Goal: Information Seeking & Learning: Learn about a topic

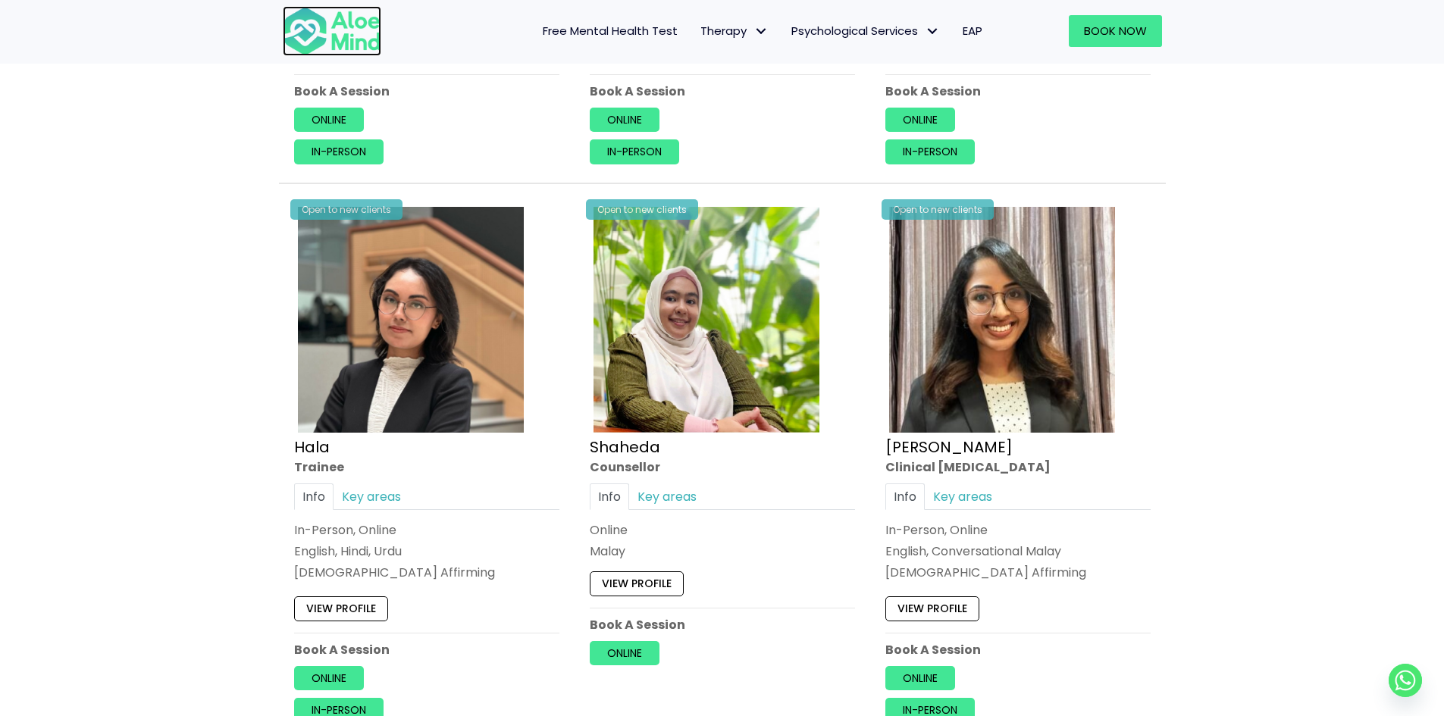
scroll to position [682, 0]
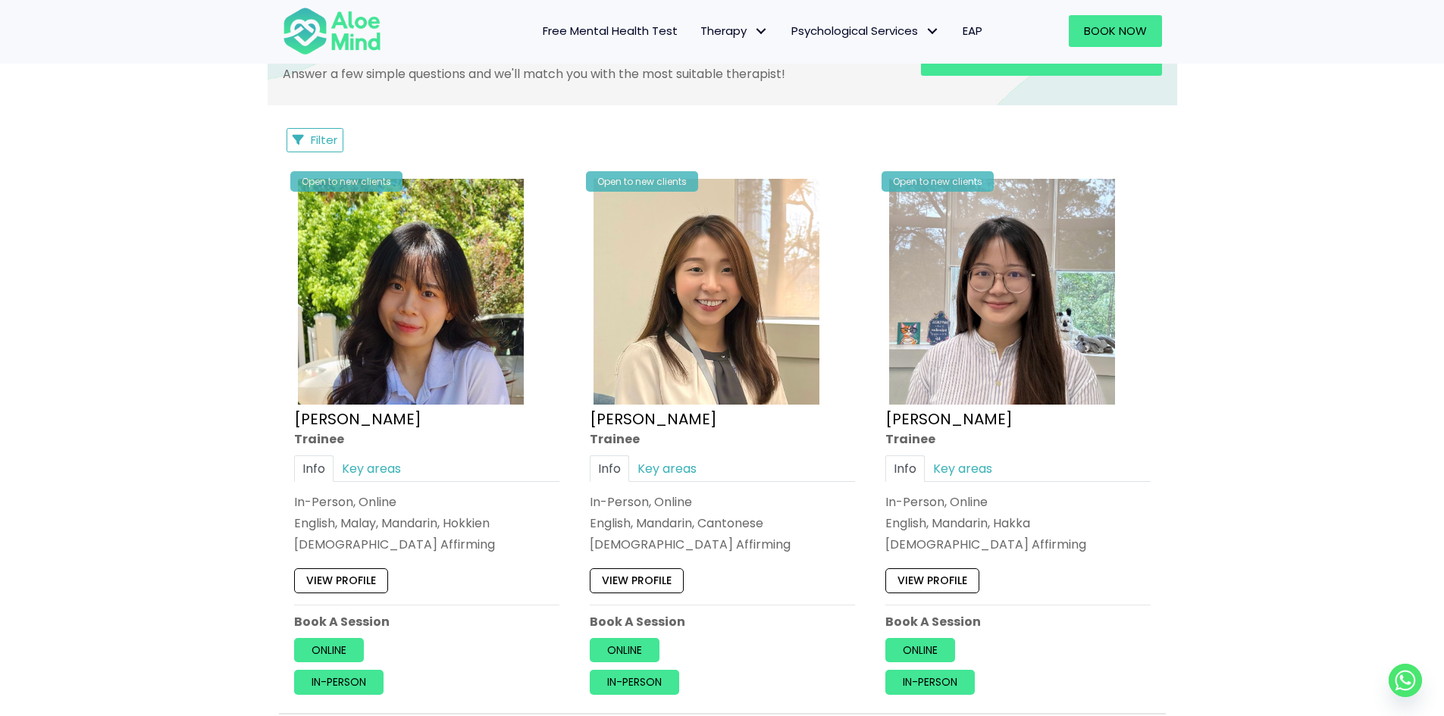
click at [321, 133] on span "Filter" at bounding box center [324, 140] width 27 height 16
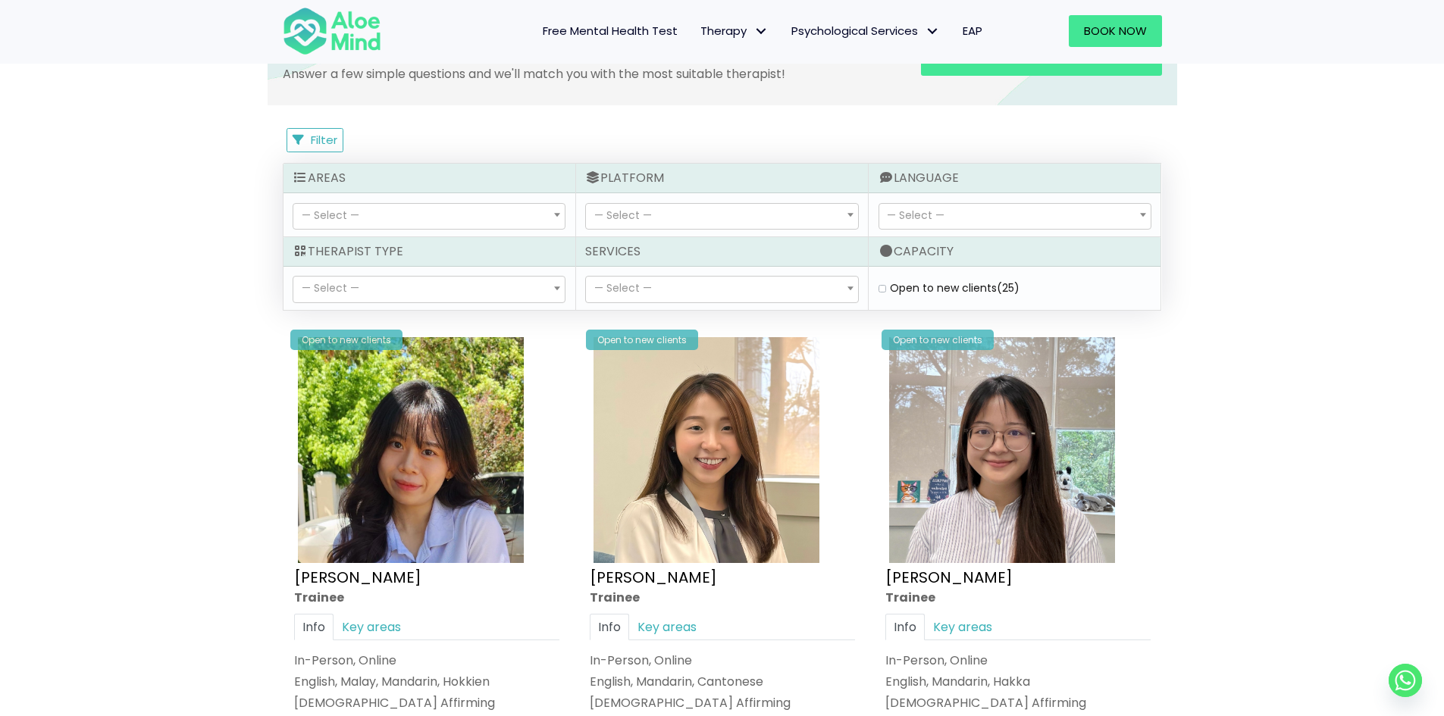
click at [374, 276] on span "— Select —" at bounding box center [429, 289] width 273 height 27
click at [377, 287] on span "— Select —" at bounding box center [428, 290] width 271 height 26
select select "80"
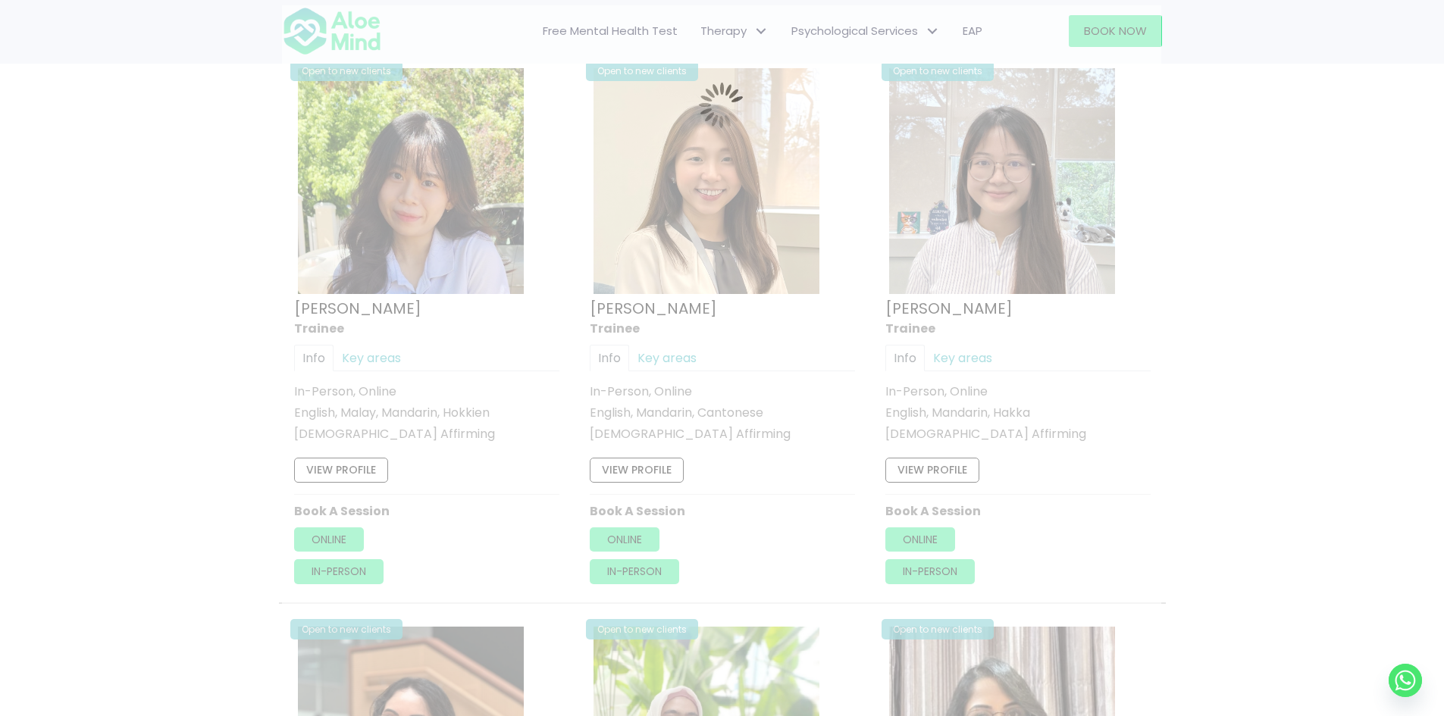
scroll to position [810, 0]
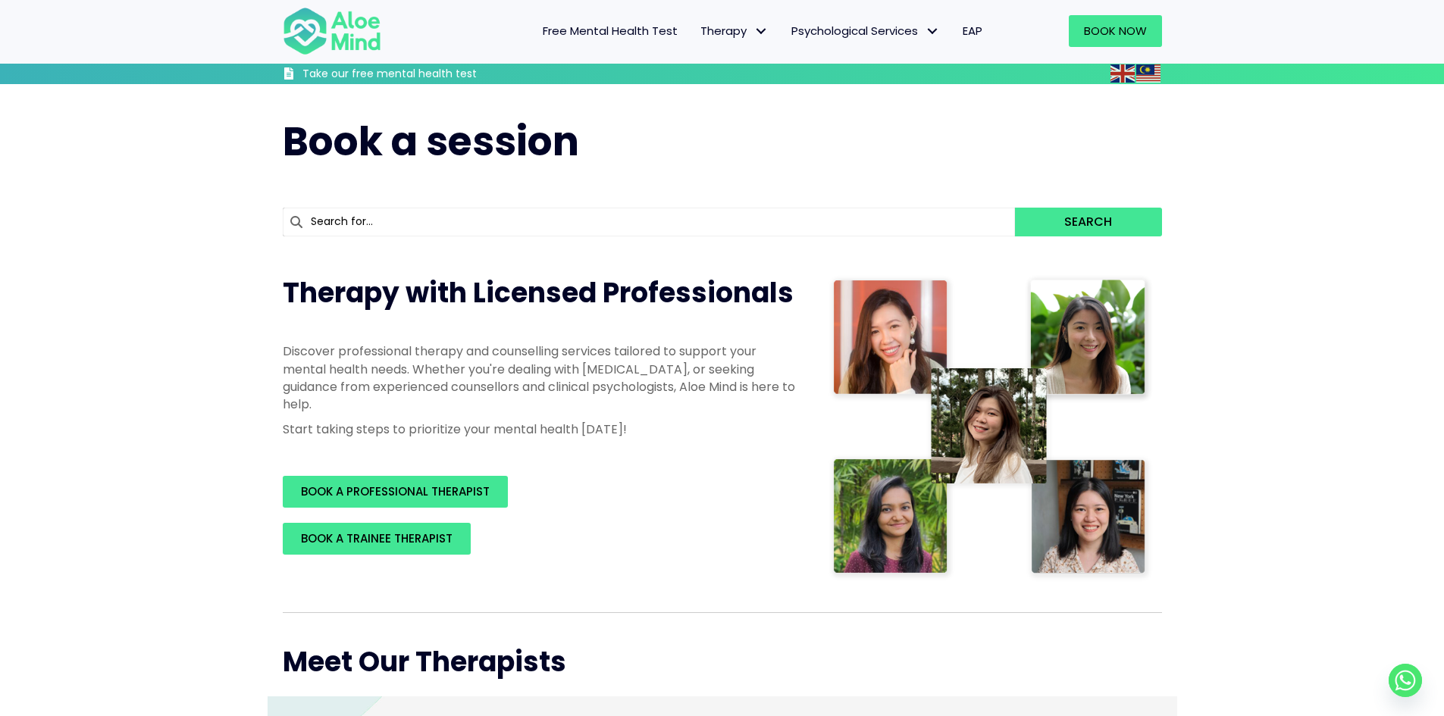
scroll to position [531, 0]
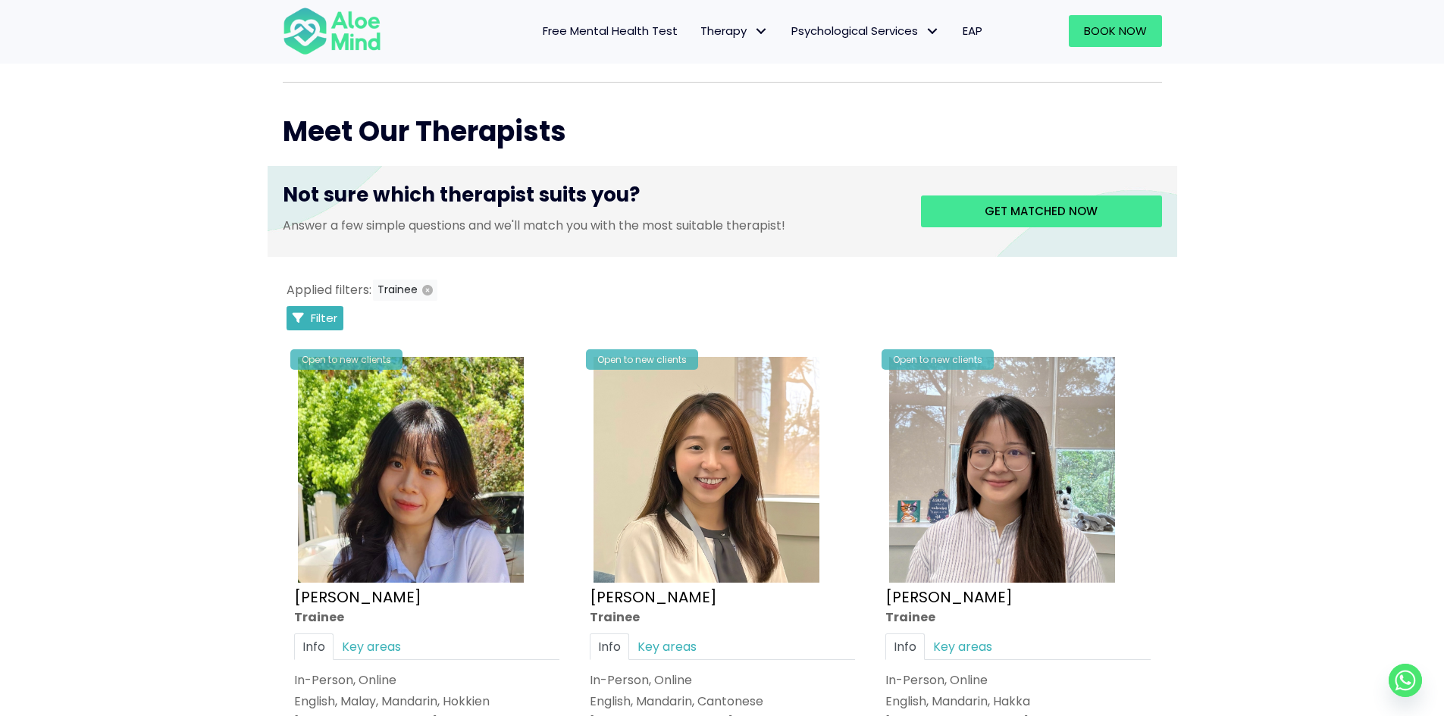
click at [306, 315] on button "Filter" at bounding box center [316, 318] width 58 height 24
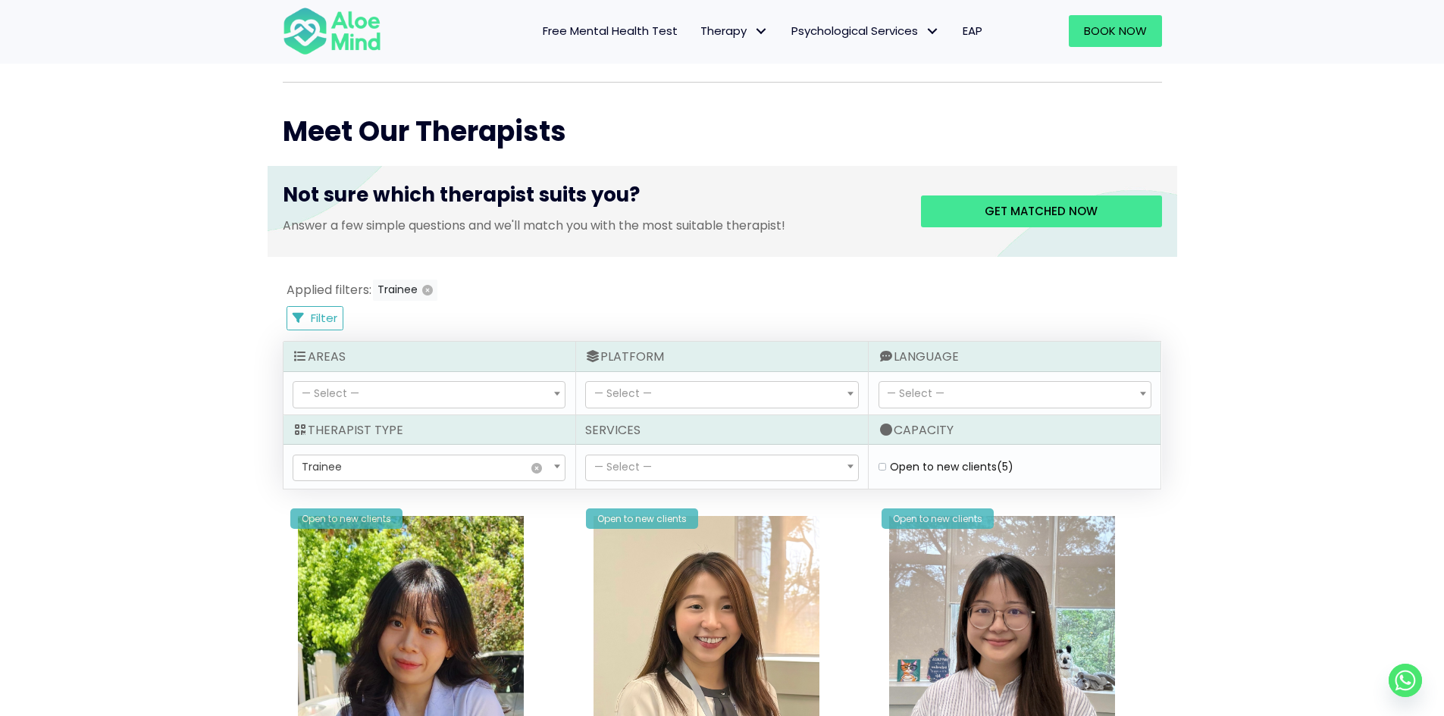
select select
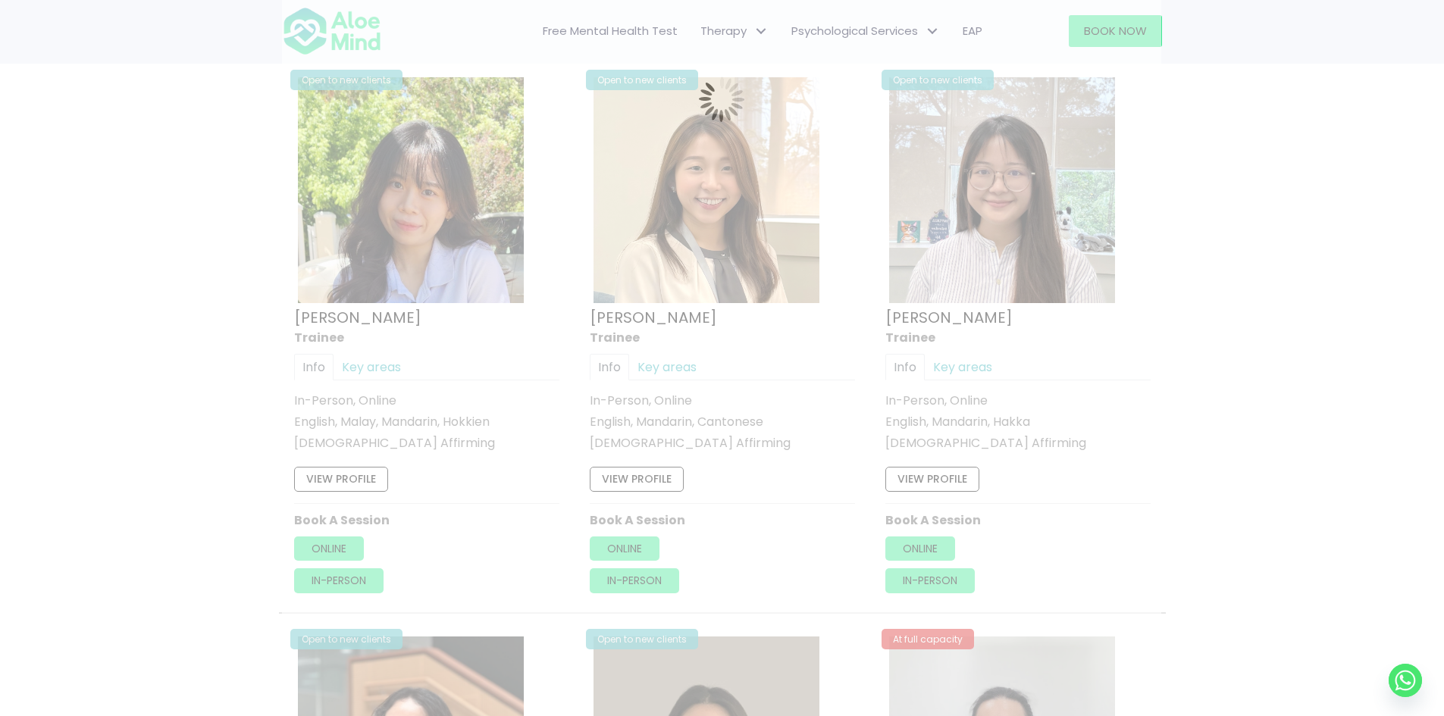
scroll to position [431, 0]
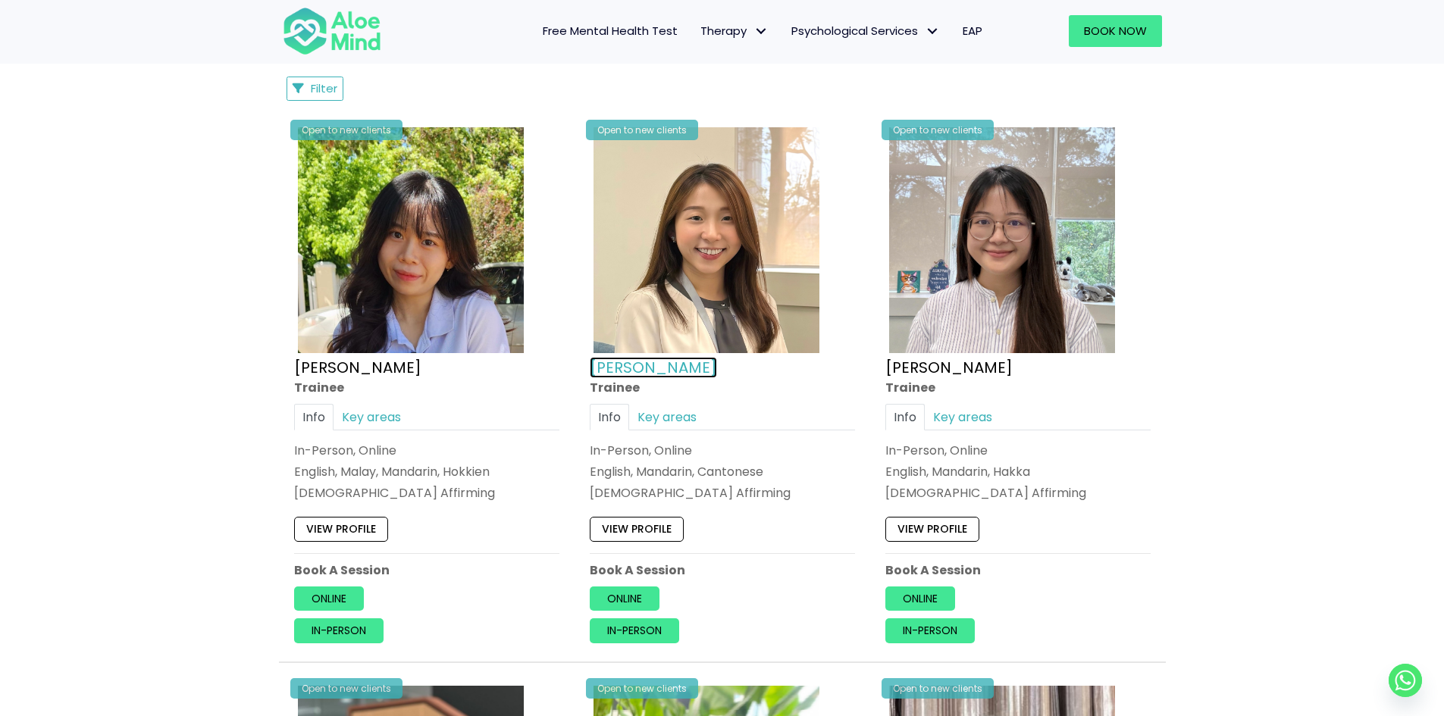
scroll to position [583, 0]
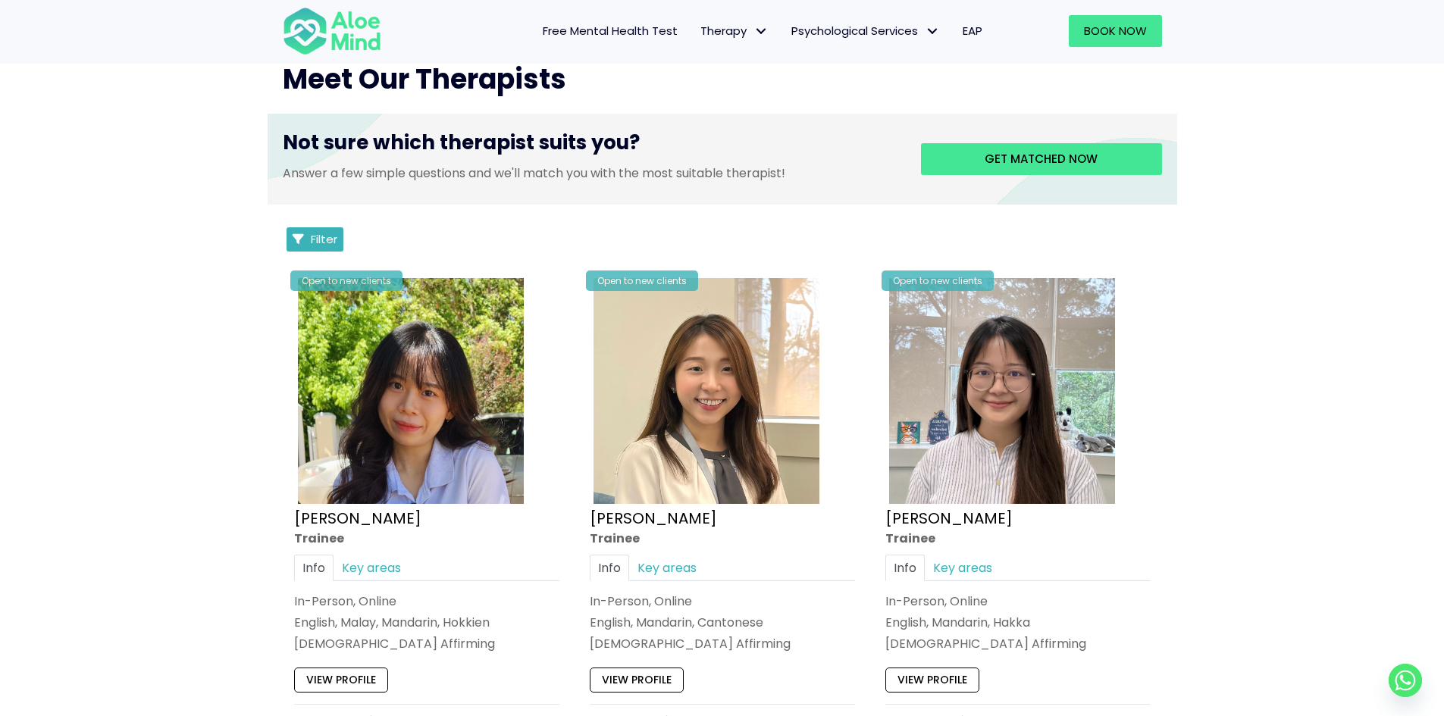
click at [322, 230] on button "Filter" at bounding box center [316, 239] width 58 height 24
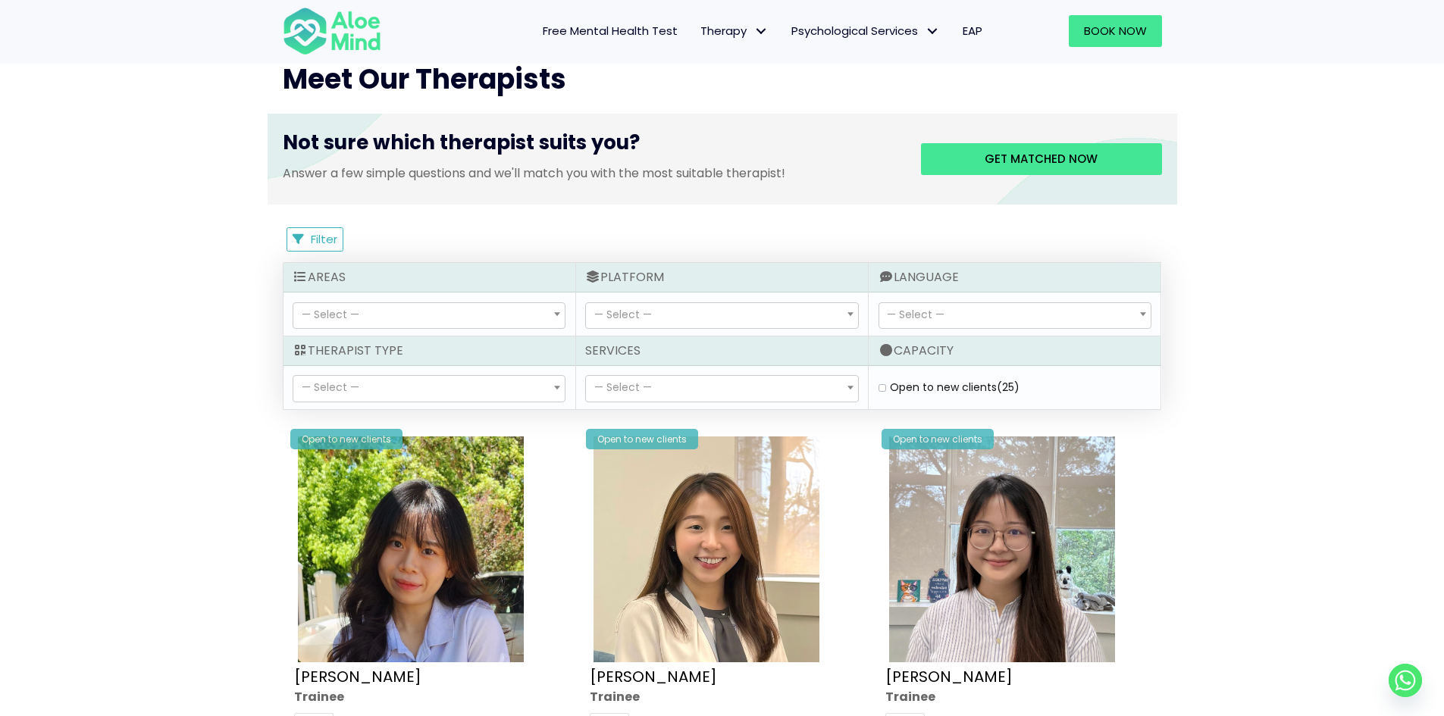
click at [379, 384] on span "— Select —" at bounding box center [428, 389] width 271 height 26
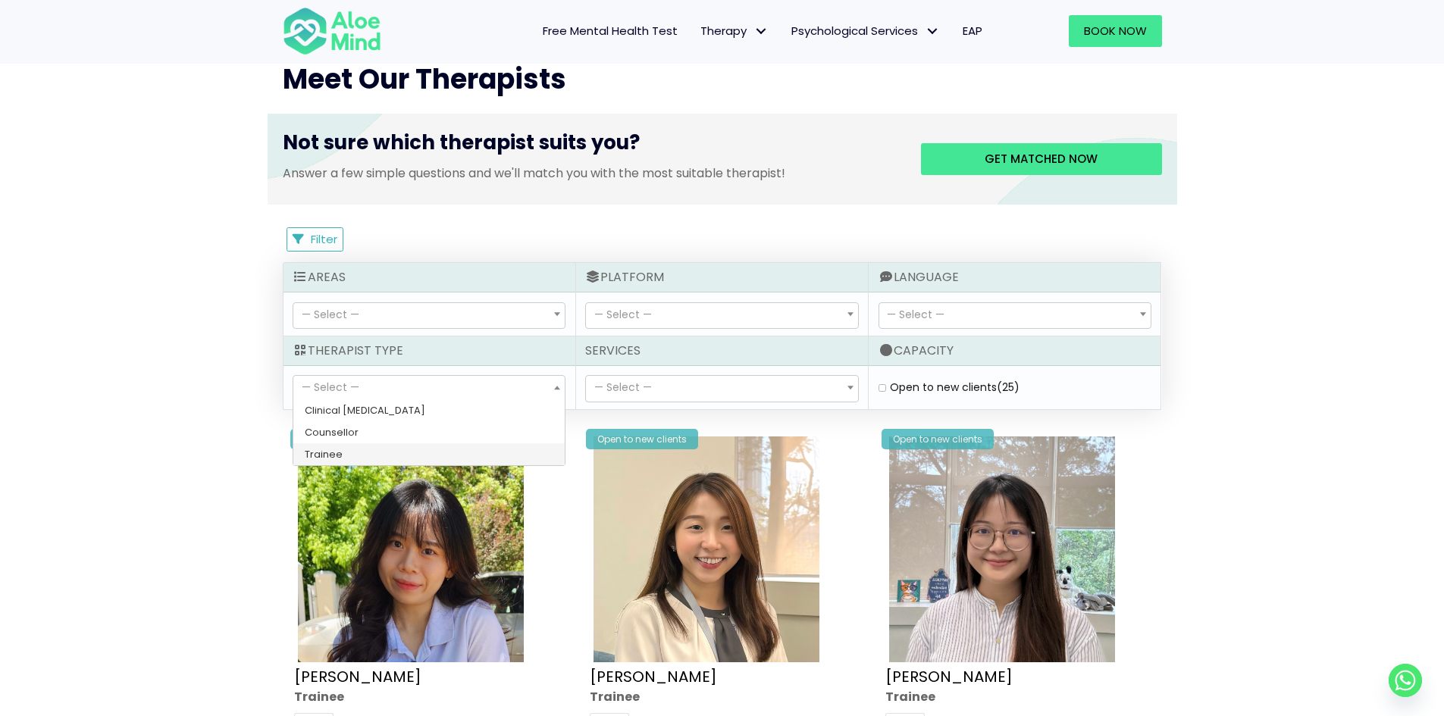
select select "80"
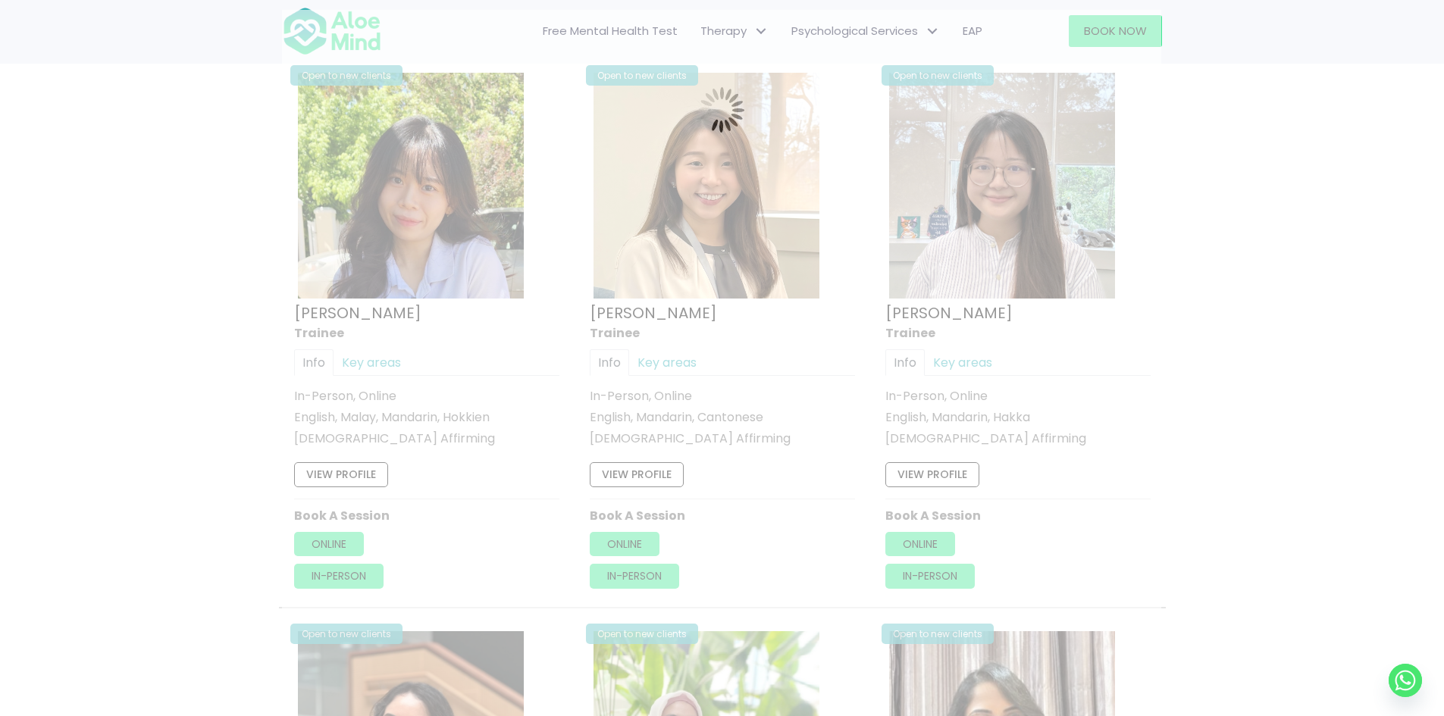
scroll to position [810, 0]
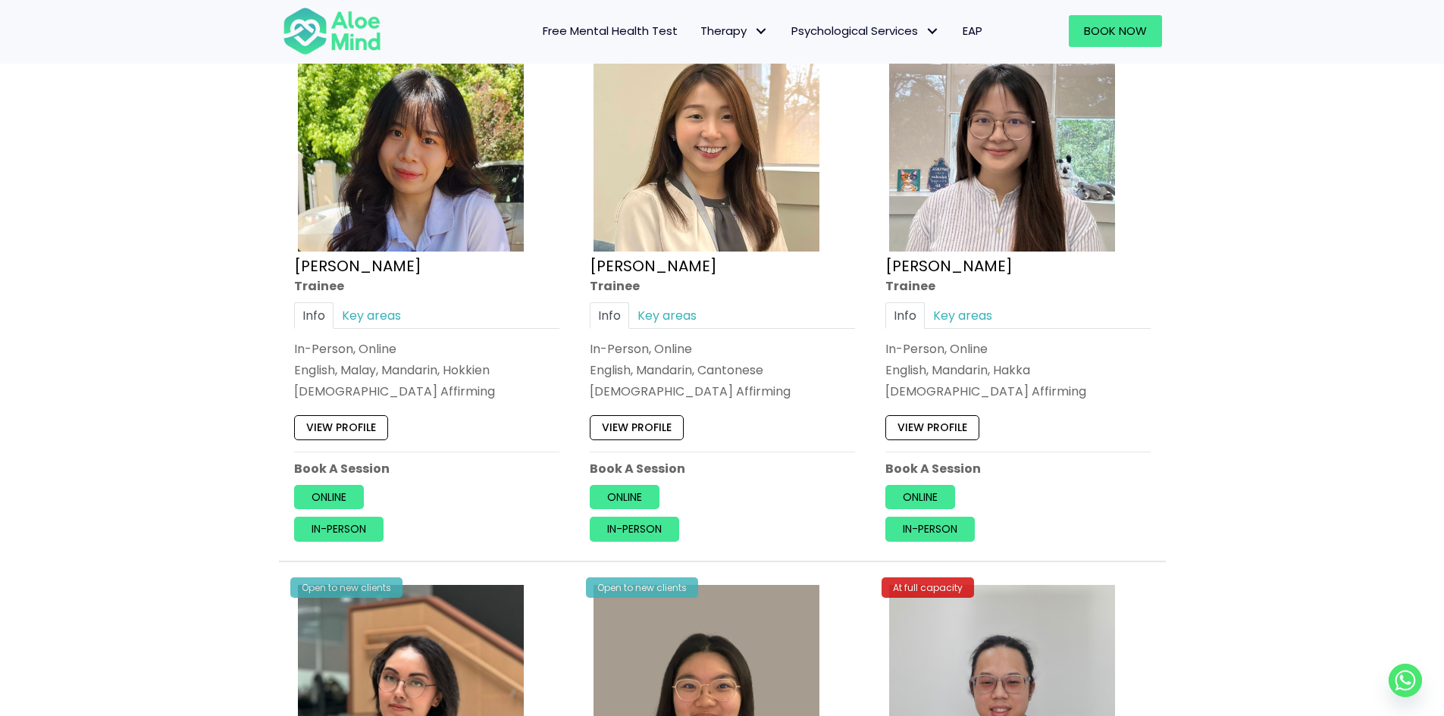
scroll to position [886, 0]
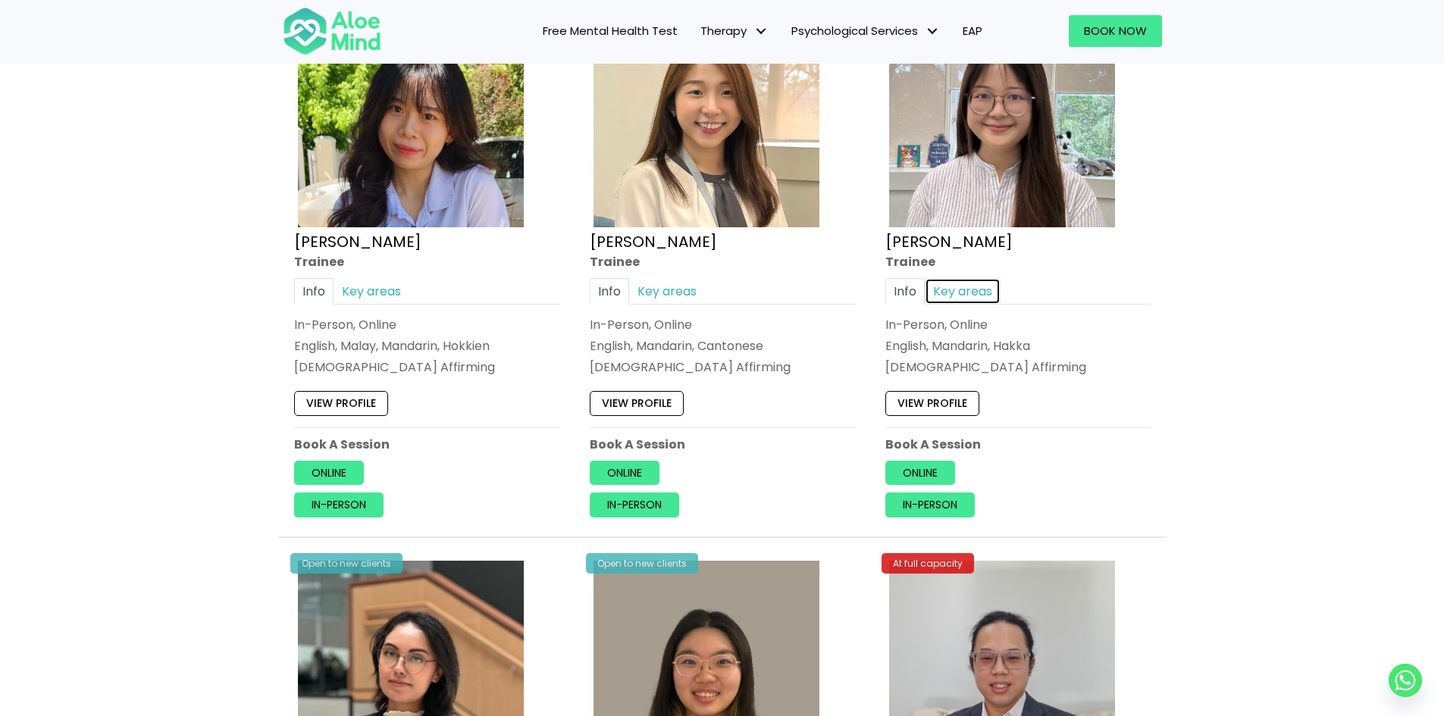
click at [943, 304] on link "Key areas" at bounding box center [963, 291] width 76 height 27
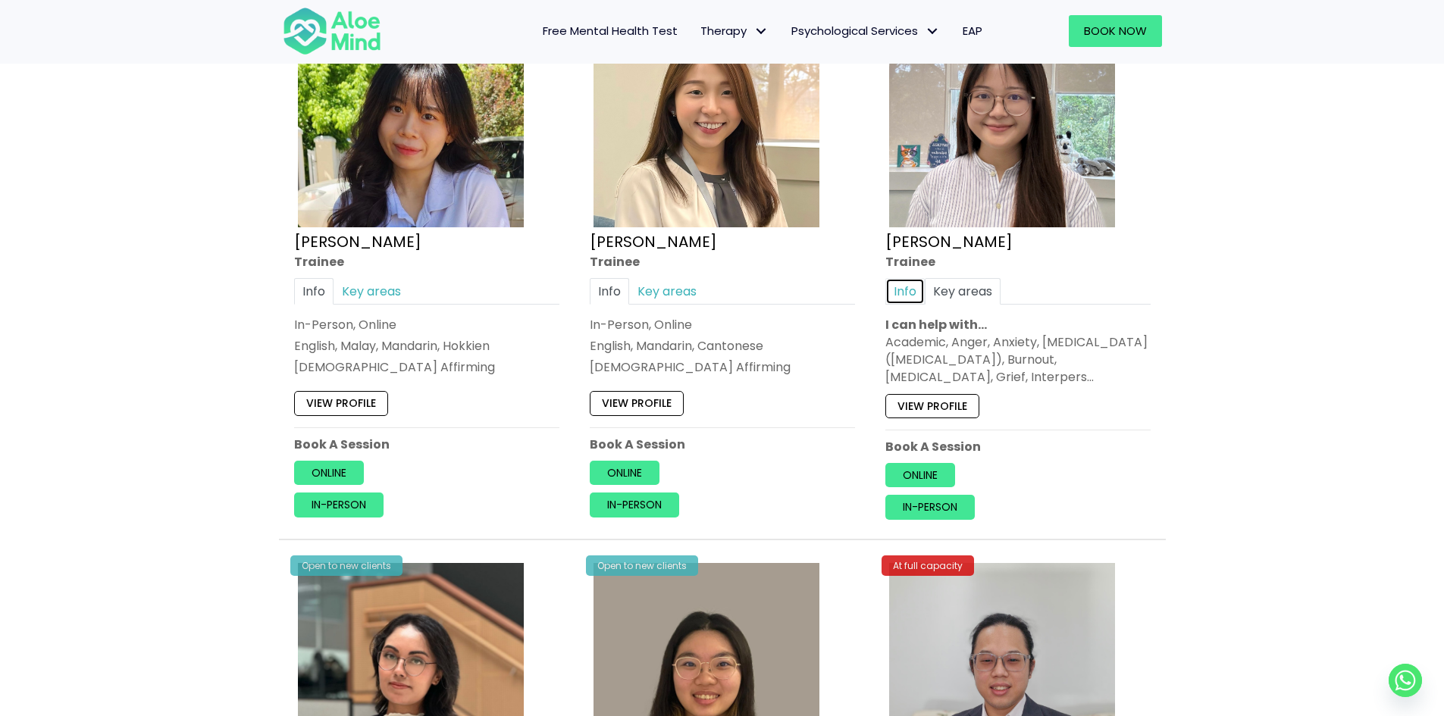
click at [917, 304] on link "Info" at bounding box center [904, 291] width 39 height 27
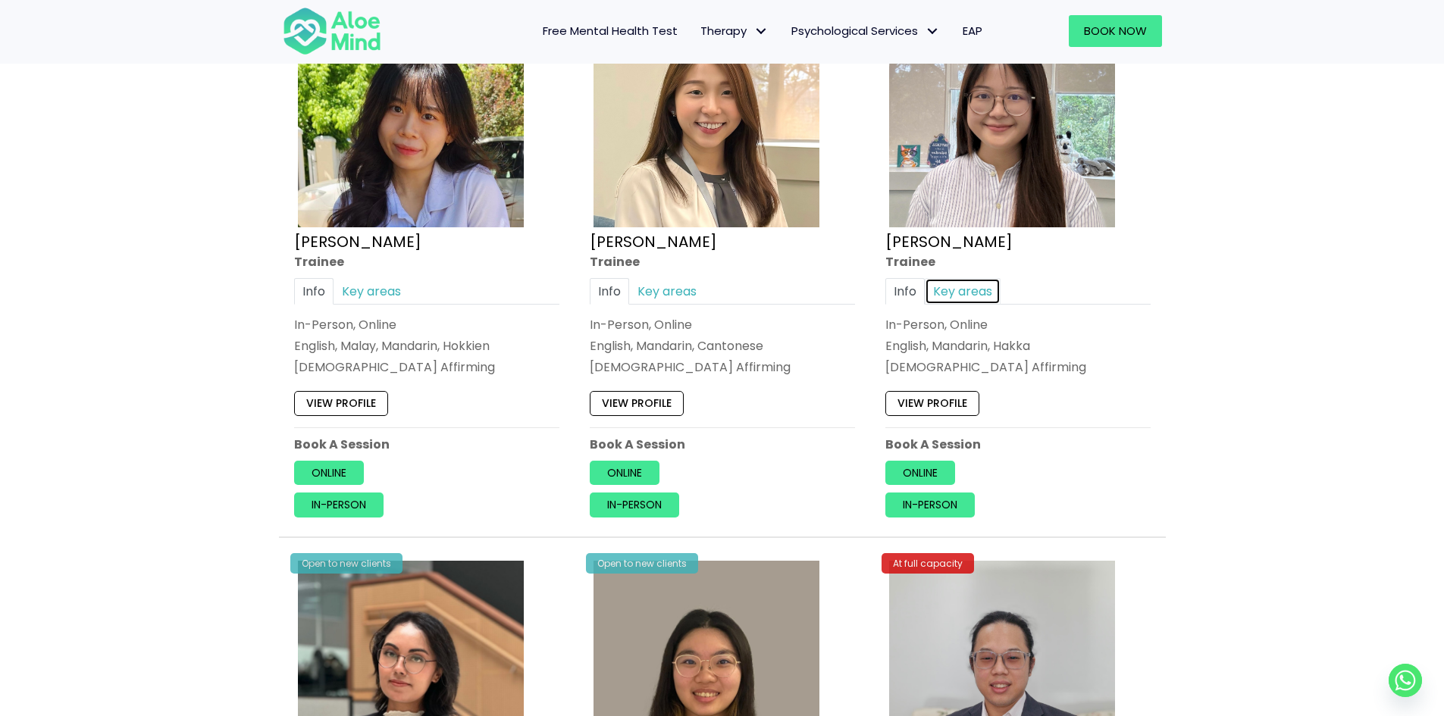
click at [938, 302] on link "Key areas" at bounding box center [963, 291] width 76 height 27
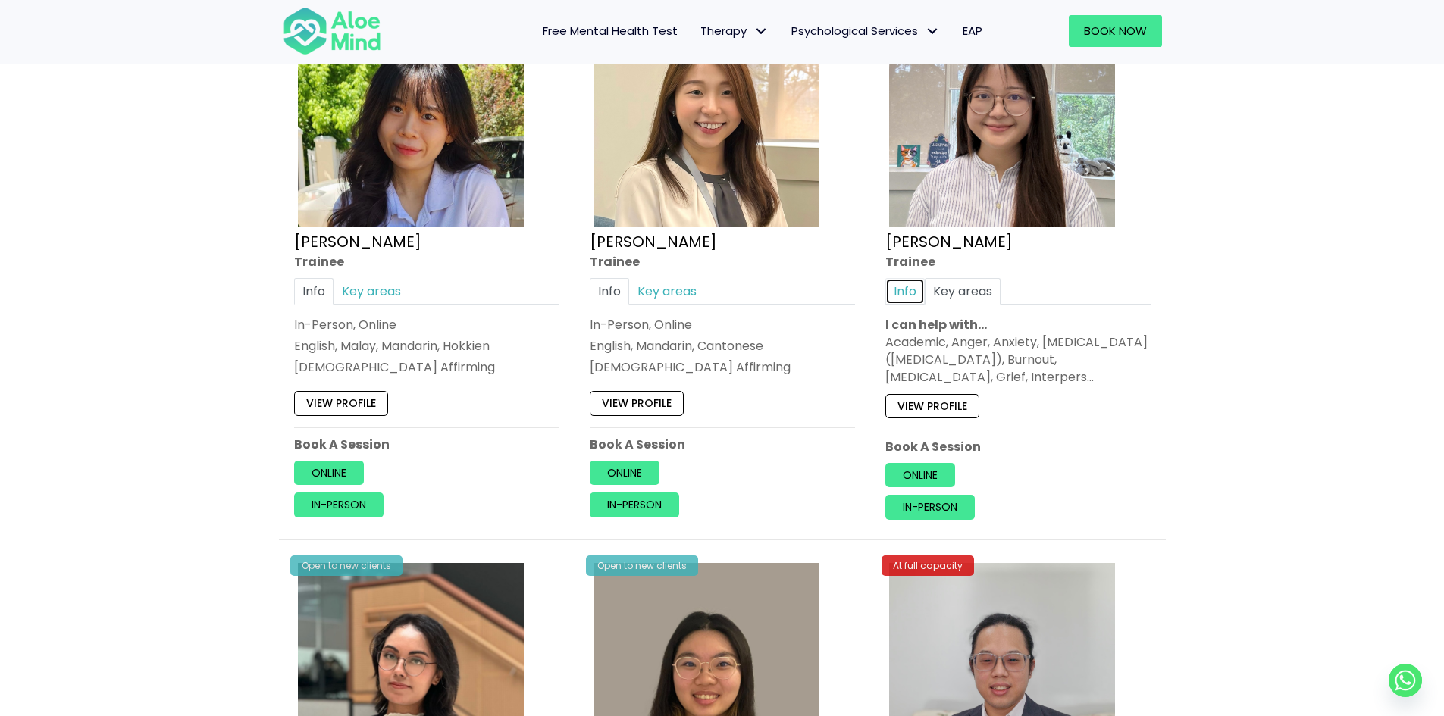
click at [917, 302] on link "Info" at bounding box center [904, 291] width 39 height 27
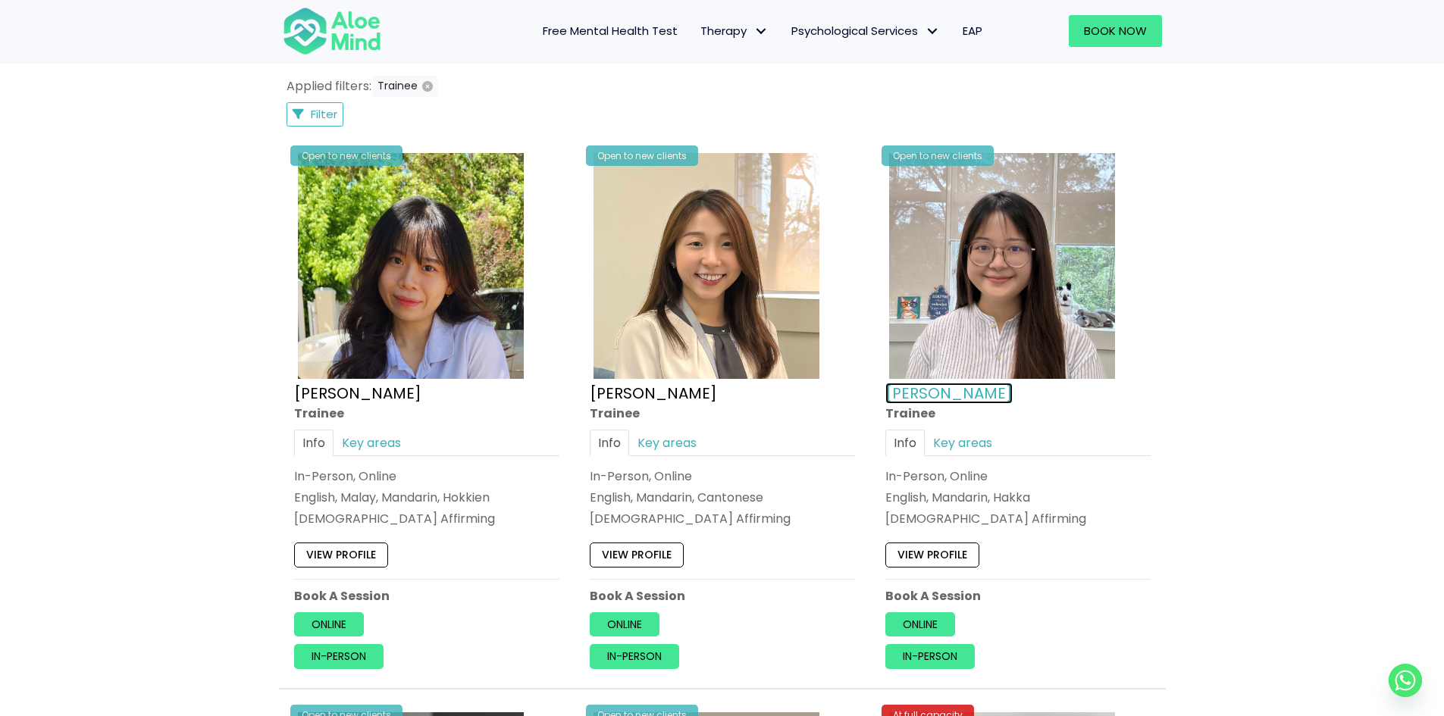
scroll to position [659, 0]
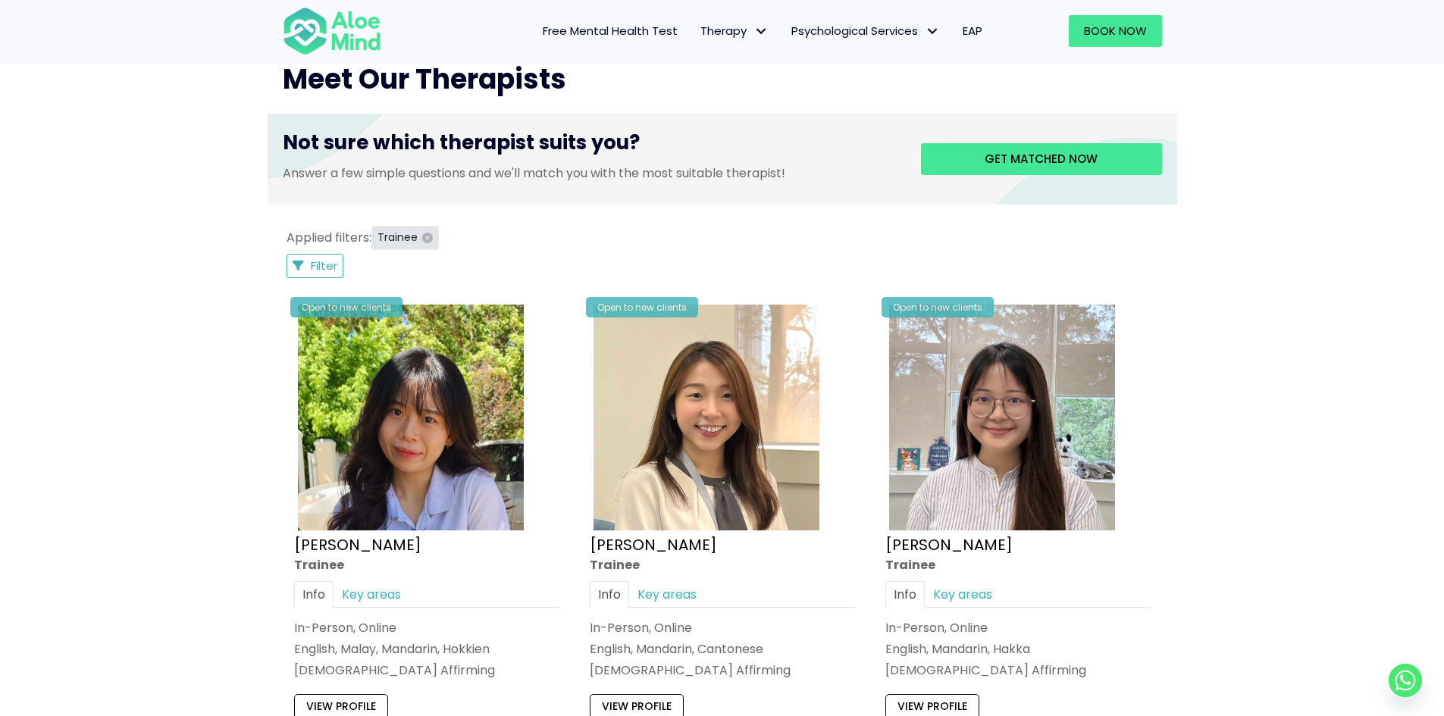
click at [424, 245] on button "Trainee" at bounding box center [405, 237] width 64 height 21
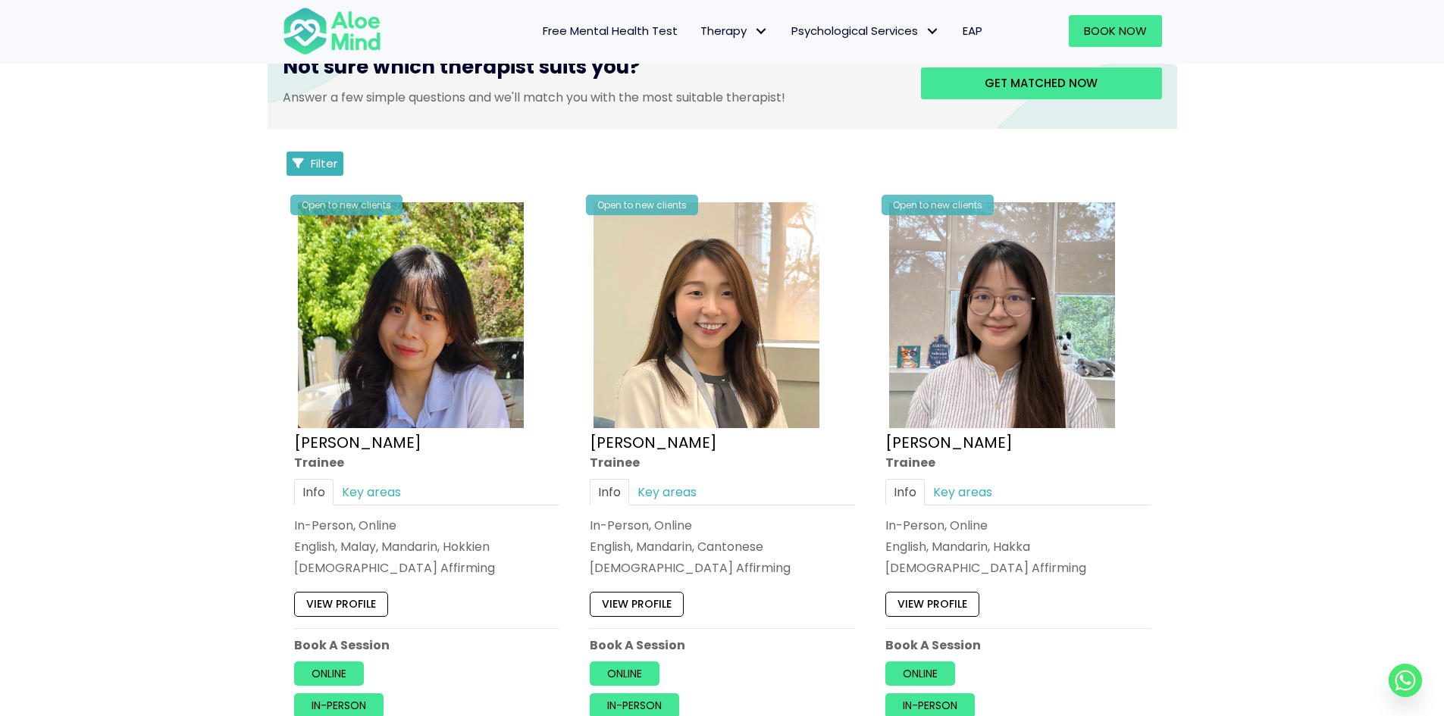
click at [330, 174] on button "Filter" at bounding box center [316, 164] width 58 height 24
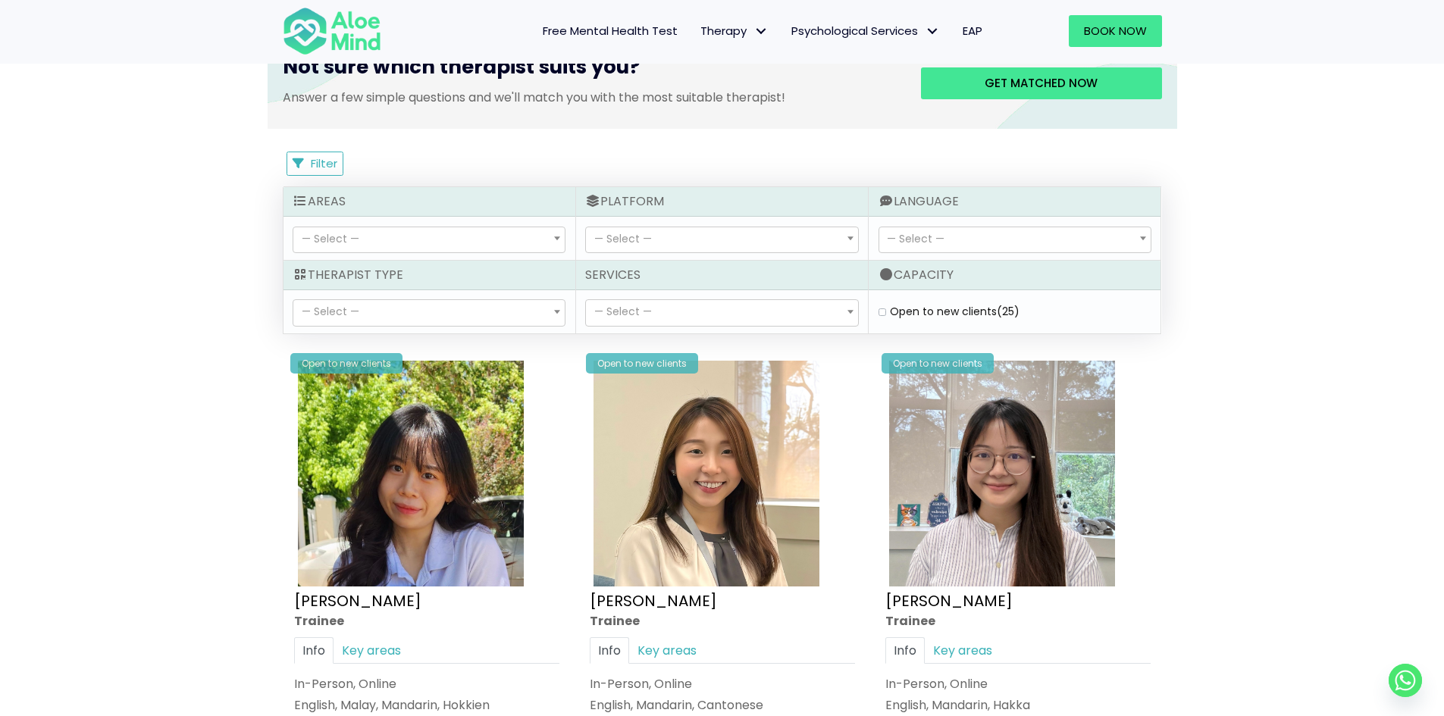
click at [471, 310] on span "— Select —" at bounding box center [428, 313] width 271 height 26
select select "36"
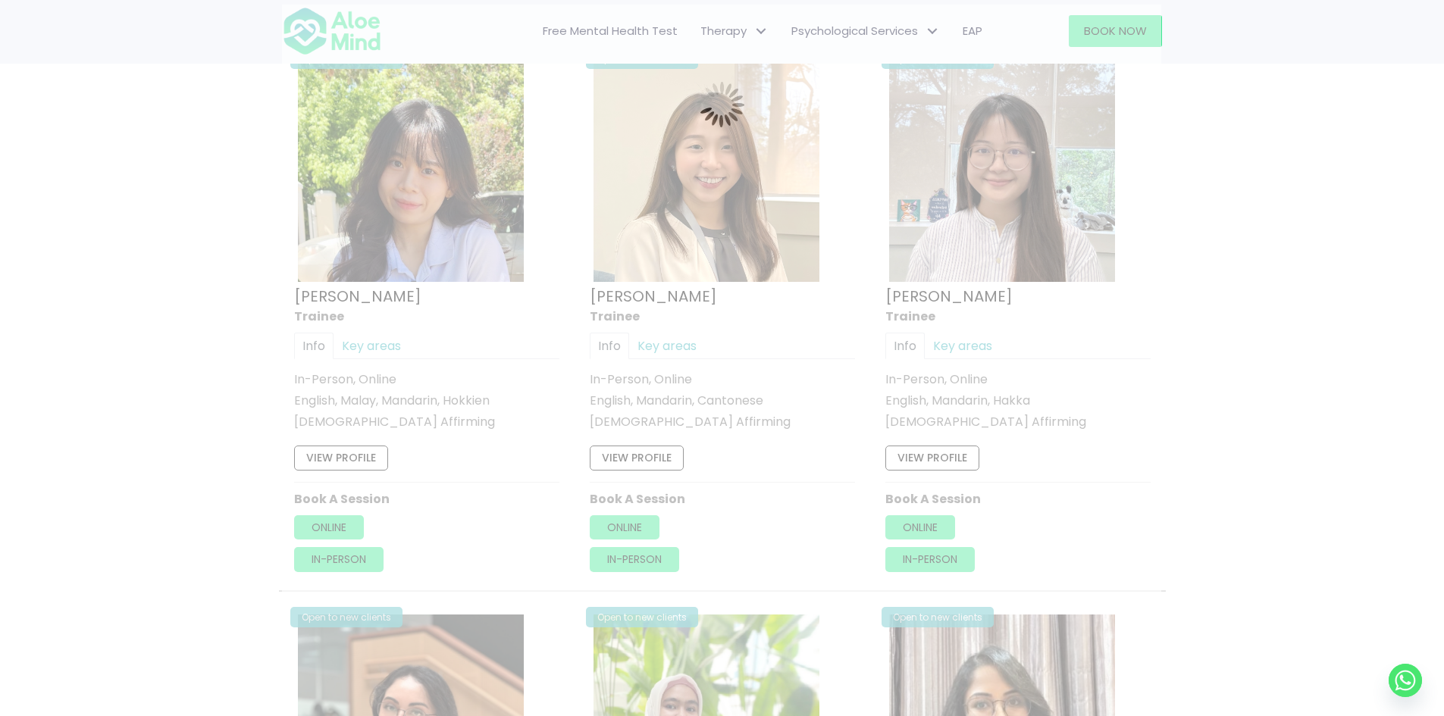
scroll to position [810, 0]
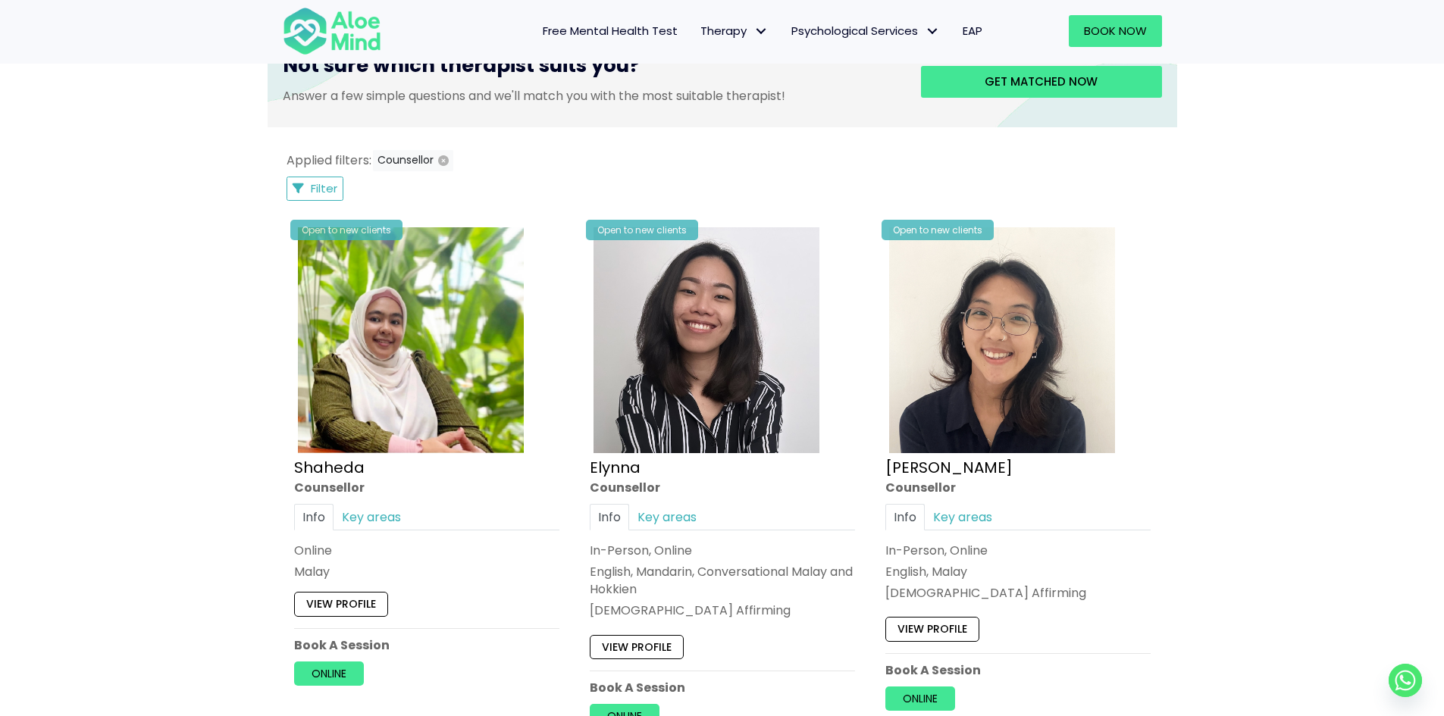
scroll to position [659, 0]
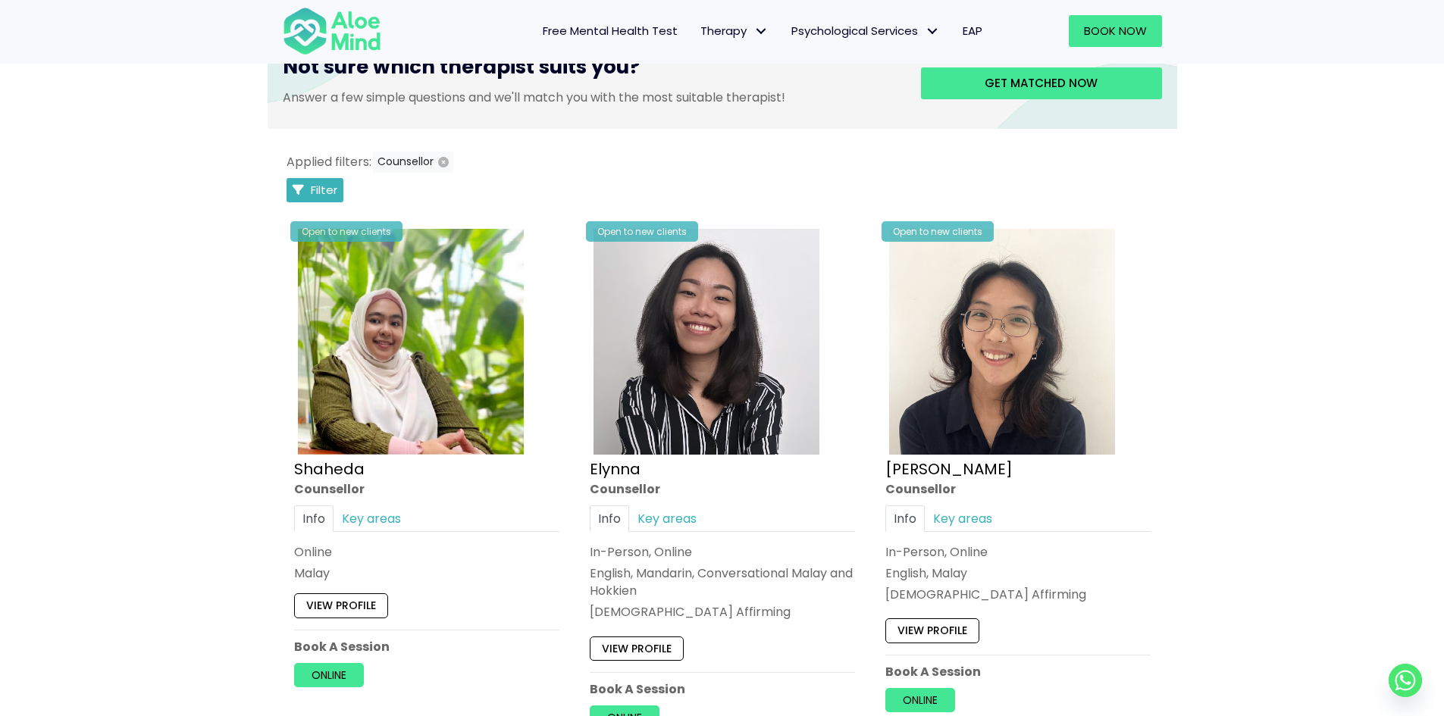
click at [337, 190] on span "Filter" at bounding box center [324, 190] width 27 height 16
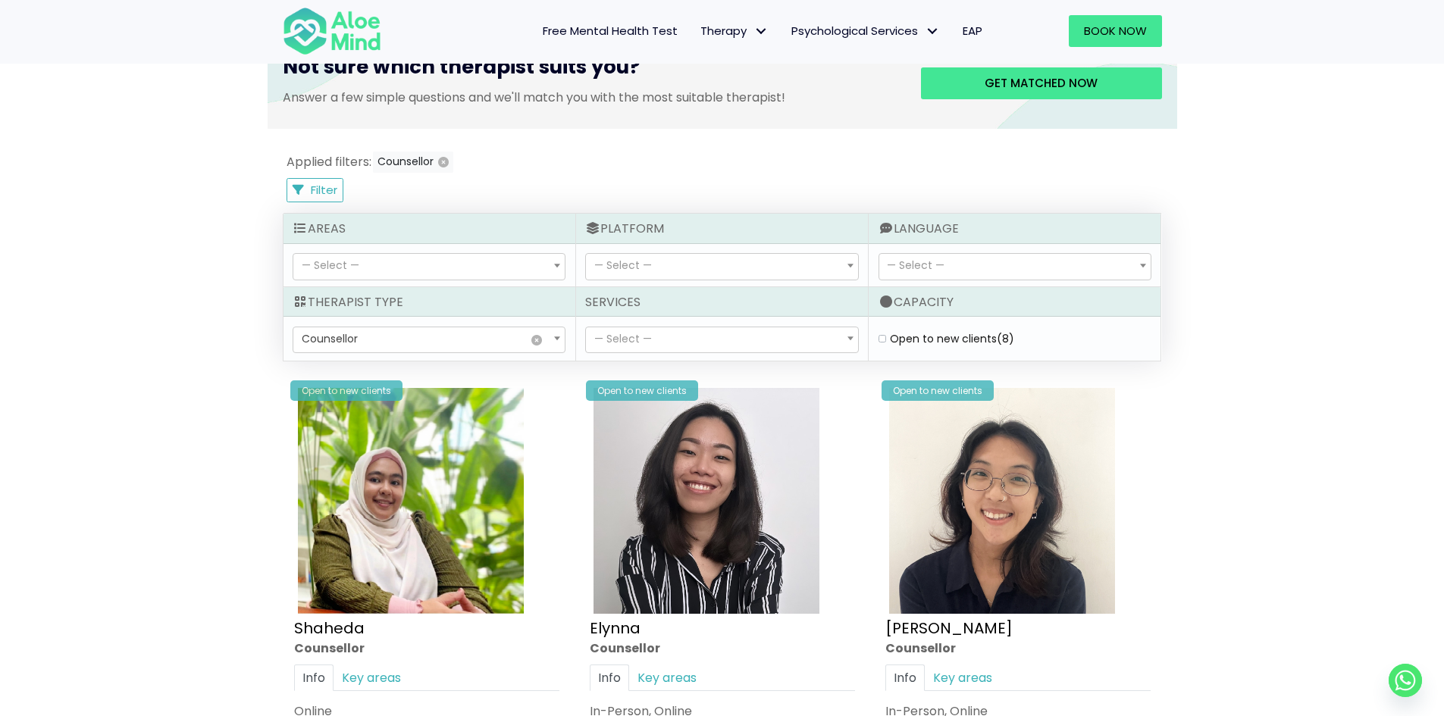
click at [525, 260] on span "— Select —" at bounding box center [428, 267] width 271 height 26
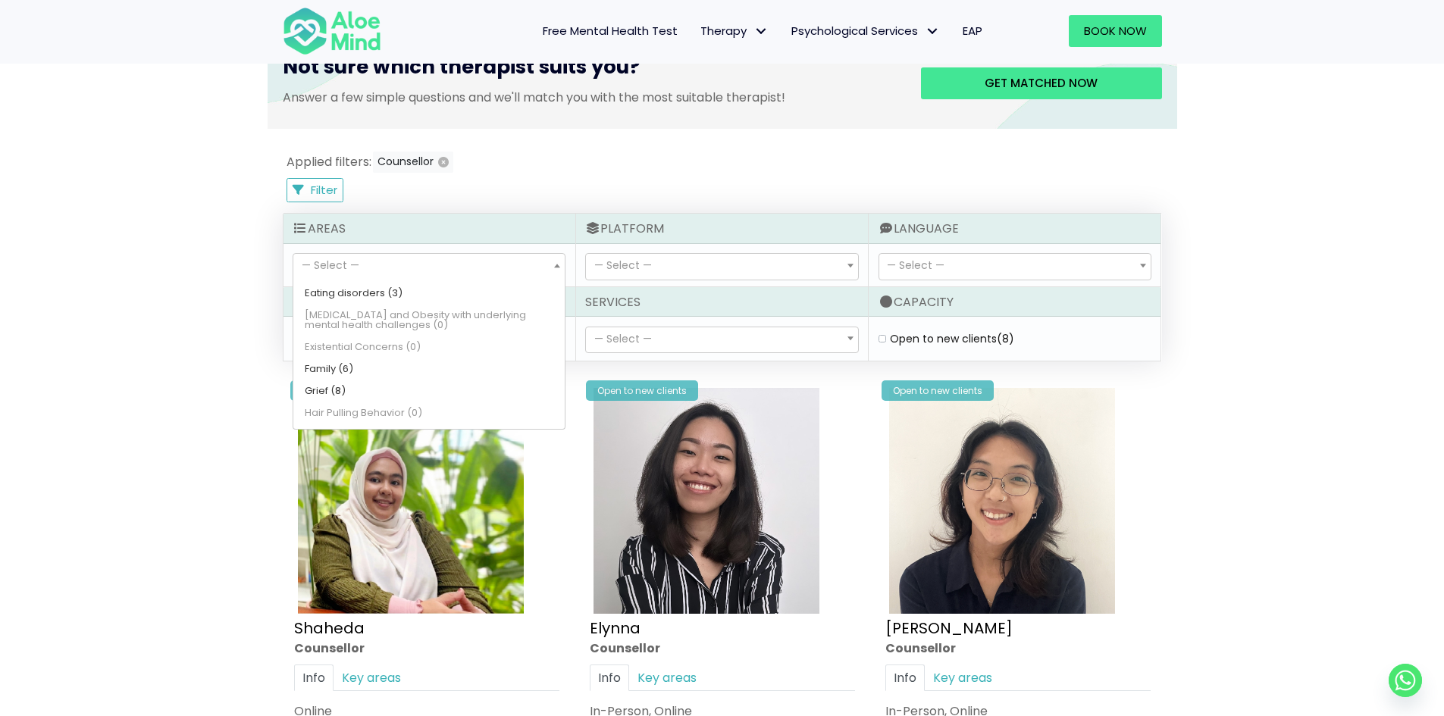
scroll to position [227, 0]
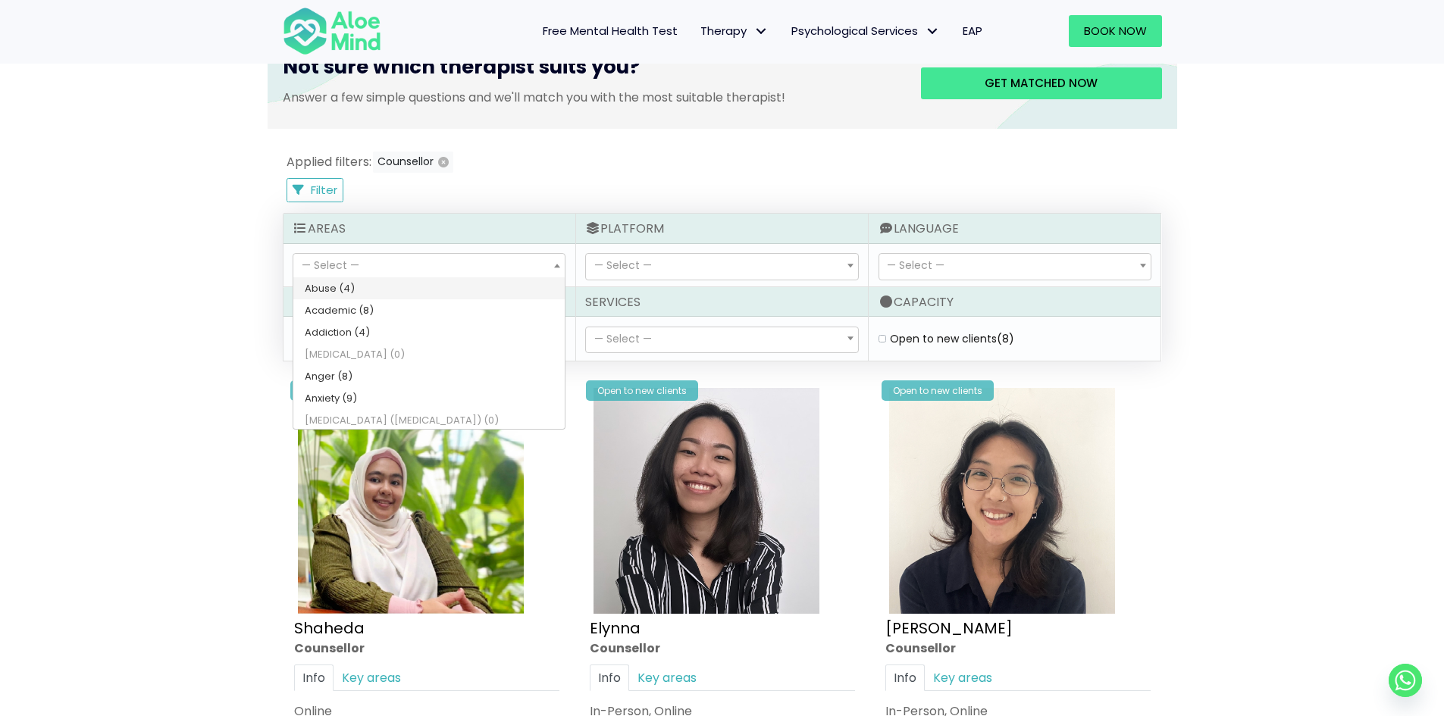
click at [404, 264] on span "— Select —" at bounding box center [428, 267] width 271 height 26
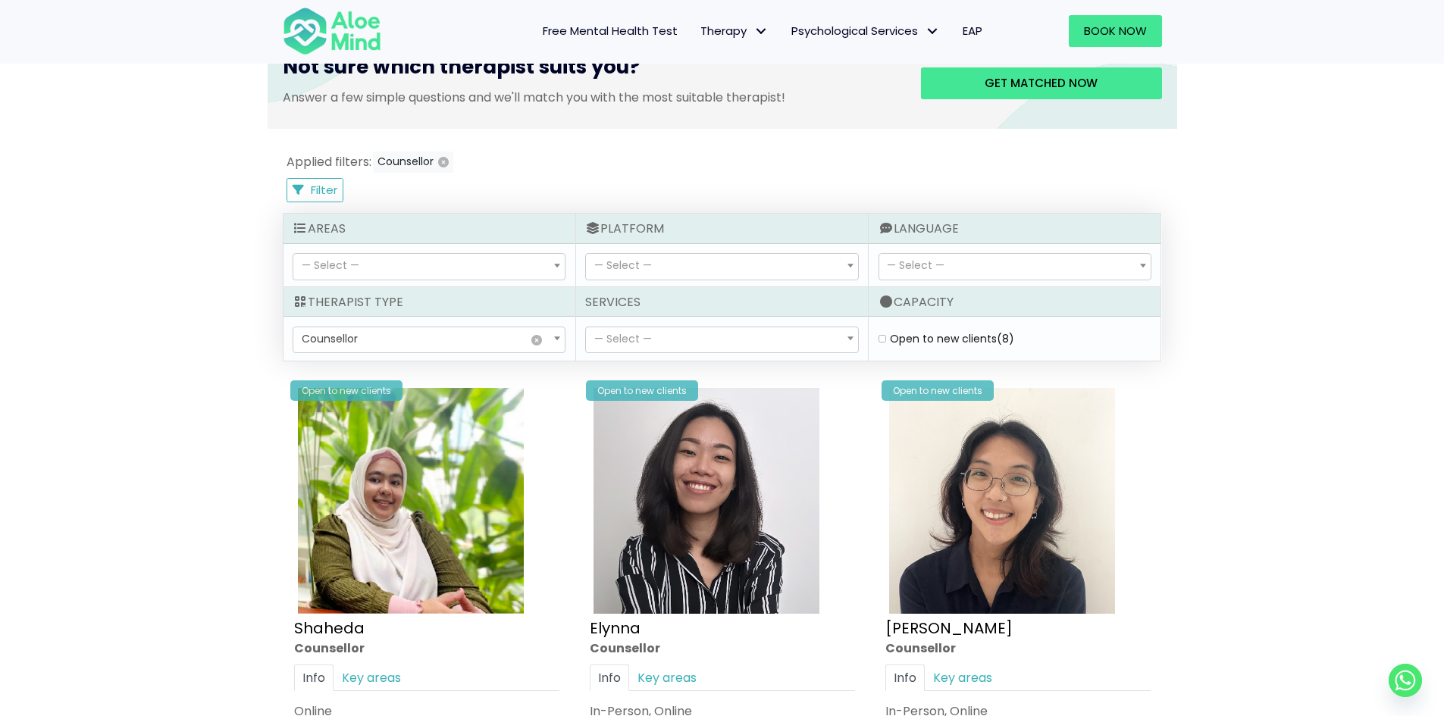
click at [368, 349] on span "× Counsellor" at bounding box center [428, 340] width 271 height 26
click at [387, 271] on span "— Select —" at bounding box center [428, 267] width 271 height 26
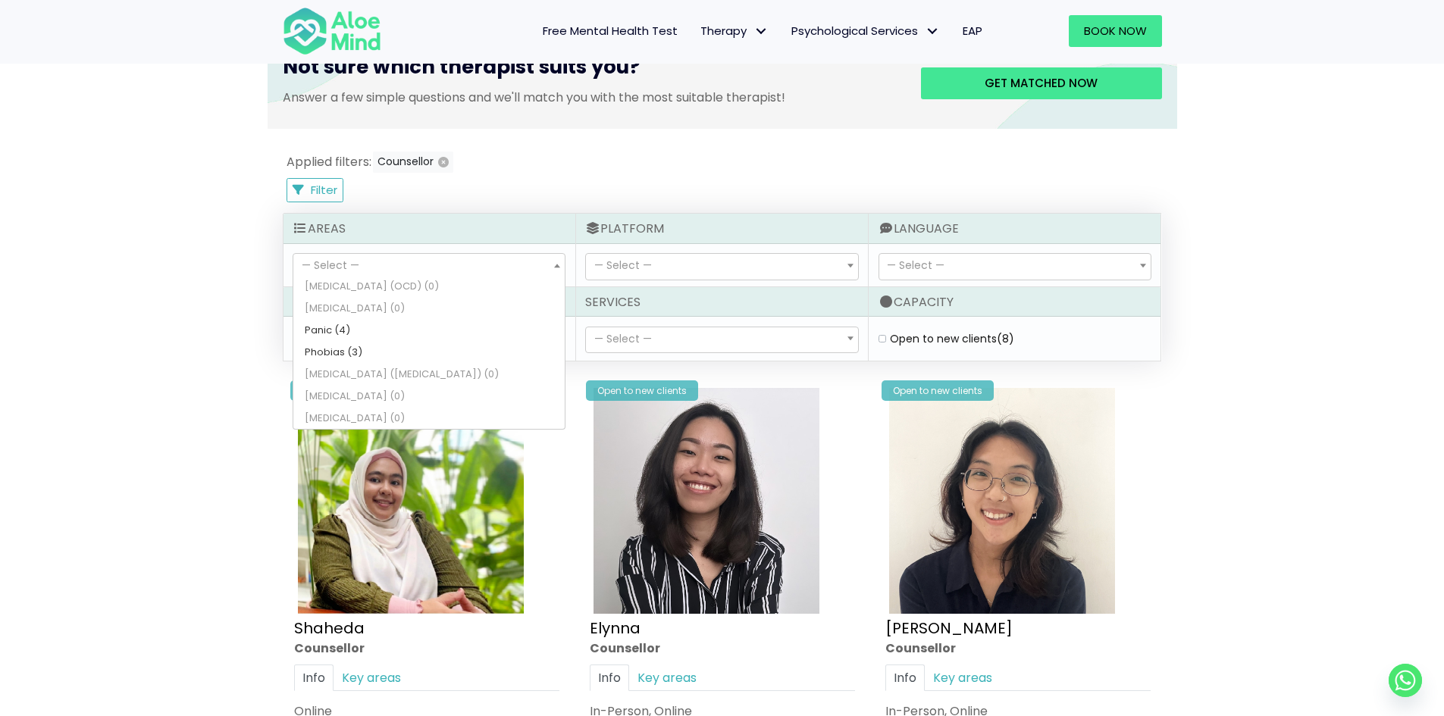
scroll to position [528, 0]
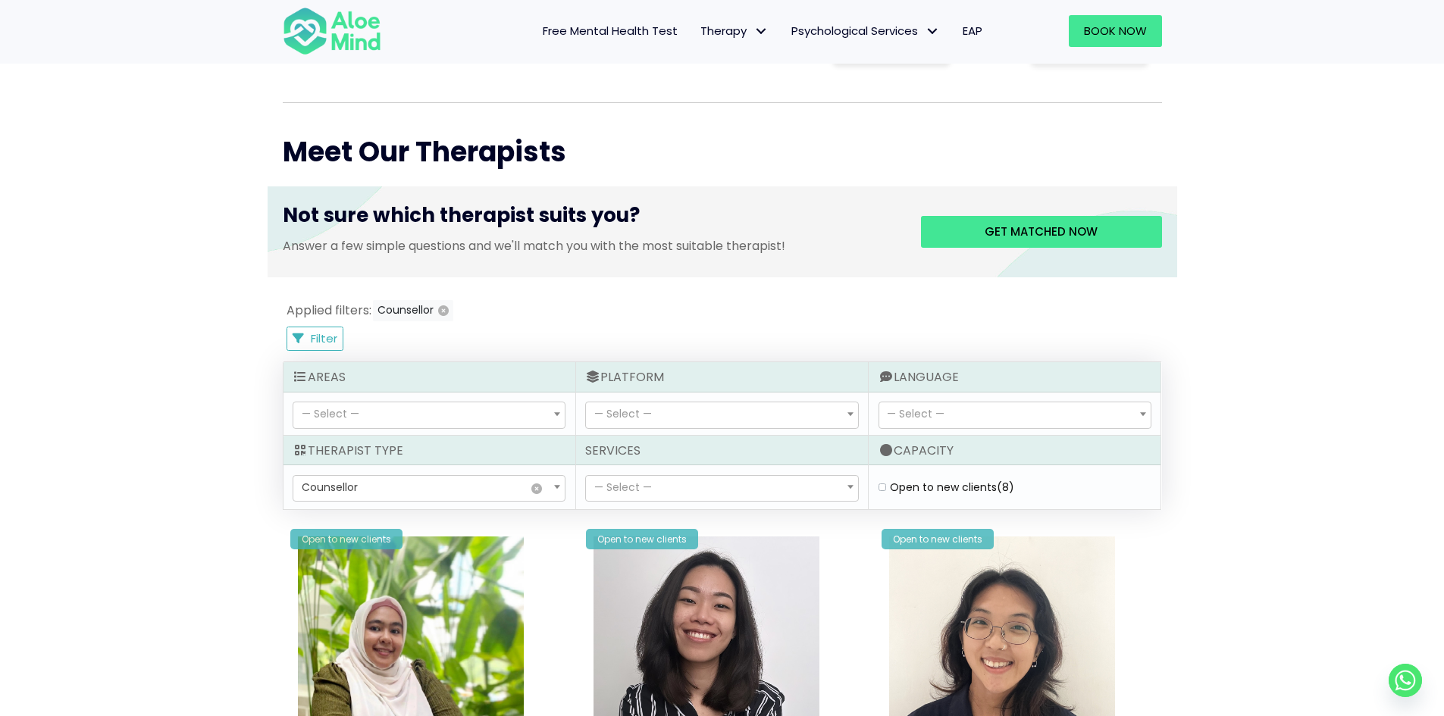
scroll to position [583, 0]
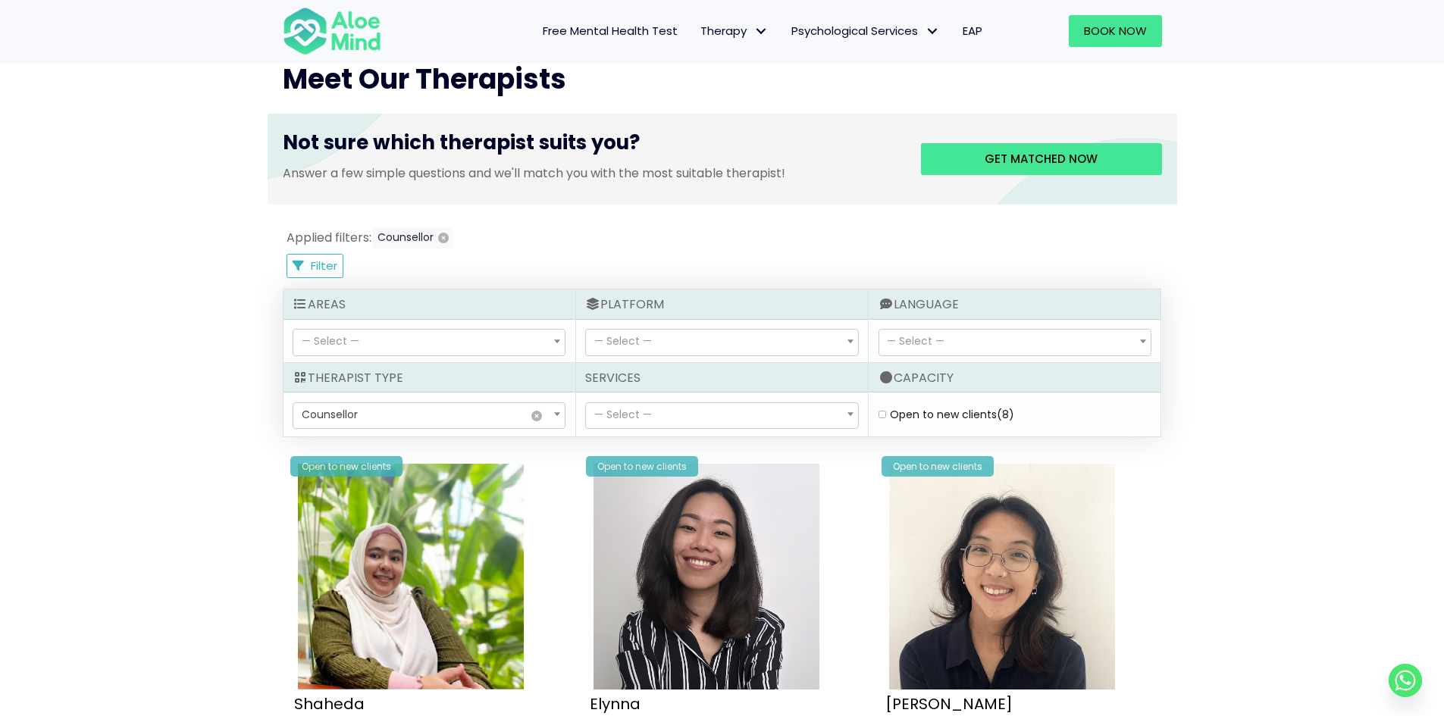
click at [542, 418] on span "× Counsellor" at bounding box center [428, 416] width 271 height 26
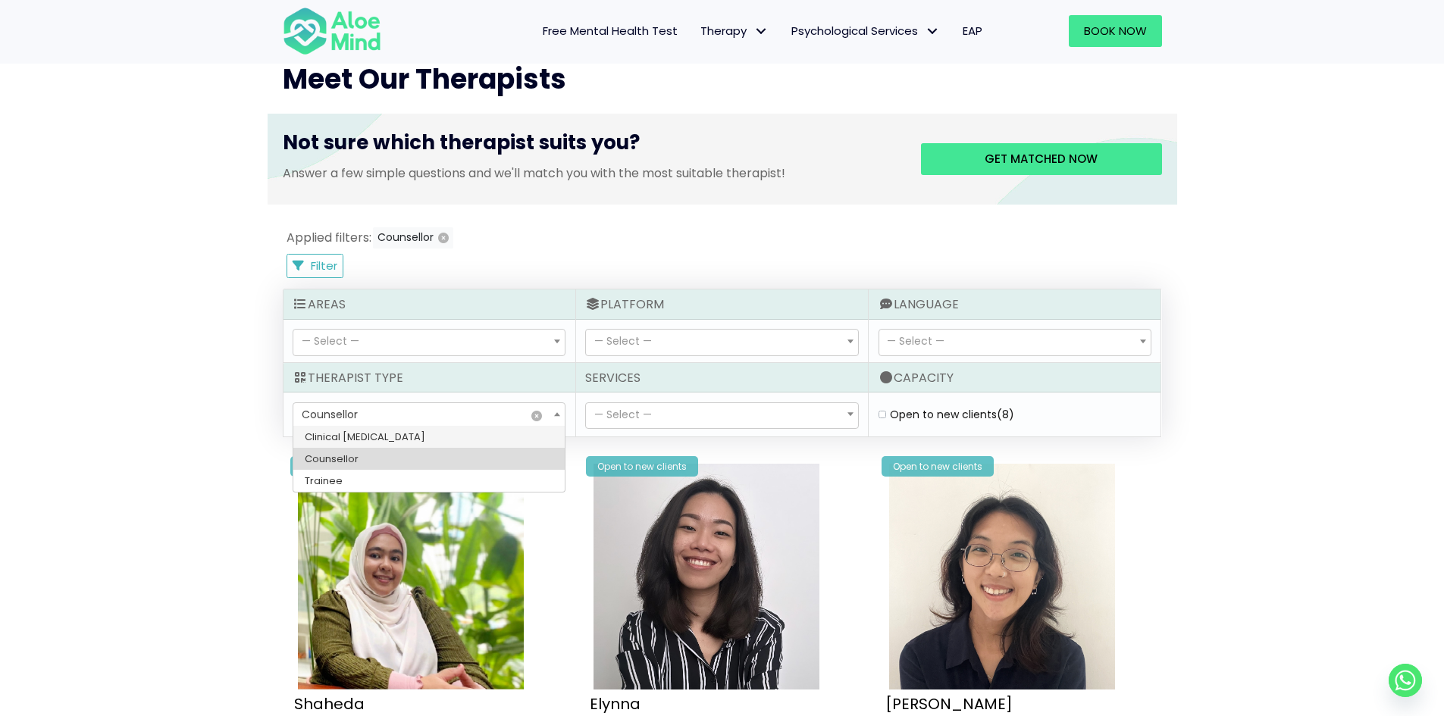
select select
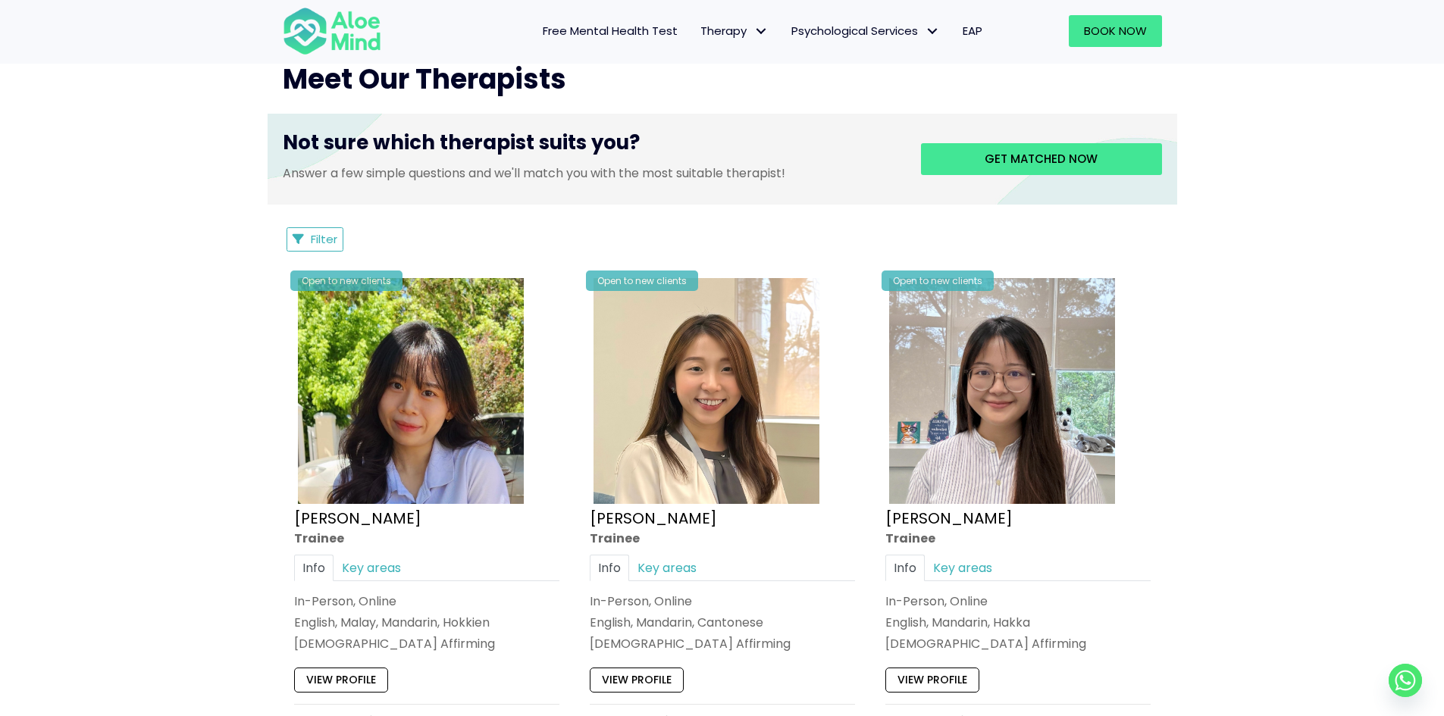
scroll to position [507, 0]
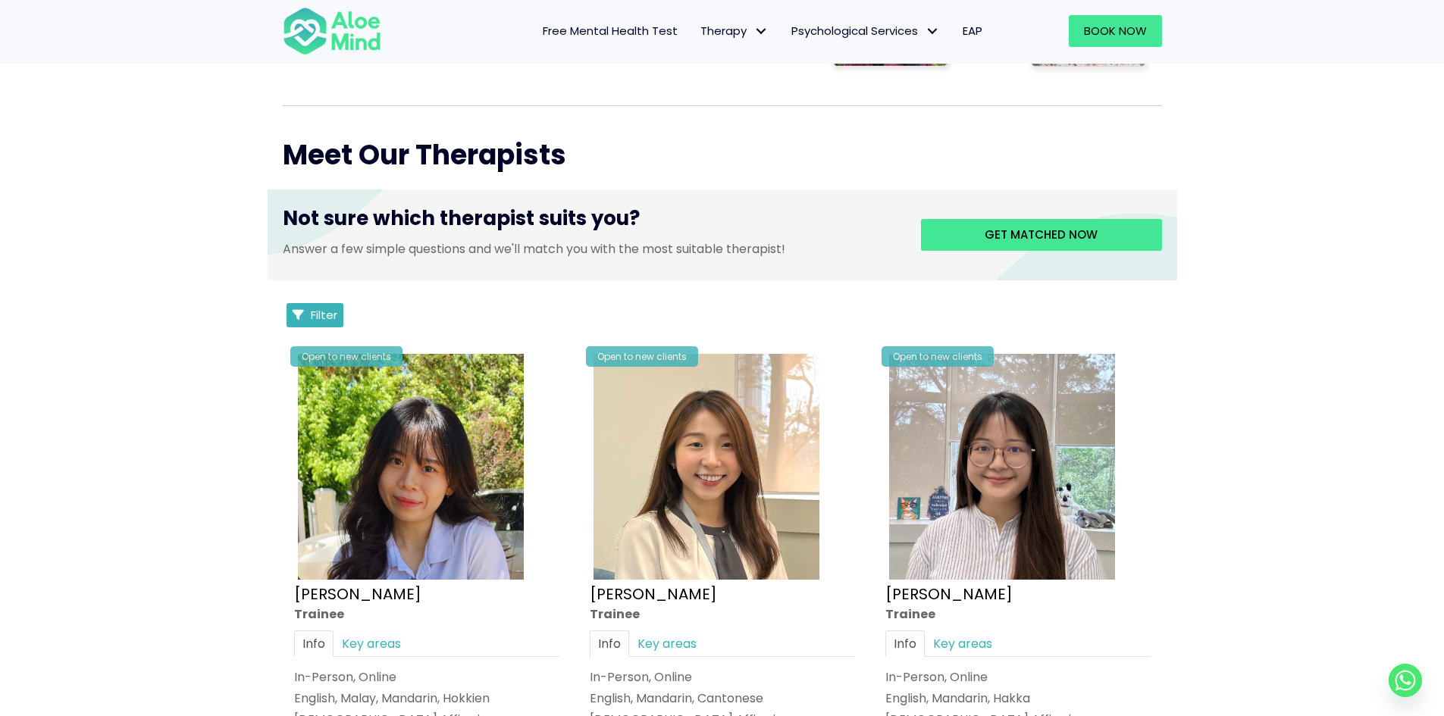
click at [332, 309] on span "Filter" at bounding box center [324, 315] width 27 height 16
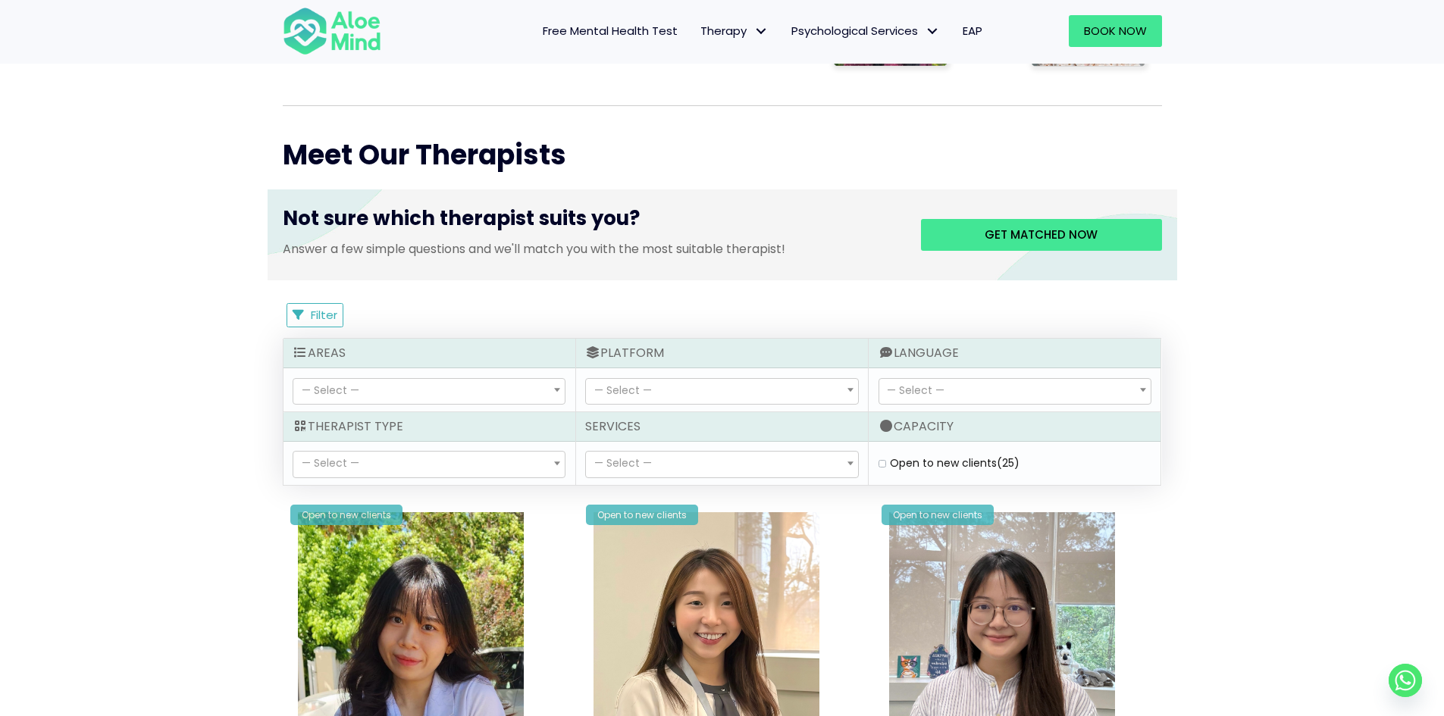
click at [399, 381] on span "— Select —" at bounding box center [428, 392] width 271 height 26
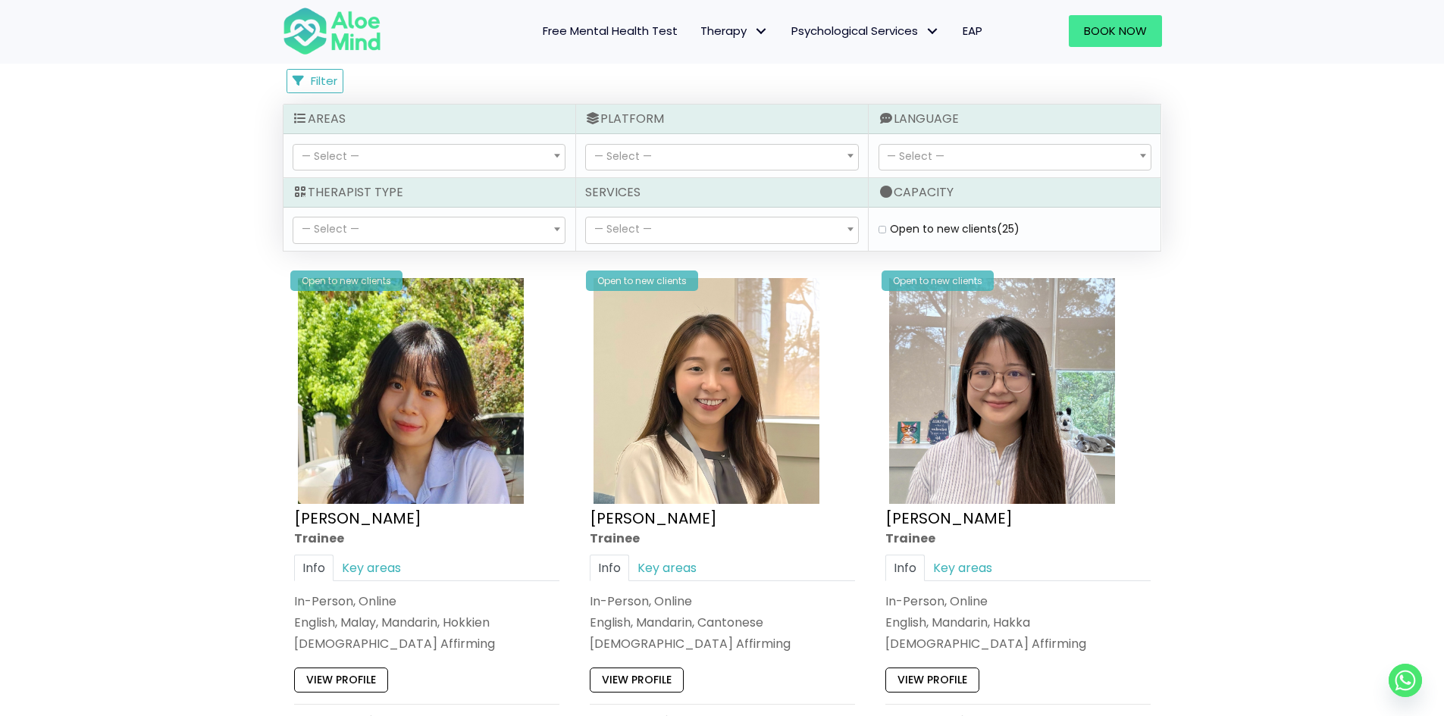
scroll to position [659, 0]
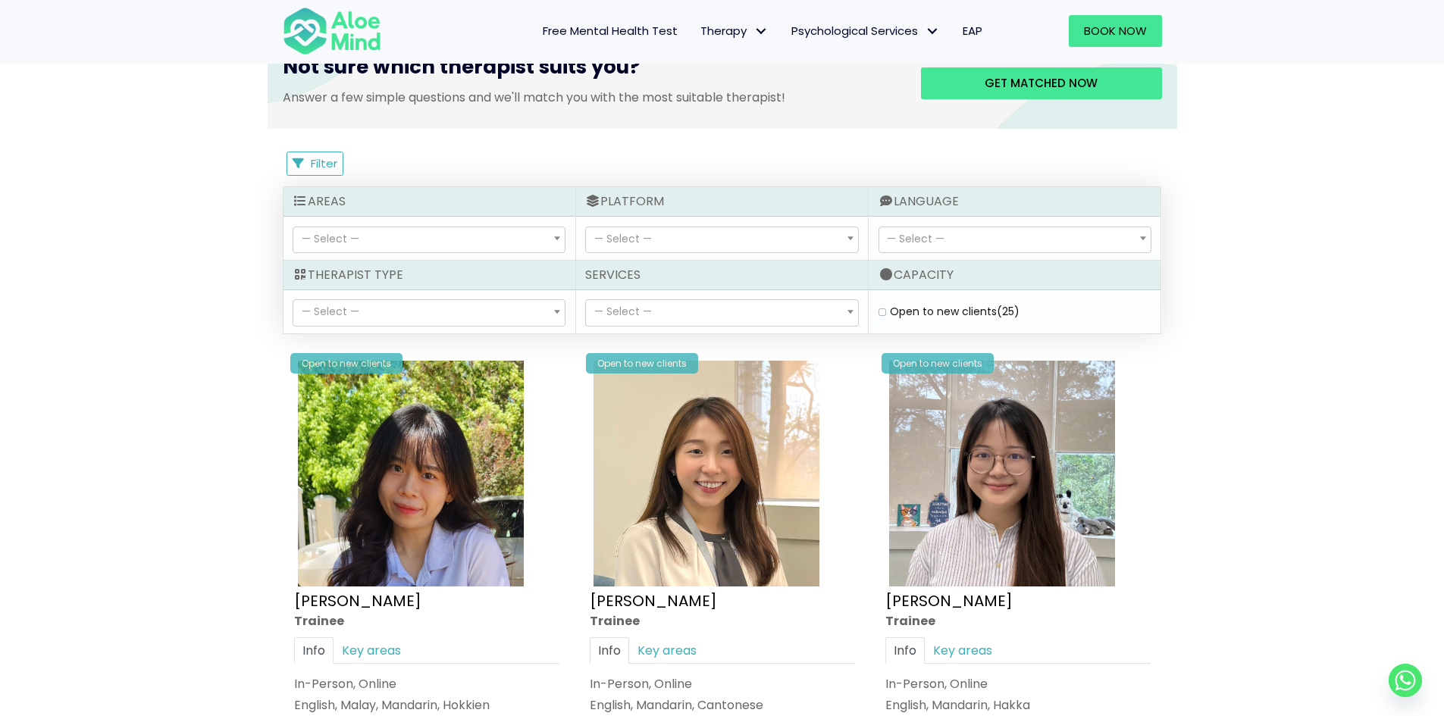
click at [395, 242] on span "— Select —" at bounding box center [428, 240] width 271 height 26
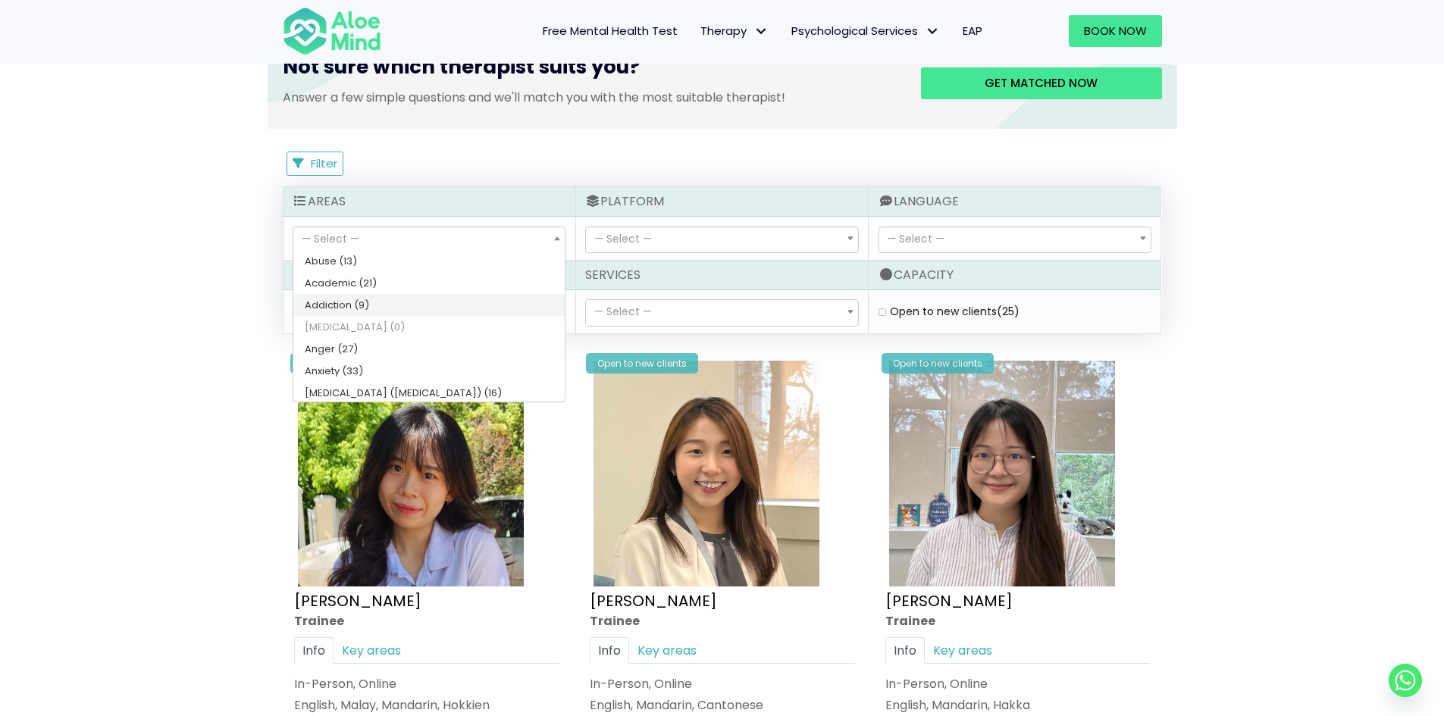
click at [890, 315] on label "Open to new clients (25)" at bounding box center [955, 311] width 130 height 15
click at [886, 315] on clients "Open to new clients (25)" at bounding box center [883, 312] width 8 height 10
checkbox clients "true"
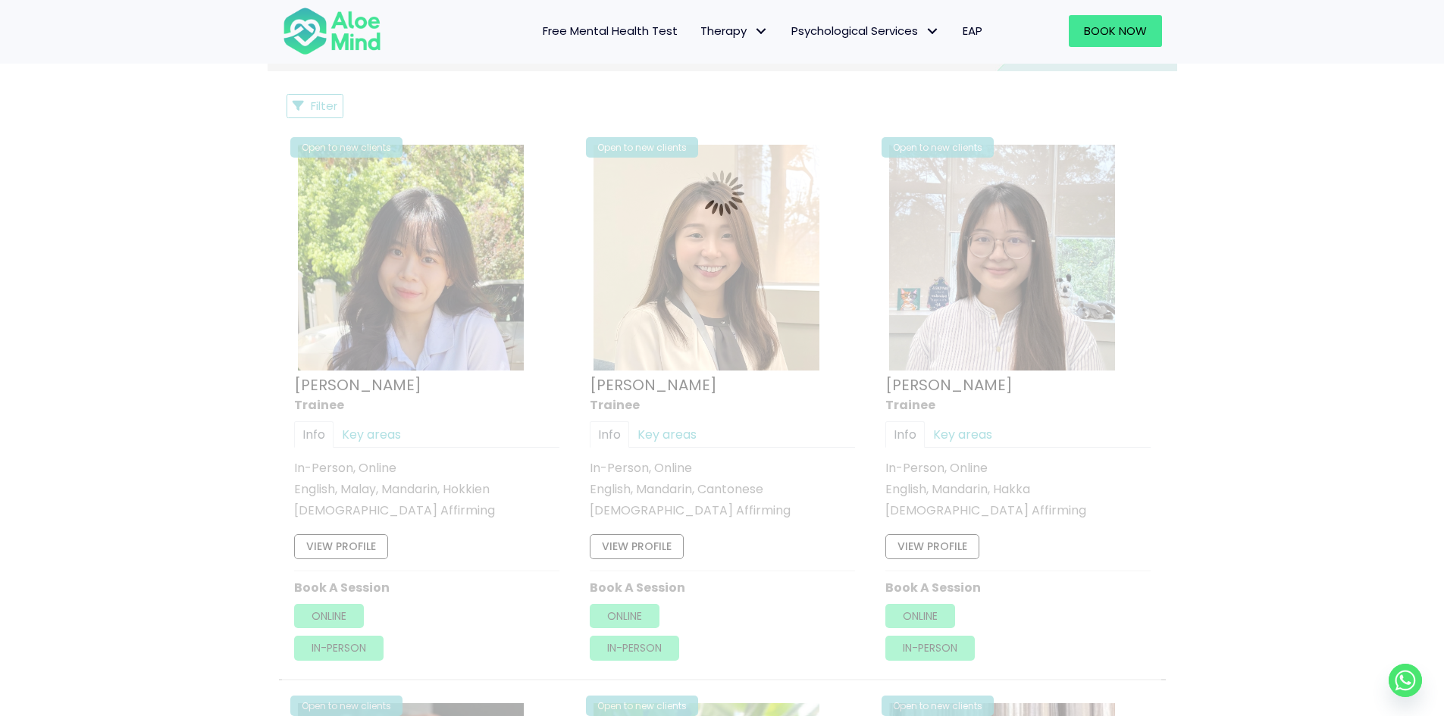
scroll to position [507, 0]
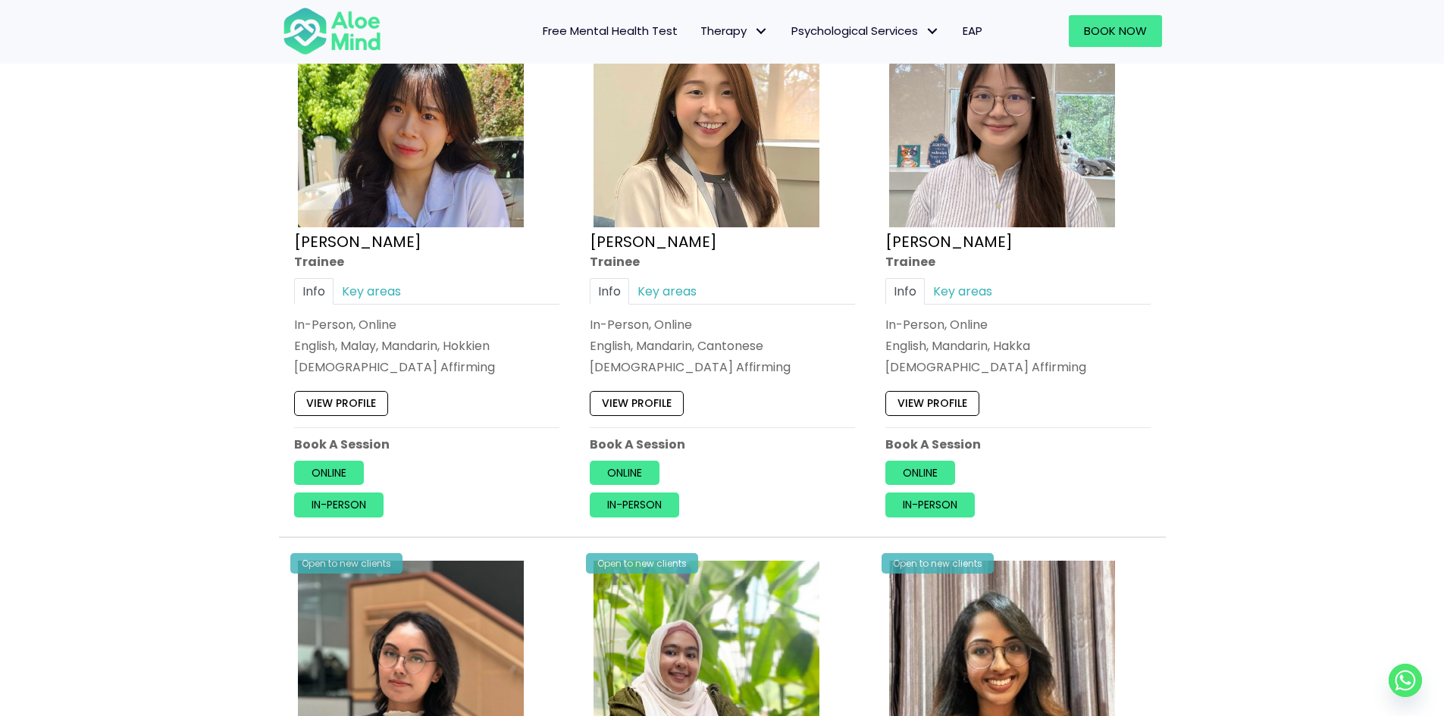
scroll to position [583, 0]
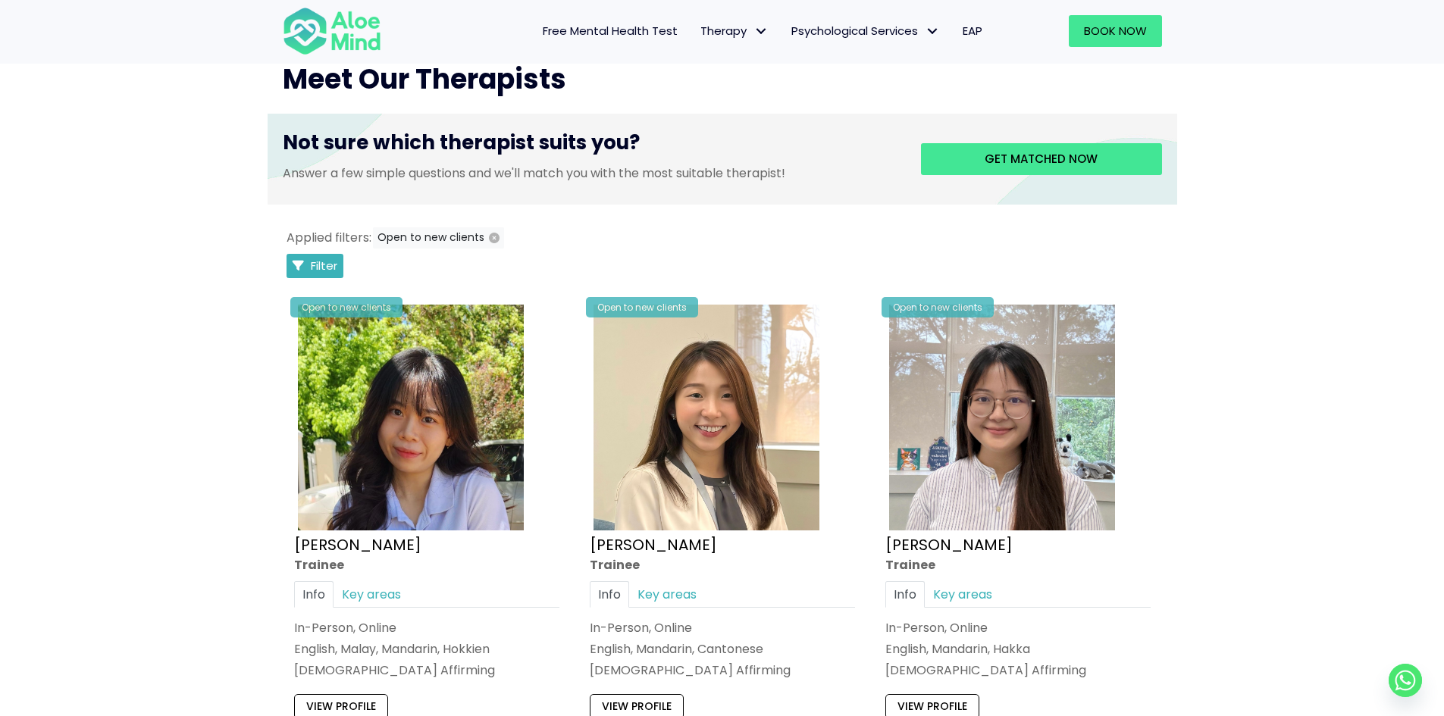
click at [321, 269] on span "Filter" at bounding box center [324, 266] width 27 height 16
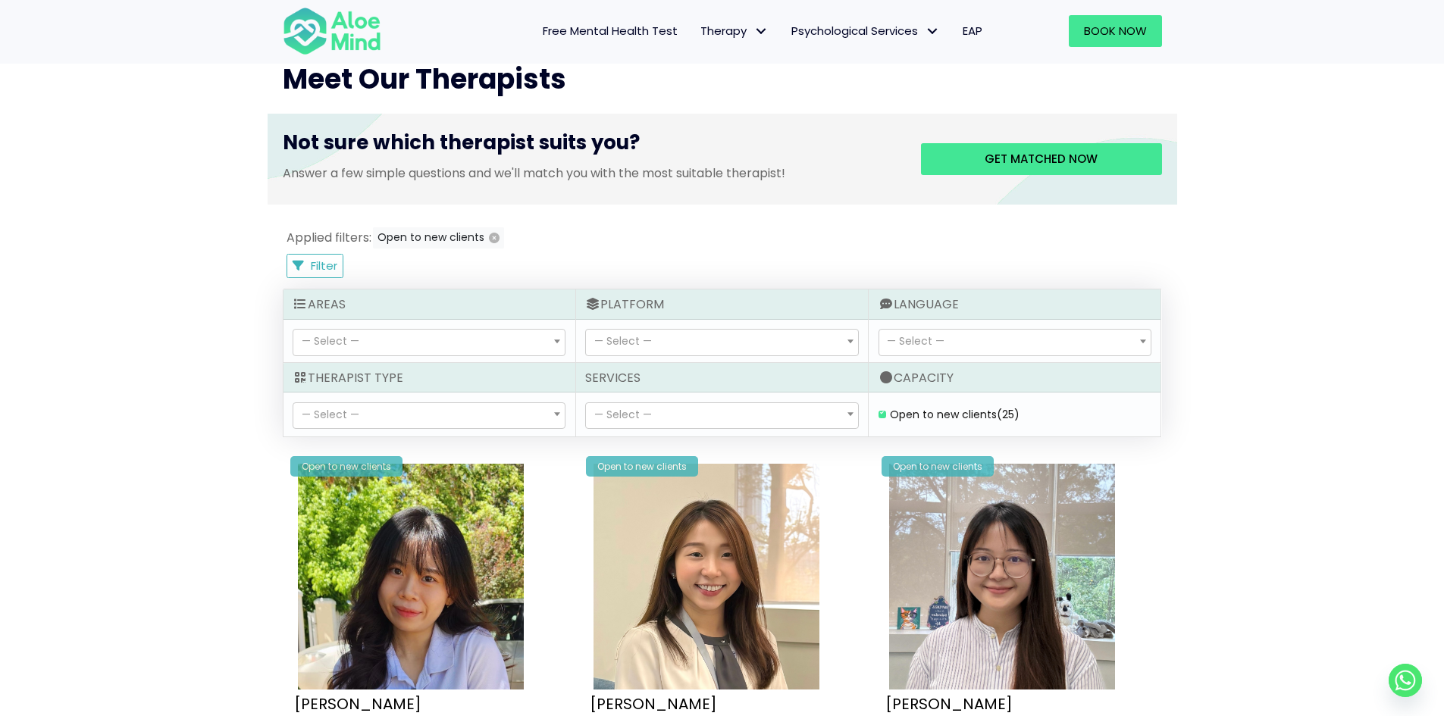
click at [913, 346] on span "— Select —" at bounding box center [916, 341] width 58 height 15
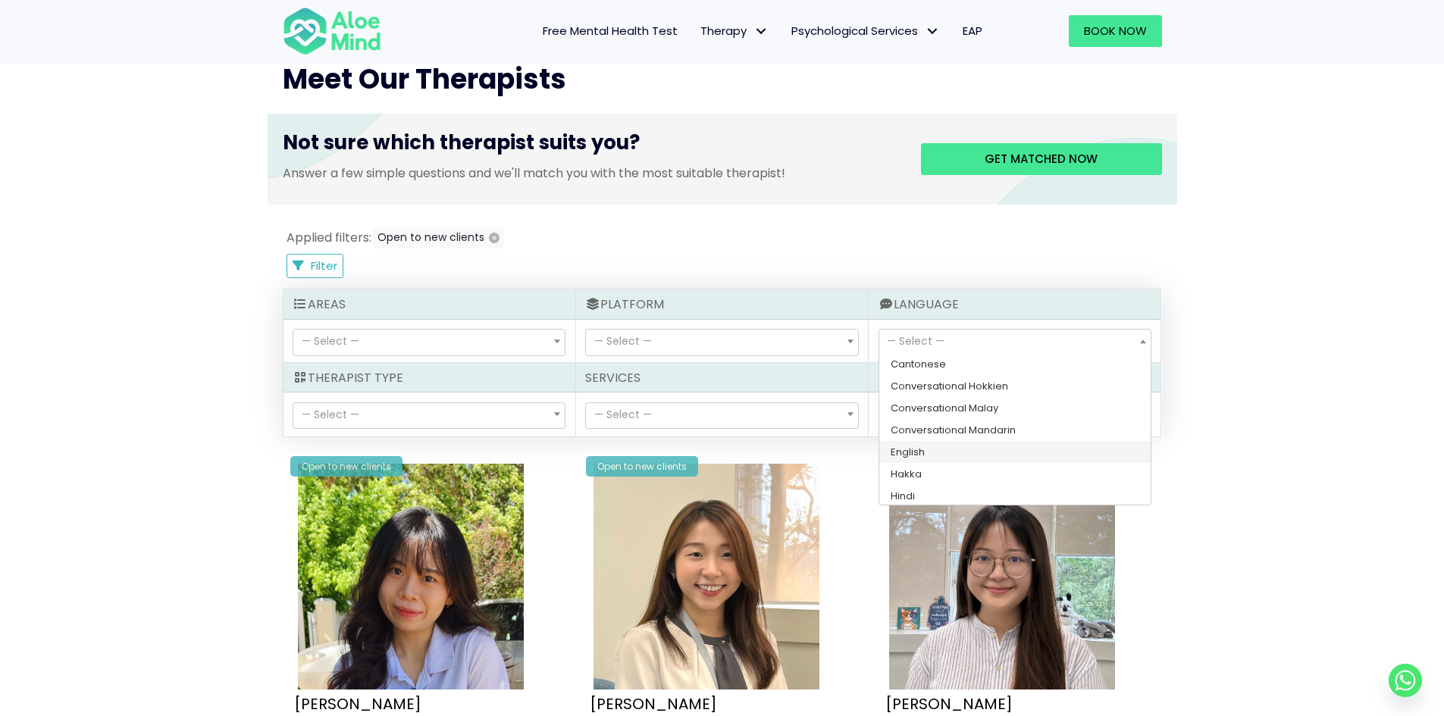
scroll to position [112, 0]
select select "142"
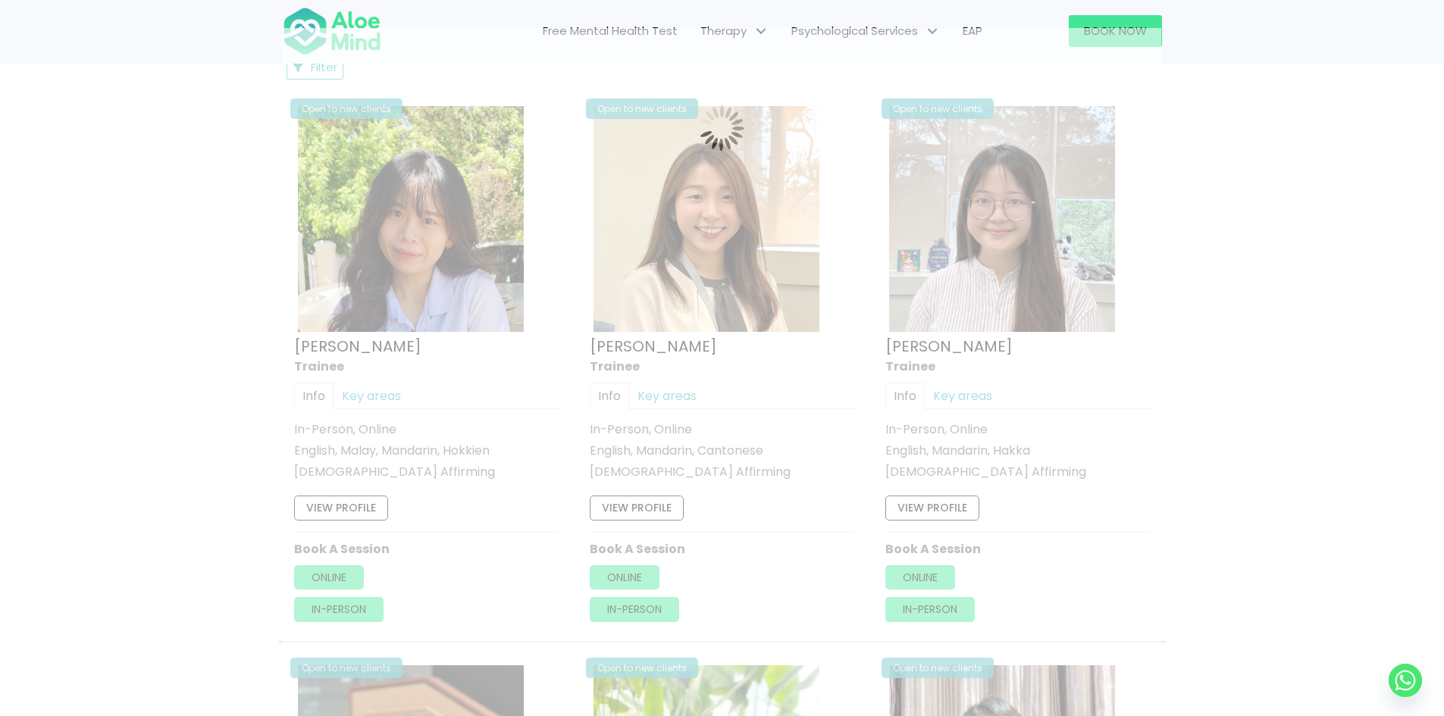
scroll to position [810, 0]
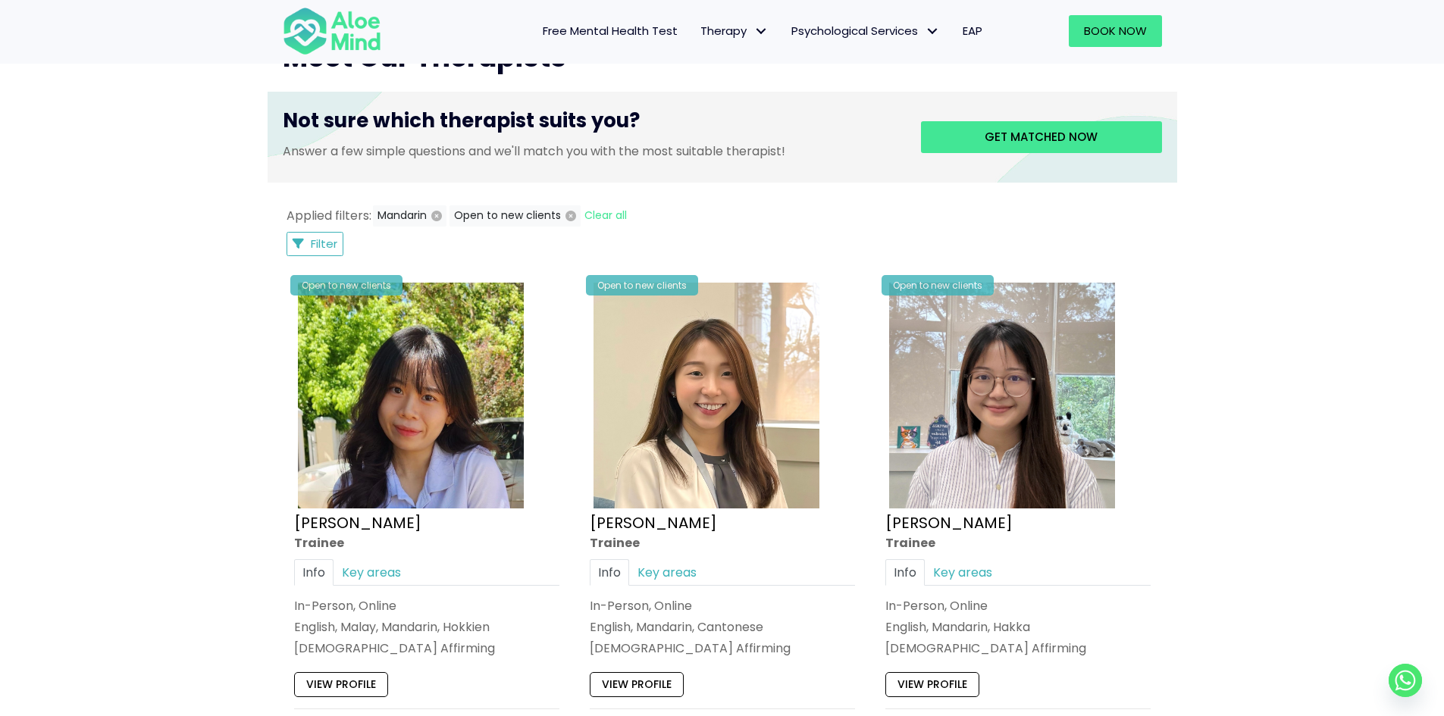
scroll to position [606, 0]
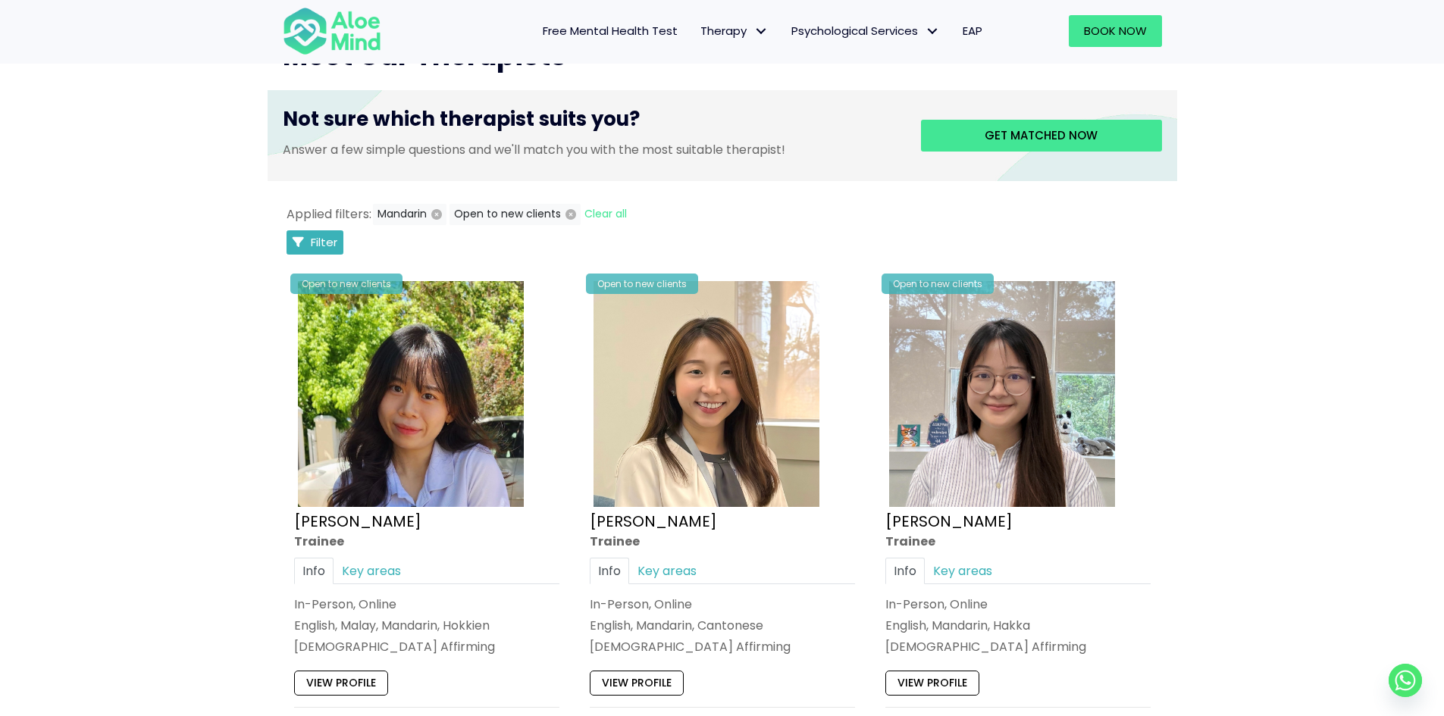
click at [314, 243] on span "Filter" at bounding box center [324, 242] width 27 height 16
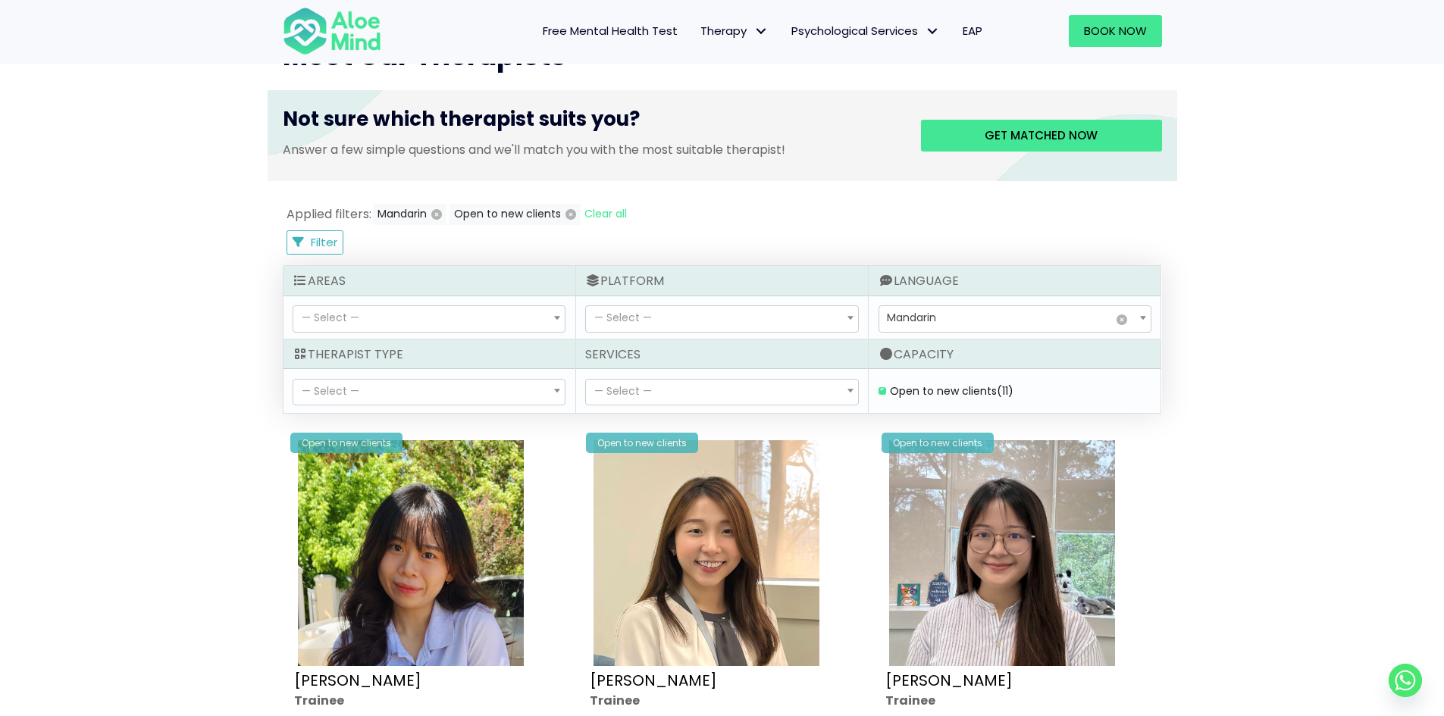
click at [643, 386] on span "— Select —" at bounding box center [623, 391] width 58 height 15
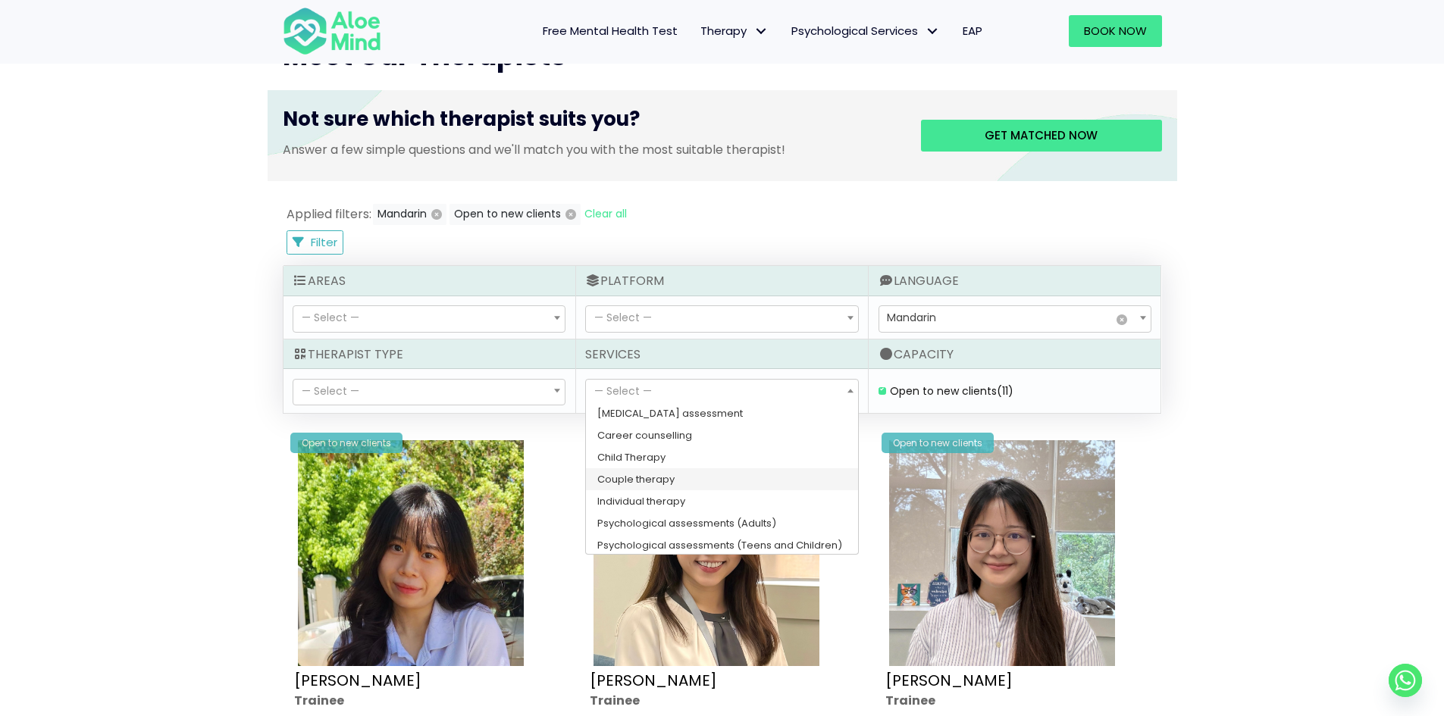
scroll to position [24, 0]
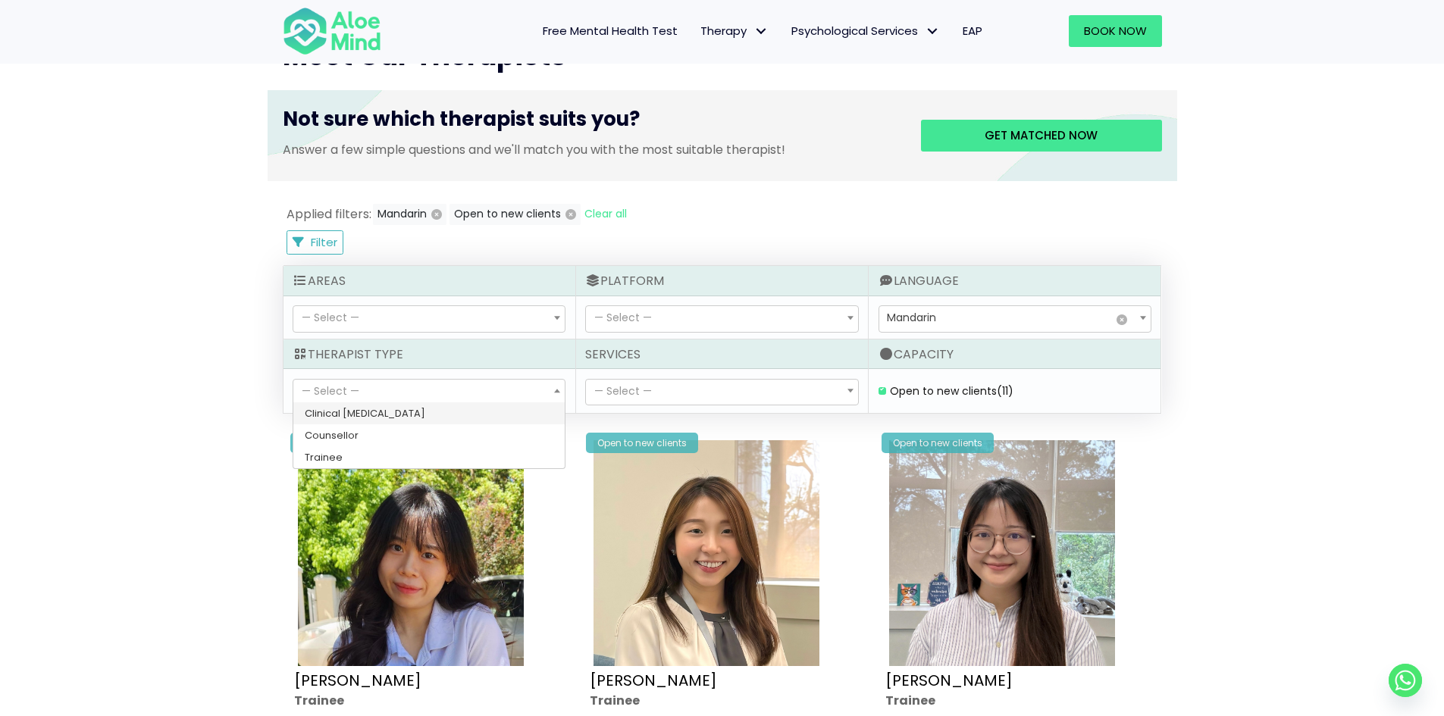
click at [321, 384] on span "— Select —" at bounding box center [331, 391] width 58 height 15
click at [687, 328] on span "— Select —" at bounding box center [721, 319] width 271 height 26
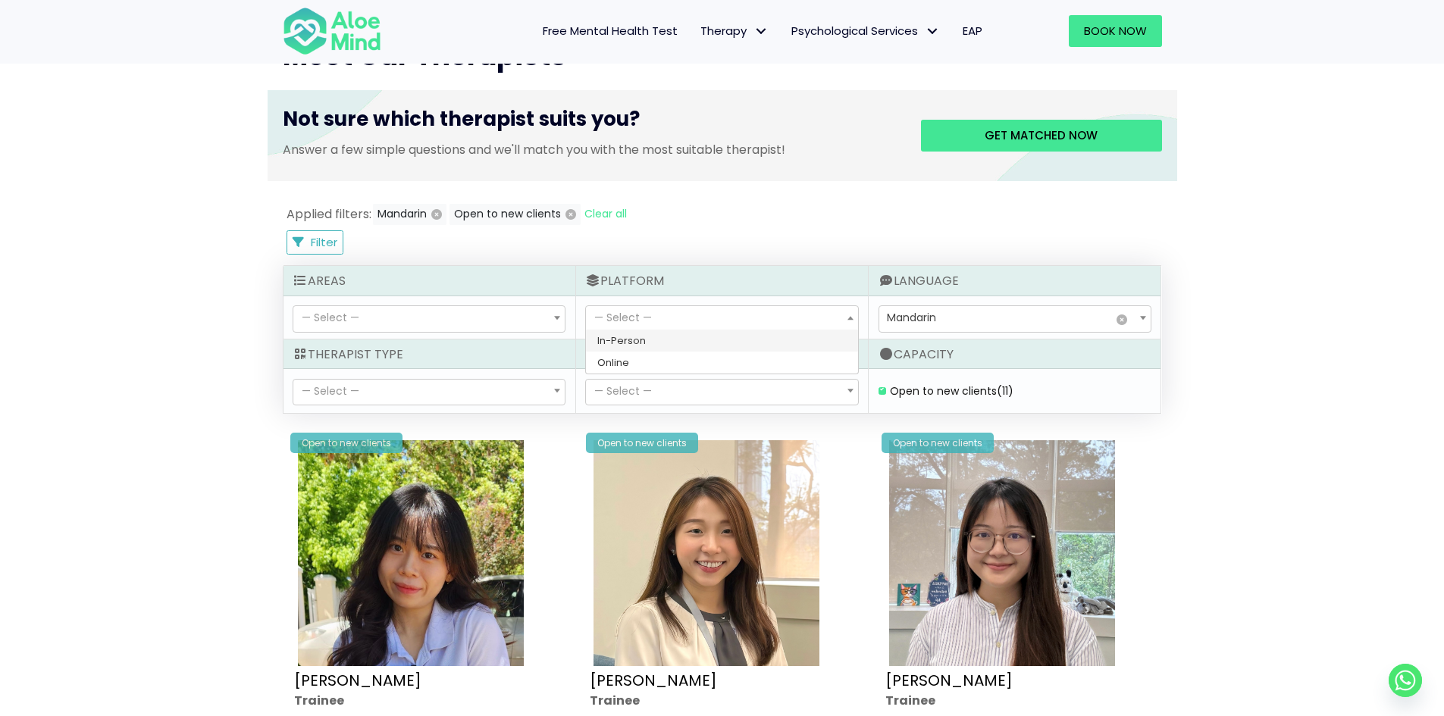
click at [692, 322] on span "— Select —" at bounding box center [721, 319] width 271 height 26
click at [628, 318] on span "— Select —" at bounding box center [623, 317] width 58 height 15
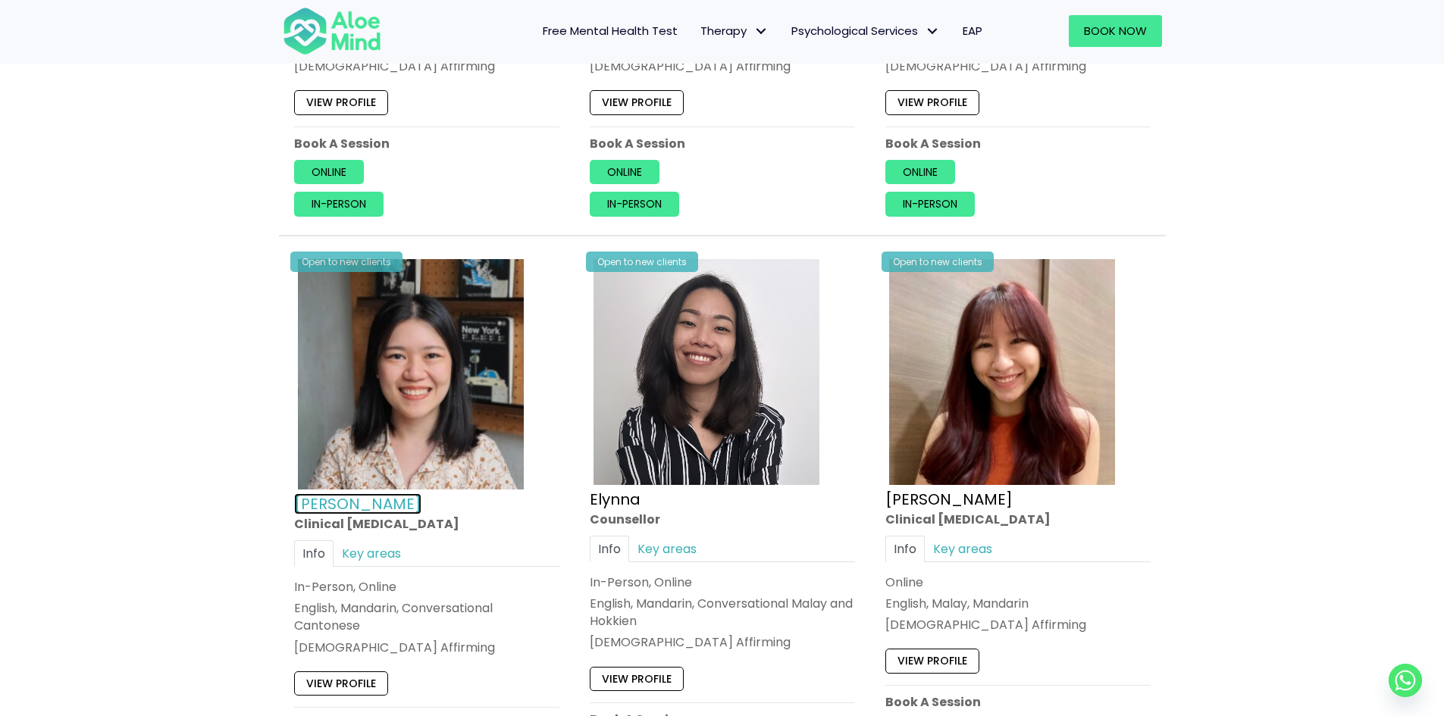
scroll to position [1289, 0]
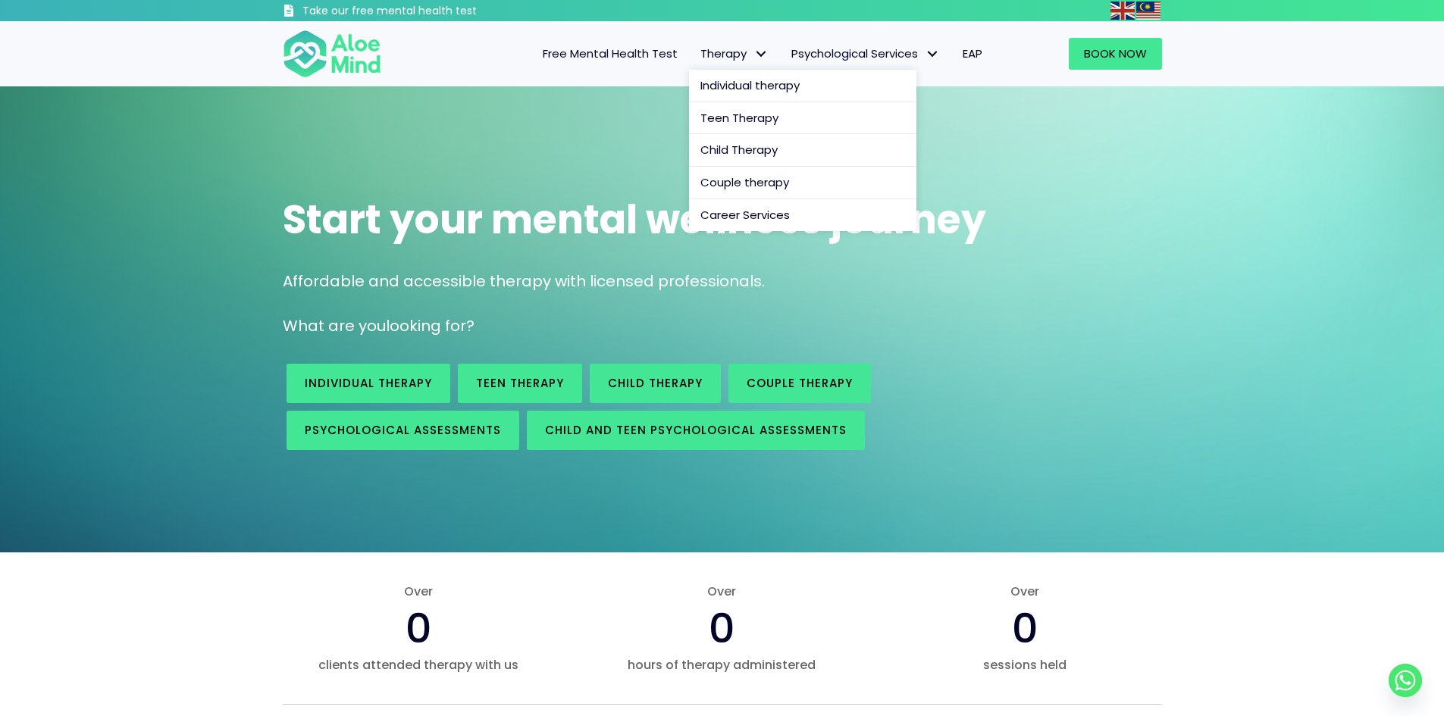
click at [739, 55] on span "Therapy" at bounding box center [734, 53] width 68 height 16
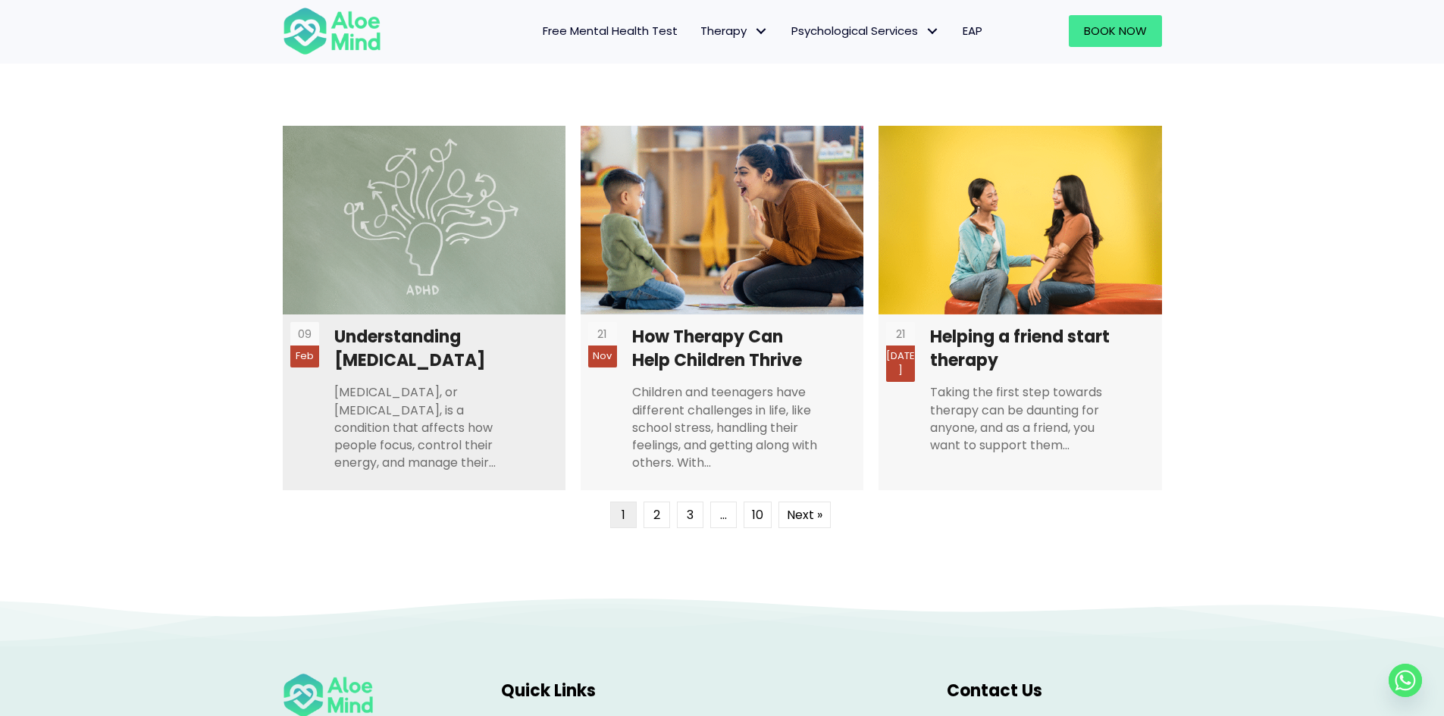
scroll to position [3639, 0]
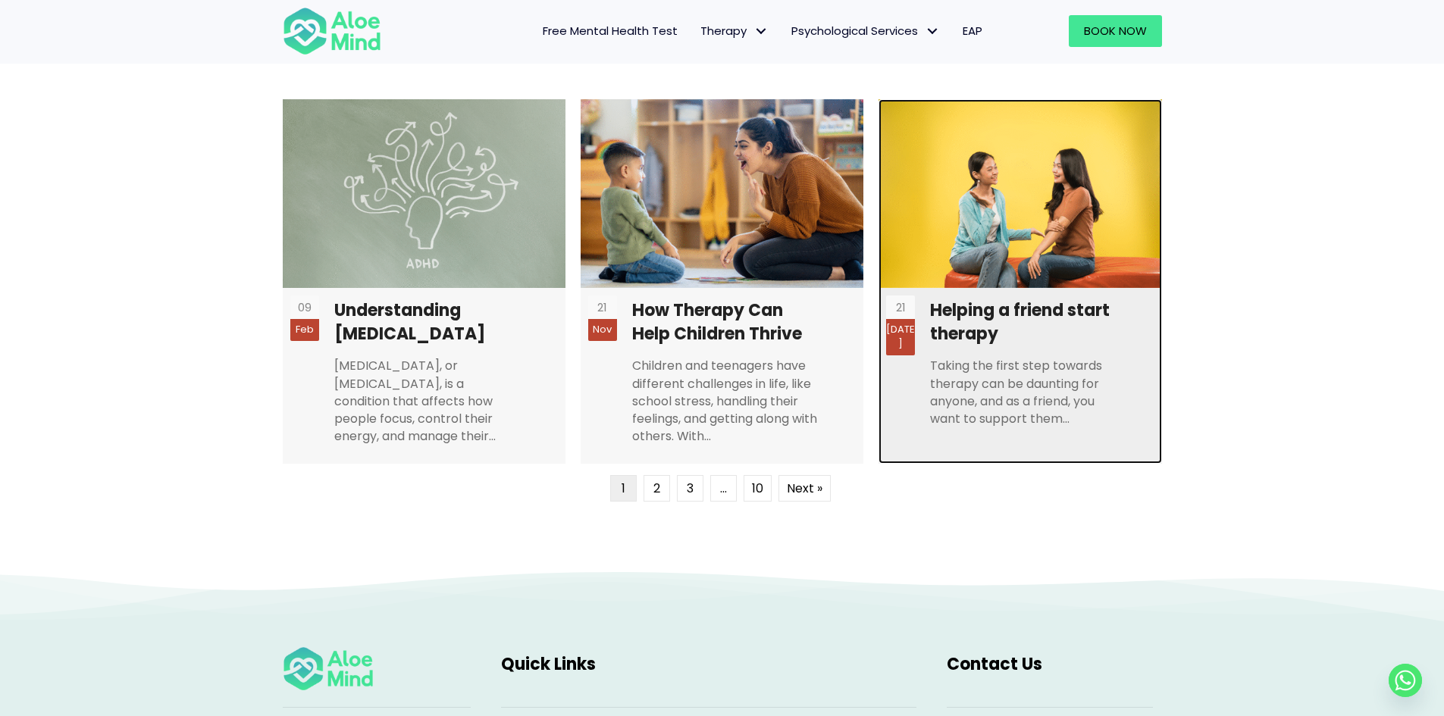
click at [1045, 338] on link at bounding box center [1020, 281] width 283 height 365
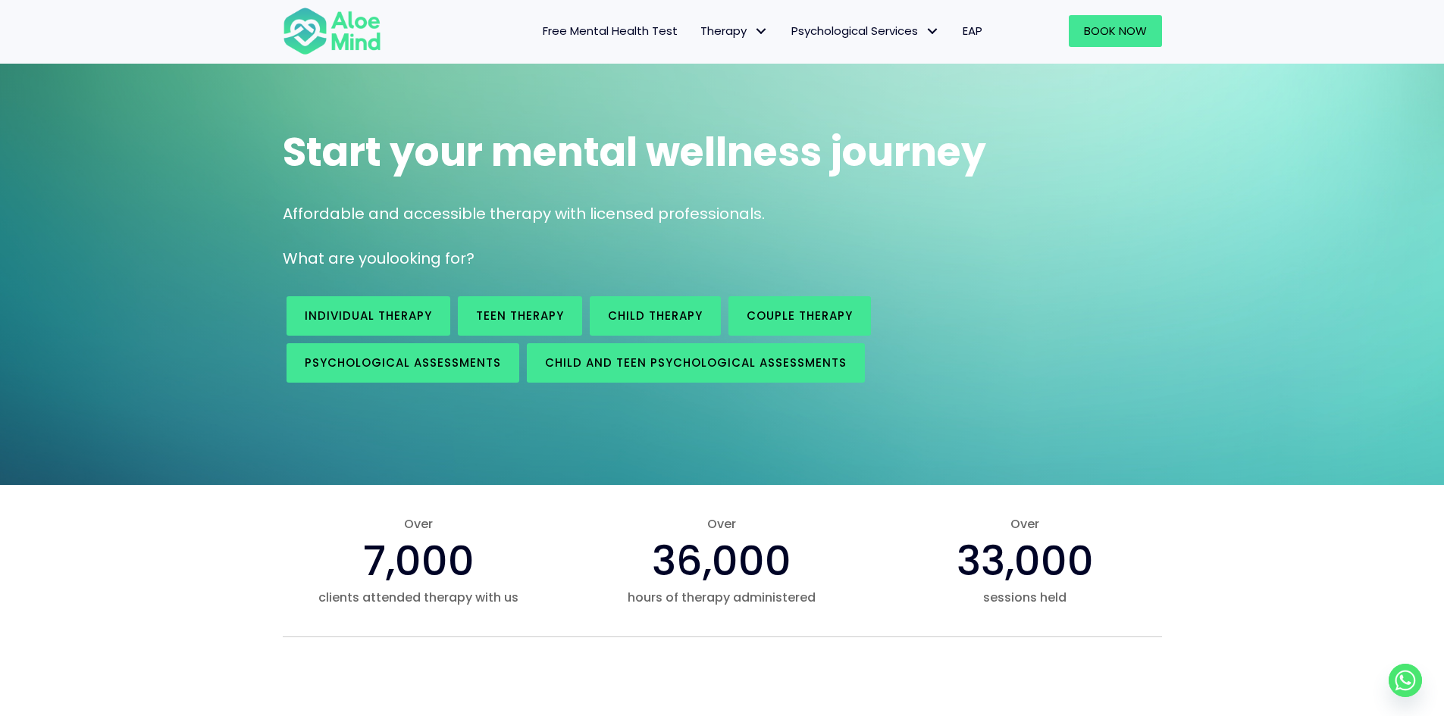
scroll to position [0, 0]
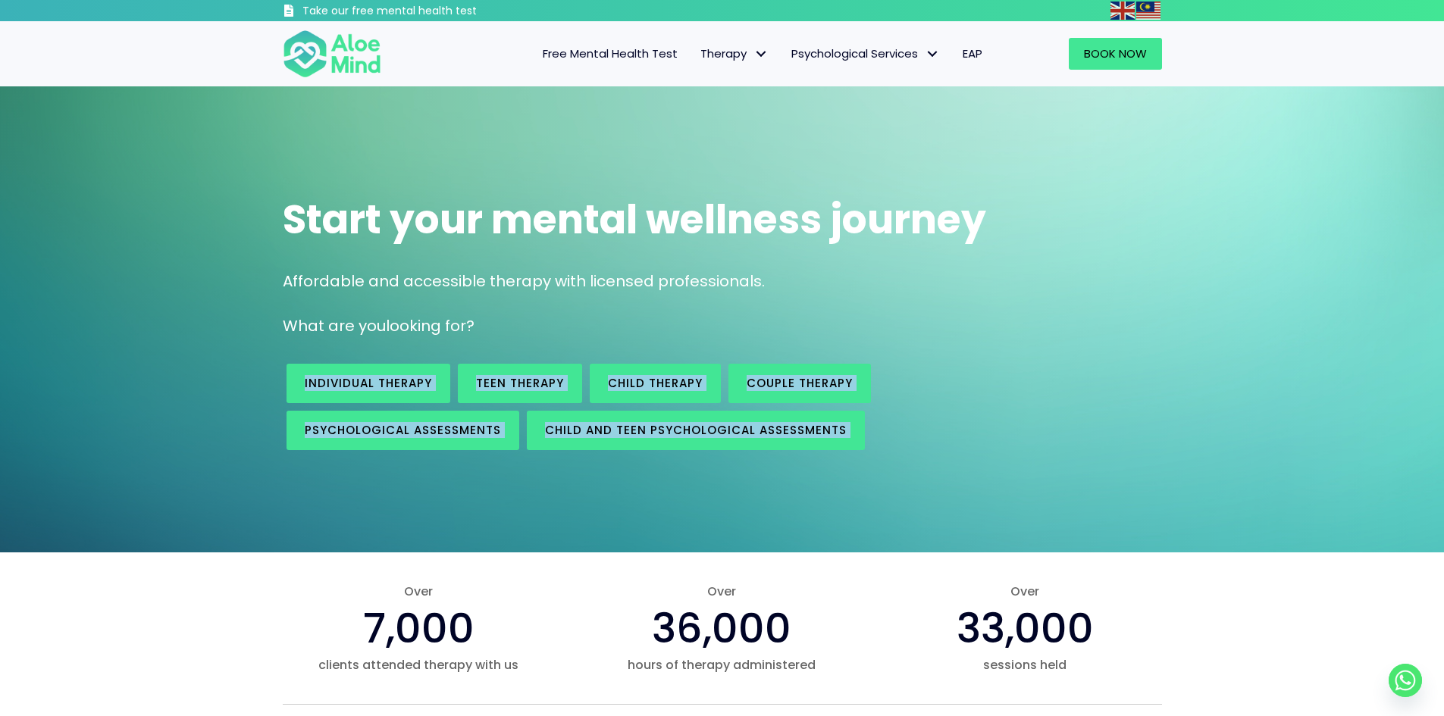
drag, startPoint x: 268, startPoint y: 233, endPoint x: 638, endPoint y: 327, distance: 382.6
click at [638, 327] on div "Start your mental wellness journey Affordable and accessible therapy with licen…" at bounding box center [722, 319] width 1444 height 466
click at [638, 327] on p "What are you looking for?" at bounding box center [722, 326] width 879 height 22
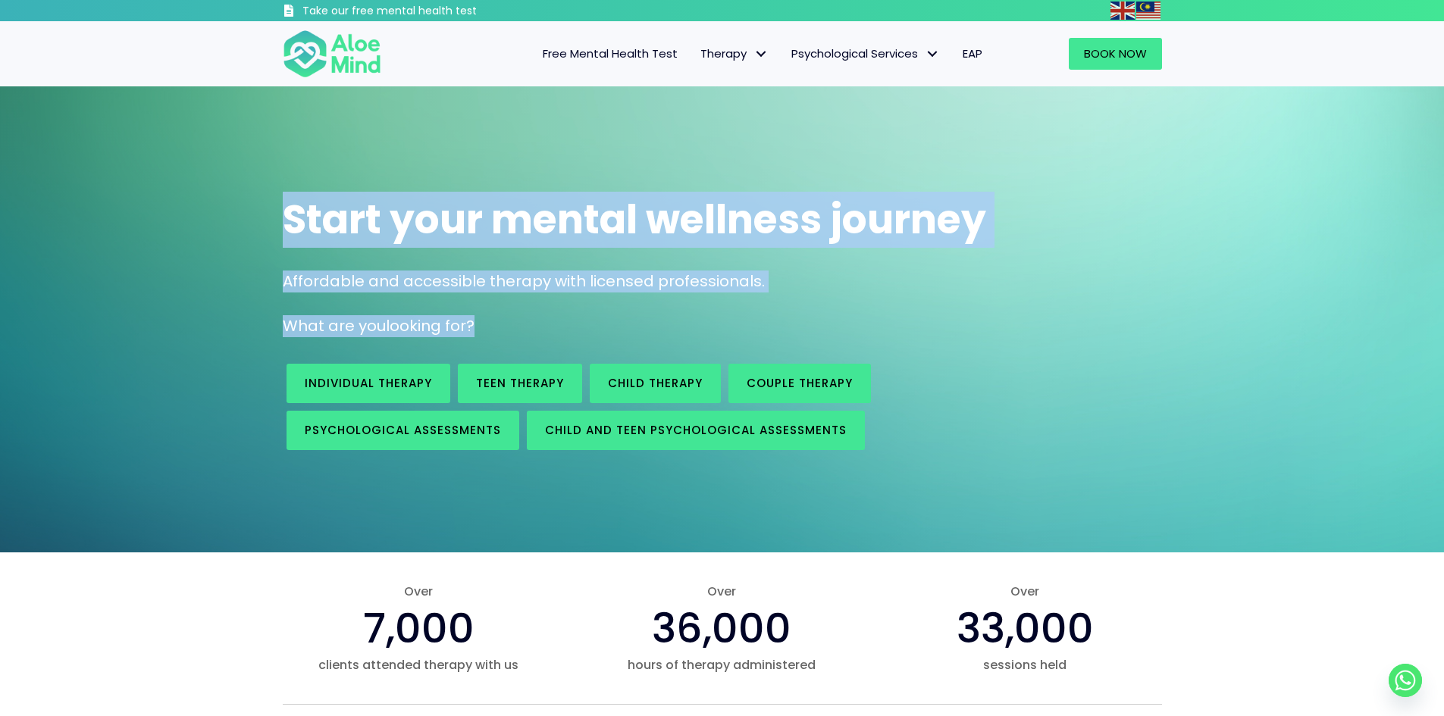
drag, startPoint x: 589, startPoint y: 328, endPoint x: 284, endPoint y: 227, distance: 321.0
click at [284, 227] on div "Start your mental wellness journey Affordable and accessible therapy with licen…" at bounding box center [723, 264] width 910 height 175
click at [284, 227] on span "Start your mental wellness journey" at bounding box center [634, 219] width 703 height 55
drag, startPoint x: 290, startPoint y: 215, endPoint x: 556, endPoint y: 335, distance: 292.5
click at [556, 335] on div "Start your mental wellness journey Affordable and accessible therapy with licen…" at bounding box center [723, 264] width 910 height 175
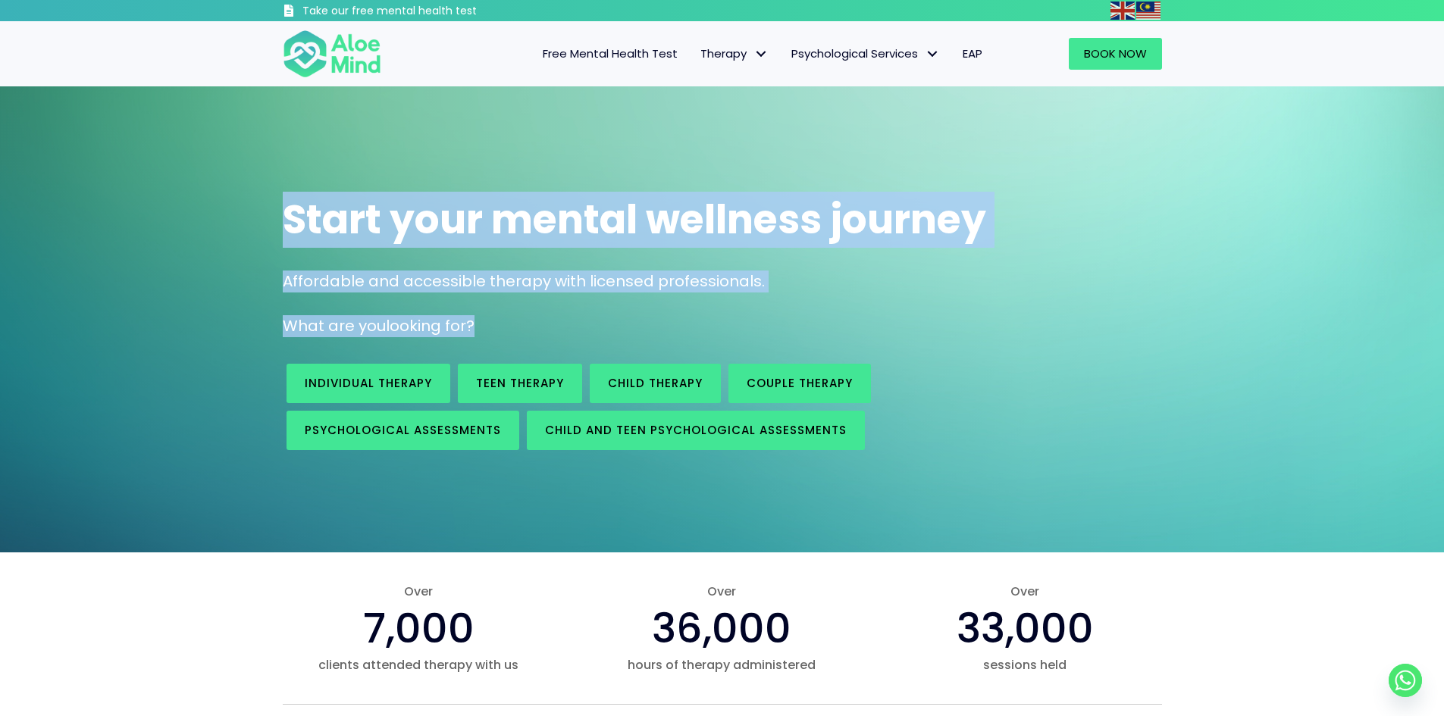
click at [556, 335] on p "What are you looking for?" at bounding box center [722, 326] width 879 height 22
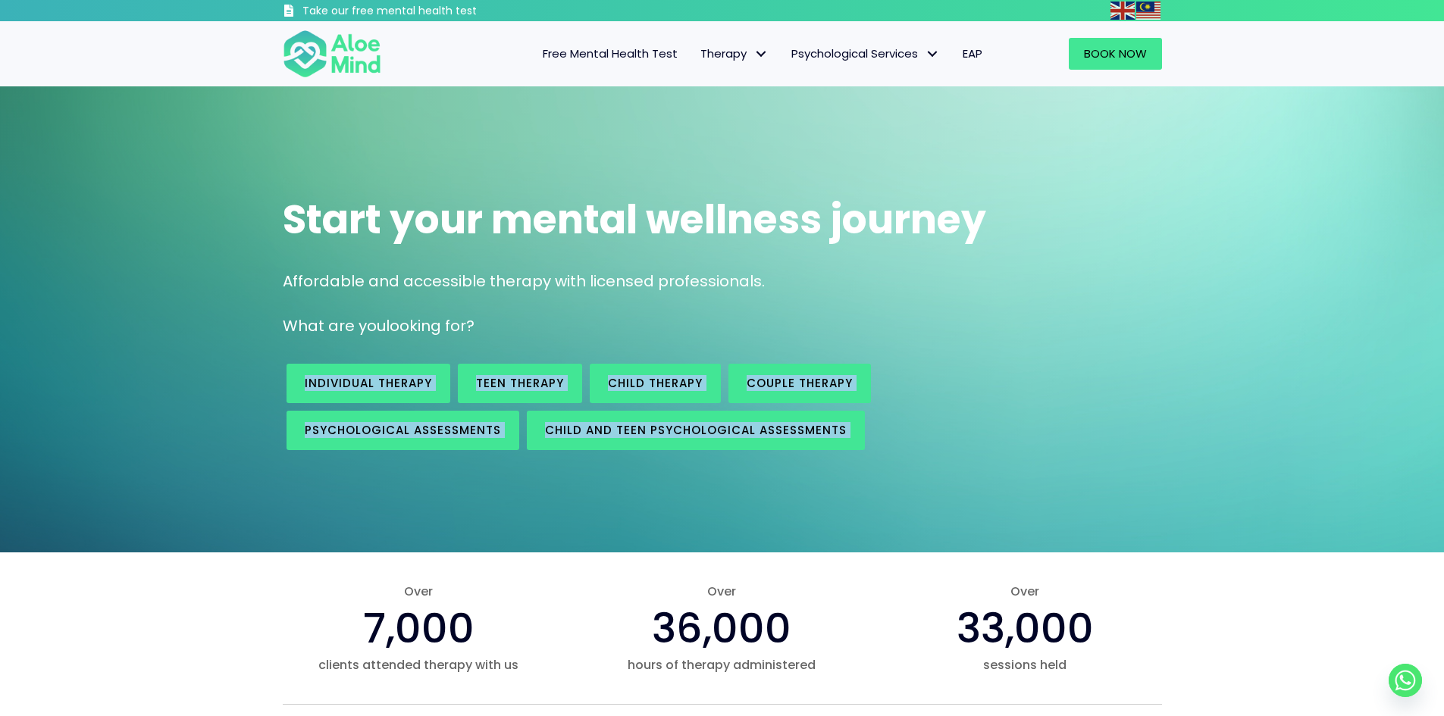
drag, startPoint x: 550, startPoint y: 334, endPoint x: 255, endPoint y: 227, distance: 314.6
click at [255, 227] on div "Start your mental wellness journey Affordable and accessible therapy with licen…" at bounding box center [722, 319] width 1444 height 466
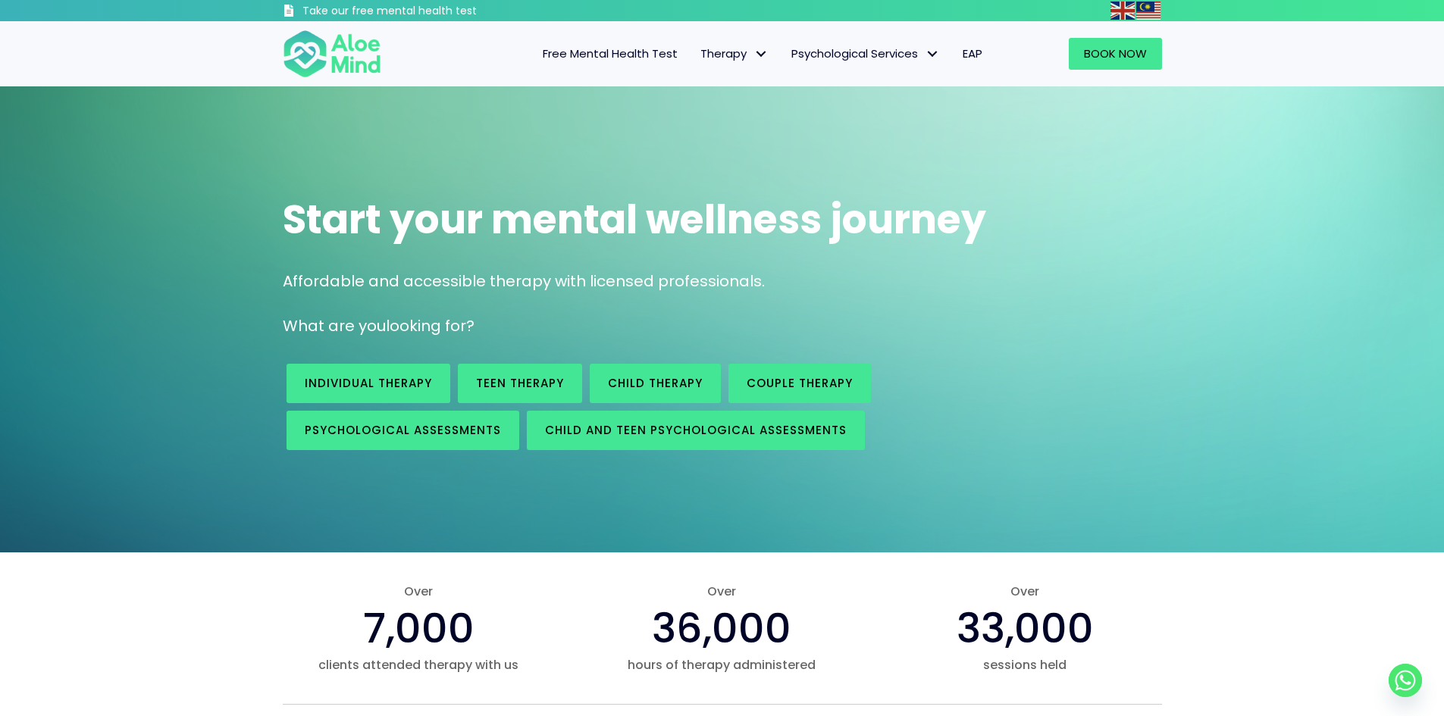
click at [255, 227] on div "Start your mental wellness journey Affordable and accessible therapy with licen…" at bounding box center [722, 319] width 1444 height 466
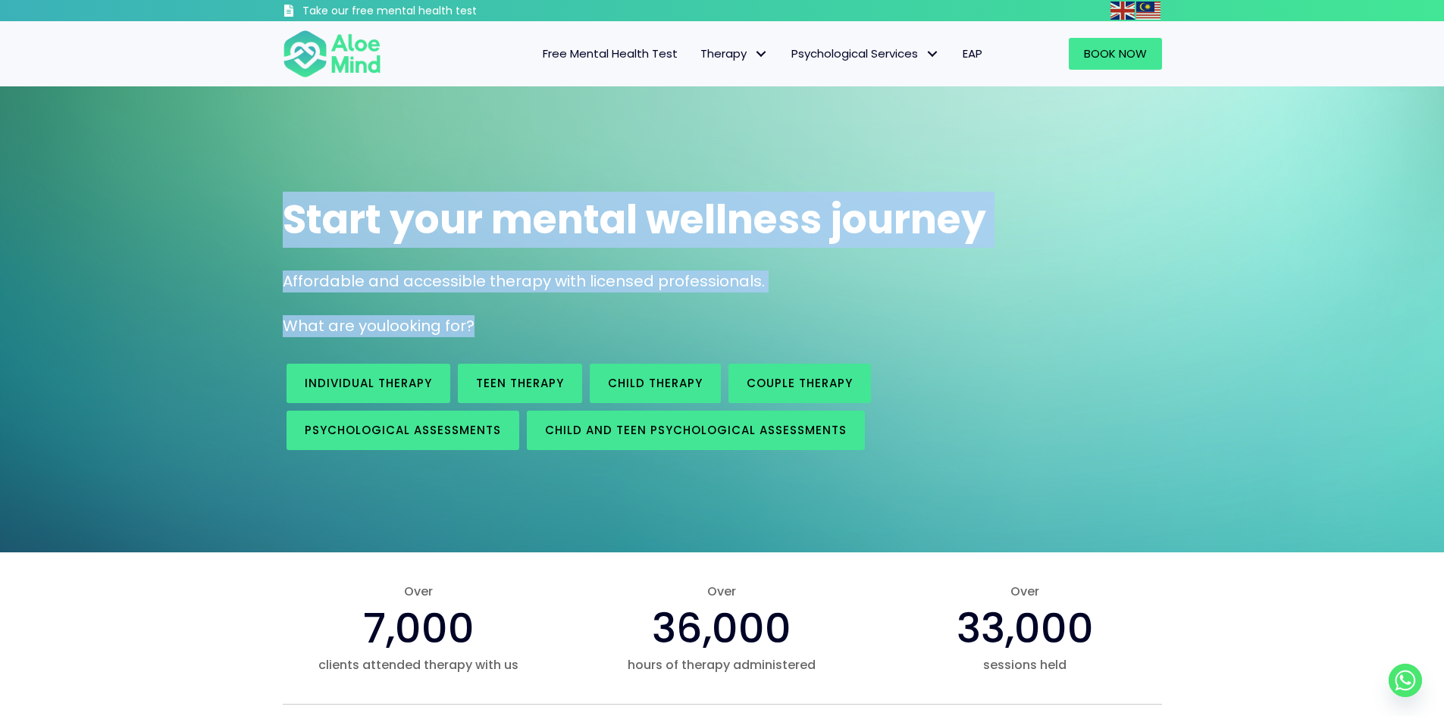
drag, startPoint x: 282, startPoint y: 214, endPoint x: 530, endPoint y: 335, distance: 276.0
click at [530, 335] on div "Start your mental wellness journey Affordable and accessible therapy with licen…" at bounding box center [723, 264] width 910 height 175
click at [530, 335] on p "What are you looking for?" at bounding box center [722, 326] width 879 height 22
drag, startPoint x: 530, startPoint y: 335, endPoint x: 282, endPoint y: 229, distance: 269.6
click at [282, 229] on div "Start your mental wellness journey Affordable and accessible therapy with licen…" at bounding box center [723, 264] width 910 height 175
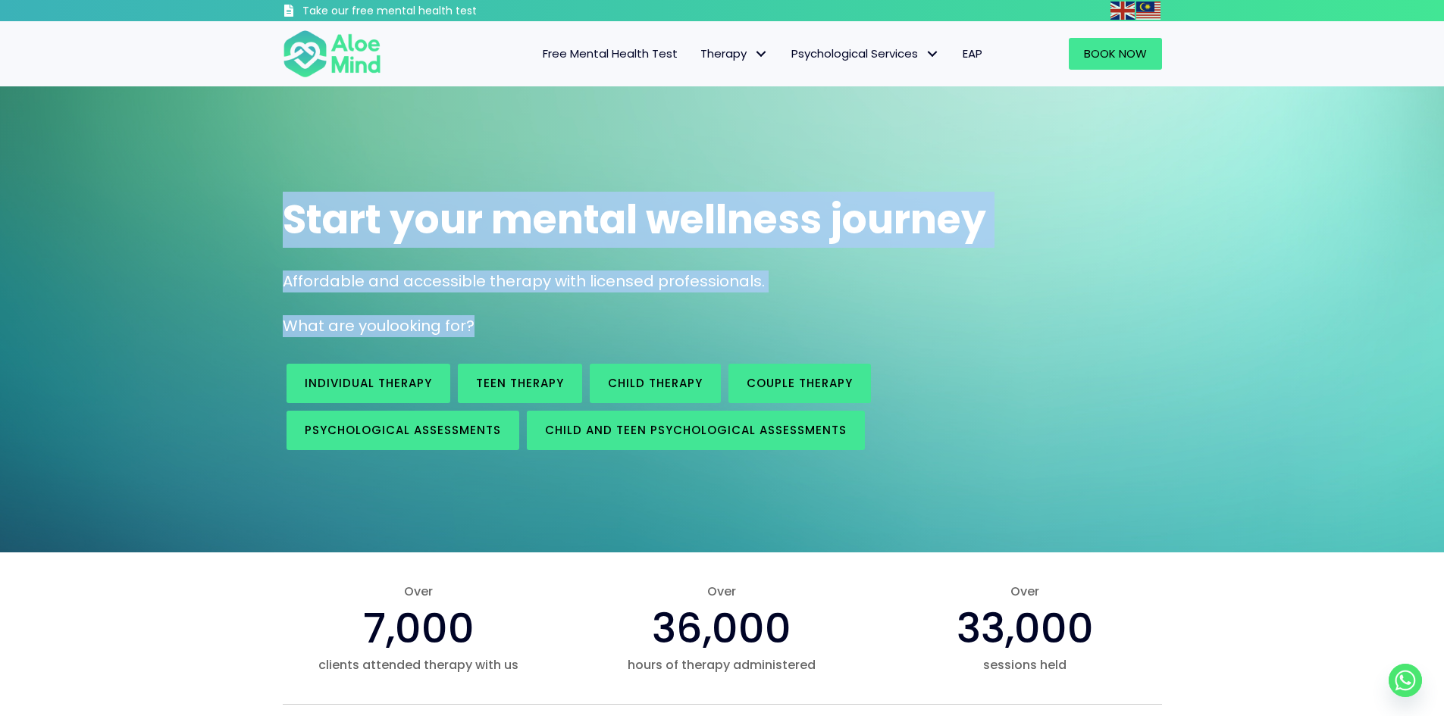
click at [283, 229] on span "Start your mental wellness journey" at bounding box center [634, 219] width 703 height 55
drag, startPoint x: 287, startPoint y: 220, endPoint x: 527, endPoint y: 318, distance: 259.0
click at [527, 318] on div "Start your mental wellness journey Affordable and accessible therapy with licen…" at bounding box center [723, 264] width 910 height 175
click at [527, 318] on p "What are you looking for?" at bounding box center [722, 326] width 879 height 22
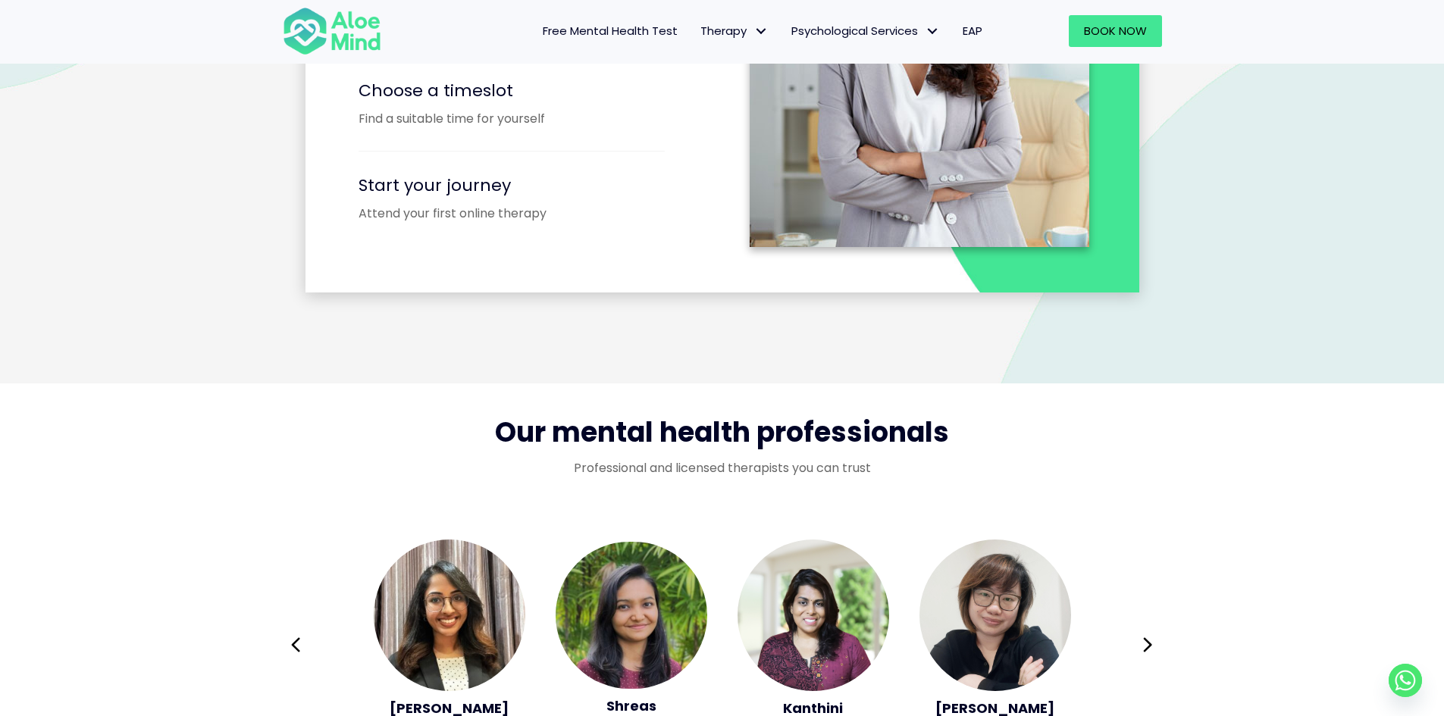
scroll to position [2273, 0]
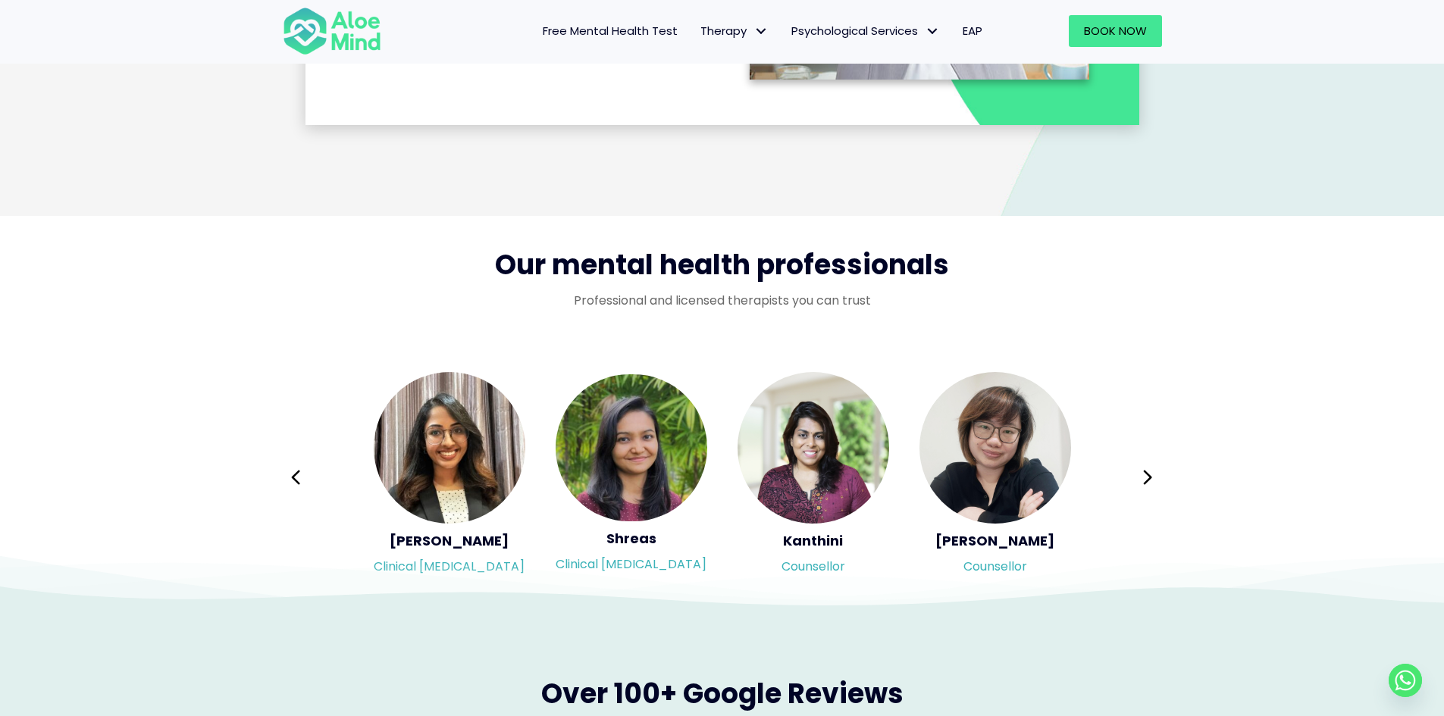
click at [1158, 474] on button "Next" at bounding box center [1148, 477] width 36 height 36
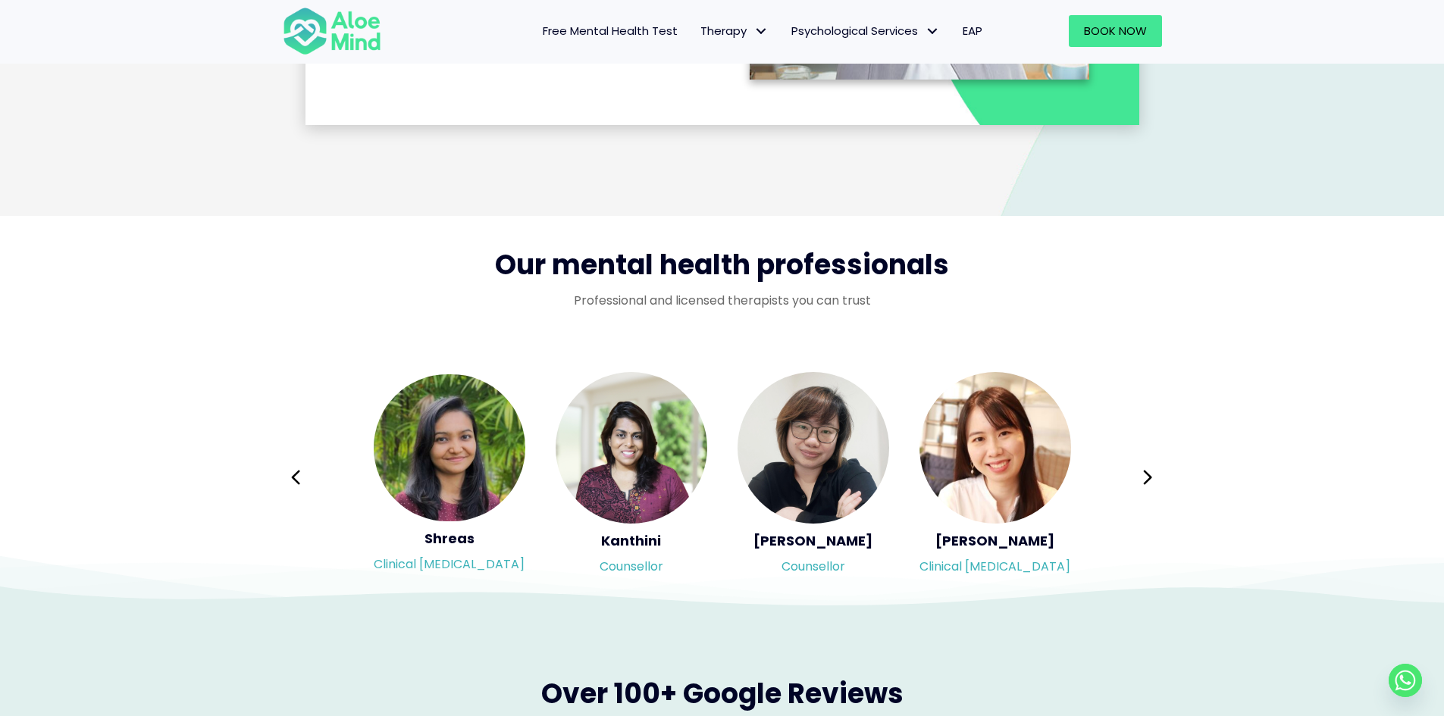
click at [1158, 474] on div "Syndy Clinical psychologist Diveena Clinical psychologist Elynna Counsellor Eme…" at bounding box center [722, 478] width 879 height 214
click at [1140, 475] on button "Next" at bounding box center [1148, 477] width 36 height 36
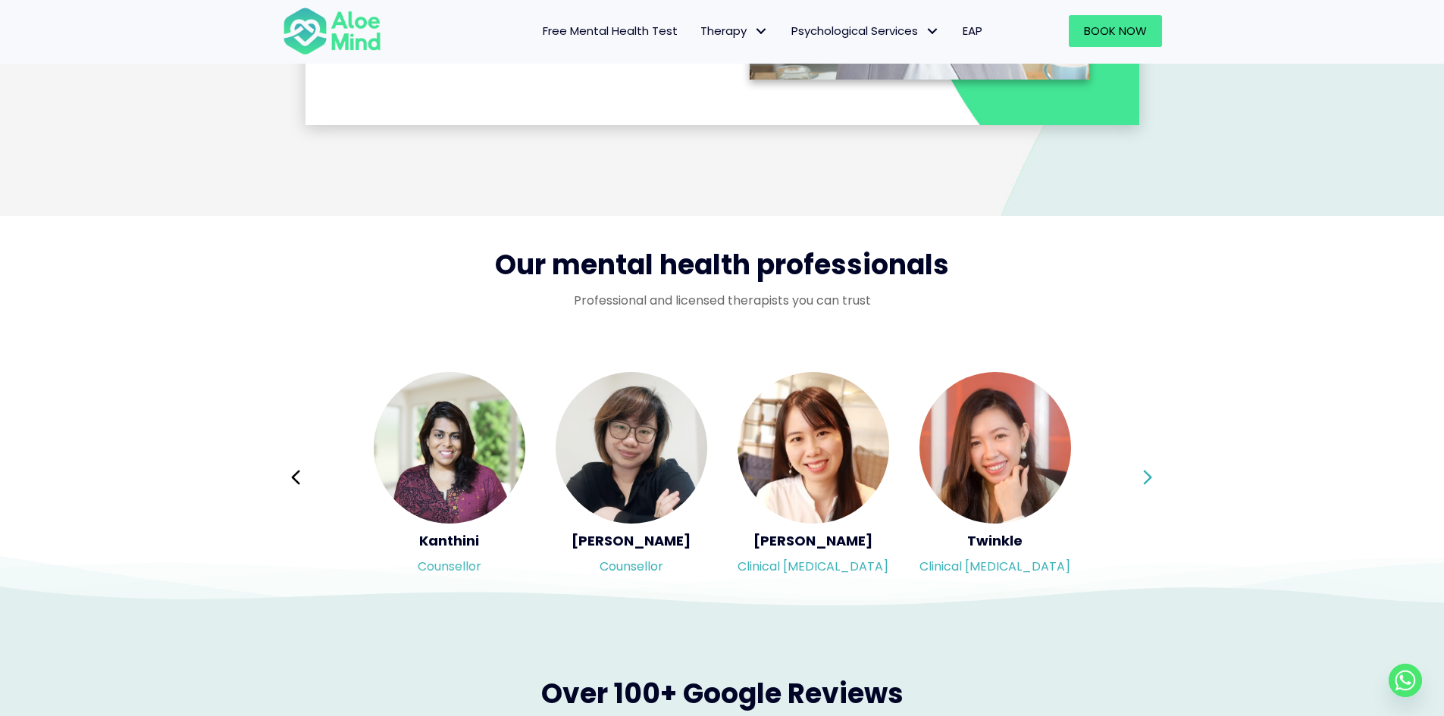
click at [1140, 475] on button "Next" at bounding box center [1148, 477] width 36 height 36
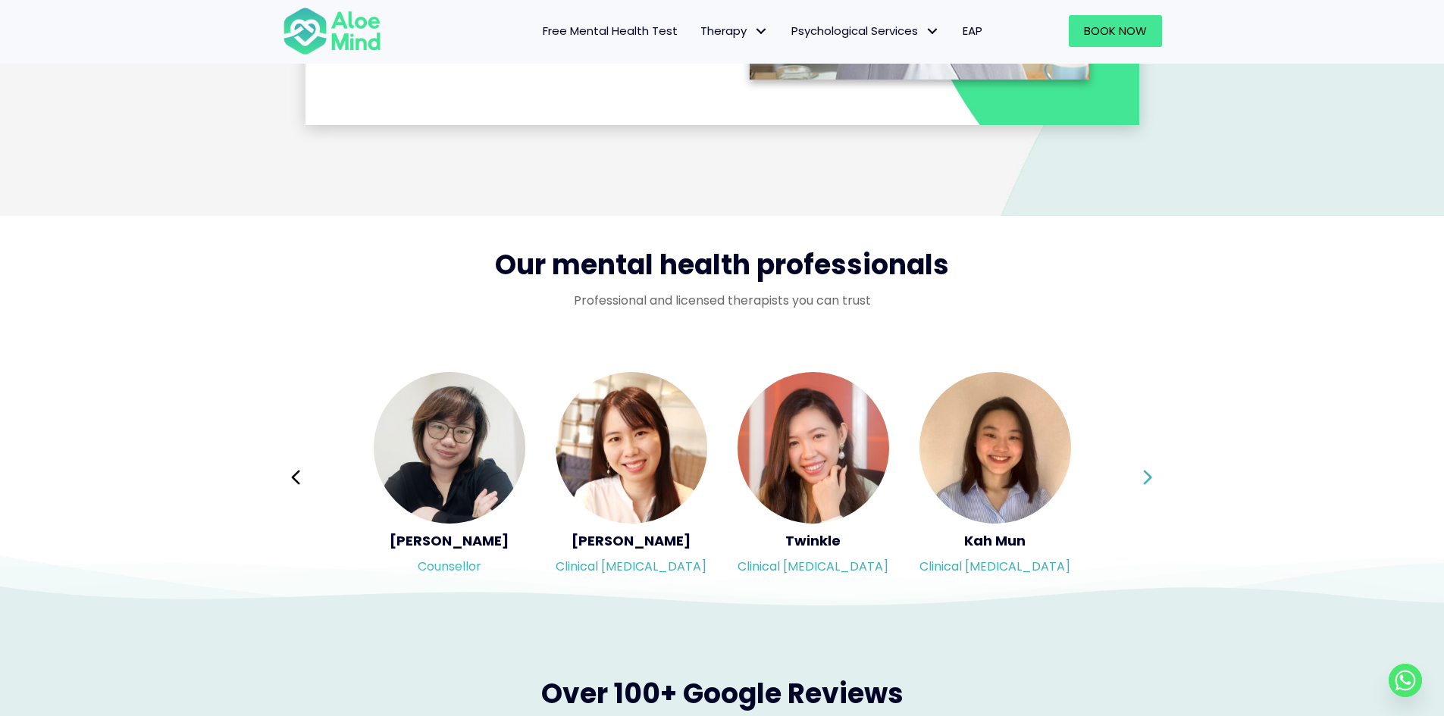
click at [1140, 475] on button "Next" at bounding box center [1148, 477] width 36 height 36
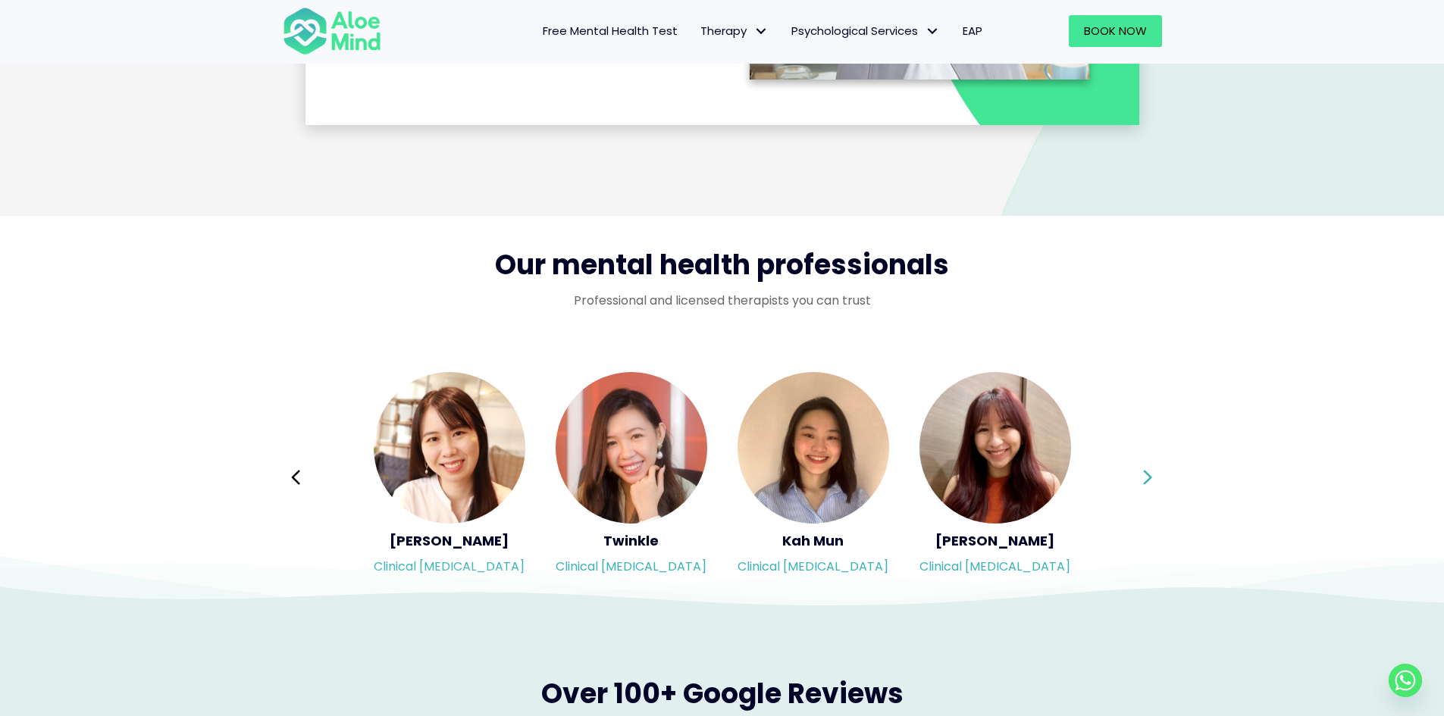
click at [1140, 475] on button "Next" at bounding box center [1148, 477] width 36 height 36
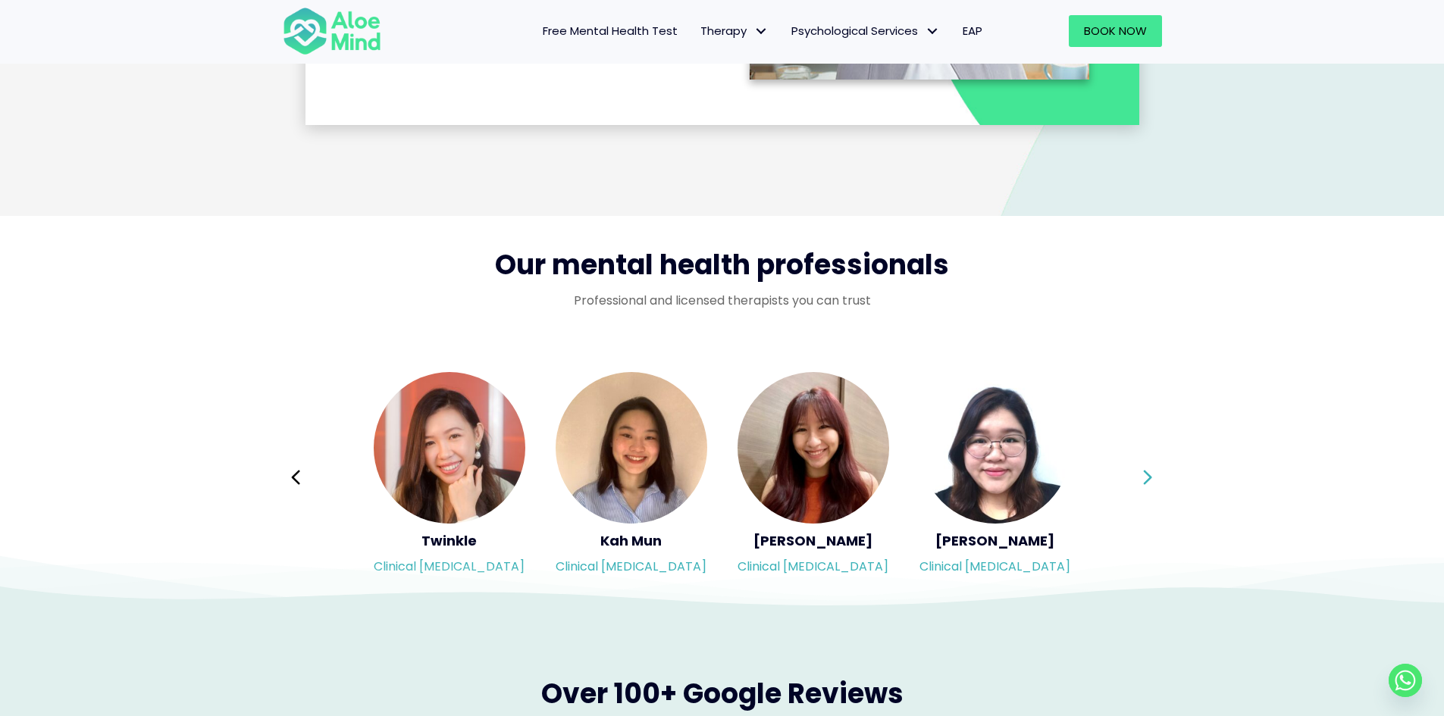
click at [1140, 475] on button "Next" at bounding box center [1148, 477] width 36 height 36
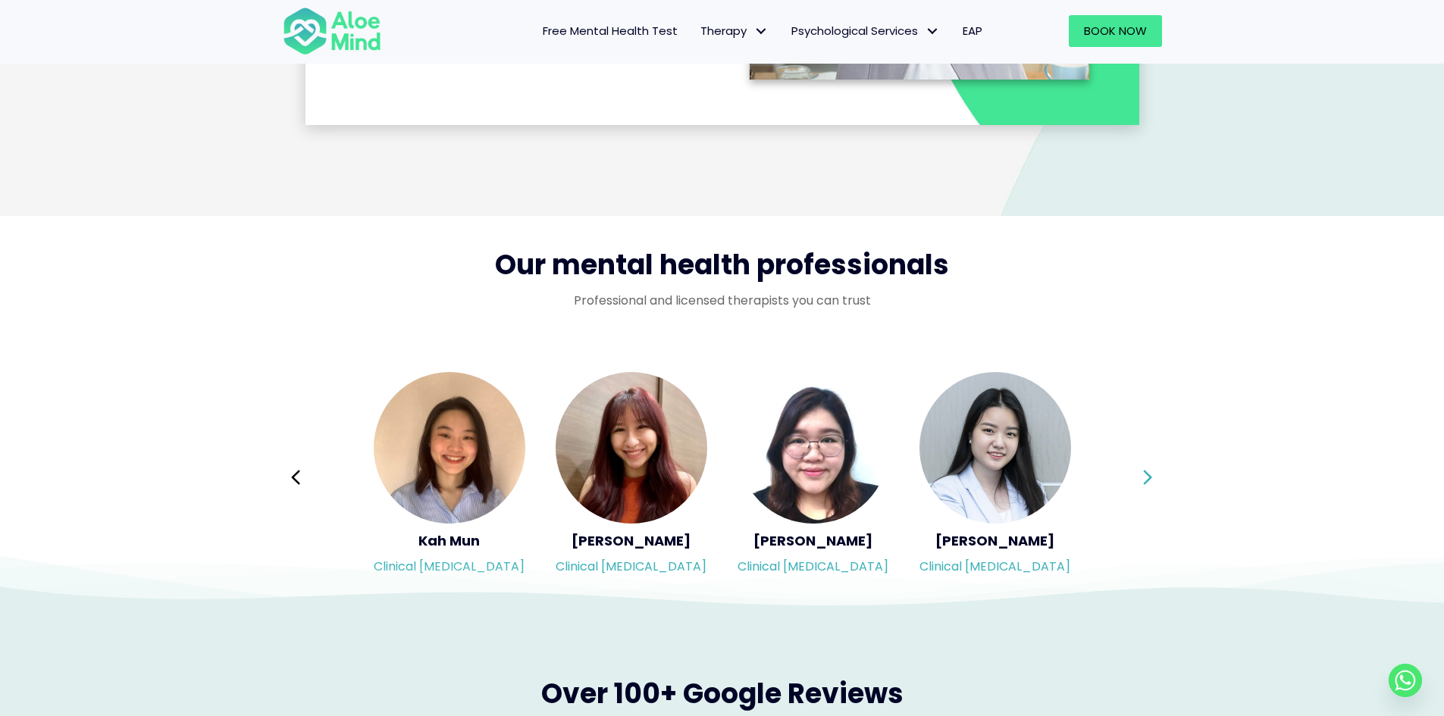
click at [1140, 475] on button "Next" at bounding box center [1148, 477] width 36 height 36
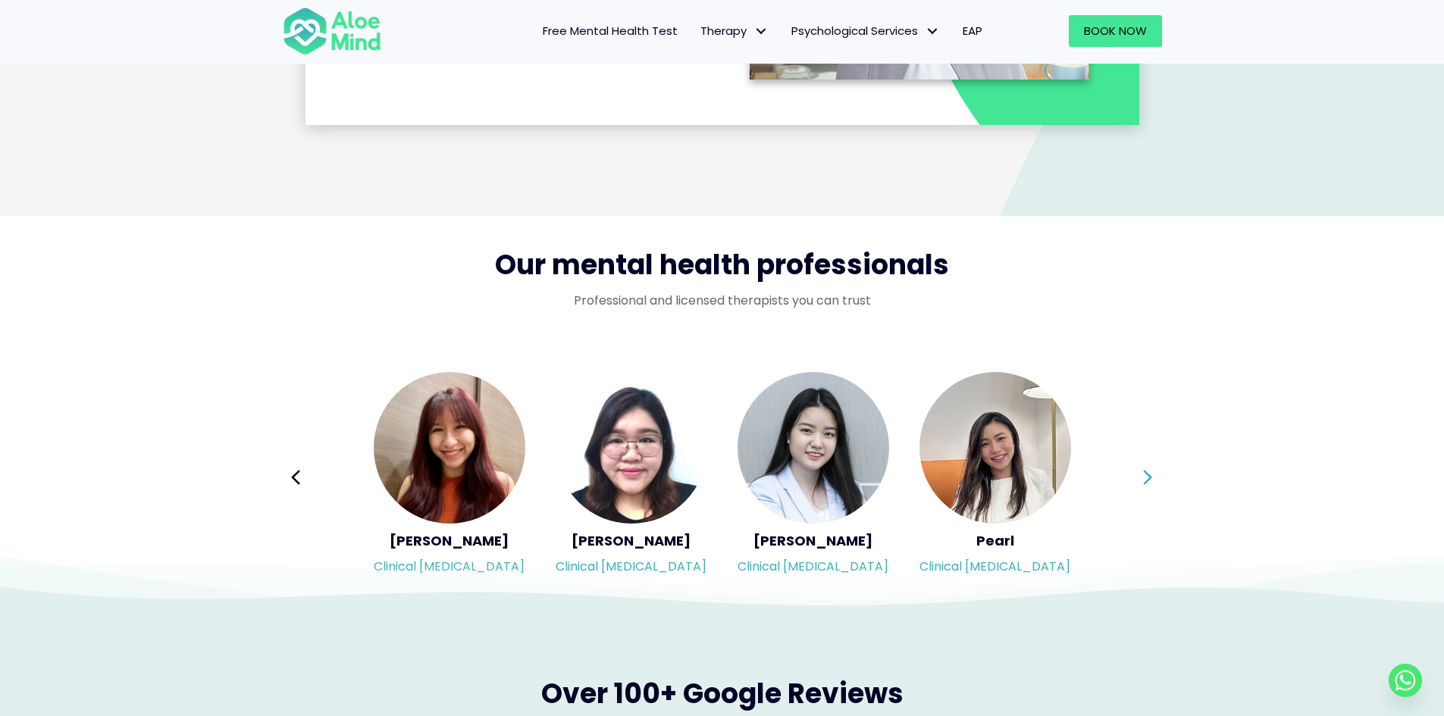
click at [1140, 475] on button "Next" at bounding box center [1148, 477] width 36 height 36
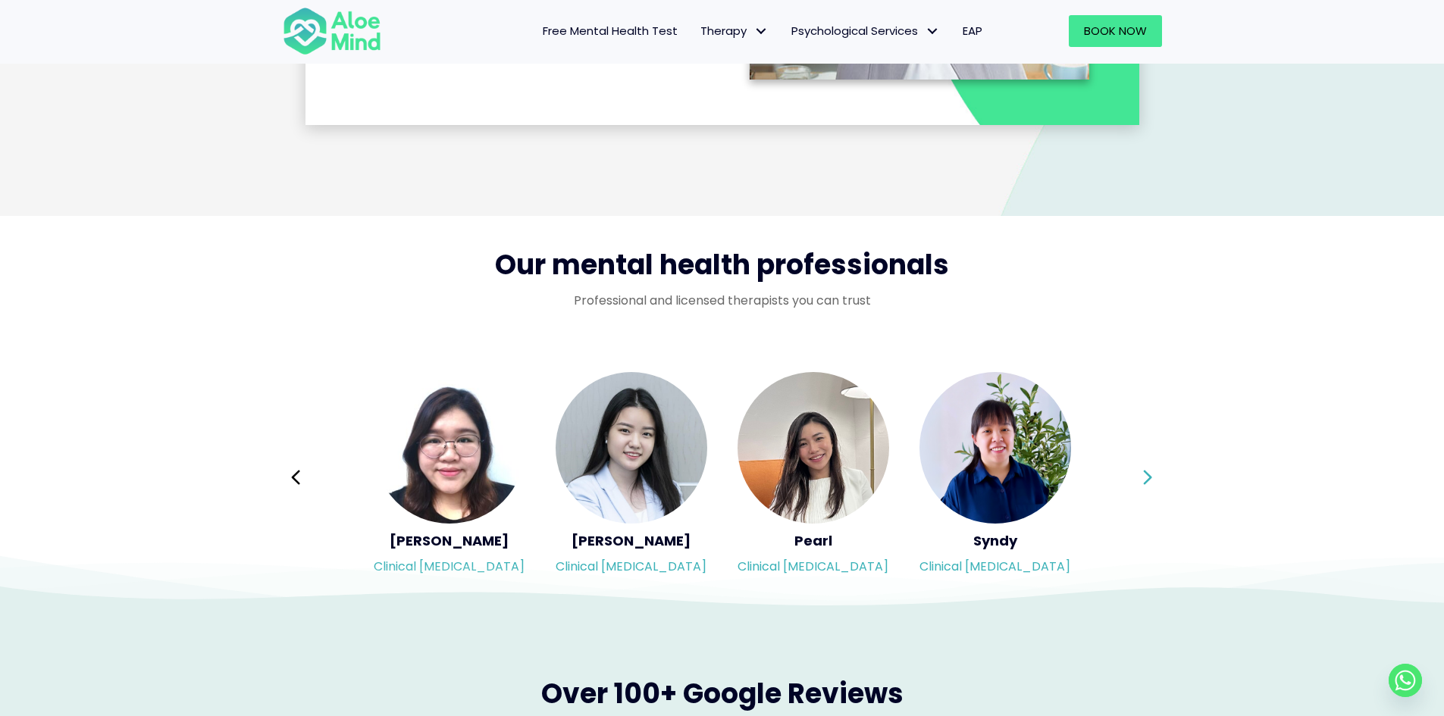
click at [1140, 475] on button "Next" at bounding box center [1148, 477] width 36 height 36
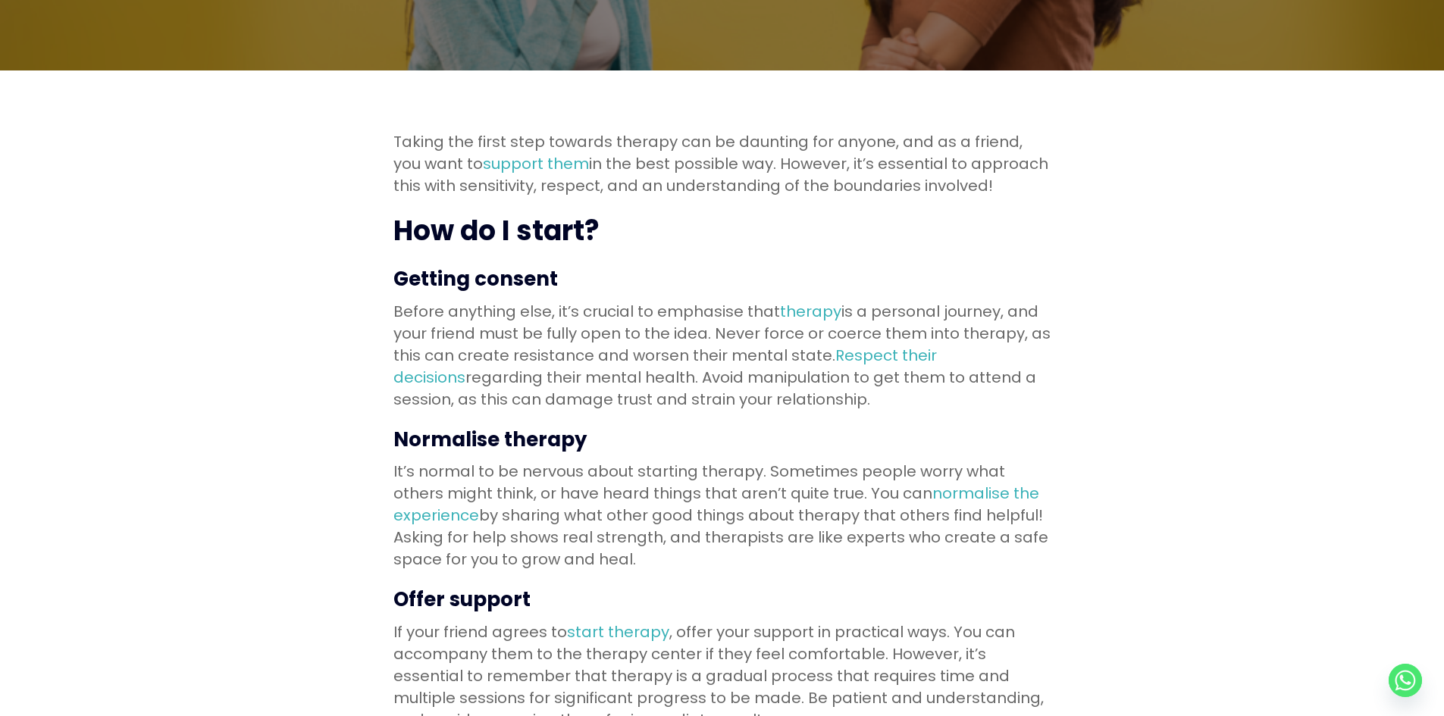
scroll to position [455, 0]
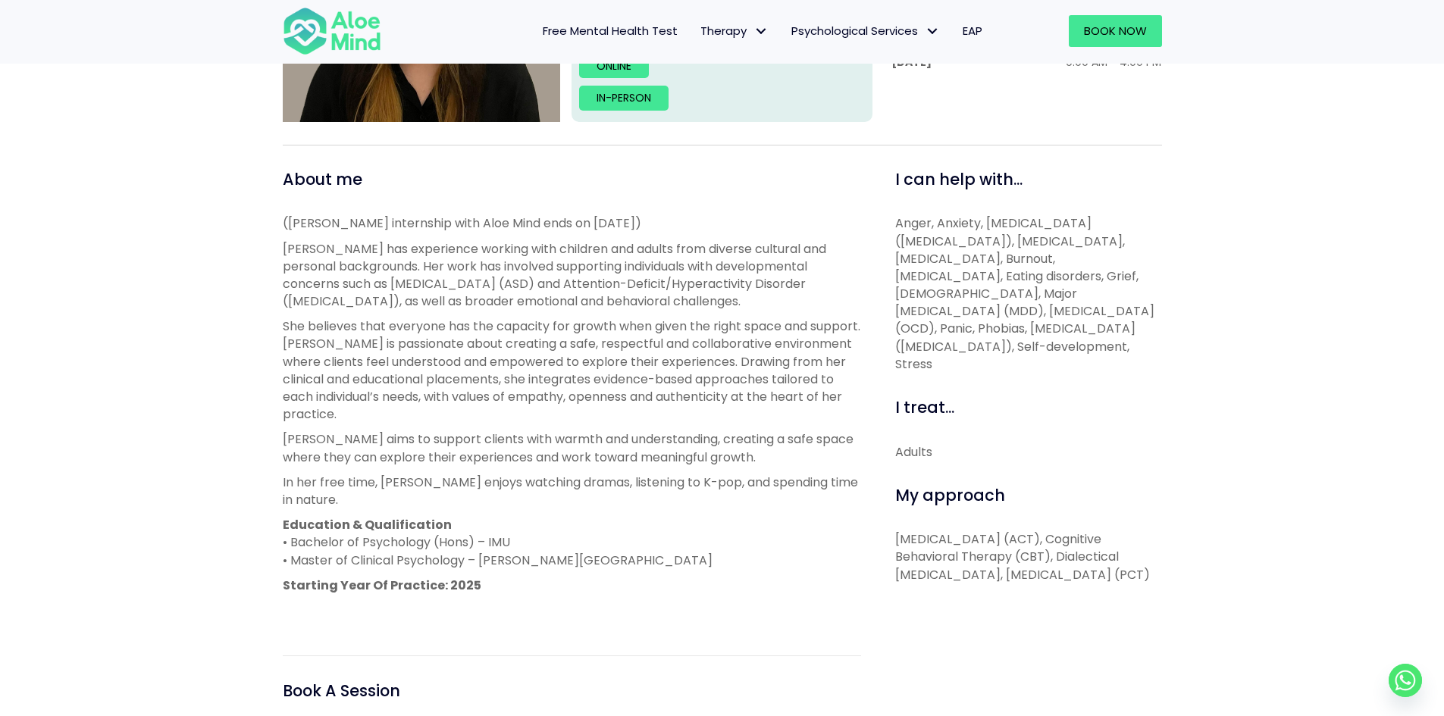
scroll to position [455, 0]
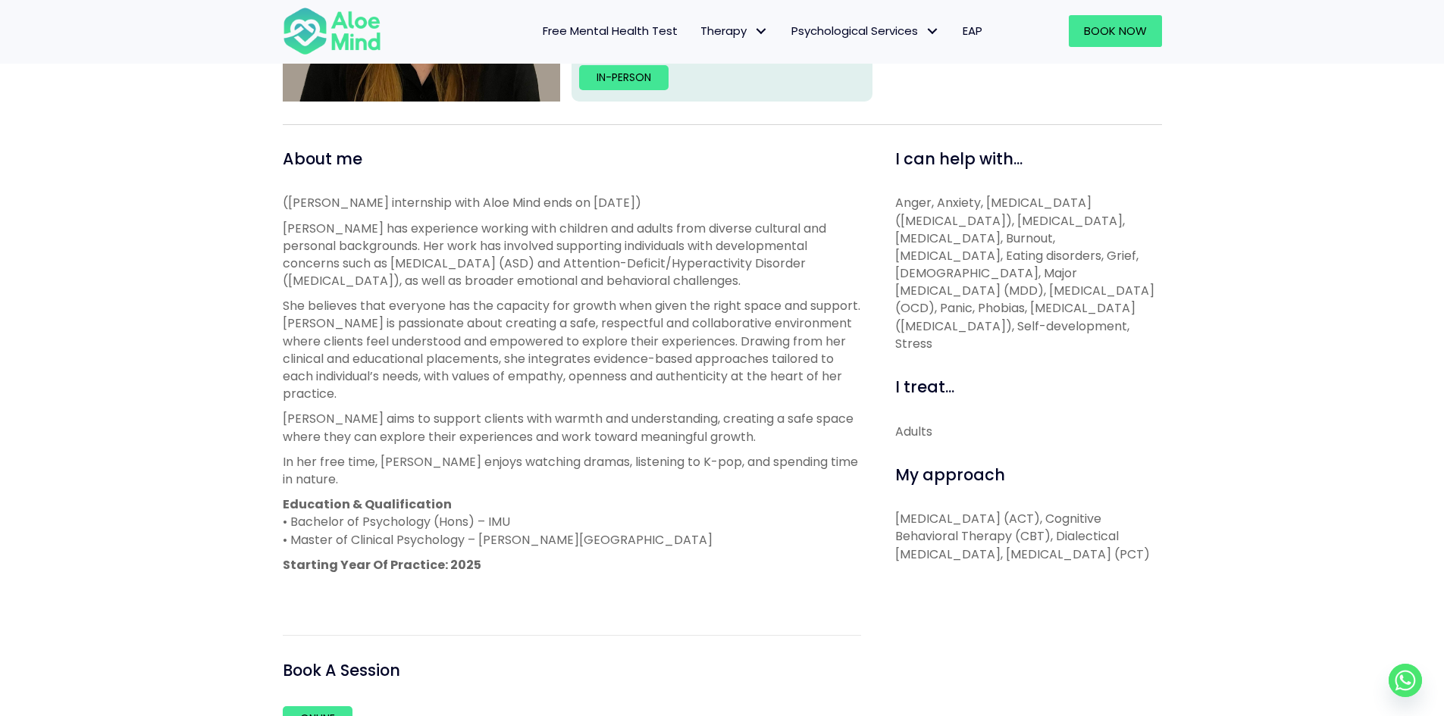
click at [594, 256] on p "Xin Yi has experience working with children and adults from diverse cultural an…" at bounding box center [572, 255] width 578 height 70
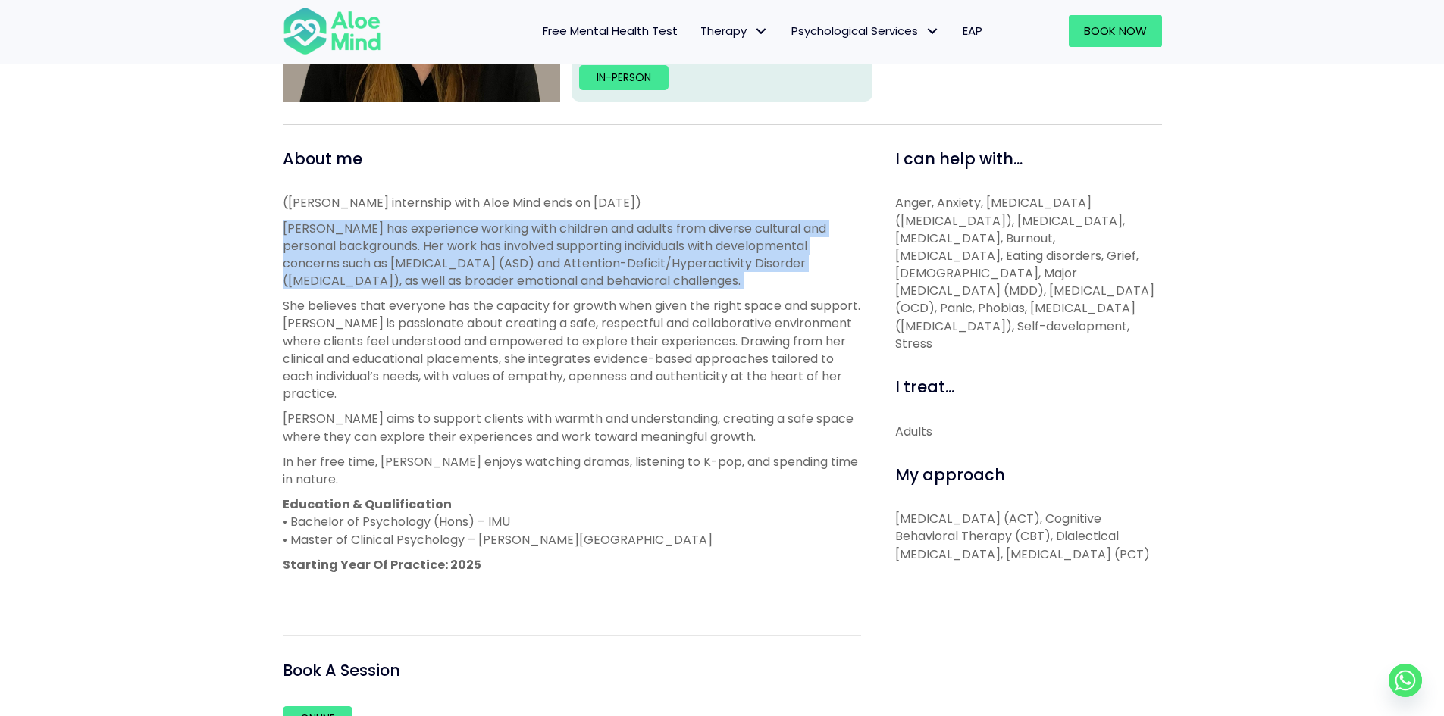
click at [594, 256] on p "Xin Yi has experience working with children and adults from diverse cultural an…" at bounding box center [572, 255] width 578 height 70
click at [581, 251] on p "Xin Yi has experience working with children and adults from diverse cultural an…" at bounding box center [572, 255] width 578 height 70
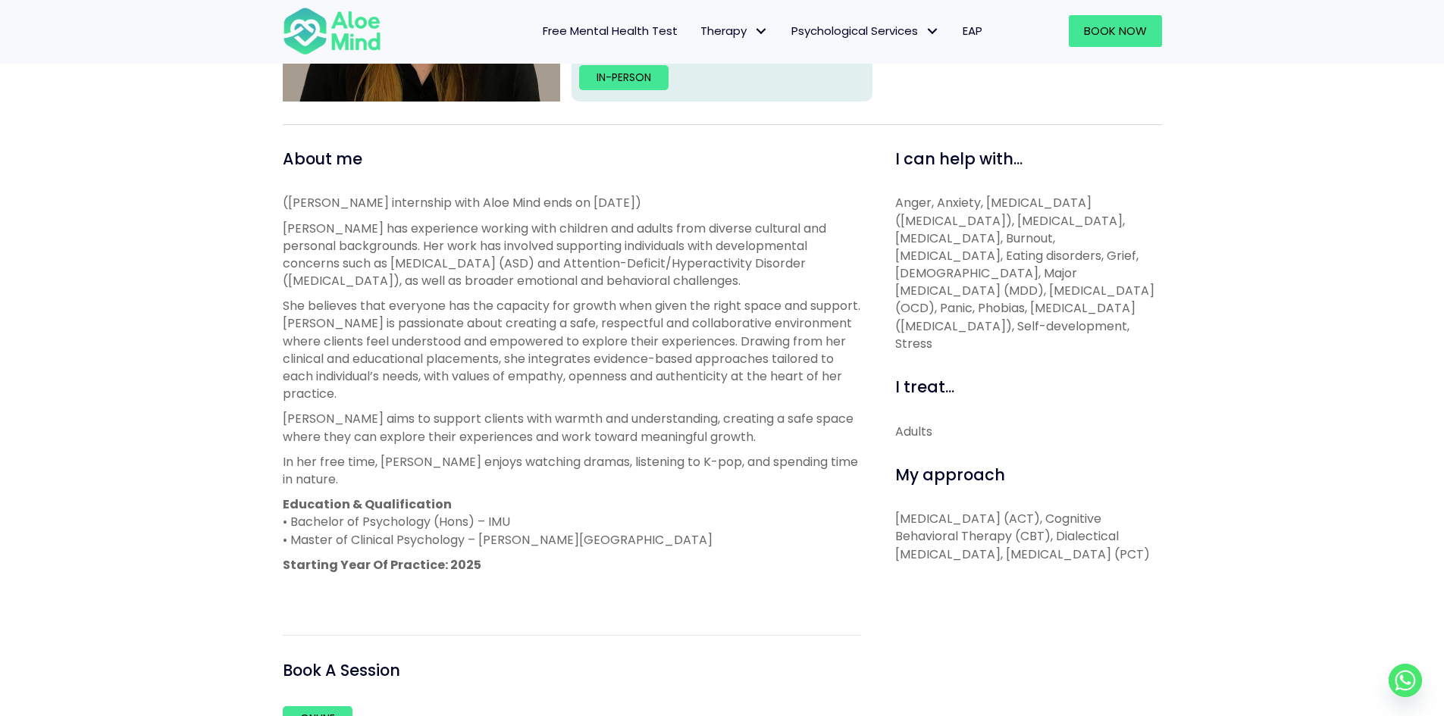
click at [573, 236] on p "Xin Yi has experience working with children and adults from diverse cultural an…" at bounding box center [572, 255] width 578 height 70
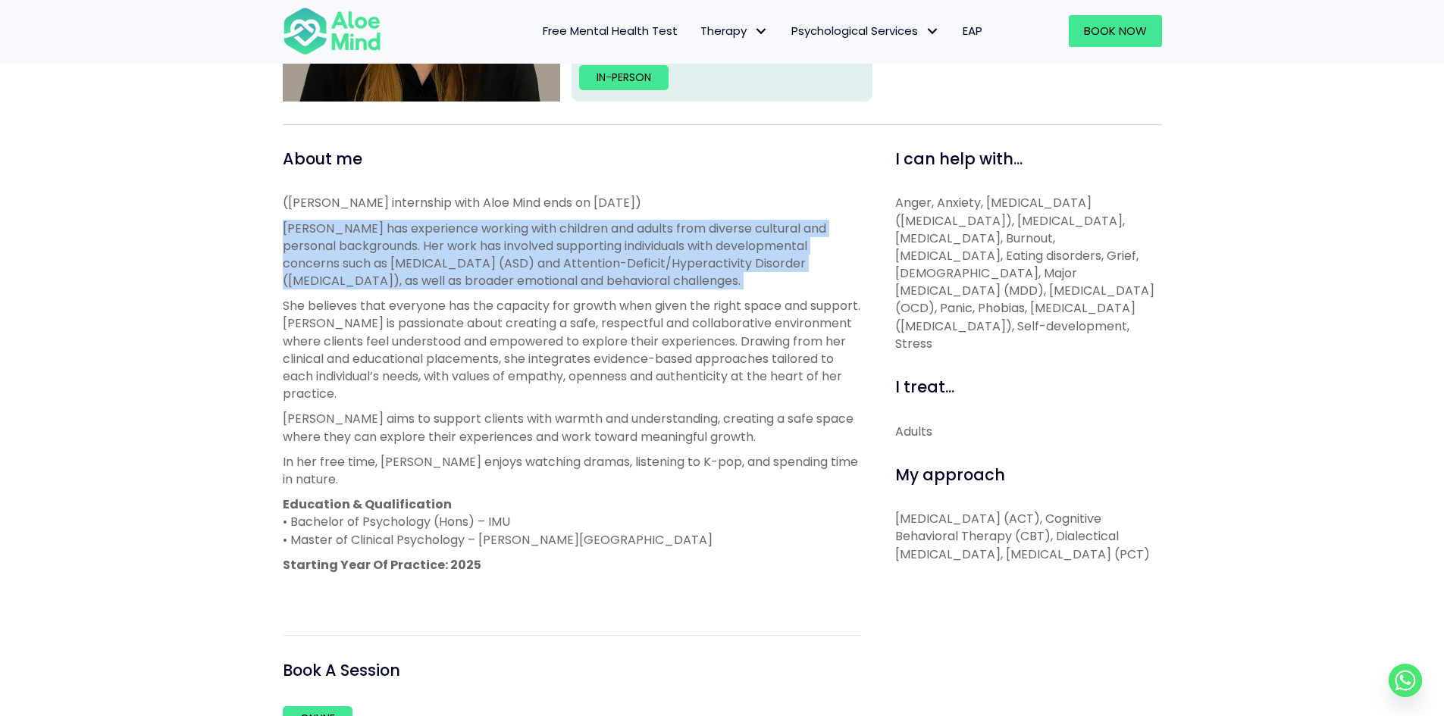
click at [573, 236] on p "Xin Yi has experience working with children and adults from diverse cultural an…" at bounding box center [572, 255] width 578 height 70
click at [571, 241] on p "Xin Yi has experience working with children and adults from diverse cultural an…" at bounding box center [572, 255] width 578 height 70
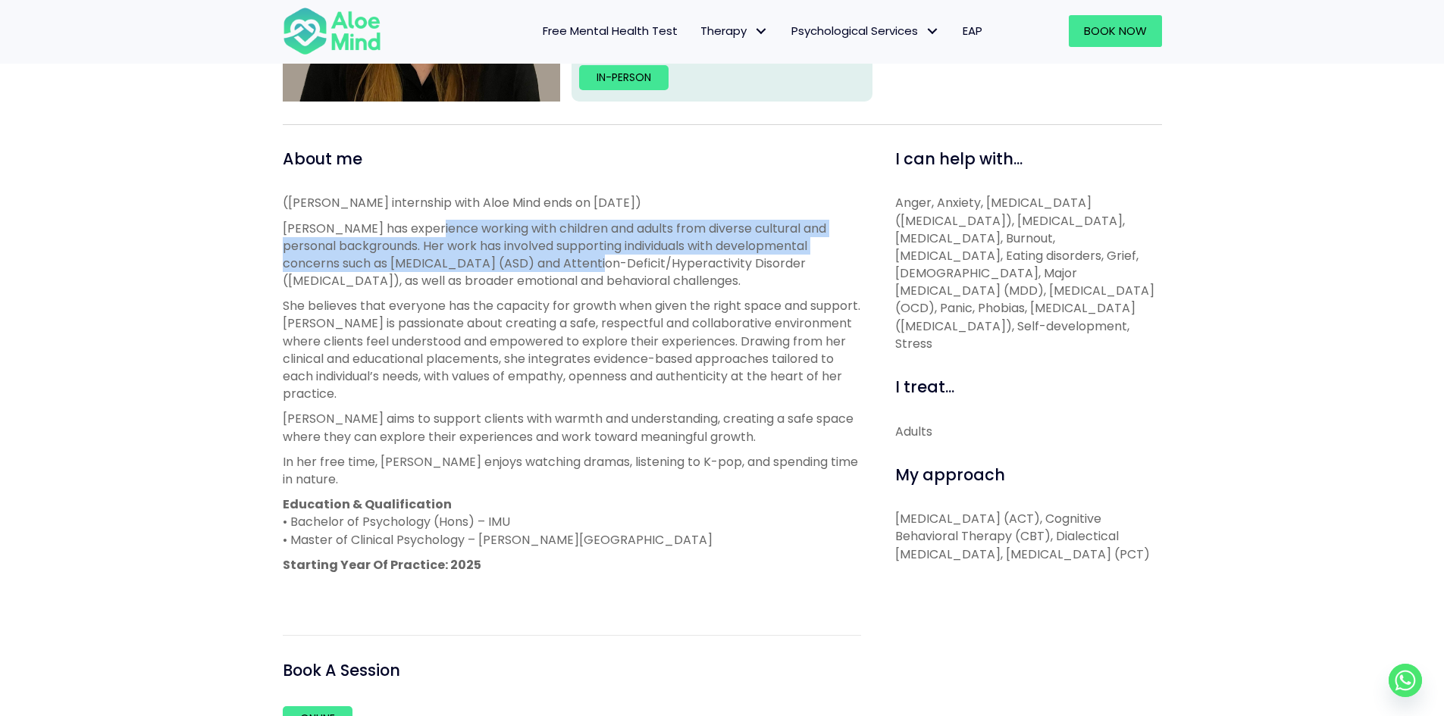
drag, startPoint x: 422, startPoint y: 236, endPoint x: 551, endPoint y: 259, distance: 131.0
click at [551, 259] on p "Xin Yi has experience working with children and adults from diverse cultural an…" at bounding box center [572, 255] width 578 height 70
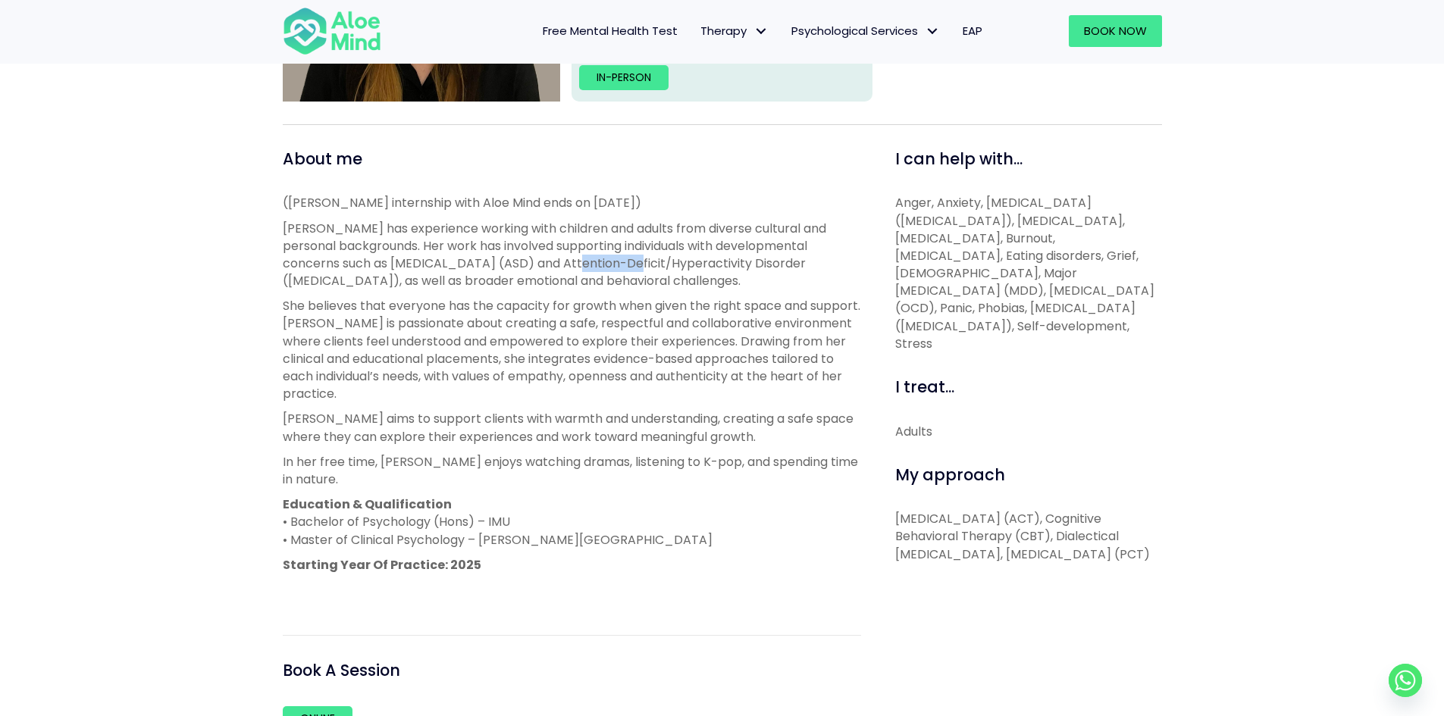
click at [551, 259] on p "Xin Yi has experience working with children and adults from diverse cultural an…" at bounding box center [572, 255] width 578 height 70
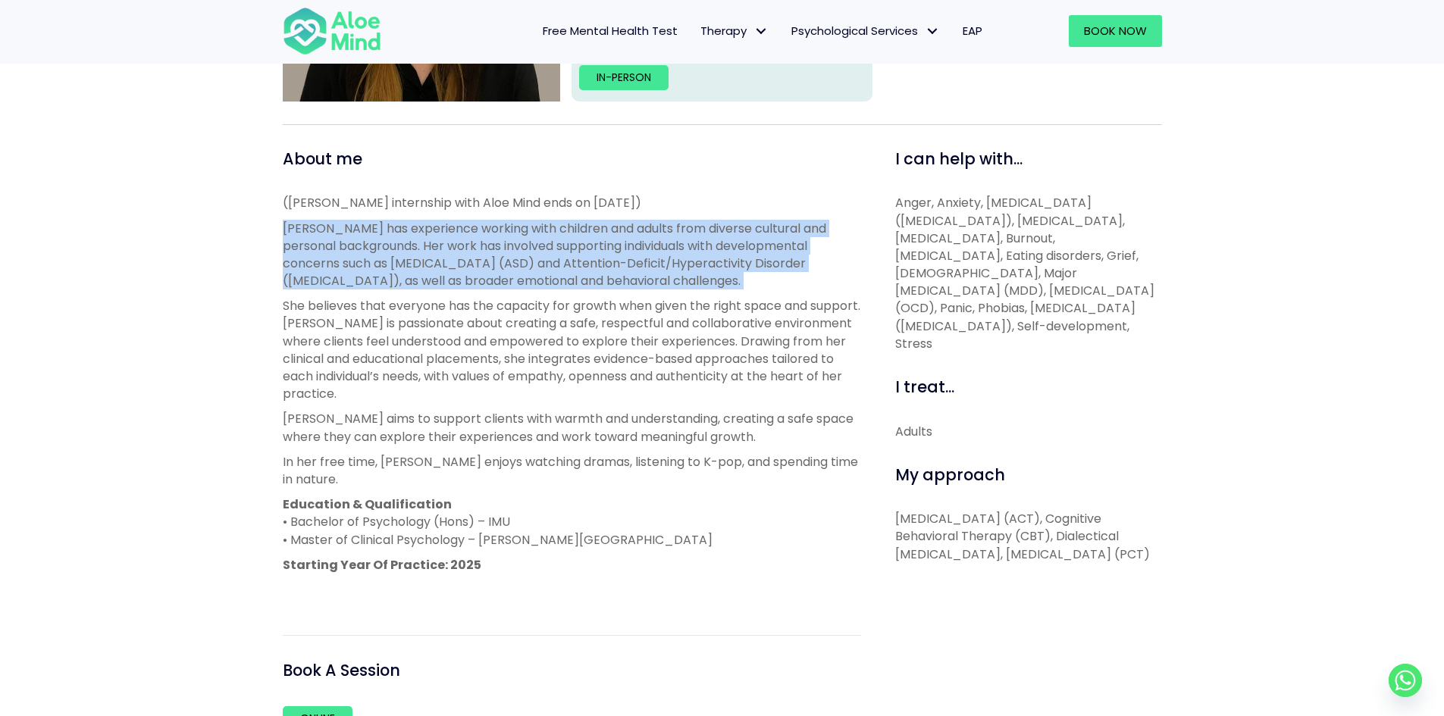
click at [551, 259] on p "Xin Yi has experience working with children and adults from diverse cultural an…" at bounding box center [572, 255] width 578 height 70
click at [553, 244] on p "Xin Yi has experience working with children and adults from diverse cultural an…" at bounding box center [572, 255] width 578 height 70
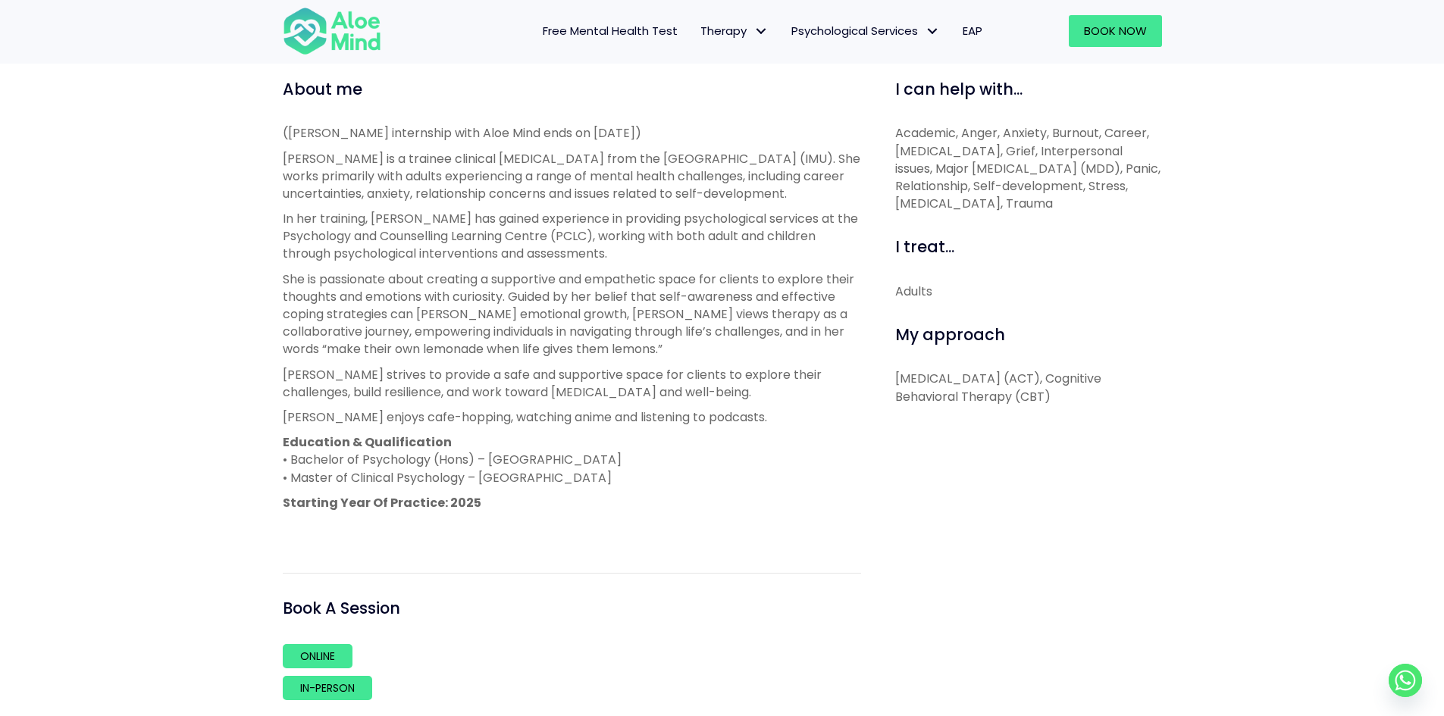
scroll to position [531, 0]
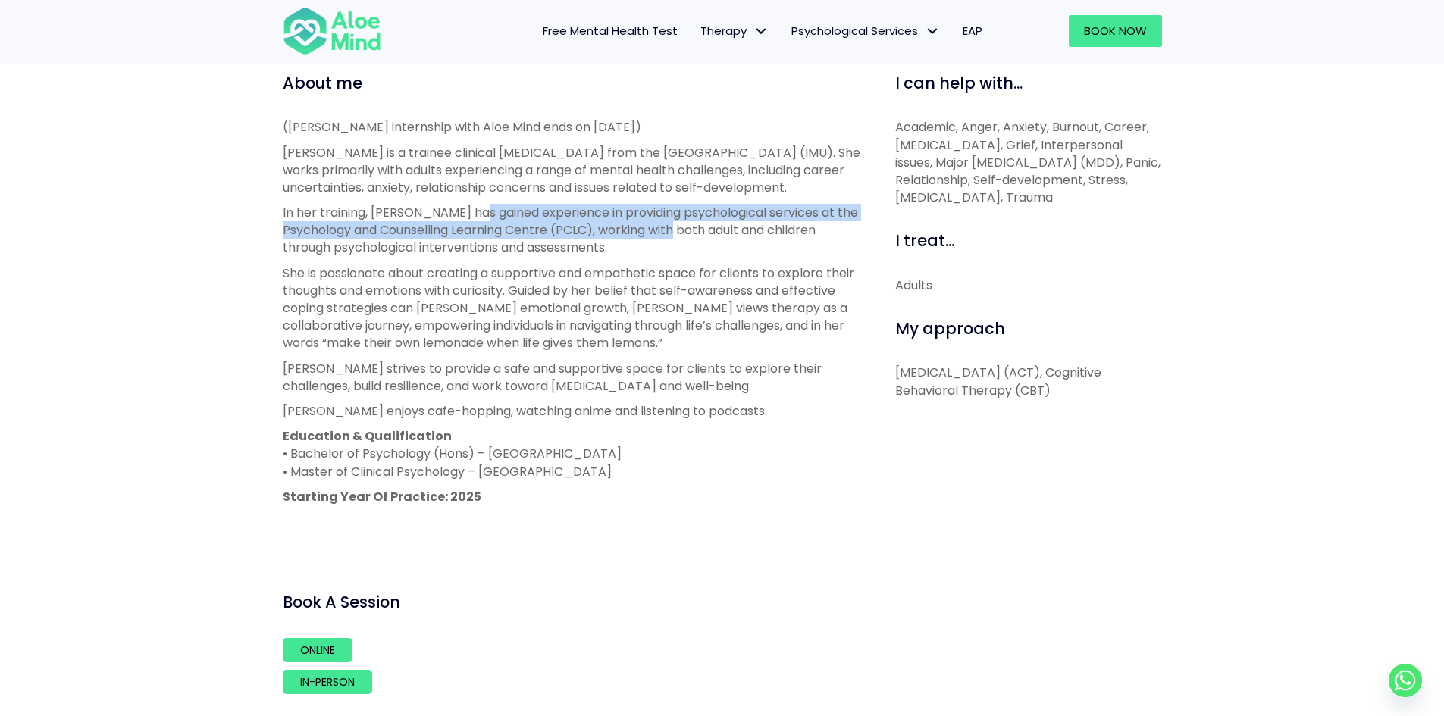
drag, startPoint x: 468, startPoint y: 208, endPoint x: 707, endPoint y: 237, distance: 241.3
click at [707, 237] on p "In her training, [PERSON_NAME] has gained experience in providing psychological…" at bounding box center [572, 230] width 578 height 53
click at [582, 239] on p "In her training, [PERSON_NAME] has gained experience in providing psychological…" at bounding box center [572, 230] width 578 height 53
drag, startPoint x: 608, startPoint y: 232, endPoint x: 531, endPoint y: 211, distance: 80.0
click at [531, 211] on p "In her training, [PERSON_NAME] has gained experience in providing psychological…" at bounding box center [572, 230] width 578 height 53
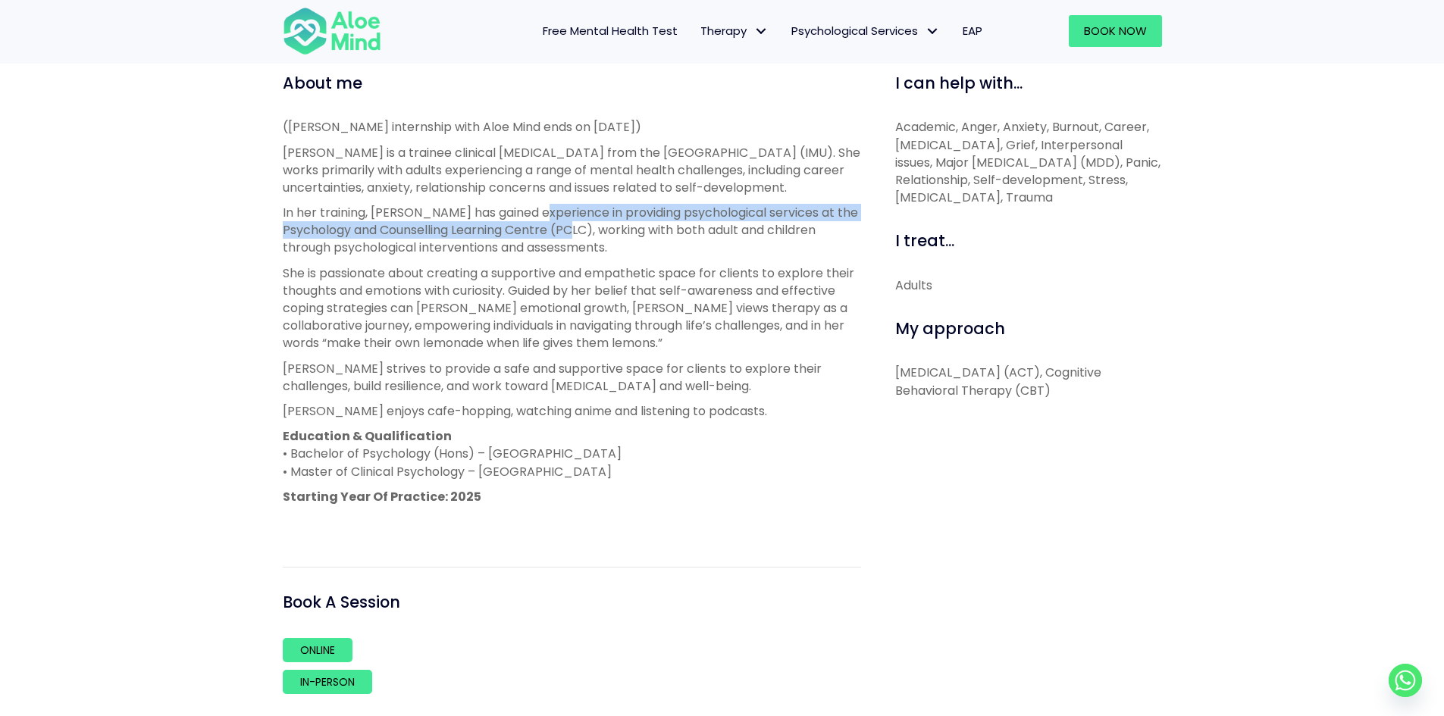
click at [531, 211] on p "In her training, [PERSON_NAME] has gained experience in providing psychological…" at bounding box center [572, 230] width 578 height 53
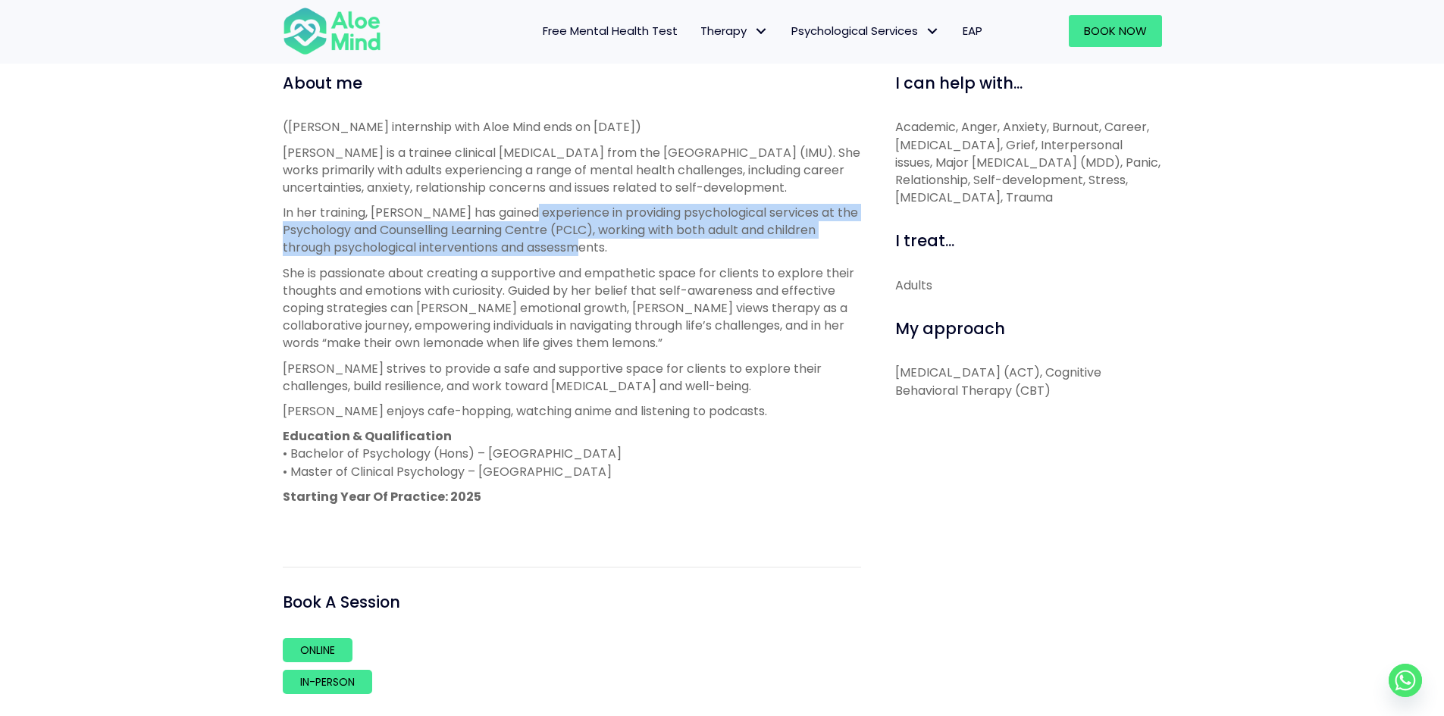
drag, startPoint x: 519, startPoint y: 210, endPoint x: 651, endPoint y: 255, distance: 139.3
click at [651, 255] on p "In her training, [PERSON_NAME] has gained experience in providing psychological…" at bounding box center [572, 230] width 578 height 53
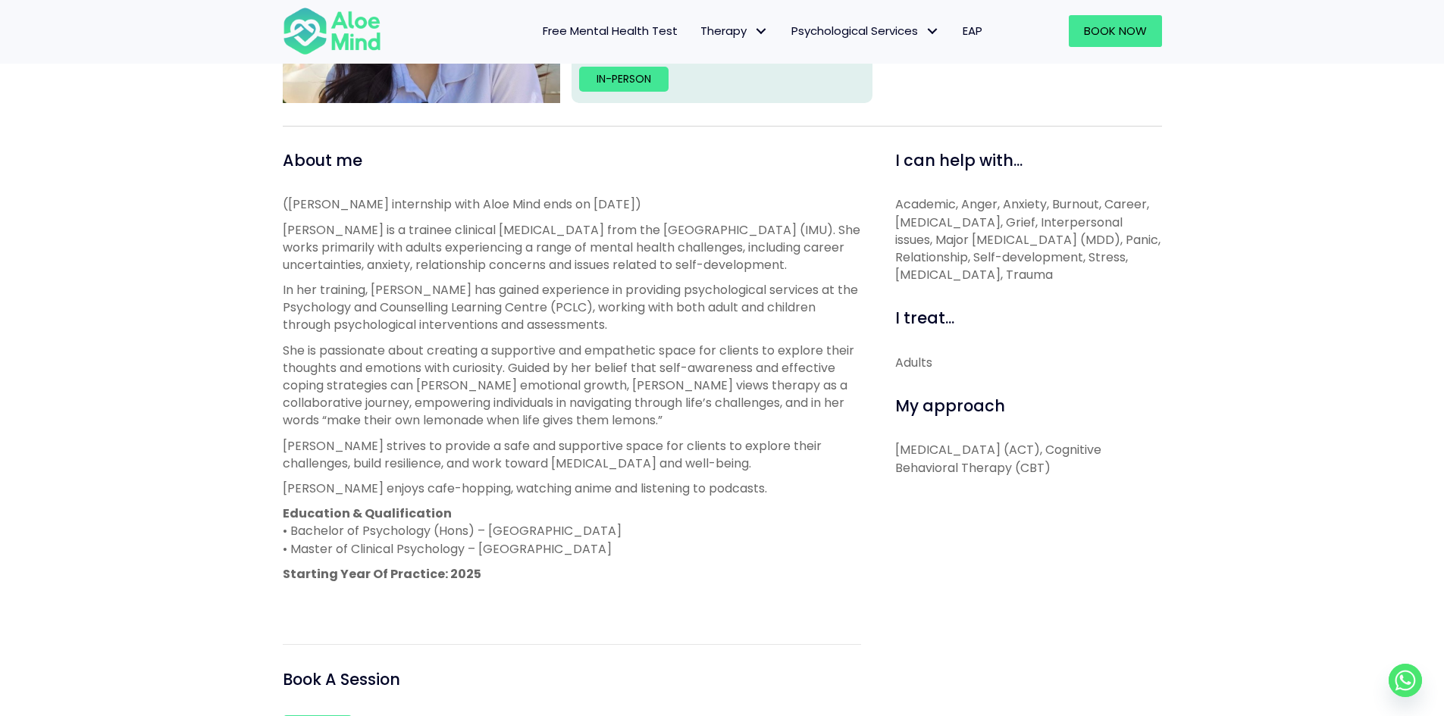
scroll to position [455, 0]
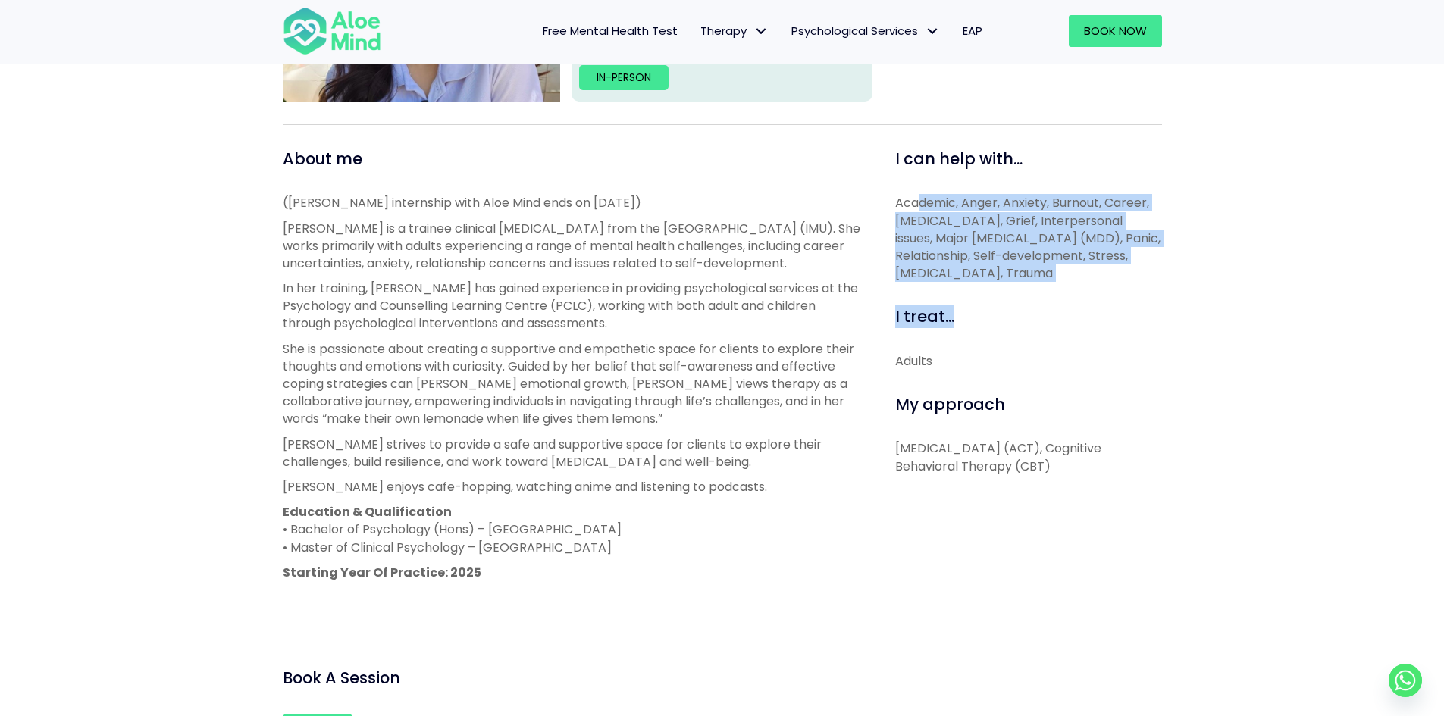
drag, startPoint x: 916, startPoint y: 202, endPoint x: 1067, endPoint y: 314, distance: 187.5
click at [1067, 314] on div "I can help with... Academic, Anger, Anxiety, Burnout, Career, [MEDICAL_DATA], G…" at bounding box center [1022, 488] width 301 height 681
click at [1067, 314] on div "I treat..." at bounding box center [1028, 316] width 267 height 23
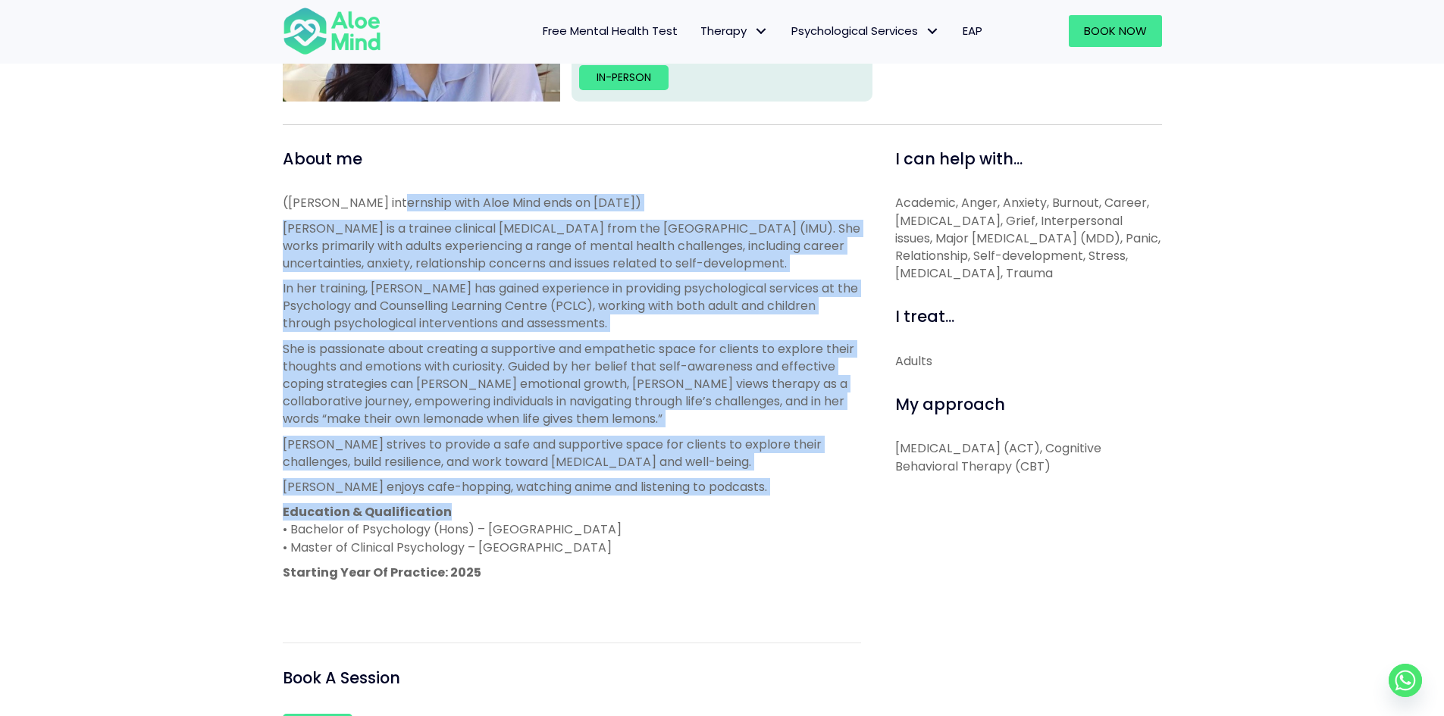
drag, startPoint x: 451, startPoint y: 293, endPoint x: 603, endPoint y: 520, distance: 273.1
click at [603, 520] on div "About me ([PERSON_NAME] internship with Aloe Mind ends on [DATE]) [PERSON_NAME]…" at bounding box center [572, 488] width 578 height 681
click at [603, 521] on p "Education & Qualification • Bachelor of Psychology (Hons) – [GEOGRAPHIC_DATA] •…" at bounding box center [572, 529] width 578 height 53
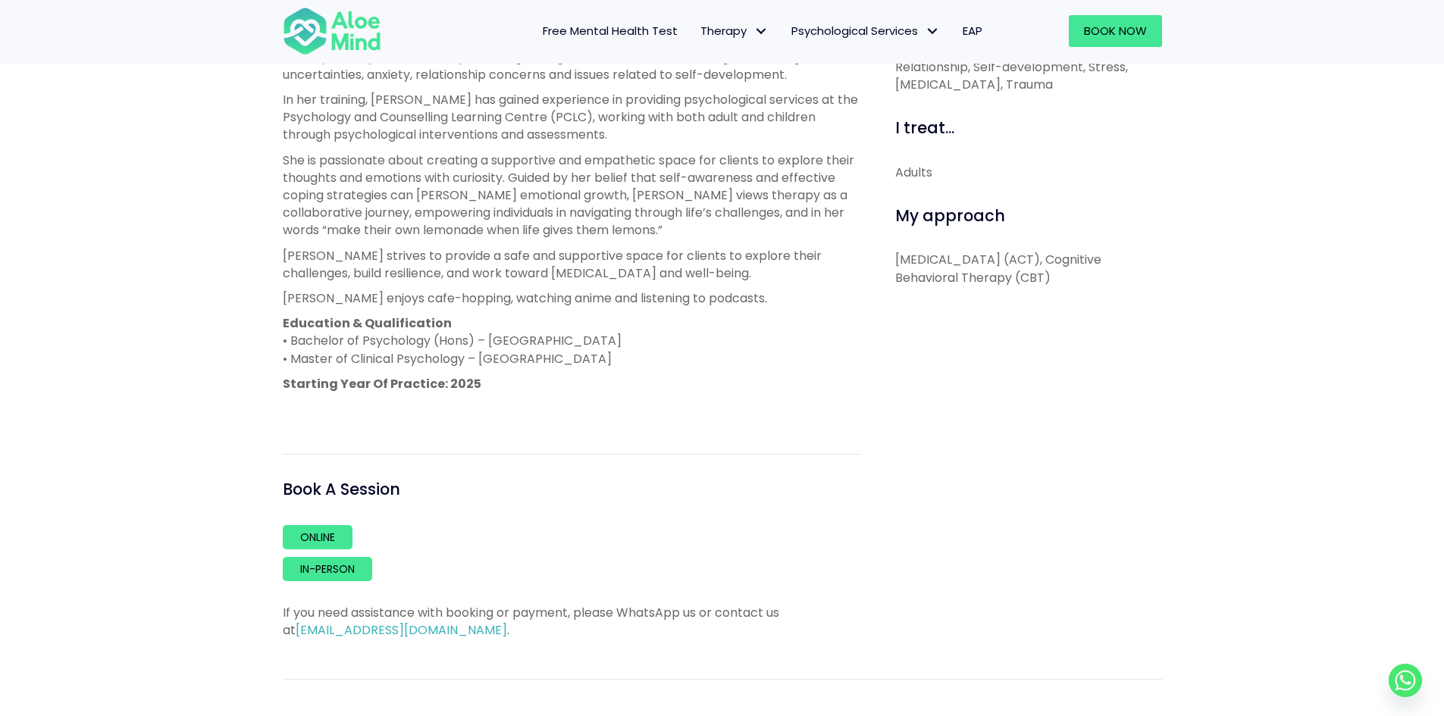
scroll to position [834, 0]
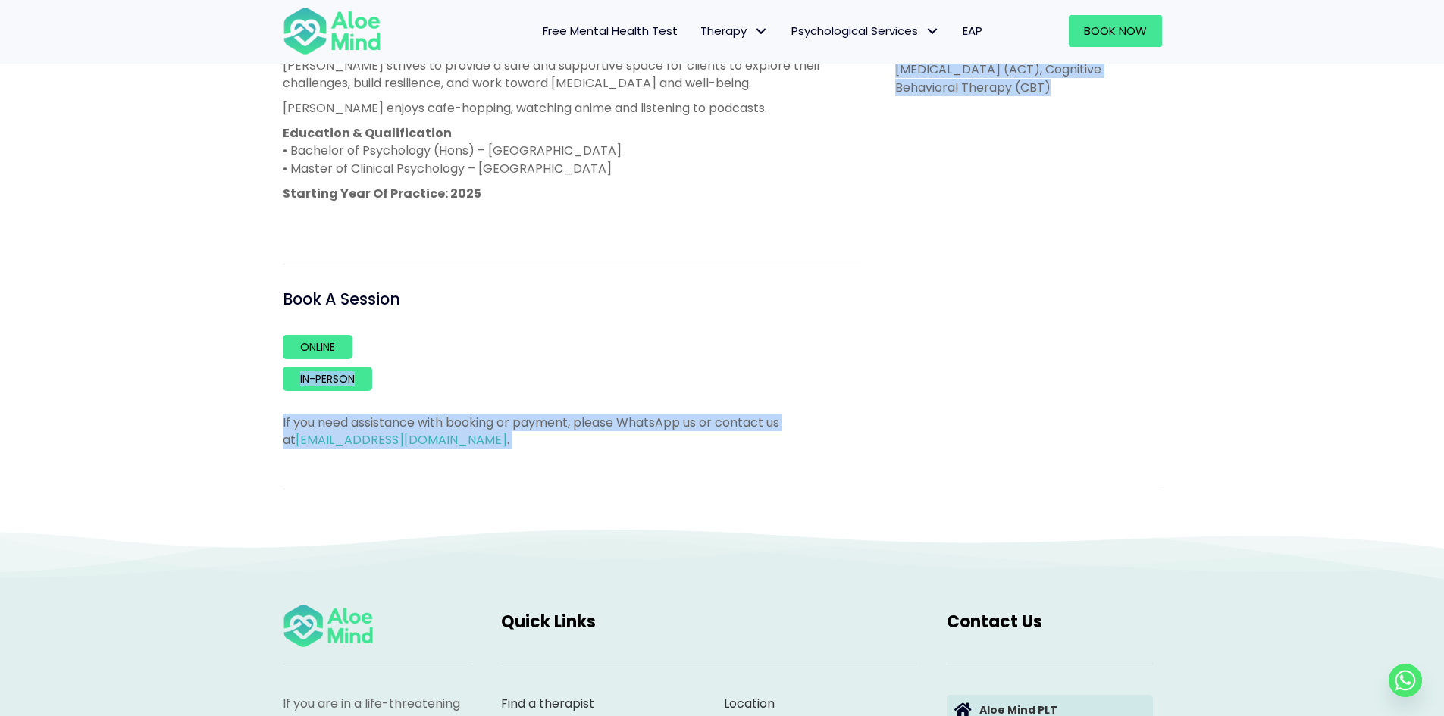
drag, startPoint x: 567, startPoint y: 354, endPoint x: 572, endPoint y: 475, distance: 120.6
drag, startPoint x: 581, startPoint y: 444, endPoint x: 582, endPoint y: 383, distance: 61.4
click at [582, 383] on div "About me ([PERSON_NAME] internship with Aloe Mind ends on [DATE]) [PERSON_NAME]…" at bounding box center [572, 109] width 578 height 681
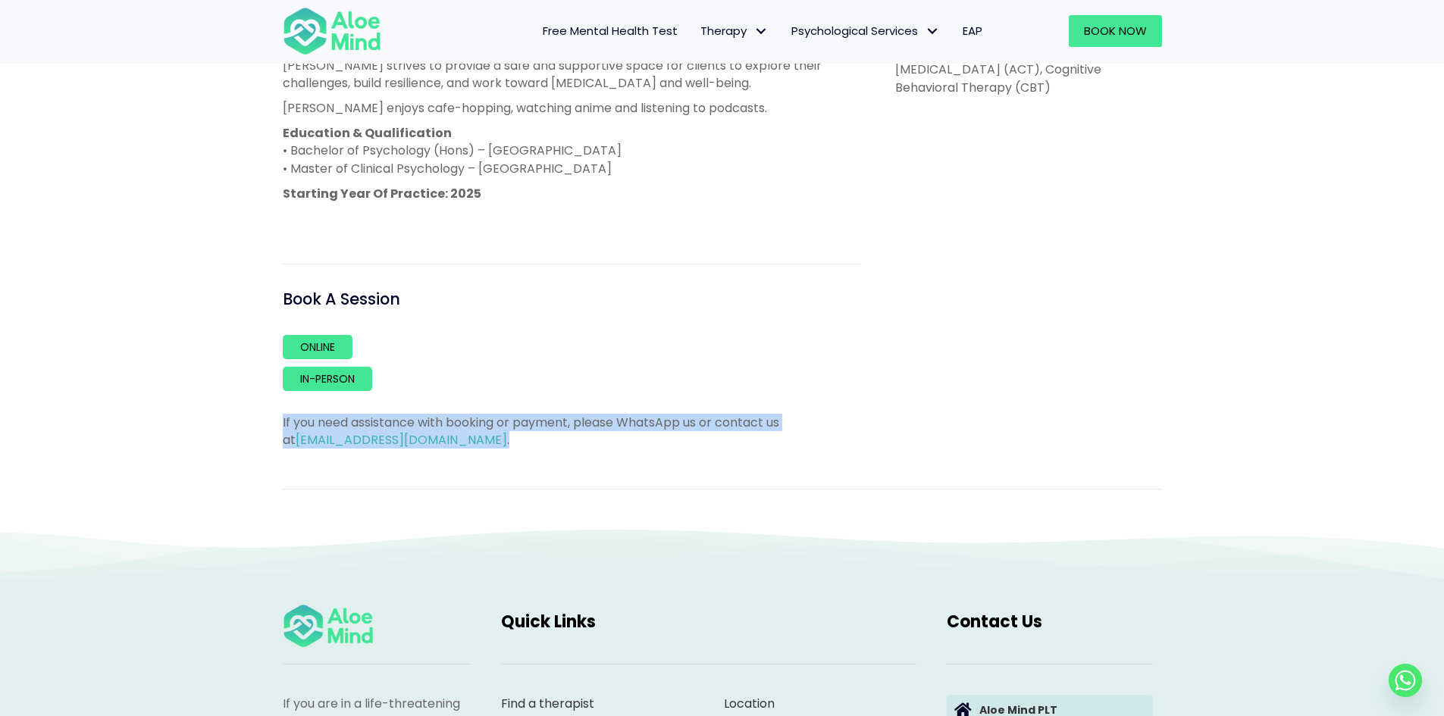
click at [582, 383] on p "In-person" at bounding box center [572, 379] width 578 height 24
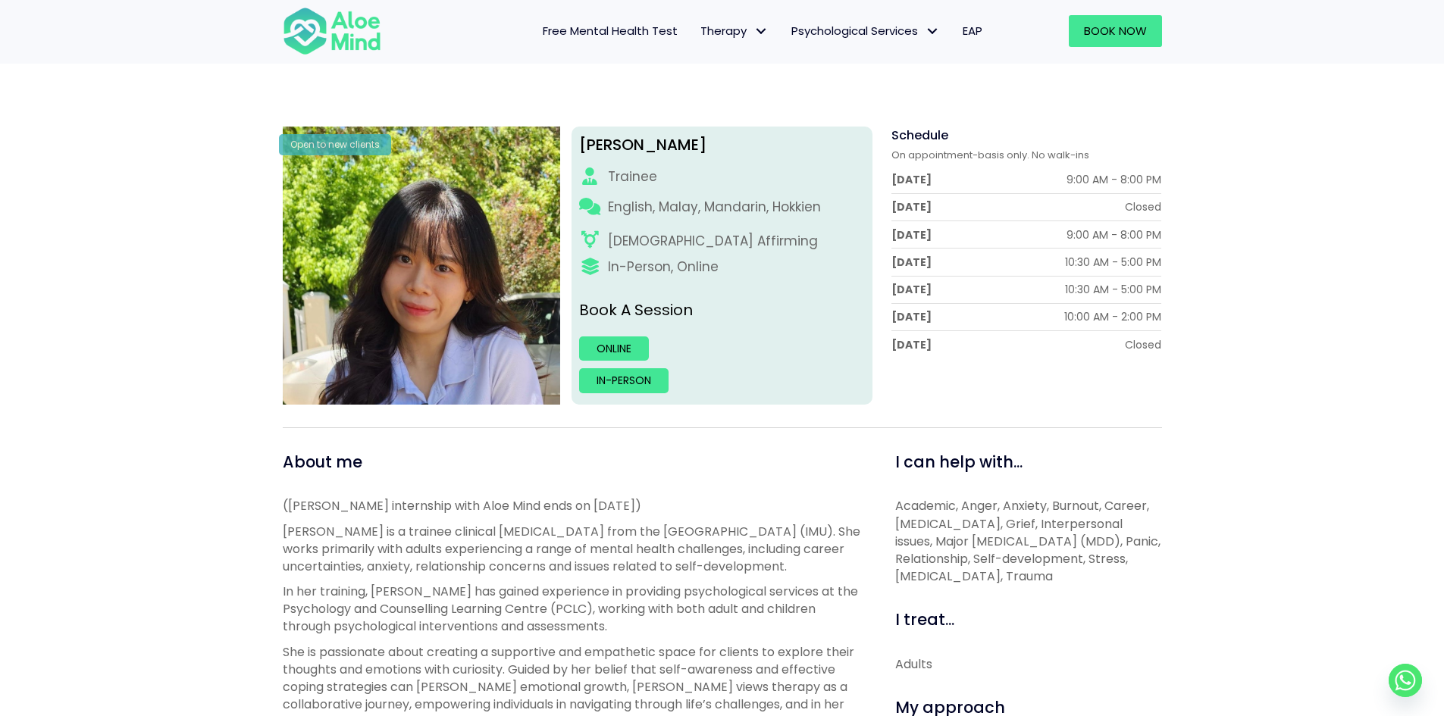
scroll to position [531, 0]
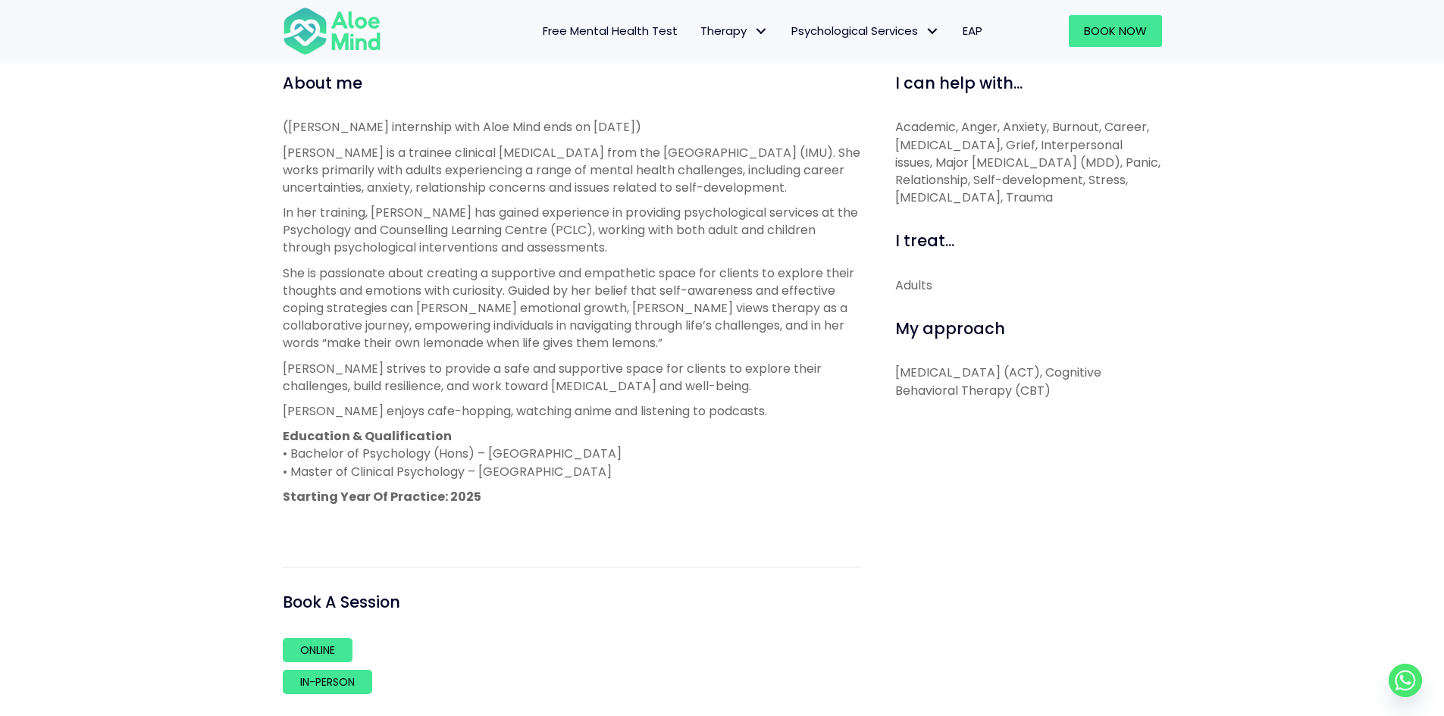
click at [980, 391] on p "[MEDICAL_DATA] (ACT), Cognitive Behavioral Therapy (CBT)" at bounding box center [1028, 381] width 267 height 35
click at [969, 391] on p "[MEDICAL_DATA] (ACT), Cognitive Behavioral Therapy (CBT)" at bounding box center [1028, 381] width 267 height 35
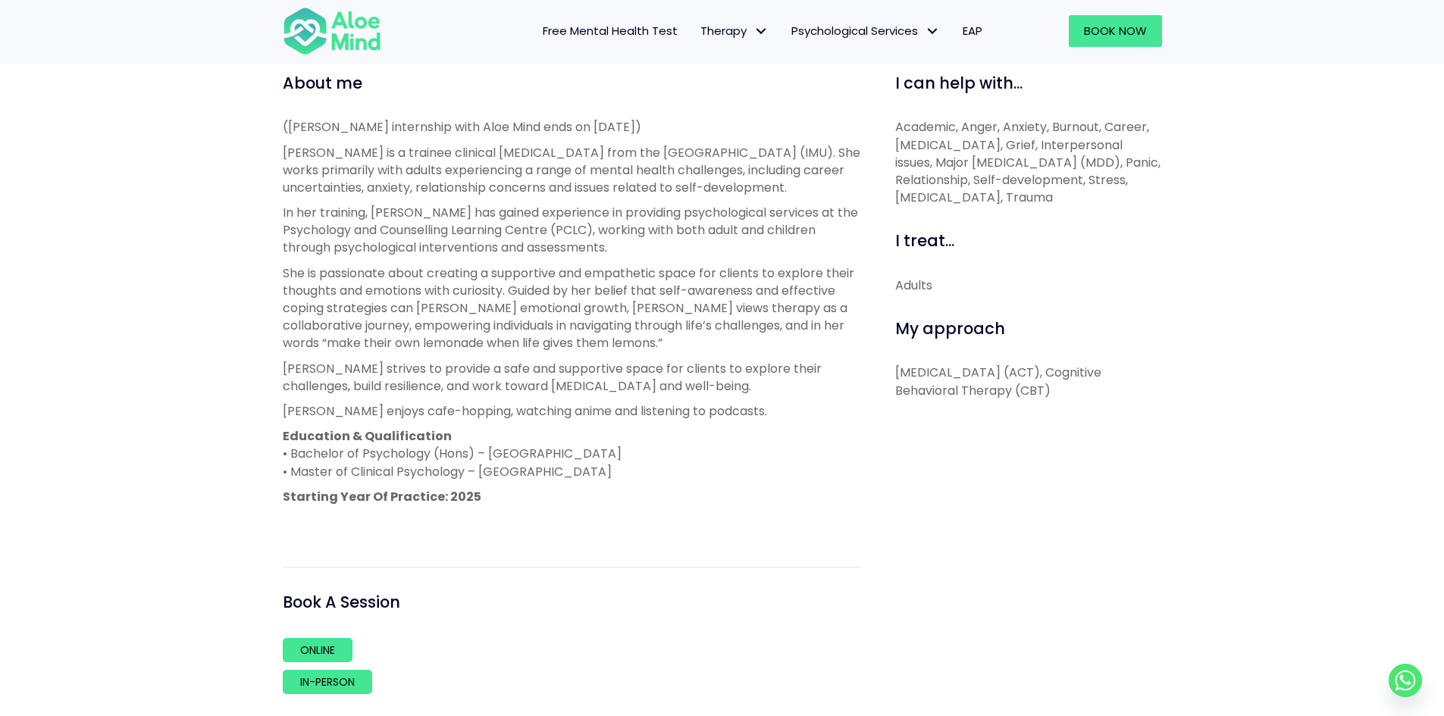
click at [956, 391] on p "[MEDICAL_DATA] (ACT), Cognitive Behavioral Therapy (CBT)" at bounding box center [1028, 381] width 267 height 35
click at [607, 228] on p "In her training, [PERSON_NAME] has gained experience in providing psychological…" at bounding box center [572, 230] width 578 height 53
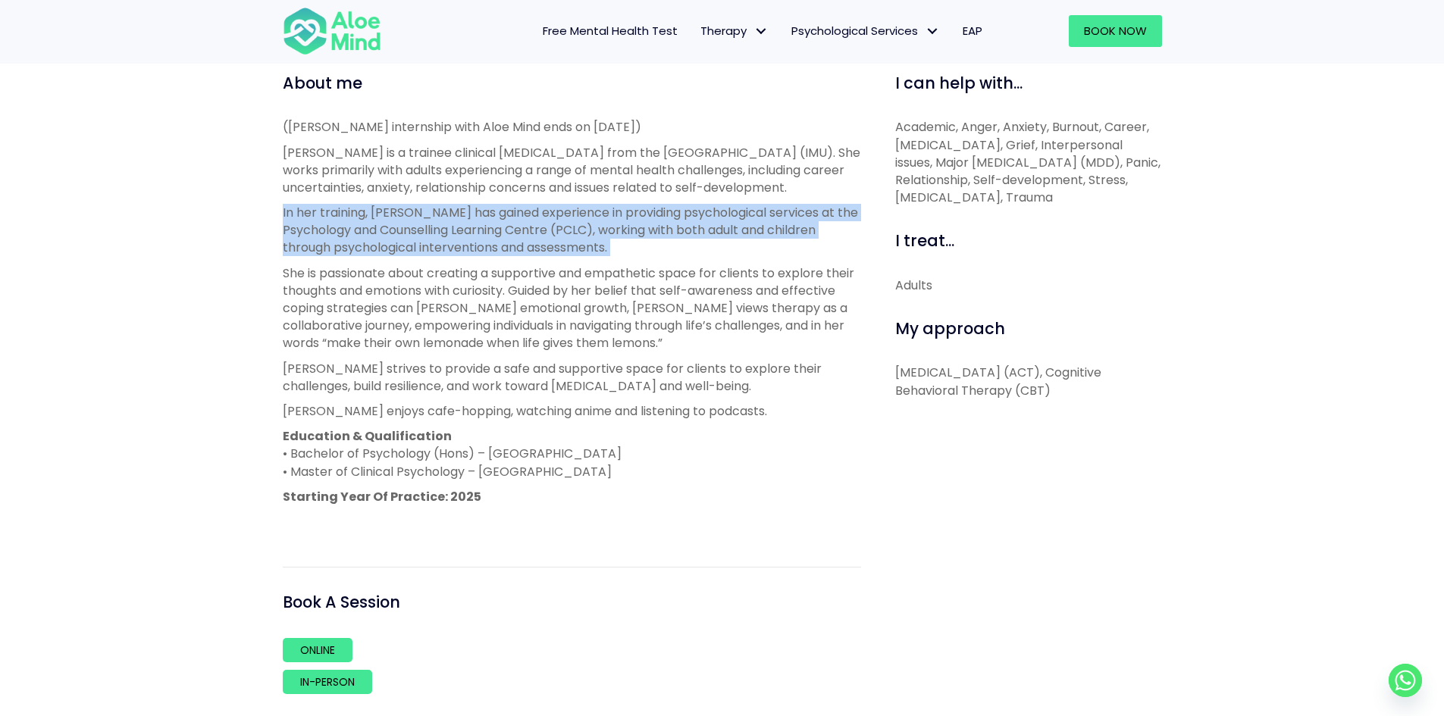
click at [607, 228] on p "In her training, [PERSON_NAME] has gained experience in providing psychological…" at bounding box center [572, 230] width 578 height 53
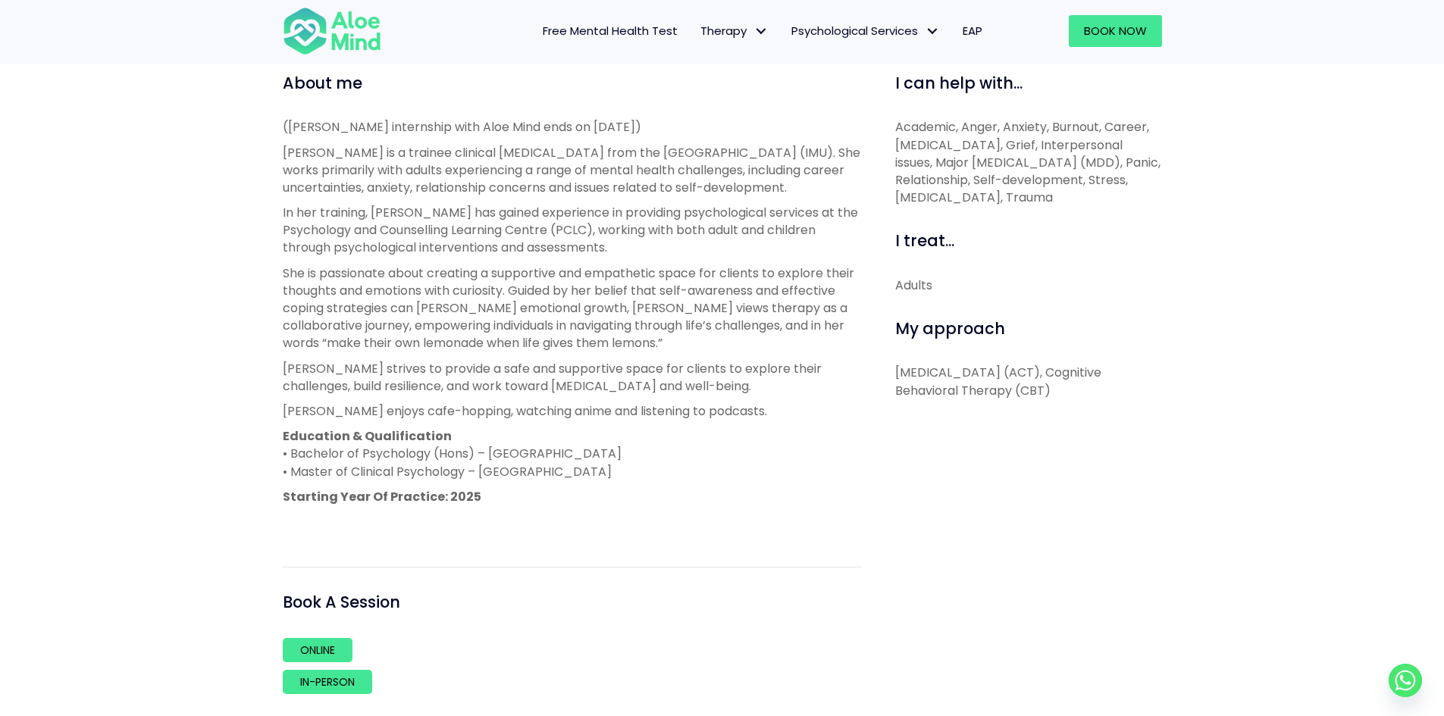
click at [604, 270] on p "She is passionate about creating a supportive and empathetic space for clients …" at bounding box center [572, 309] width 578 height 88
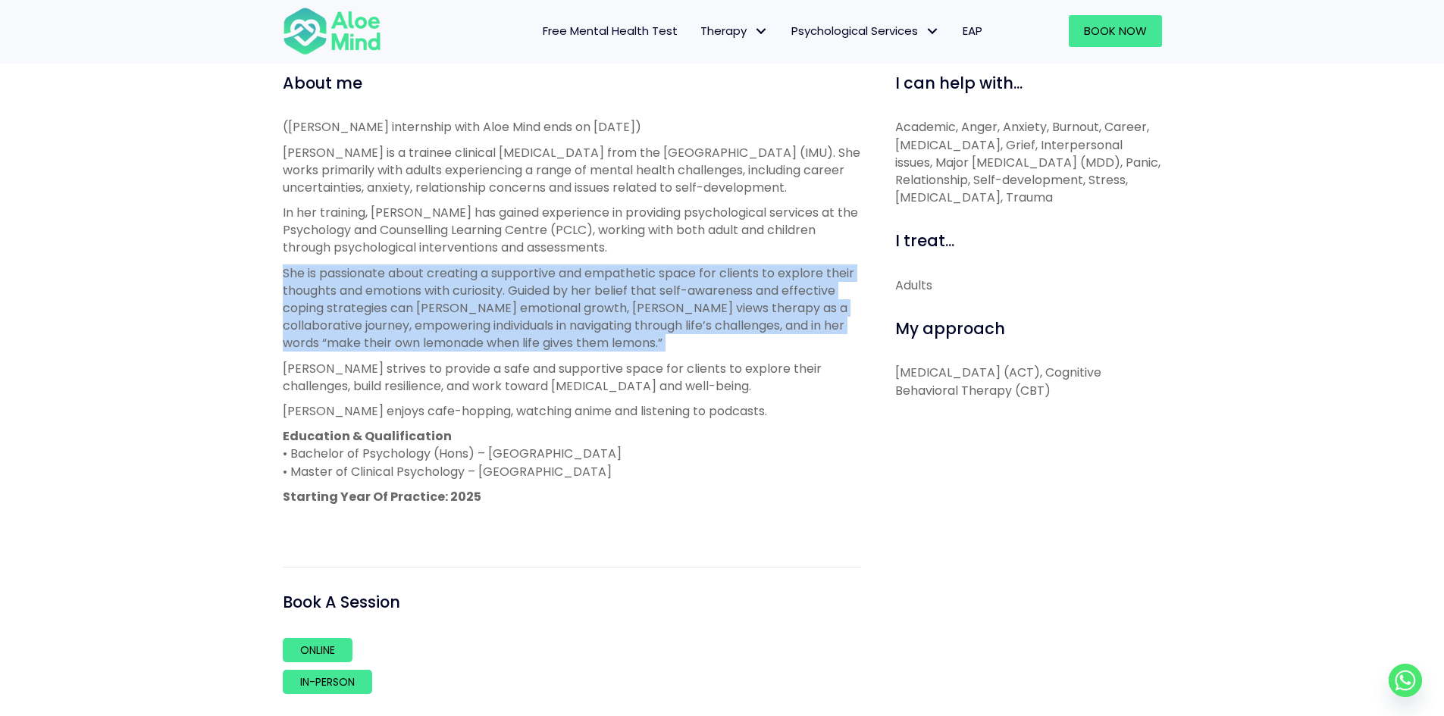
click at [604, 270] on p "She is passionate about creating a supportive and empathetic space for clients …" at bounding box center [572, 309] width 578 height 88
click at [603, 291] on p "She is passionate about creating a supportive and empathetic space for clients …" at bounding box center [572, 309] width 578 height 88
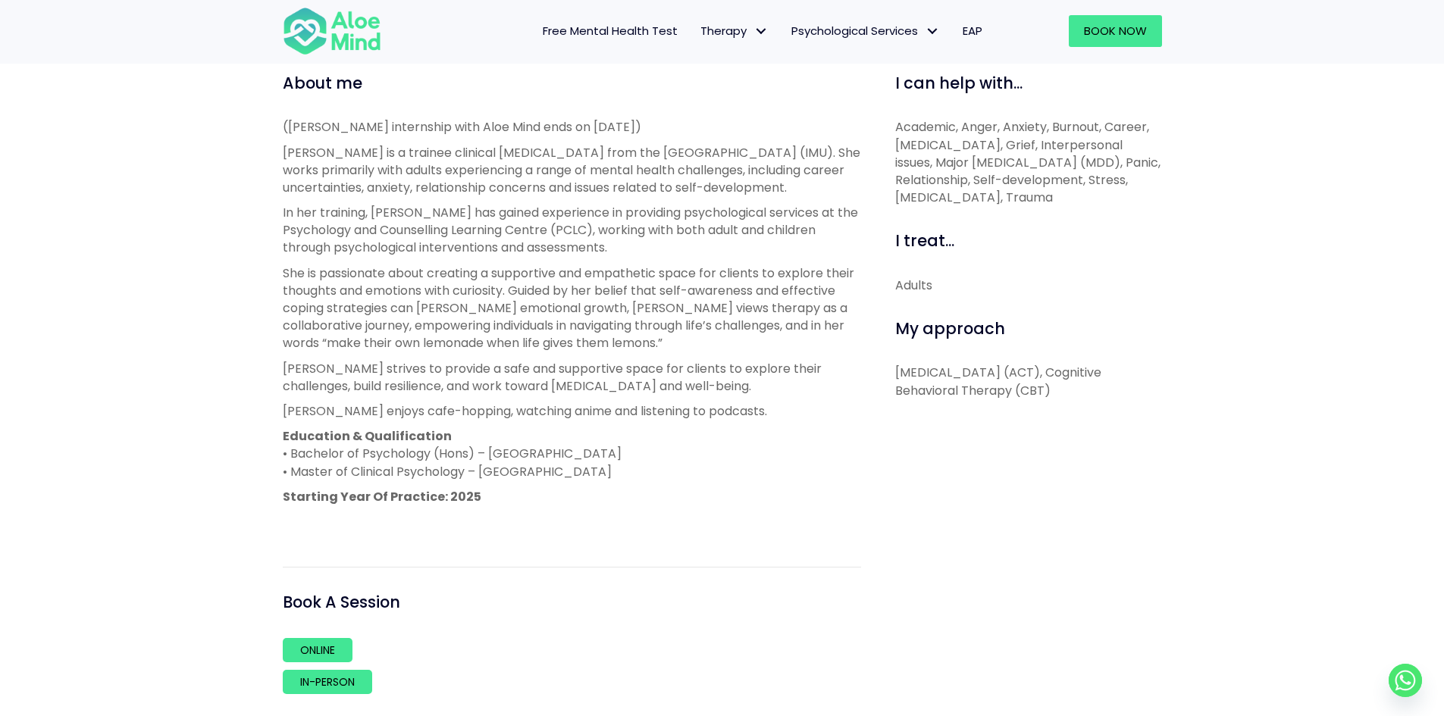
click at [603, 277] on p "She is passionate about creating a supportive and empathetic space for clients …" at bounding box center [572, 309] width 578 height 88
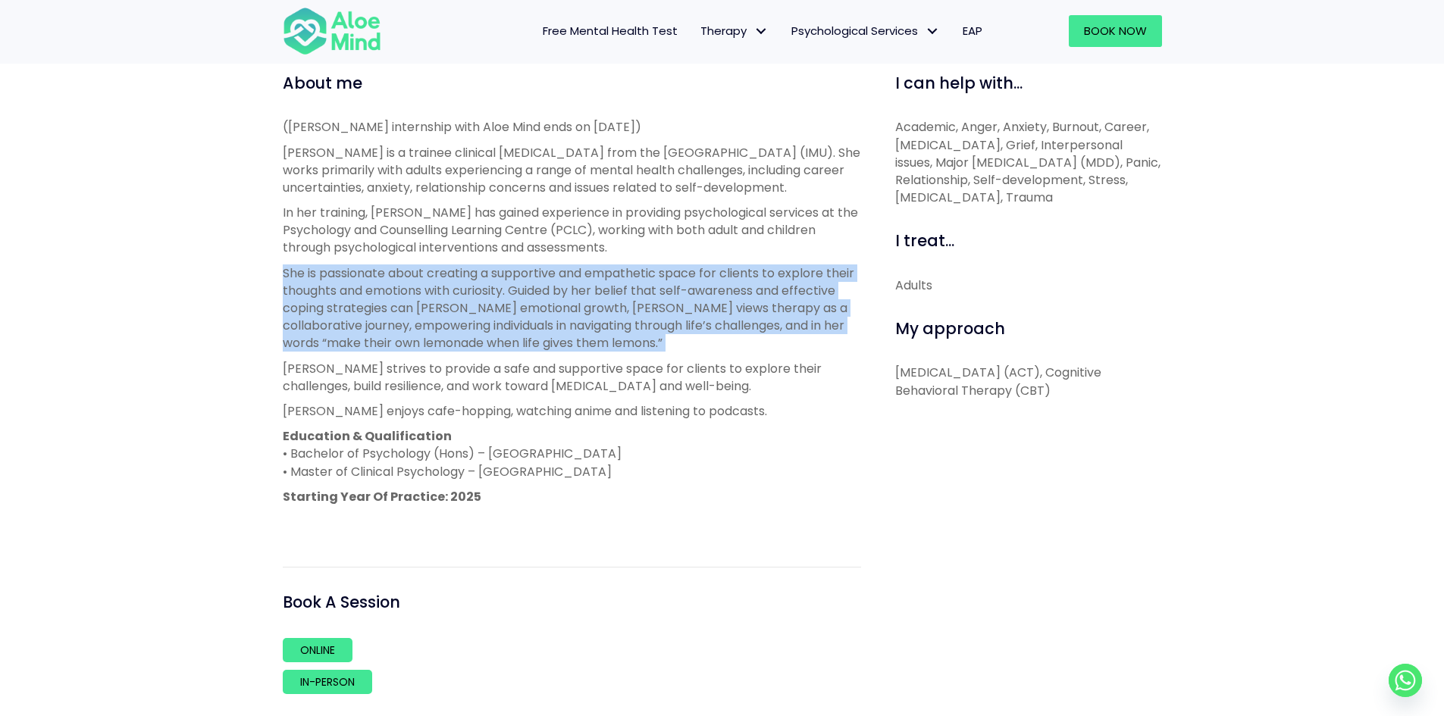
click at [603, 277] on p "She is passionate about creating a supportive and empathetic space for clients …" at bounding box center [572, 309] width 578 height 88
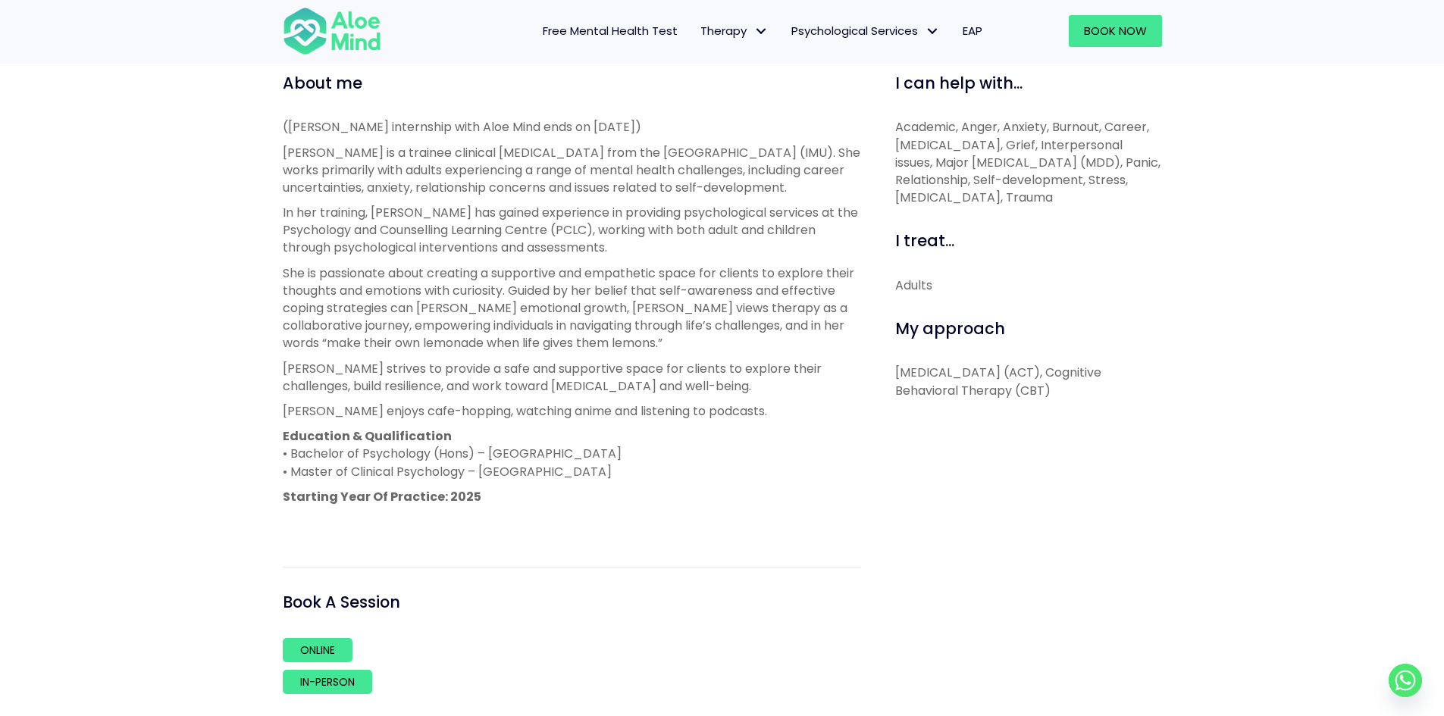
drag, startPoint x: 913, startPoint y: 371, endPoint x: 1079, endPoint y: 396, distance: 167.2
click at [1079, 396] on p "[MEDICAL_DATA] (ACT), Cognitive Behavioral Therapy (CBT)" at bounding box center [1028, 381] width 267 height 35
click at [1120, 400] on div "I can help with... Academic, Anger, Anxiety, Burnout, Career, [MEDICAL_DATA], G…" at bounding box center [1022, 412] width 301 height 681
drag, startPoint x: 1188, startPoint y: 402, endPoint x: 891, endPoint y: 349, distance: 301.8
click at [891, 349] on div "[PERSON_NAME] Open to new clients Christie Trainee English, Malay, Mandarin, Ho…" at bounding box center [722, 264] width 1444 height 1132
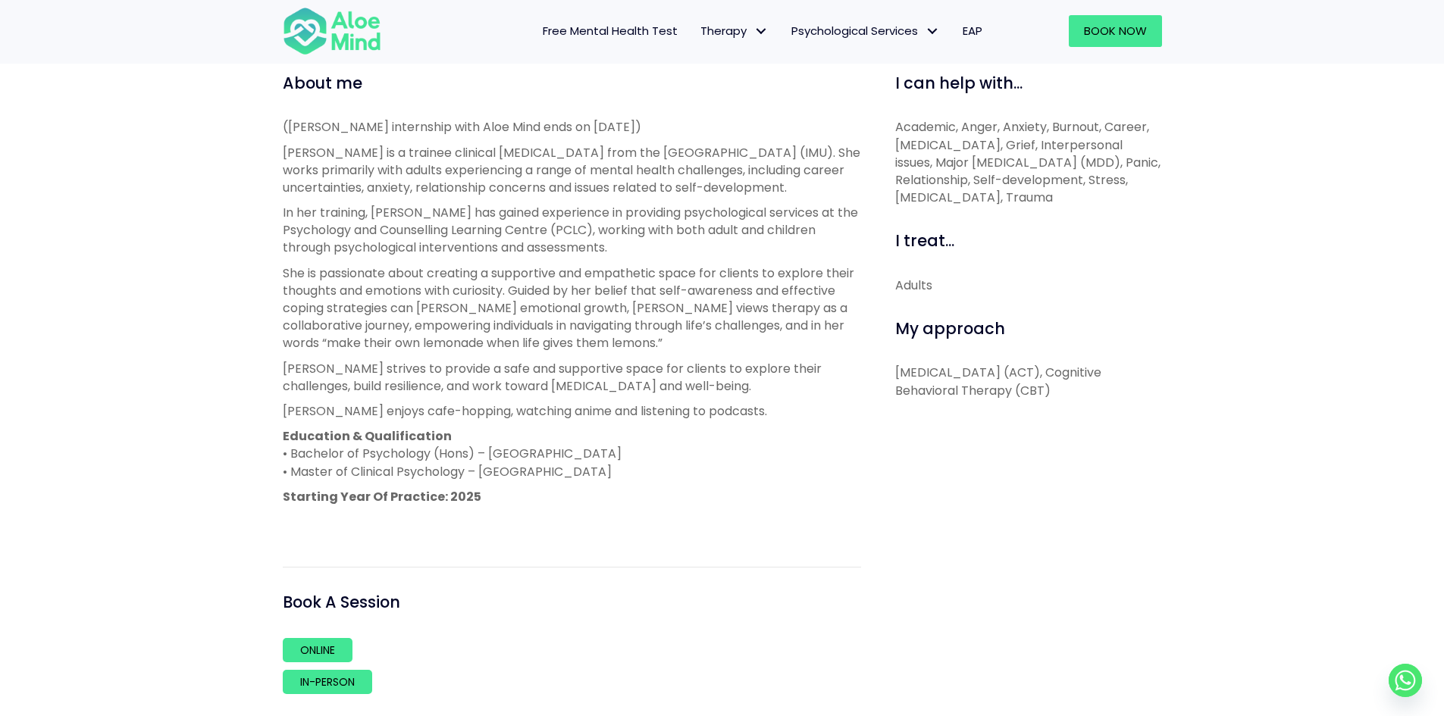
copy p "[MEDICAL_DATA] (ACT), Cognitive Behavioral Therapy (CBT)"
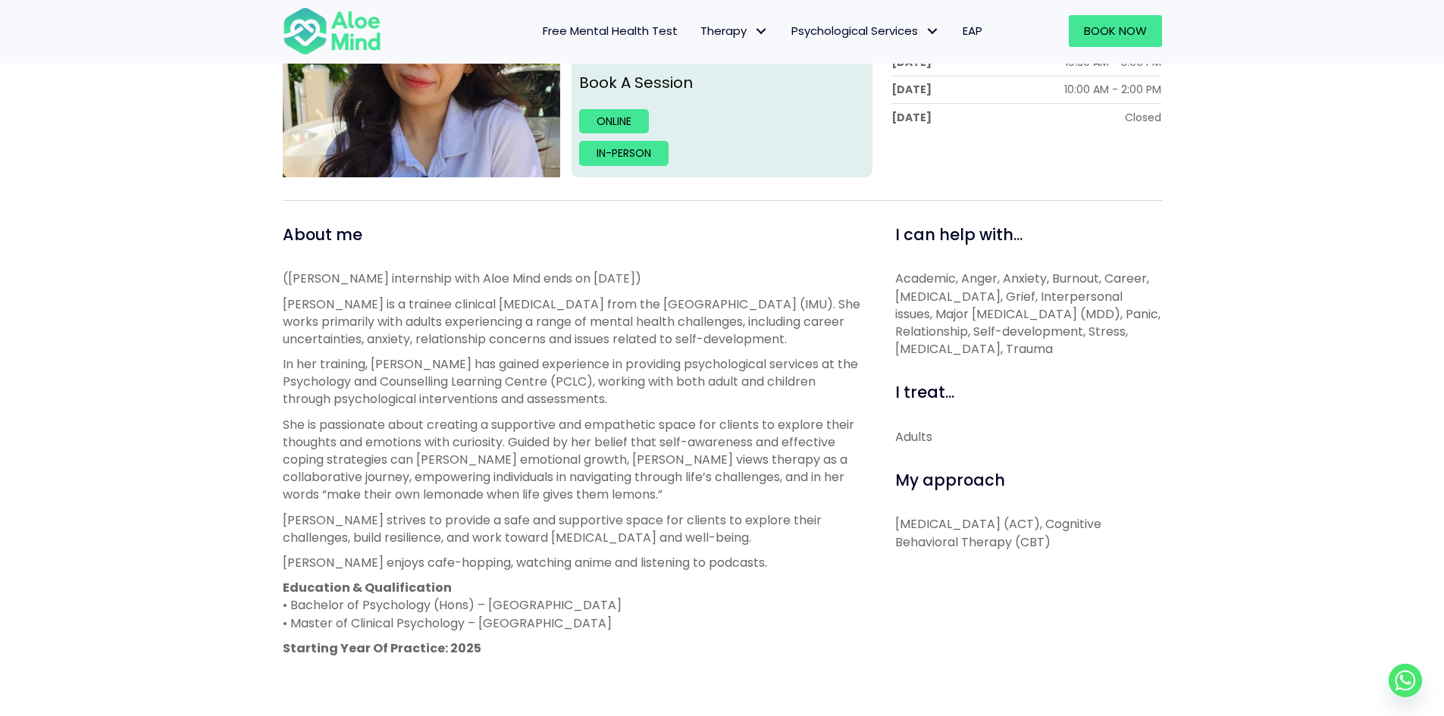
scroll to position [455, 0]
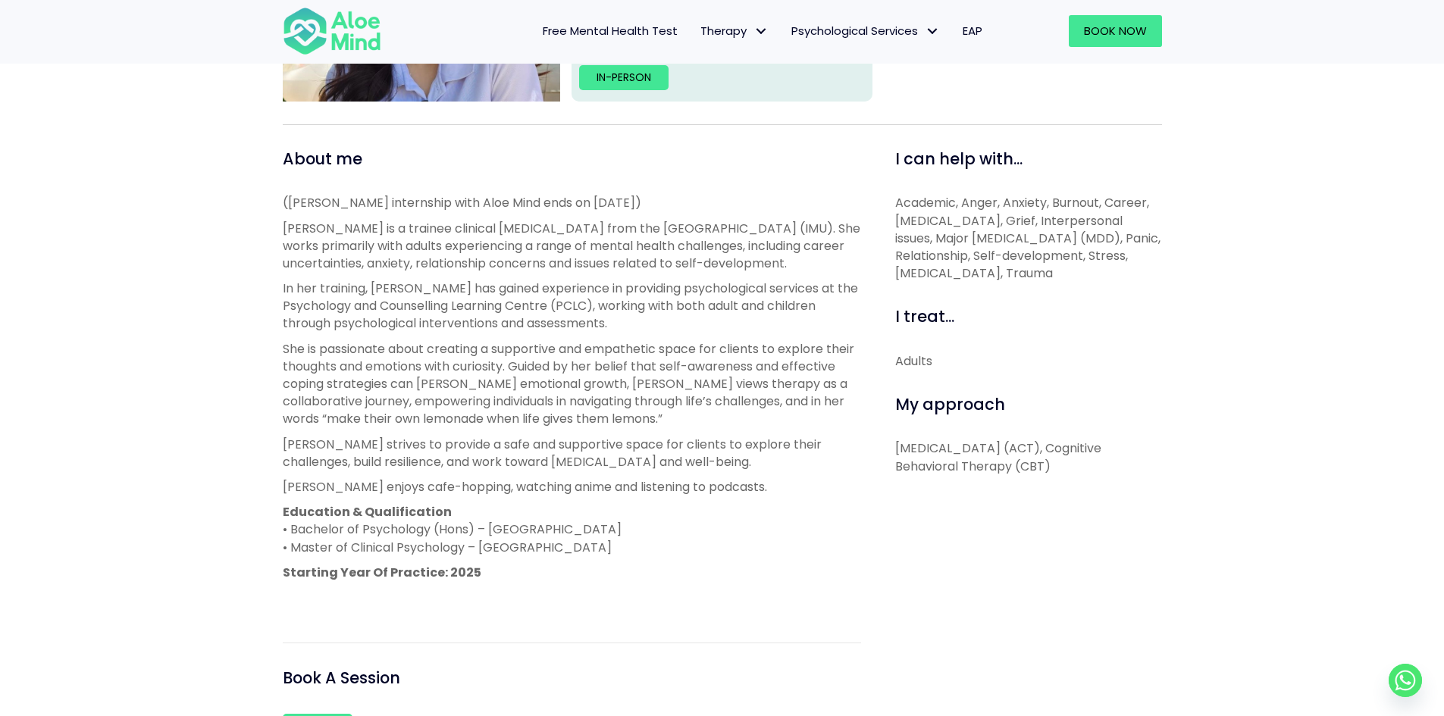
click at [672, 296] on p "In her training, [PERSON_NAME] has gained experience in providing psychological…" at bounding box center [572, 306] width 578 height 53
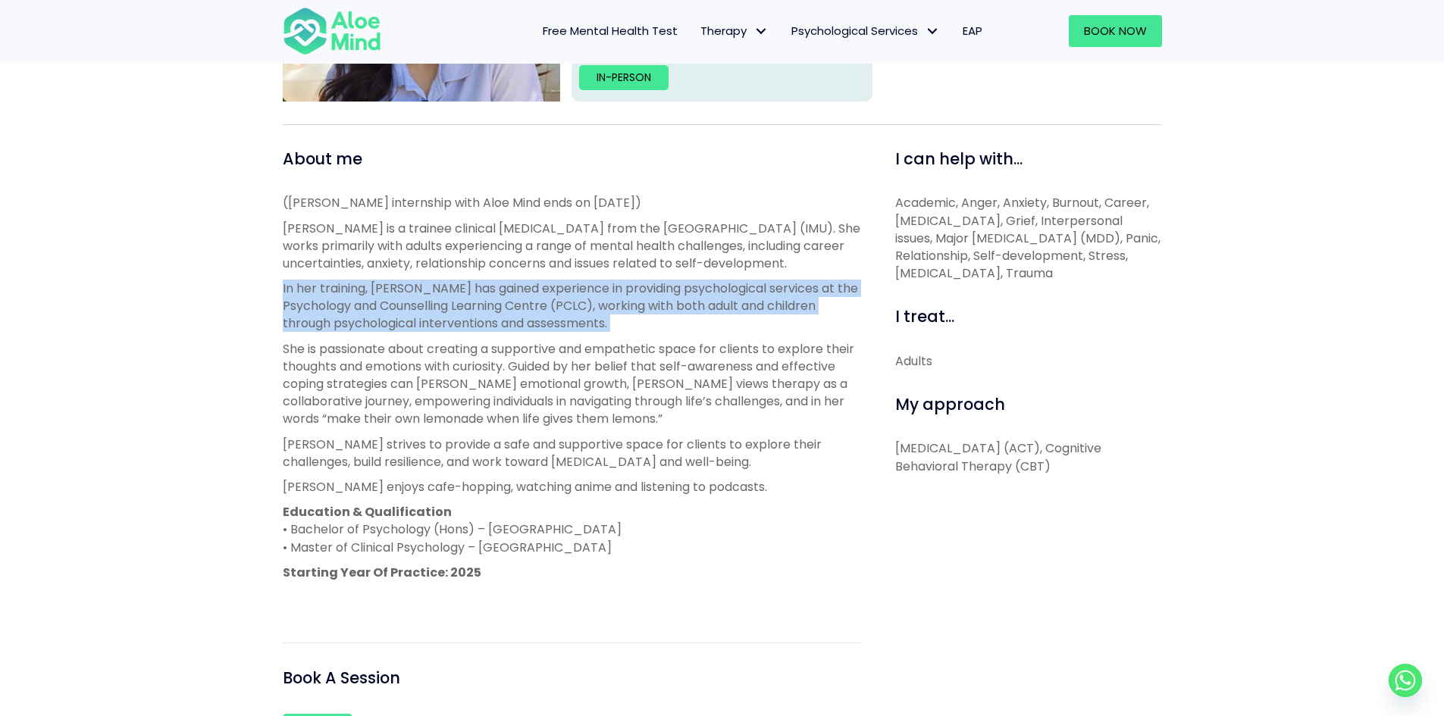
click at [625, 305] on p "In her training, [PERSON_NAME] has gained experience in providing psychological…" at bounding box center [572, 306] width 578 height 53
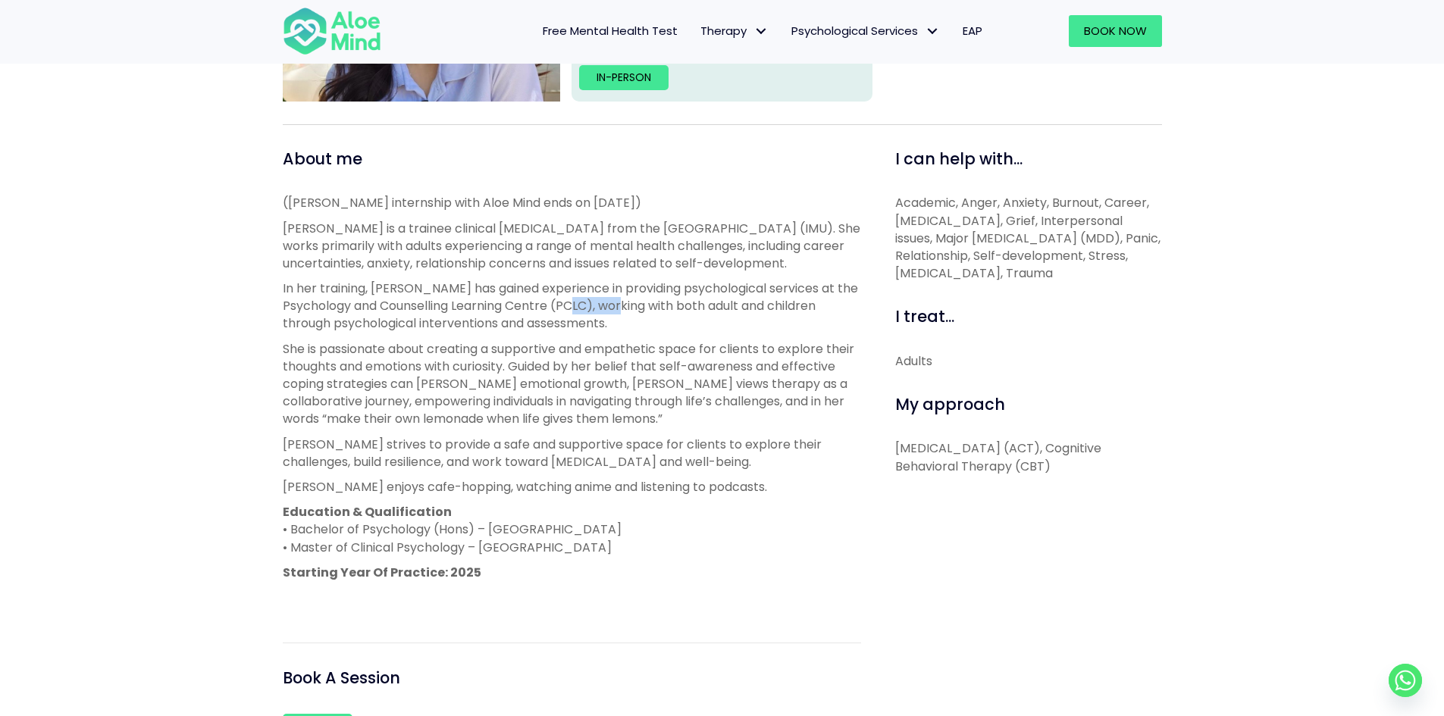
click at [625, 305] on p "In her training, [PERSON_NAME] has gained experience in providing psychological…" at bounding box center [572, 306] width 578 height 53
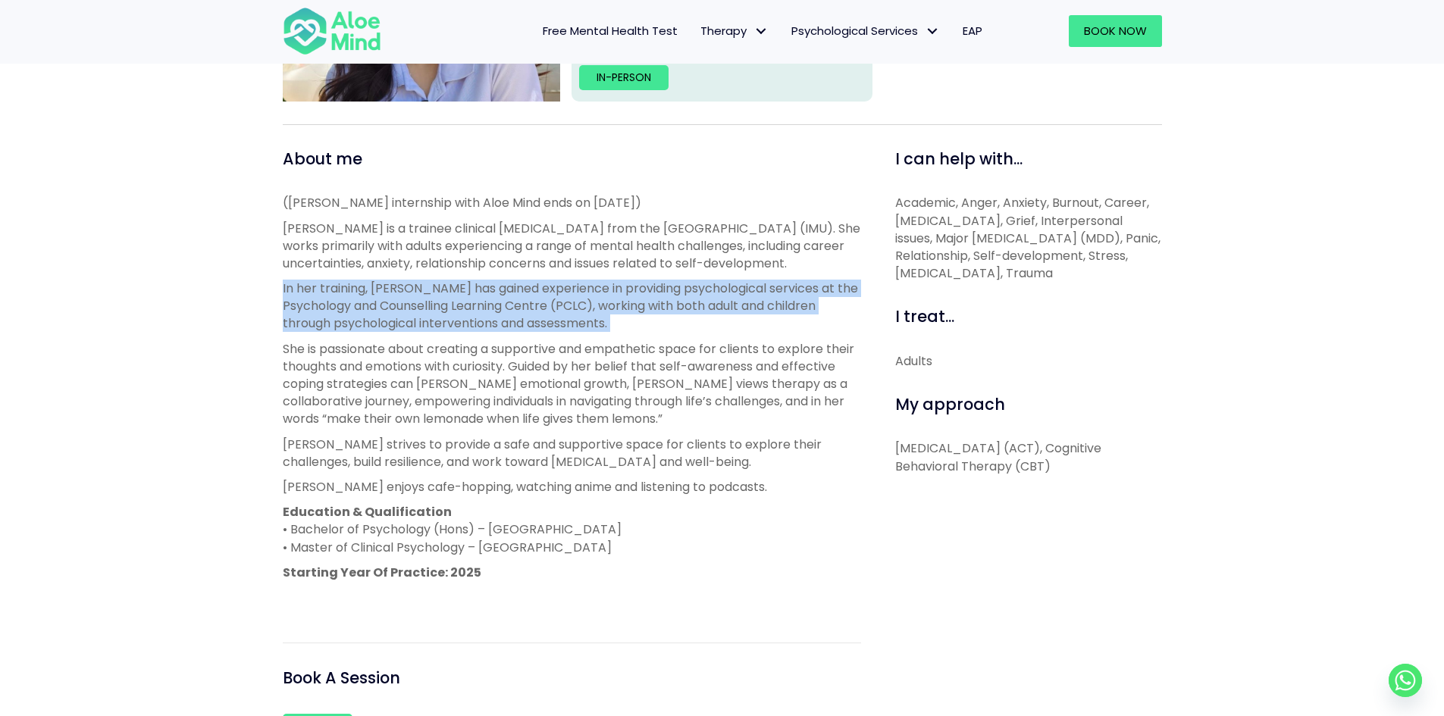
click at [625, 305] on p "In her training, [PERSON_NAME] has gained experience in providing psychological…" at bounding box center [572, 306] width 578 height 53
click at [613, 308] on p "In her training, [PERSON_NAME] has gained experience in providing psychological…" at bounding box center [572, 306] width 578 height 53
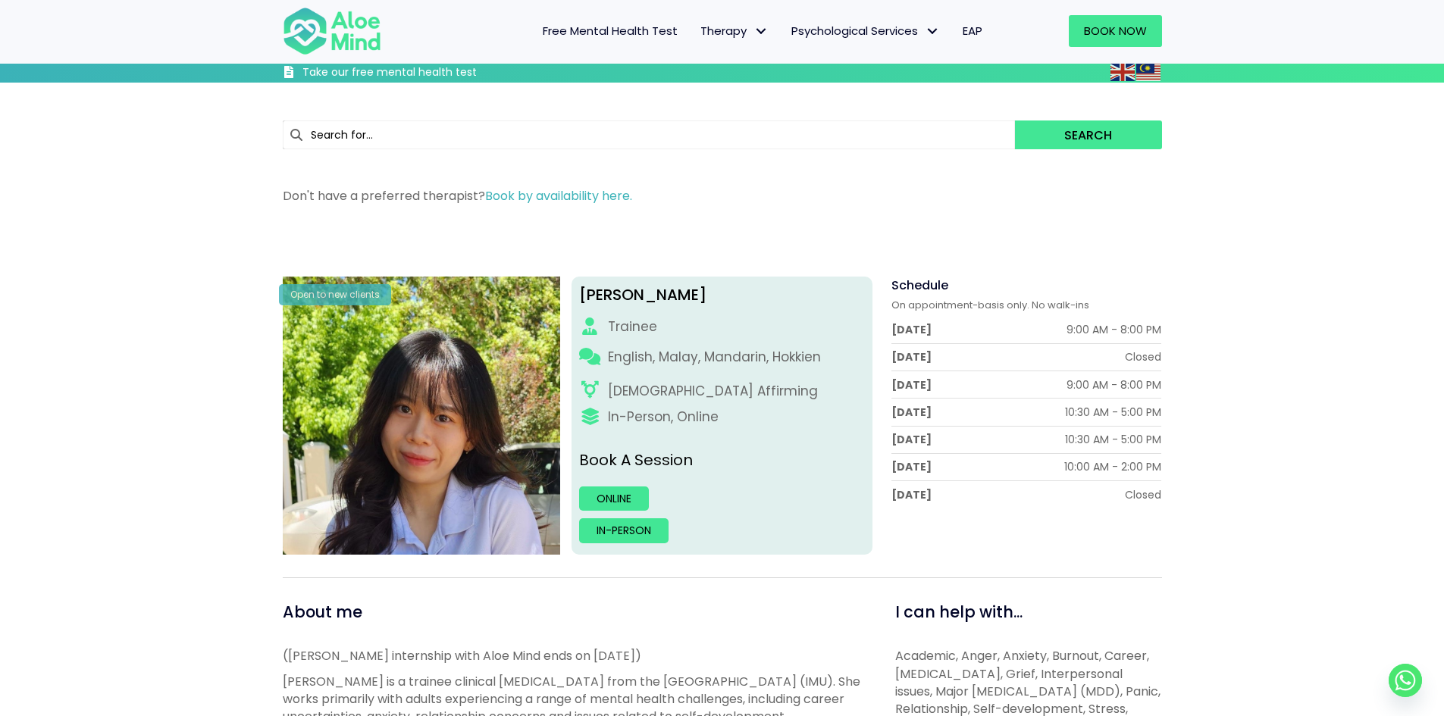
scroll to position [0, 0]
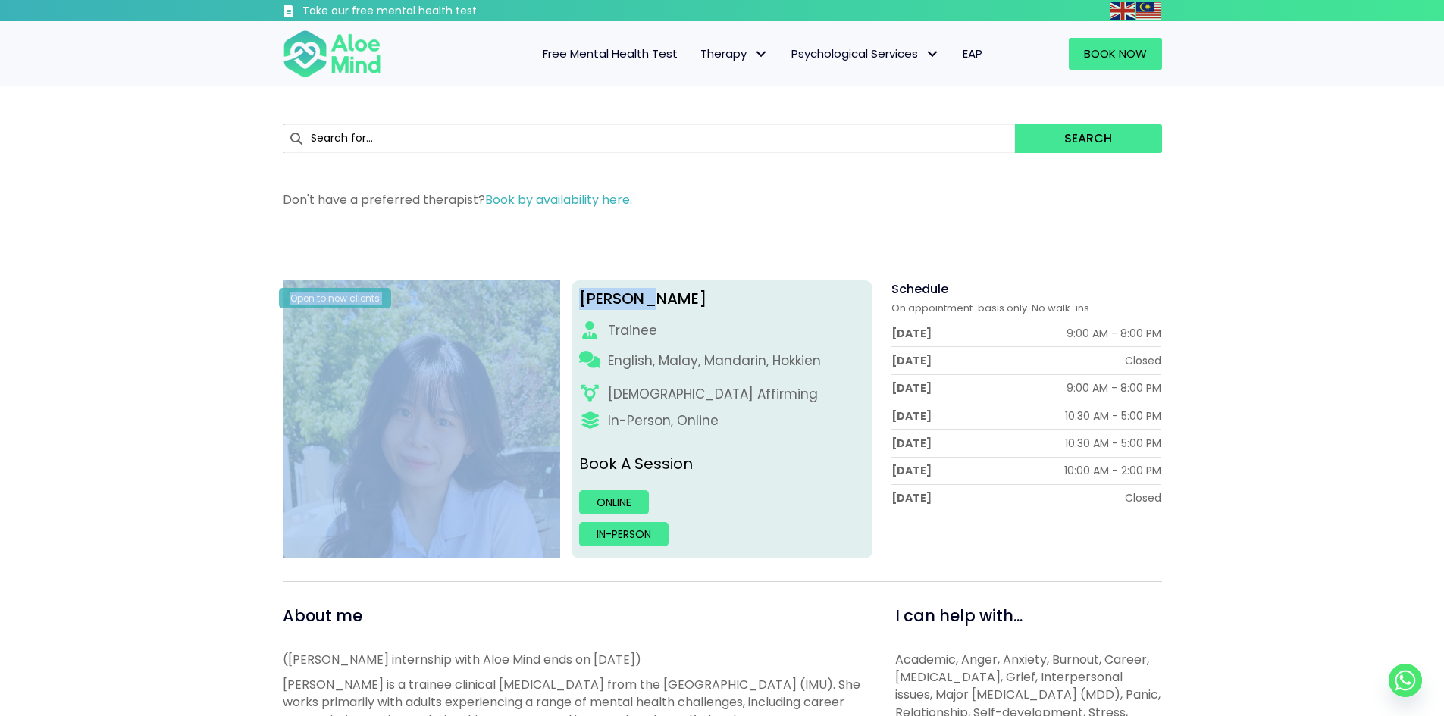
drag, startPoint x: 659, startPoint y: 295, endPoint x: 565, endPoint y: 299, distance: 94.9
click at [565, 299] on div "Open to new clients Christie Trainee English, Malay, Mandarin, Hokkien [DEMOGRA…" at bounding box center [722, 419] width 902 height 278
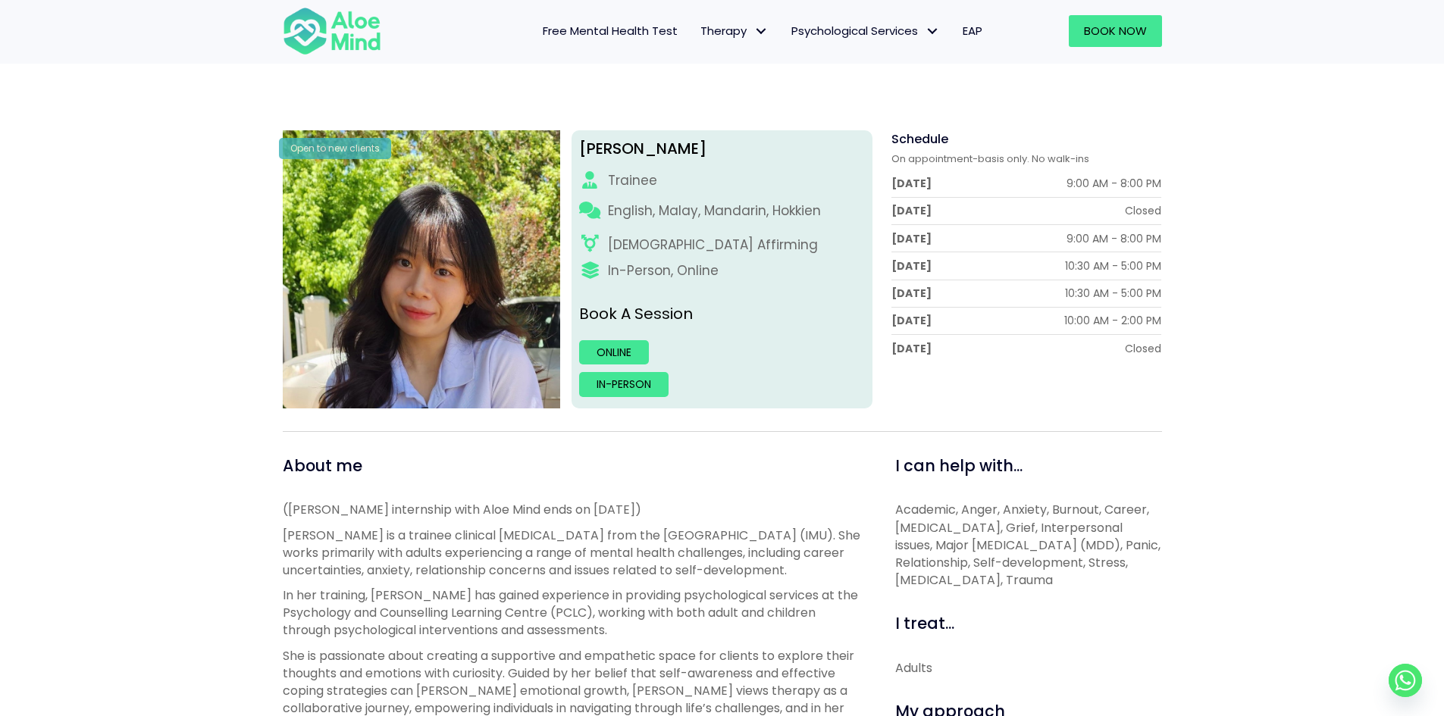
scroll to position [152, 0]
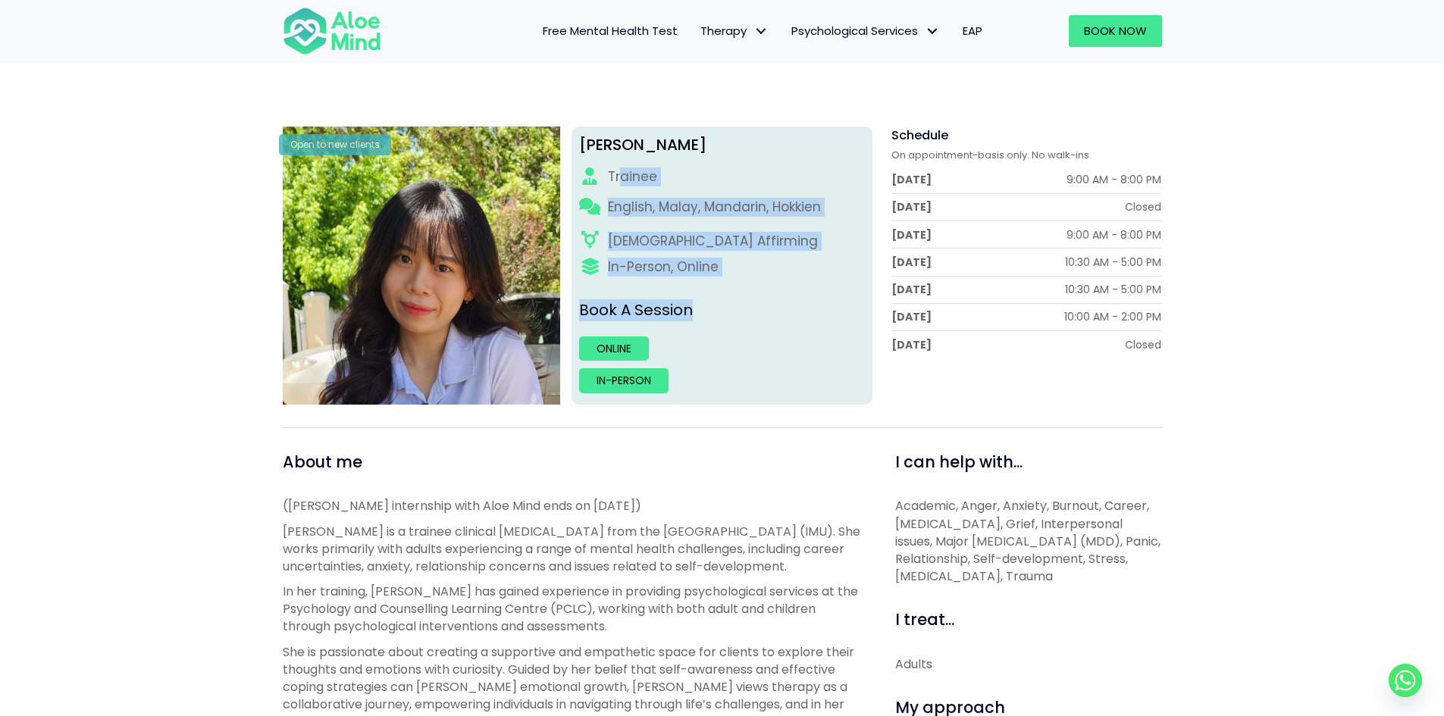
drag, startPoint x: 622, startPoint y: 174, endPoint x: 721, endPoint y: 291, distance: 153.8
click at [721, 291] on div "Christie Trainee English, Malay, Mandarin, Hokkien LGBTQ Affirming In-Person, O…" at bounding box center [722, 266] width 301 height 278
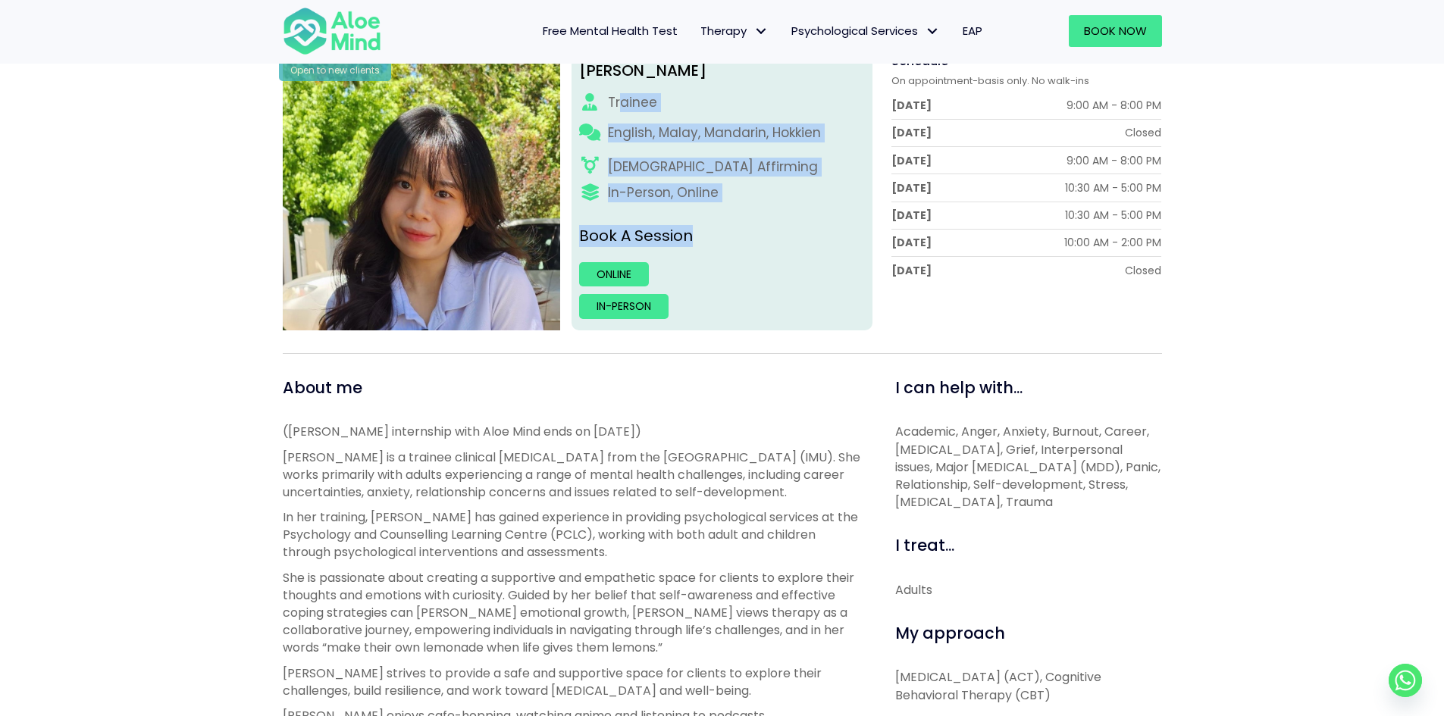
scroll to position [379, 0]
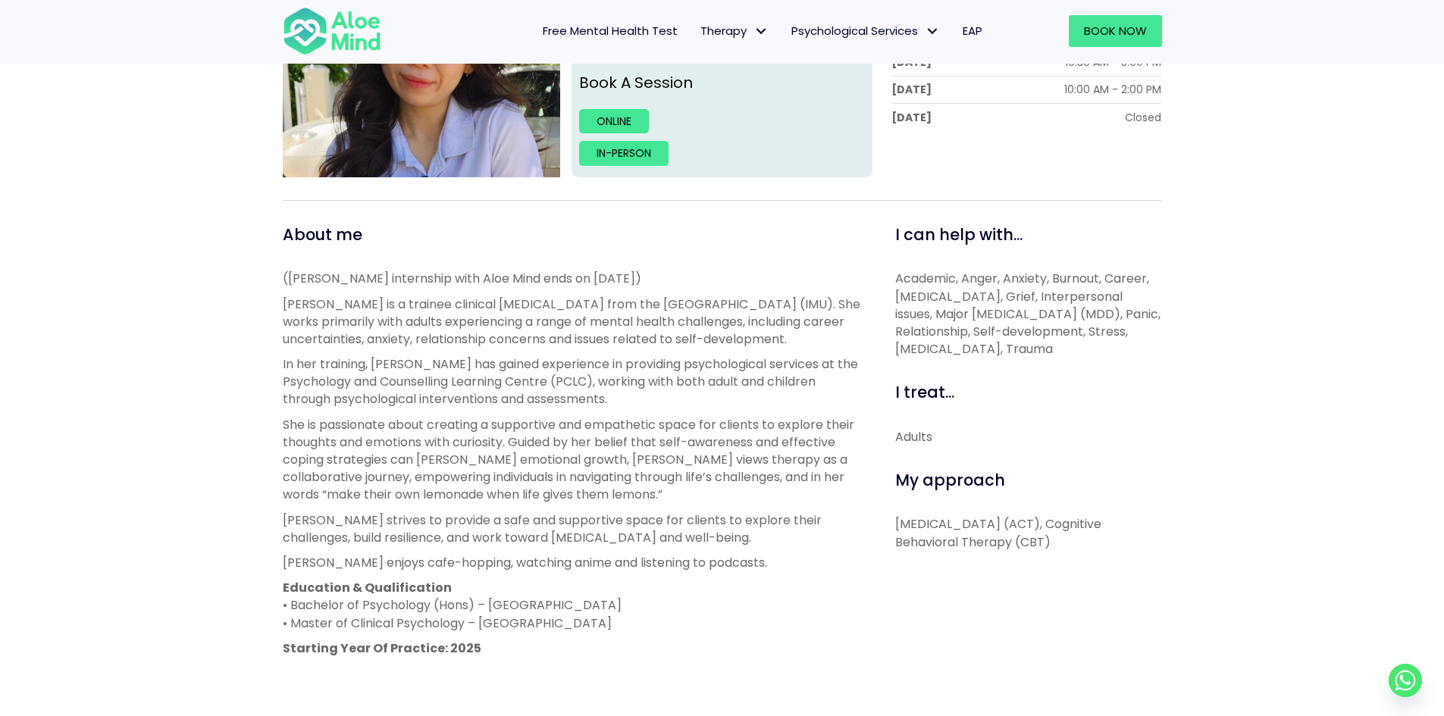
click at [669, 383] on p "In her training, Christie has gained experience in providing psychological serv…" at bounding box center [572, 382] width 578 height 53
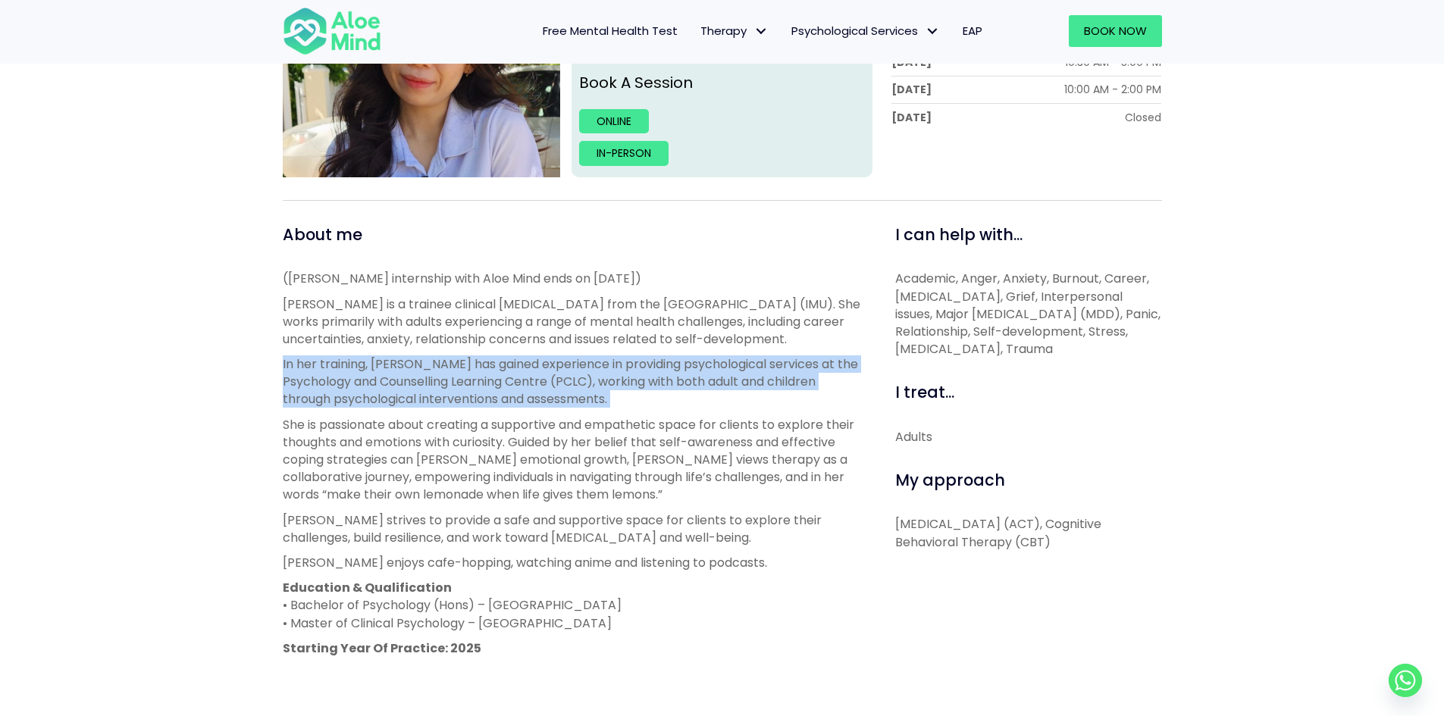
click at [669, 383] on p "In her training, Christie has gained experience in providing psychological serv…" at bounding box center [572, 382] width 578 height 53
click at [611, 384] on p "In her training, Christie has gained experience in providing psychological serv…" at bounding box center [572, 382] width 578 height 53
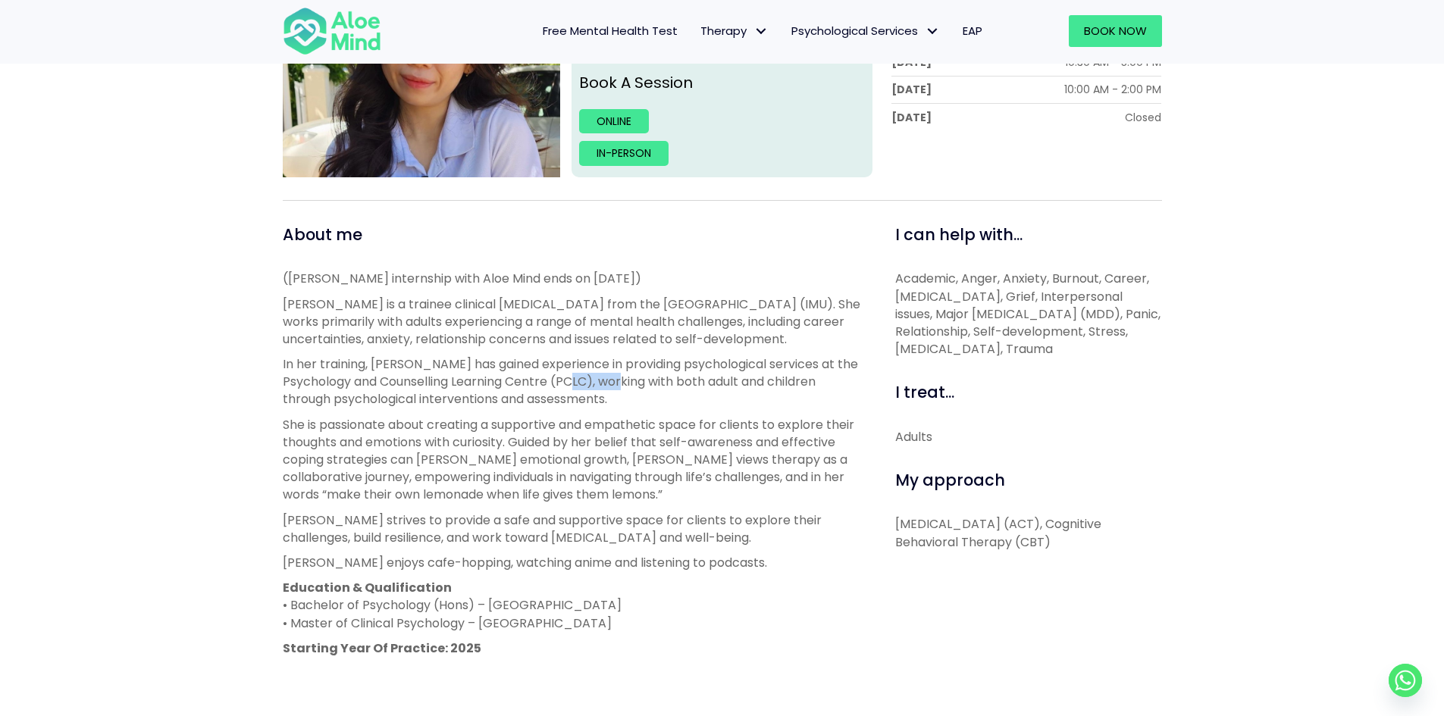
click at [611, 384] on p "In her training, Christie has gained experience in providing psychological serv…" at bounding box center [572, 382] width 578 height 53
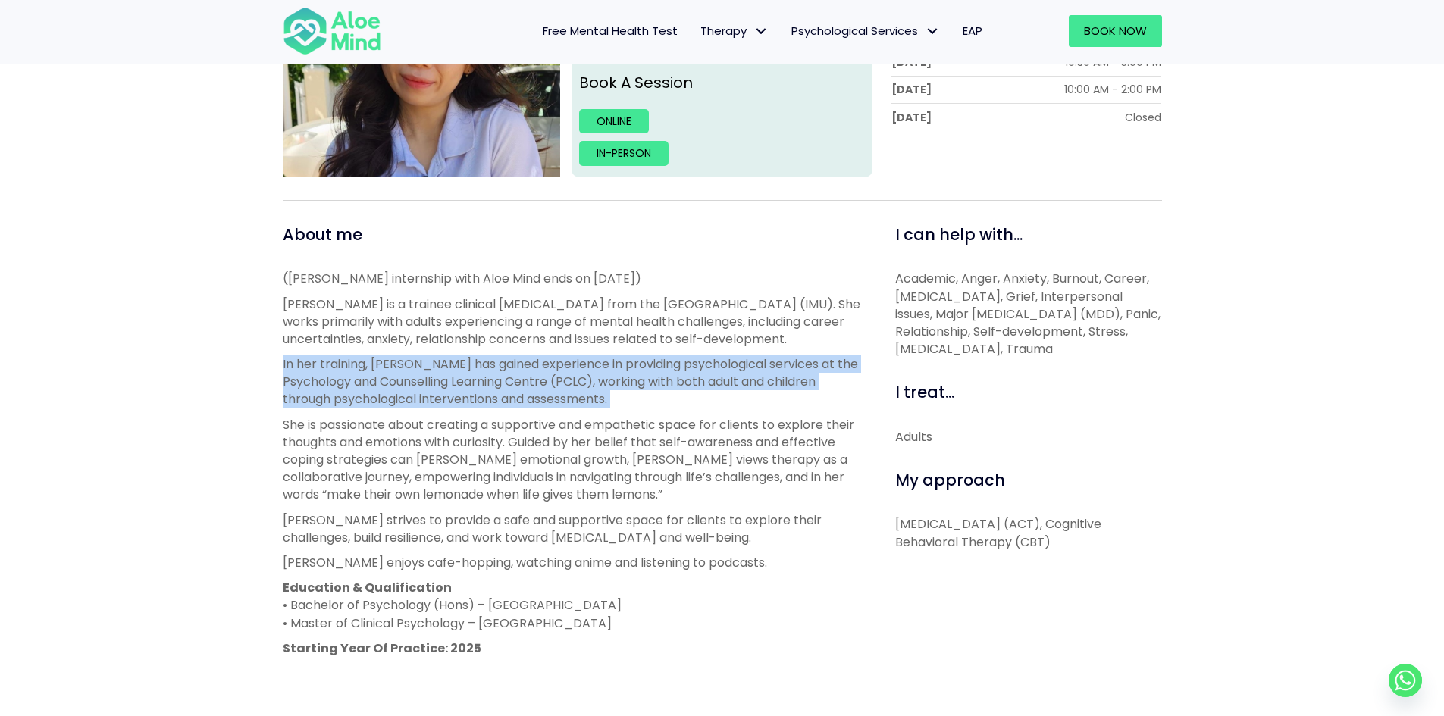
click at [611, 384] on p "In her training, Christie has gained experience in providing psychological serv…" at bounding box center [572, 382] width 578 height 53
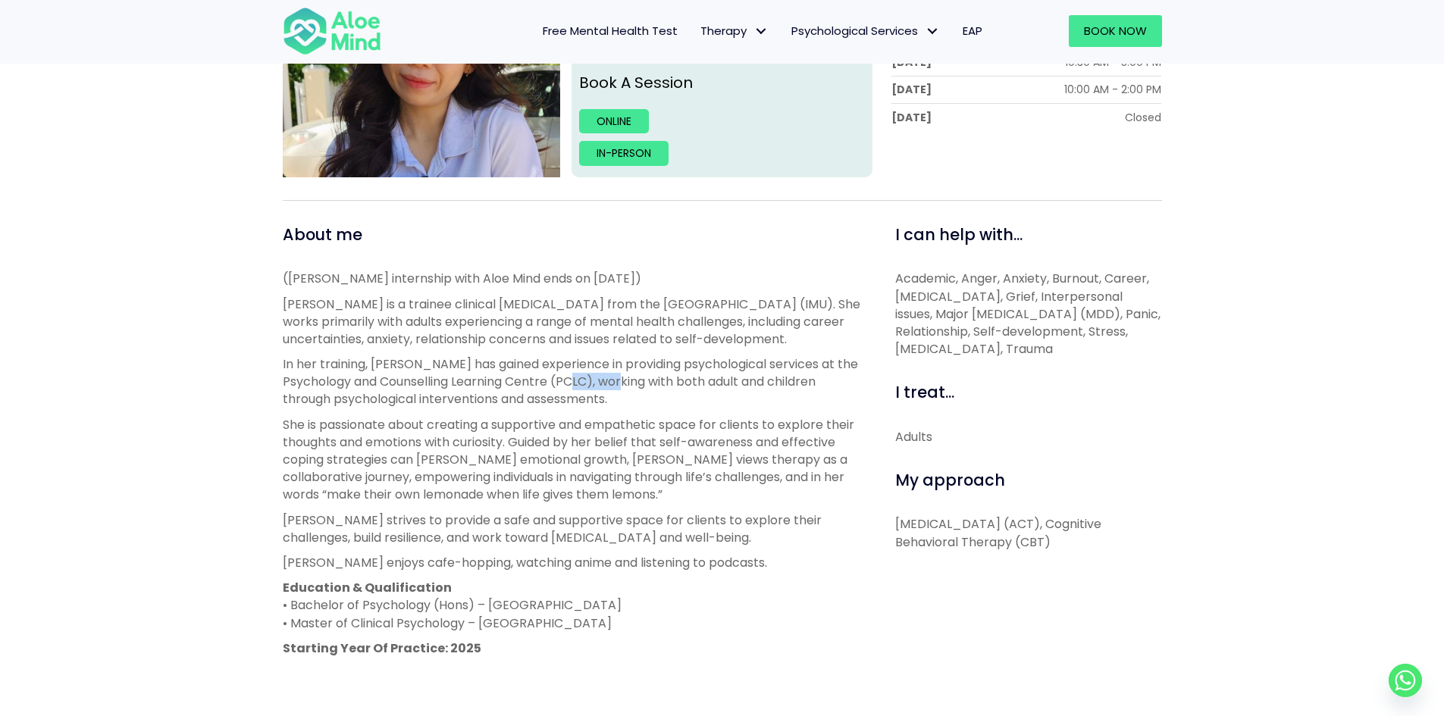
click at [611, 384] on p "In her training, Christie has gained experience in providing psychological serv…" at bounding box center [572, 382] width 578 height 53
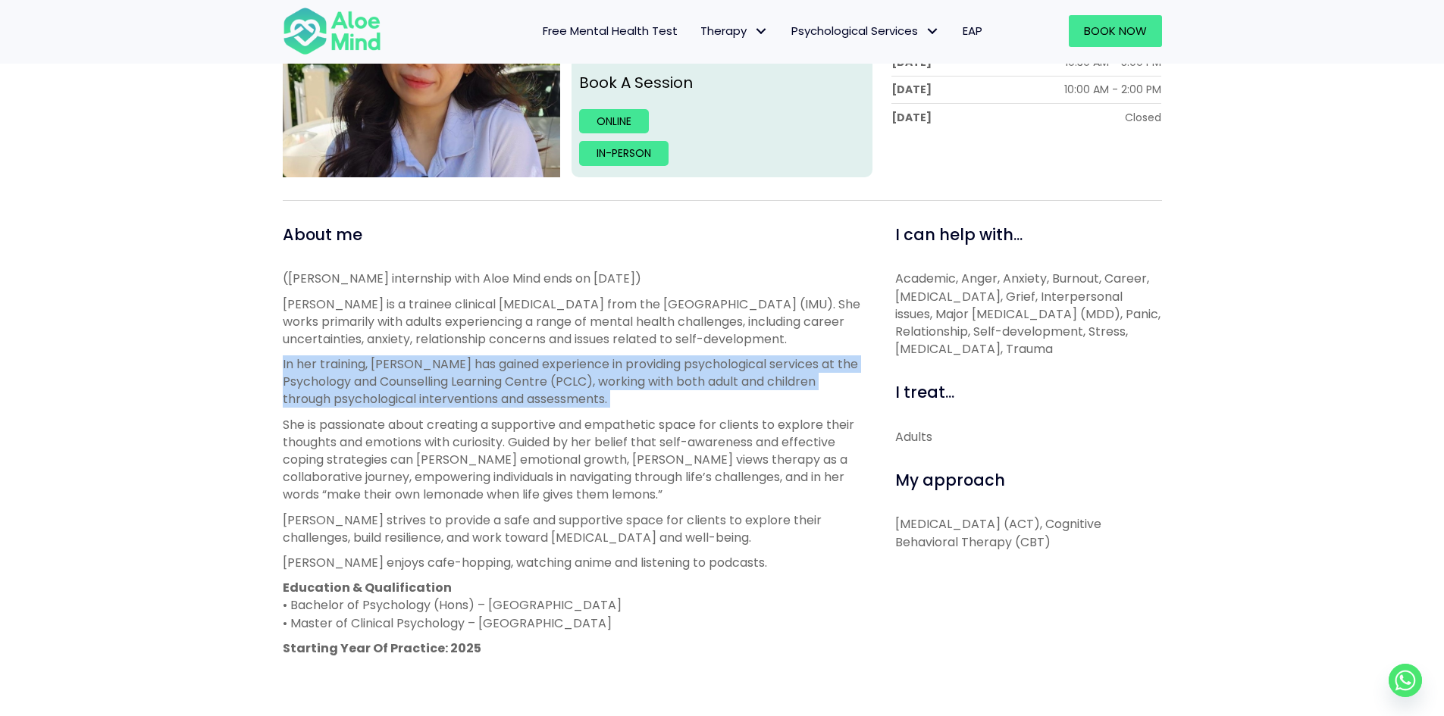
click at [611, 384] on p "In her training, Christie has gained experience in providing psychological serv…" at bounding box center [572, 382] width 578 height 53
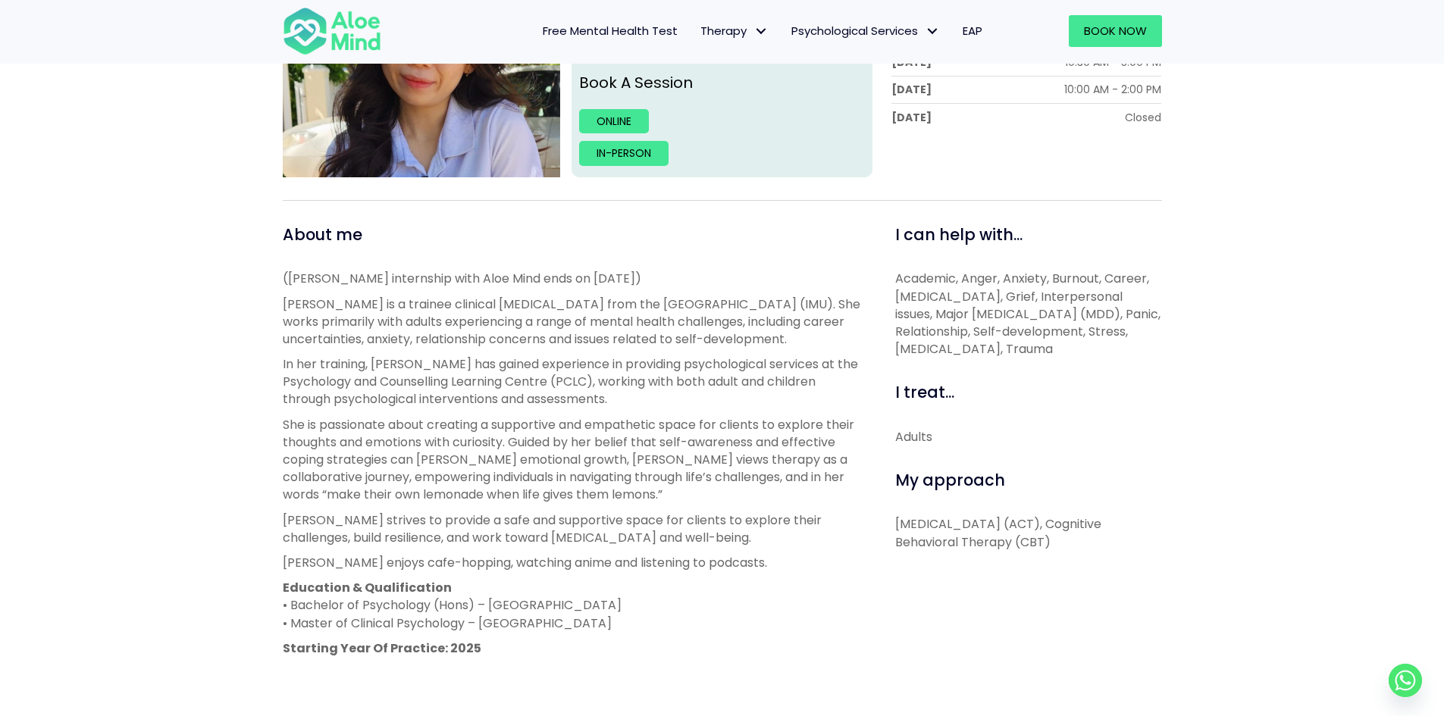
click at [531, 619] on p "Education & Qualification • Bachelor of Psychology (Hons) – Sunway University •…" at bounding box center [572, 605] width 578 height 53
click at [547, 605] on p "Education & Qualification • Bachelor of Psychology (Hons) – Sunway University •…" at bounding box center [572, 605] width 578 height 53
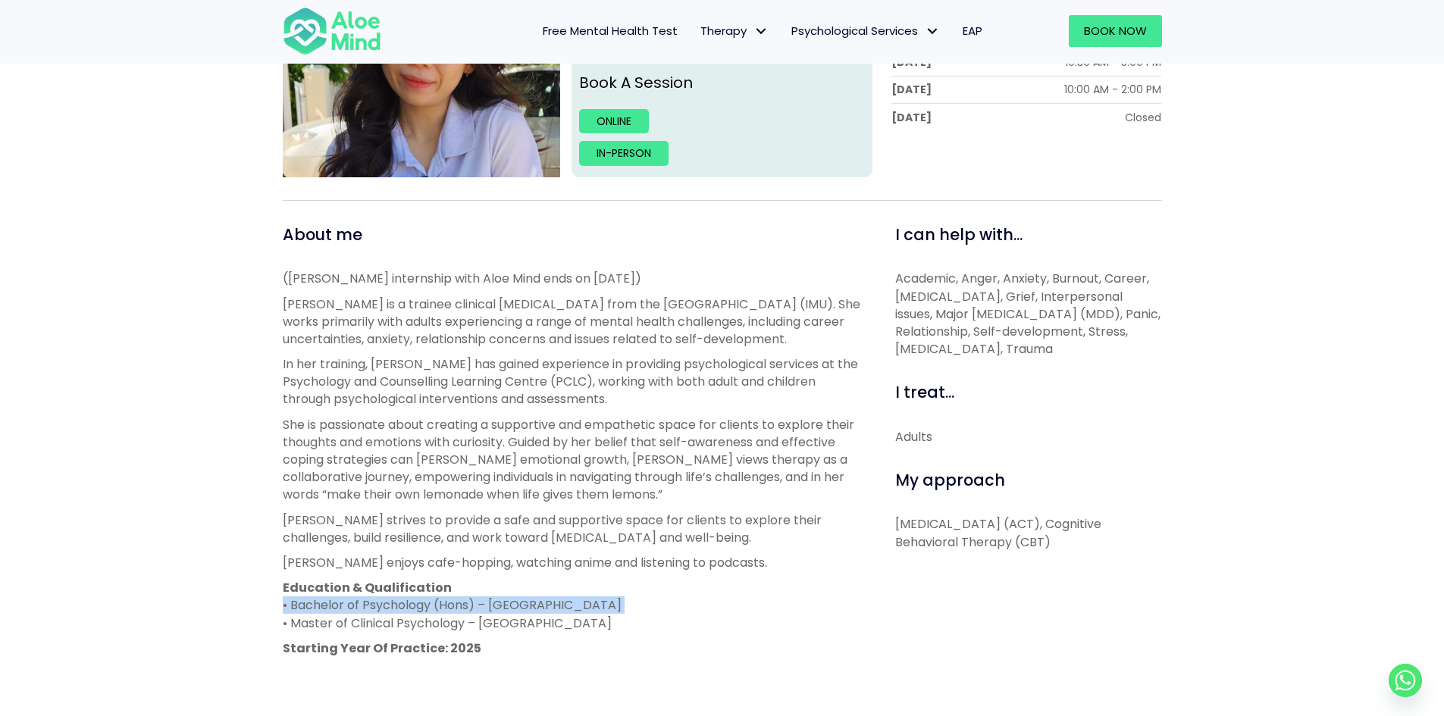
click at [547, 605] on p "Education & Qualification • Bachelor of Psychology (Hons) – Sunway University •…" at bounding box center [572, 605] width 578 height 53
click at [548, 618] on p "Education & Qualification • Bachelor of Psychology (Hons) – Sunway University •…" at bounding box center [572, 605] width 578 height 53
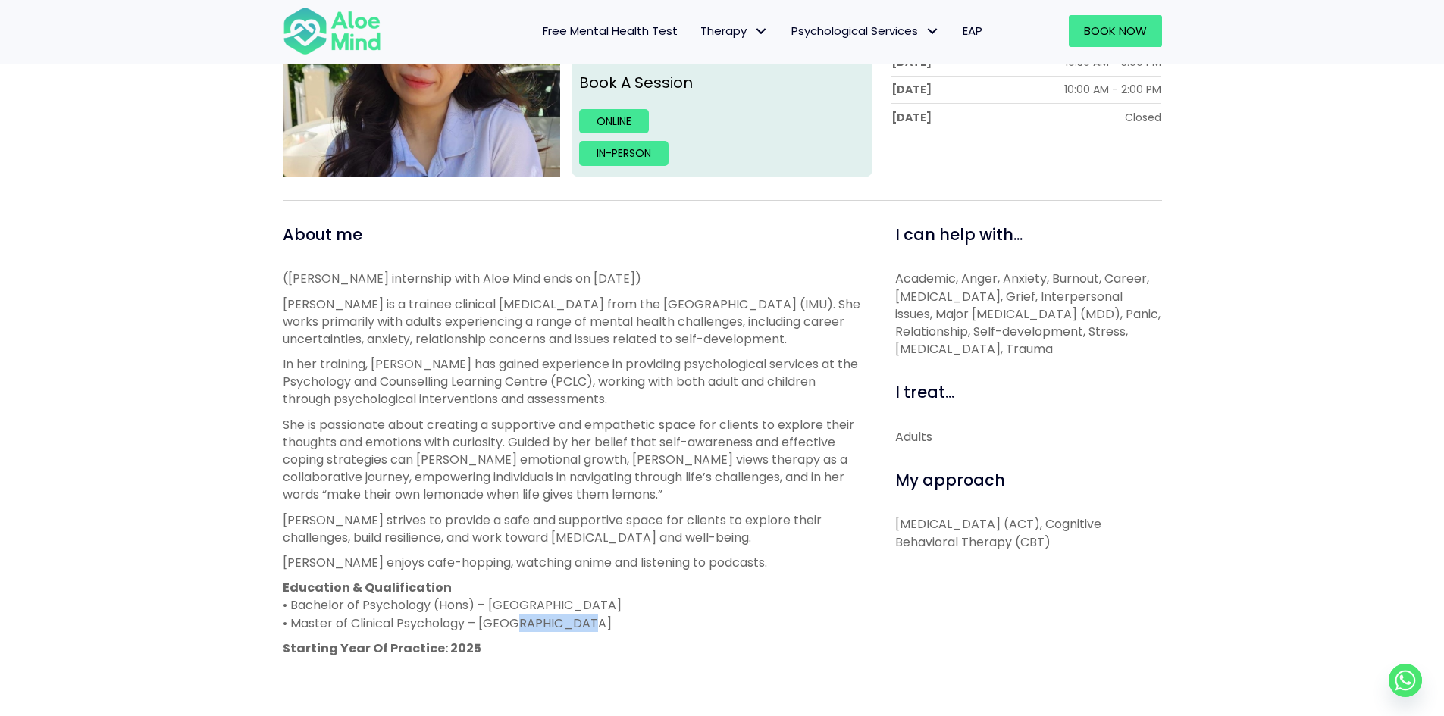
click at [548, 618] on p "Education & Qualification • Bachelor of Psychology (Hons) – Sunway University •…" at bounding box center [572, 605] width 578 height 53
click at [560, 602] on p "Education & Qualification • Bachelor of Psychology (Hons) – Sunway University •…" at bounding box center [572, 605] width 578 height 53
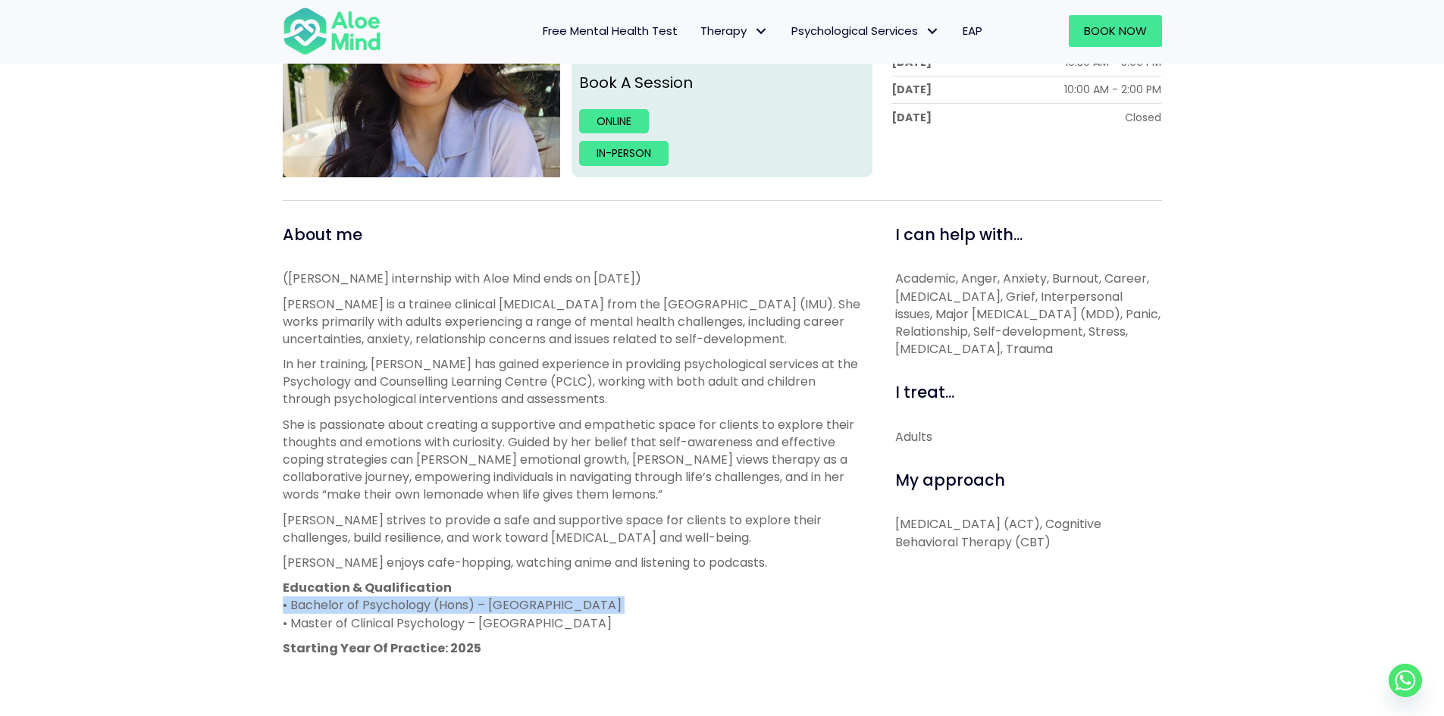
click at [560, 602] on p "Education & Qualification • Bachelor of Psychology (Hons) – Sunway University •…" at bounding box center [572, 605] width 578 height 53
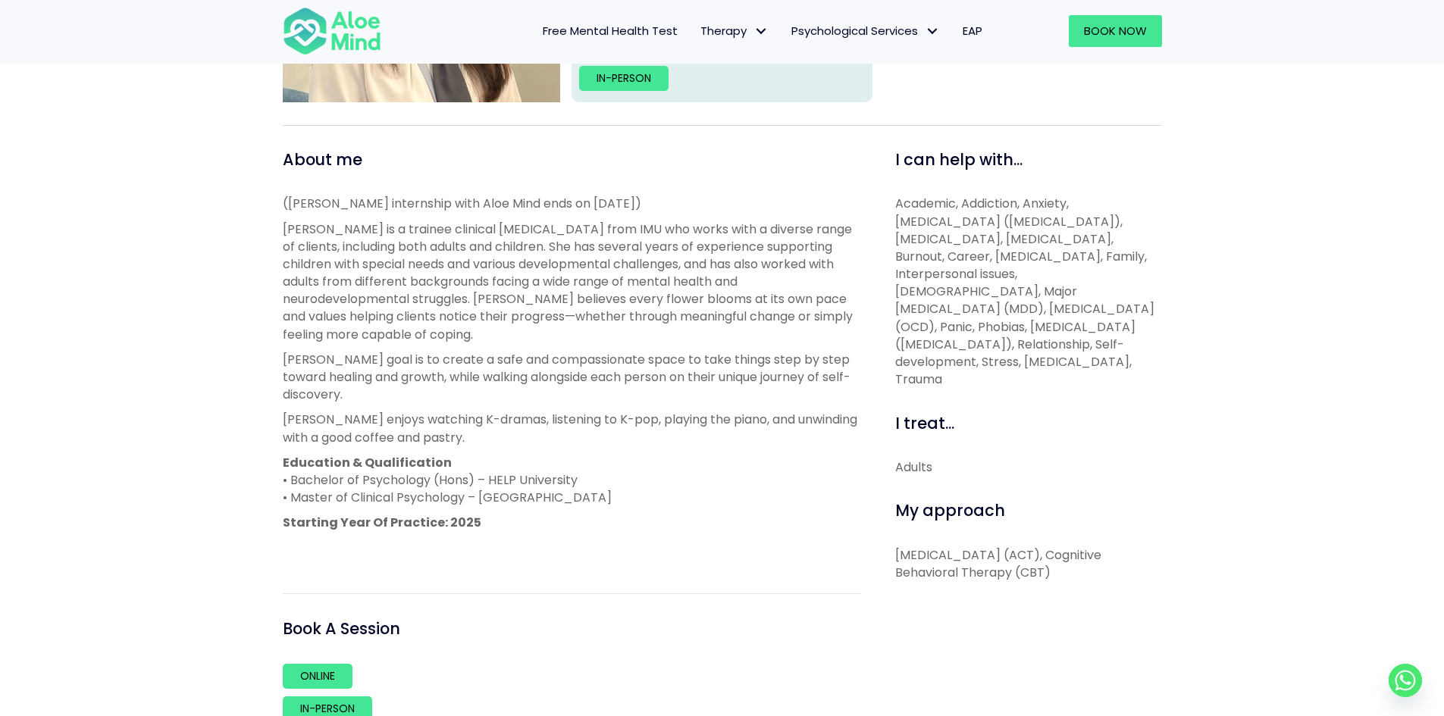
scroll to position [455, 0]
click at [921, 458] on div "Adults" at bounding box center [1028, 466] width 267 height 17
click at [966, 550] on p "[MEDICAL_DATA] (ACT), Cognitive Behavioral Therapy (CBT)" at bounding box center [1028, 563] width 267 height 35
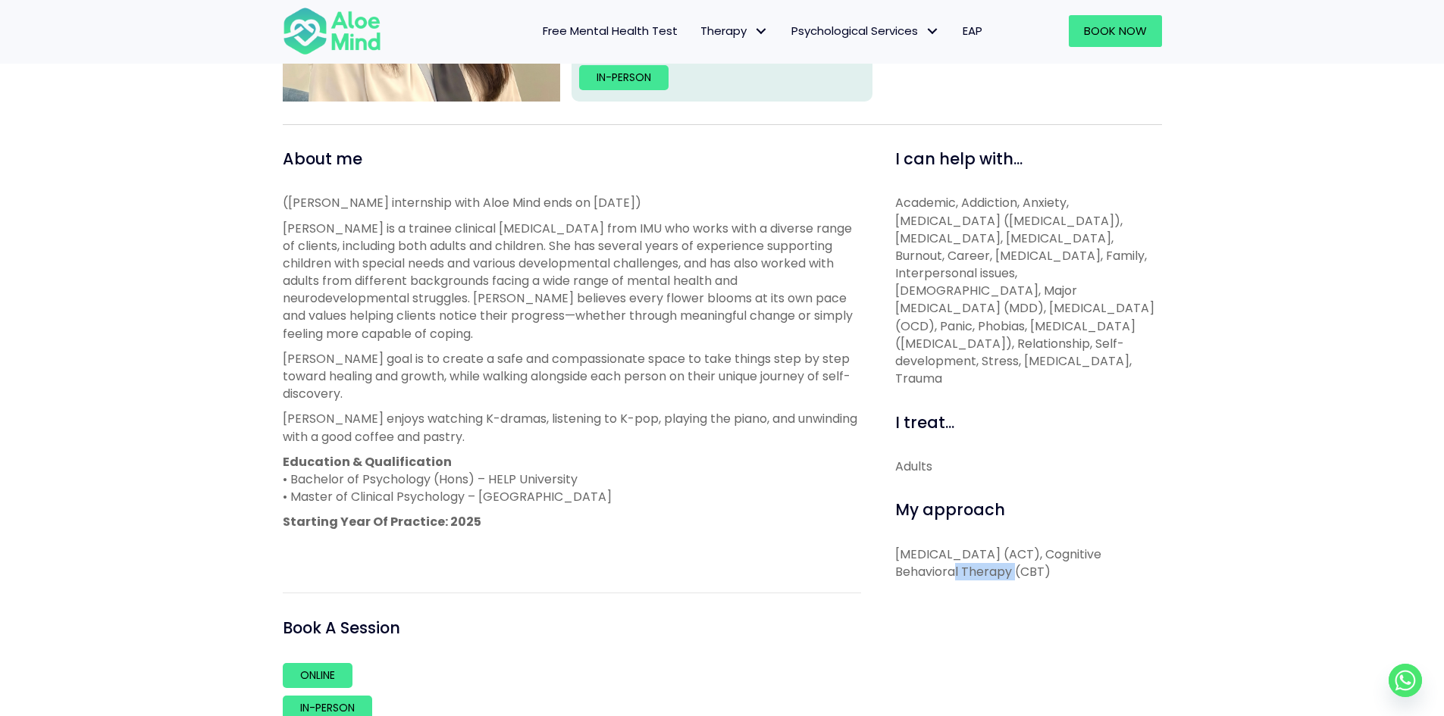
click at [966, 550] on p "[MEDICAL_DATA] (ACT), Cognitive Behavioral Therapy (CBT)" at bounding box center [1028, 563] width 267 height 35
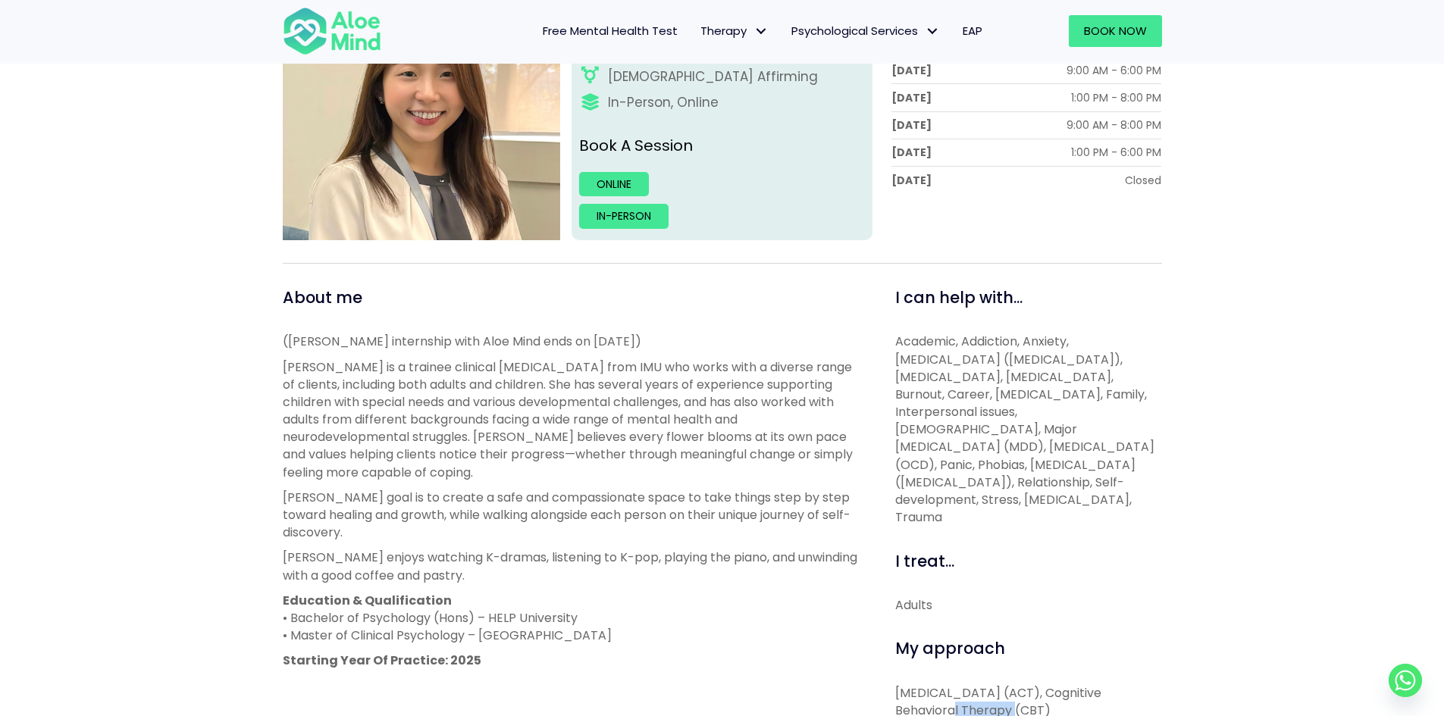
scroll to position [531, 0]
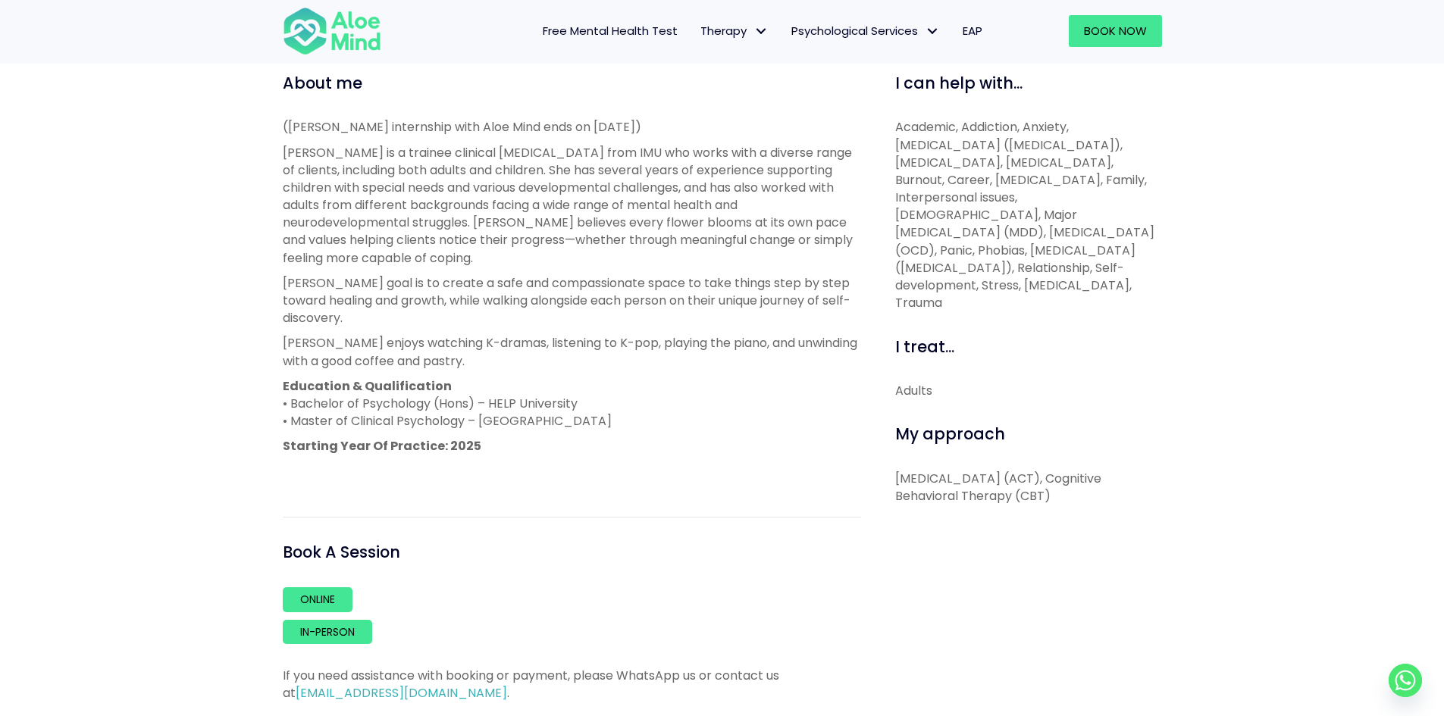
click at [536, 233] on p "[PERSON_NAME] is a trainee clinical [MEDICAL_DATA] from IMU who works with a di…" at bounding box center [572, 205] width 578 height 123
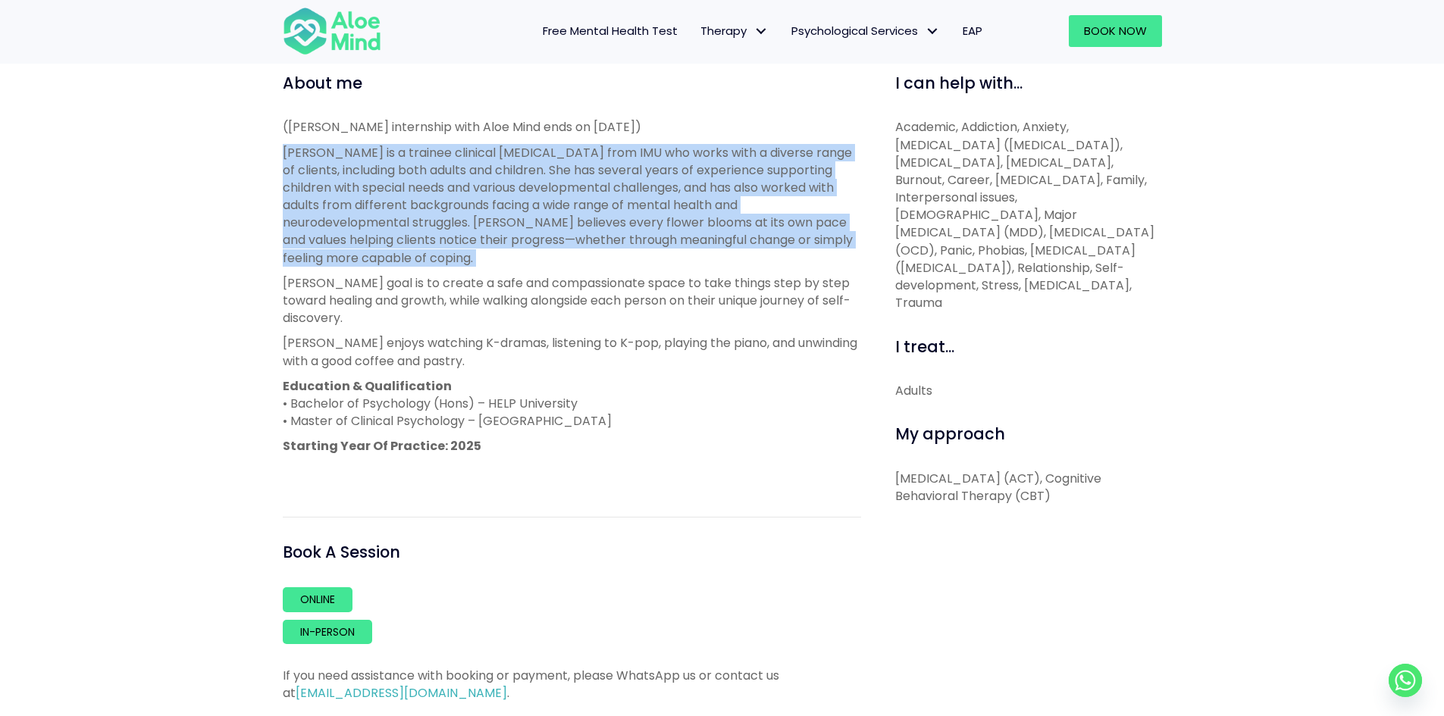
click at [536, 233] on p "[PERSON_NAME] is a trainee clinical [MEDICAL_DATA] from IMU who works with a di…" at bounding box center [572, 205] width 578 height 123
click at [545, 202] on p "[PERSON_NAME] is a trainee clinical [MEDICAL_DATA] from IMU who works with a di…" at bounding box center [572, 205] width 578 height 123
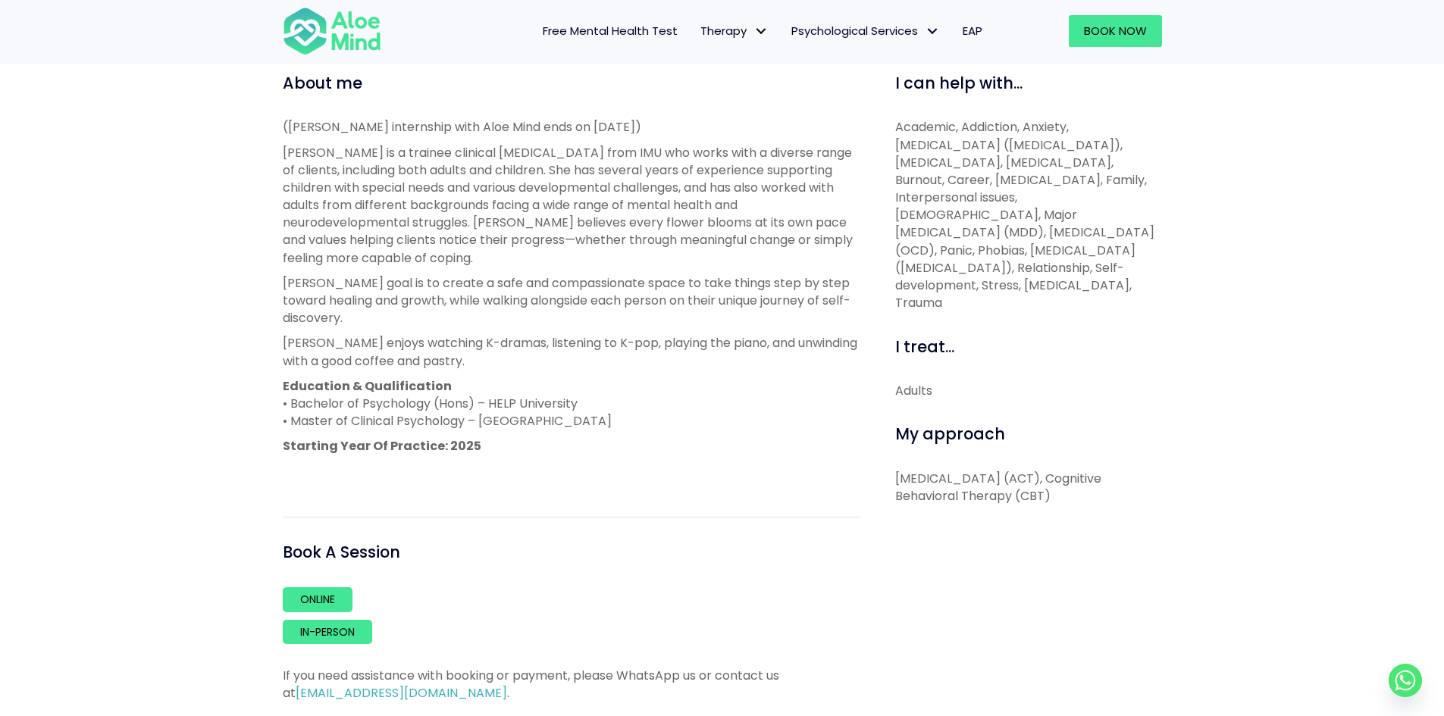
click at [545, 202] on p "[PERSON_NAME] is a trainee clinical [MEDICAL_DATA] from IMU who works with a di…" at bounding box center [572, 205] width 578 height 123
click at [545, 202] on p "Tracy is a trainee clinical psychologist from IMU who works with a diverse rang…" at bounding box center [572, 205] width 578 height 123
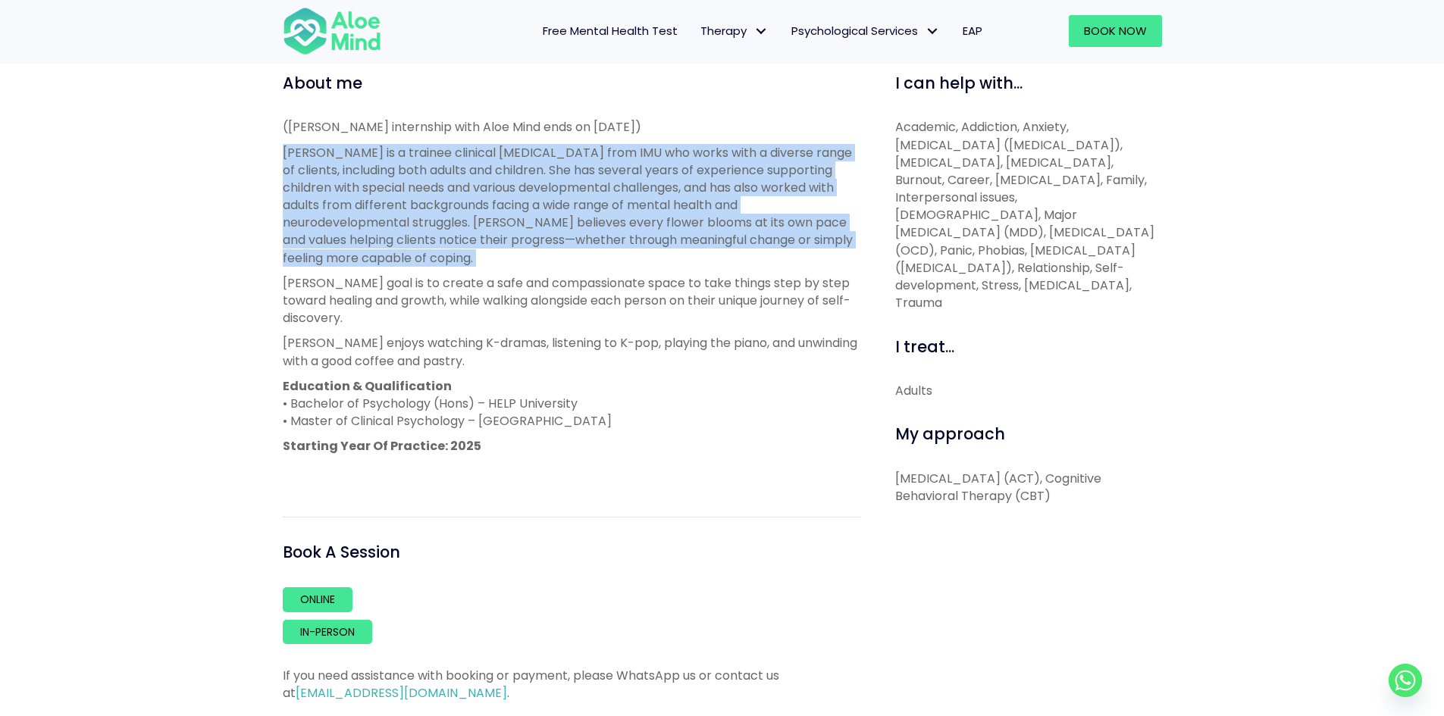
click at [545, 202] on p "Tracy is a trainee clinical psychologist from IMU who works with a diverse rang…" at bounding box center [572, 205] width 578 height 123
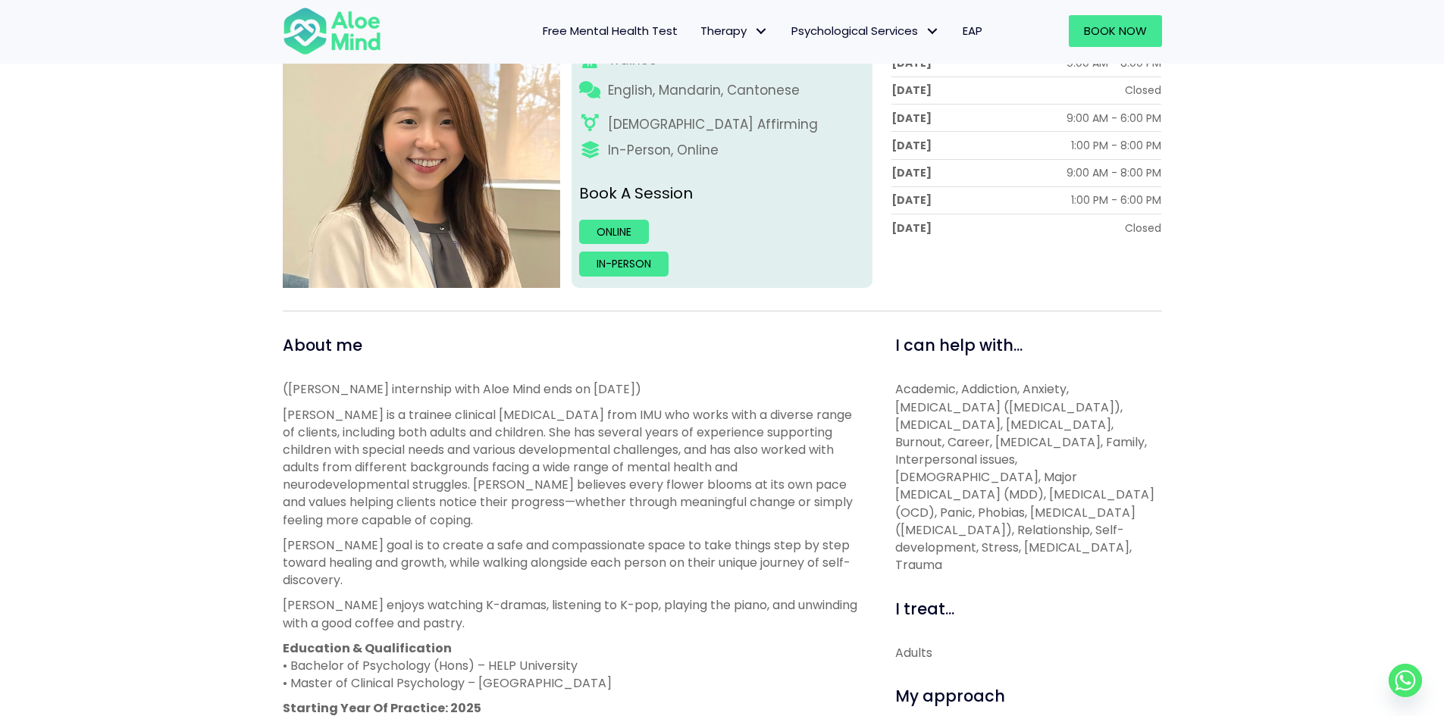
scroll to position [328, 0]
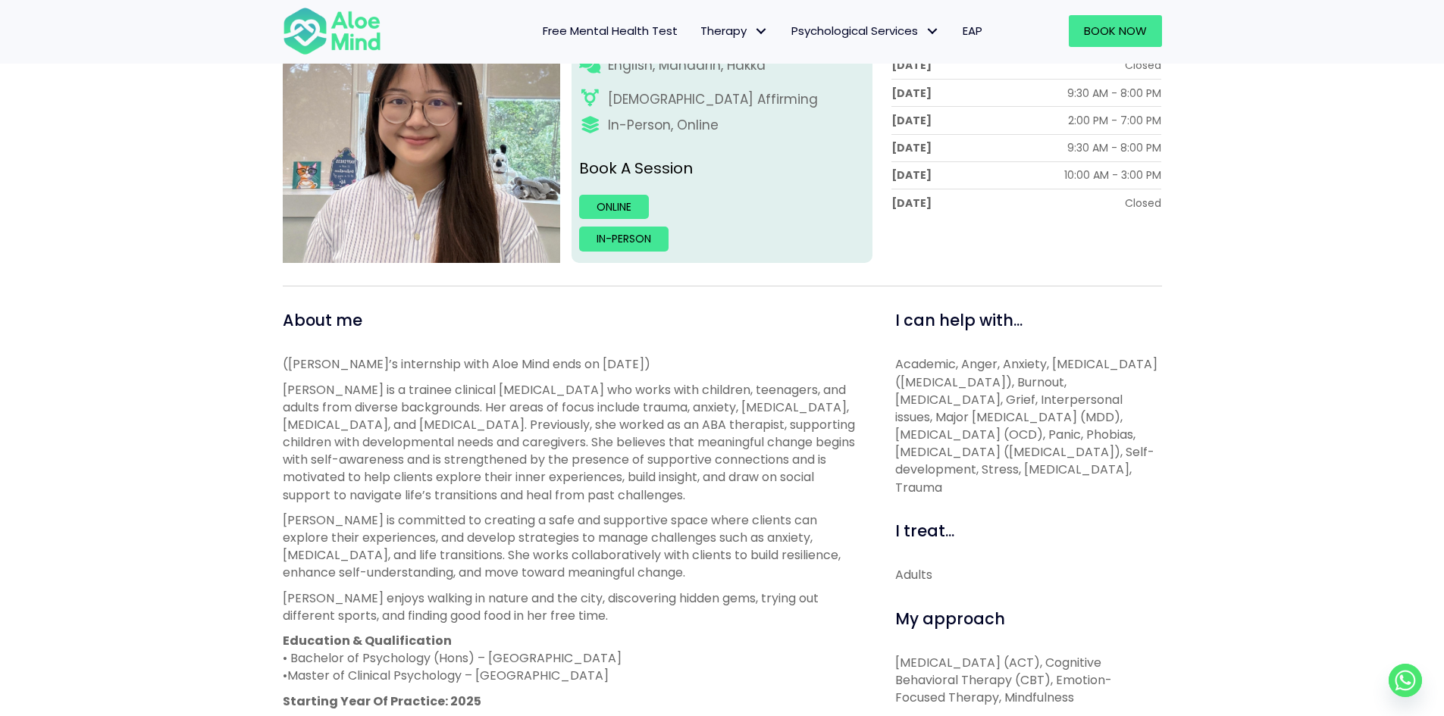
scroll to position [303, 0]
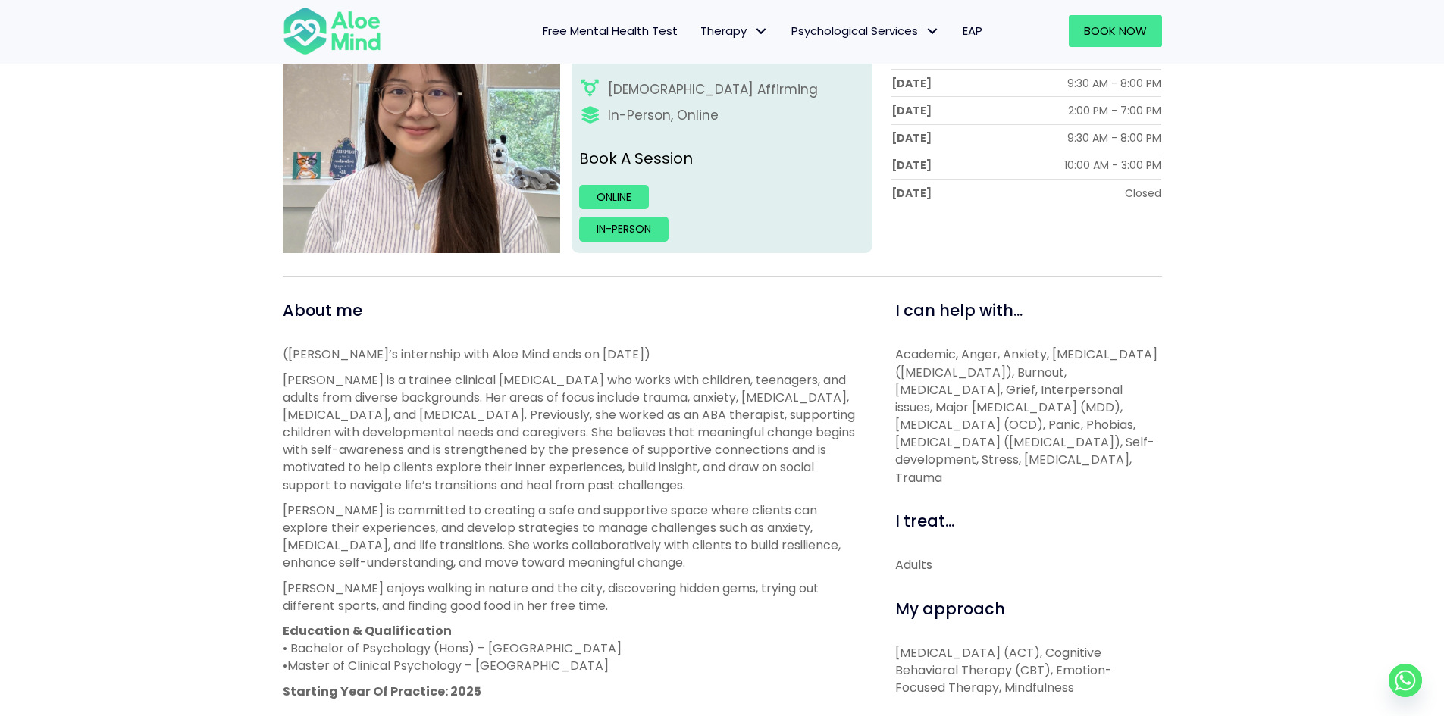
click at [906, 374] on span "Academic, Anger, Anxiety, [MEDICAL_DATA] ([MEDICAL_DATA]), Burnout, [MEDICAL_DA…" at bounding box center [1026, 416] width 262 height 140
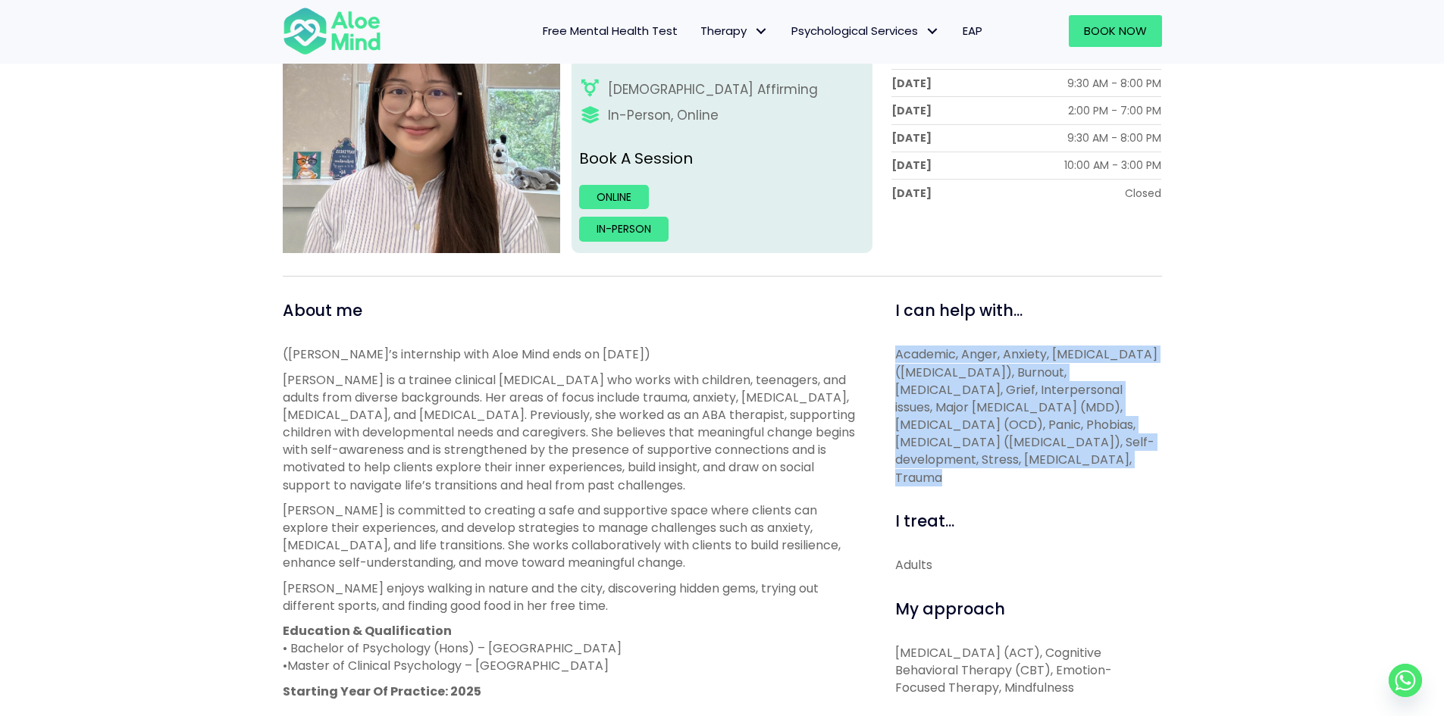
click at [906, 374] on span "Academic, Anger, Anxiety, [MEDICAL_DATA] ([MEDICAL_DATA]), Burnout, [MEDICAL_DA…" at bounding box center [1026, 416] width 262 height 140
click at [910, 363] on span "Academic, Anger, Anxiety, [MEDICAL_DATA] ([MEDICAL_DATA]), Burnout, [MEDICAL_DA…" at bounding box center [1026, 416] width 262 height 140
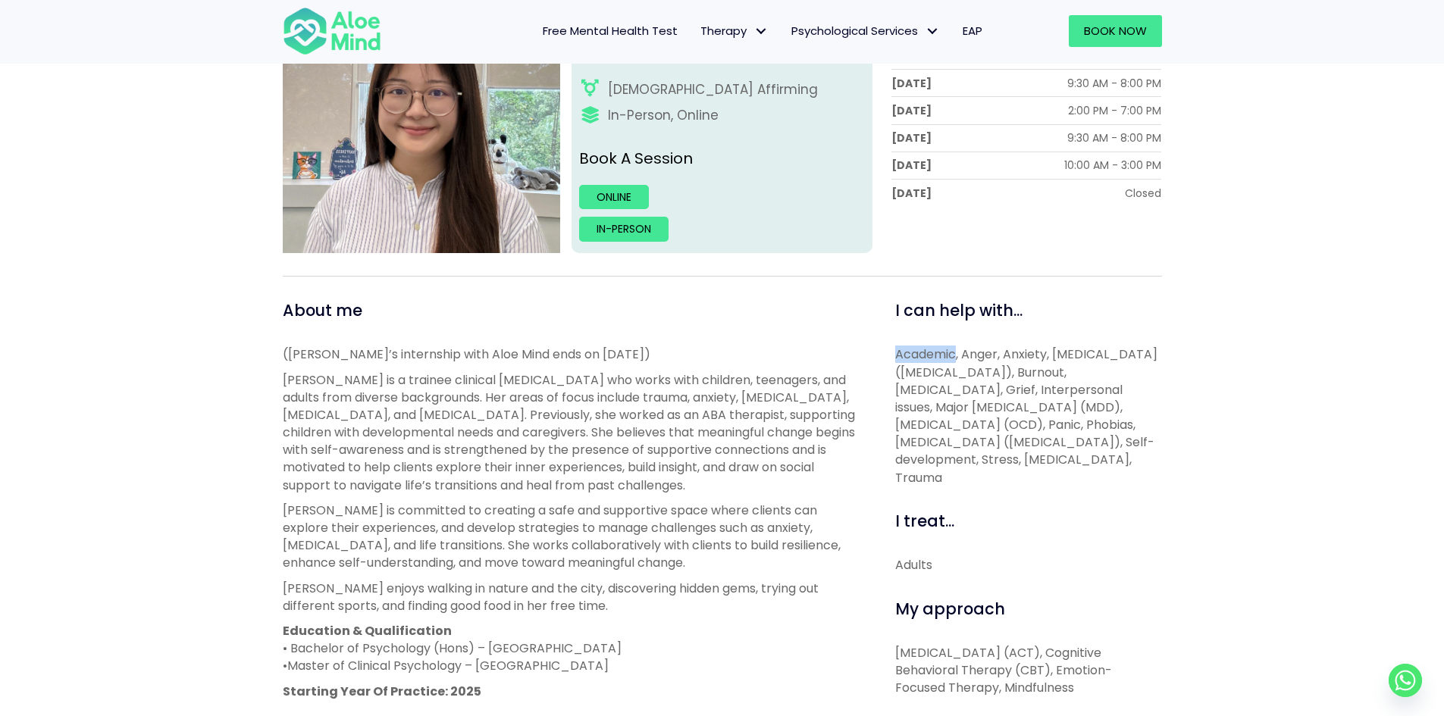
click at [910, 363] on span "Academic, Anger, Anxiety, [MEDICAL_DATA] ([MEDICAL_DATA]), Burnout, [MEDICAL_DA…" at bounding box center [1026, 416] width 262 height 140
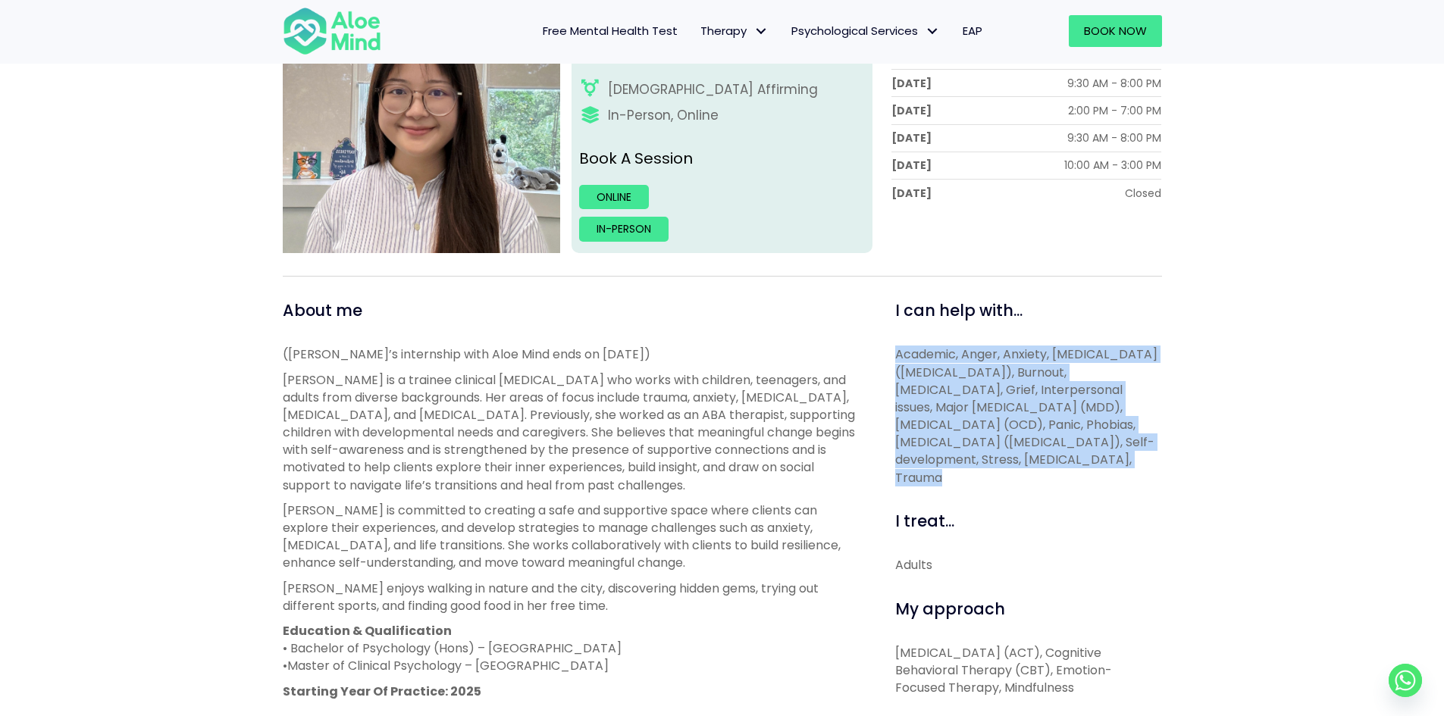
click at [910, 363] on span "Academic, Anger, Anxiety, [MEDICAL_DATA] ([MEDICAL_DATA]), Burnout, [MEDICAL_DA…" at bounding box center [1026, 416] width 262 height 140
click at [911, 363] on span "Academic, Anger, Anxiety, [MEDICAL_DATA] ([MEDICAL_DATA]), Burnout, [MEDICAL_DA…" at bounding box center [1026, 416] width 262 height 140
click at [913, 374] on span "Academic, Anger, Anxiety, [MEDICAL_DATA] ([MEDICAL_DATA]), Burnout, [MEDICAL_DA…" at bounding box center [1026, 416] width 262 height 140
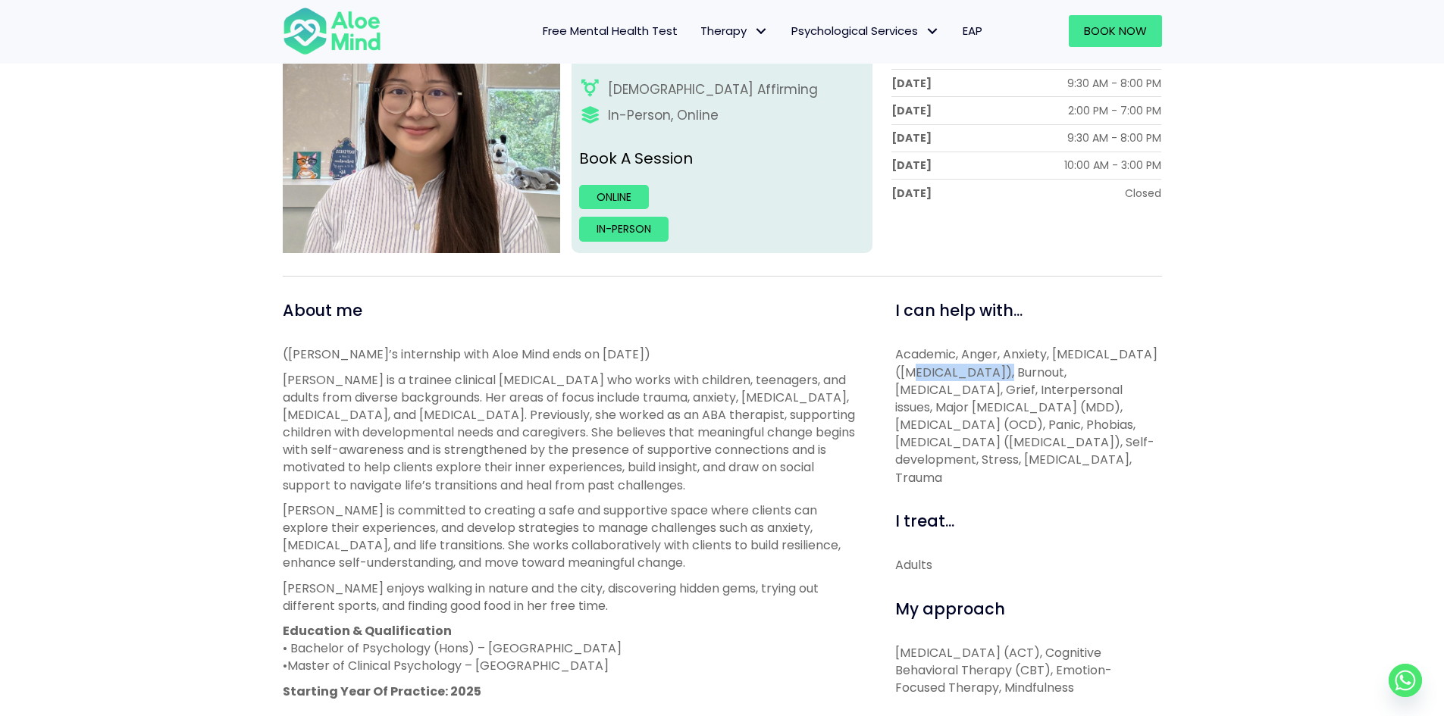
click at [913, 374] on span "Academic, Anger, Anxiety, [MEDICAL_DATA] ([MEDICAL_DATA]), Burnout, [MEDICAL_DA…" at bounding box center [1026, 416] width 262 height 140
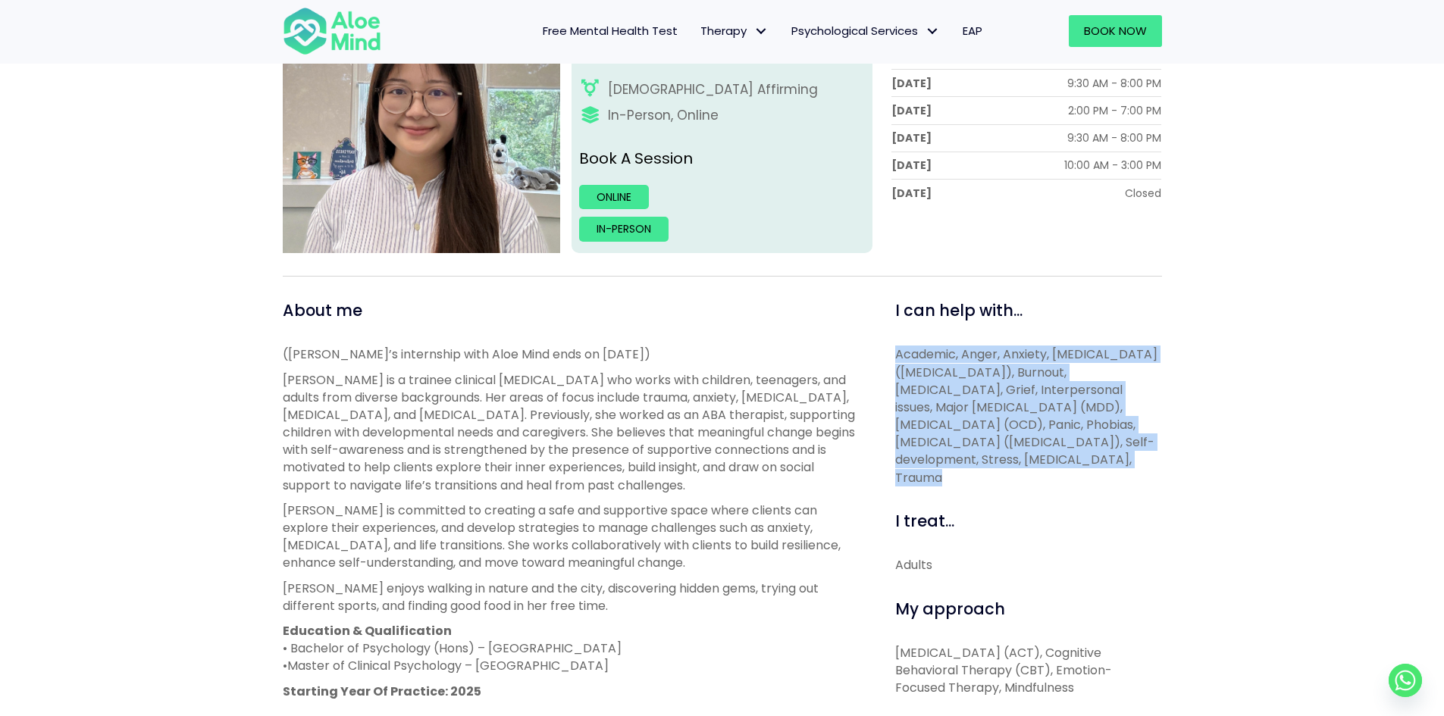
click at [913, 374] on span "Academic, Anger, Anxiety, [MEDICAL_DATA] ([MEDICAL_DATA]), Burnout, [MEDICAL_DA…" at bounding box center [1026, 416] width 262 height 140
click at [919, 390] on span "Academic, Anger, Anxiety, [MEDICAL_DATA] ([MEDICAL_DATA]), Burnout, [MEDICAL_DA…" at bounding box center [1026, 416] width 262 height 140
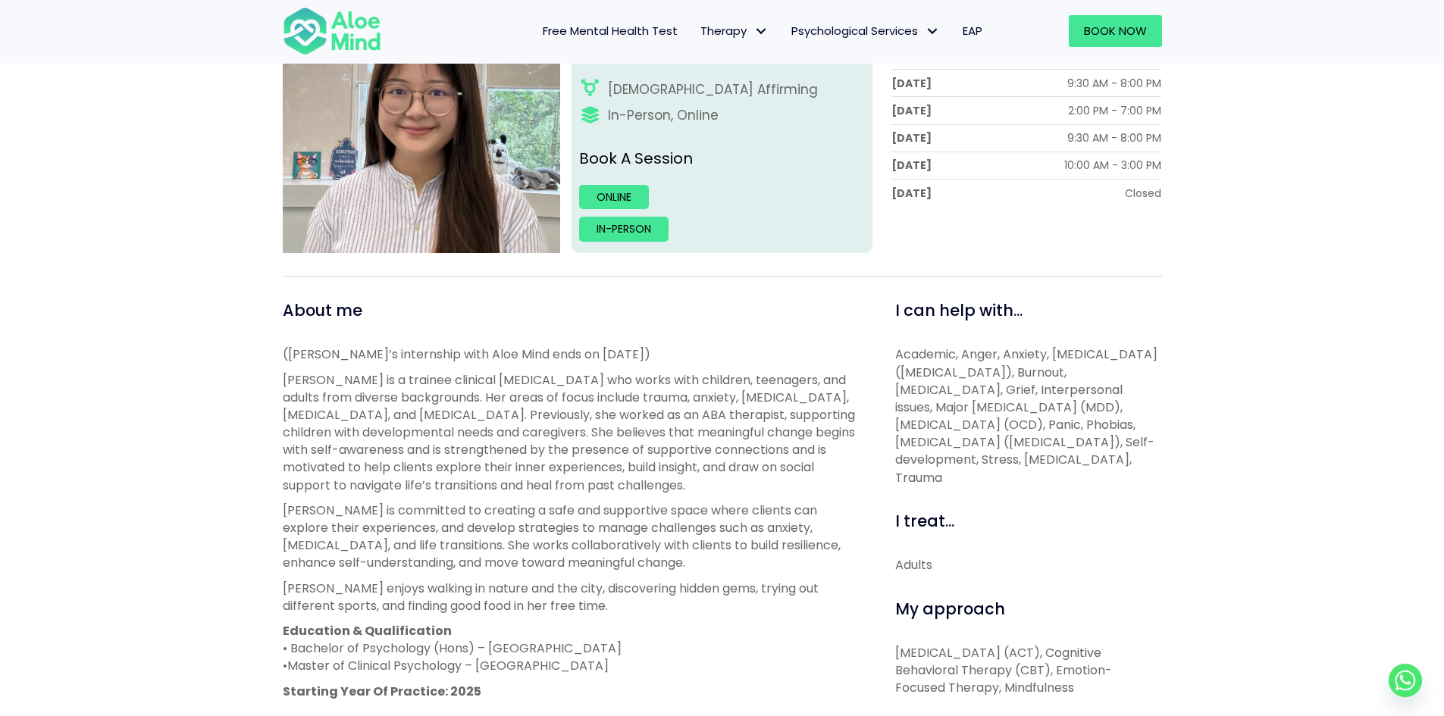
click at [923, 390] on span "Academic, Anger, Anxiety, [MEDICAL_DATA] ([MEDICAL_DATA]), Burnout, [MEDICAL_DA…" at bounding box center [1026, 416] width 262 height 140
click at [938, 405] on span "Academic, Anger, Anxiety, [MEDICAL_DATA] ([MEDICAL_DATA]), Burnout, [MEDICAL_DA…" at bounding box center [1026, 416] width 262 height 140
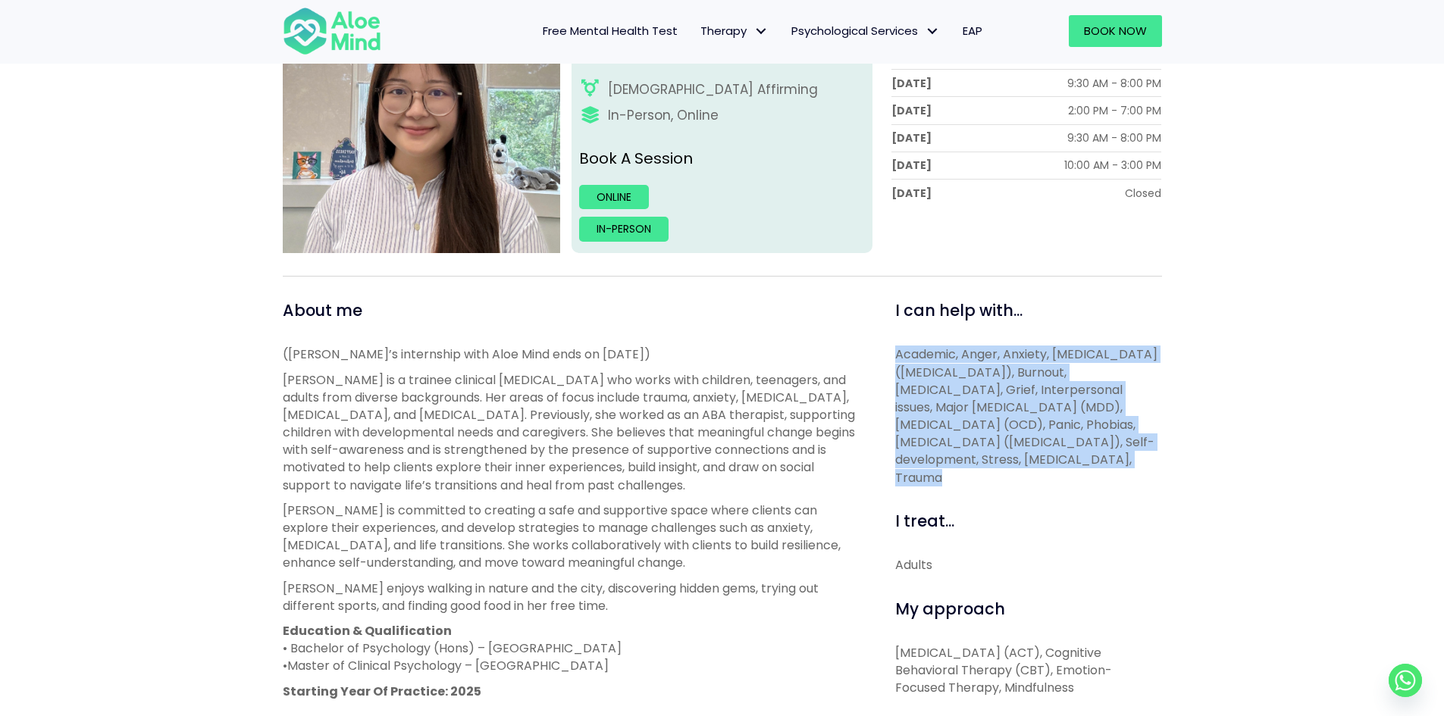
click at [938, 405] on span "Academic, Anger, Anxiety, [MEDICAL_DATA] ([MEDICAL_DATA]), Burnout, [MEDICAL_DA…" at bounding box center [1026, 416] width 262 height 140
click at [963, 416] on span "Academic, Anger, Anxiety, [MEDICAL_DATA] ([MEDICAL_DATA]), Burnout, [MEDICAL_DA…" at bounding box center [1026, 416] width 262 height 140
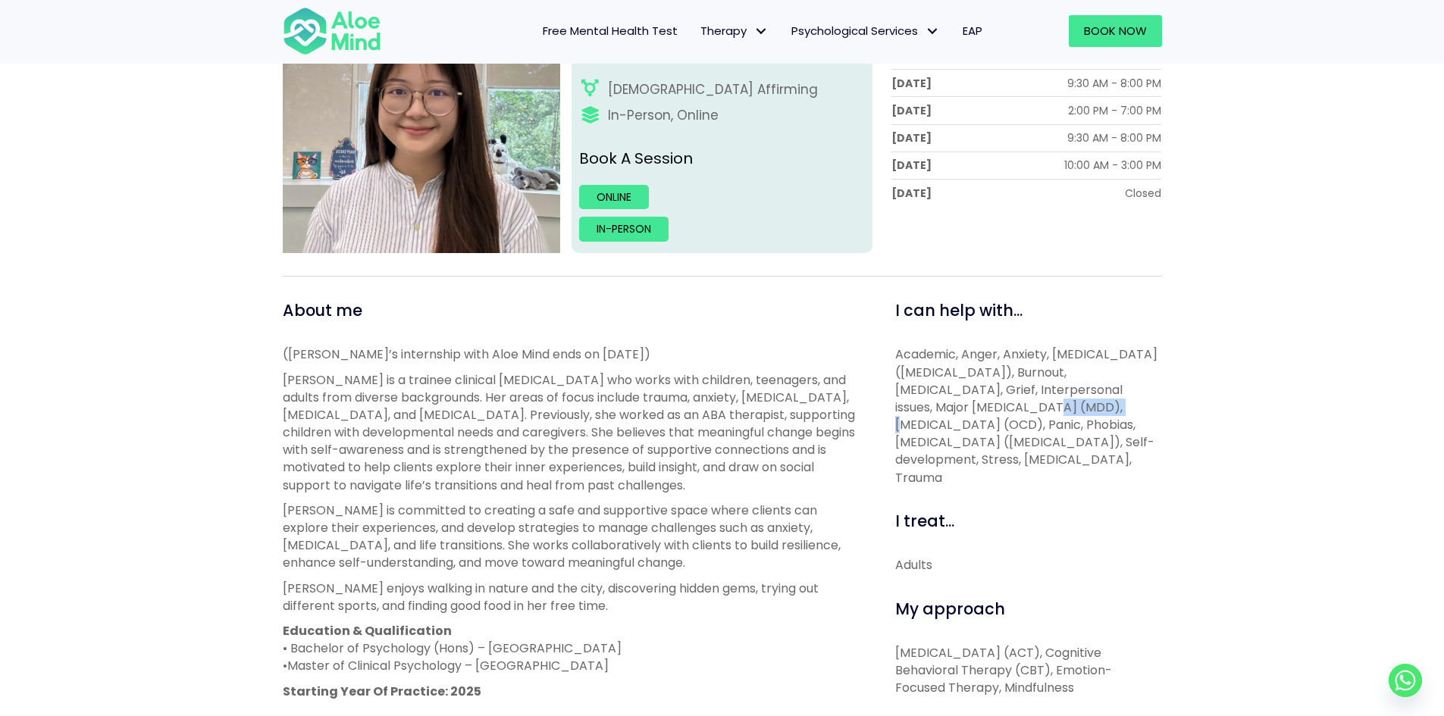
click at [963, 416] on span "Academic, Anger, Anxiety, [MEDICAL_DATA] ([MEDICAL_DATA]), Burnout, [MEDICAL_DA…" at bounding box center [1026, 416] width 262 height 140
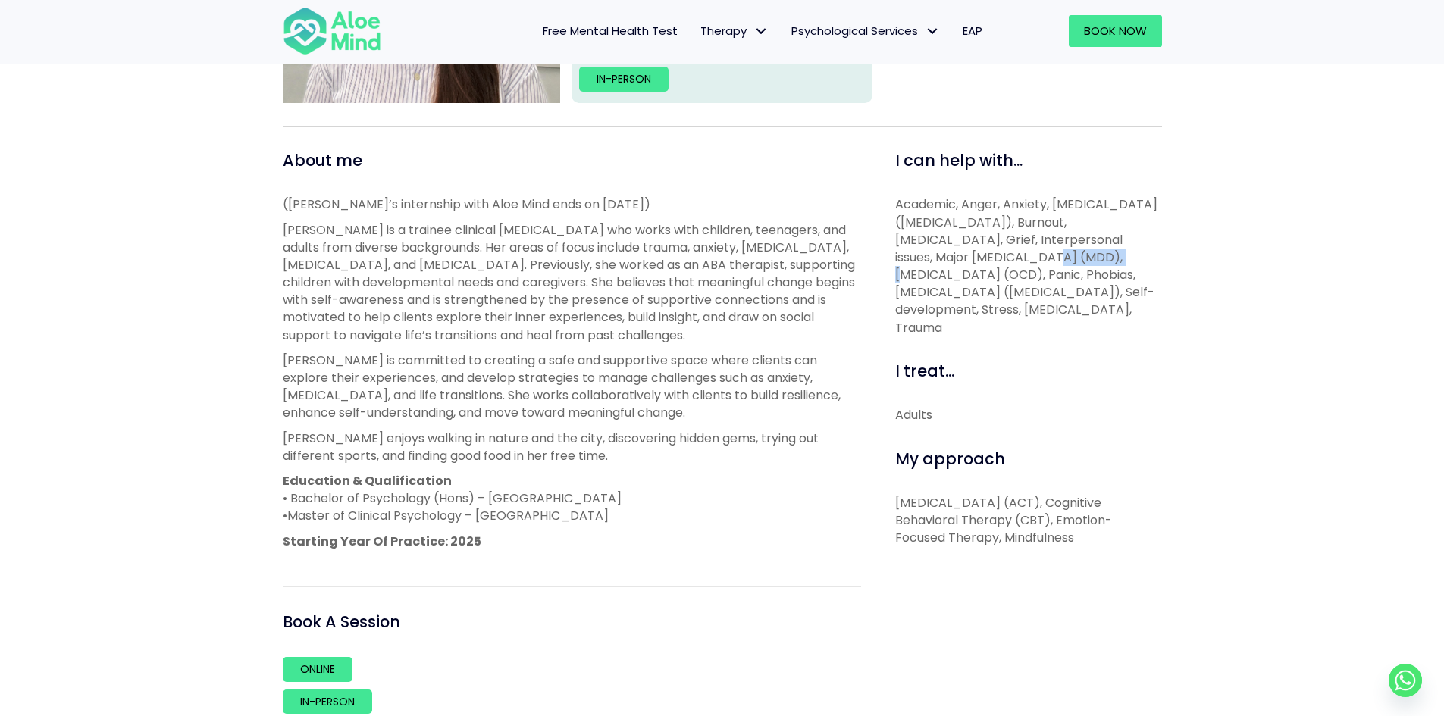
scroll to position [455, 0]
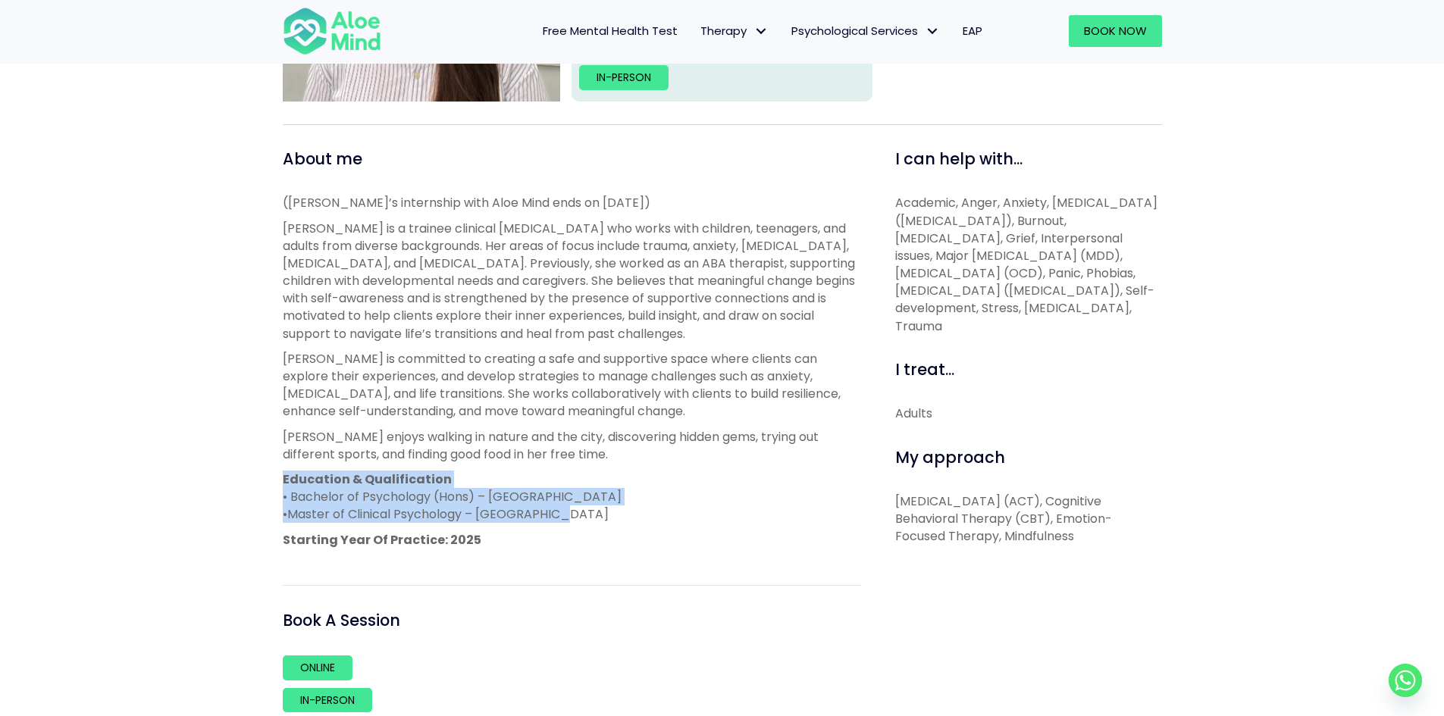
drag, startPoint x: 553, startPoint y: 519, endPoint x: 567, endPoint y: 477, distance: 44.8
click at [567, 477] on p "Education & Qualification • Bachelor of Psychology (Hons) – [GEOGRAPHIC_DATA] •…" at bounding box center [572, 497] width 578 height 53
click at [572, 496] on p "Education & Qualification • Bachelor of Psychology (Hons) – [GEOGRAPHIC_DATA] •…" at bounding box center [572, 497] width 578 height 53
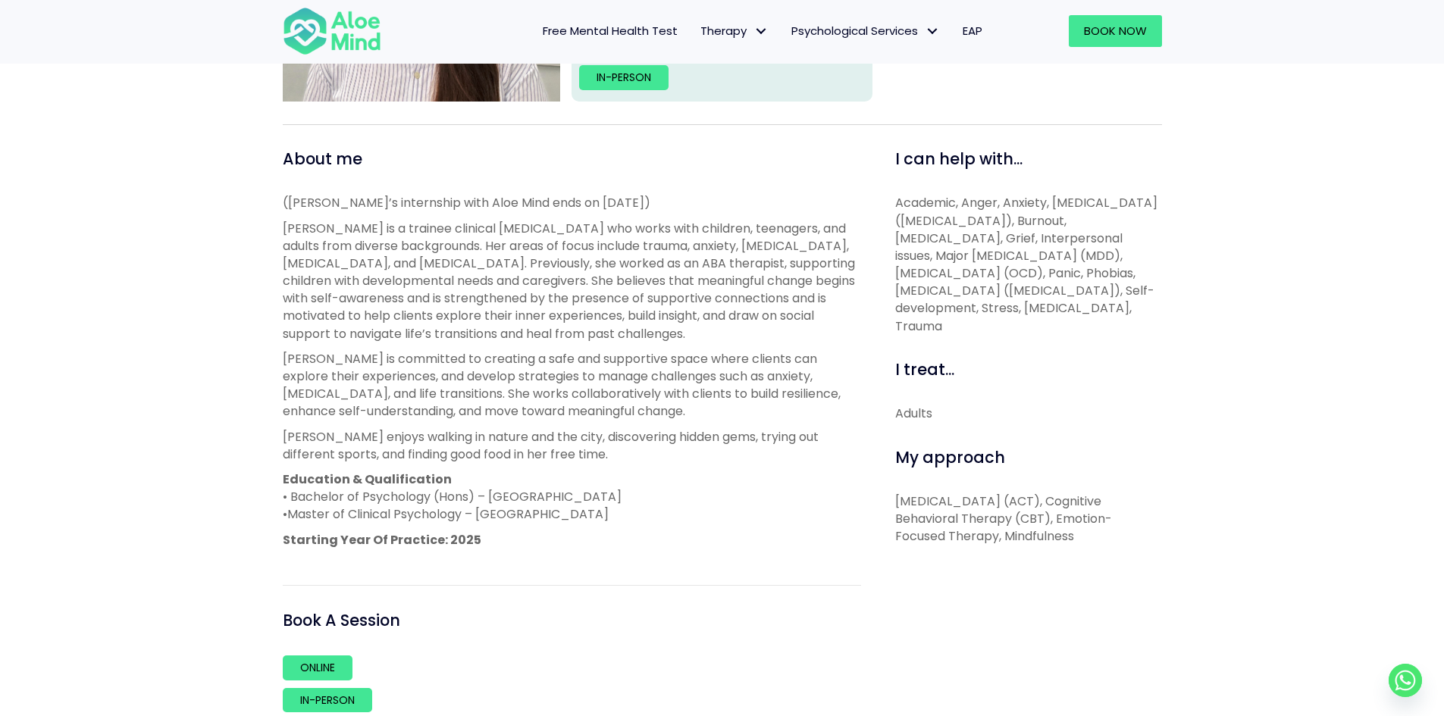
click at [581, 507] on p "Education & Qualification • Bachelor of Psychology (Hons) – [GEOGRAPHIC_DATA] •…" at bounding box center [572, 497] width 578 height 53
click at [584, 493] on p "Education & Qualification • Bachelor of Psychology (Hons) – [GEOGRAPHIC_DATA] •…" at bounding box center [572, 497] width 578 height 53
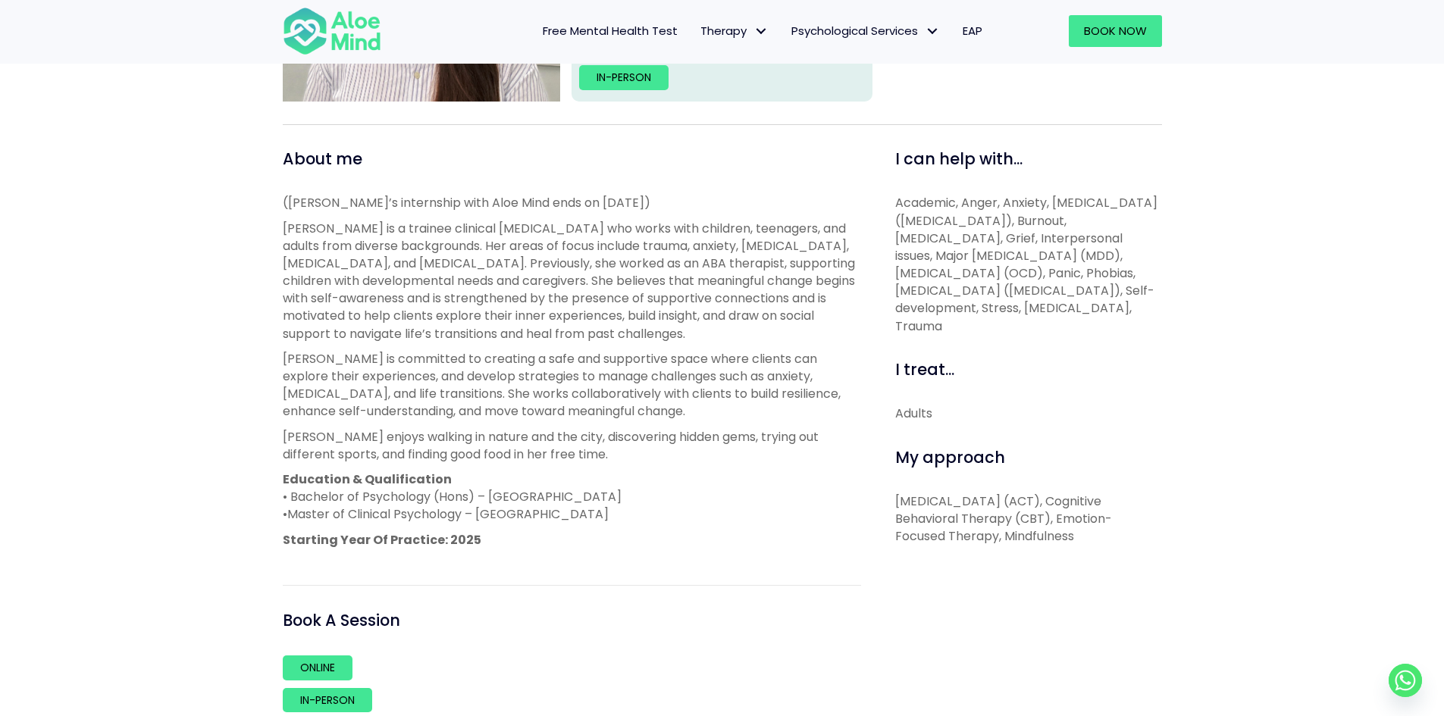
click at [584, 493] on p "Education & Qualification • Bachelor of Psychology (Hons) – [GEOGRAPHIC_DATA] •…" at bounding box center [572, 497] width 578 height 53
click at [562, 512] on span "Master of Clinical Psychology – [GEOGRAPHIC_DATA]" at bounding box center [447, 514] width 321 height 17
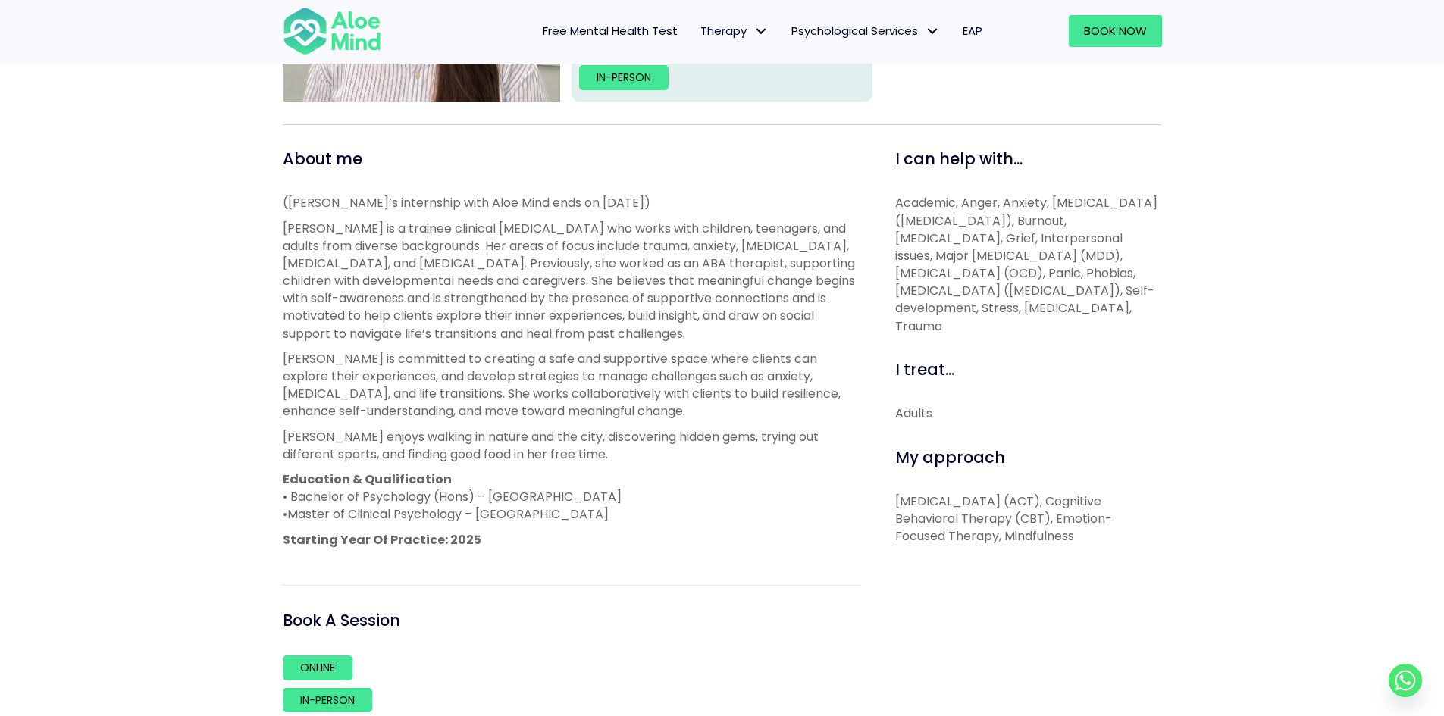
click at [575, 493] on p "Education & Qualification • Bachelor of Psychology (Hons) – [GEOGRAPHIC_DATA] •…" at bounding box center [572, 497] width 578 height 53
click at [559, 506] on span "Master of Clinical Psychology – [GEOGRAPHIC_DATA]" at bounding box center [447, 514] width 321 height 17
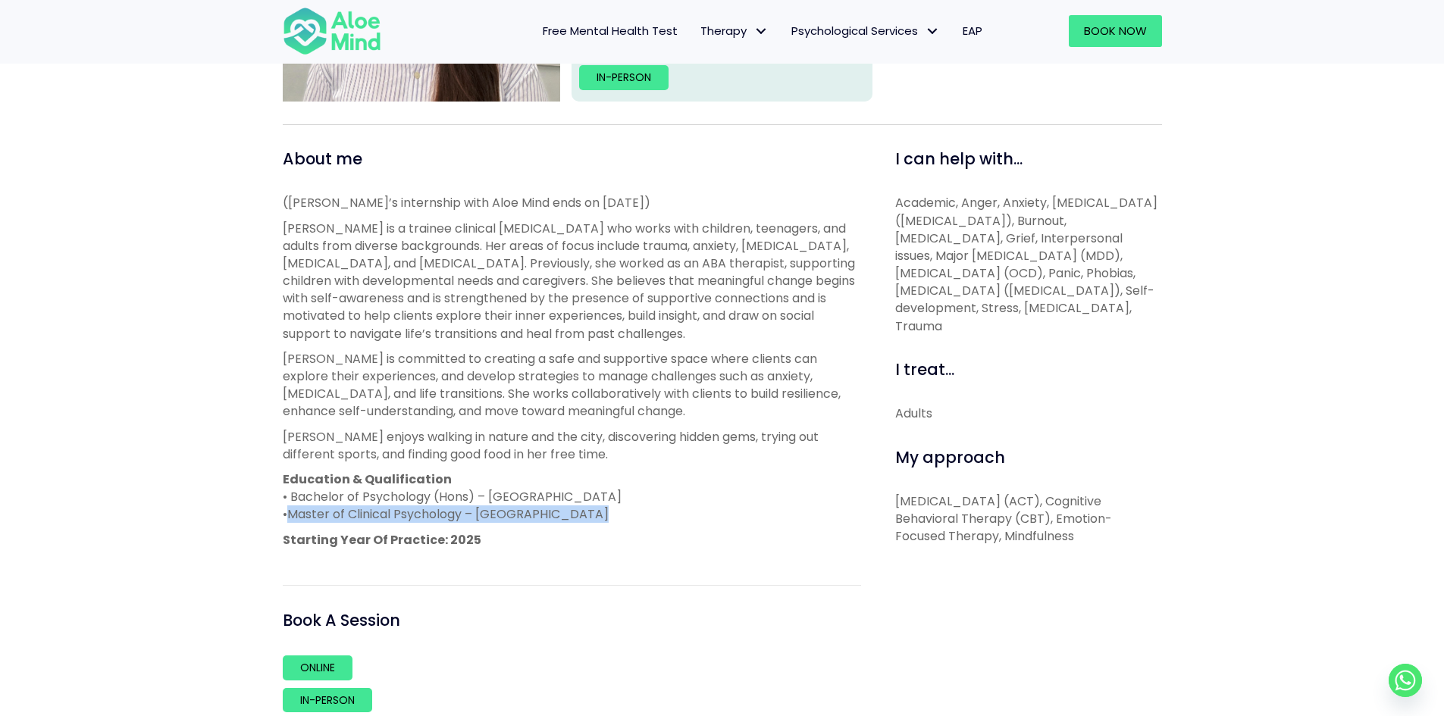
click at [559, 506] on span "Master of Clinical Psychology – [GEOGRAPHIC_DATA]" at bounding box center [447, 514] width 321 height 17
click at [564, 500] on p "Education & Qualification • Bachelor of Psychology (Hons) – [GEOGRAPHIC_DATA] •…" at bounding box center [572, 497] width 578 height 53
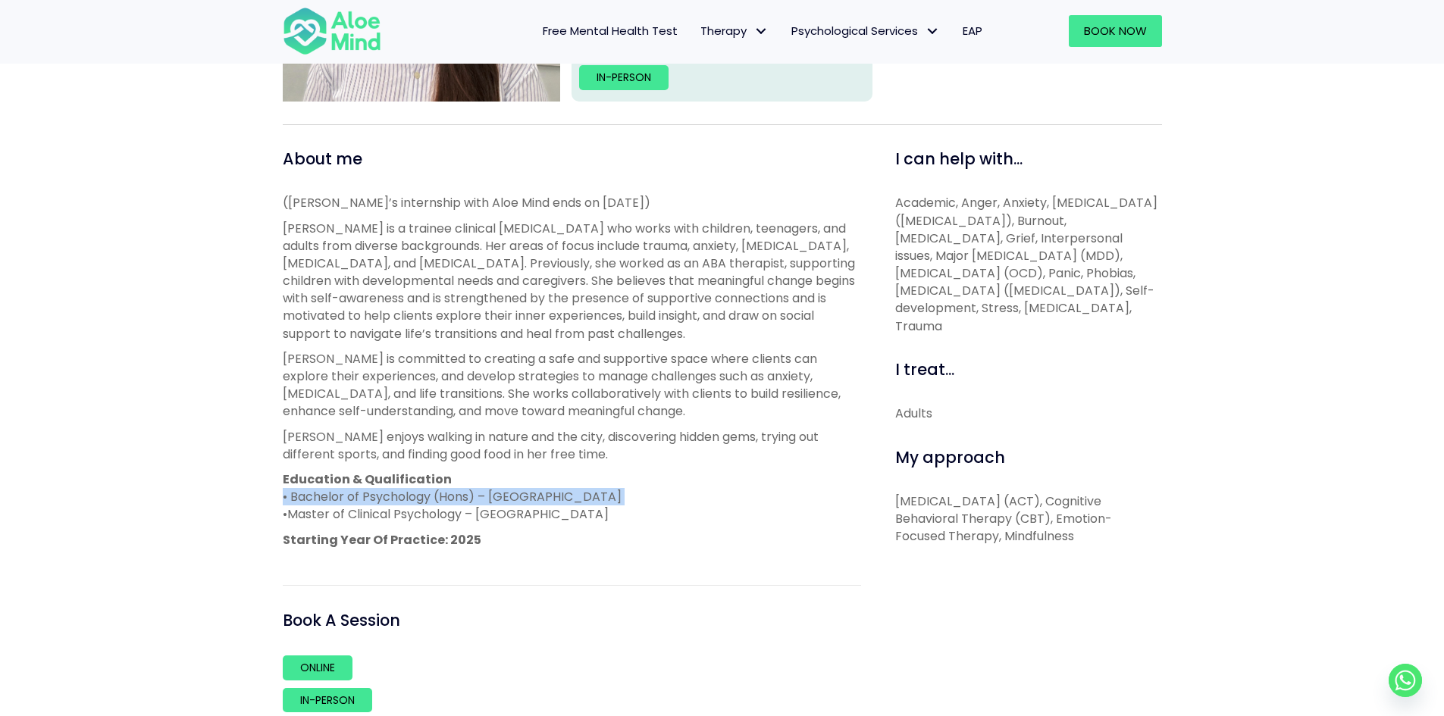
click at [564, 500] on p "Education & Qualification • Bachelor of Psychology (Hons) – [GEOGRAPHIC_DATA] •…" at bounding box center [572, 497] width 578 height 53
click at [548, 509] on span "Master of Clinical Psychology – [GEOGRAPHIC_DATA]" at bounding box center [447, 514] width 321 height 17
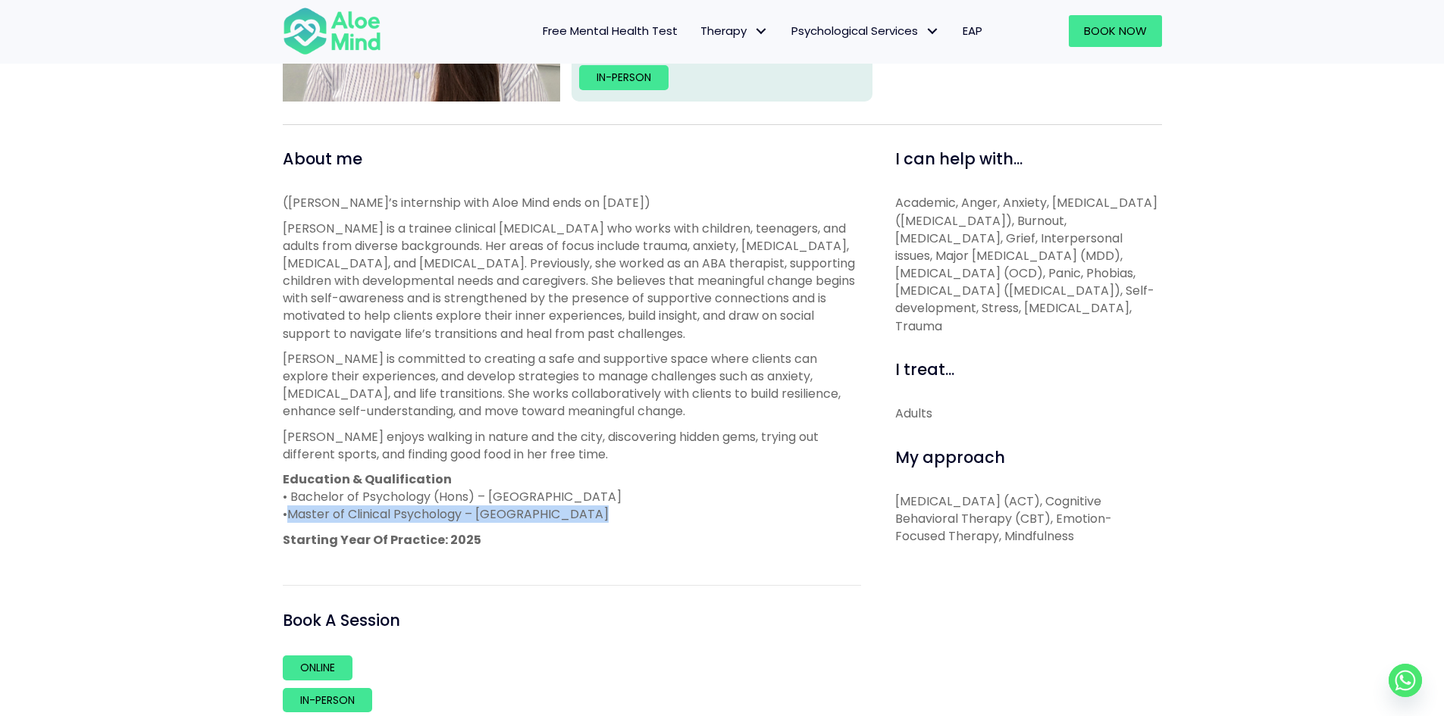
click at [548, 509] on span "Master of Clinical Psychology – [GEOGRAPHIC_DATA]" at bounding box center [447, 514] width 321 height 17
click at [551, 503] on p "Education & Qualification • Bachelor of Psychology (Hons) – [GEOGRAPHIC_DATA] •…" at bounding box center [572, 497] width 578 height 53
click at [553, 499] on p "Education & Qualification • Bachelor of Psychology (Hons) – [GEOGRAPHIC_DATA] •…" at bounding box center [572, 497] width 578 height 53
click at [553, 514] on span "Master of Clinical Psychology – [GEOGRAPHIC_DATA]" at bounding box center [447, 514] width 321 height 17
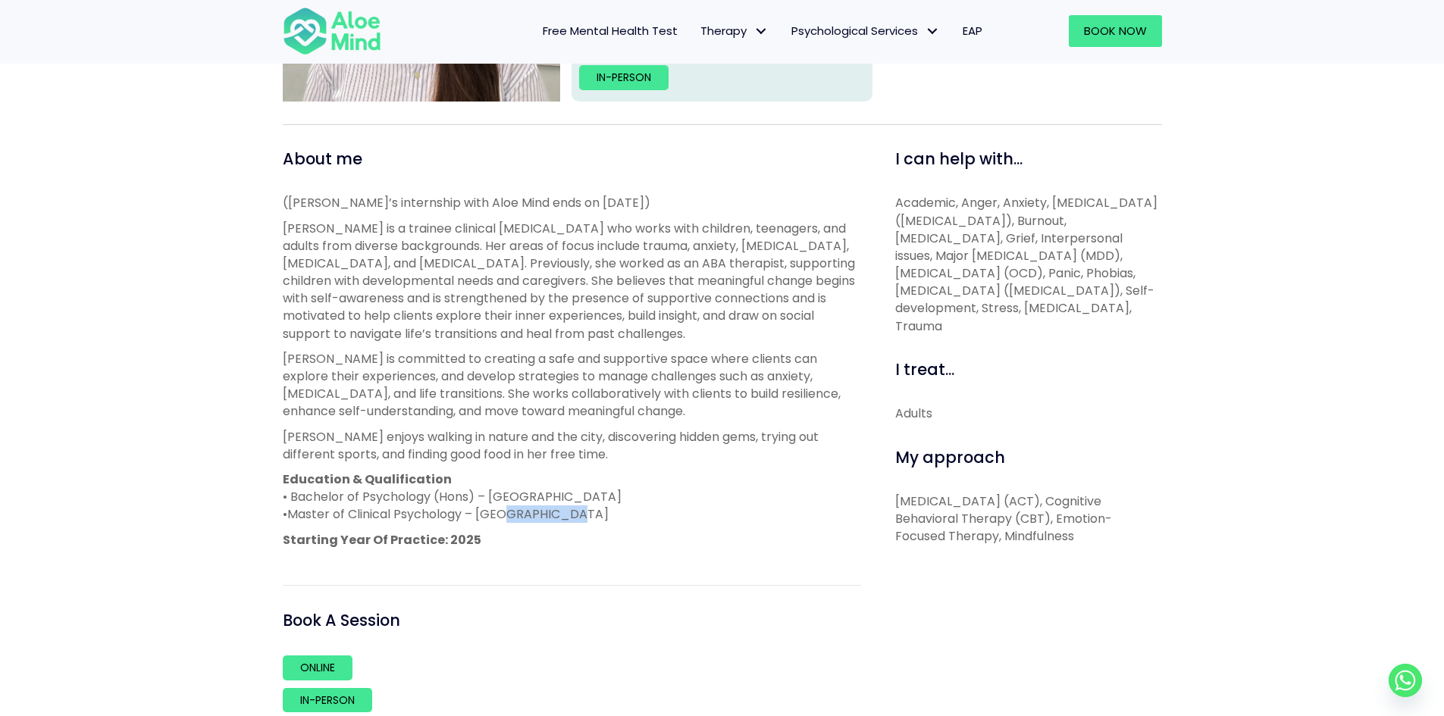
click at [553, 514] on span "Master of Clinical Psychology – [GEOGRAPHIC_DATA]" at bounding box center [447, 514] width 321 height 17
click at [481, 278] on span "[PERSON_NAME] is a trainee clinical [MEDICAL_DATA] who works with children, tee…" at bounding box center [569, 281] width 572 height 123
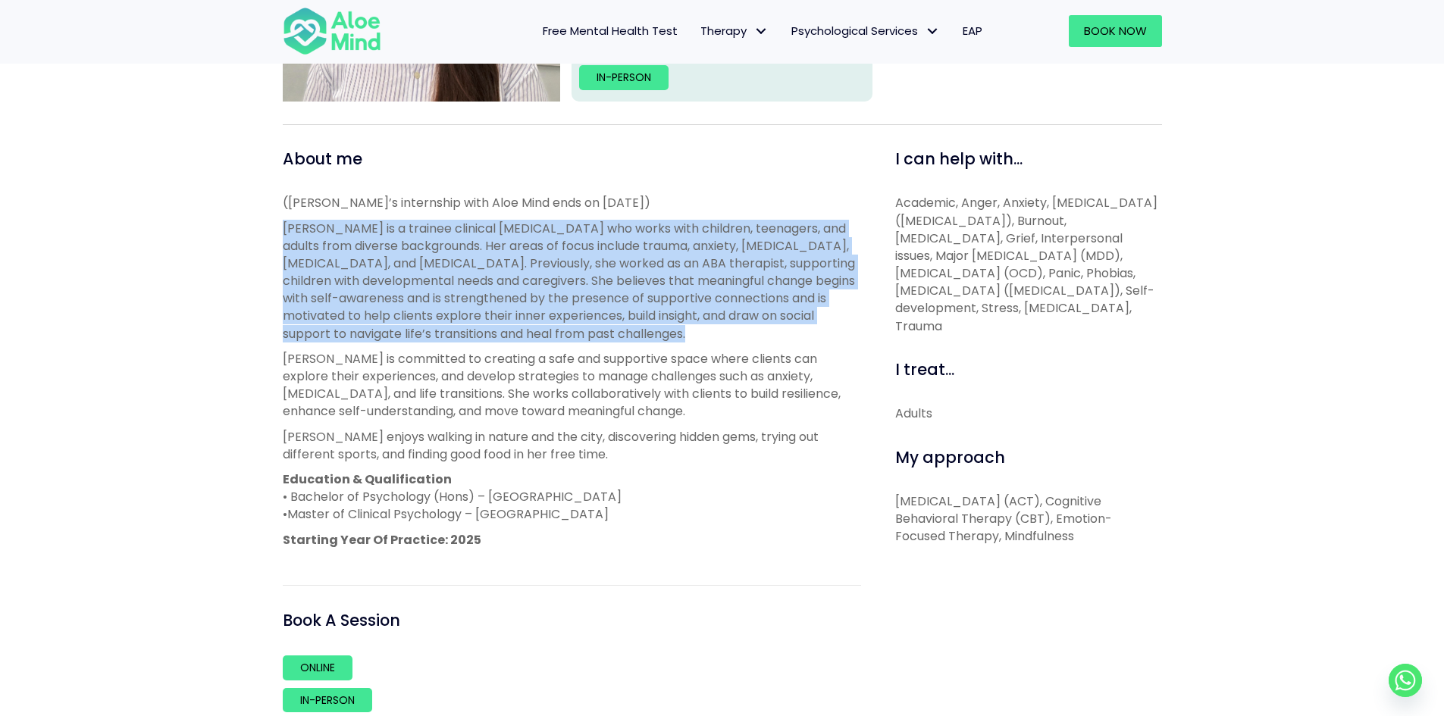
click at [481, 278] on span "[PERSON_NAME] is a trainee clinical [MEDICAL_DATA] who works with children, tee…" at bounding box center [569, 281] width 572 height 123
click at [496, 316] on span "[PERSON_NAME] is a trainee clinical [MEDICAL_DATA] who works with children, tee…" at bounding box center [569, 281] width 572 height 123
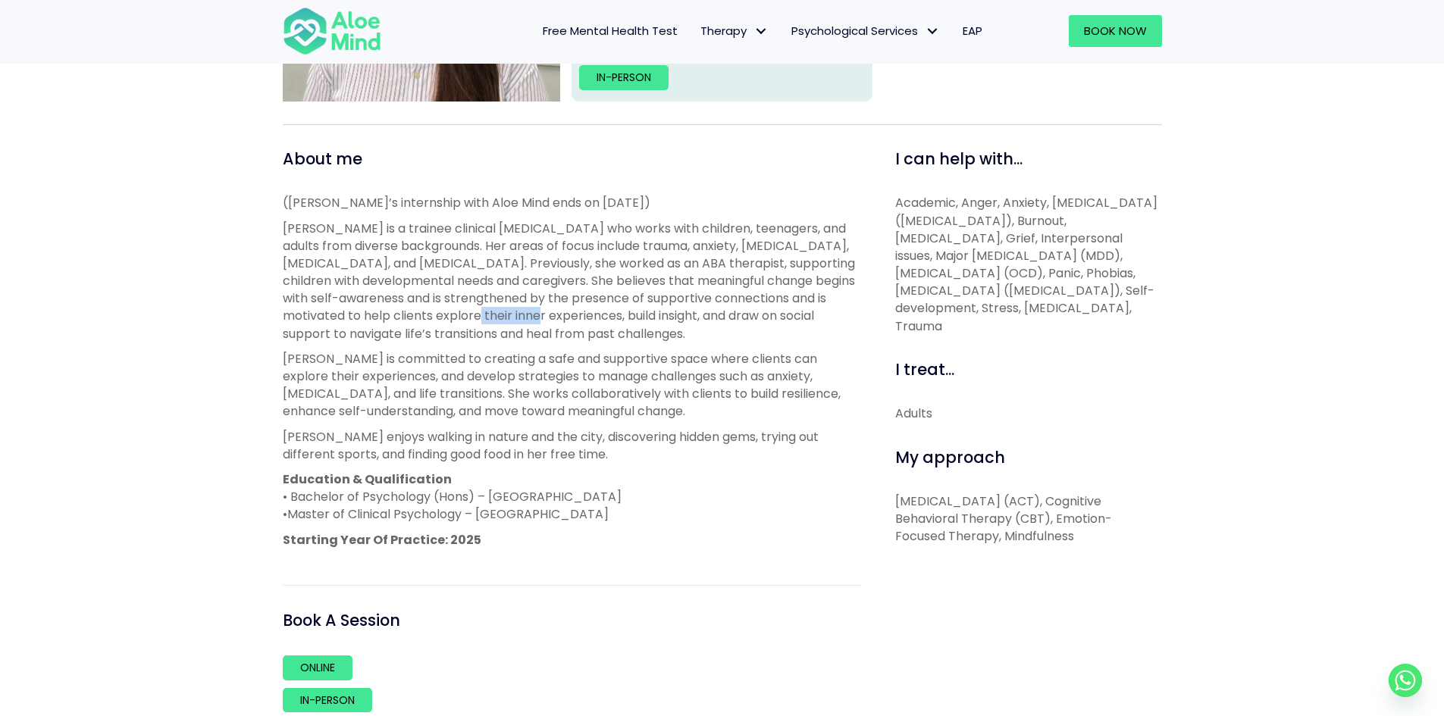
click at [496, 316] on span "[PERSON_NAME] is a trainee clinical [MEDICAL_DATA] who works with children, tee…" at bounding box center [569, 281] width 572 height 123
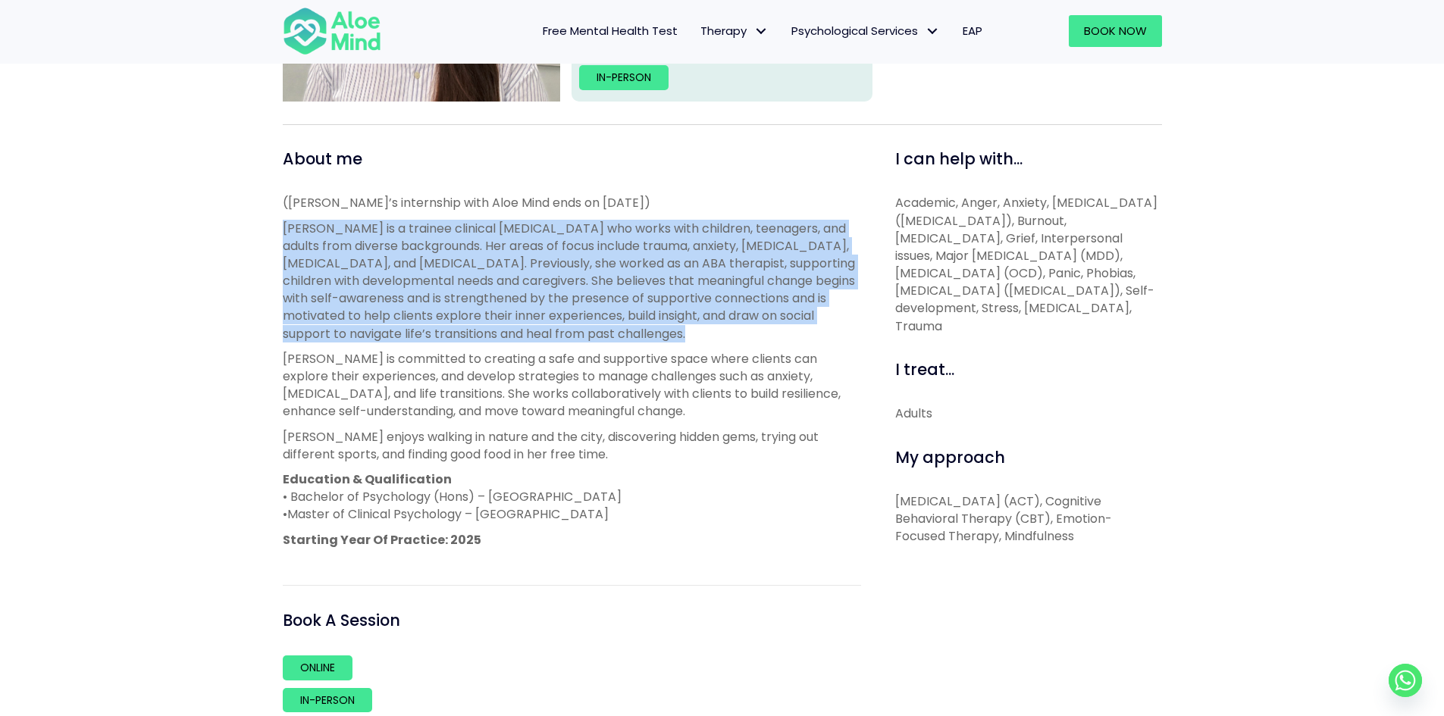
click at [497, 317] on span "[PERSON_NAME] is a trainee clinical [MEDICAL_DATA] who works with children, tee…" at bounding box center [569, 281] width 572 height 123
click at [501, 321] on span "[PERSON_NAME] is a trainee clinical [MEDICAL_DATA] who works with children, tee…" at bounding box center [569, 281] width 572 height 123
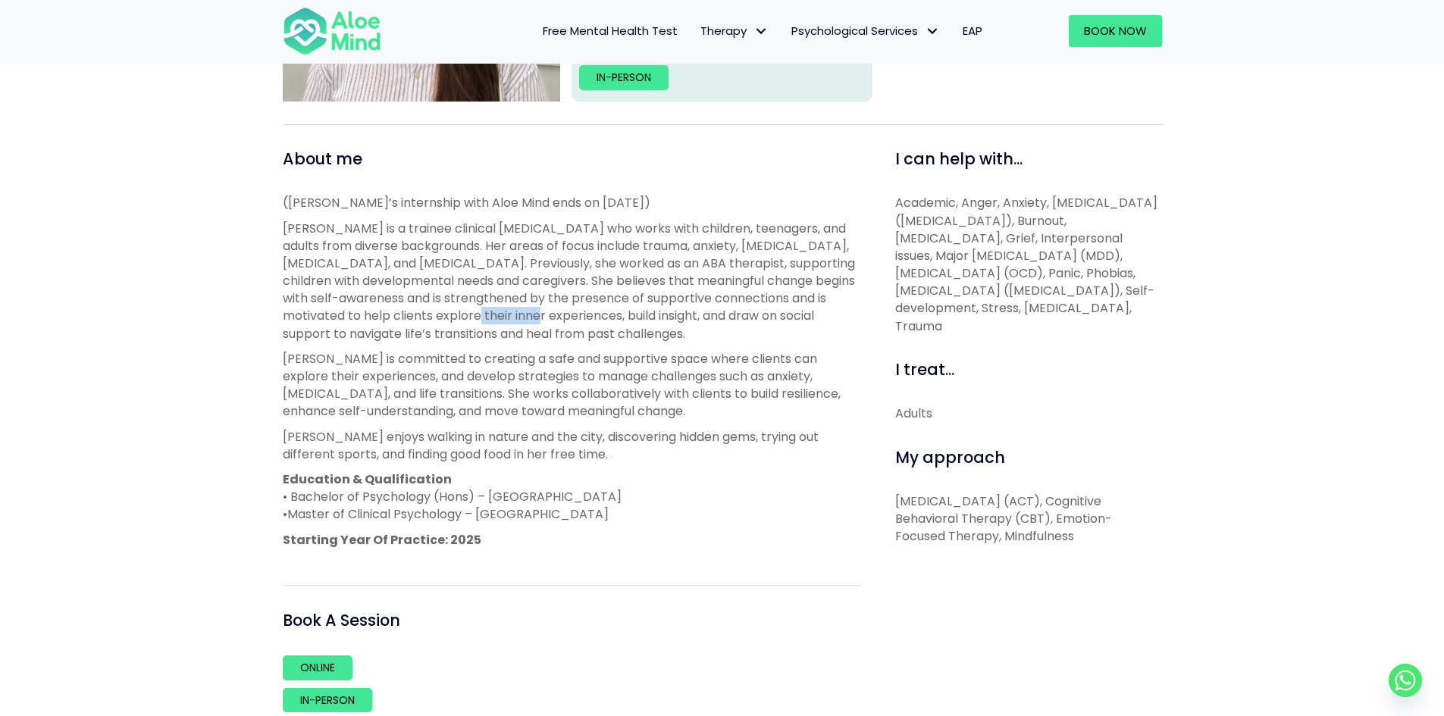
click at [501, 321] on span "[PERSON_NAME] is a trainee clinical [MEDICAL_DATA] who works with children, tee…" at bounding box center [569, 281] width 572 height 123
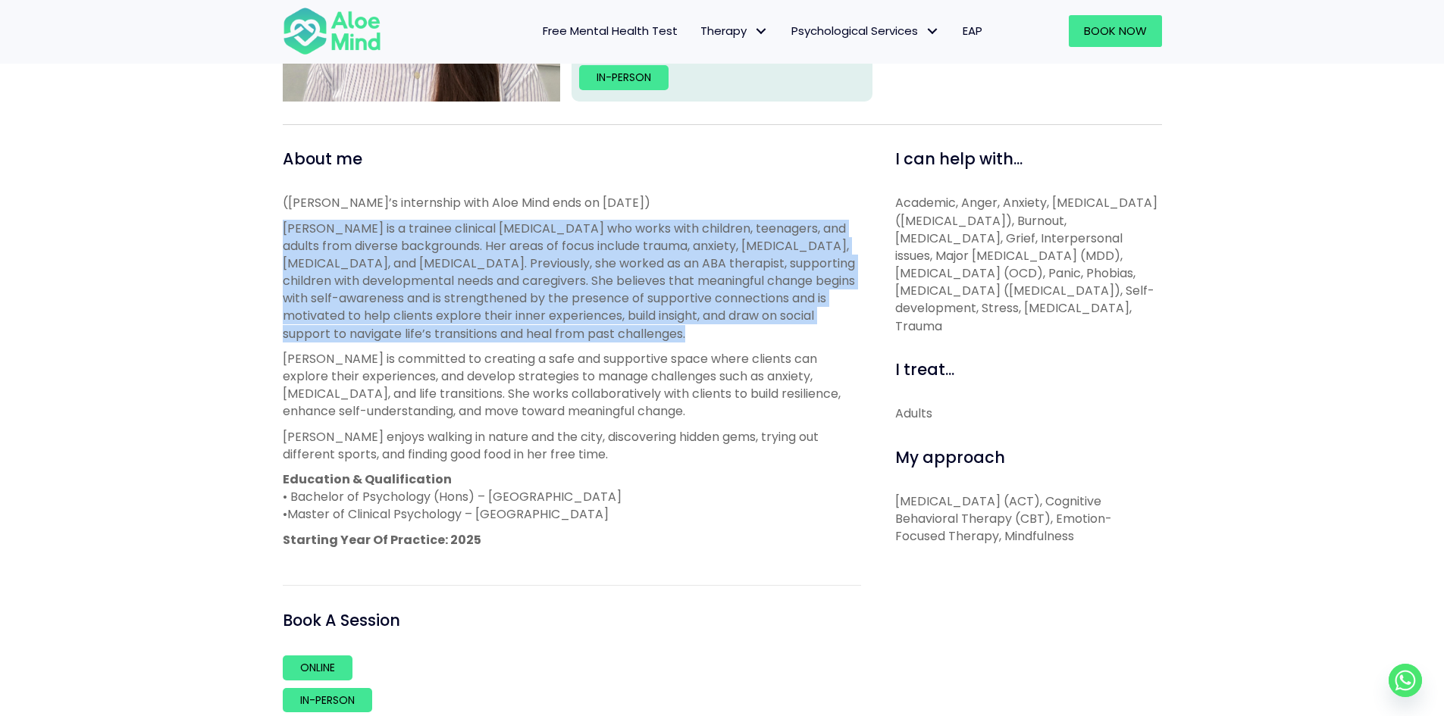
click at [501, 321] on span "[PERSON_NAME] is a trainee clinical [MEDICAL_DATA] who works with children, tee…" at bounding box center [569, 281] width 572 height 123
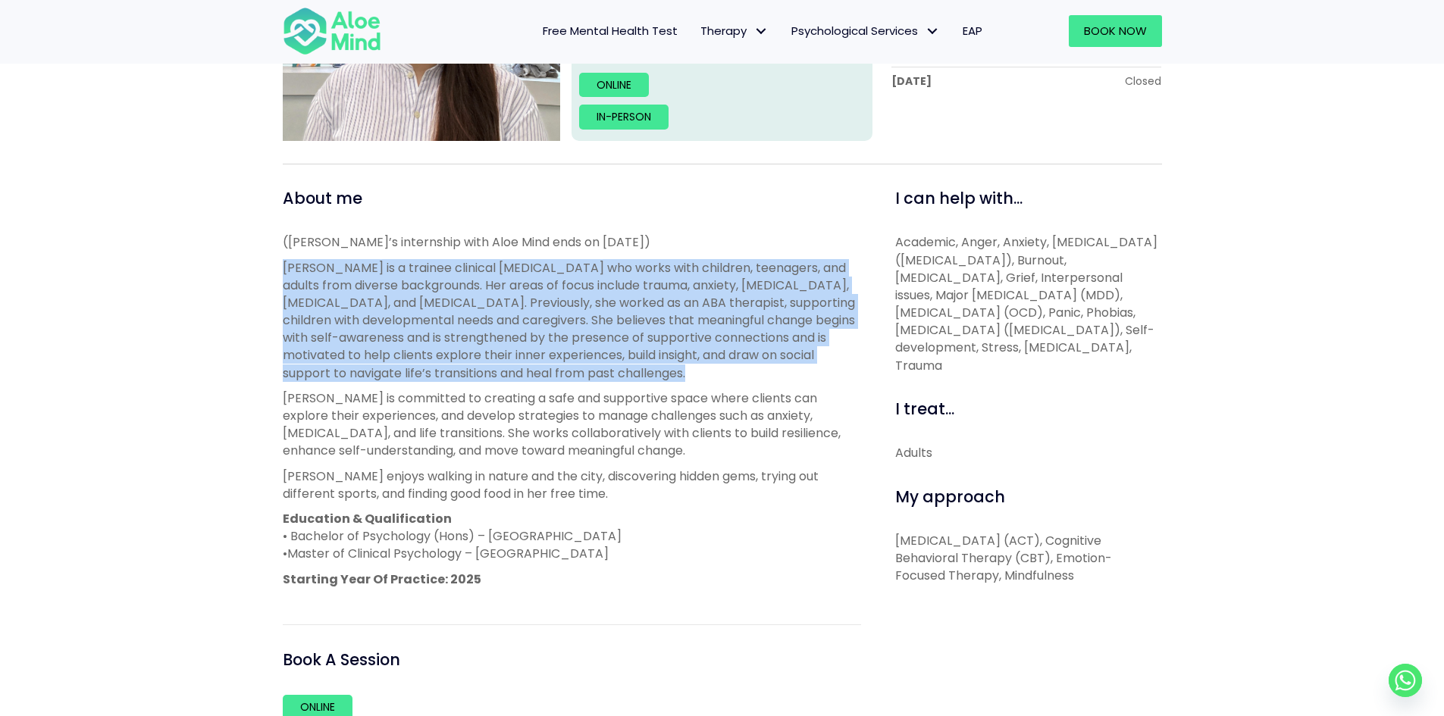
scroll to position [379, 0]
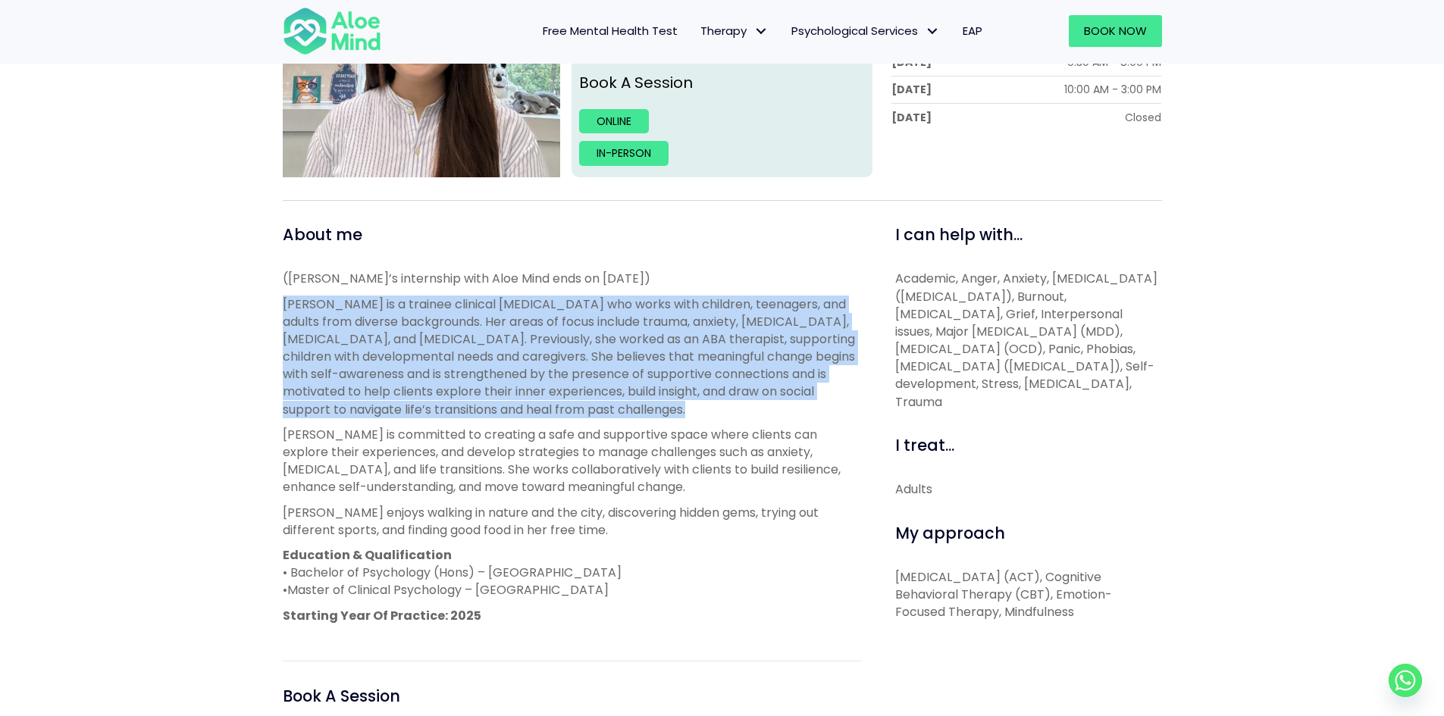
click at [501, 321] on span "[PERSON_NAME] is a trainee clinical [MEDICAL_DATA] who works with children, tee…" at bounding box center [569, 357] width 572 height 123
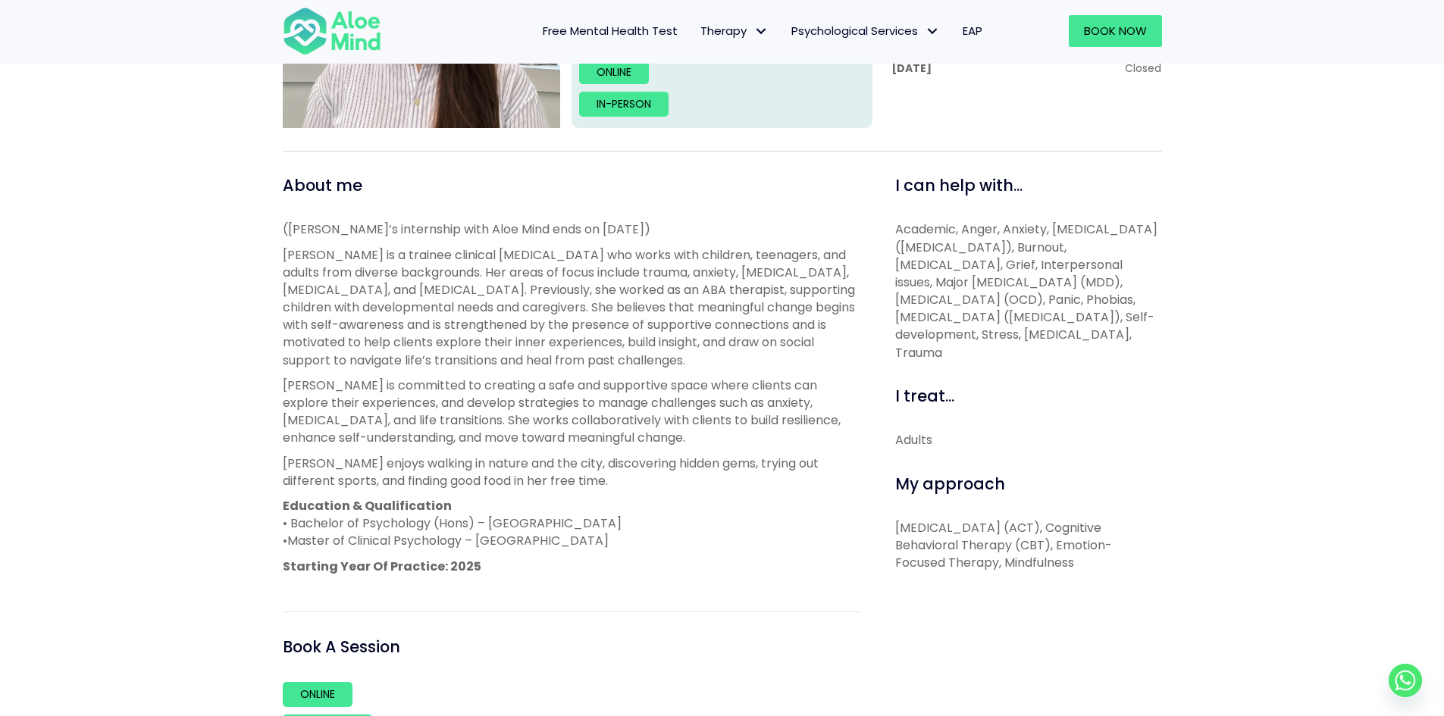
scroll to position [455, 0]
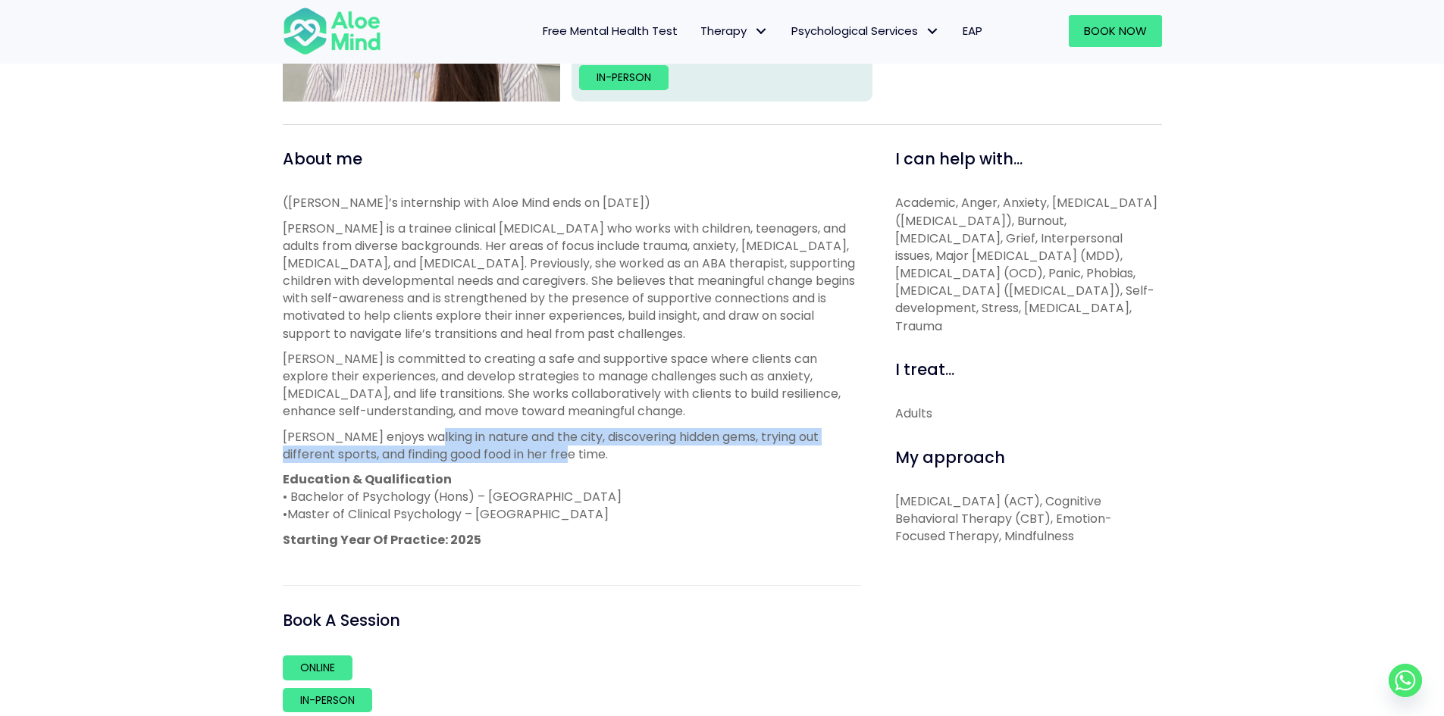
drag, startPoint x: 426, startPoint y: 440, endPoint x: 575, endPoint y: 454, distance: 149.2
click at [575, 454] on p "[PERSON_NAME] enjoys walking in nature and the city, discovering hidden gems, t…" at bounding box center [572, 445] width 578 height 35
drag, startPoint x: 575, startPoint y: 454, endPoint x: 453, endPoint y: 432, distance: 123.3
click at [453, 432] on p "[PERSON_NAME] enjoys walking in nature and the city, discovering hidden gems, t…" at bounding box center [572, 445] width 578 height 35
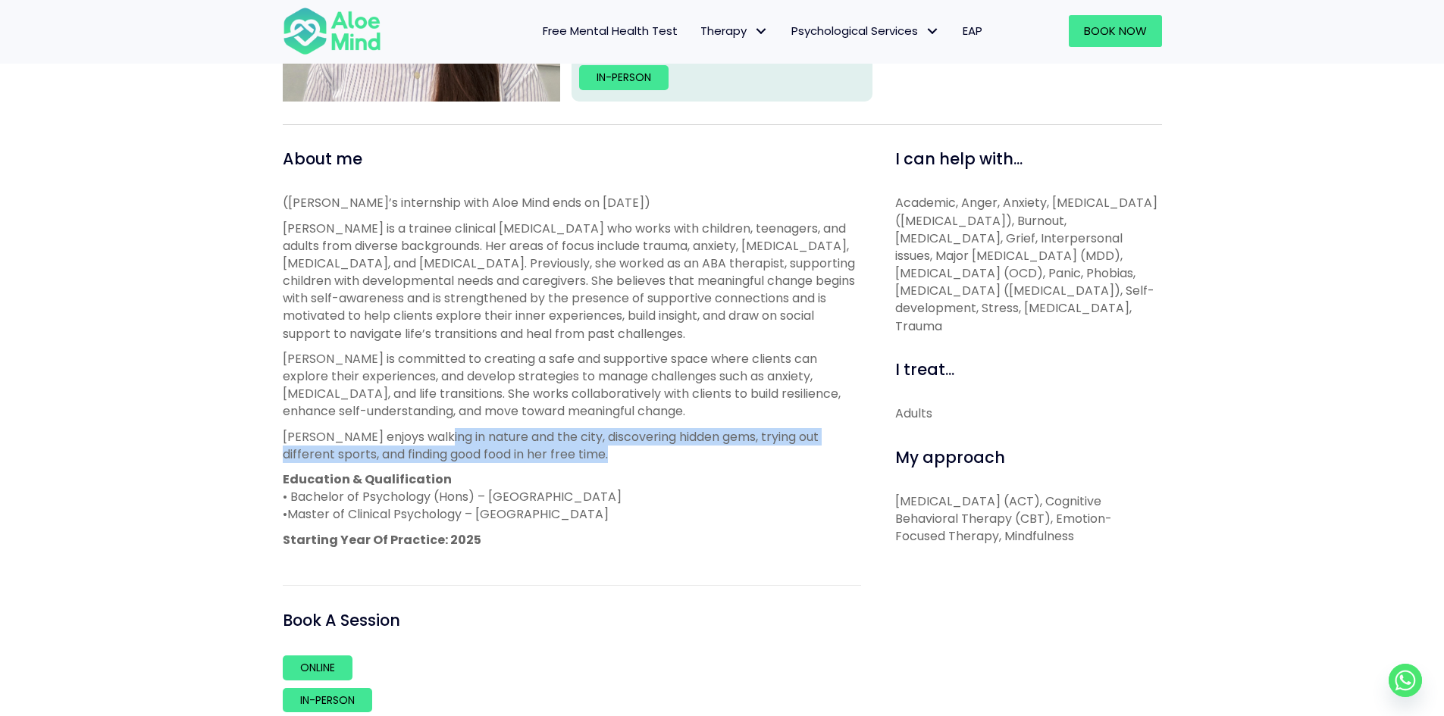
click at [453, 432] on span "[PERSON_NAME] enjoys walking in nature and the city, discovering hidden gems, t…" at bounding box center [551, 445] width 536 height 35
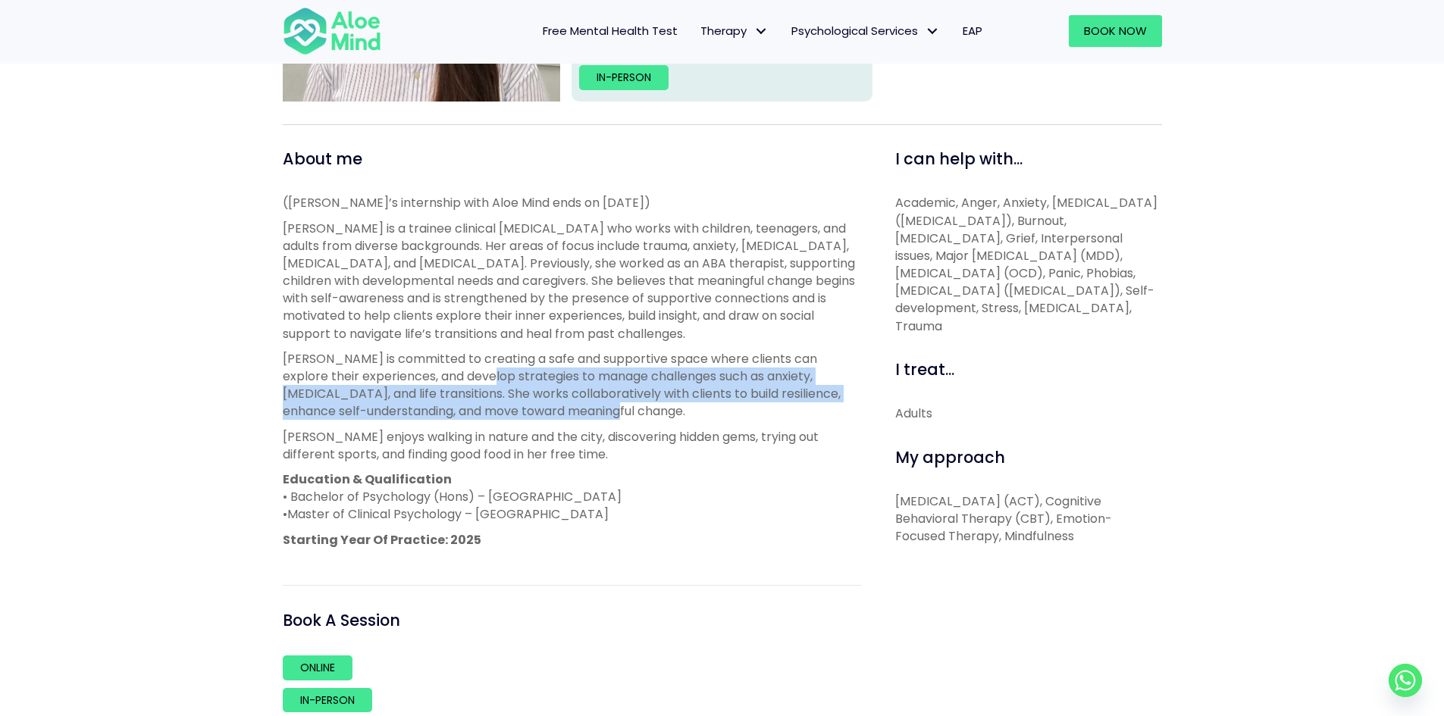
drag, startPoint x: 515, startPoint y: 380, endPoint x: 634, endPoint y: 418, distance: 124.2
click at [634, 418] on p "[PERSON_NAME] is committed to creating a safe and supportive space where client…" at bounding box center [572, 385] width 578 height 70
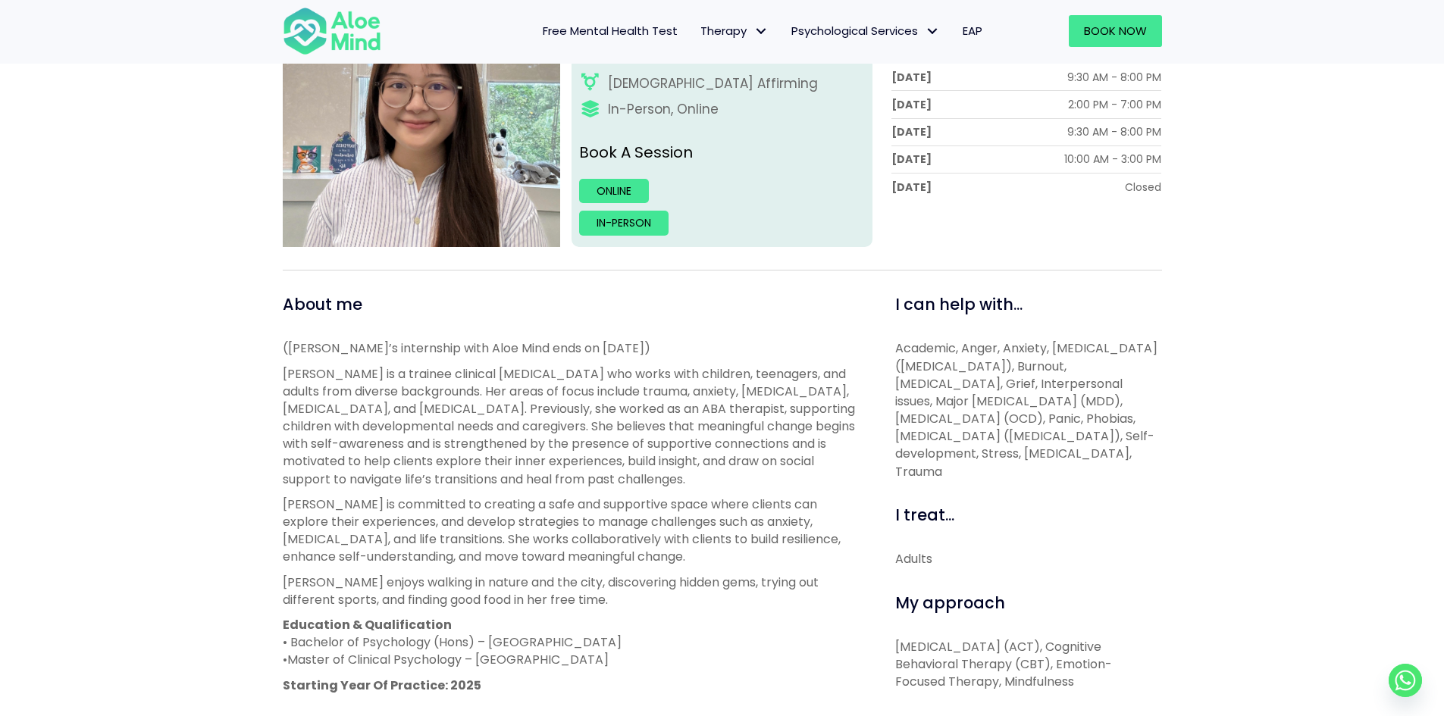
scroll to position [303, 0]
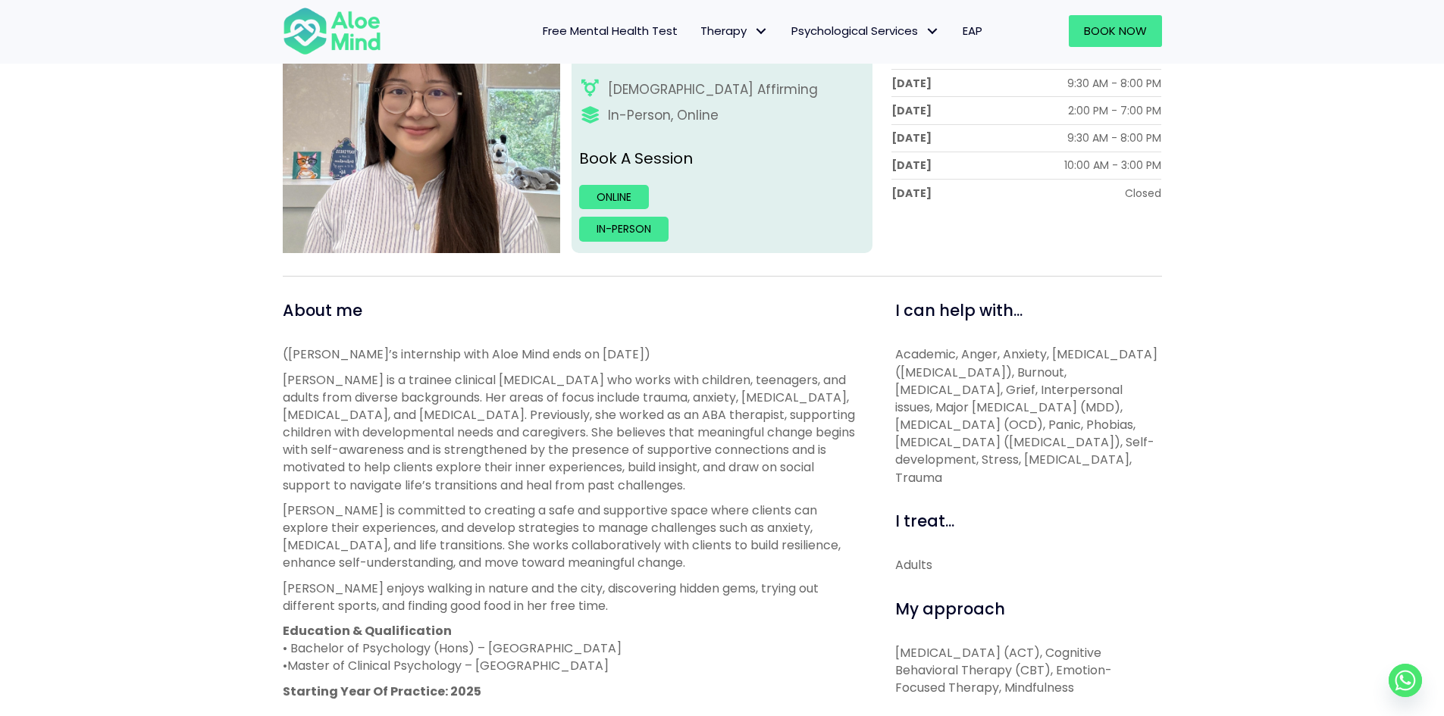
click at [617, 414] on span "[PERSON_NAME] is a trainee clinical [MEDICAL_DATA] who works with children, tee…" at bounding box center [569, 432] width 572 height 123
click at [580, 417] on span "[PERSON_NAME] is a trainee clinical [MEDICAL_DATA] who works with children, tee…" at bounding box center [569, 432] width 572 height 123
click at [590, 417] on span "[PERSON_NAME] is a trainee clinical [MEDICAL_DATA] who works with children, tee…" at bounding box center [569, 432] width 572 height 123
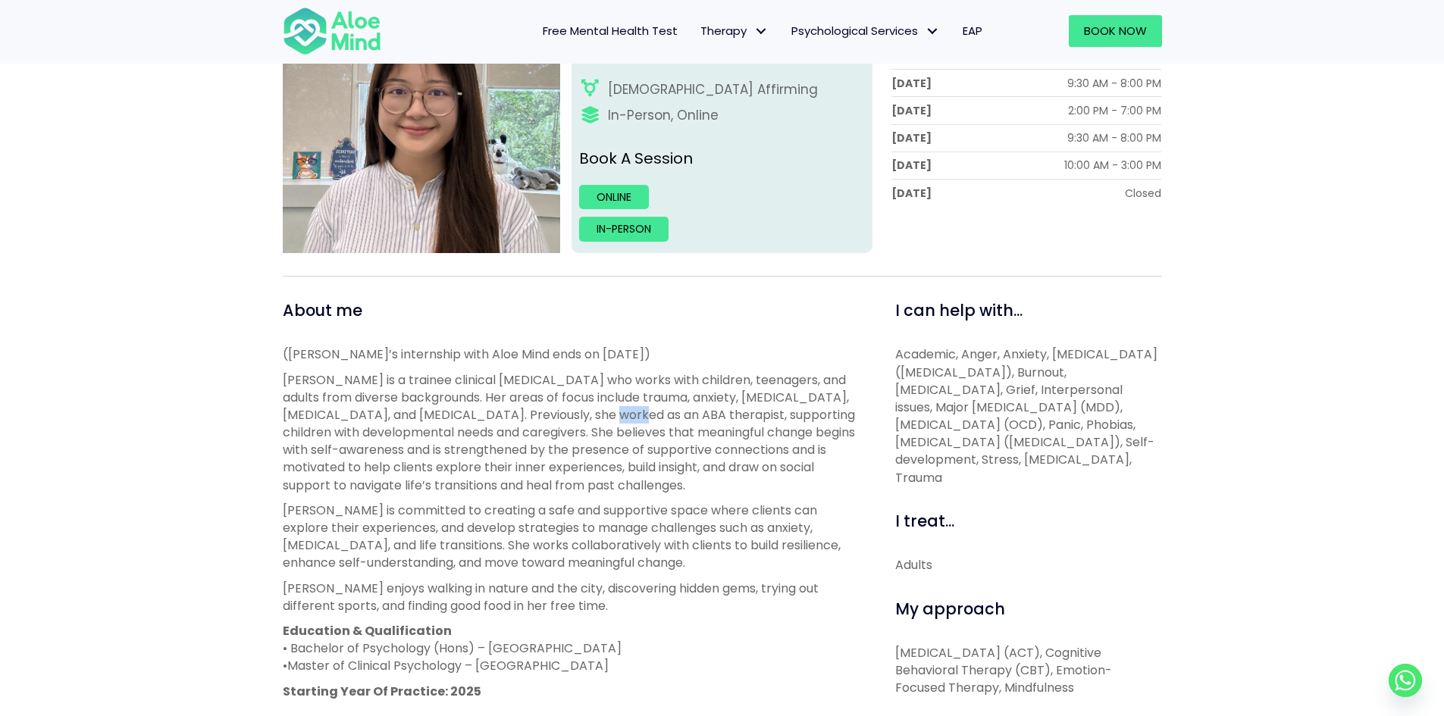
click at [590, 417] on span "[PERSON_NAME] is a trainee clinical [MEDICAL_DATA] who works with children, tee…" at bounding box center [569, 432] width 572 height 123
click at [620, 414] on span "[PERSON_NAME] is a trainee clinical [MEDICAL_DATA] who works with children, tee…" at bounding box center [569, 432] width 572 height 123
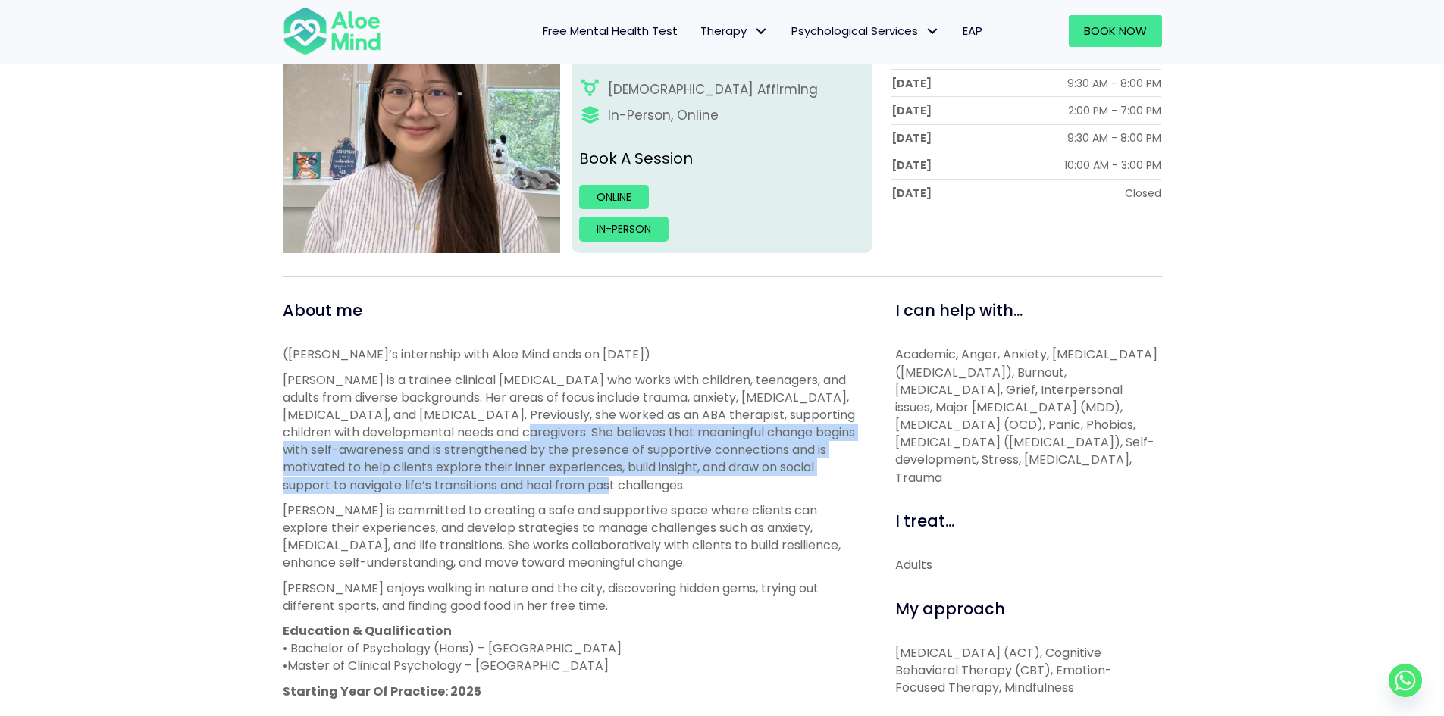
drag, startPoint x: 528, startPoint y: 430, endPoint x: 714, endPoint y: 486, distance: 194.0
click at [714, 486] on p "[PERSON_NAME] is a trainee clinical [MEDICAL_DATA] who works with children, tee…" at bounding box center [572, 432] width 578 height 123
drag, startPoint x: 714, startPoint y: 486, endPoint x: 708, endPoint y: 431, distance: 55.7
click at [708, 431] on p "[PERSON_NAME] is a trainee clinical [MEDICAL_DATA] who works with children, tee…" at bounding box center [572, 432] width 578 height 123
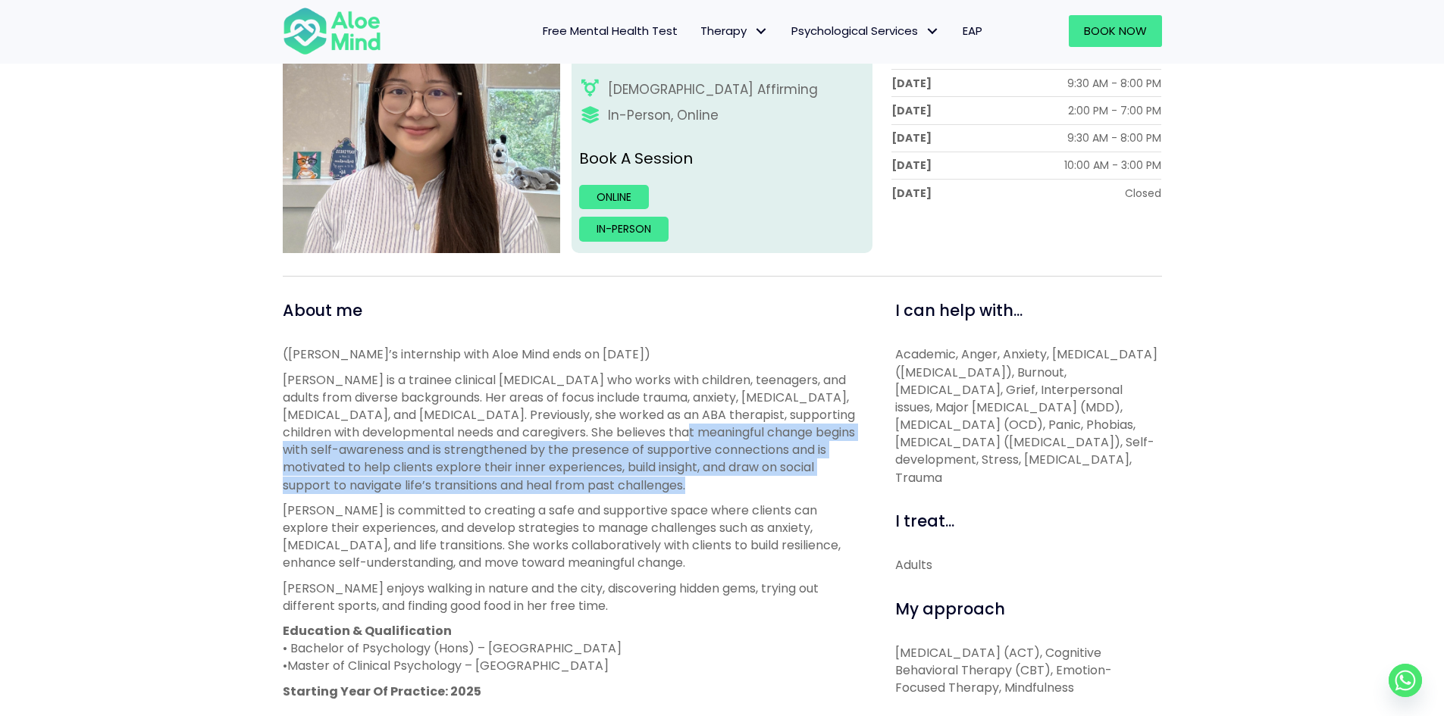
click at [708, 431] on span "[PERSON_NAME] is a trainee clinical [MEDICAL_DATA] who works with children, tee…" at bounding box center [569, 432] width 572 height 123
drag, startPoint x: 708, startPoint y: 431, endPoint x: 707, endPoint y: 478, distance: 47.8
click at [707, 478] on p "[PERSON_NAME] is a trainee clinical [MEDICAL_DATA] who works with children, tee…" at bounding box center [572, 432] width 578 height 123
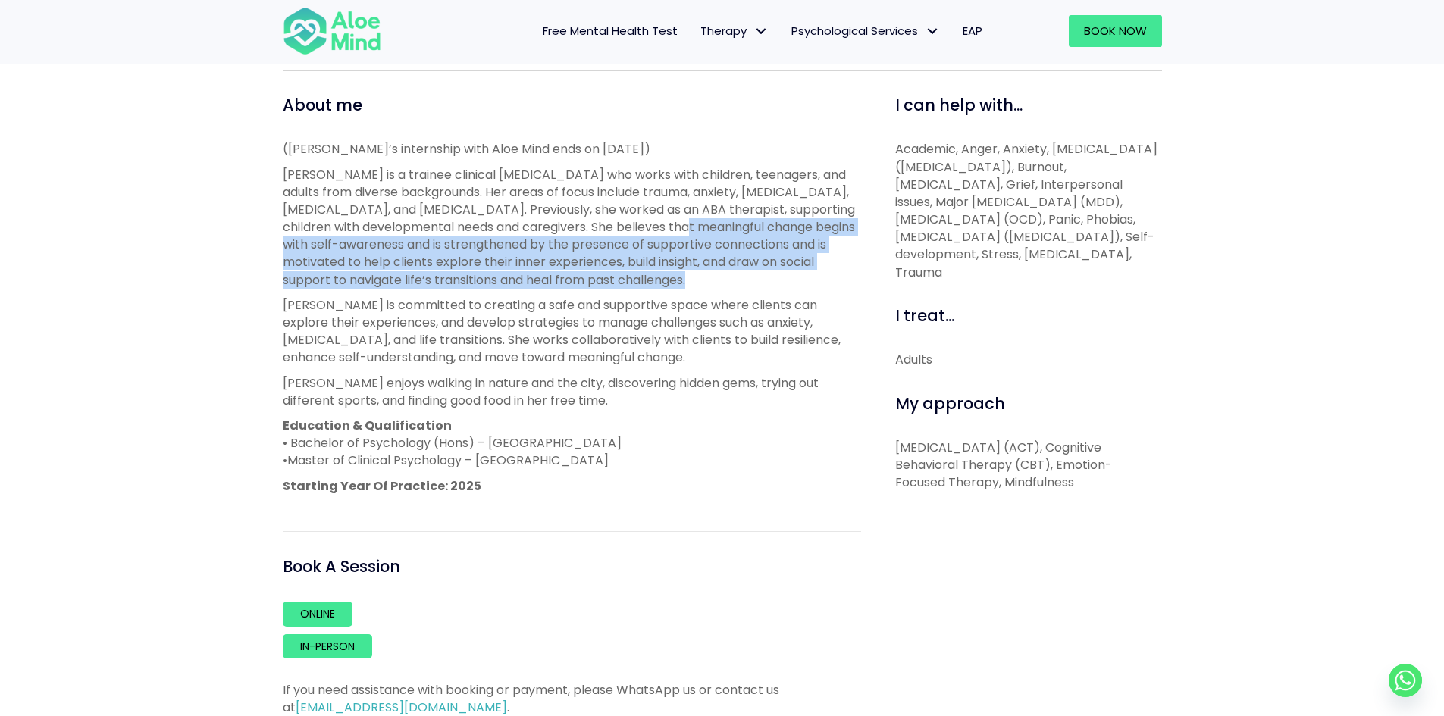
scroll to position [531, 0]
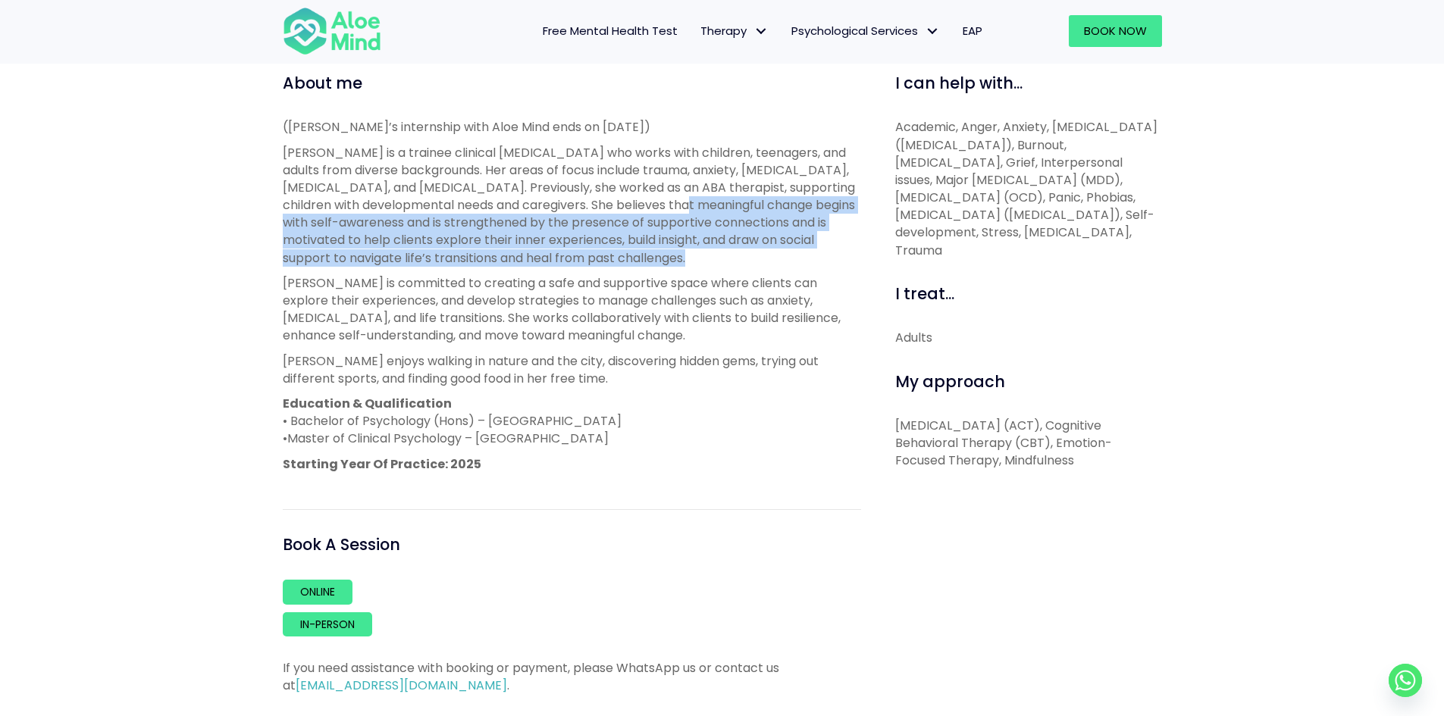
click at [534, 249] on span "[PERSON_NAME] is a trainee clinical [MEDICAL_DATA] who works with children, tee…" at bounding box center [569, 205] width 572 height 123
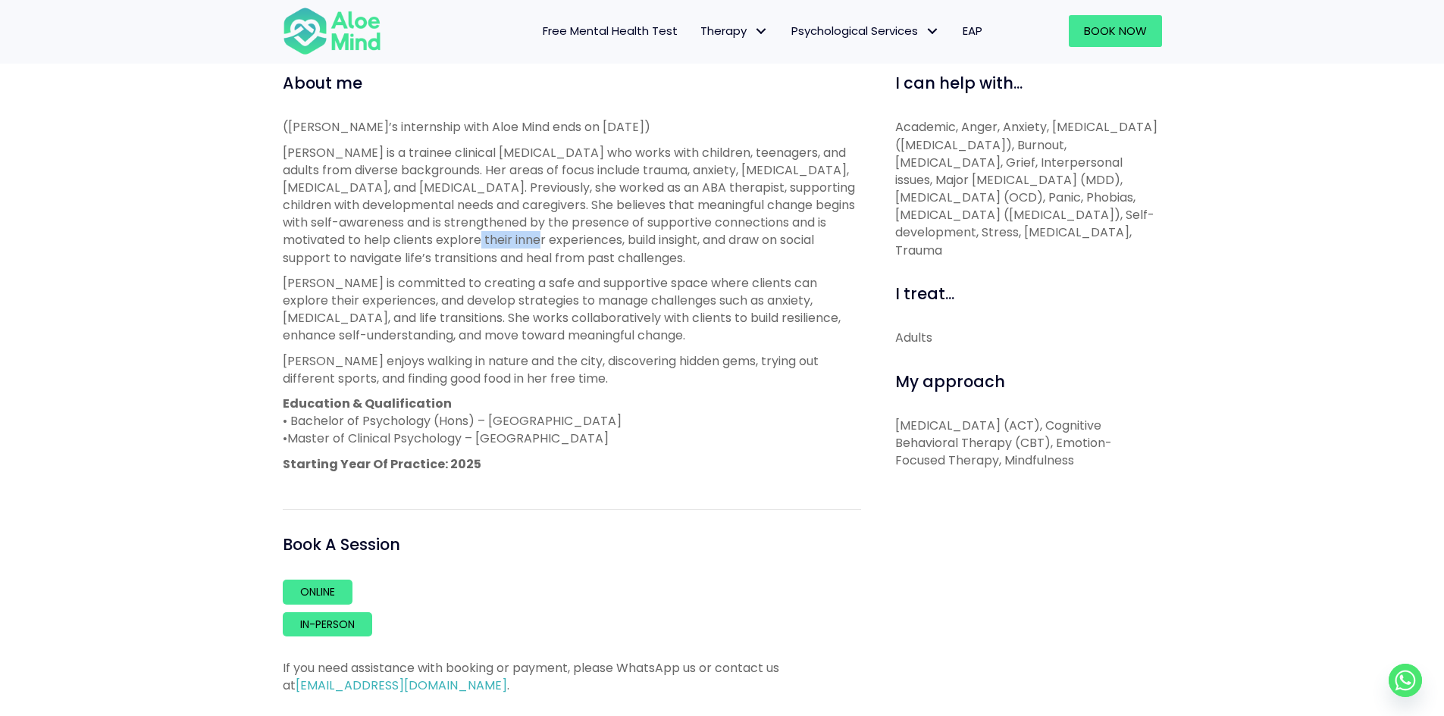
click at [534, 249] on span "Joanne is a trainee clinical psychologist who works with children, teenagers, a…" at bounding box center [569, 205] width 572 height 123
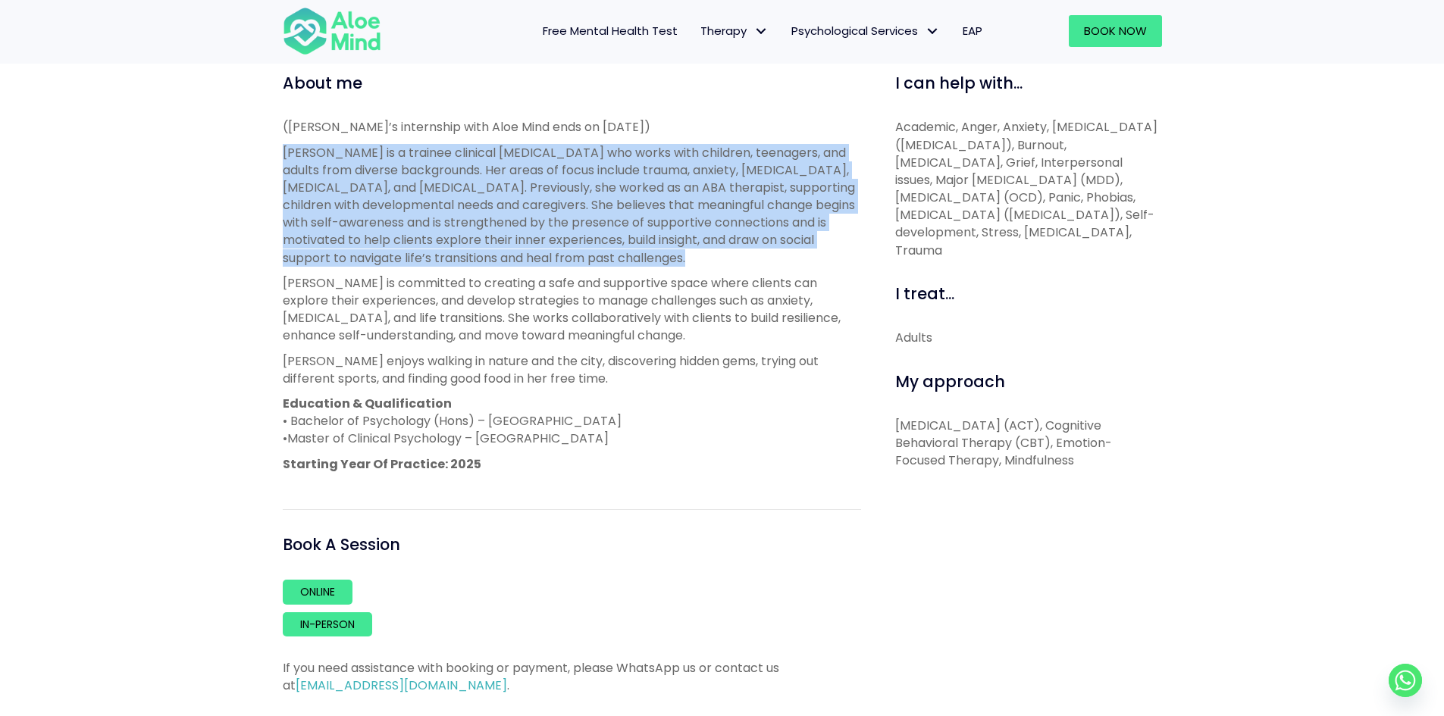
click at [534, 249] on span "Joanne is a trainee clinical psychologist who works with children, teenagers, a…" at bounding box center [569, 205] width 572 height 123
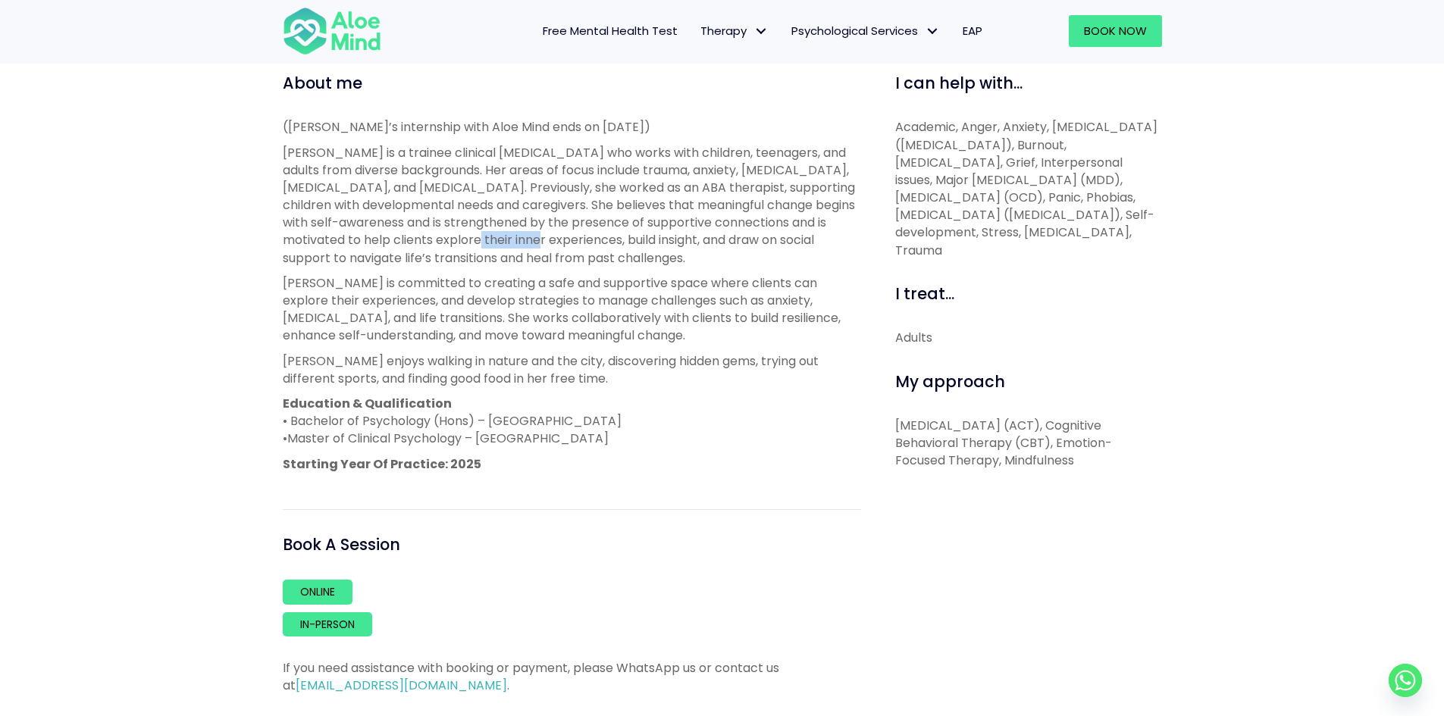
click at [534, 249] on span "Joanne is a trainee clinical psychologist who works with children, teenagers, a…" at bounding box center [569, 205] width 572 height 123
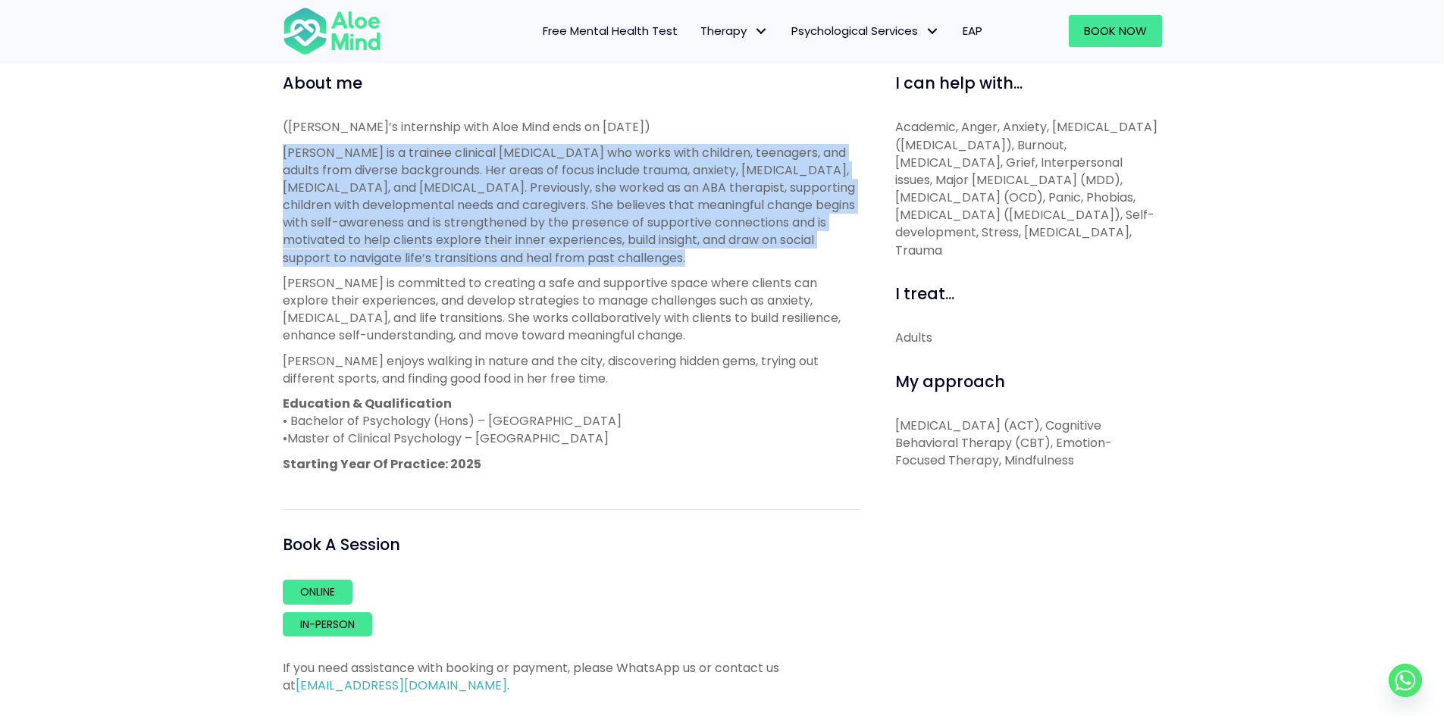
click at [534, 249] on span "Joanne is a trainee clinical psychologist who works with children, teenagers, a…" at bounding box center [569, 205] width 572 height 123
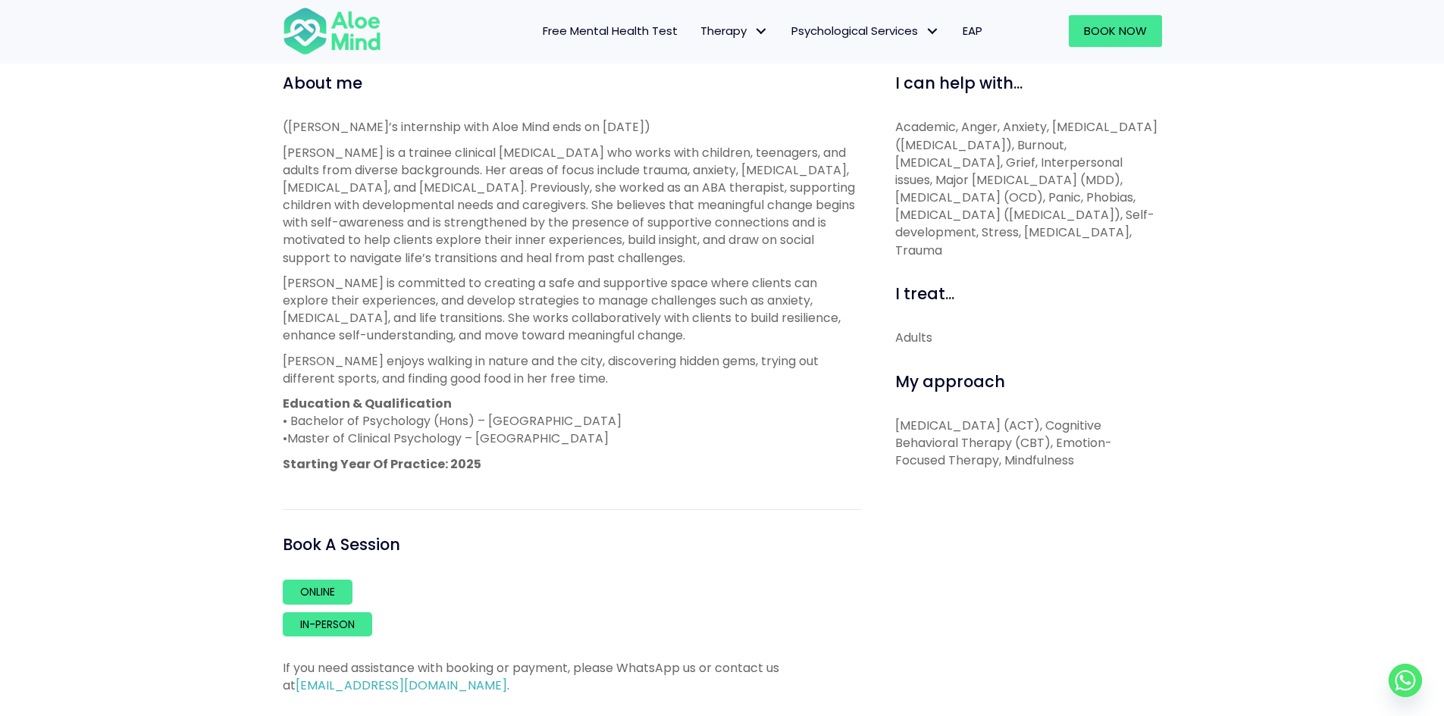
click at [953, 421] on p "Acceptance and Commitment Therapy (ACT), Cognitive Behavioral Therapy (CBT), Em…" at bounding box center [1028, 443] width 267 height 53
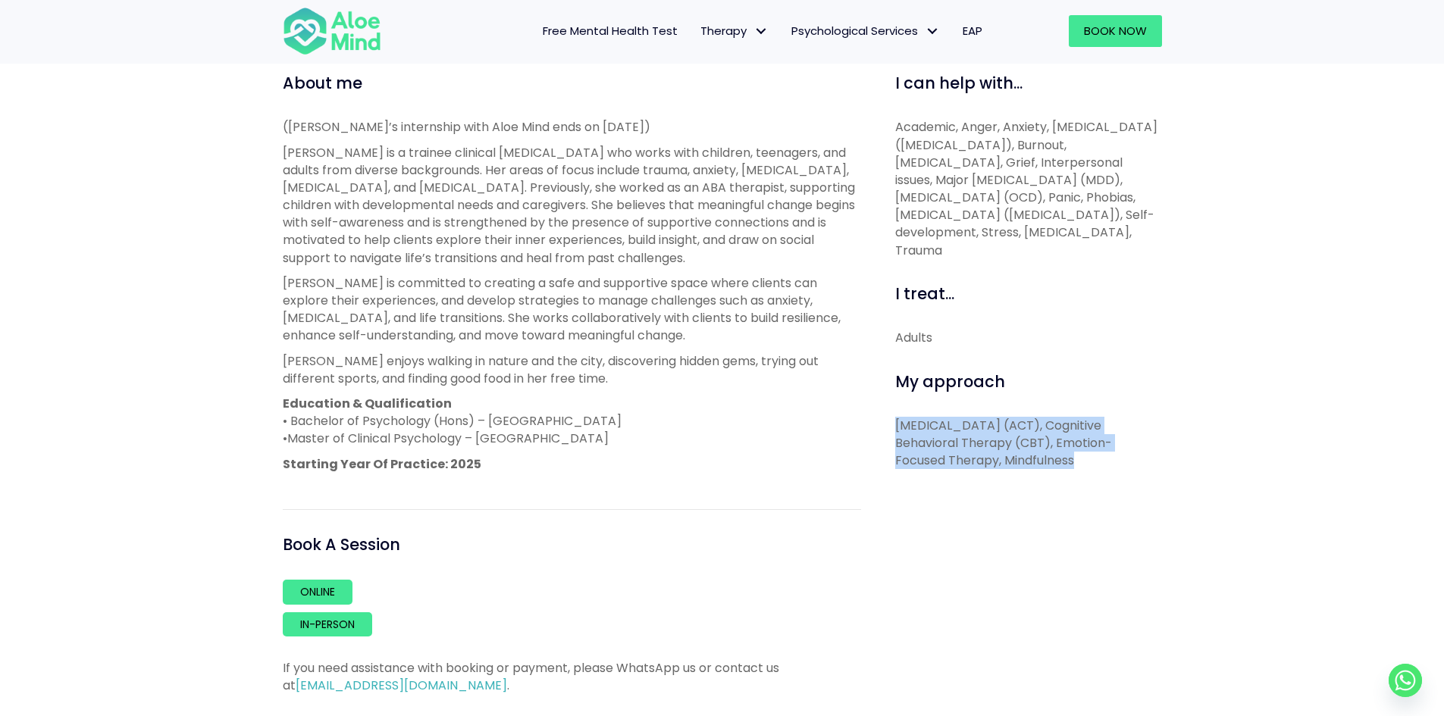
click at [953, 421] on p "Acceptance and Commitment Therapy (ACT), Cognitive Behavioral Therapy (CBT), Em…" at bounding box center [1028, 443] width 267 height 53
click at [969, 456] on p "Acceptance and Commitment Therapy (ACT), Cognitive Behavioral Therapy (CBT), Em…" at bounding box center [1028, 443] width 267 height 53
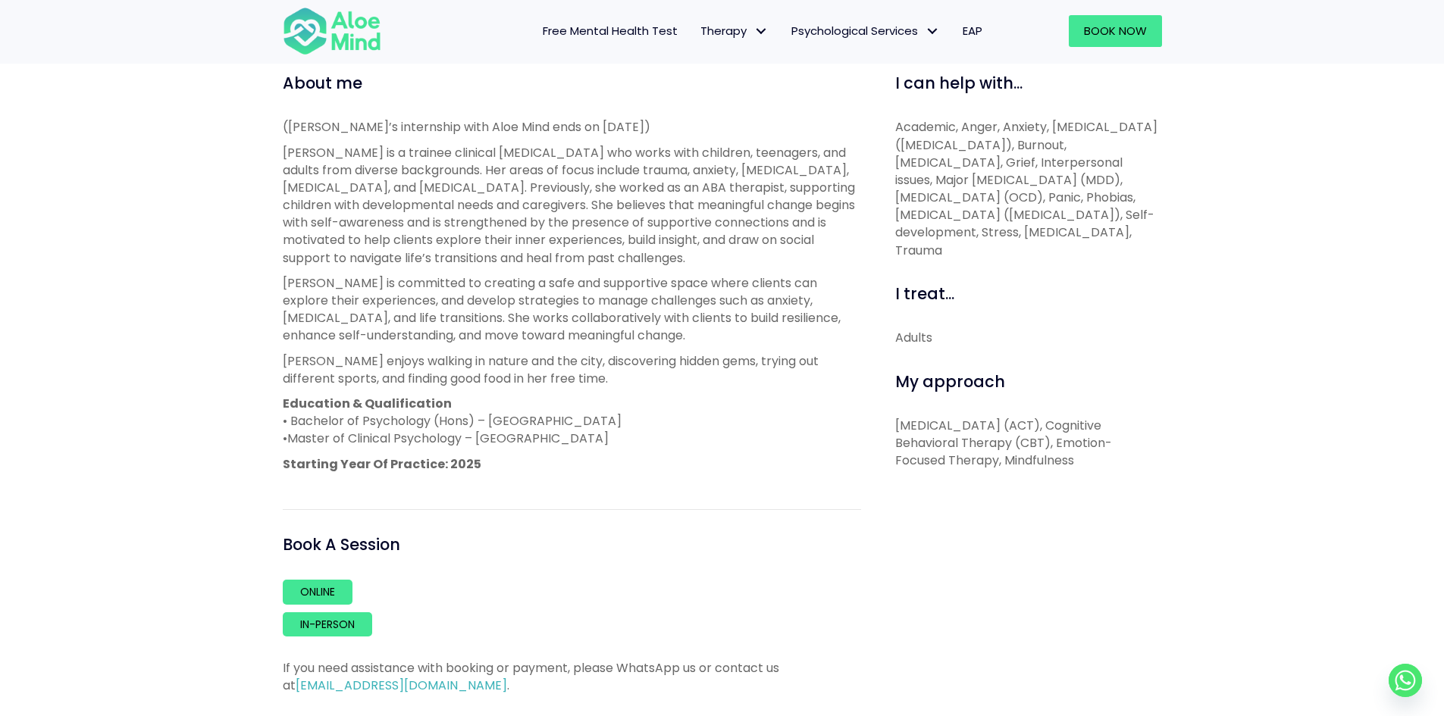
drag, startPoint x: 879, startPoint y: 457, endPoint x: 1146, endPoint y: 465, distance: 267.7
click at [1146, 465] on div "I can help with... Academic, Anger, Anxiety, Attention Deficit Hyperactivity Di…" at bounding box center [1022, 383] width 301 height 622
copy p "Emotion-Focused Therapy, Mindfulness"
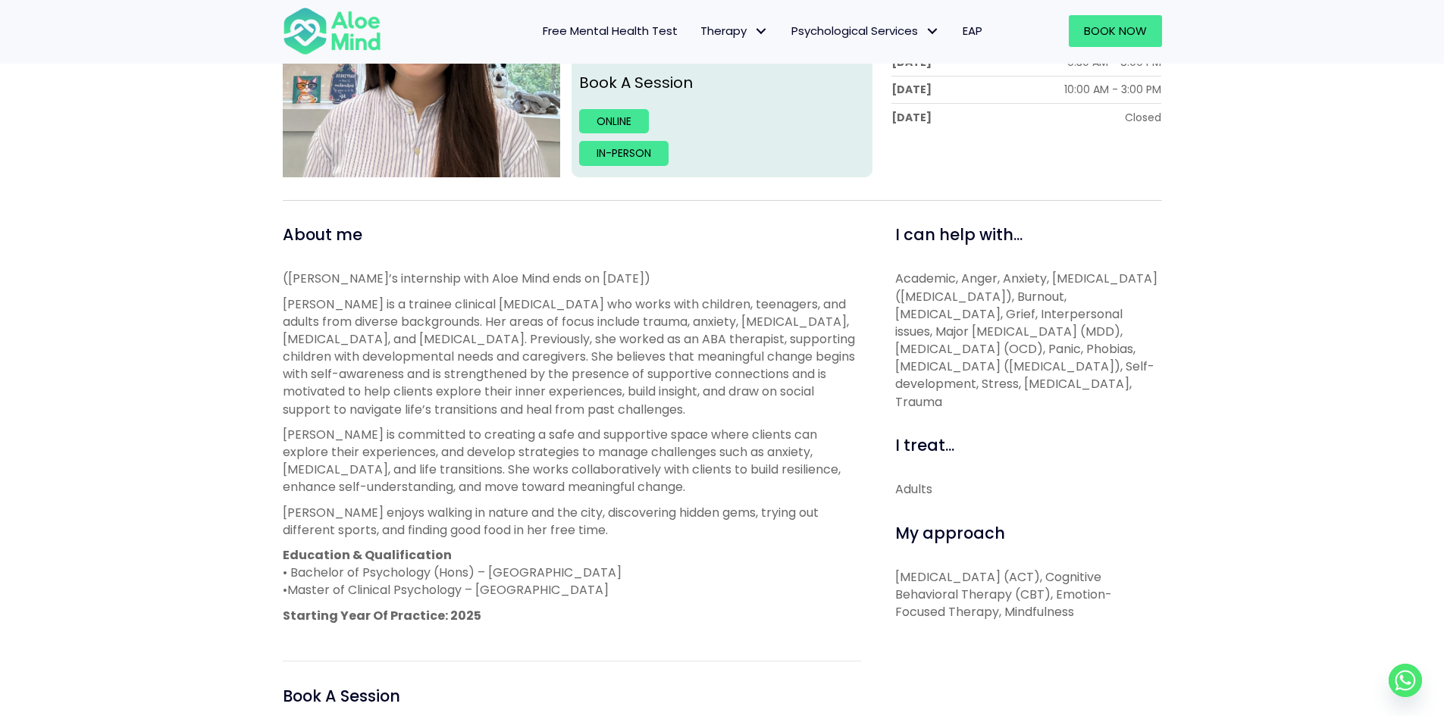
scroll to position [455, 0]
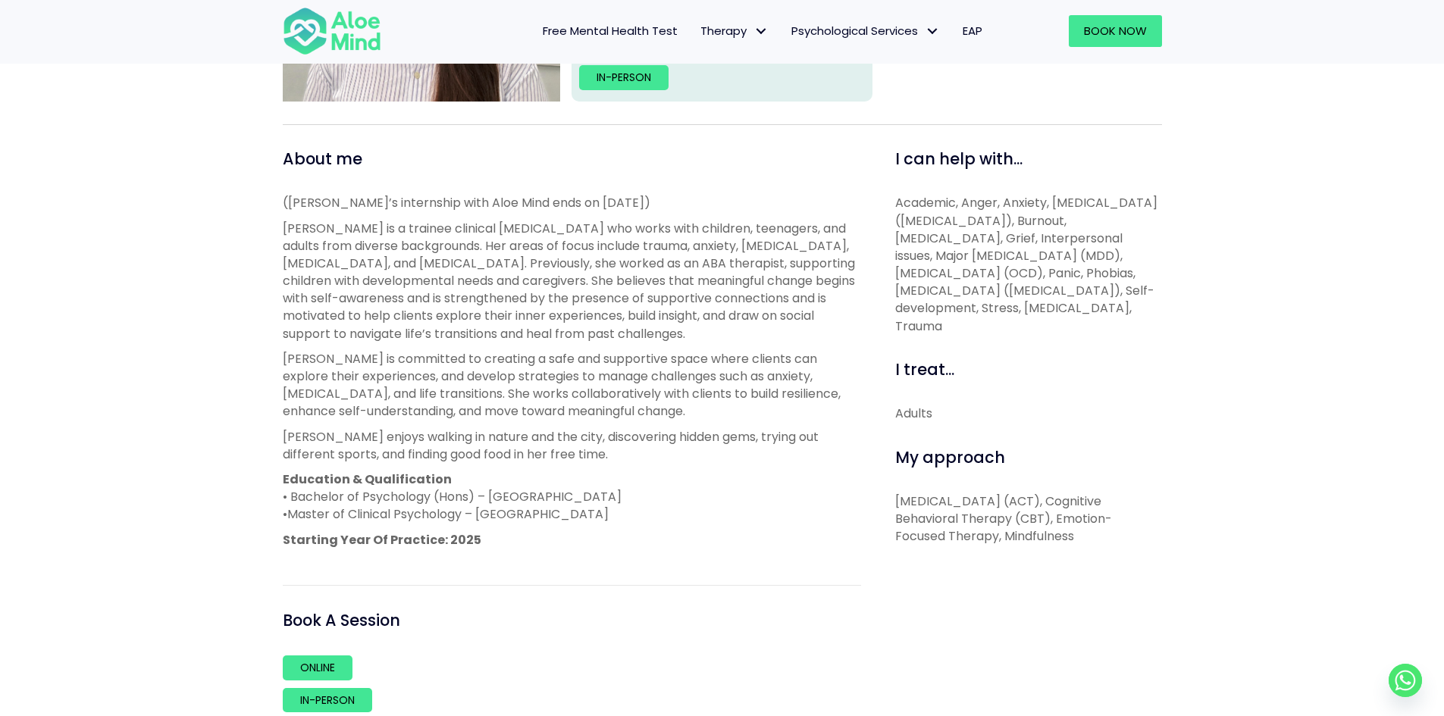
click at [591, 225] on span "Joanne is a trainee clinical psychologist who works with children, teenagers, a…" at bounding box center [569, 281] width 572 height 123
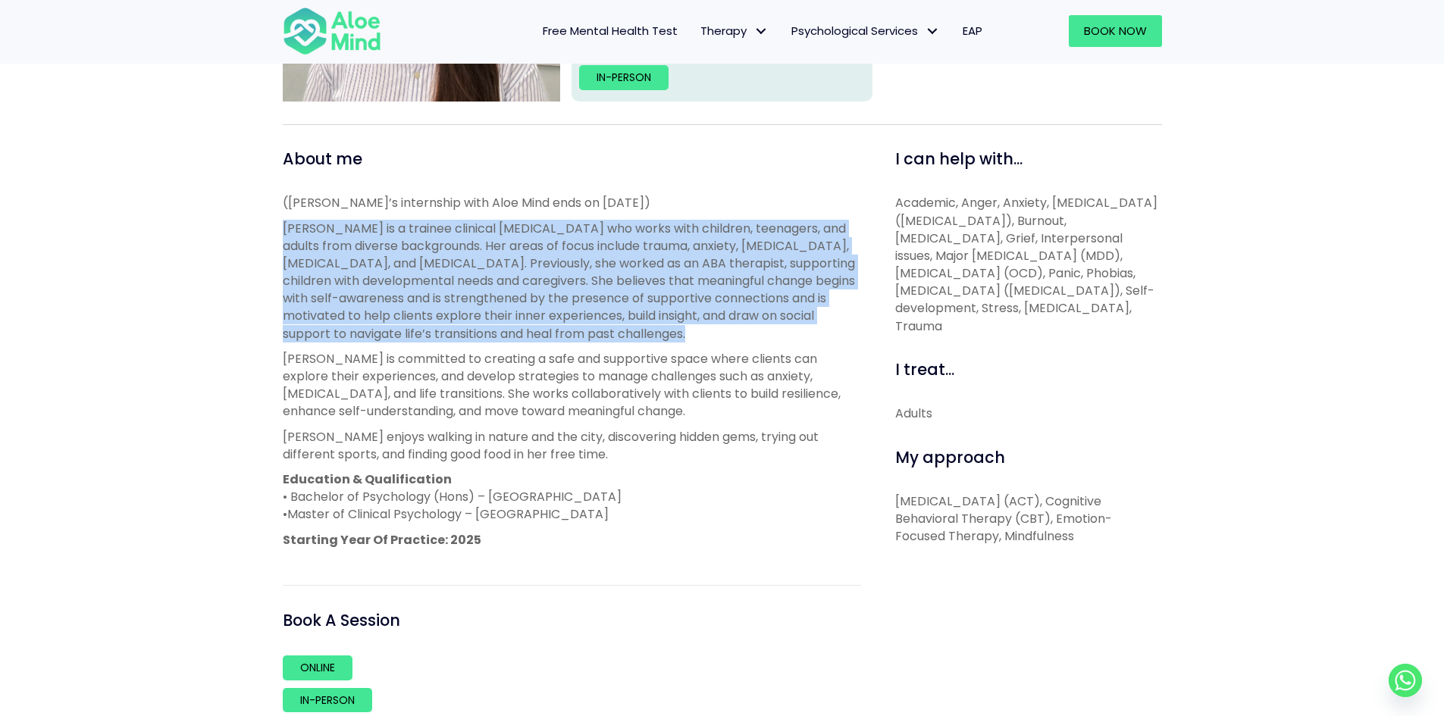
click at [591, 225] on span "Joanne is a trainee clinical psychologist who works with children, teenagers, a…" at bounding box center [569, 281] width 572 height 123
click at [600, 248] on span "Joanne is a trainee clinical psychologist who works with children, teenagers, a…" at bounding box center [569, 281] width 572 height 123
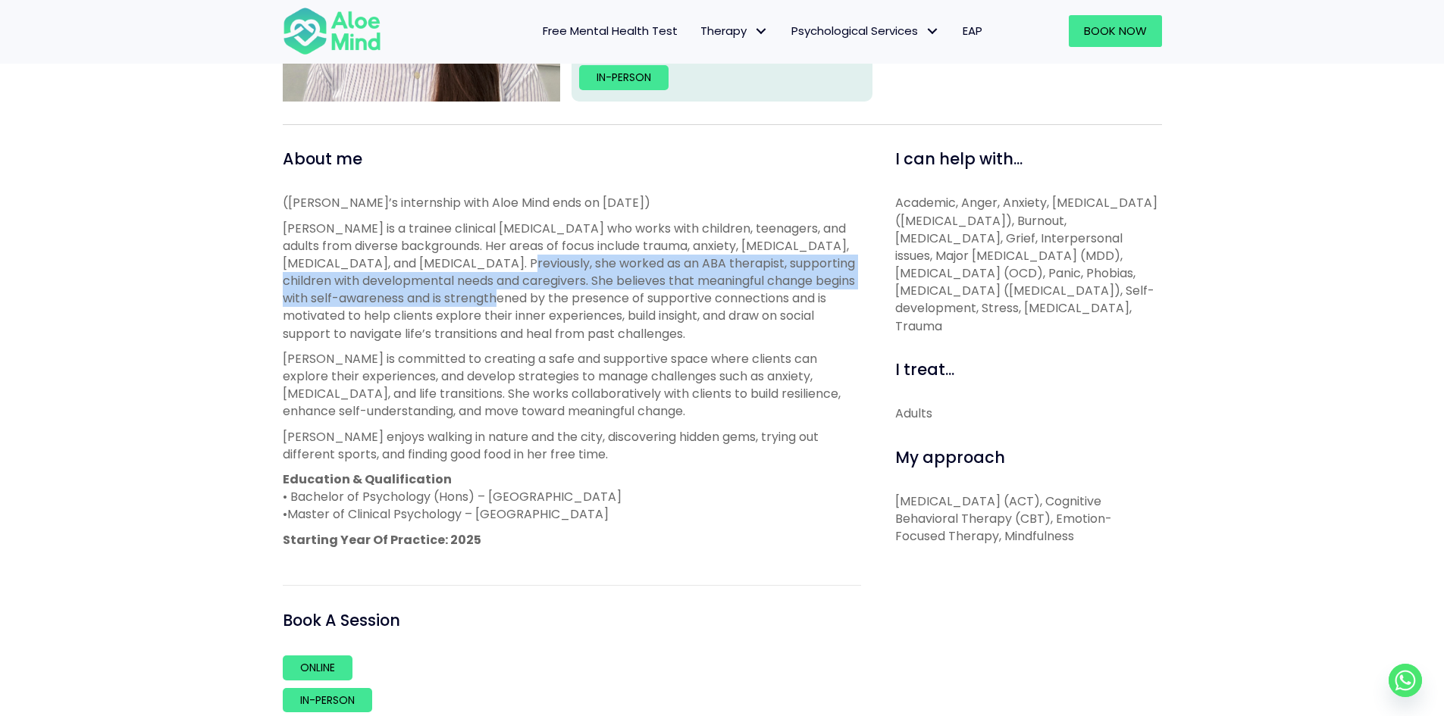
drag, startPoint x: 483, startPoint y: 259, endPoint x: 527, endPoint y: 294, distance: 56.1
click at [527, 294] on span "Joanne is a trainee clinical psychologist who works with children, teenagers, a…" at bounding box center [569, 281] width 572 height 123
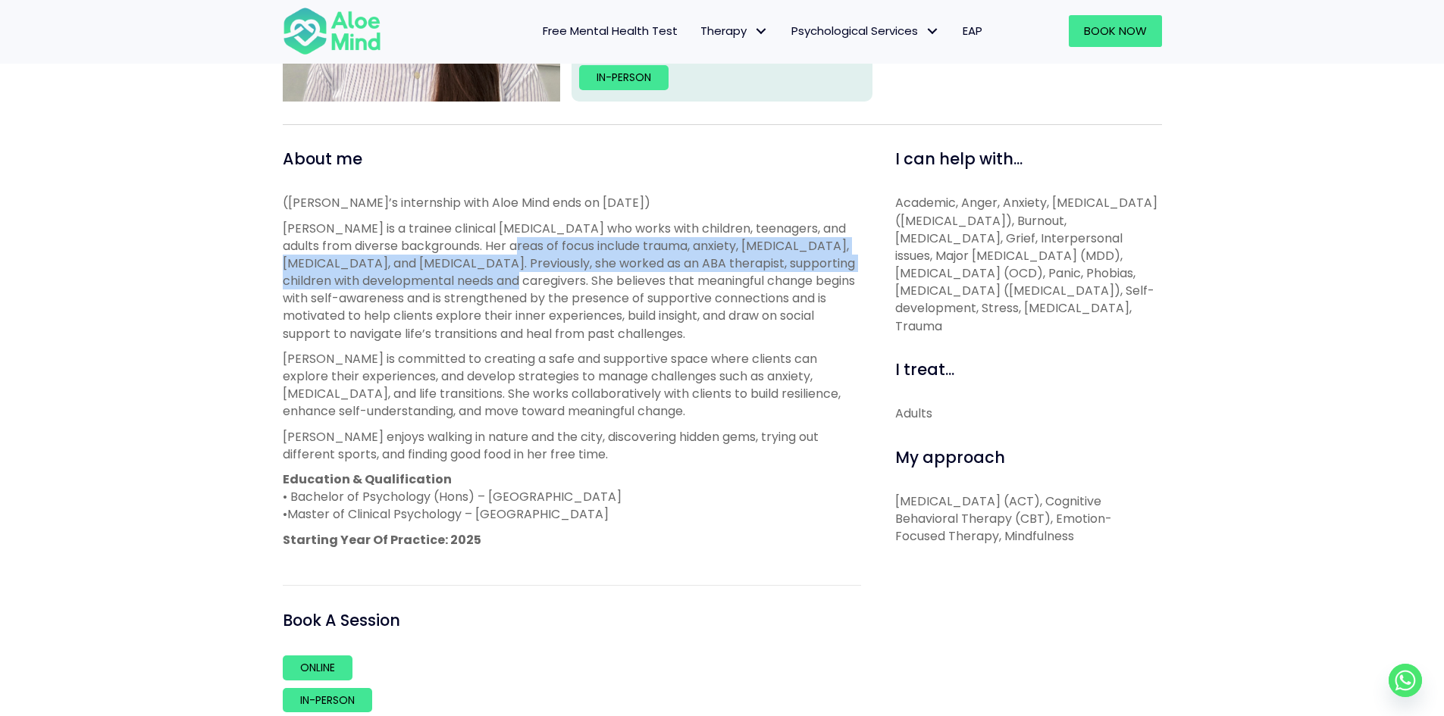
drag, startPoint x: 495, startPoint y: 249, endPoint x: 517, endPoint y: 289, distance: 45.8
click at [517, 289] on span "Joanne is a trainee clinical psychologist who works with children, teenagers, a…" at bounding box center [569, 281] width 572 height 123
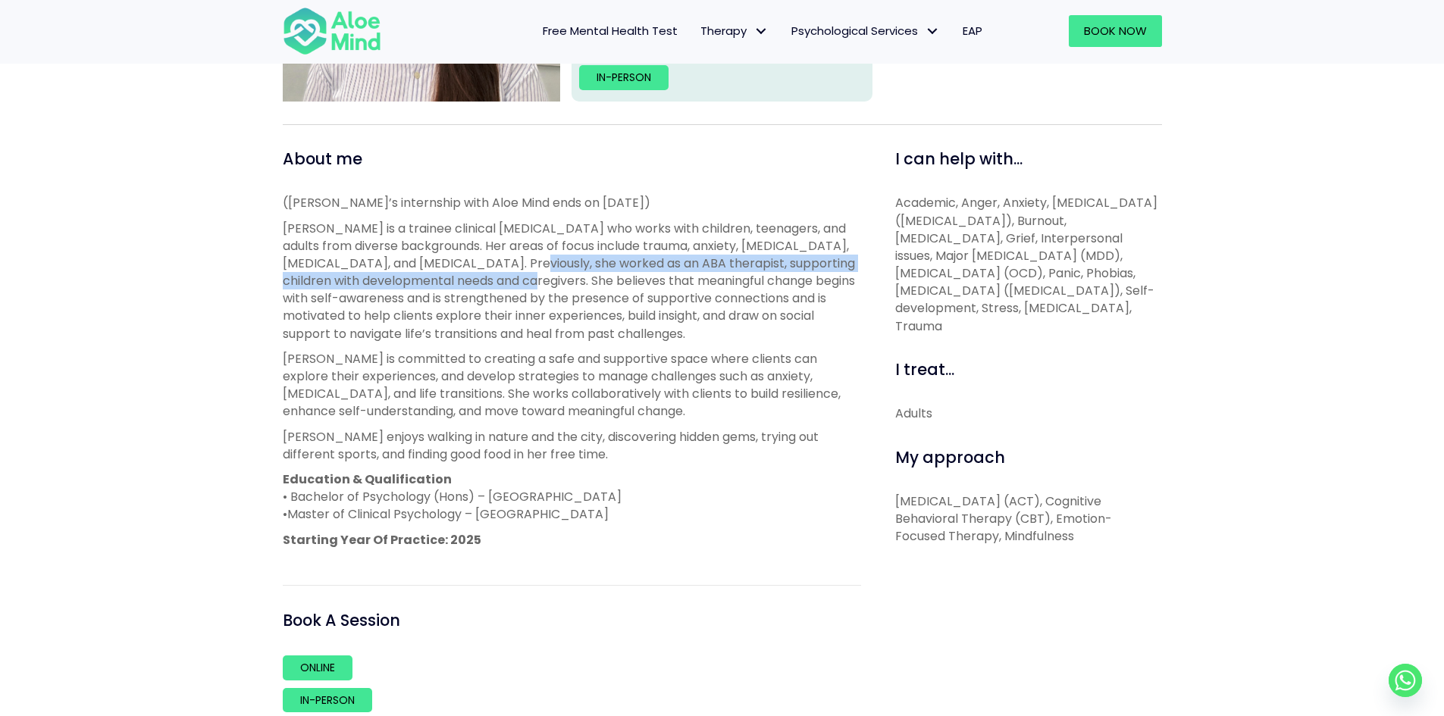
drag, startPoint x: 517, startPoint y: 289, endPoint x: 510, endPoint y: 262, distance: 28.1
click at [510, 262] on span "Joanne is a trainee clinical psychologist who works with children, teenagers, a…" at bounding box center [569, 281] width 572 height 123
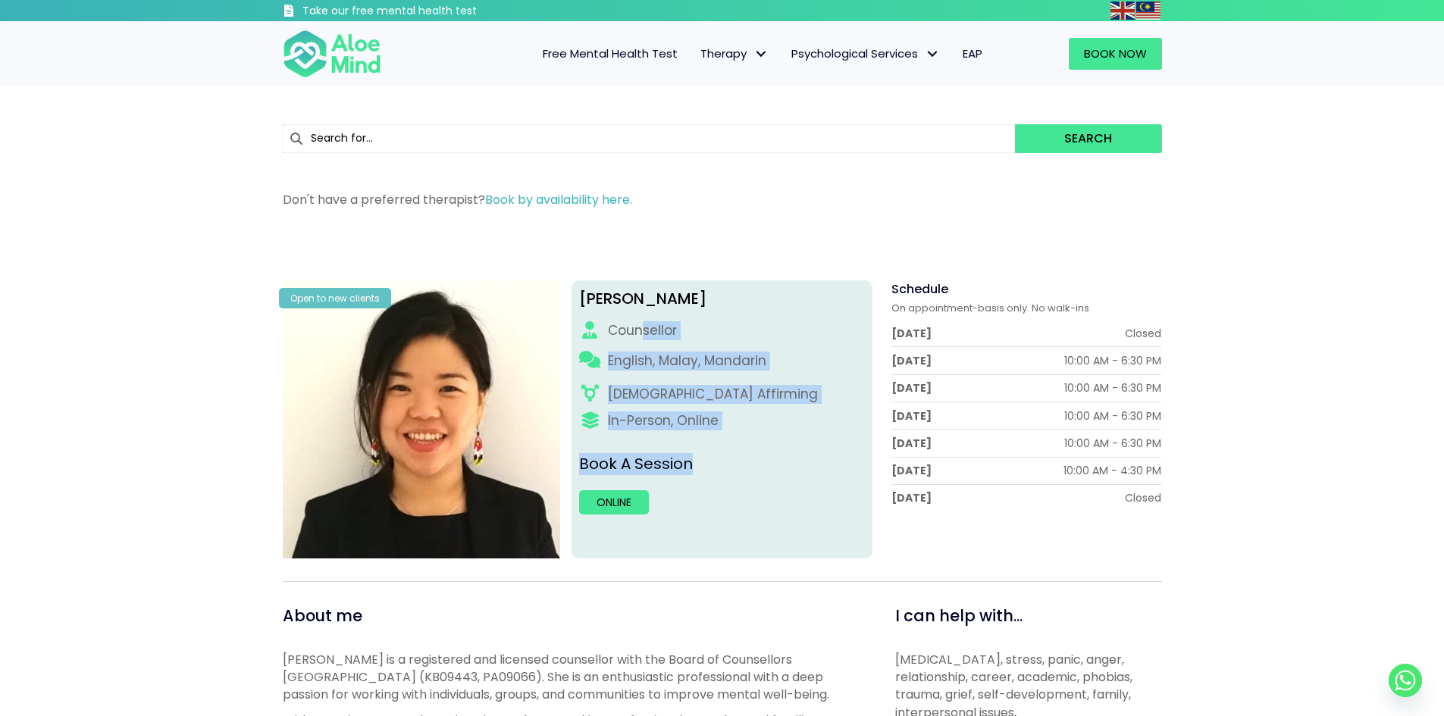
drag, startPoint x: 651, startPoint y: 325, endPoint x: 827, endPoint y: 452, distance: 216.7
click at [827, 452] on div "[PERSON_NAME] English, Malay, Mandarin [DEMOGRAPHIC_DATA] Affirming In-Person, …" at bounding box center [722, 419] width 301 height 278
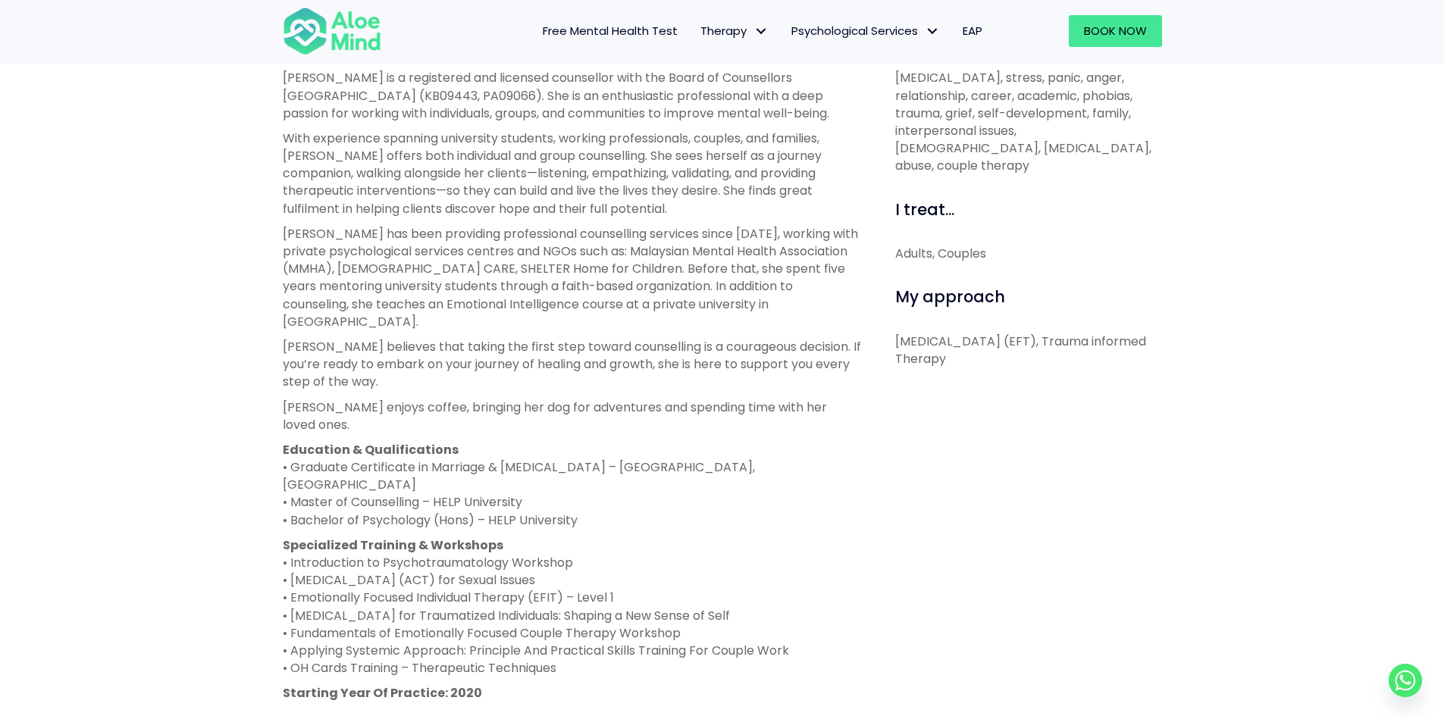
scroll to position [606, 0]
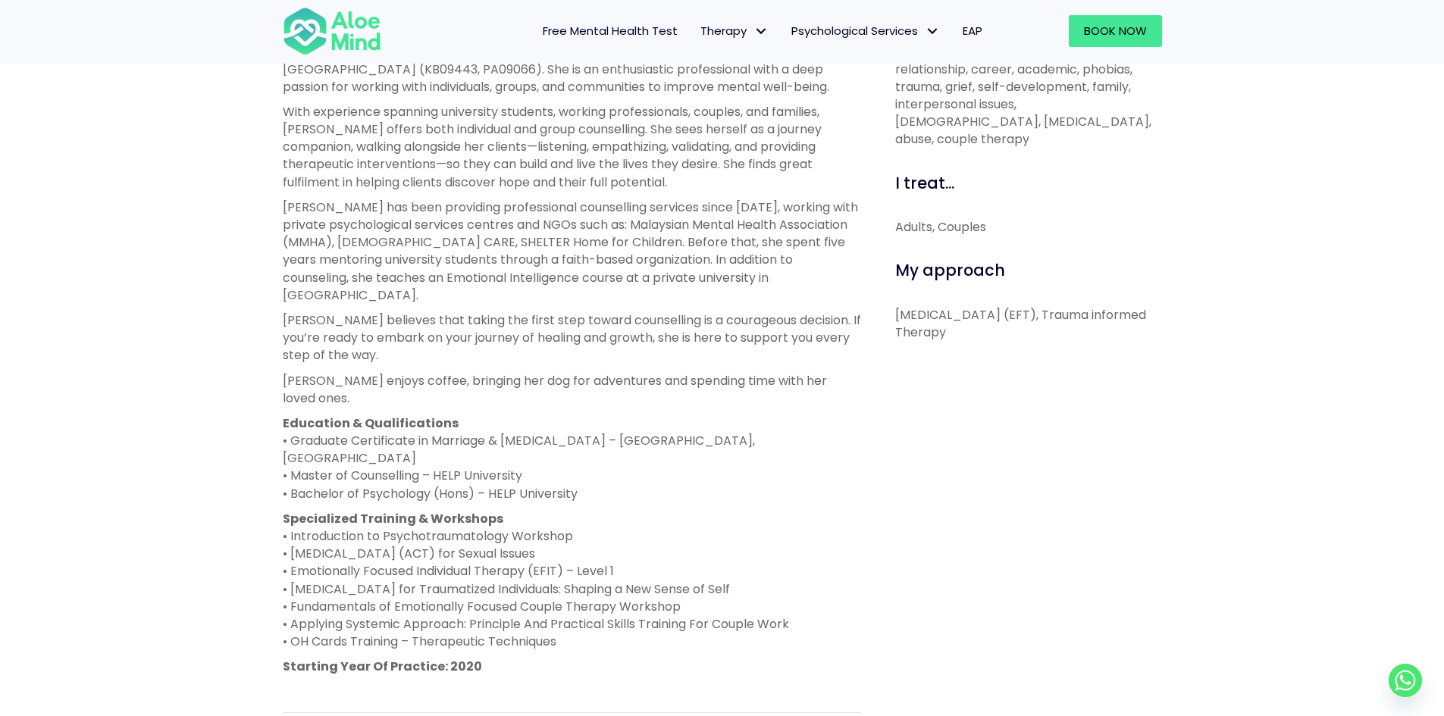
drag, startPoint x: 685, startPoint y: 434, endPoint x: 659, endPoint y: 383, distance: 57.6
click at [659, 415] on p "Education & Qualifications • Graduate Certificate in Marriage & [MEDICAL_DATA] …" at bounding box center [572, 459] width 578 height 88
drag, startPoint x: 657, startPoint y: 392, endPoint x: 660, endPoint y: 439, distance: 47.1
click at [660, 439] on p "Education & Qualifications • Graduate Certificate in Marriage & [MEDICAL_DATA] …" at bounding box center [572, 459] width 578 height 88
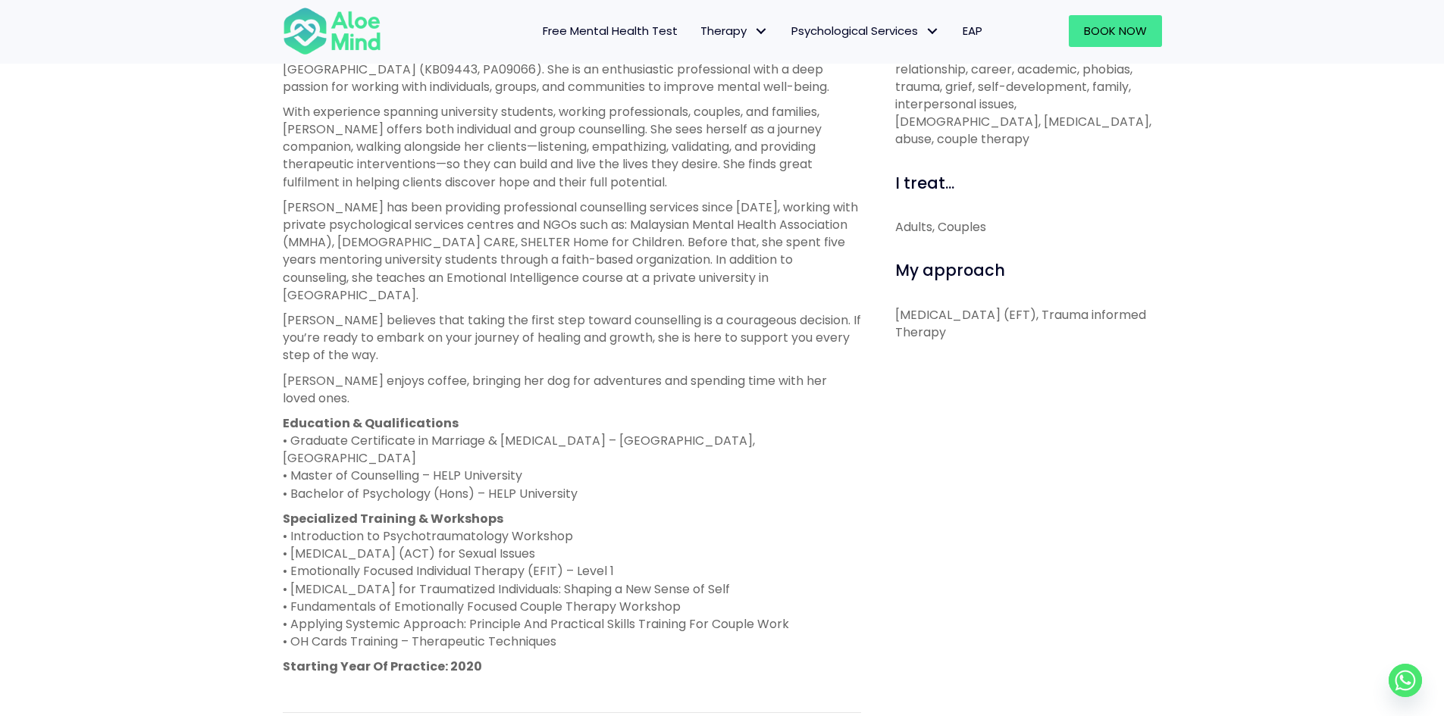
click at [660, 439] on p "Education & Qualifications • Graduate Certificate in Marriage & [MEDICAL_DATA] …" at bounding box center [572, 459] width 578 height 88
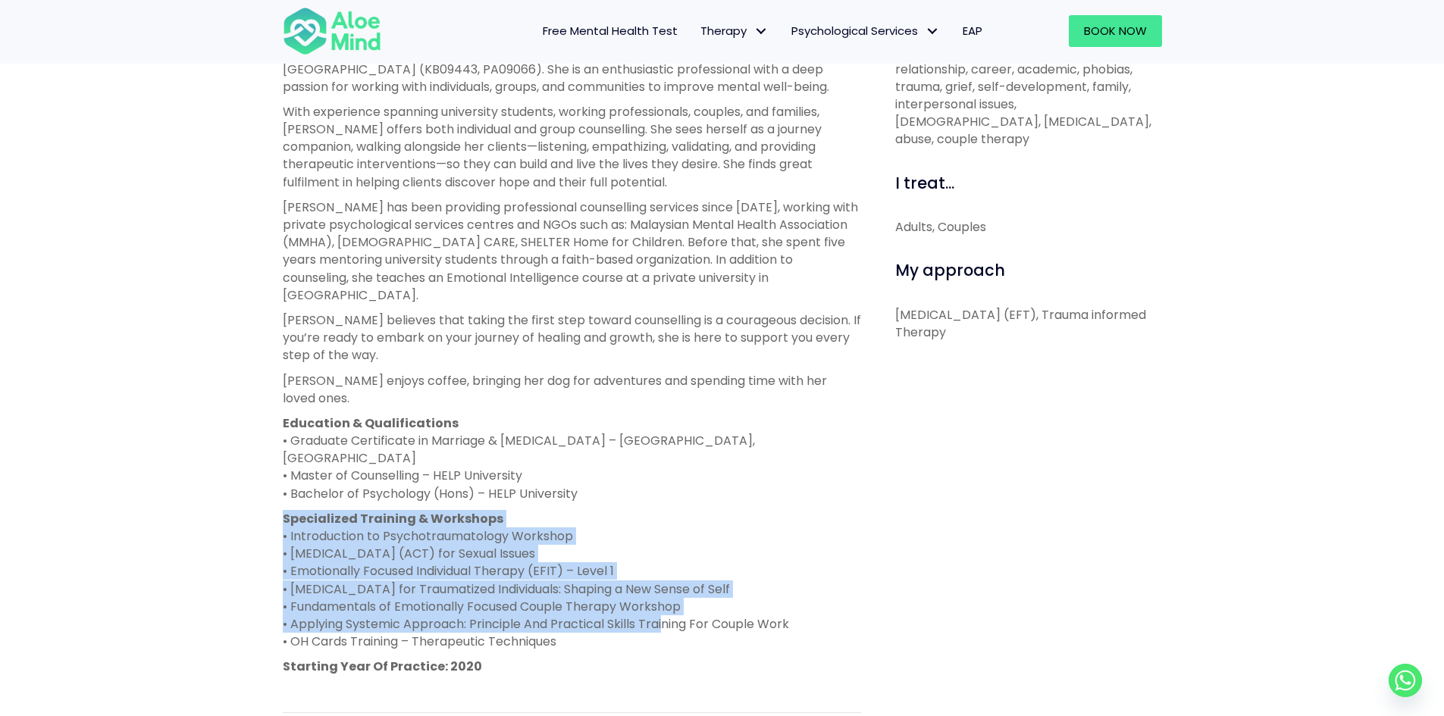
drag, startPoint x: 650, startPoint y: 479, endPoint x: 663, endPoint y: 577, distance: 98.5
click at [663, 577] on p "Specialized Training & Workshops • Introduction to Psychotraumatology Workshop …" at bounding box center [572, 580] width 578 height 141
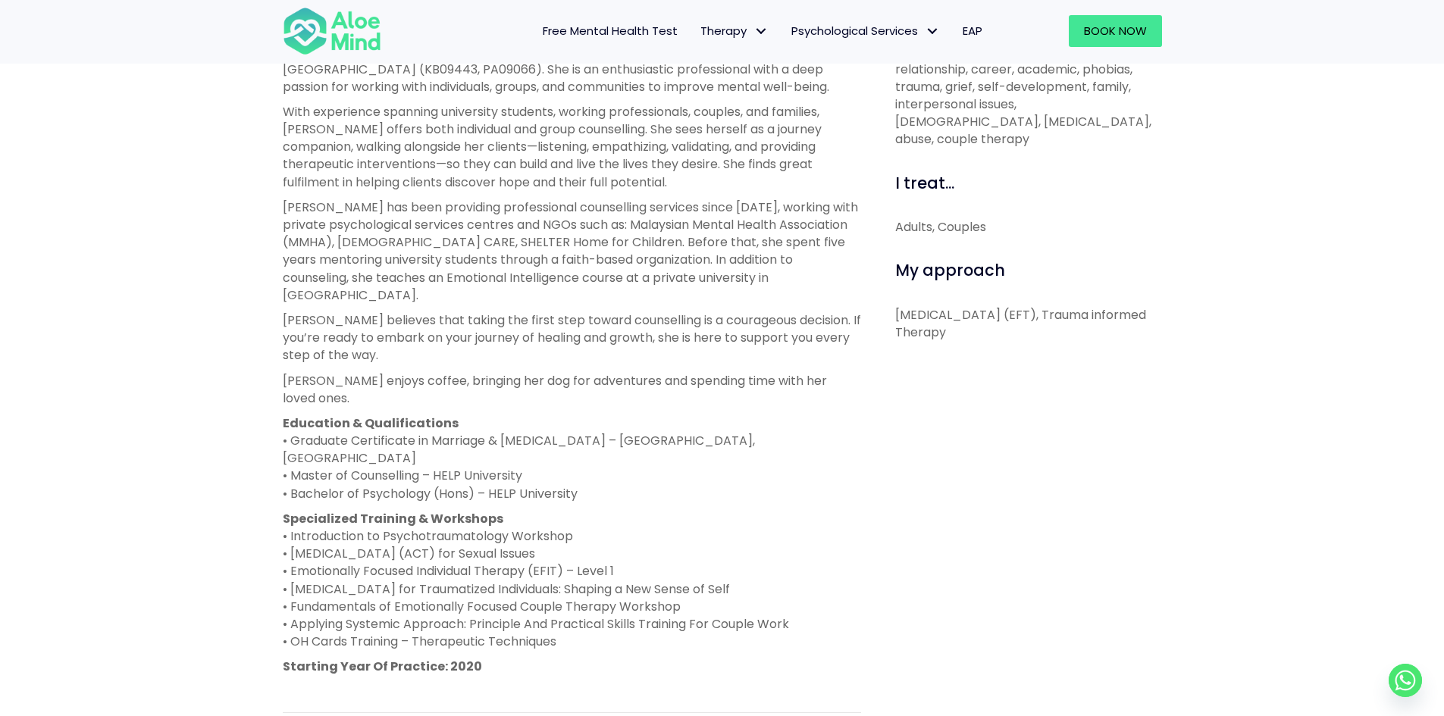
drag, startPoint x: 643, startPoint y: 603, endPoint x: 609, endPoint y: 447, distance: 159.7
click at [609, 447] on div "[PERSON_NAME] is a registered and licensed counsellor with the Board of Counsel…" at bounding box center [572, 358] width 578 height 633
click at [609, 447] on p "Education & Qualifications • Graduate Certificate in Marriage & [MEDICAL_DATA] …" at bounding box center [572, 459] width 578 height 88
drag, startPoint x: 606, startPoint y: 447, endPoint x: 644, endPoint y: 598, distance: 155.7
click at [644, 598] on div "[PERSON_NAME] is a registered and licensed counsellor with the Board of Counsel…" at bounding box center [572, 358] width 578 height 633
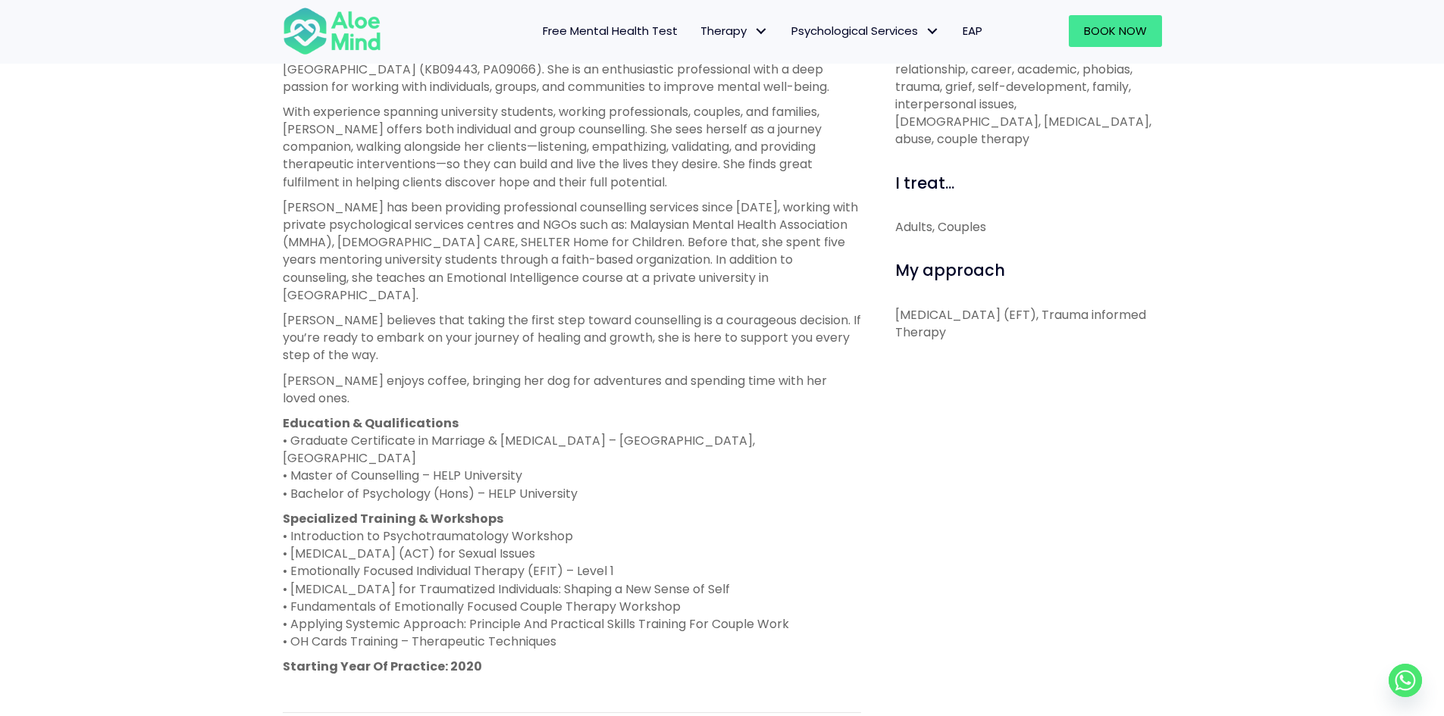
click at [644, 598] on div "[PERSON_NAME] is a registered and licensed counsellor with the Board of Counsel…" at bounding box center [572, 358] width 578 height 633
drag, startPoint x: 638, startPoint y: 581, endPoint x: 579, endPoint y: 443, distance: 150.1
click at [579, 443] on div "[PERSON_NAME] is a registered and licensed counsellor with the Board of Counsel…" at bounding box center [572, 358] width 578 height 633
click at [579, 443] on p "Education & Qualifications • Graduate Certificate in Marriage & [MEDICAL_DATA] …" at bounding box center [572, 459] width 578 height 88
drag, startPoint x: 579, startPoint y: 443, endPoint x: 616, endPoint y: 594, distance: 155.2
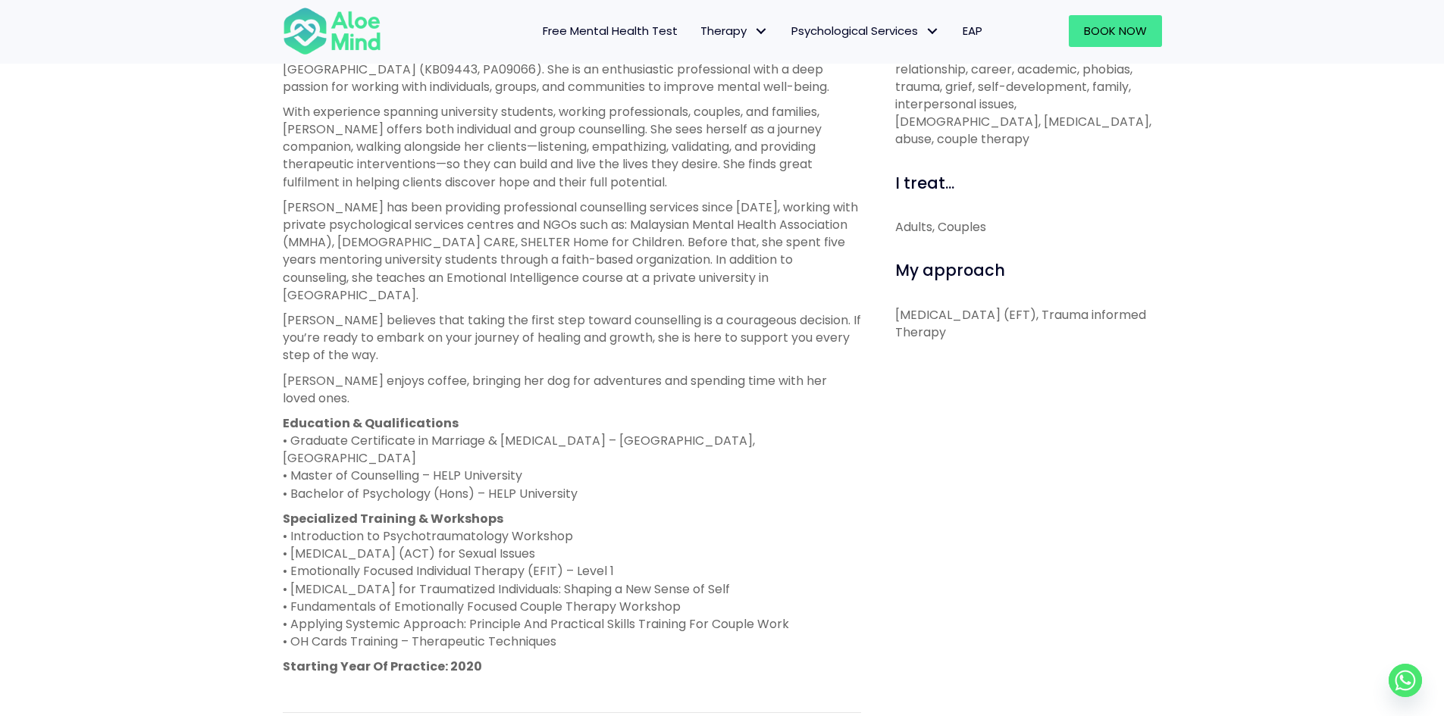
click at [616, 594] on div "[PERSON_NAME] is a registered and licensed counsellor with the Board of Counsel…" at bounding box center [572, 358] width 578 height 633
click at [616, 594] on p "Specialized Training & Workshops • Introduction to Psychotraumatology Workshop …" at bounding box center [572, 580] width 578 height 141
drag, startPoint x: 616, startPoint y: 594, endPoint x: 587, endPoint y: 439, distance: 157.9
click at [587, 439] on div "[PERSON_NAME] is a registered and licensed counsellor with the Board of Counsel…" at bounding box center [572, 358] width 578 height 633
click at [587, 439] on p "Education & Qualifications • Graduate Certificate in Marriage & [MEDICAL_DATA] …" at bounding box center [572, 459] width 578 height 88
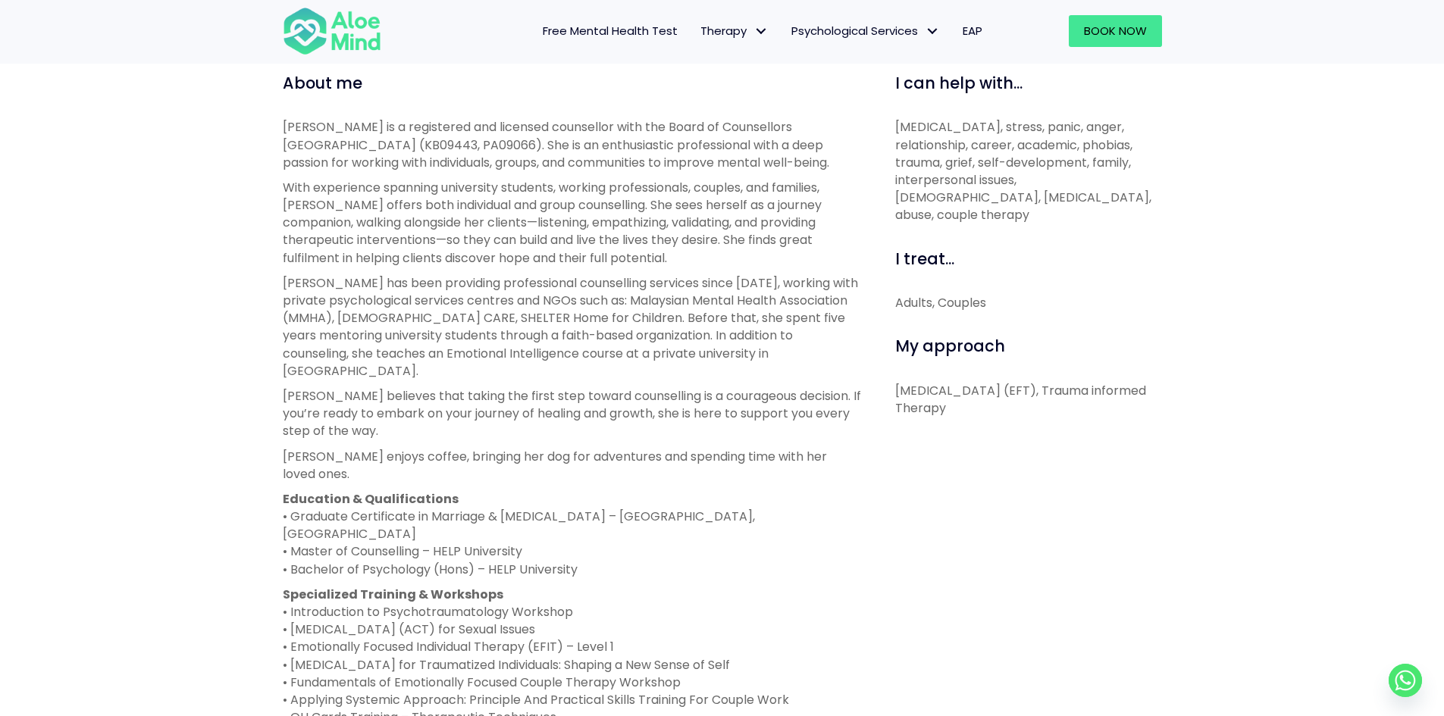
scroll to position [455, 0]
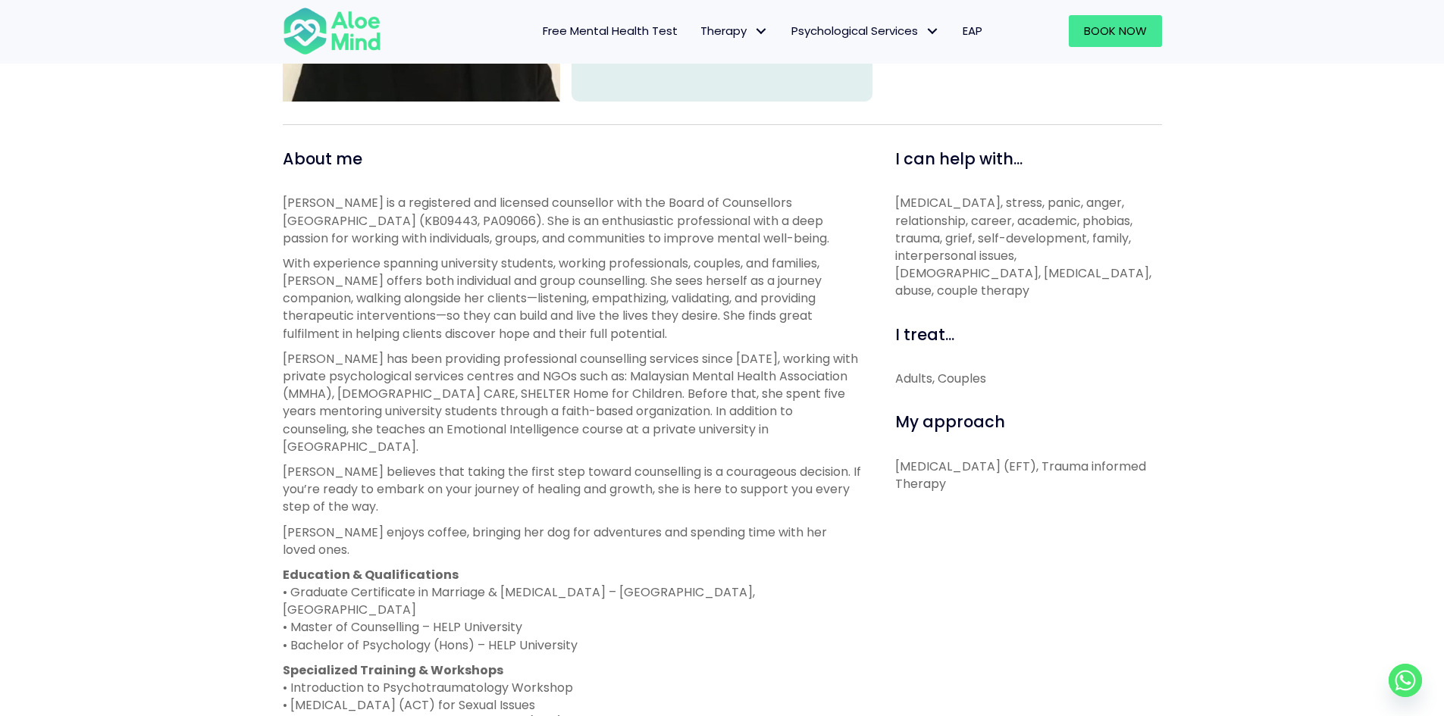
click at [531, 249] on div "[PERSON_NAME] is a registered and licensed counsellor with the Board of Counsel…" at bounding box center [572, 510] width 578 height 633
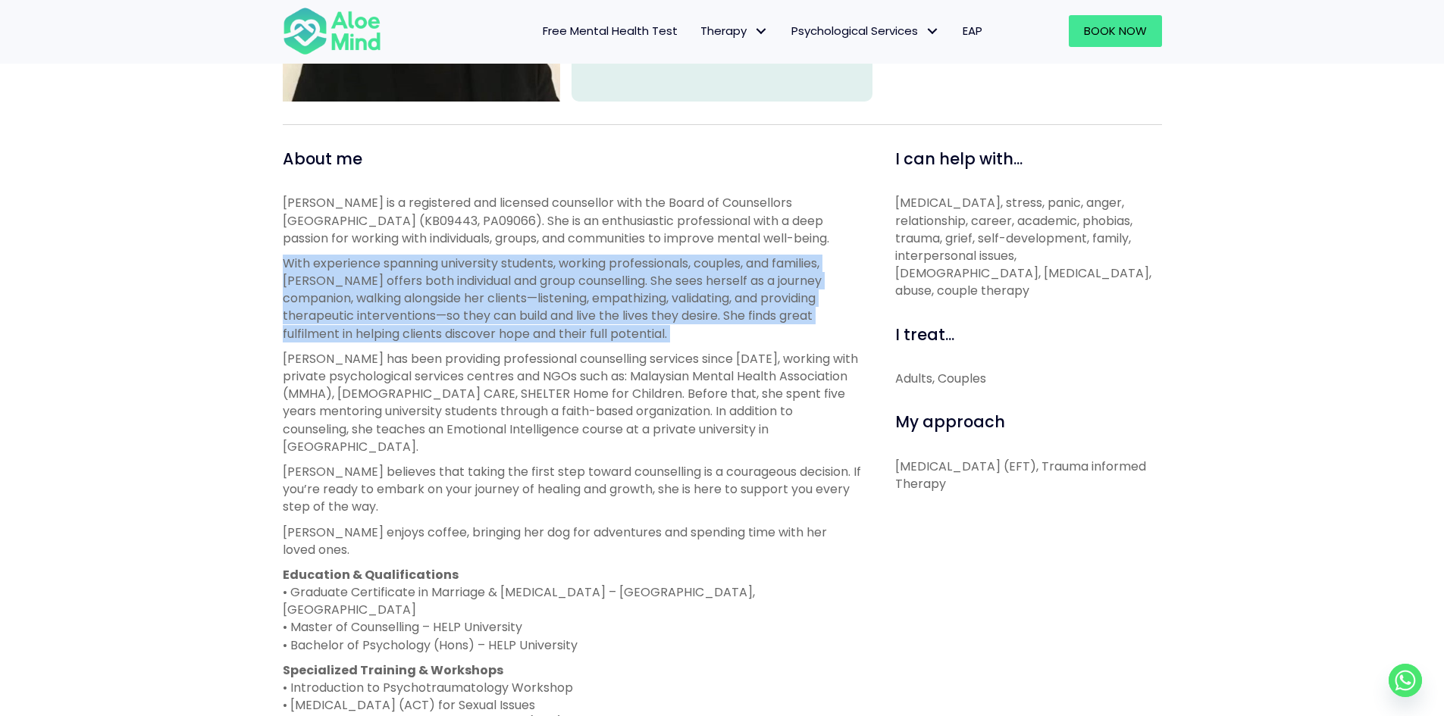
click at [531, 249] on div "[PERSON_NAME] is a registered and licensed counsellor with the Board of Counsel…" at bounding box center [572, 510] width 578 height 633
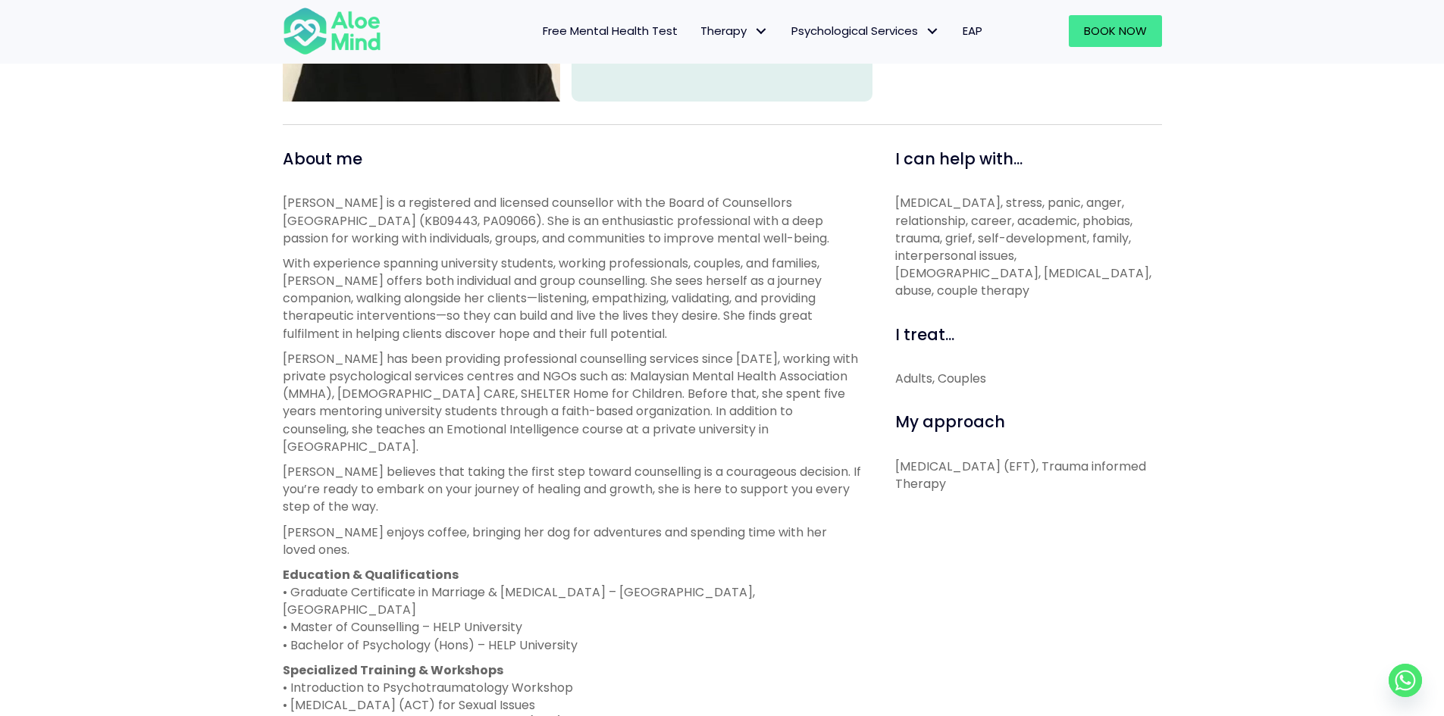
click at [537, 240] on p "[PERSON_NAME] is a registered and licensed counsellor with the Board of Counsel…" at bounding box center [572, 220] width 578 height 53
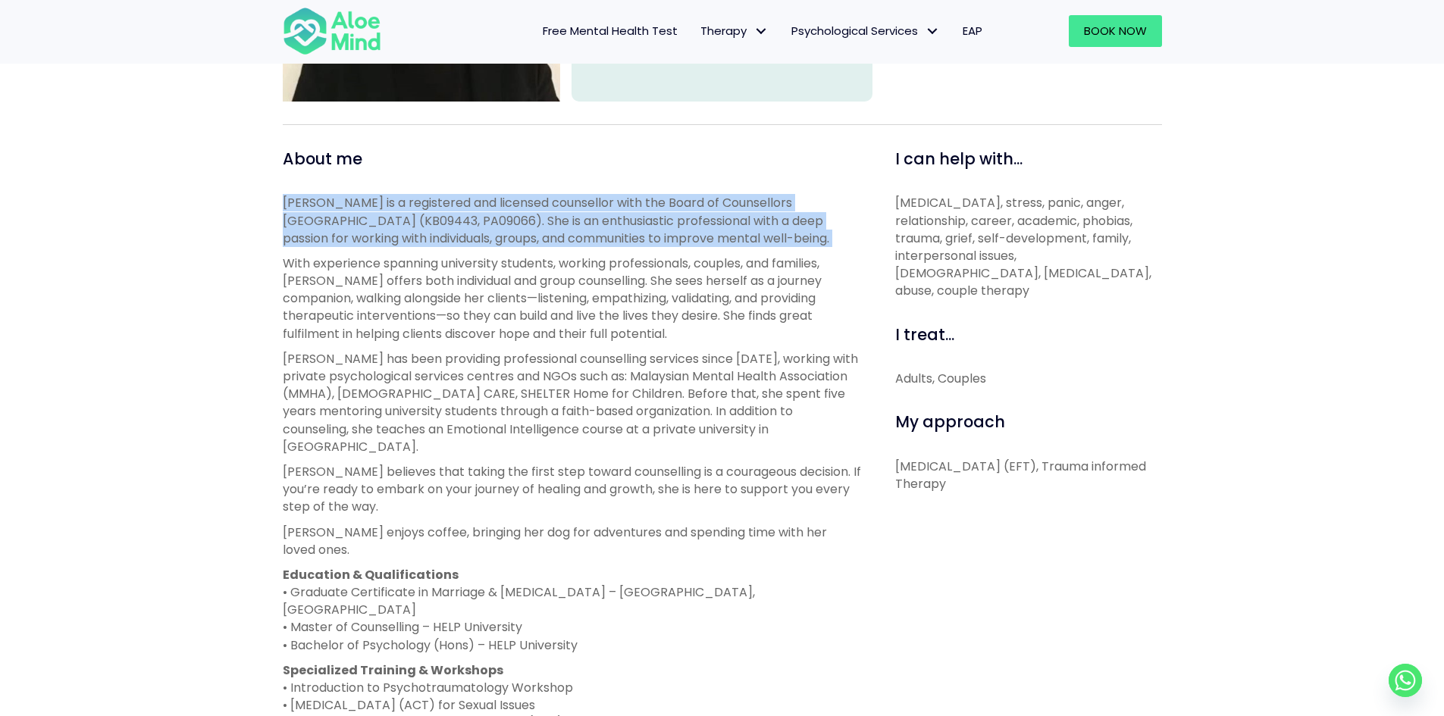
click at [537, 240] on p "[PERSON_NAME] is a registered and licensed counsellor with the Board of Counsel…" at bounding box center [572, 220] width 578 height 53
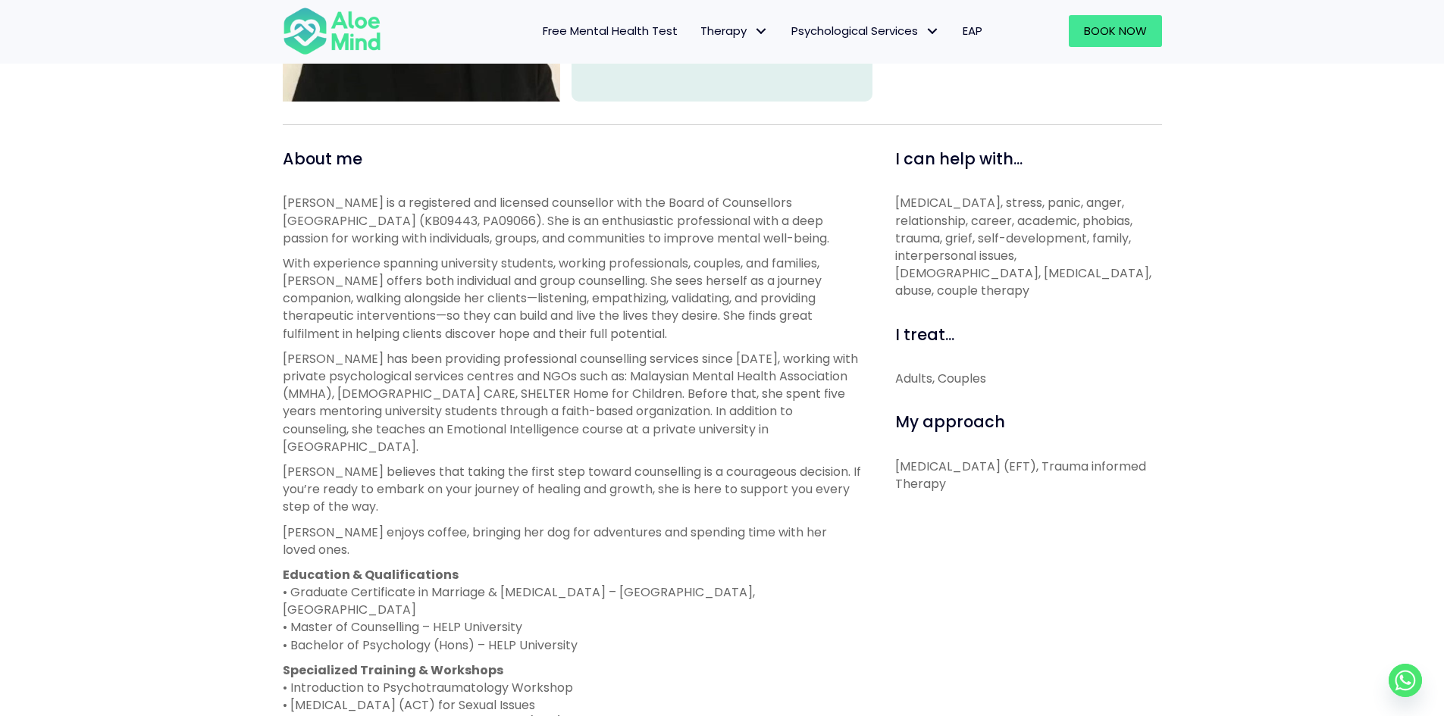
click at [555, 268] on p "With experience spanning university students, working professionals, couples, a…" at bounding box center [572, 299] width 578 height 88
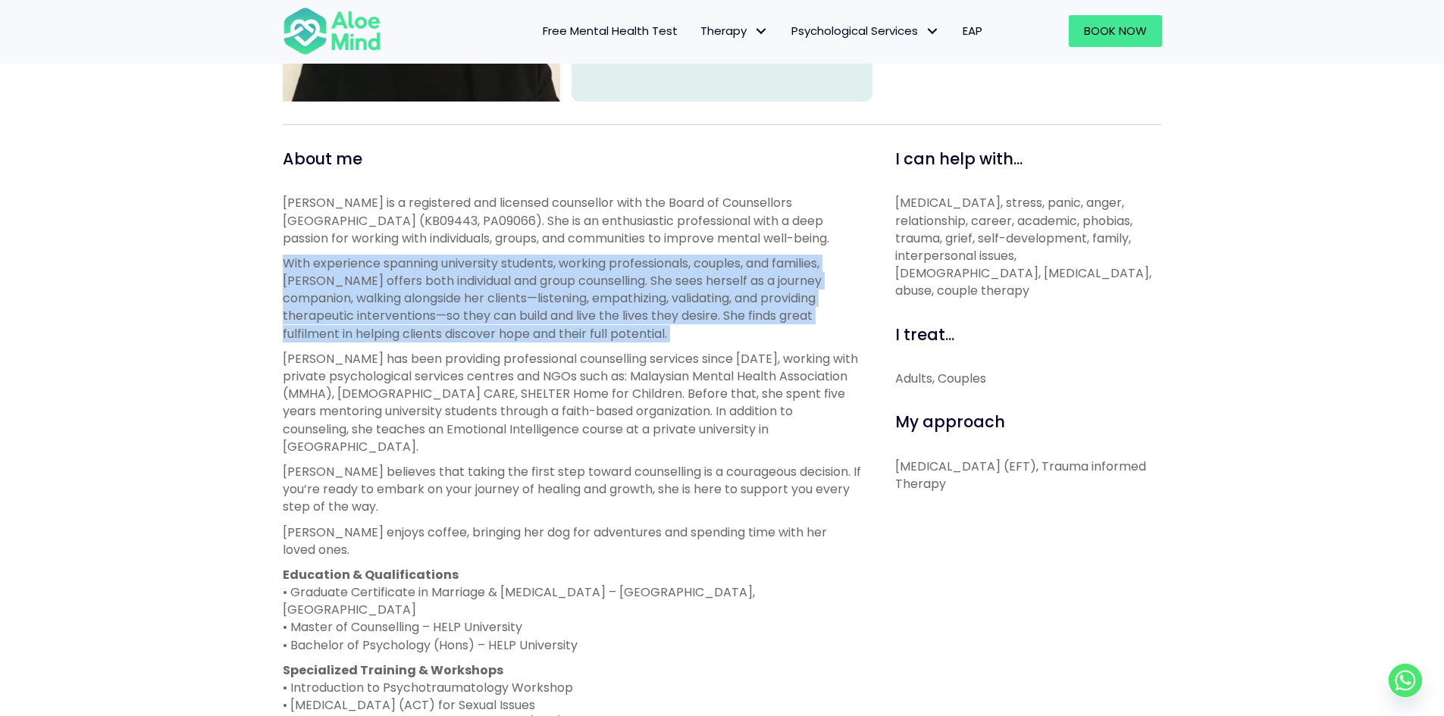
click at [555, 268] on p "With experience spanning university students, working professionals, couples, a…" at bounding box center [572, 299] width 578 height 88
click at [561, 309] on p "With experience spanning university students, working professionals, couples, a…" at bounding box center [572, 299] width 578 height 88
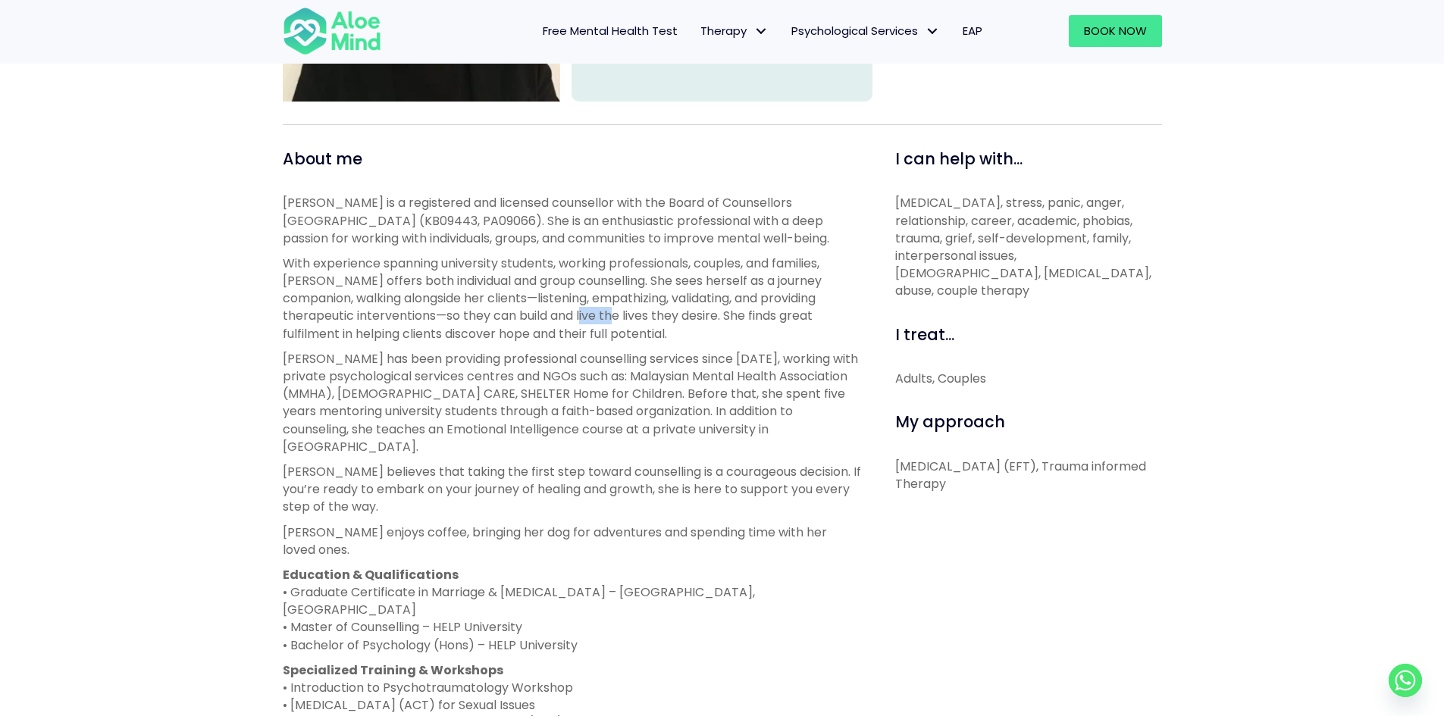
click at [561, 309] on p "With experience spanning university students, working professionals, couples, a…" at bounding box center [572, 299] width 578 height 88
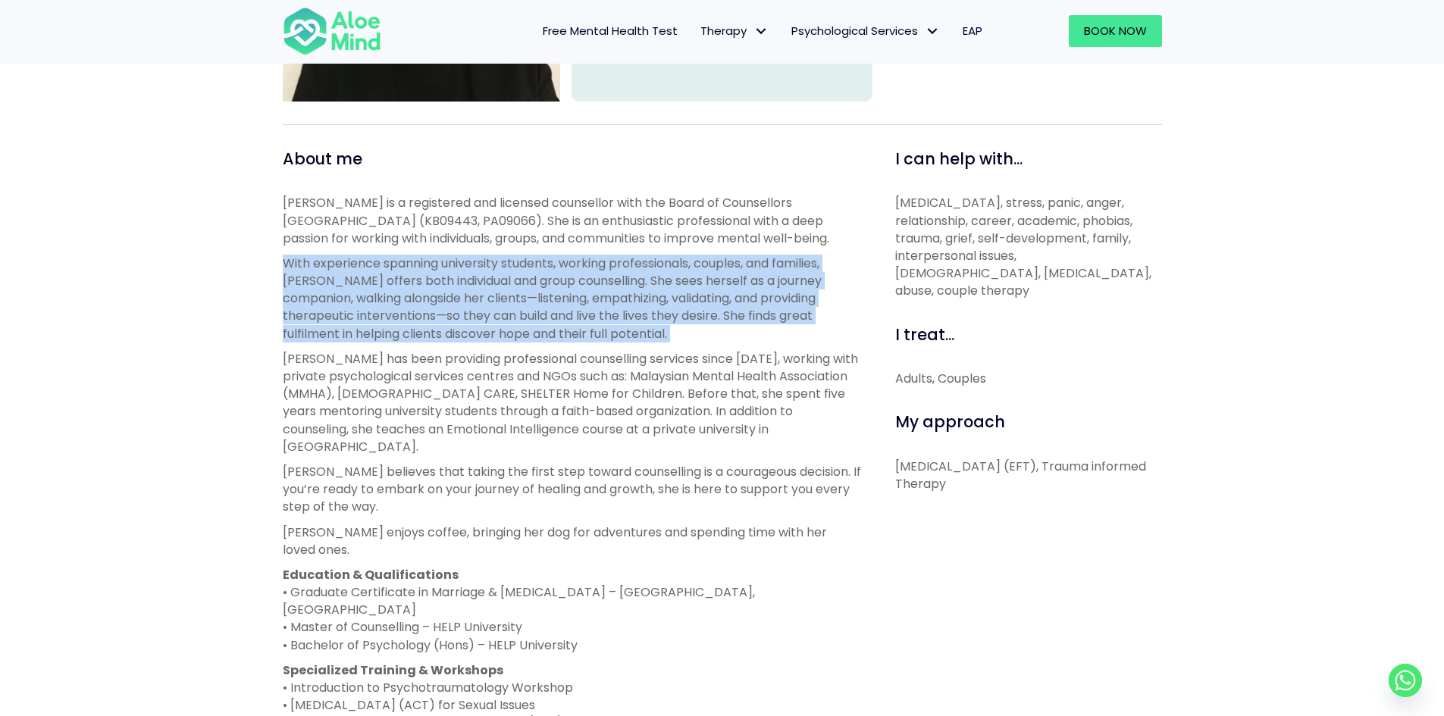
click at [561, 309] on p "With experience spanning university students, working professionals, couples, a…" at bounding box center [572, 299] width 578 height 88
click at [562, 252] on div "[PERSON_NAME] is a registered and licensed counsellor with the Board of Counsel…" at bounding box center [572, 510] width 578 height 633
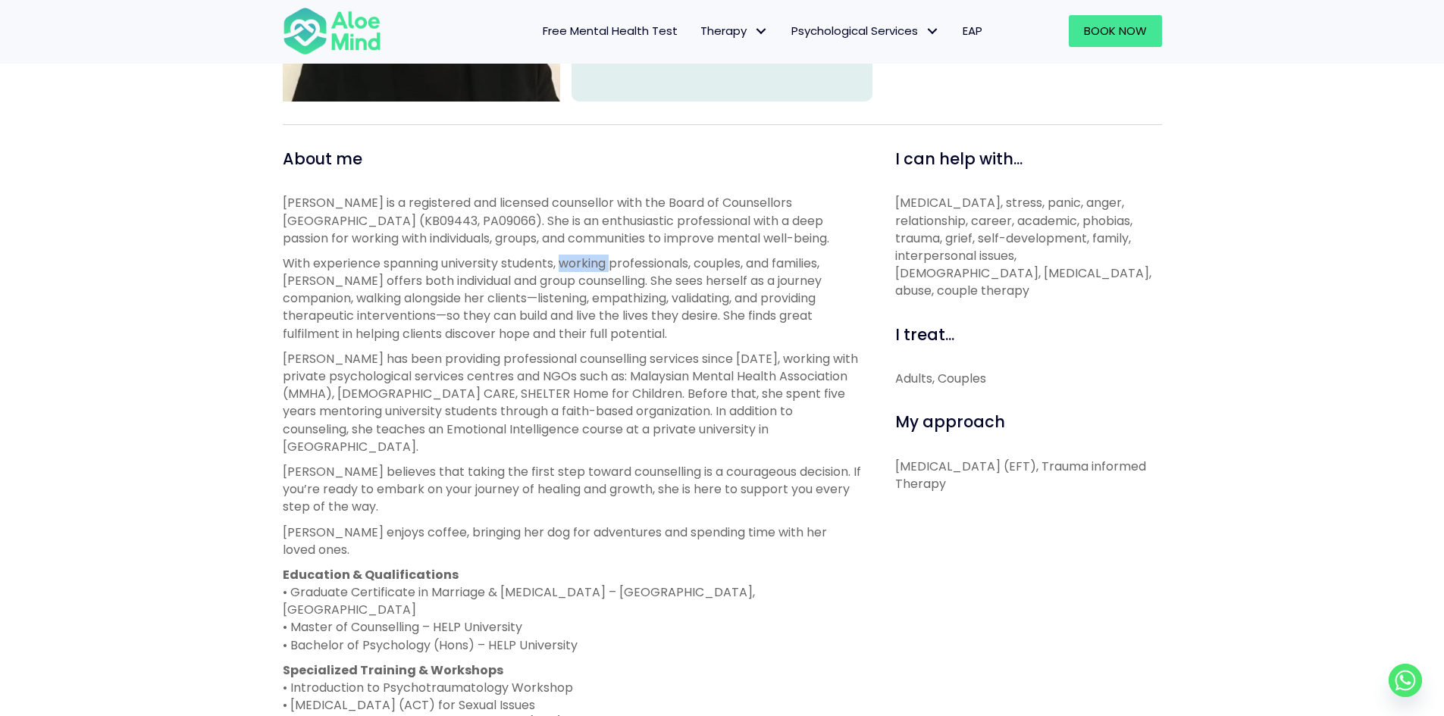
click at [562, 252] on div "[PERSON_NAME] is a registered and licensed counsellor with the Board of Counsel…" at bounding box center [572, 510] width 578 height 633
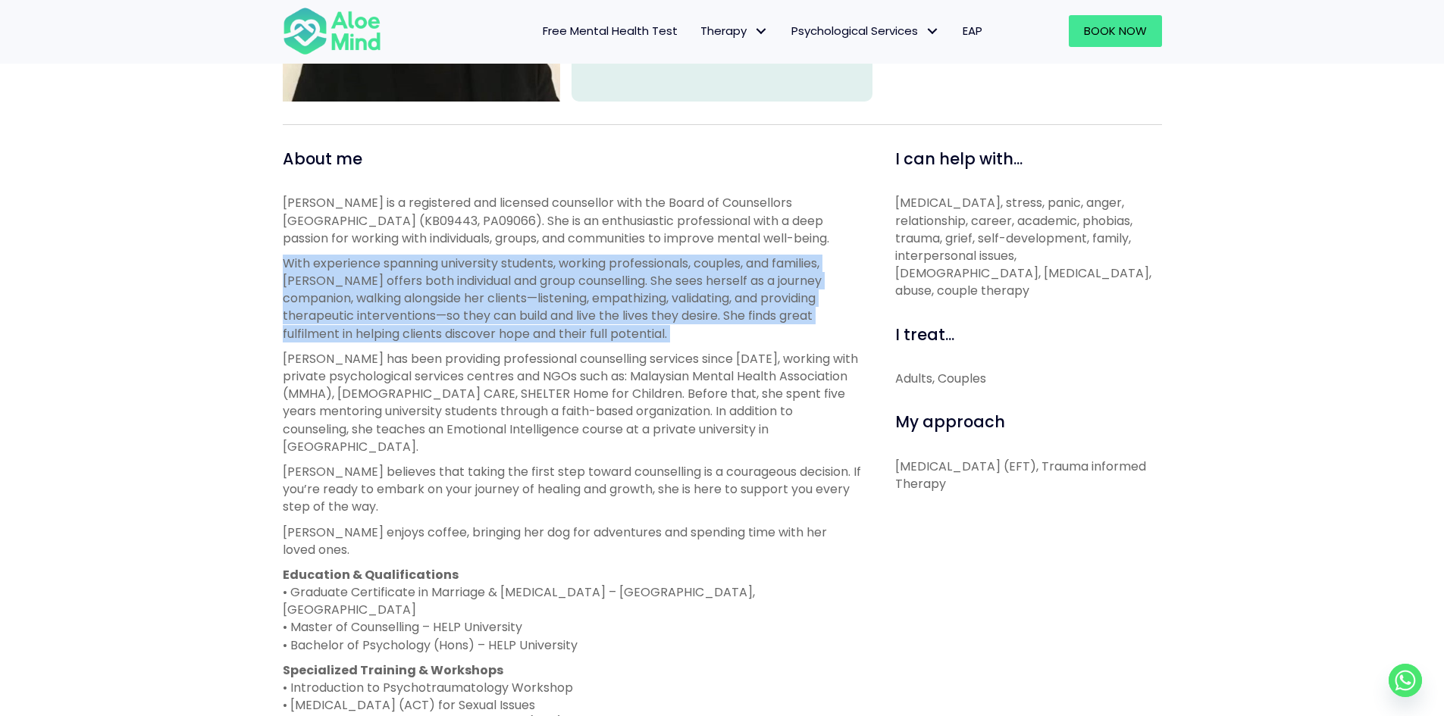
click at [562, 252] on div "[PERSON_NAME] is a registered and licensed counsellor with the Board of Counsel…" at bounding box center [572, 510] width 578 height 633
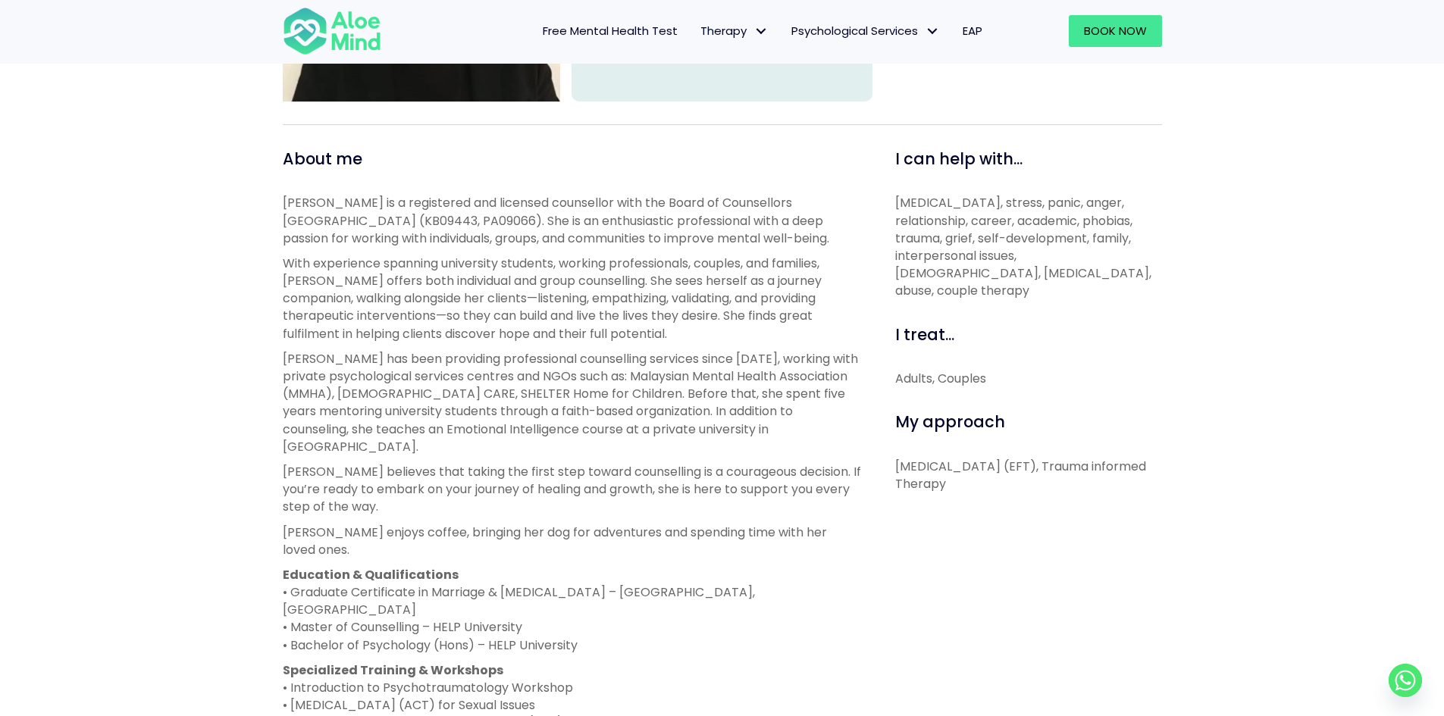
click at [591, 231] on p "[PERSON_NAME] is a registered and licensed counsellor with the Board of Counsel…" at bounding box center [572, 220] width 578 height 53
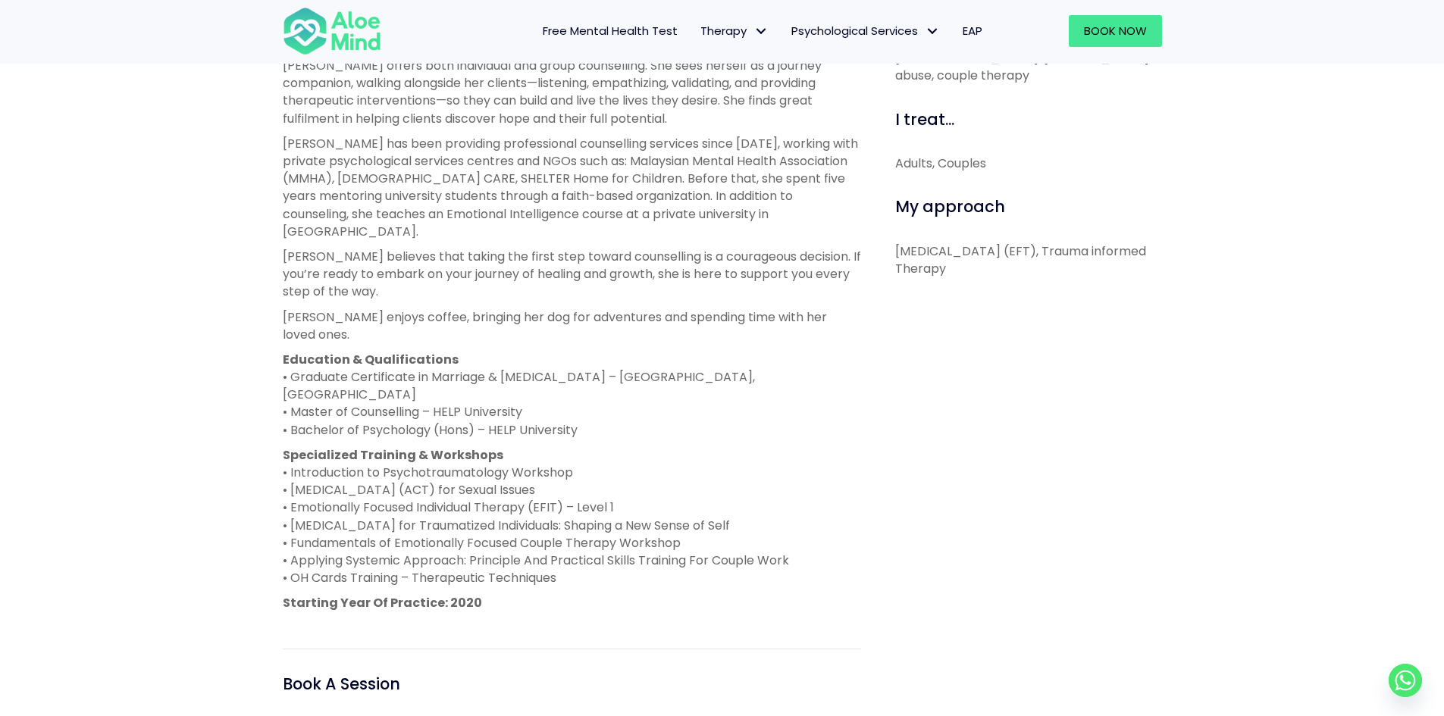
scroll to position [682, 0]
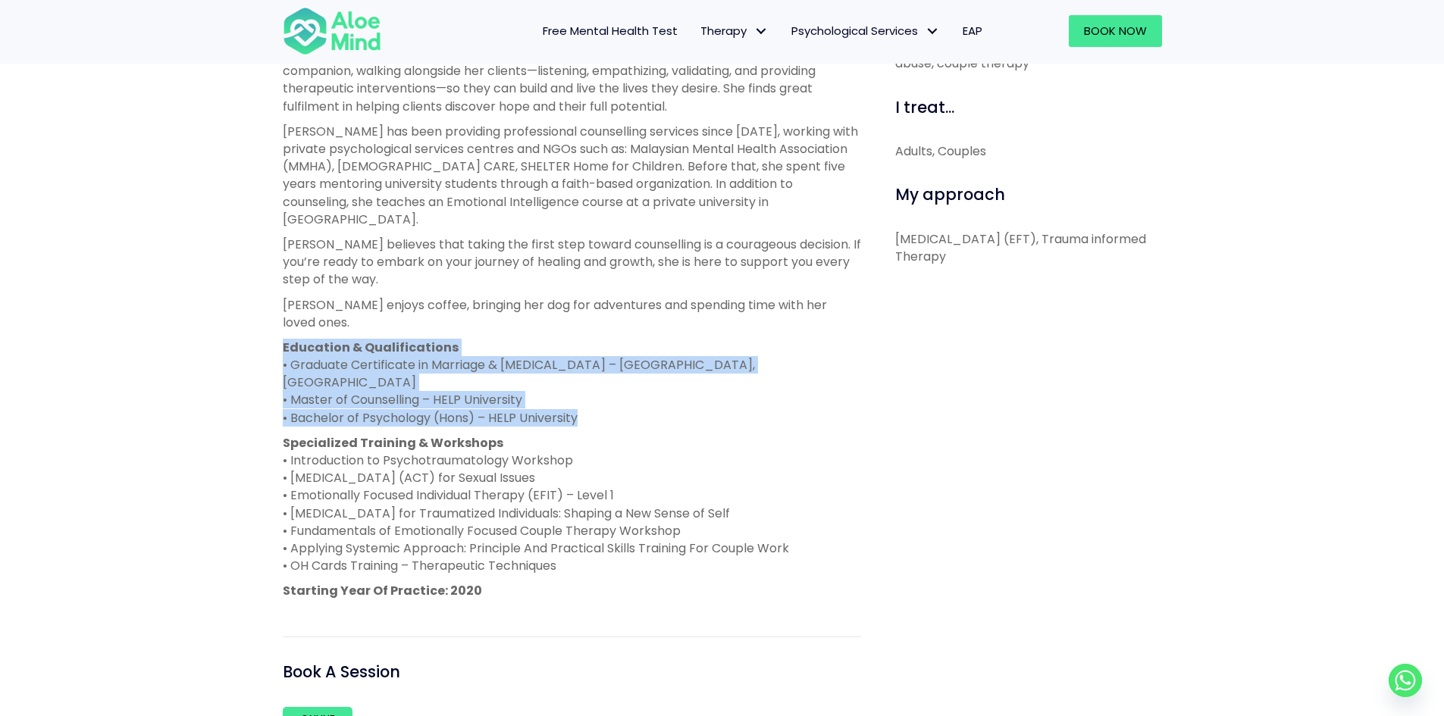
drag, startPoint x: 537, startPoint y: 310, endPoint x: 531, endPoint y: 296, distance: 14.9
click at [531, 296] on div "[PERSON_NAME] is a registered and licensed counsellor with the Board of Counsel…" at bounding box center [572, 283] width 578 height 633
click at [572, 356] on p "Education & Qualifications • Graduate Certificate in Marriage & [MEDICAL_DATA] …" at bounding box center [572, 383] width 578 height 88
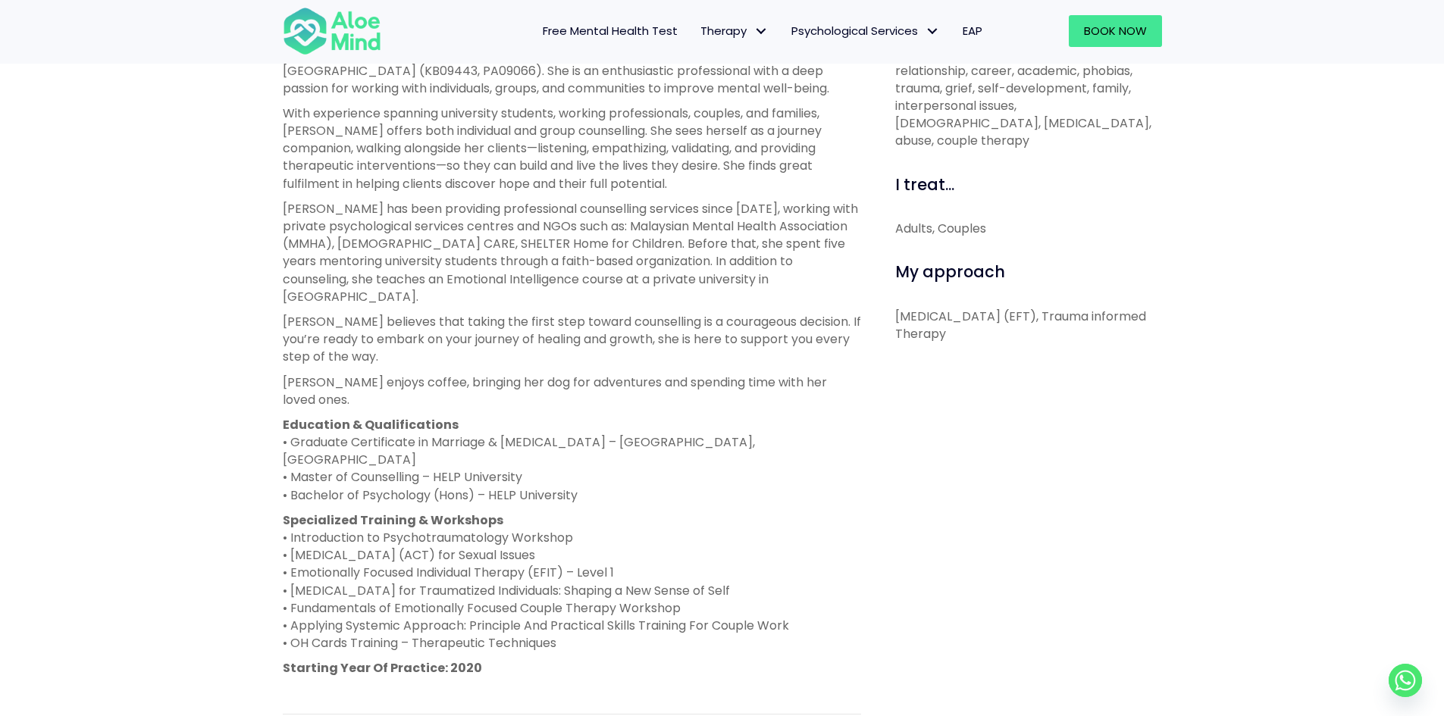
scroll to position [531, 0]
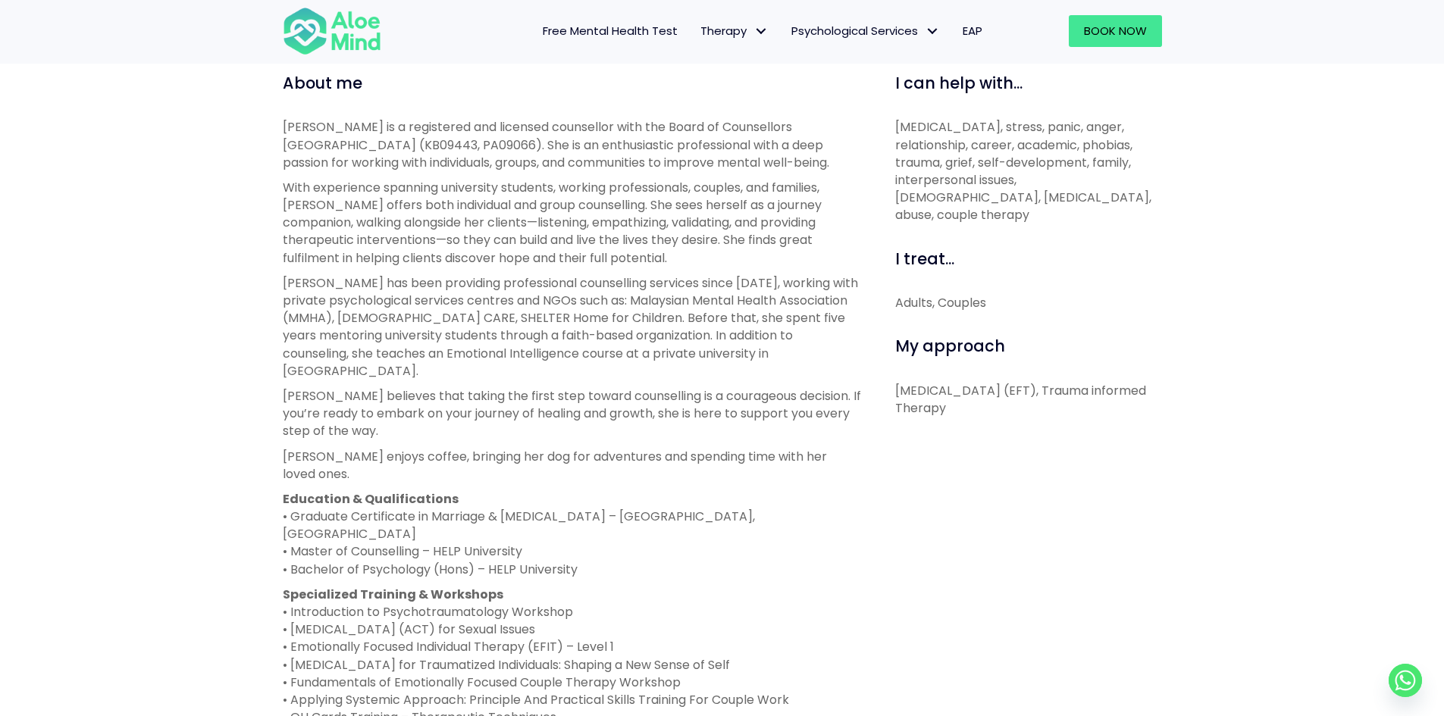
click at [588, 408] on p "[PERSON_NAME] believes that taking the first step toward counselling is a coura…" at bounding box center [572, 413] width 578 height 53
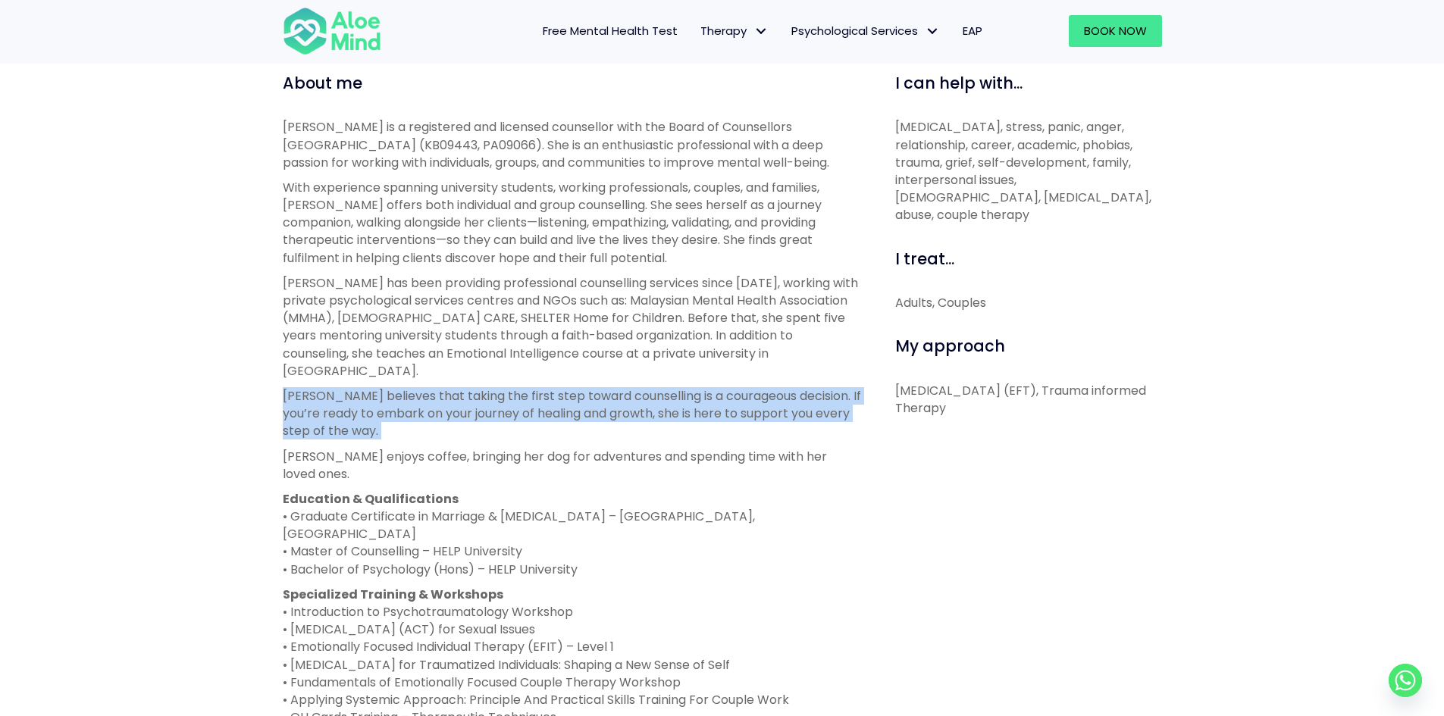
click at [588, 408] on p "[PERSON_NAME] believes that taking the first step toward counselling is a coura…" at bounding box center [572, 413] width 578 height 53
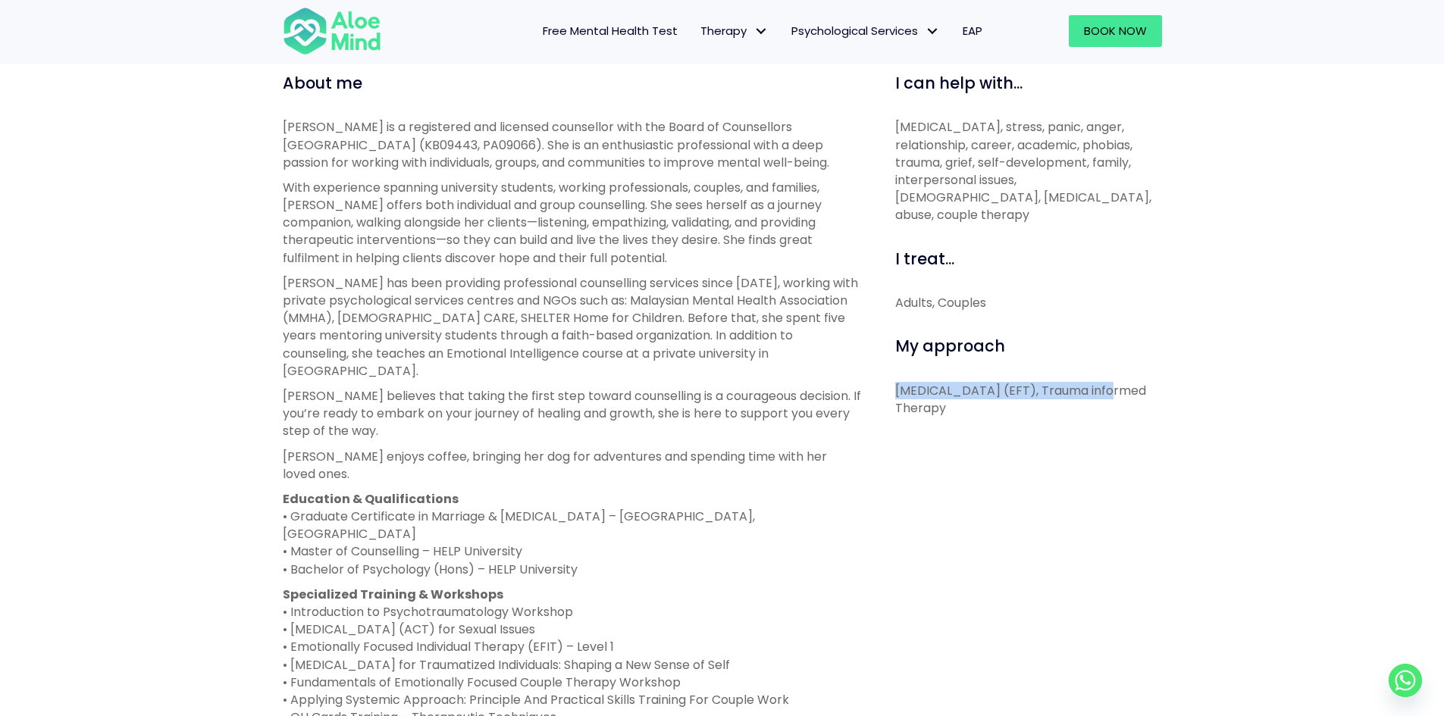
drag, startPoint x: 888, startPoint y: 369, endPoint x: 1104, endPoint y: 364, distance: 216.9
click at [1104, 364] on div "I can help with... [MEDICAL_DATA], stress, panic, anger, relationship, career, …" at bounding box center [1022, 506] width 301 height 869
copy p "[MEDICAL_DATA] (EFT)"
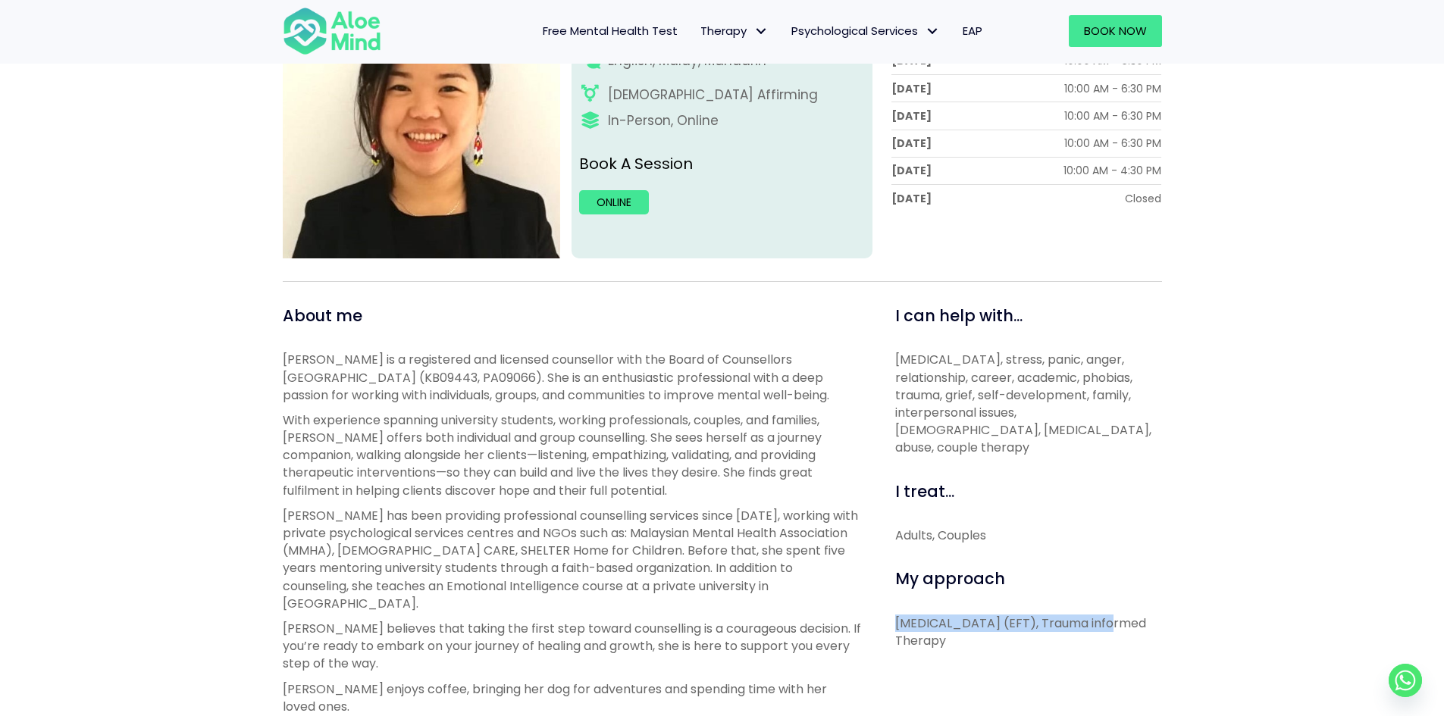
scroll to position [303, 0]
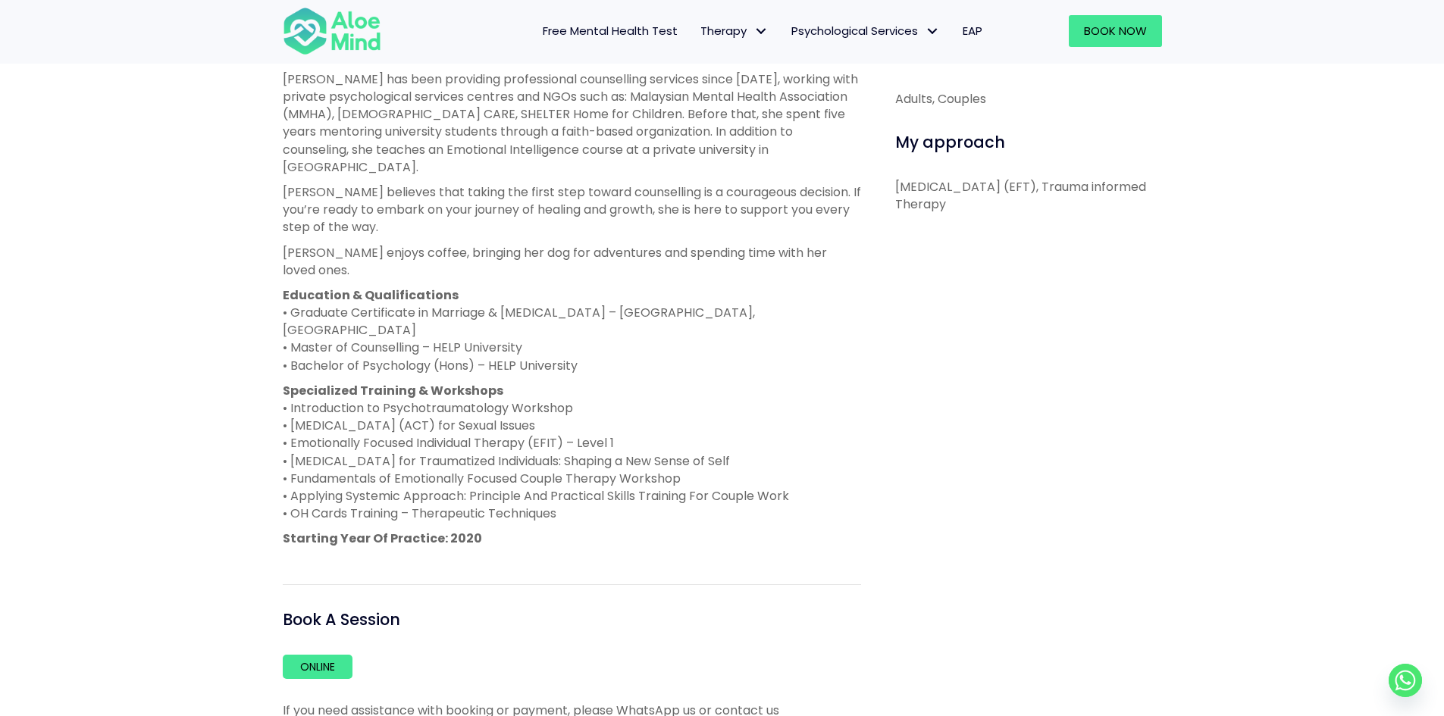
scroll to position [758, 0]
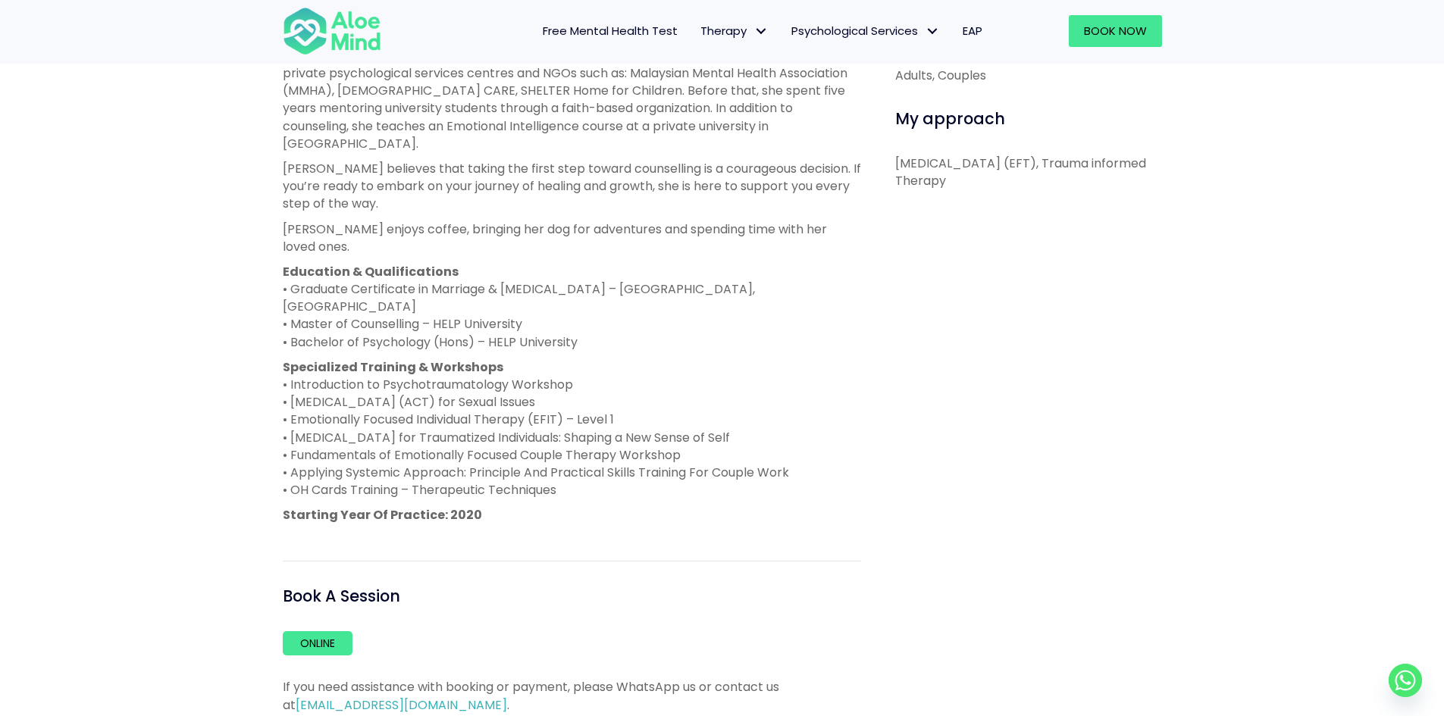
click at [548, 374] on p "Specialized Training & Workshops • Introduction to Psychotraumatology Workshop …" at bounding box center [572, 429] width 578 height 141
click at [548, 369] on p "Specialized Training & Workshops • Introduction to Psychotraumatology Workshop …" at bounding box center [572, 429] width 578 height 141
click at [487, 296] on p "Education & Qualifications • Graduate Certificate in Marriage & Family Therapy …" at bounding box center [572, 307] width 578 height 88
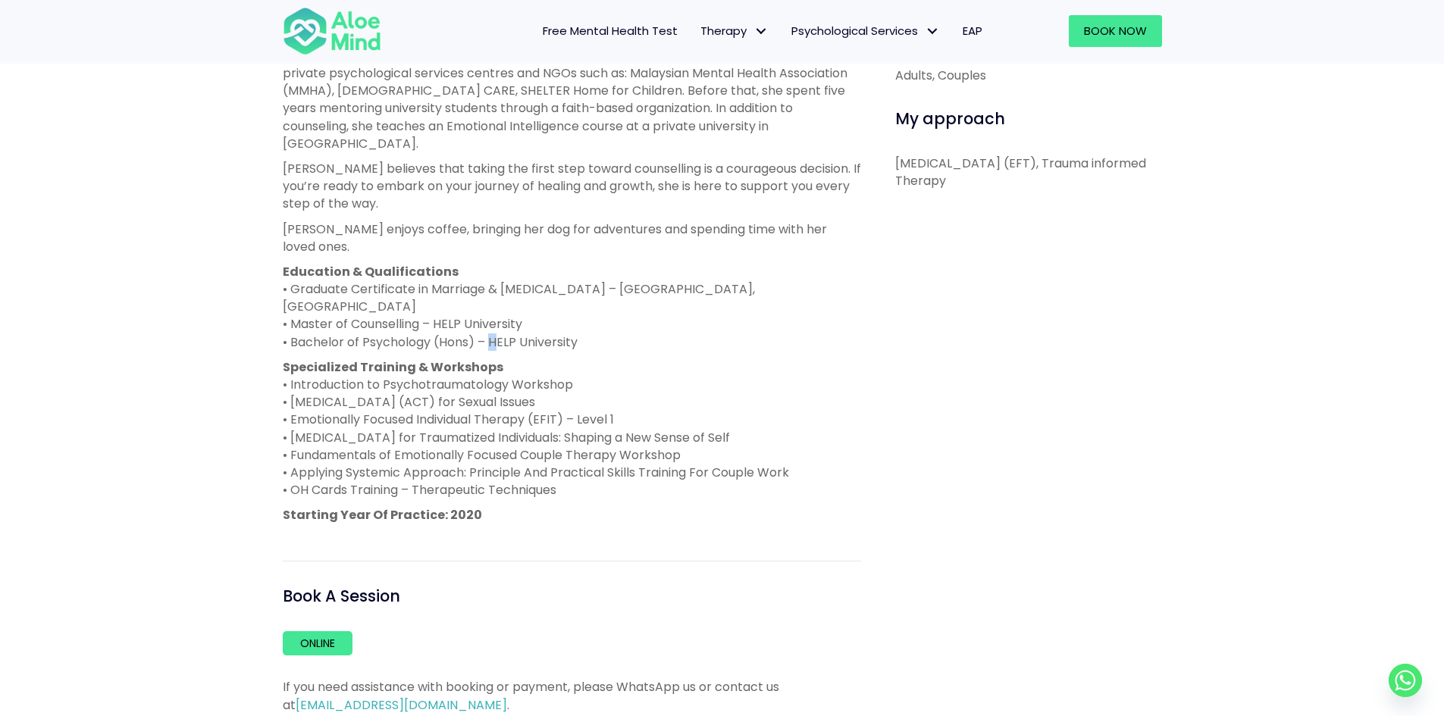
click at [487, 296] on p "Education & Qualifications • Graduate Certificate in Marriage & Family Therapy …" at bounding box center [572, 307] width 578 height 88
click at [475, 284] on p "Education & Qualifications • Graduate Certificate in Marriage & Family Therapy …" at bounding box center [572, 307] width 578 height 88
click at [474, 271] on p "Education & Qualifications • Graduate Certificate in Marriage & Family Therapy …" at bounding box center [572, 307] width 578 height 88
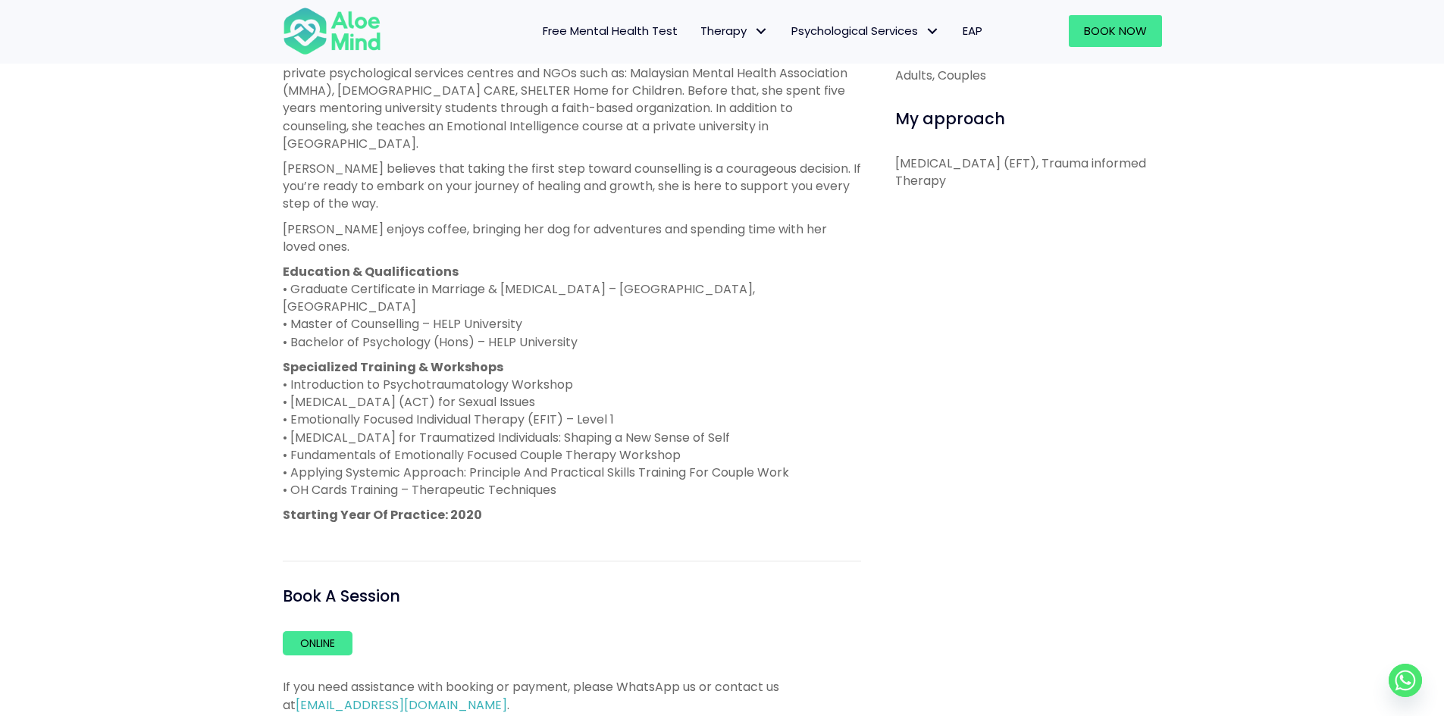
click at [474, 271] on p "Education & Qualifications • Graduate Certificate in Marriage & Family Therapy …" at bounding box center [572, 307] width 578 height 88
click at [478, 263] on p "Education & Qualifications • Graduate Certificate in Marriage & Family Therapy …" at bounding box center [572, 307] width 578 height 88
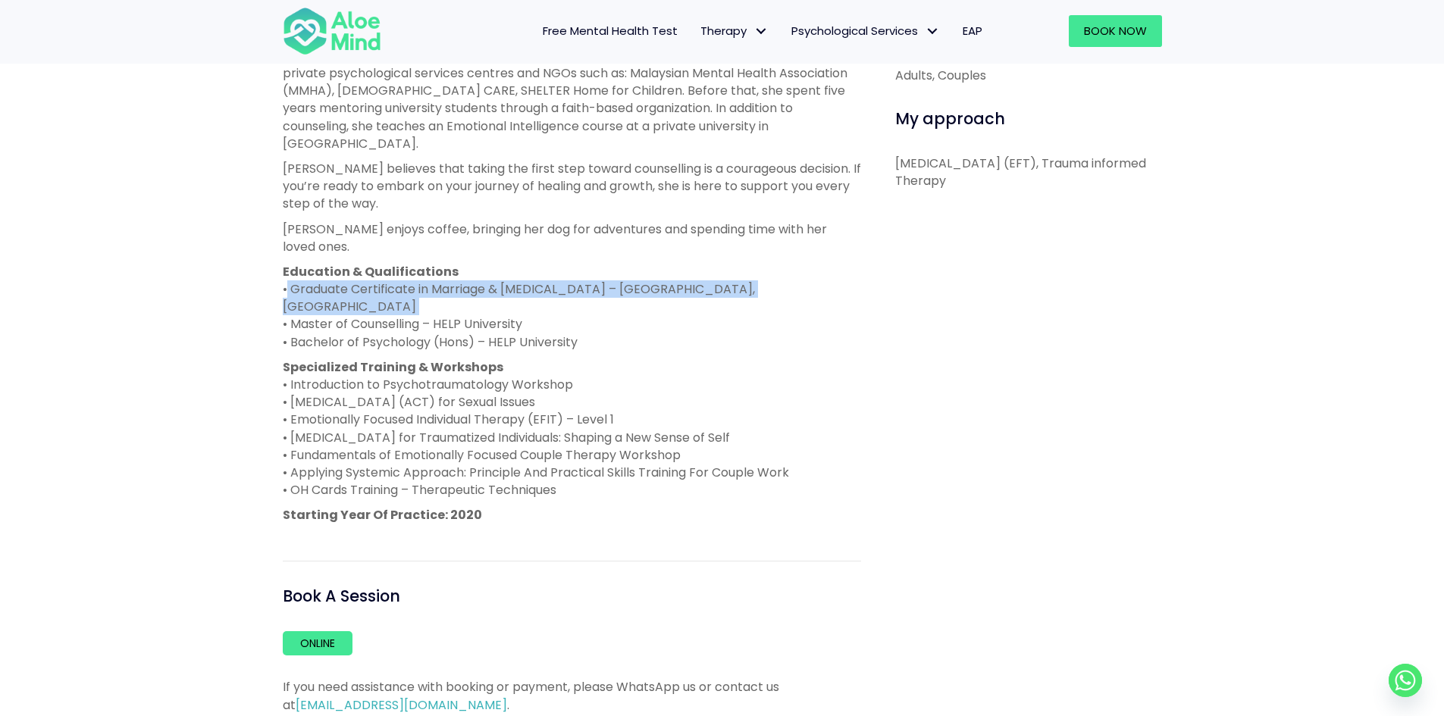
click at [478, 263] on p "Education & Qualifications • Graduate Certificate in Marriage & Family Therapy …" at bounding box center [572, 307] width 578 height 88
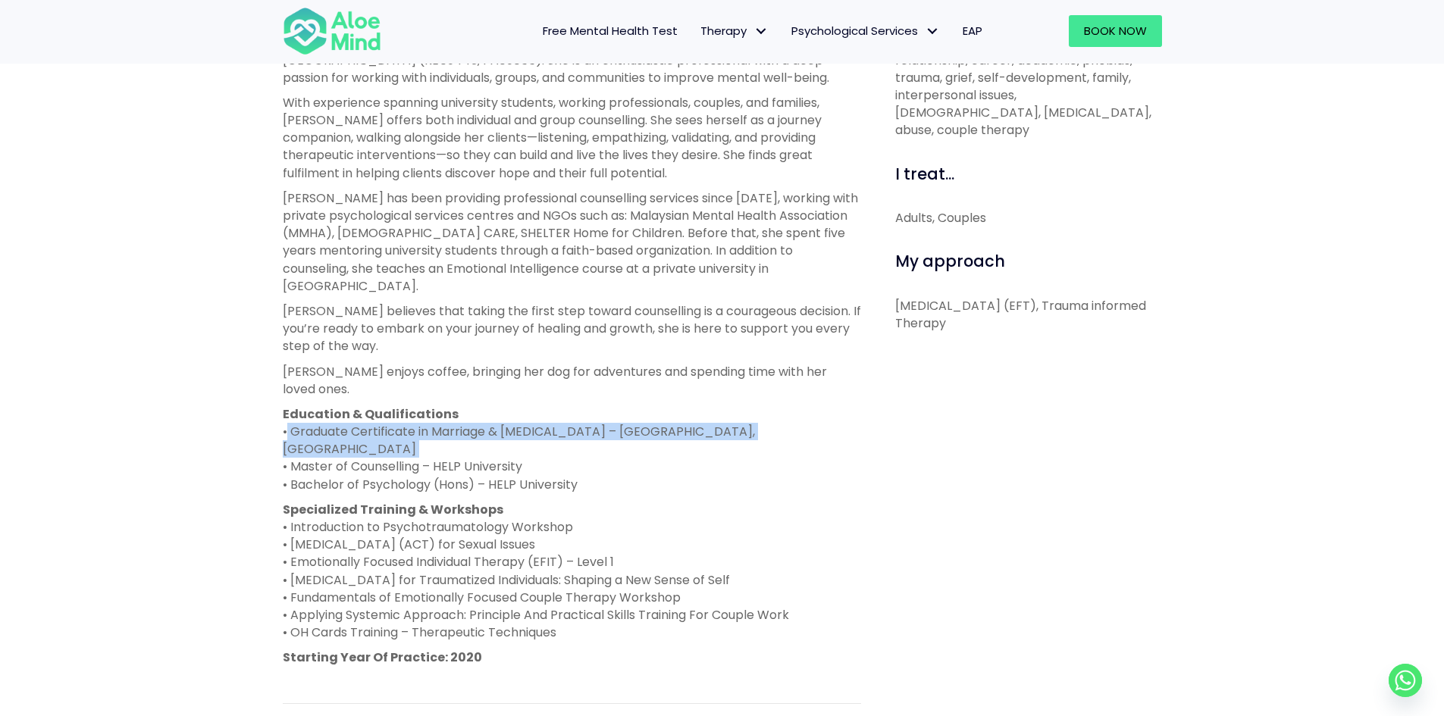
scroll to position [531, 0]
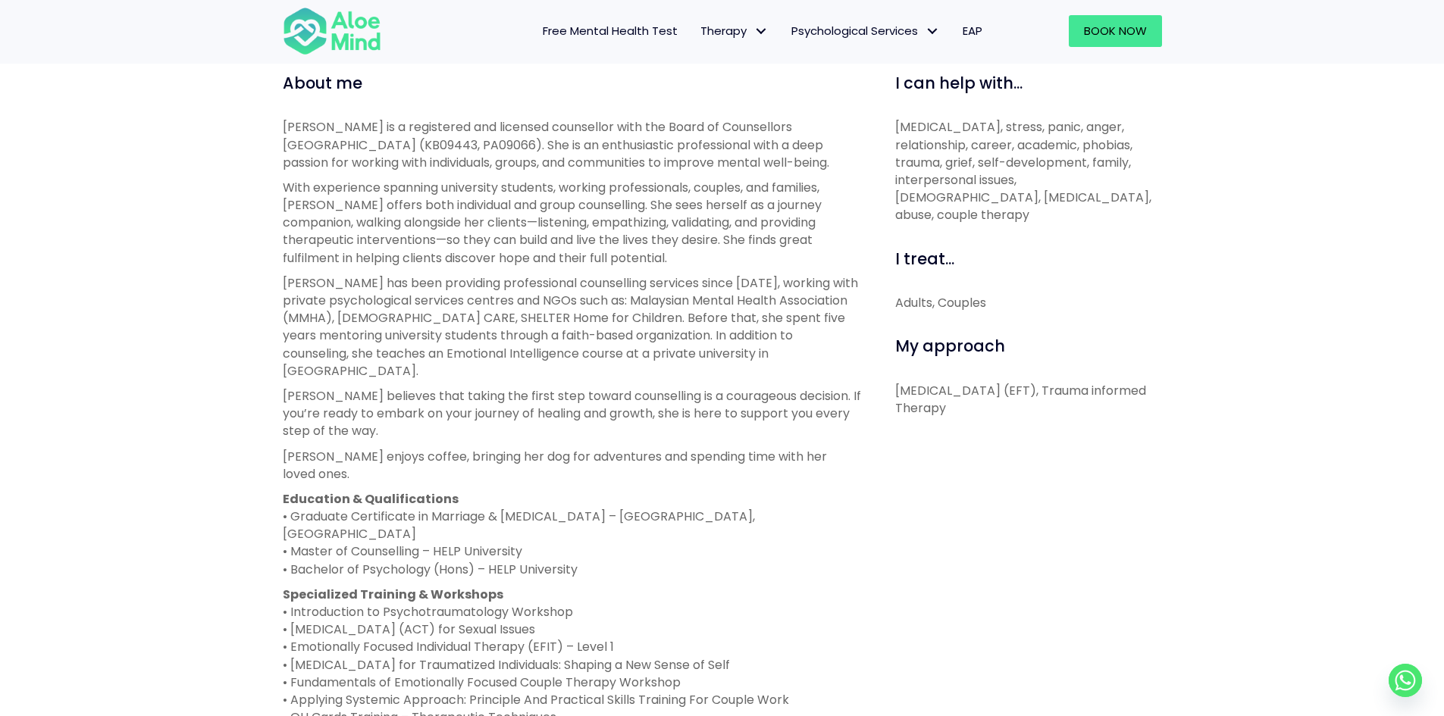
click at [395, 448] on p "Karen enjoys coffee, bringing her dog for adventures and spending time with her…" at bounding box center [572, 465] width 578 height 35
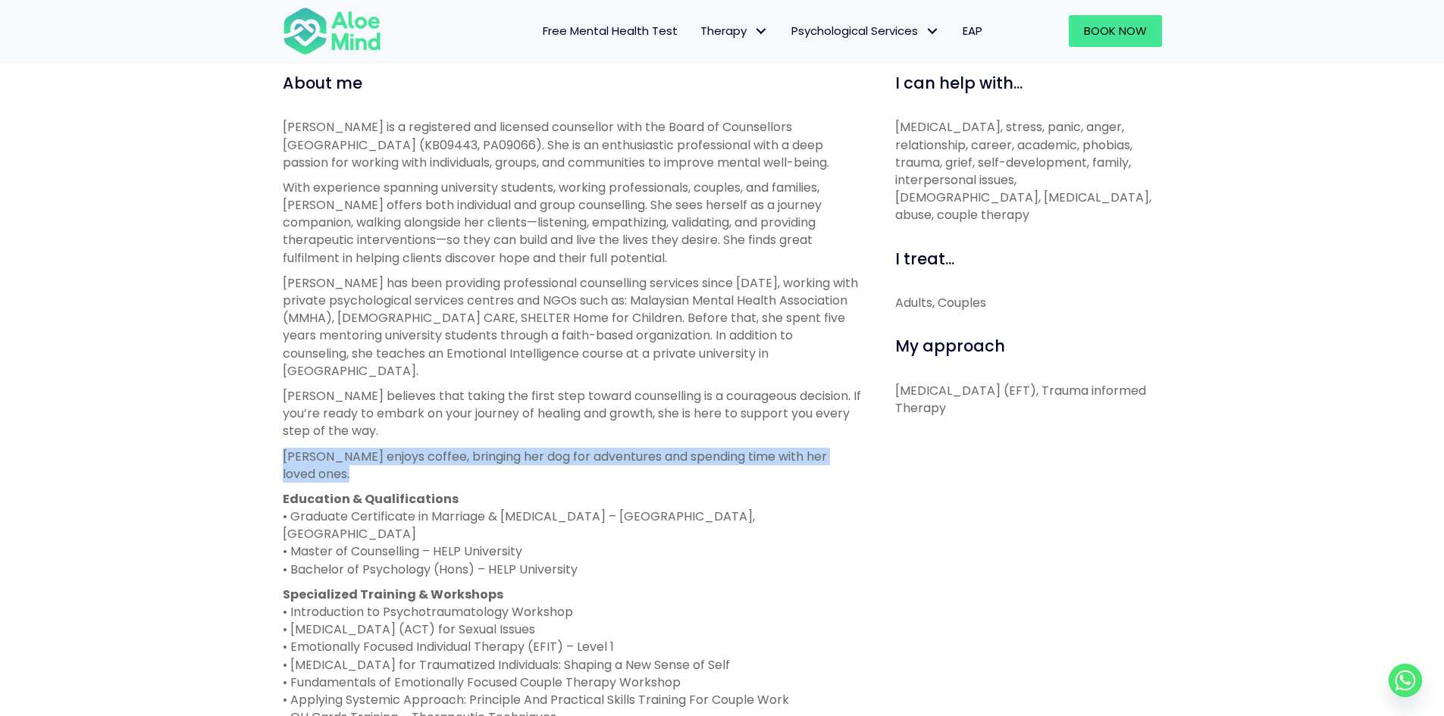
click at [395, 448] on p "Karen enjoys coffee, bringing her dog for adventures and spending time with her…" at bounding box center [572, 465] width 578 height 35
click at [418, 448] on p "Karen enjoys coffee, bringing her dog for adventures and spending time with her…" at bounding box center [572, 465] width 578 height 35
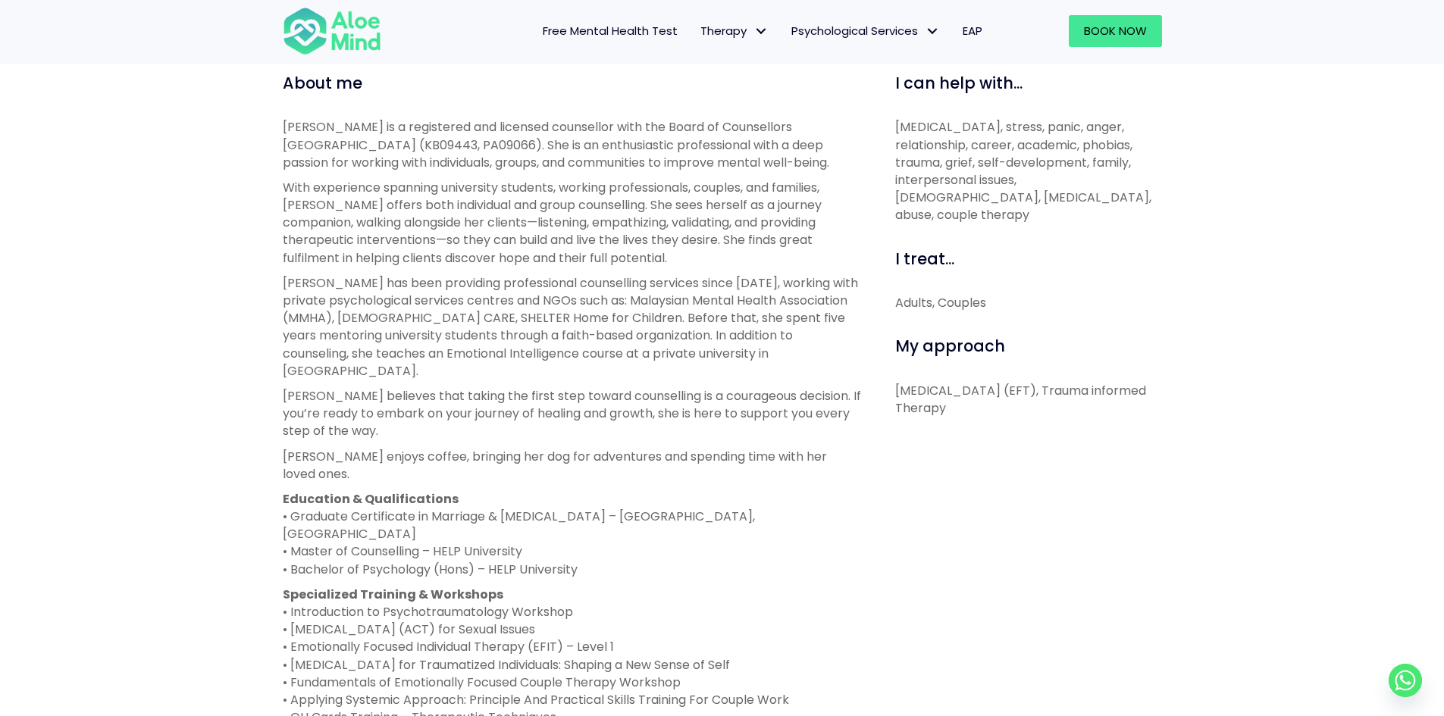
click at [431, 401] on p "Karen believes that taking the first step toward counselling is a courageous de…" at bounding box center [572, 413] width 578 height 53
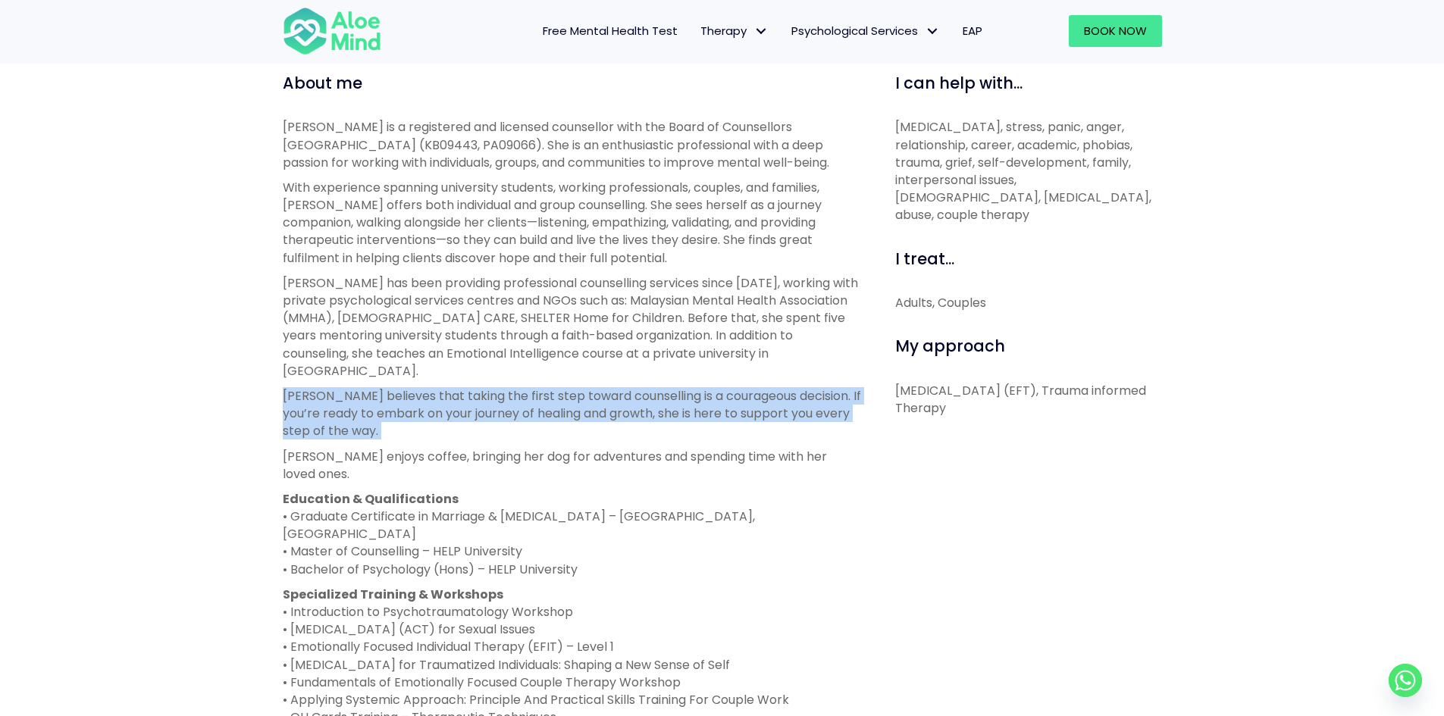
click at [431, 401] on p "Karen believes that taking the first step toward counselling is a courageous de…" at bounding box center [572, 413] width 578 height 53
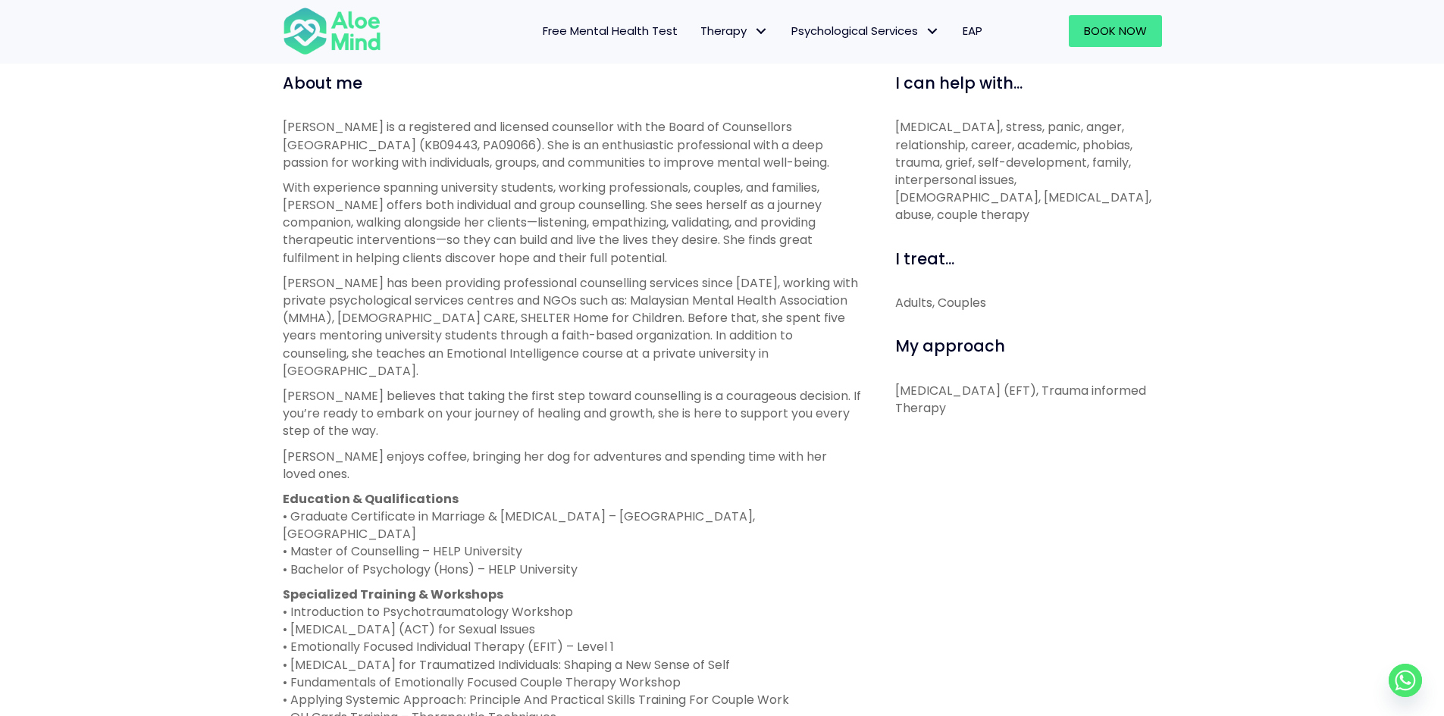
click at [462, 334] on p "Karen has been providing professional counselling services since 2019, working …" at bounding box center [572, 326] width 578 height 105
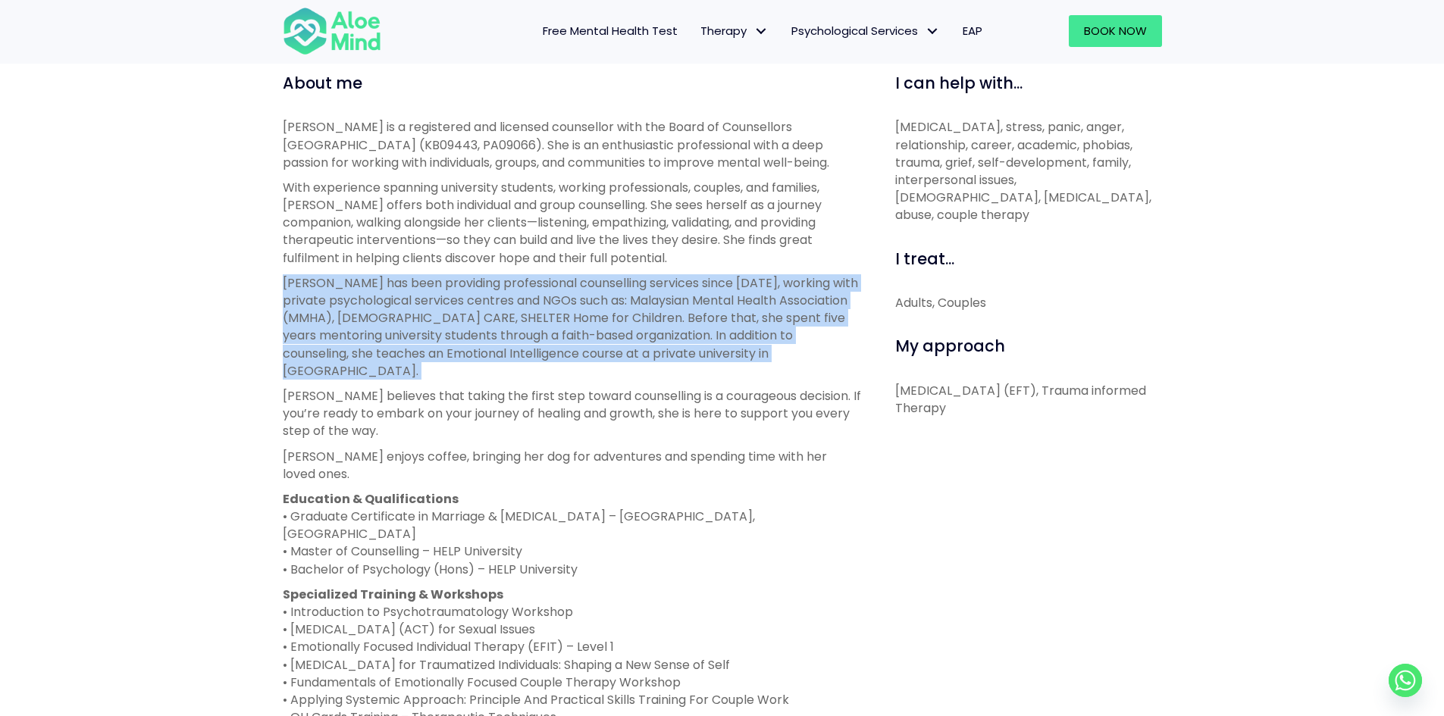
click at [462, 334] on p "Karen has been providing professional counselling services since 2019, working …" at bounding box center [572, 326] width 578 height 105
click at [468, 317] on p "Karen has been providing professional counselling services since 2019, working …" at bounding box center [572, 326] width 578 height 105
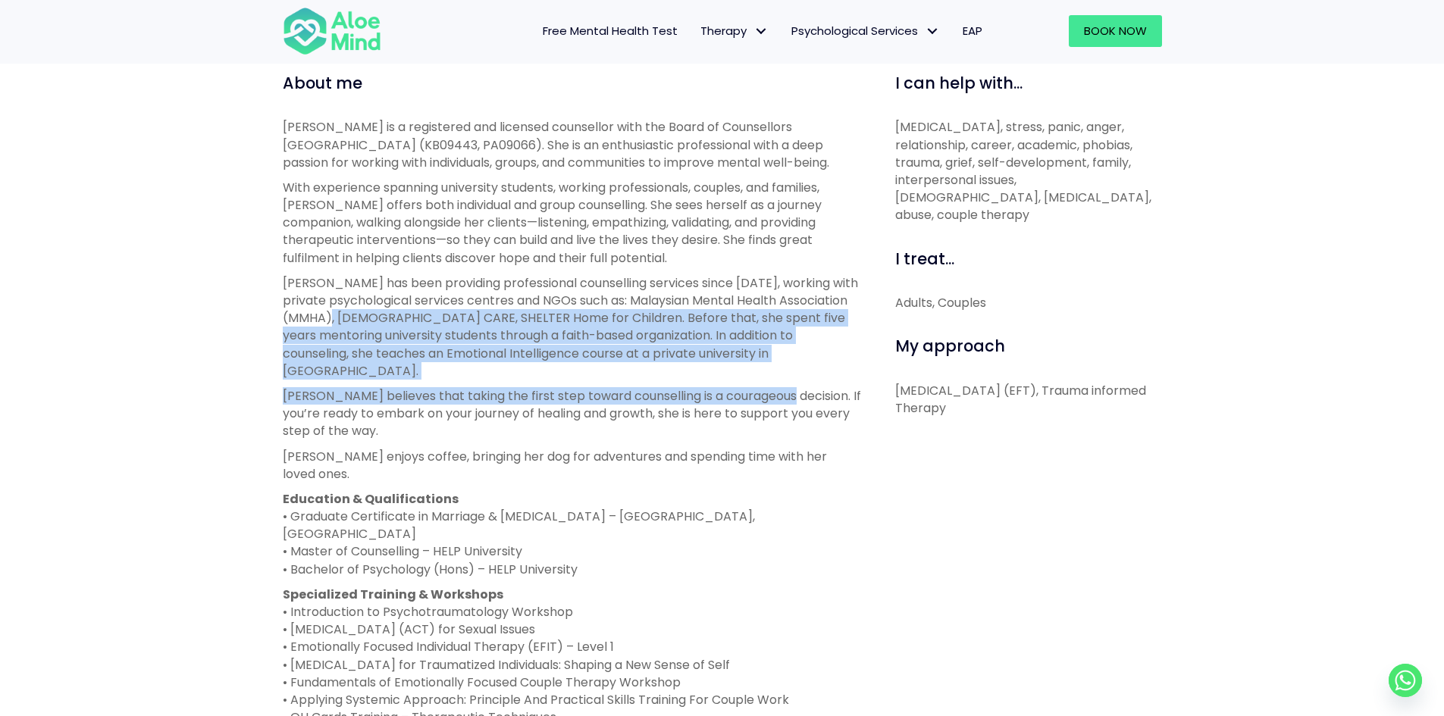
drag, startPoint x: 390, startPoint y: 315, endPoint x: 783, endPoint y: 369, distance: 396.3
click at [783, 369] on div "Karen is a registered and licensed counsellor with the Board of Counsellors Mal…" at bounding box center [572, 434] width 578 height 633
click at [783, 387] on p "Karen believes that taking the first step toward counselling is a courageous de…" at bounding box center [572, 413] width 578 height 53
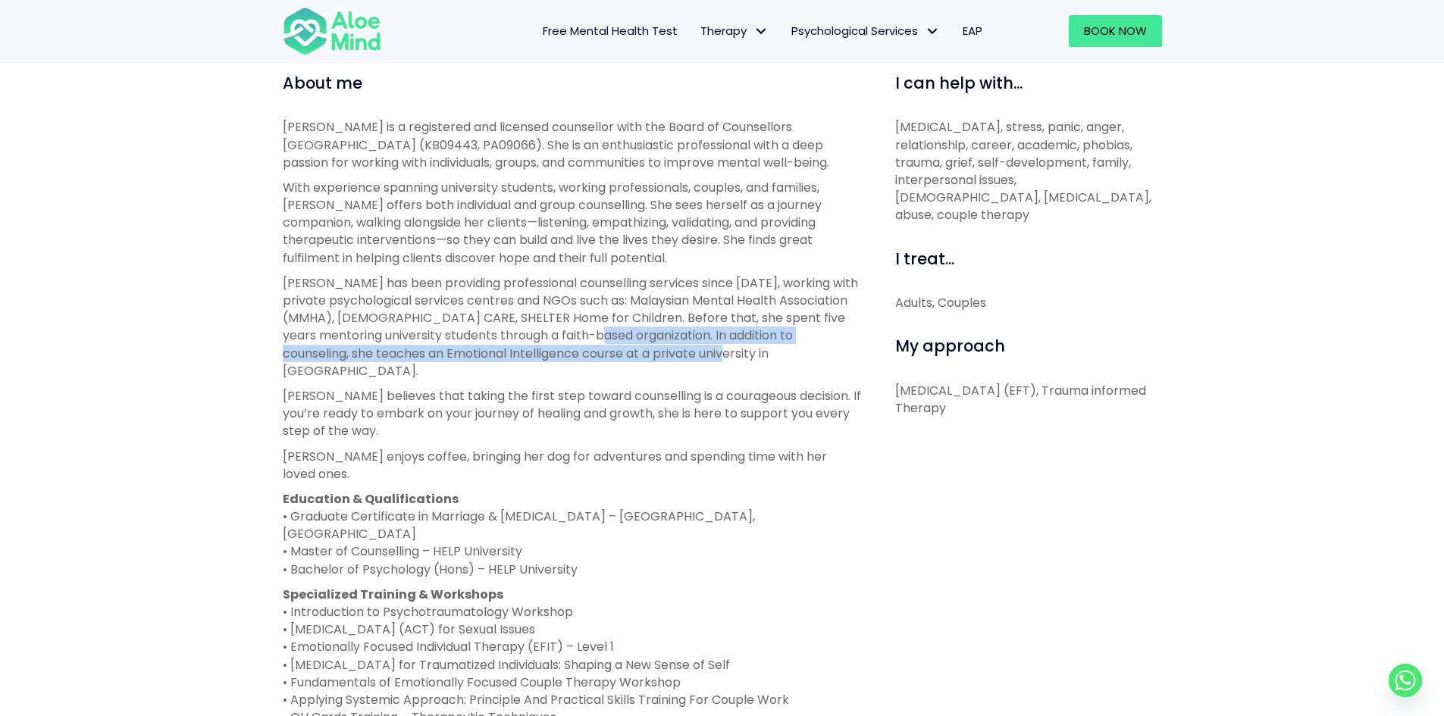
drag, startPoint x: 763, startPoint y: 338, endPoint x: 686, endPoint y: 332, distance: 76.8
click at [686, 332] on p "Karen has been providing professional counselling services since 2019, working …" at bounding box center [572, 326] width 578 height 105
drag, startPoint x: 686, startPoint y: 332, endPoint x: 796, endPoint y: 348, distance: 111.1
click at [796, 348] on p "Karen has been providing professional counselling services since 2019, working …" at bounding box center [572, 326] width 578 height 105
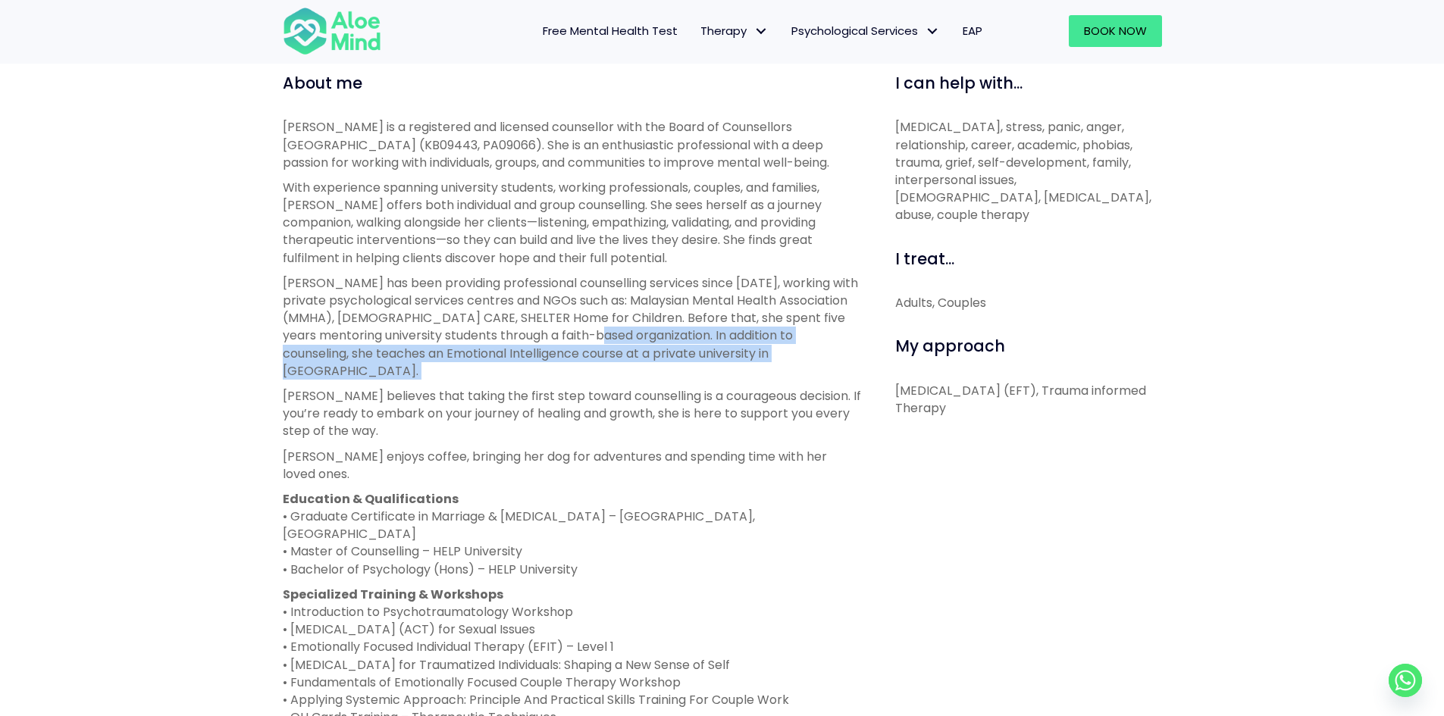
click at [796, 348] on p "Karen has been providing professional counselling services since 2019, working …" at bounding box center [572, 326] width 578 height 105
drag, startPoint x: 796, startPoint y: 348, endPoint x: 686, endPoint y: 332, distance: 111.1
click at [686, 332] on p "Karen has been providing professional counselling services since 2019, working …" at bounding box center [572, 326] width 578 height 105
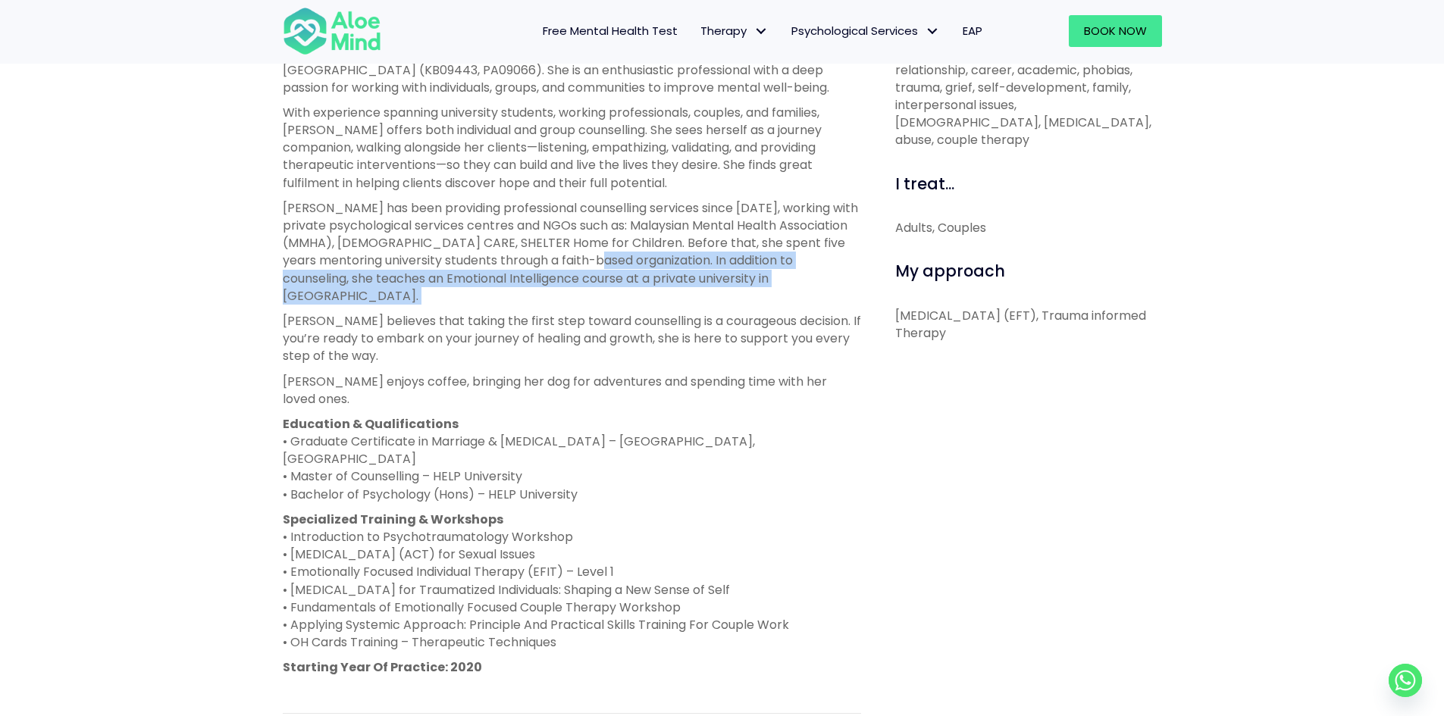
scroll to position [606, 0]
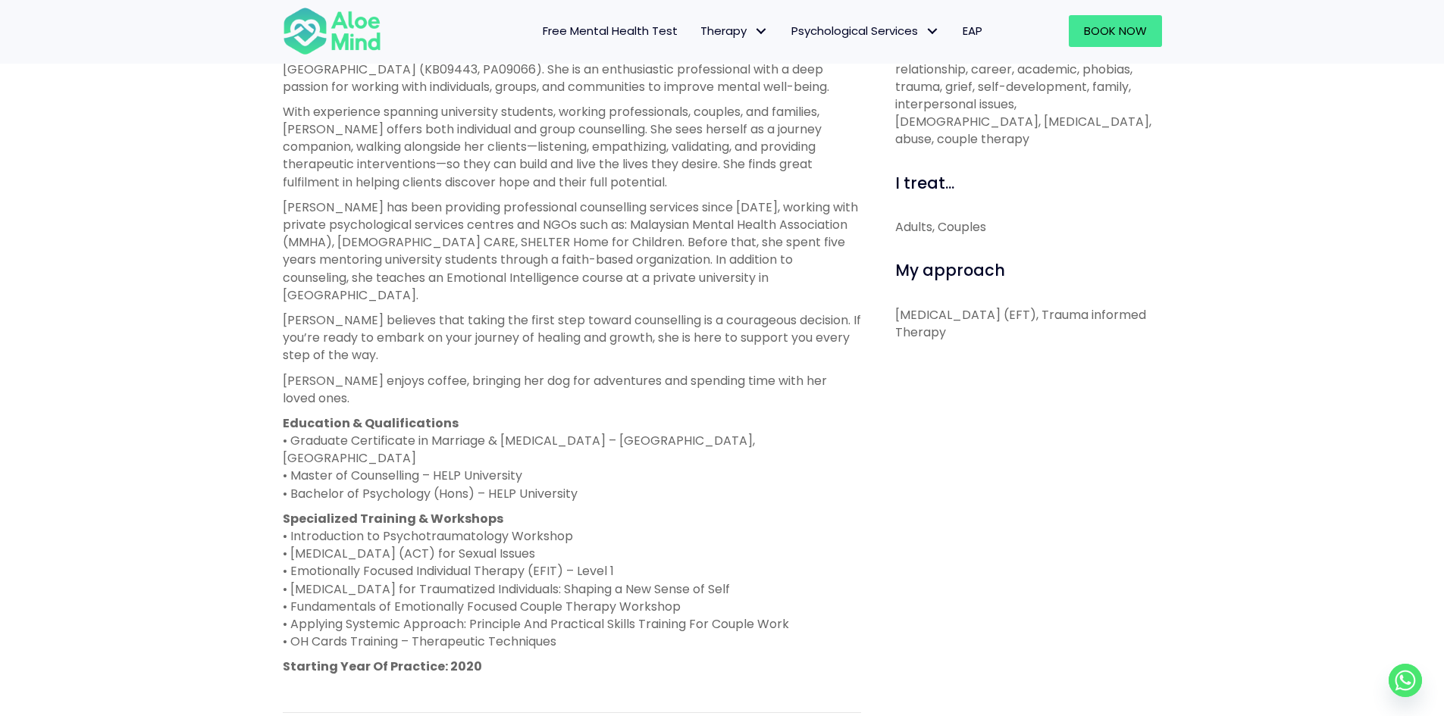
click at [510, 372] on p "Karen enjoys coffee, bringing her dog for adventures and spending time with her…" at bounding box center [572, 389] width 578 height 35
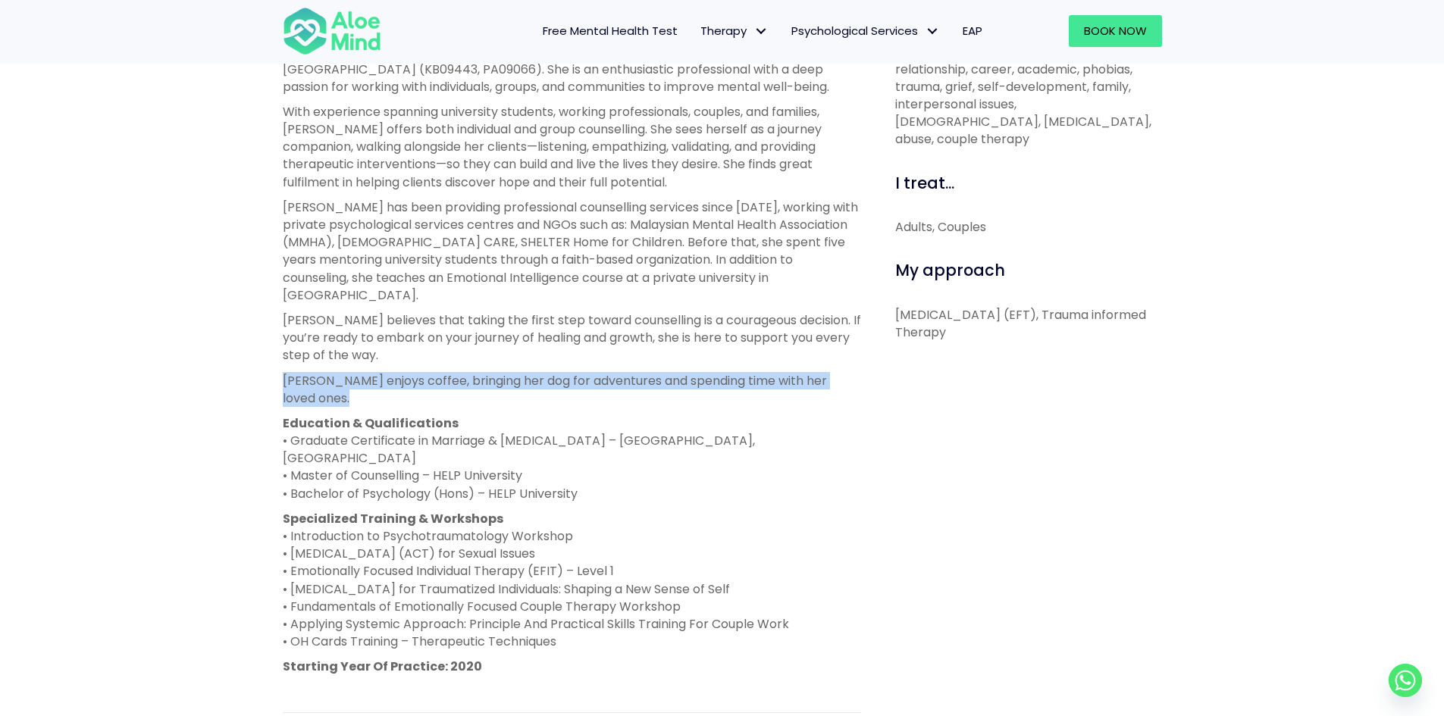
click at [510, 372] on p "Karen enjoys coffee, bringing her dog for adventures and spending time with her…" at bounding box center [572, 389] width 578 height 35
click at [514, 352] on div "Karen is a registered and licensed counsellor with the Board of Counsellors Mal…" at bounding box center [572, 358] width 578 height 633
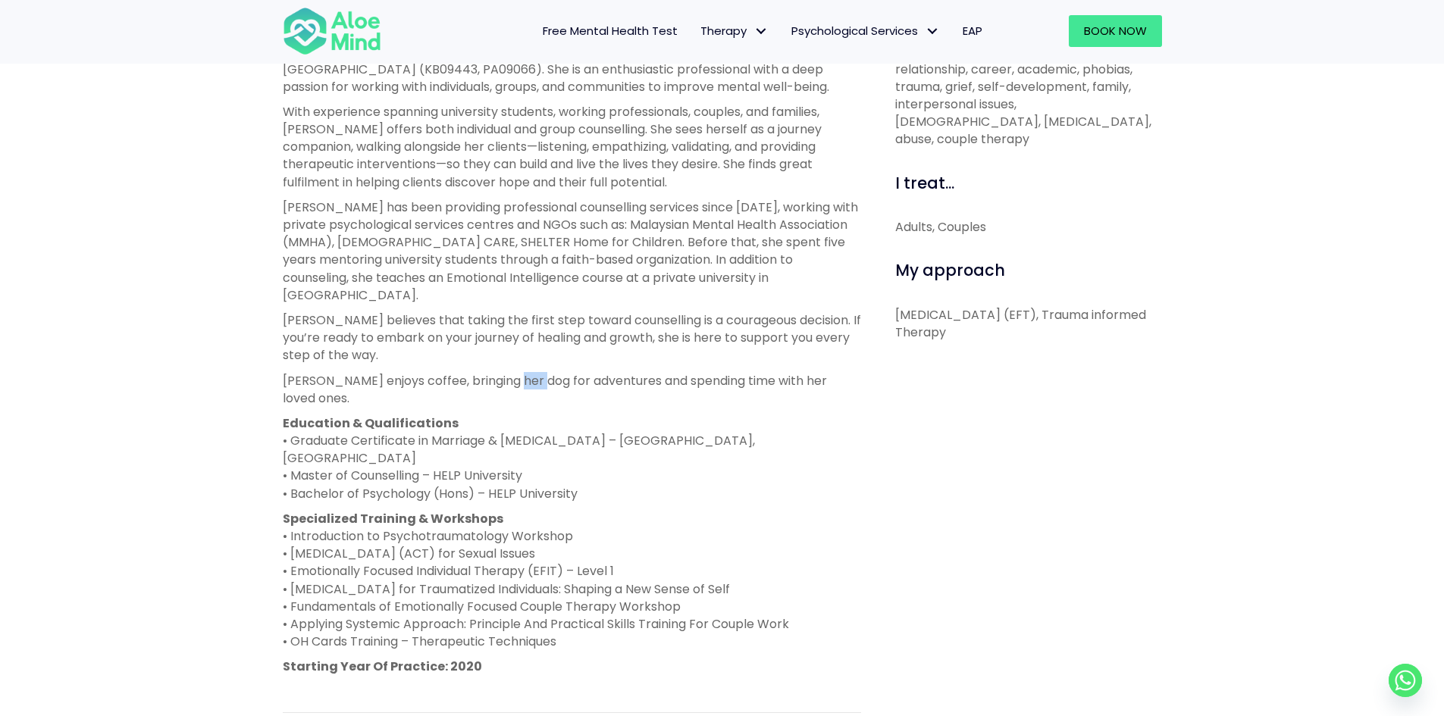
click at [514, 352] on div "Karen is a registered and licensed counsellor with the Board of Counsellors Mal…" at bounding box center [572, 358] width 578 height 633
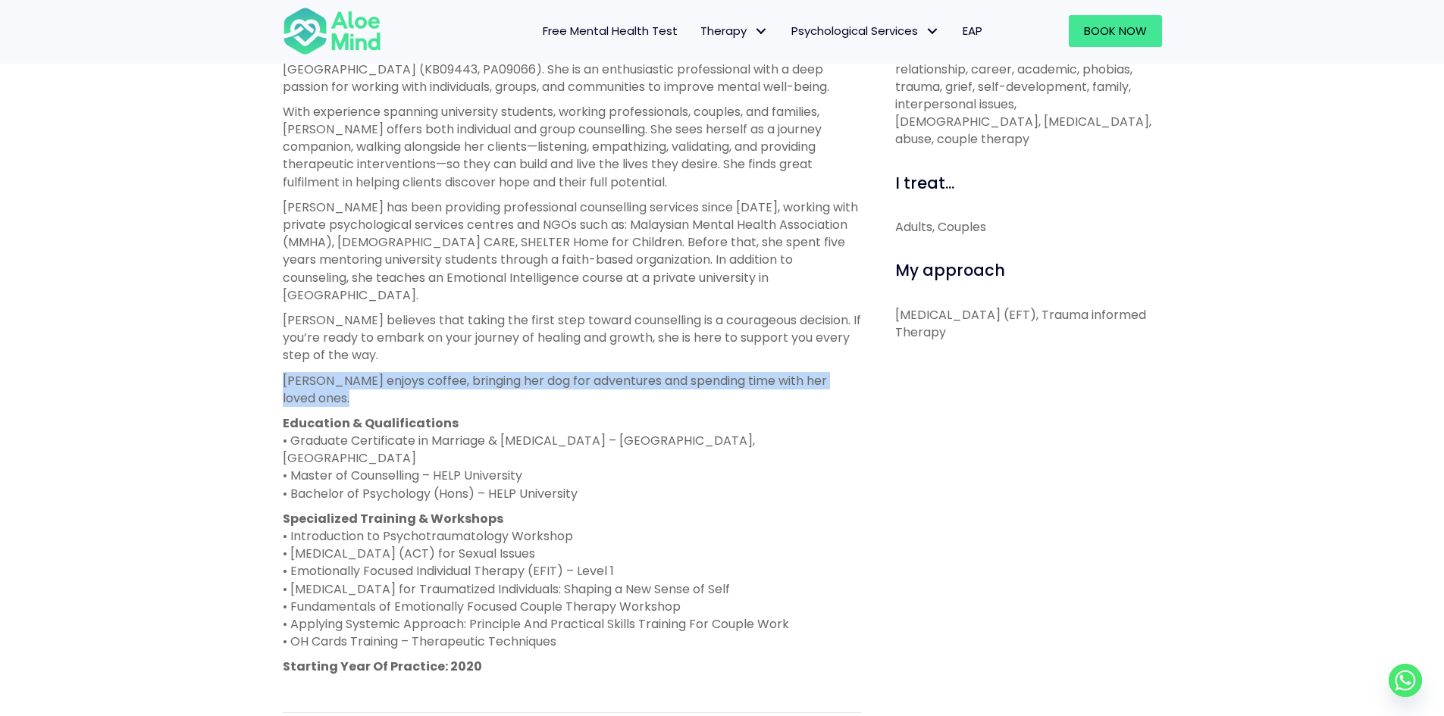
click at [514, 352] on div "Karen is a registered and licensed counsellor with the Board of Counsellors Mal…" at bounding box center [572, 358] width 578 height 633
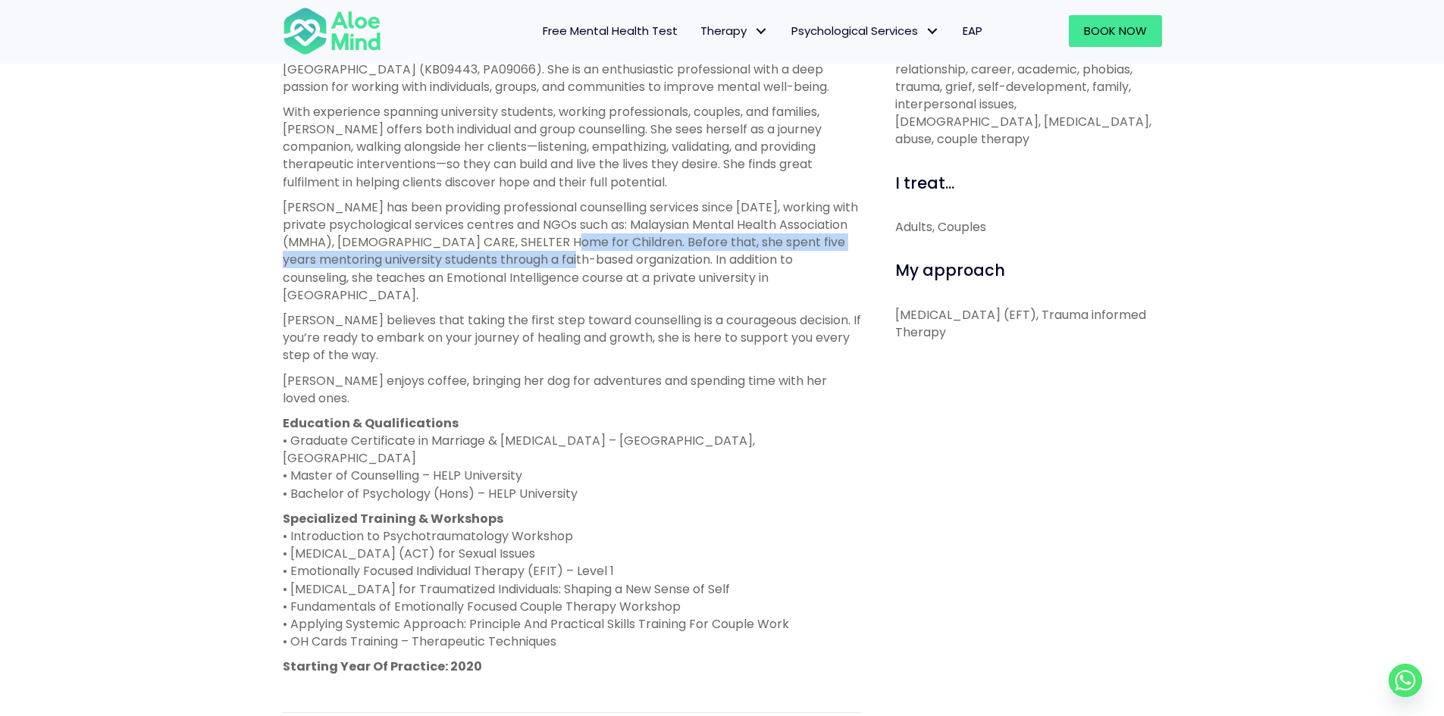
drag, startPoint x: 624, startPoint y: 249, endPoint x: 666, endPoint y: 262, distance: 43.6
click at [666, 262] on p "Karen has been providing professional counselling services since 2019, working …" at bounding box center [572, 251] width 578 height 105
drag, startPoint x: 688, startPoint y: 266, endPoint x: 603, endPoint y: 240, distance: 88.9
click at [603, 240] on p "Karen has been providing professional counselling services since 2019, working …" at bounding box center [572, 251] width 578 height 105
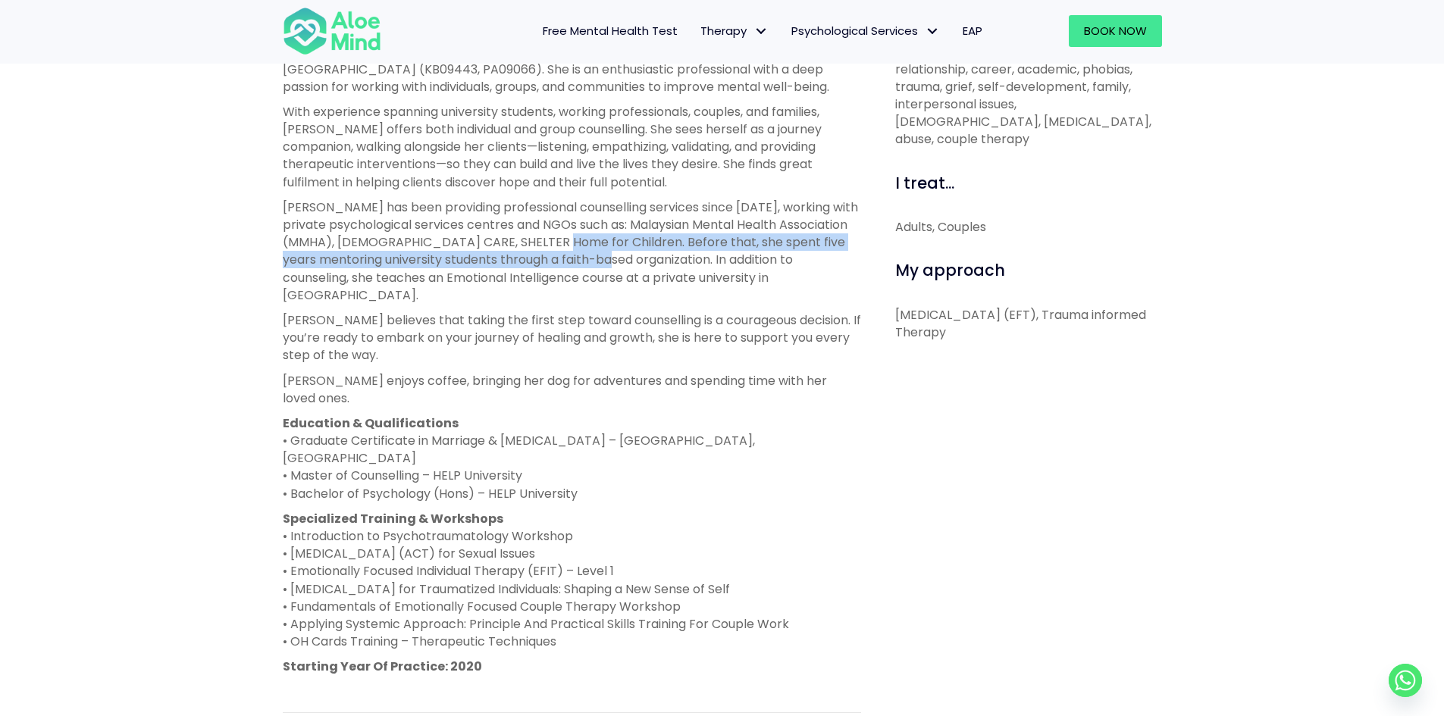
click at [603, 240] on p "Karen has been providing professional counselling services since 2019, working …" at bounding box center [572, 251] width 578 height 105
drag, startPoint x: 603, startPoint y: 239, endPoint x: 681, endPoint y: 258, distance: 80.5
click at [681, 258] on p "Karen has been providing professional counselling services since 2019, working …" at bounding box center [572, 251] width 578 height 105
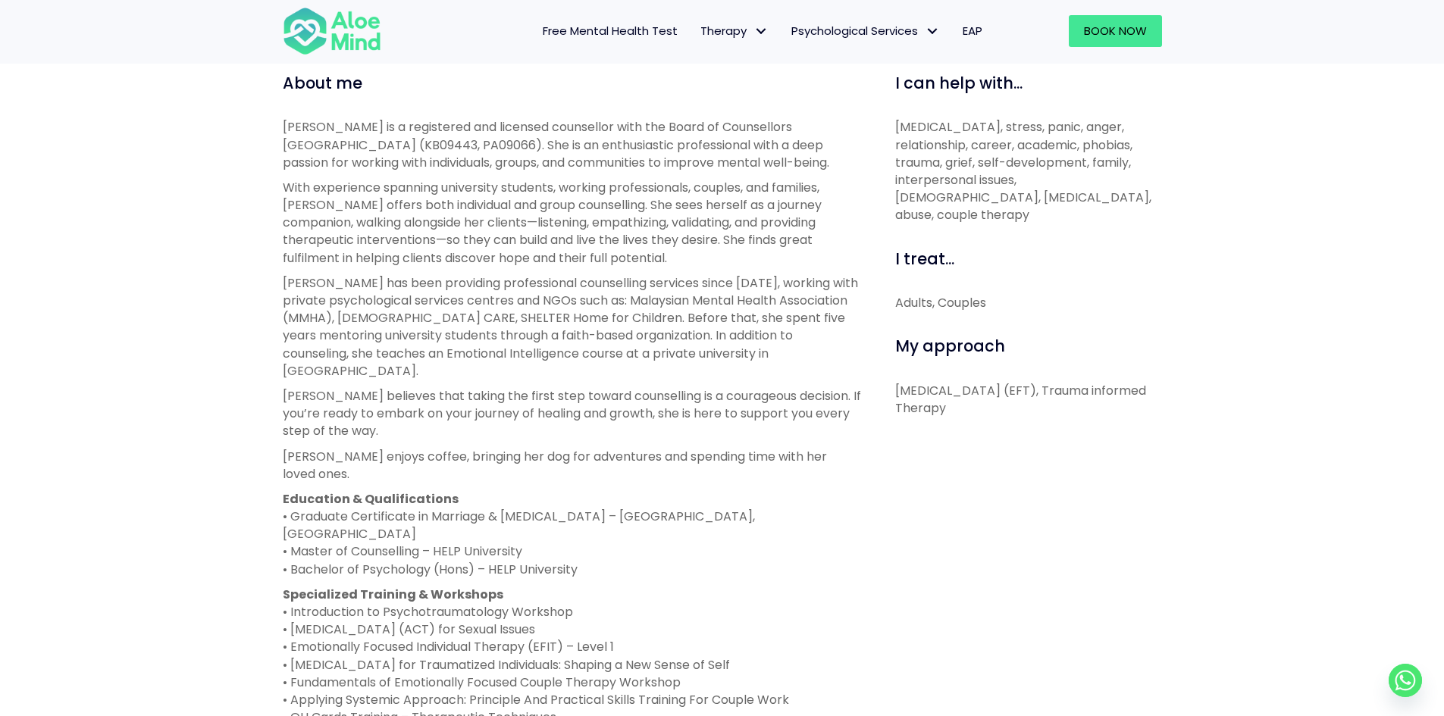
click at [613, 351] on p "Karen has been providing professional counselling services since 2019, working …" at bounding box center [572, 326] width 578 height 105
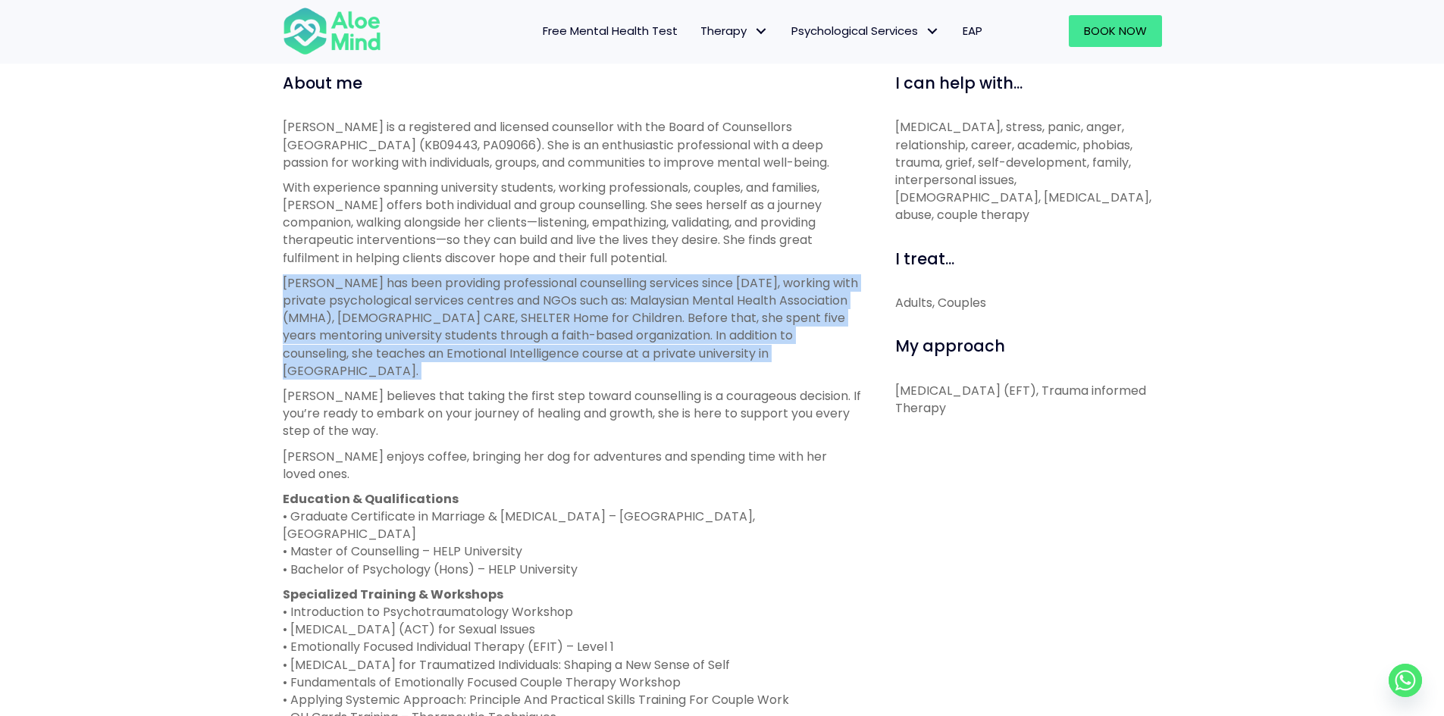
click at [613, 351] on p "Karen has been providing professional counselling services since 2019, working …" at bounding box center [572, 326] width 578 height 105
click at [622, 343] on p "Karen has been providing professional counselling services since 2019, working …" at bounding box center [572, 326] width 578 height 105
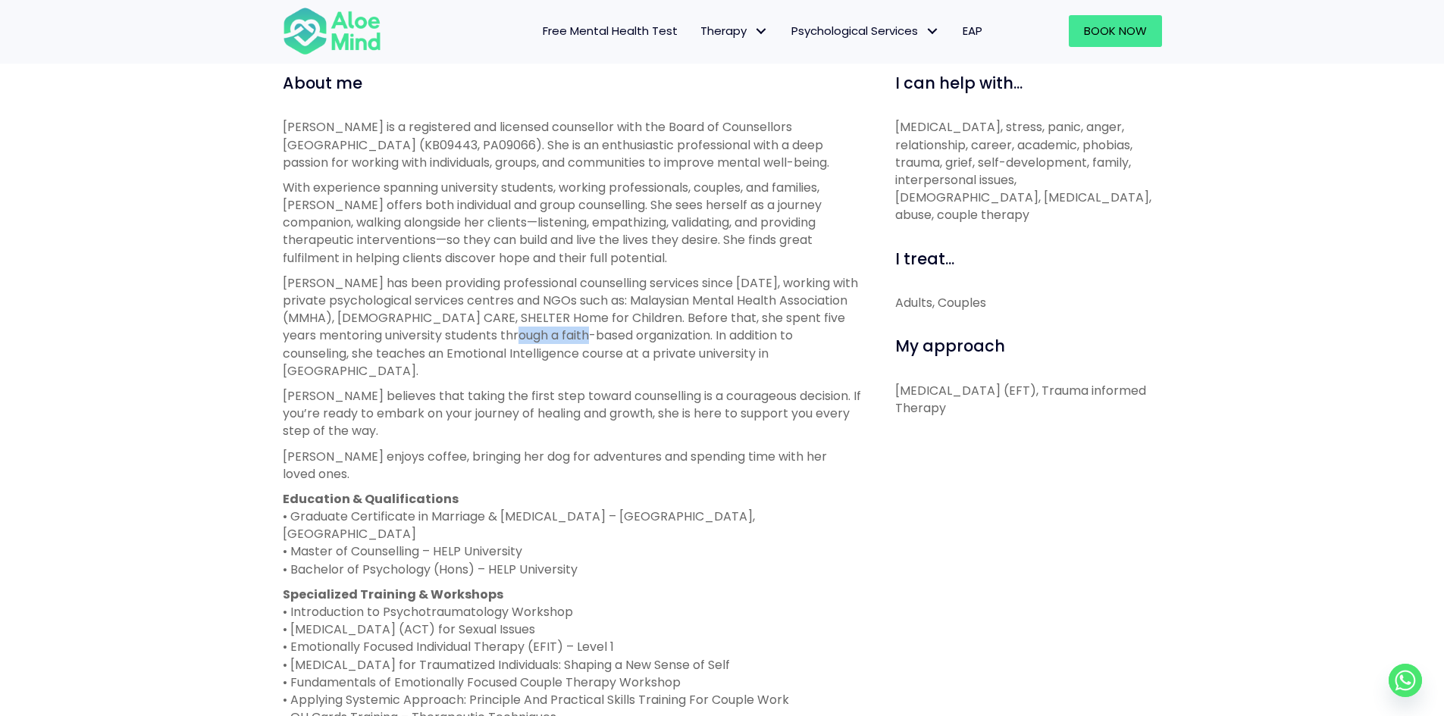
click at [622, 343] on p "Karen has been providing professional counselling services since 2019, working …" at bounding box center [572, 326] width 578 height 105
click at [636, 321] on p "Karen has been providing professional counselling services since 2019, working …" at bounding box center [572, 326] width 578 height 105
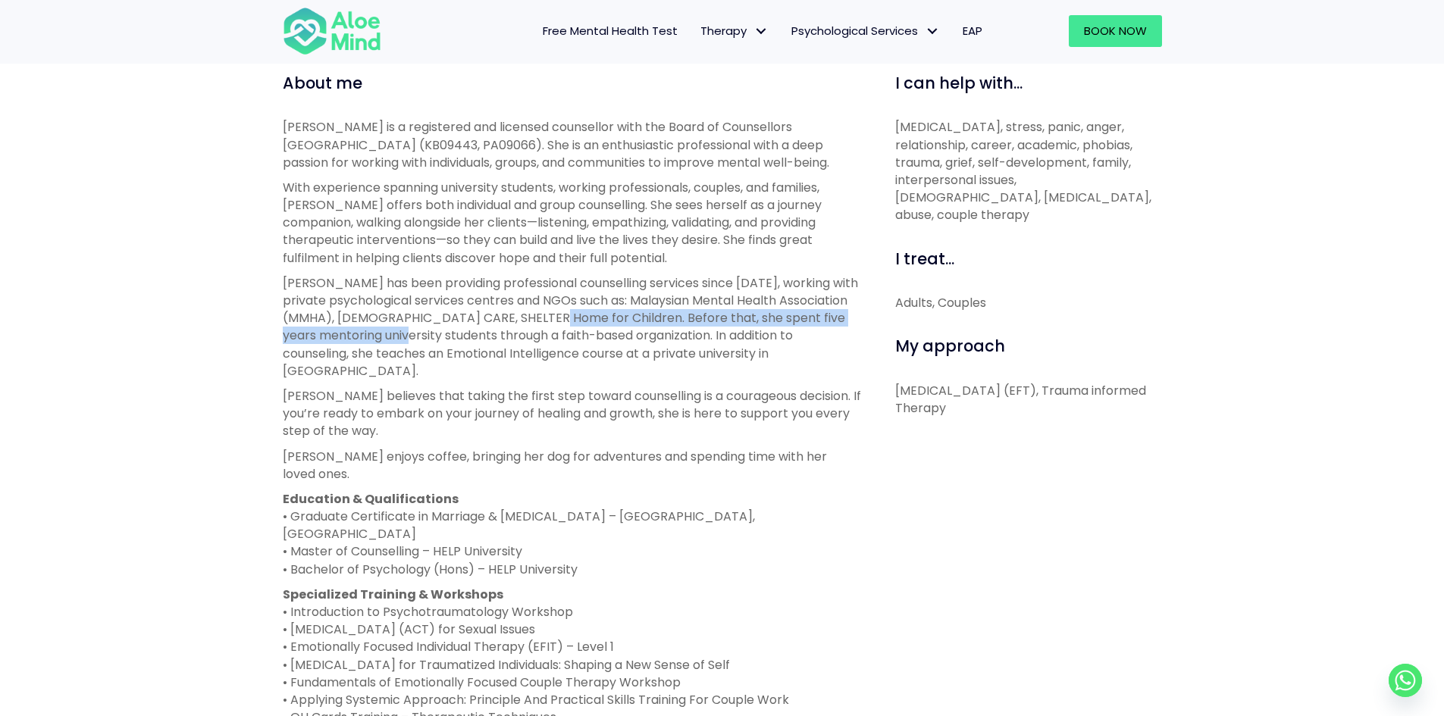
drag, startPoint x: 600, startPoint y: 318, endPoint x: 484, endPoint y: 334, distance: 117.9
click at [484, 334] on p "Karen has been providing professional counselling services since 2019, working …" at bounding box center [572, 326] width 578 height 105
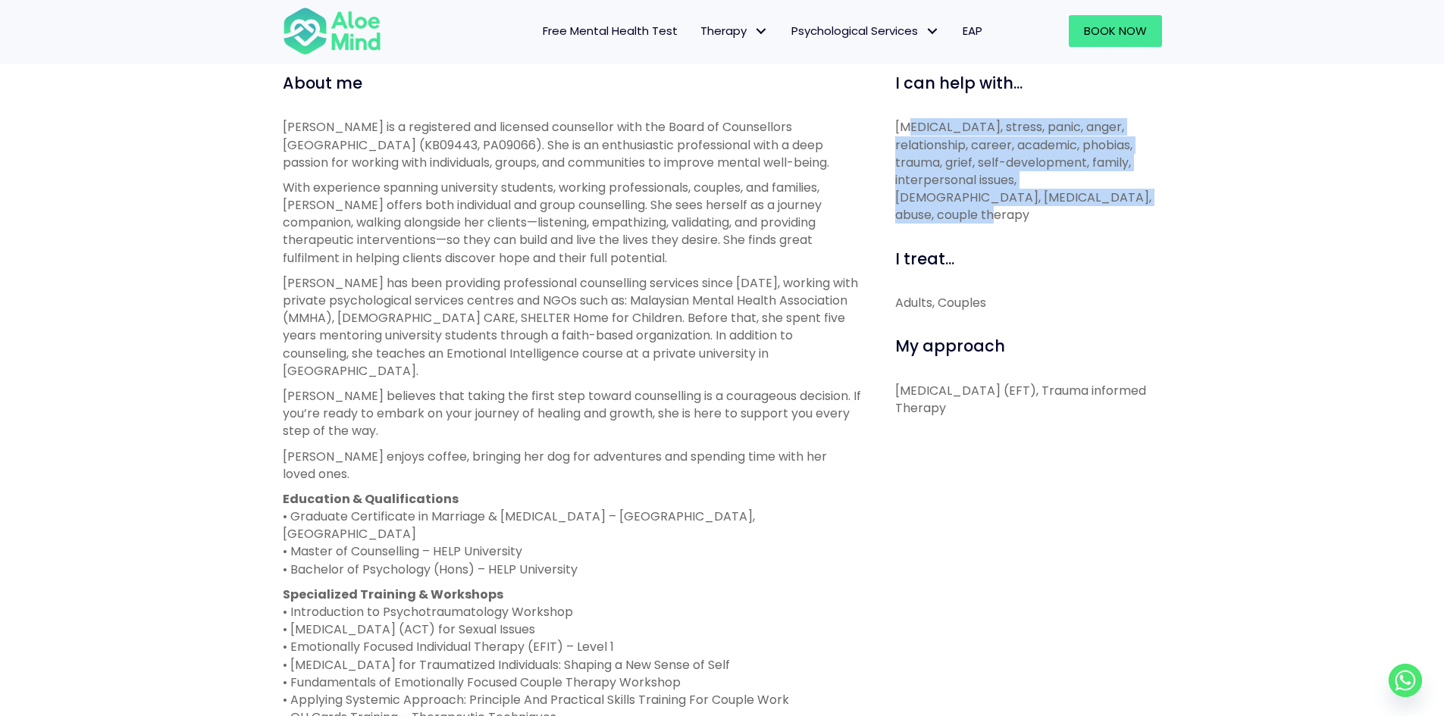
drag, startPoint x: 914, startPoint y: 126, endPoint x: 1101, endPoint y: 199, distance: 200.2
click at [1101, 199] on p "Depression, anxiety, stress, panic, anger, relationship, career, academic, phob…" at bounding box center [1028, 170] width 267 height 105
drag, startPoint x: 1101, startPoint y: 199, endPoint x: 894, endPoint y: 146, distance: 213.6
click at [894, 146] on div "I can help with... Depression, anxiety, stress, panic, anger, relationship, car…" at bounding box center [1022, 506] width 301 height 869
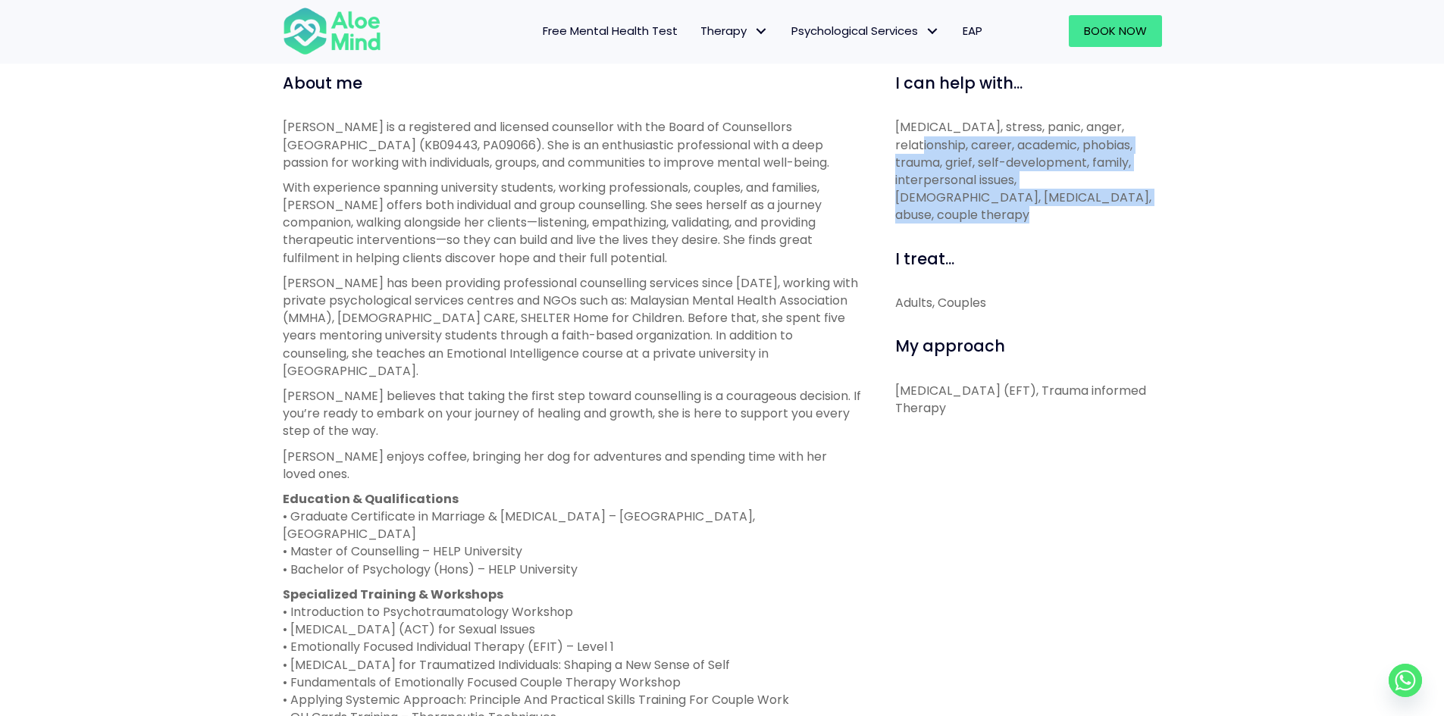
click at [894, 146] on div "I can help with... Depression, anxiety, stress, panic, anger, relationship, car…" at bounding box center [1022, 506] width 301 height 869
drag, startPoint x: 888, startPoint y: 124, endPoint x: 1137, endPoint y: 218, distance: 265.8
click at [1137, 218] on div "I can help with... Depression, anxiety, stress, panic, anger, relationship, car…" at bounding box center [1022, 506] width 301 height 869
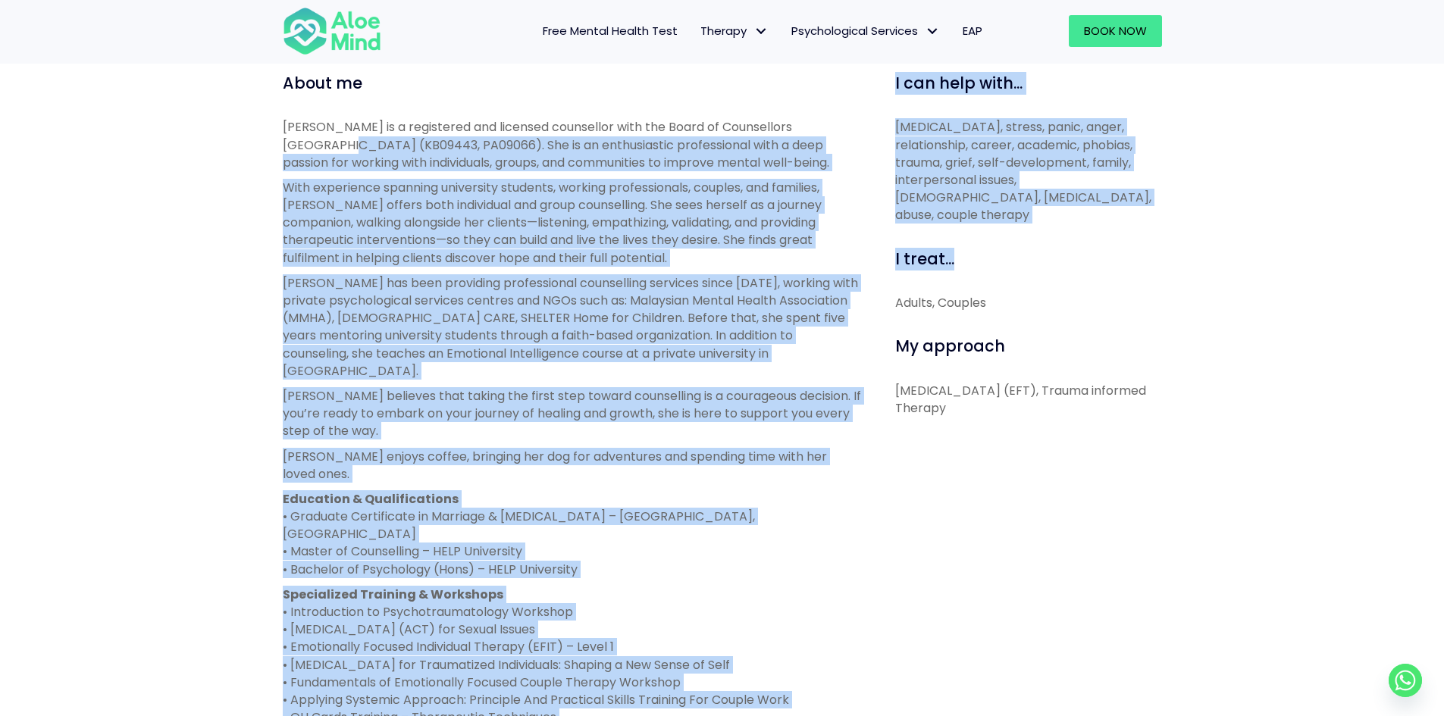
drag, startPoint x: 1114, startPoint y: 208, endPoint x: 866, endPoint y: 110, distance: 265.8
click at [866, 110] on div "About me Karen is a registered and licensed counsellor with the Board of Counse…" at bounding box center [722, 506] width 902 height 869
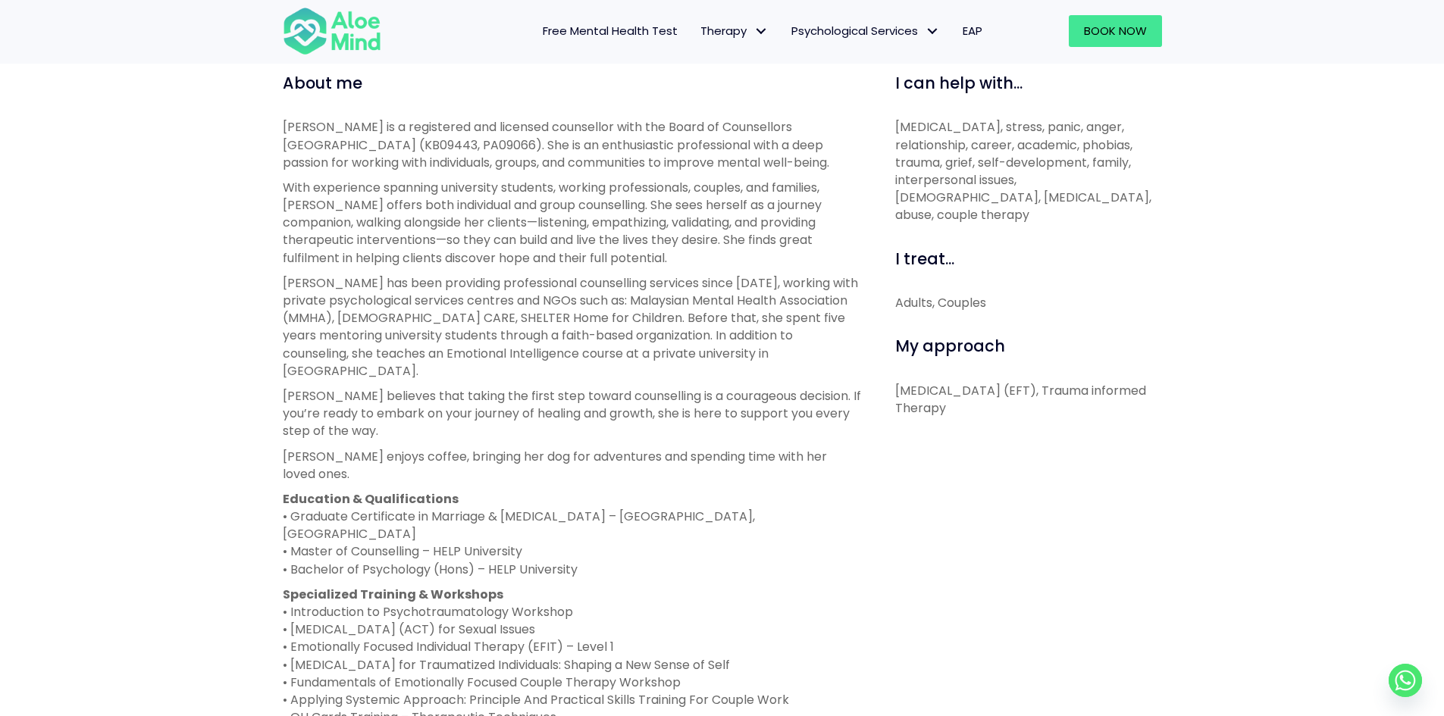
click at [445, 106] on div "About me Karen is a registered and licensed counsellor with the Board of Counse…" at bounding box center [572, 506] width 578 height 869
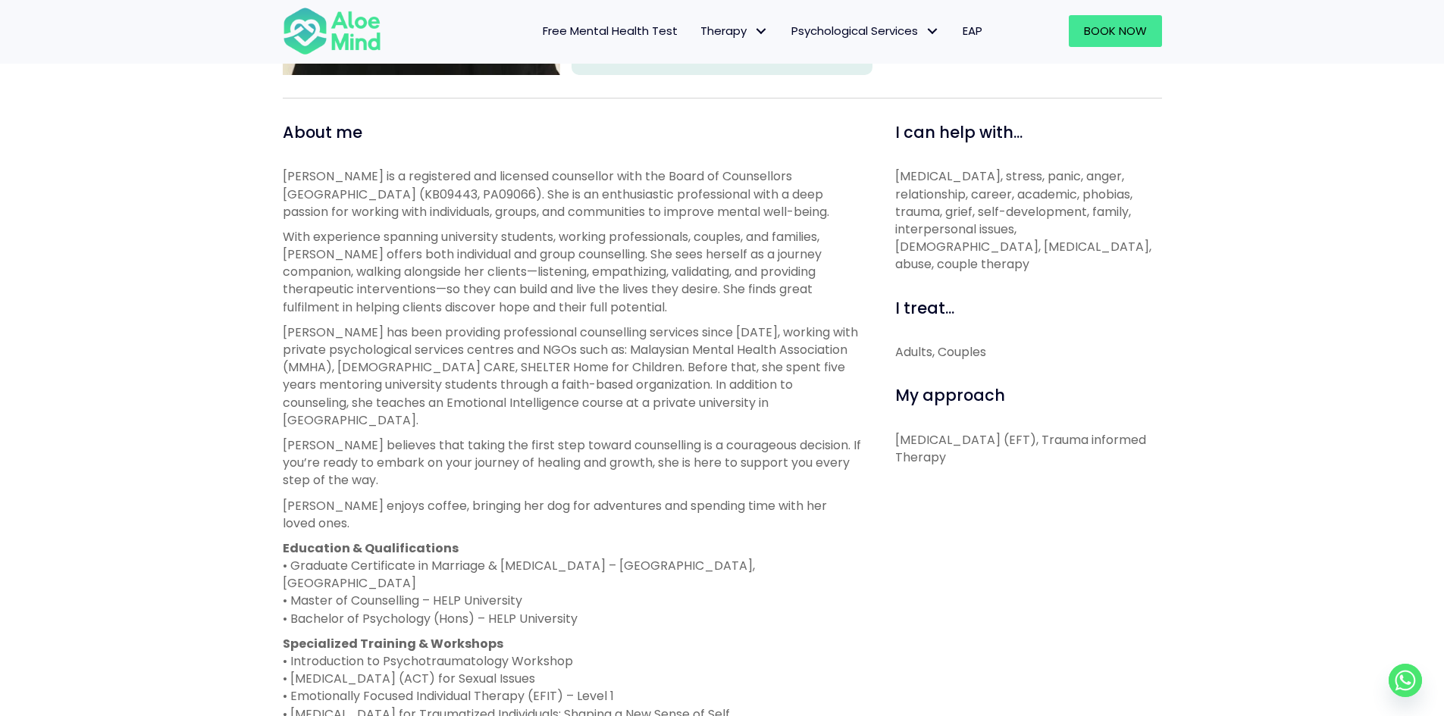
scroll to position [455, 0]
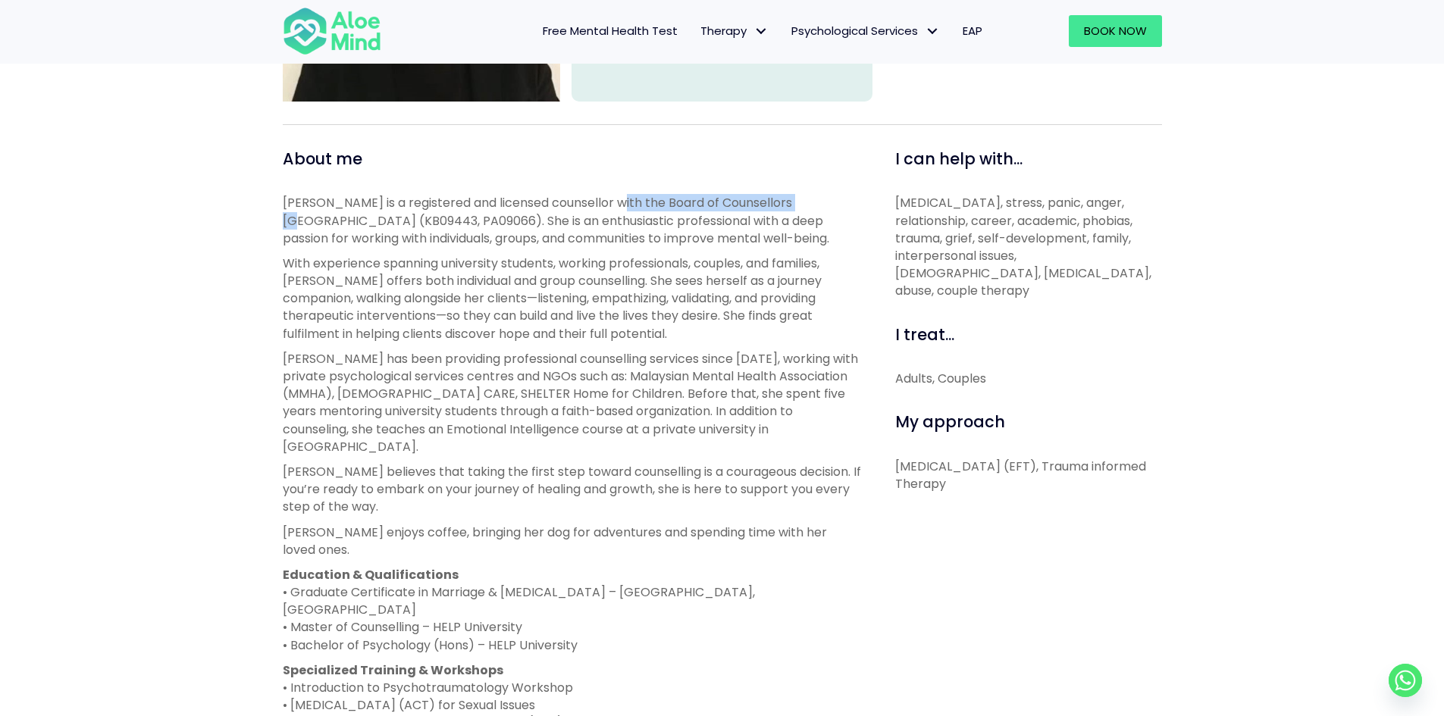
drag, startPoint x: 631, startPoint y: 201, endPoint x: 802, endPoint y: 211, distance: 170.9
click at [802, 211] on p "Karen is a registered and licensed counsellor with the Board of Counsellors Mal…" at bounding box center [572, 220] width 578 height 53
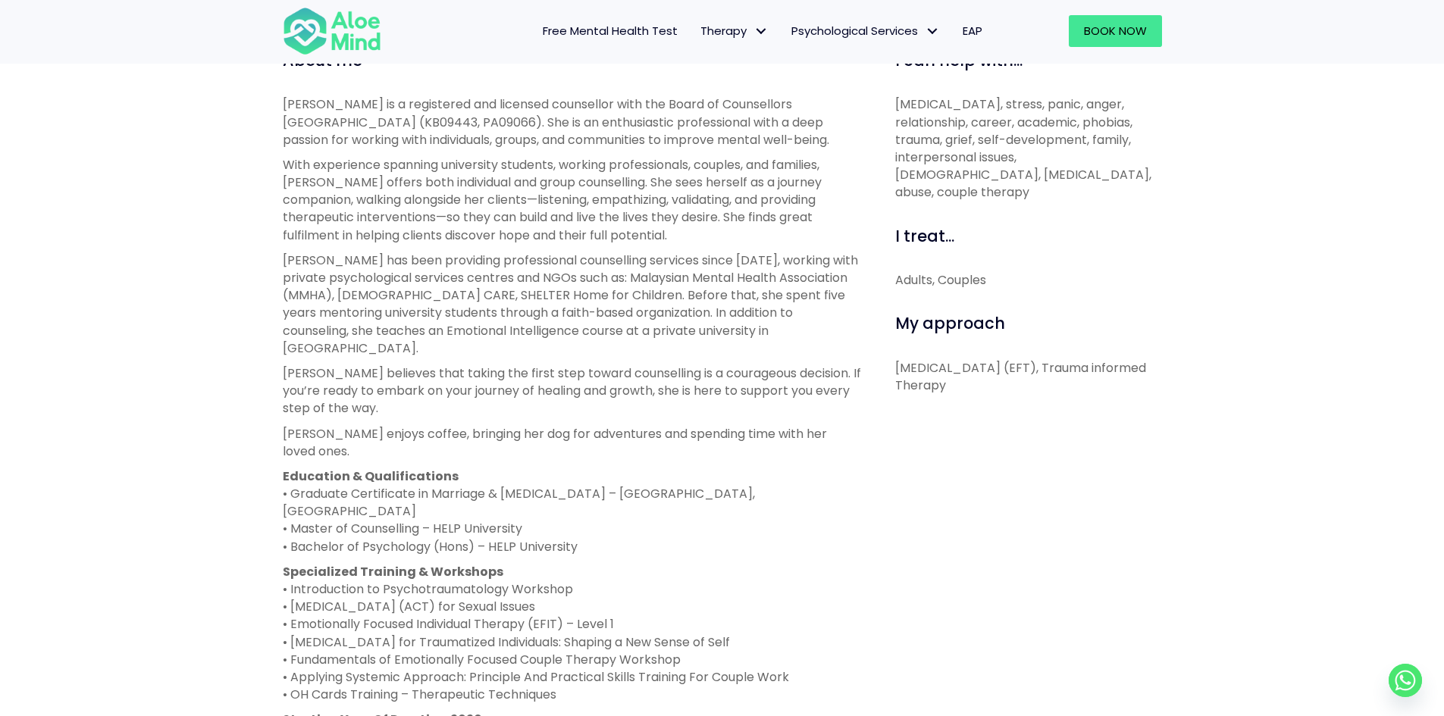
scroll to position [520, 0]
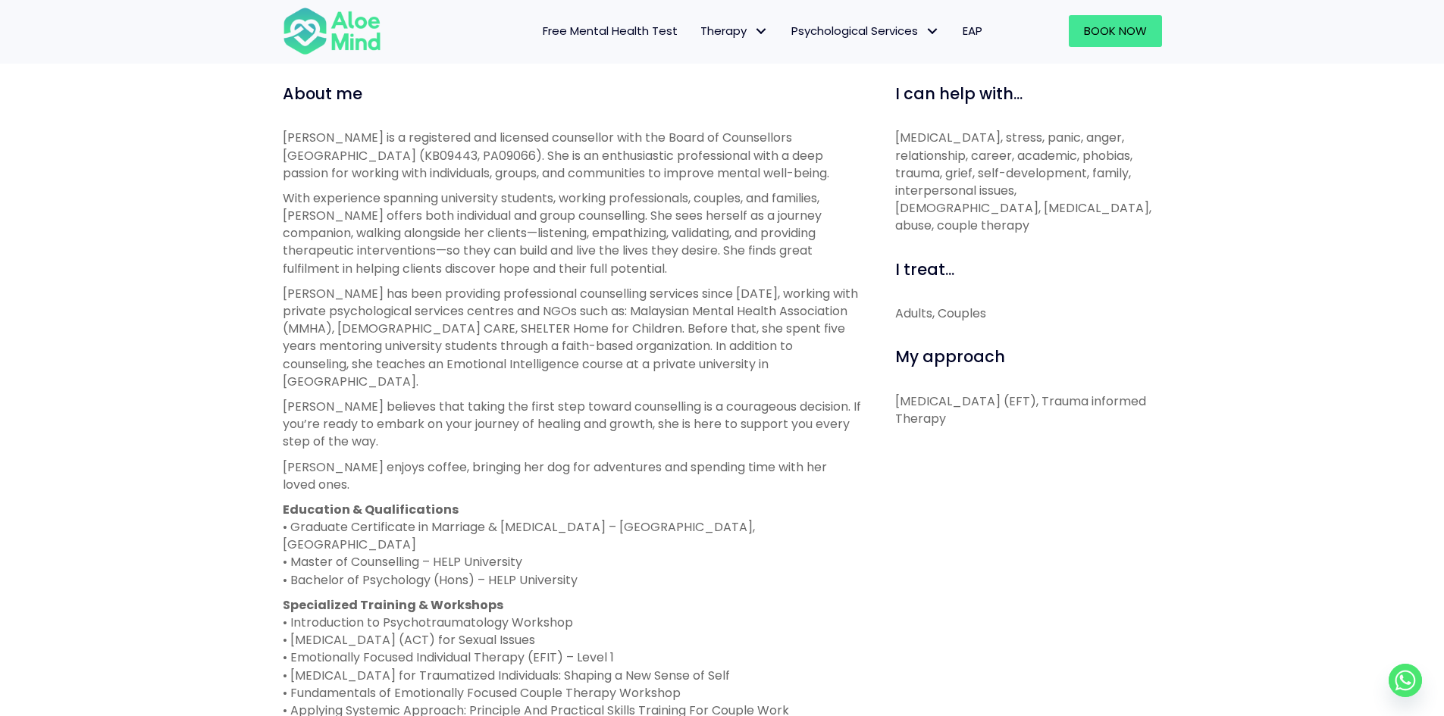
drag, startPoint x: 374, startPoint y: 248, endPoint x: 359, endPoint y: 242, distance: 17.0
click at [359, 242] on p "With experience spanning university students, working professionals, couples, a…" at bounding box center [572, 234] width 578 height 88
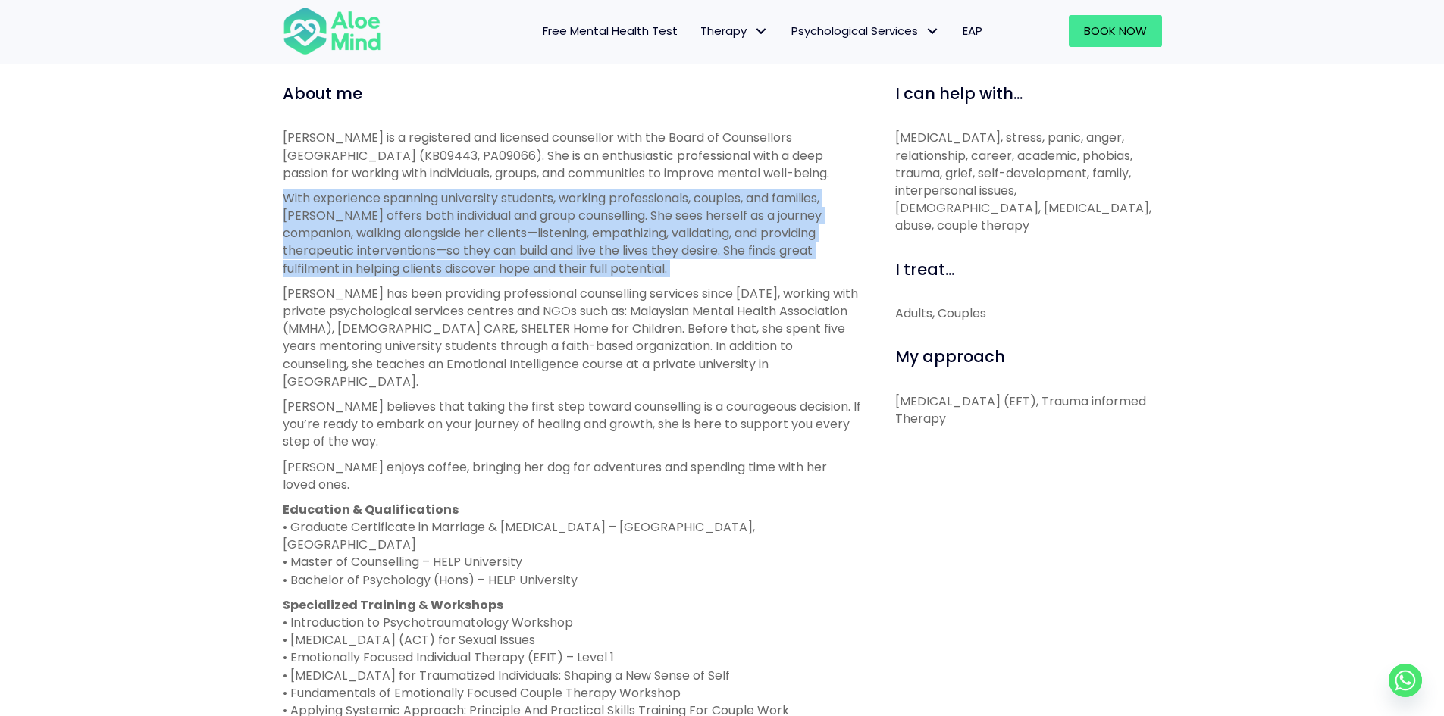
click at [359, 242] on p "With experience spanning university students, working professionals, couples, a…" at bounding box center [572, 234] width 578 height 88
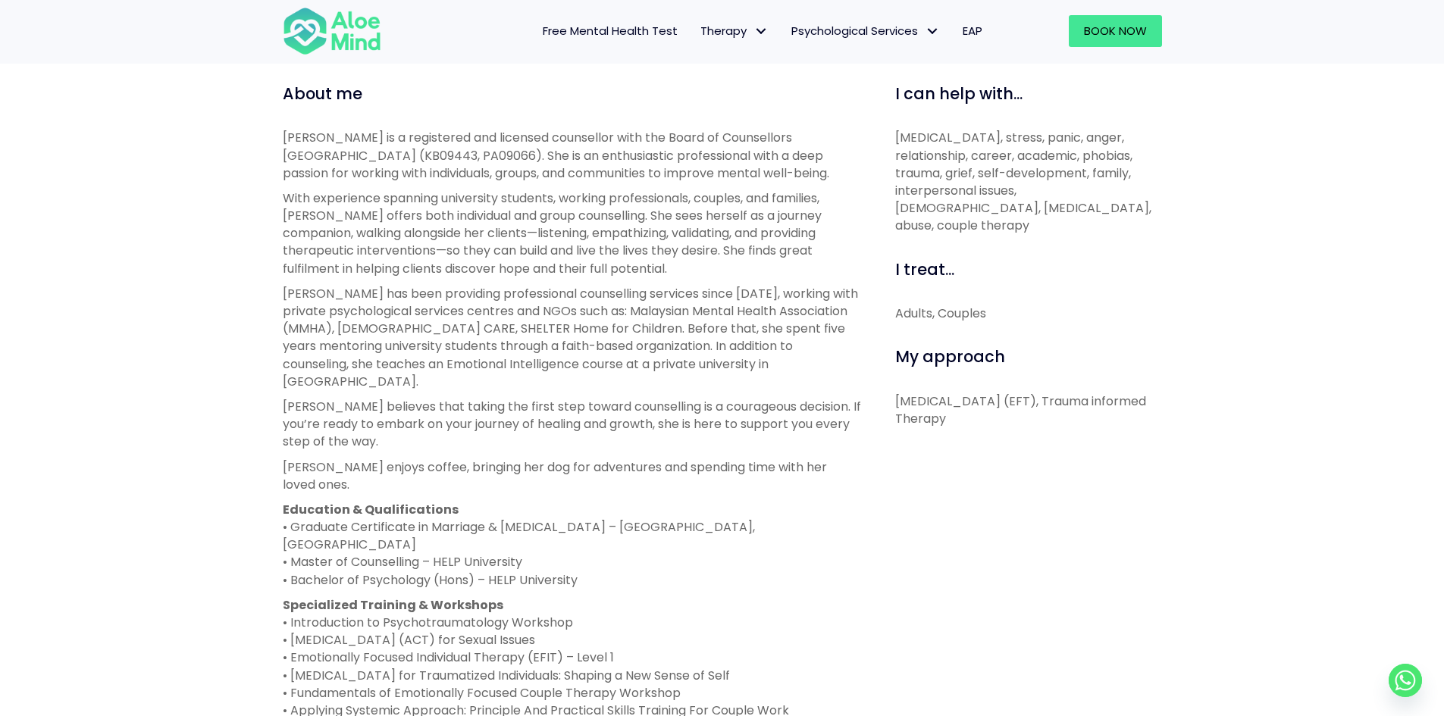
click at [359, 242] on p "With experience spanning university students, working professionals, couples, a…" at bounding box center [572, 234] width 578 height 88
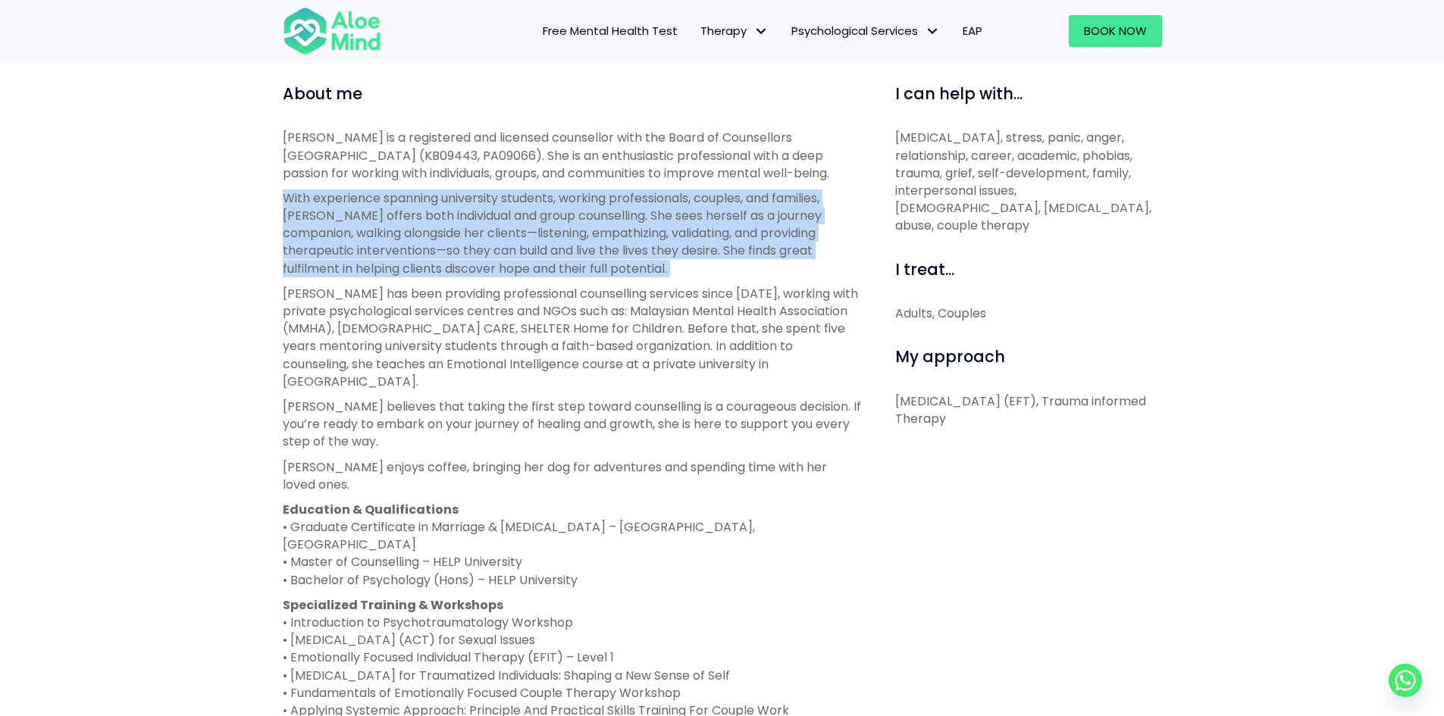
click at [359, 242] on p "With experience spanning university students, working professionals, couples, a…" at bounding box center [572, 234] width 578 height 88
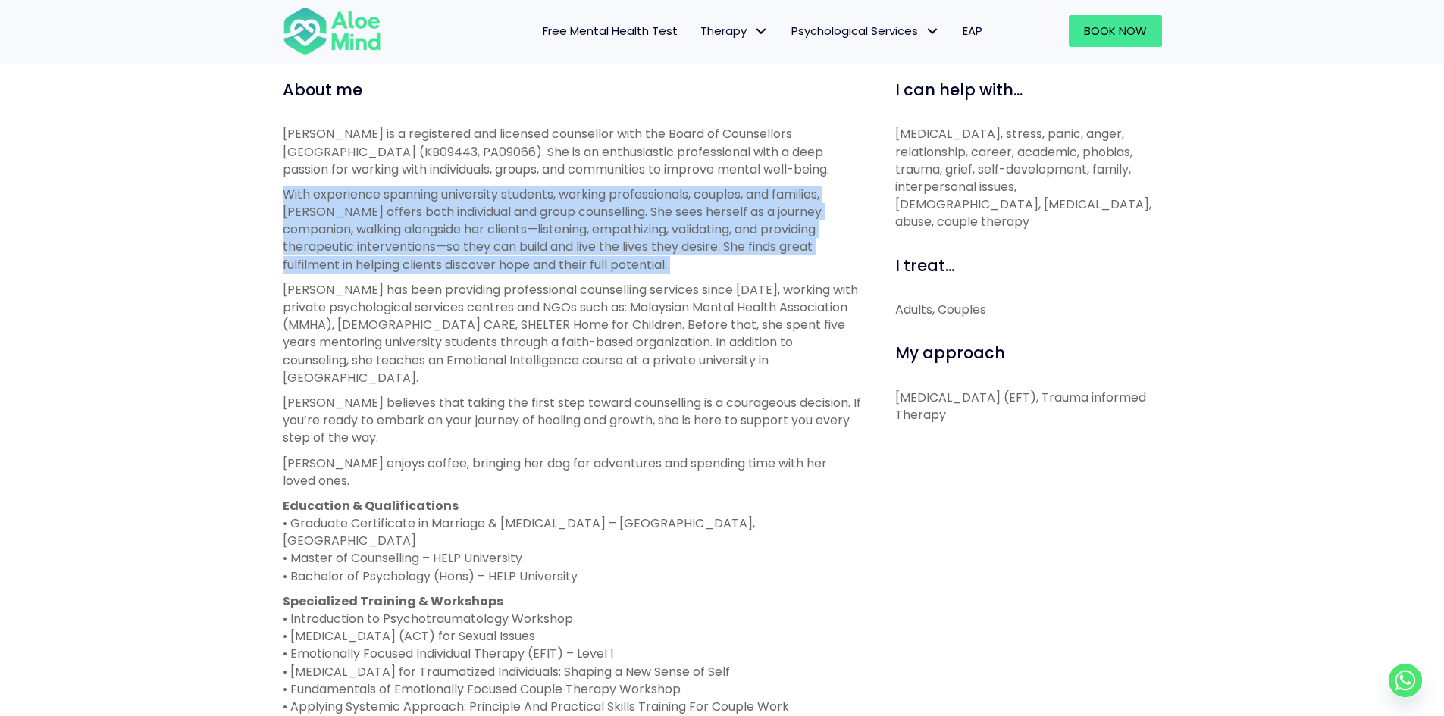
scroll to position [525, 0]
click at [364, 240] on p "With experience spanning university students, working professionals, couples, a…" at bounding box center [572, 228] width 578 height 88
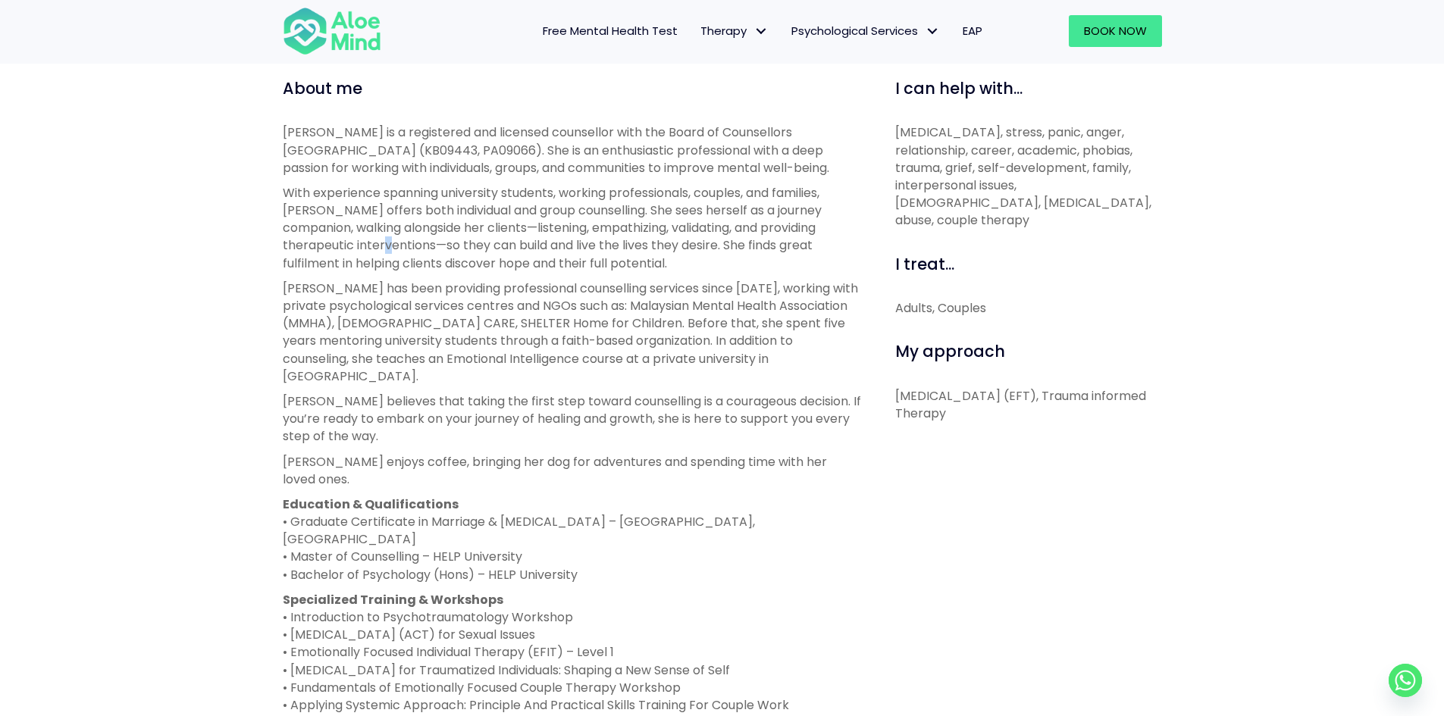
click at [364, 240] on p "With experience spanning university students, working professionals, couples, a…" at bounding box center [572, 228] width 578 height 88
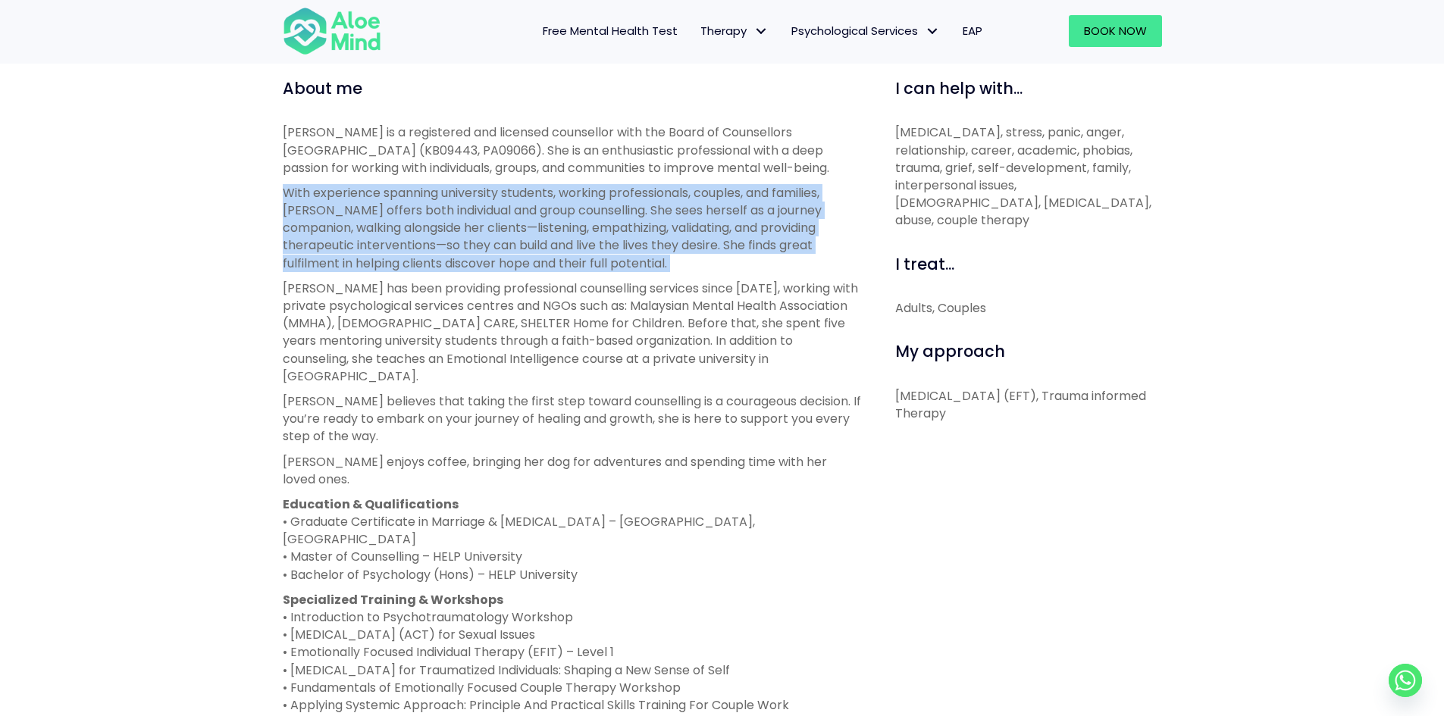
click at [364, 240] on p "With experience spanning university students, working professionals, couples, a…" at bounding box center [572, 228] width 578 height 88
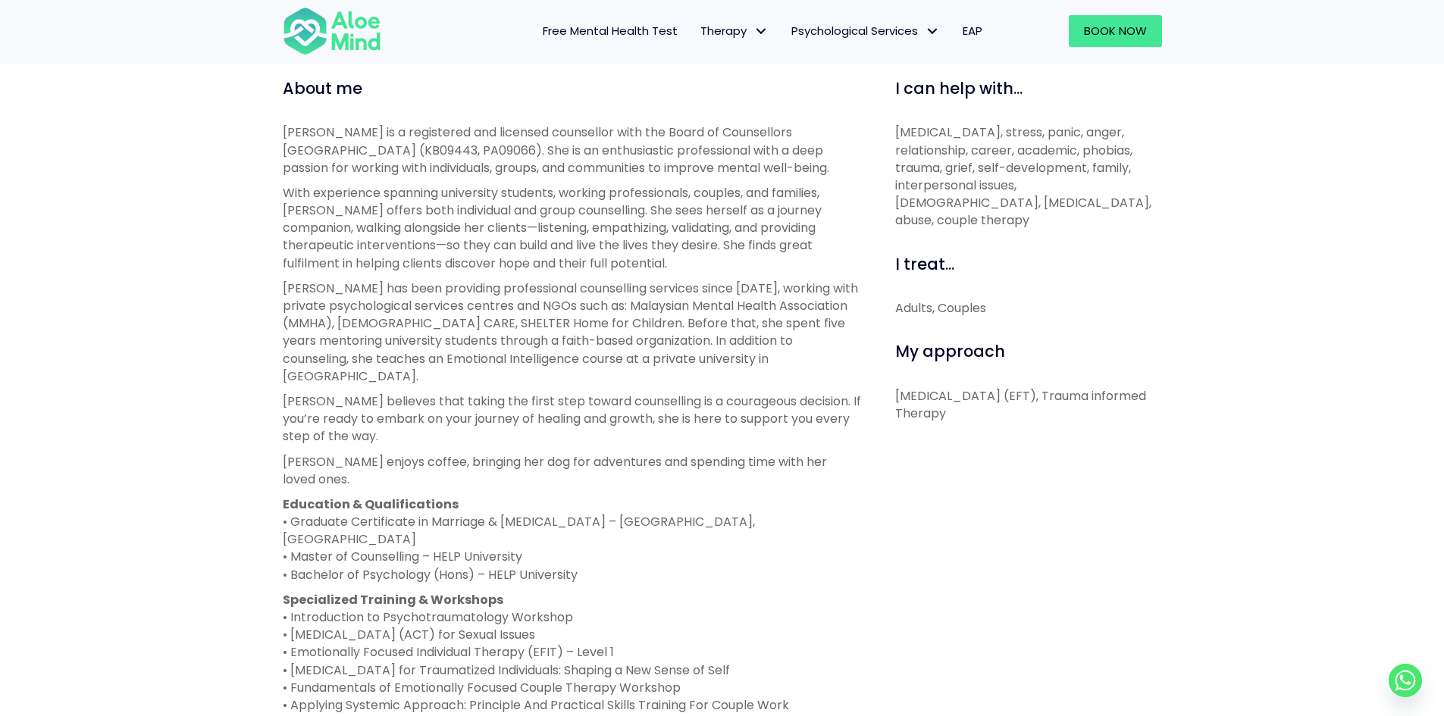
click at [393, 298] on p "Karen has been providing professional counselling services since 2019, working …" at bounding box center [572, 332] width 578 height 105
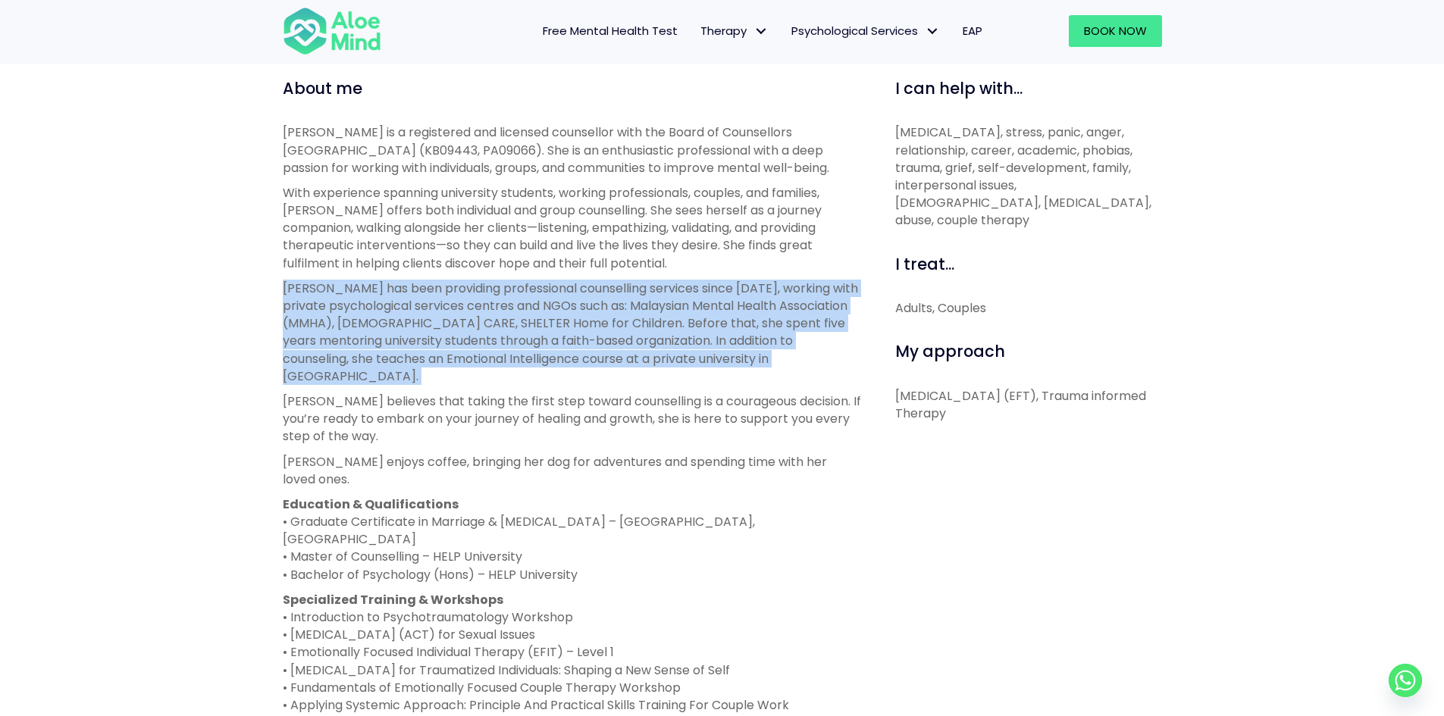
click at [393, 298] on p "Karen has been providing professional counselling services since 2019, working …" at bounding box center [572, 332] width 578 height 105
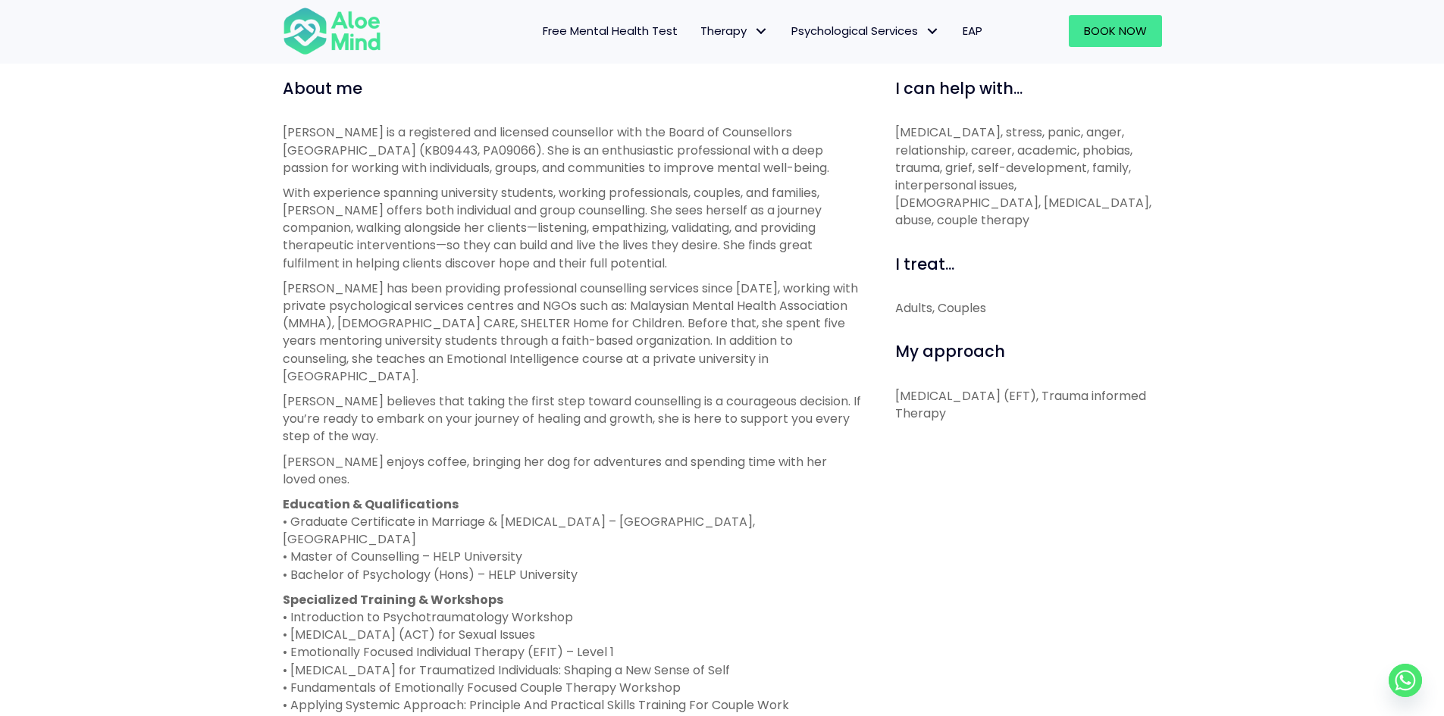
click at [412, 301] on p "Karen has been providing professional counselling services since 2019, working …" at bounding box center [572, 332] width 578 height 105
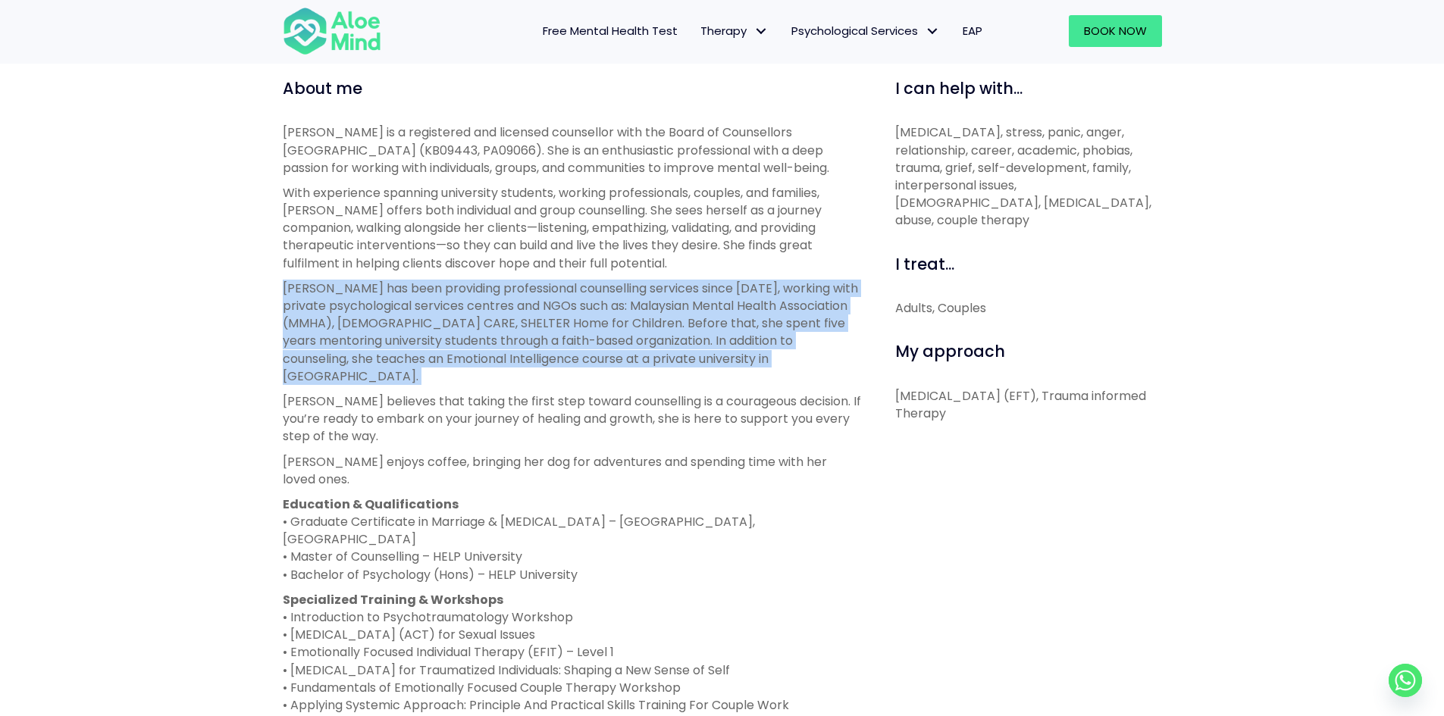
click at [412, 301] on p "Karen has been providing professional counselling services since 2019, working …" at bounding box center [572, 332] width 578 height 105
click at [390, 310] on p "Karen has been providing professional counselling services since 2019, working …" at bounding box center [572, 332] width 578 height 105
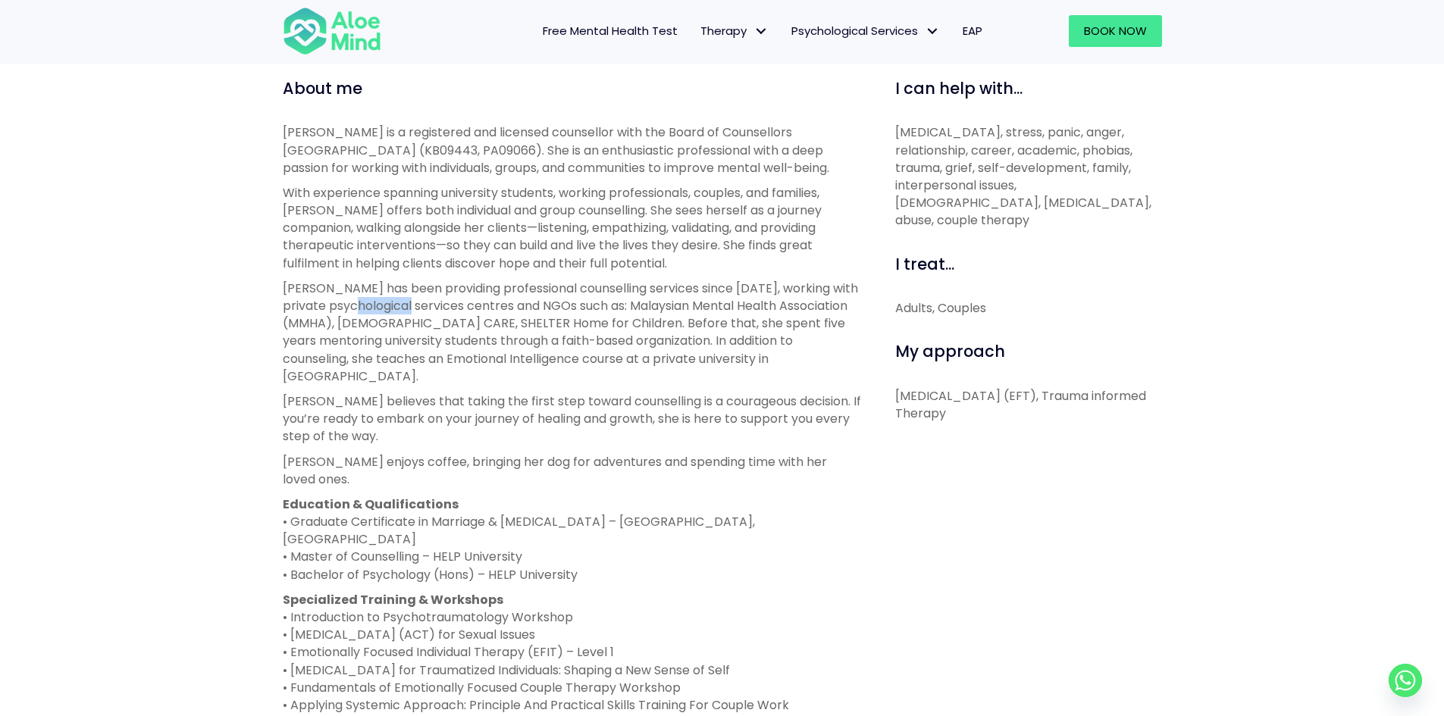
click at [390, 310] on p "Karen has been providing professional counselling services since 2019, working …" at bounding box center [572, 332] width 578 height 105
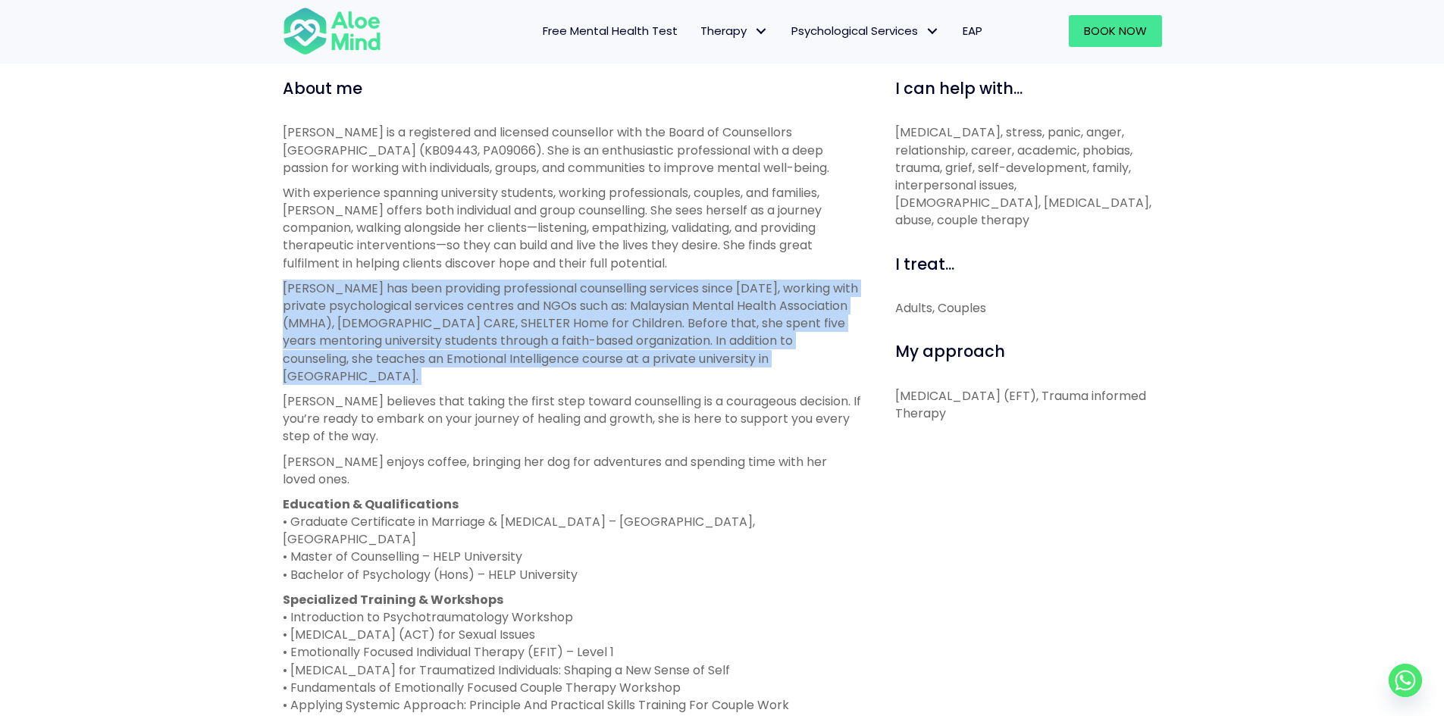
click at [390, 310] on p "Karen has been providing professional counselling services since 2019, working …" at bounding box center [572, 332] width 578 height 105
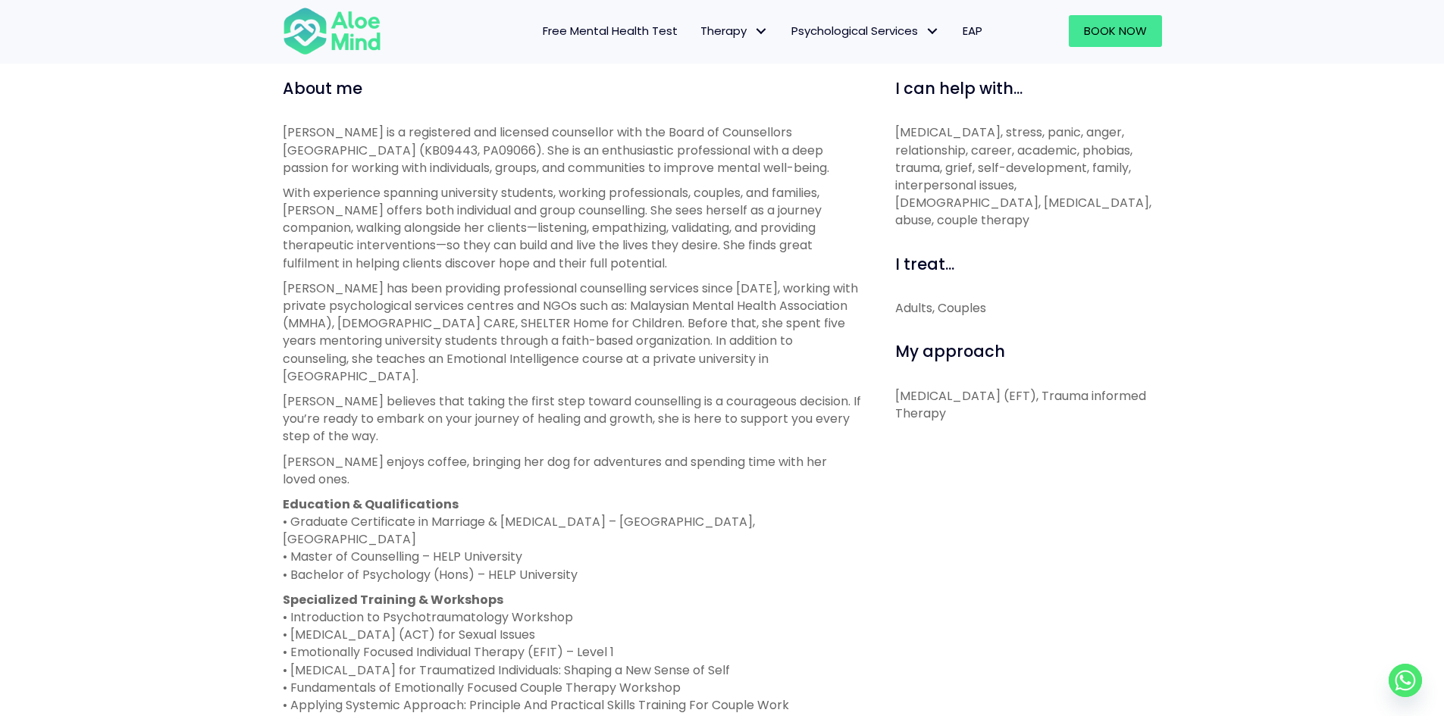
click at [390, 310] on p "Karen has been providing professional counselling services since 2019, working …" at bounding box center [572, 332] width 578 height 105
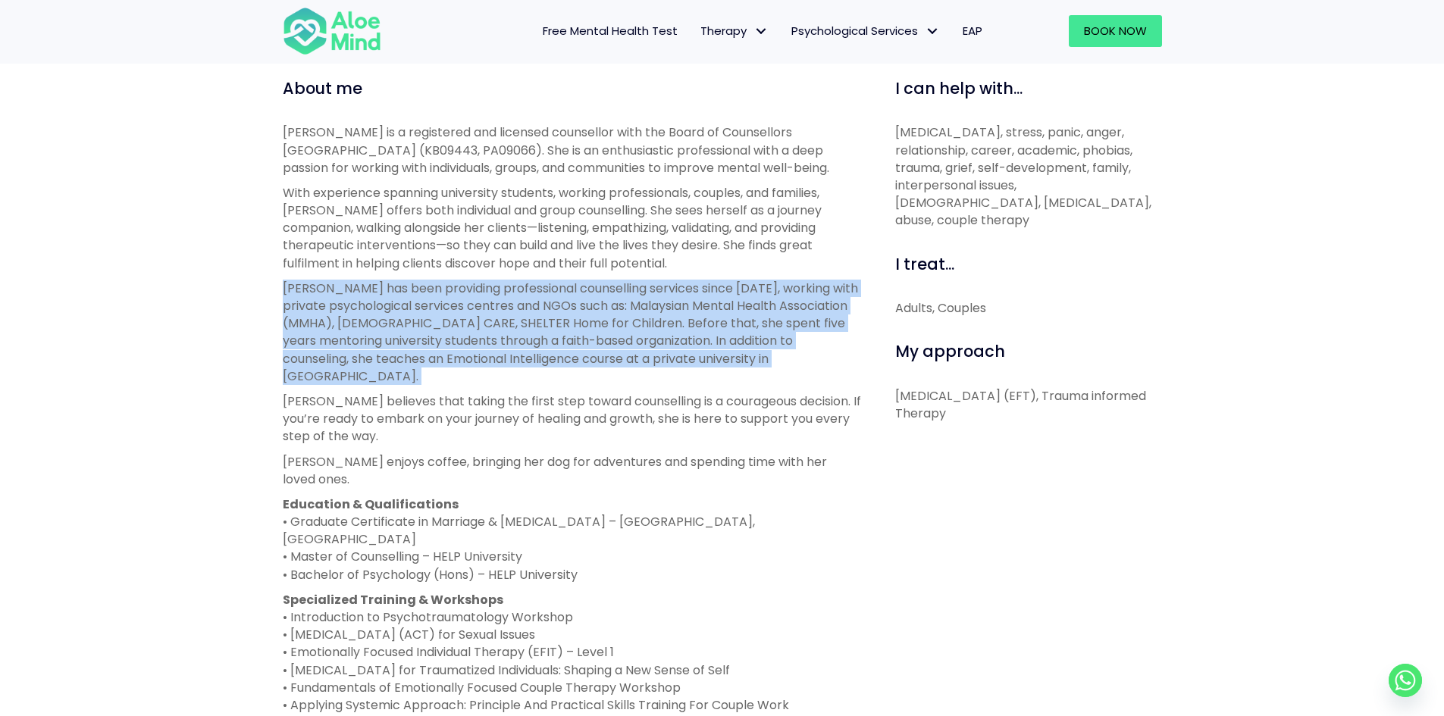
click at [390, 310] on p "Karen has been providing professional counselling services since 2019, working …" at bounding box center [572, 332] width 578 height 105
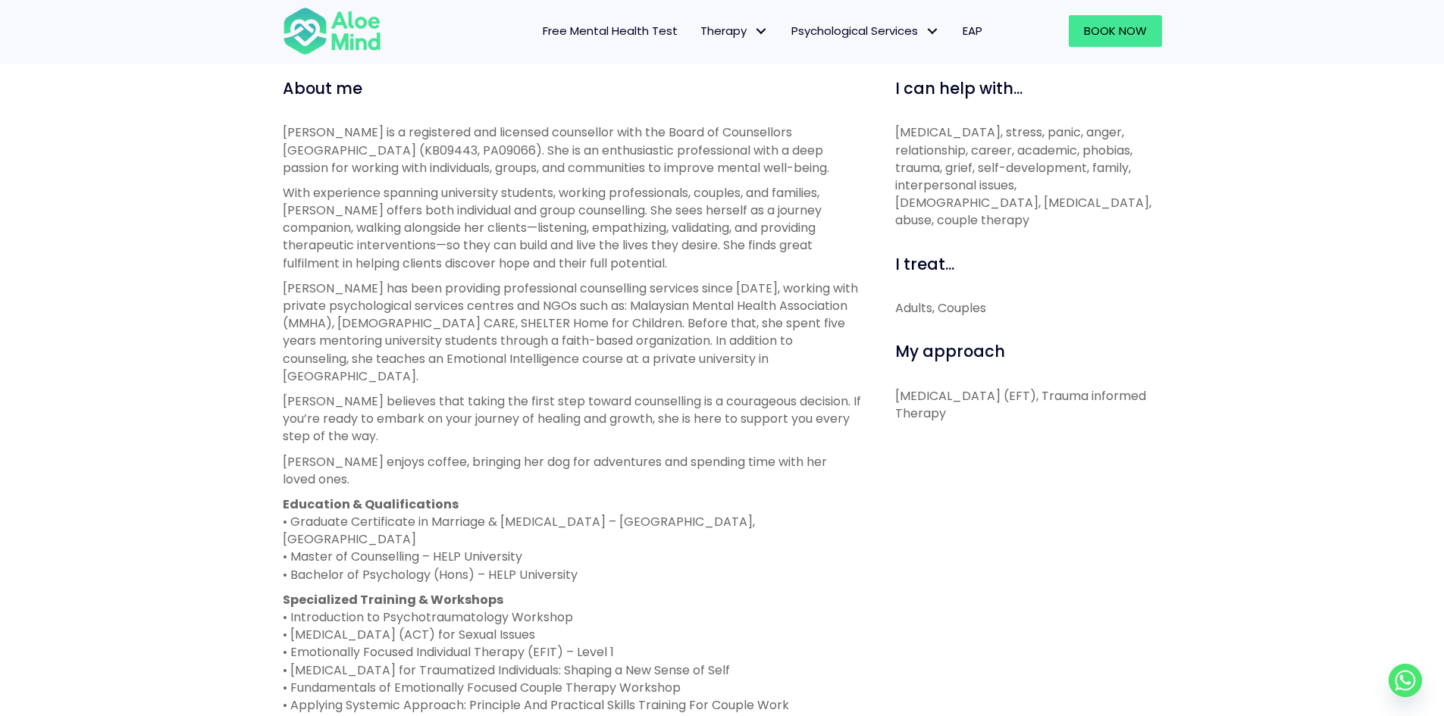
click at [352, 331] on p "Karen has been providing professional counselling services since 2019, working …" at bounding box center [572, 332] width 578 height 105
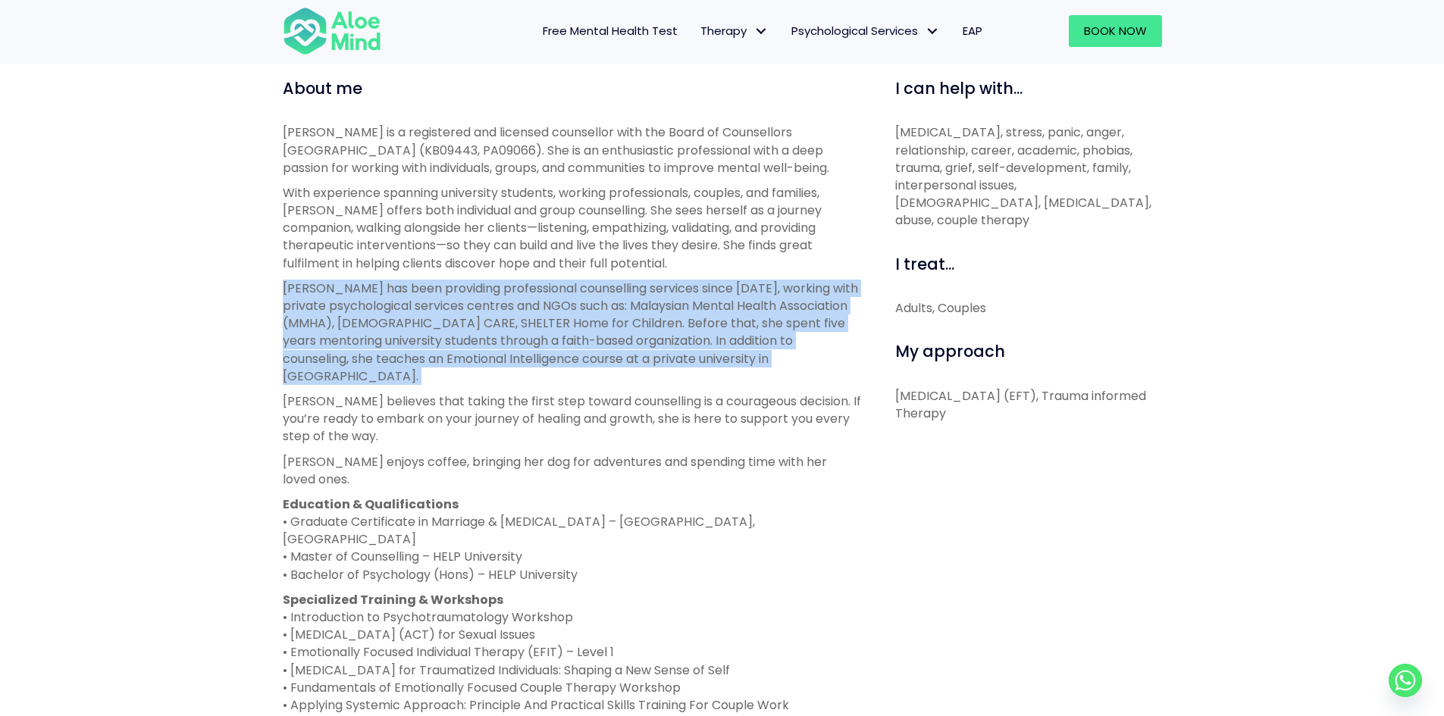
click at [352, 331] on p "Karen has been providing professional counselling services since 2019, working …" at bounding box center [572, 332] width 578 height 105
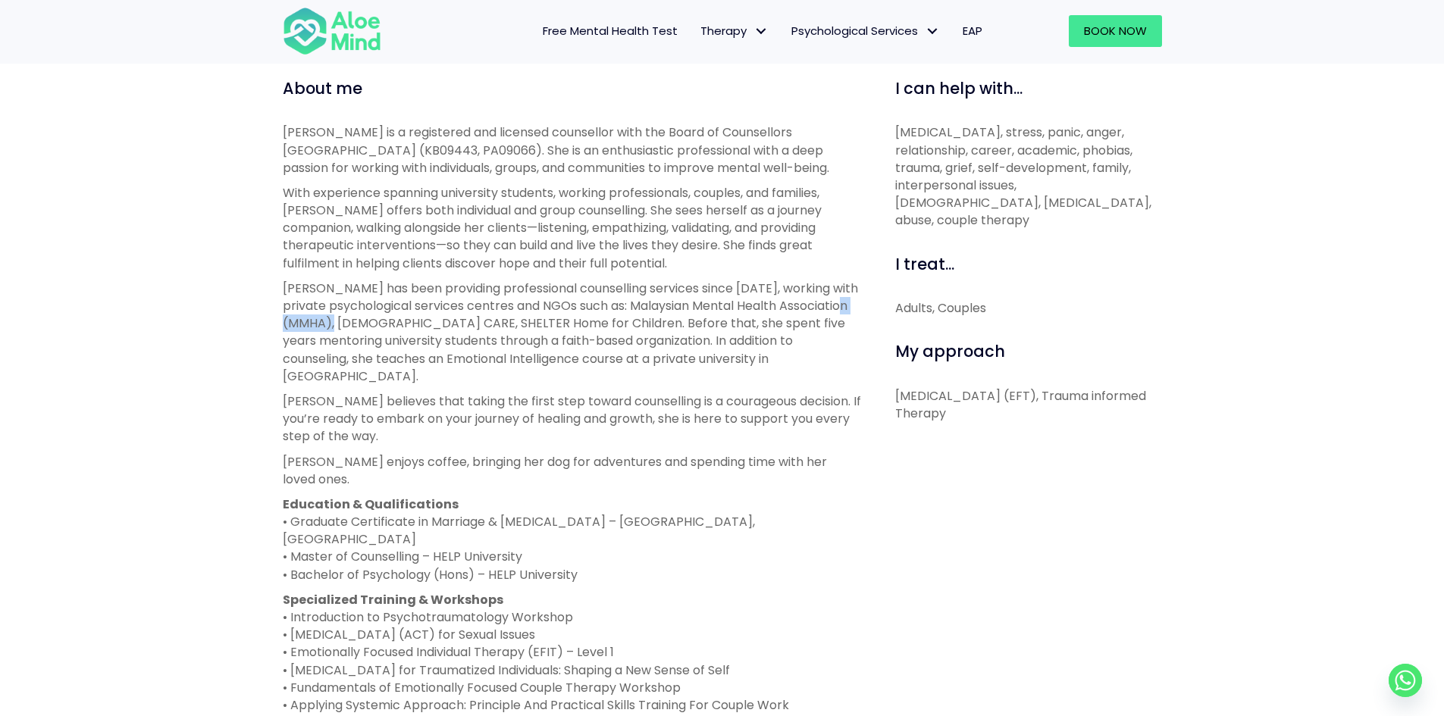
click at [352, 331] on p "Karen has been providing professional counselling services since 2019, working …" at bounding box center [572, 332] width 578 height 105
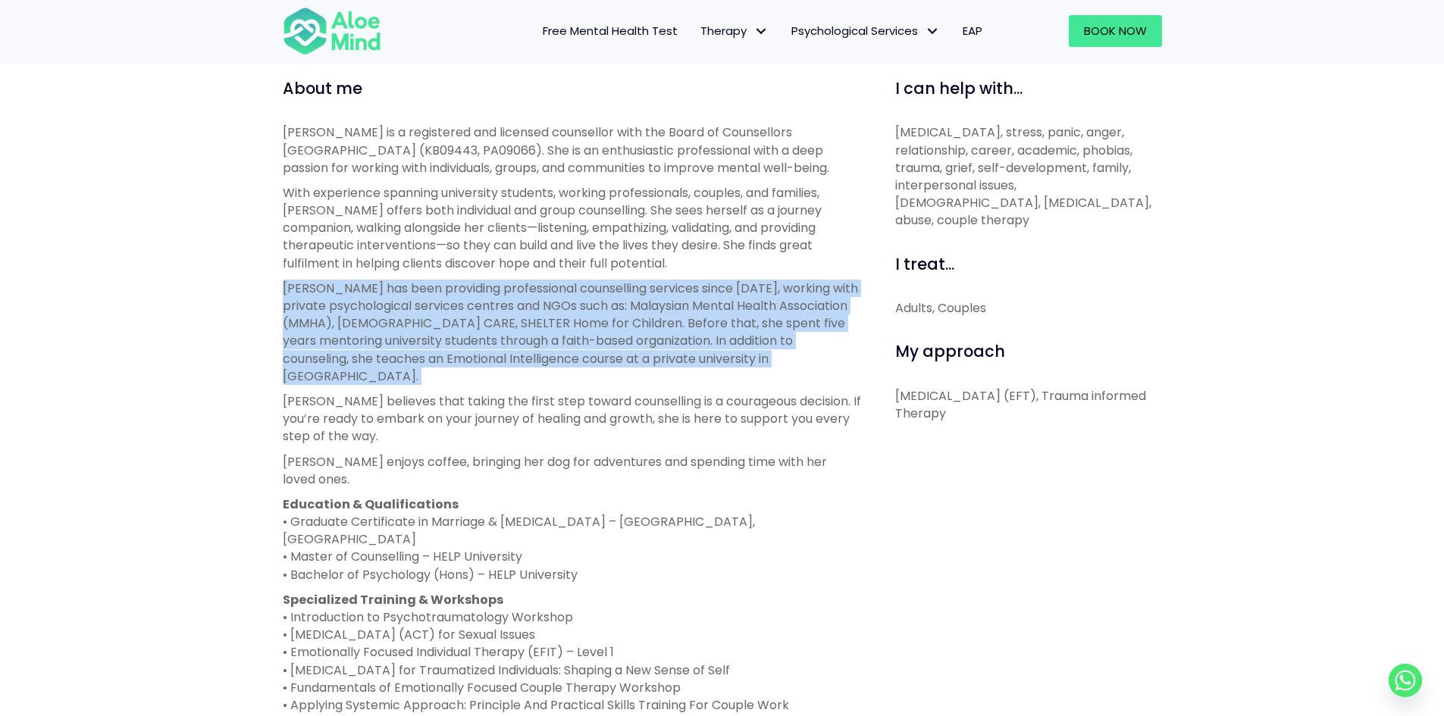
click at [352, 331] on p "Karen has been providing professional counselling services since 2019, working …" at bounding box center [572, 332] width 578 height 105
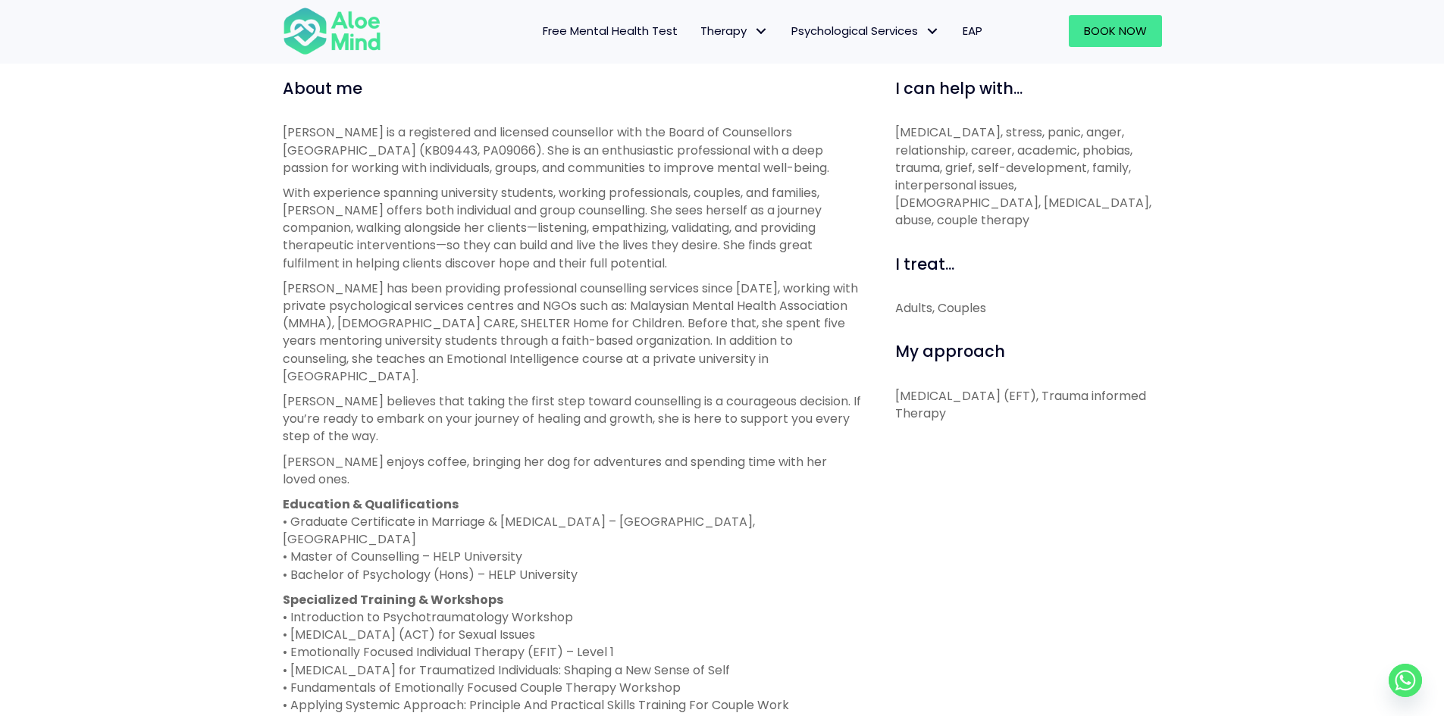
click at [352, 331] on p "Karen has been providing professional counselling services since 2019, working …" at bounding box center [572, 332] width 578 height 105
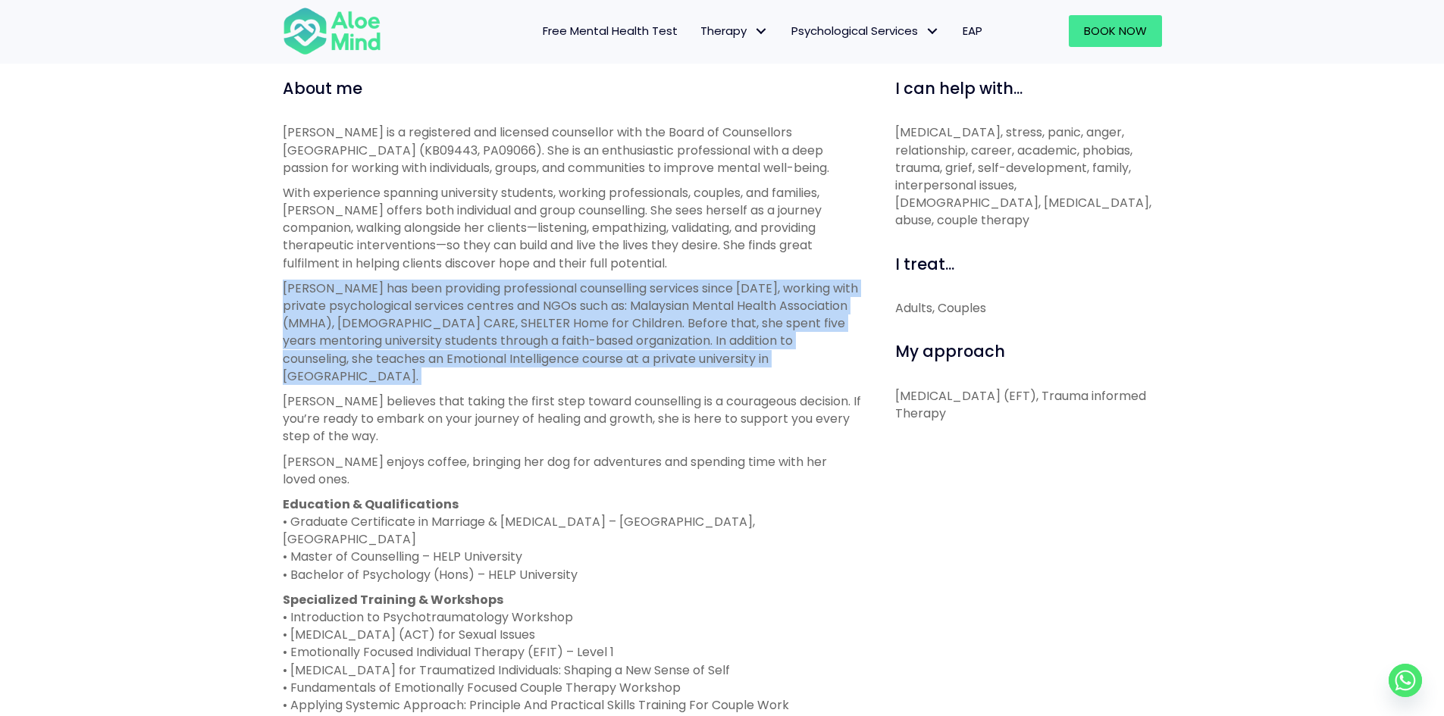
click at [352, 331] on p "Karen has been providing professional counselling services since 2019, working …" at bounding box center [572, 332] width 578 height 105
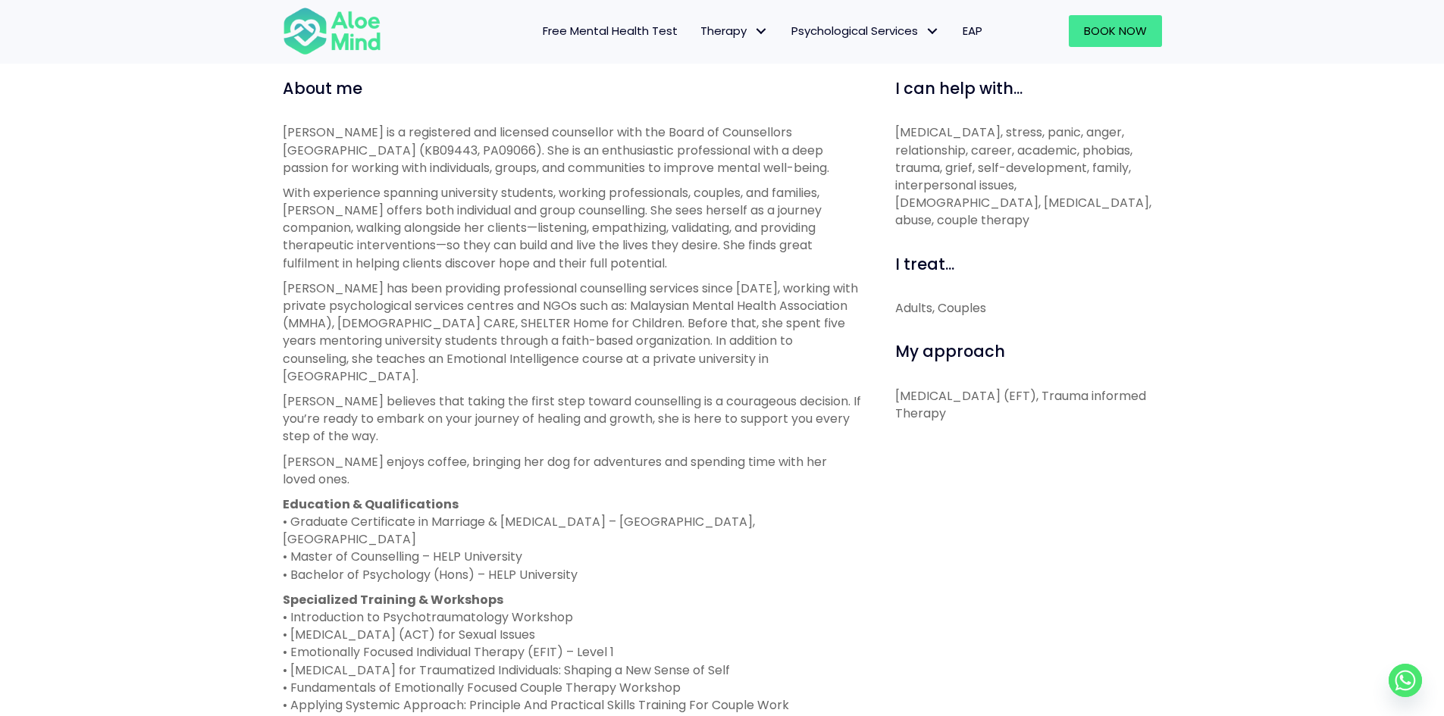
click at [352, 331] on p "Karen has been providing professional counselling services since 2019, working …" at bounding box center [572, 332] width 578 height 105
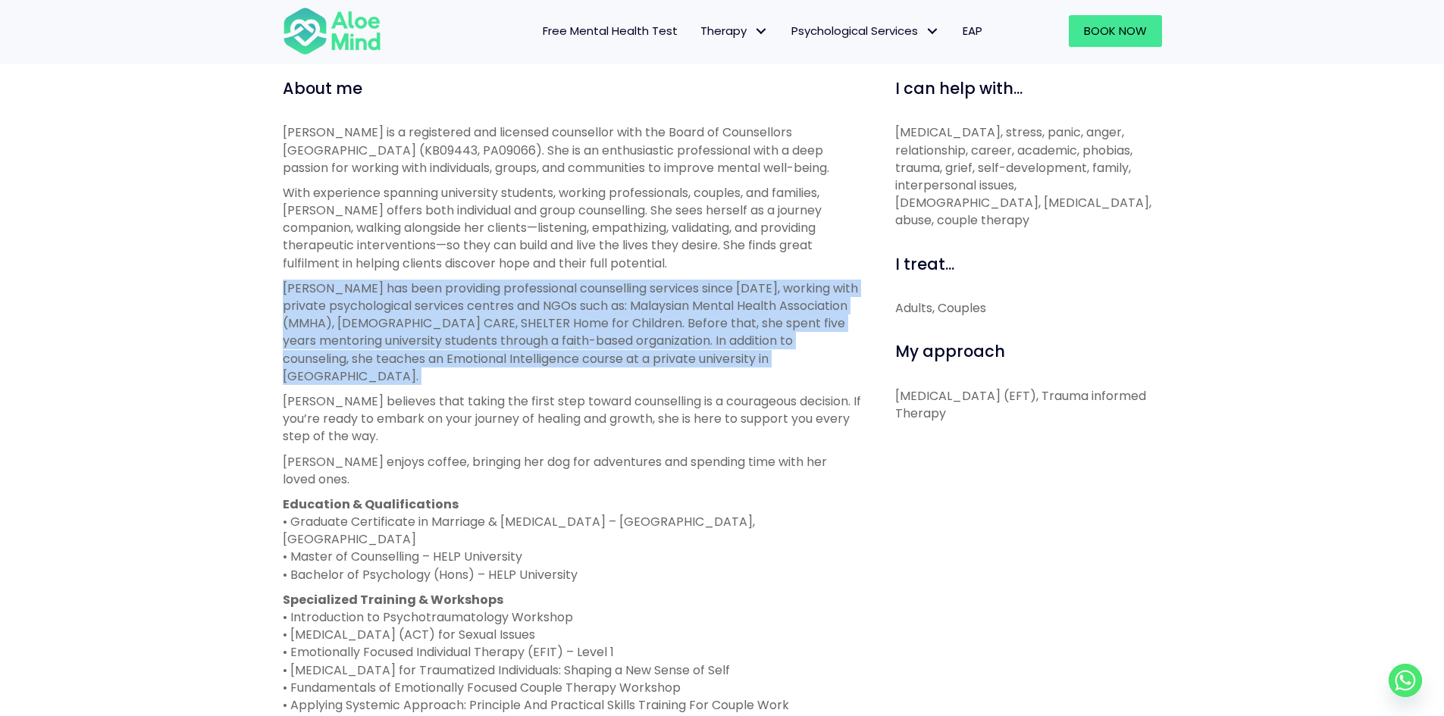
click at [352, 331] on p "Karen has been providing professional counselling services since 2019, working …" at bounding box center [572, 332] width 578 height 105
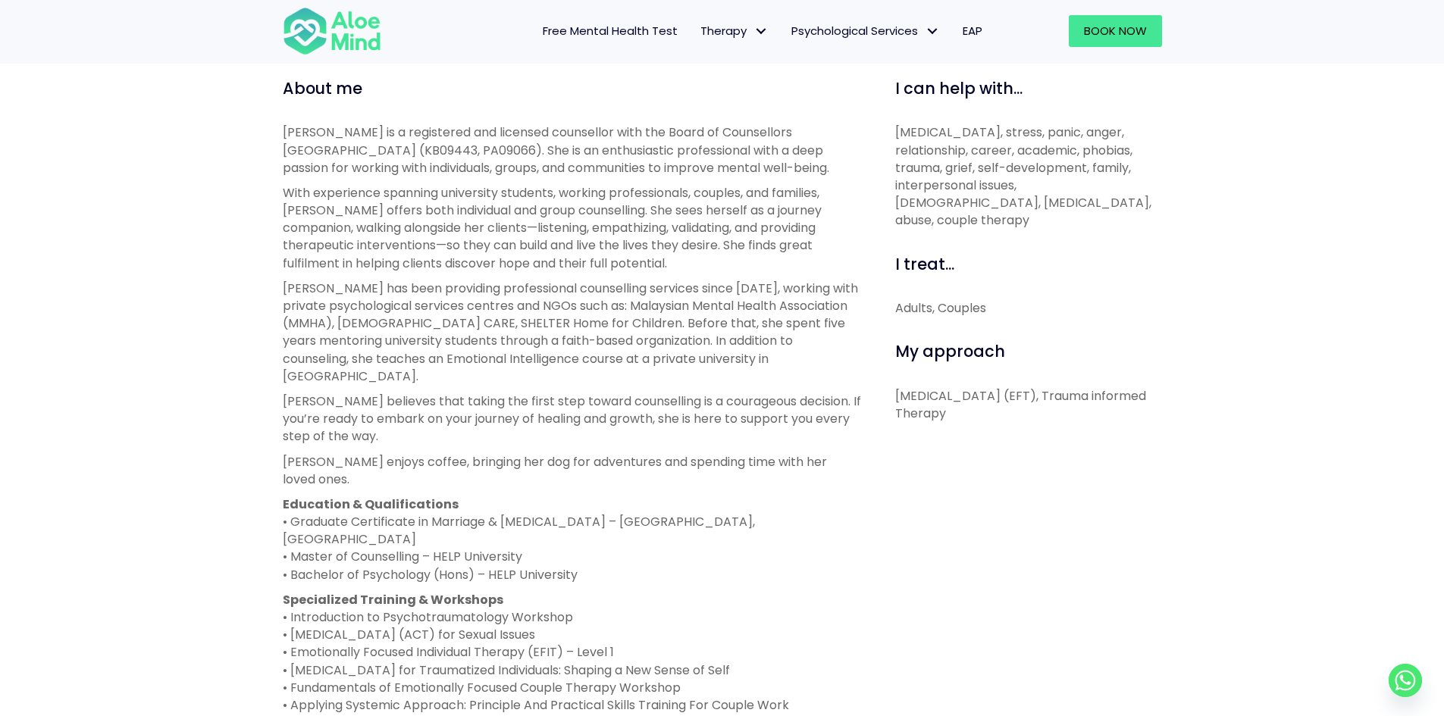
click at [352, 331] on p "Karen has been providing professional counselling services since 2019, working …" at bounding box center [572, 332] width 578 height 105
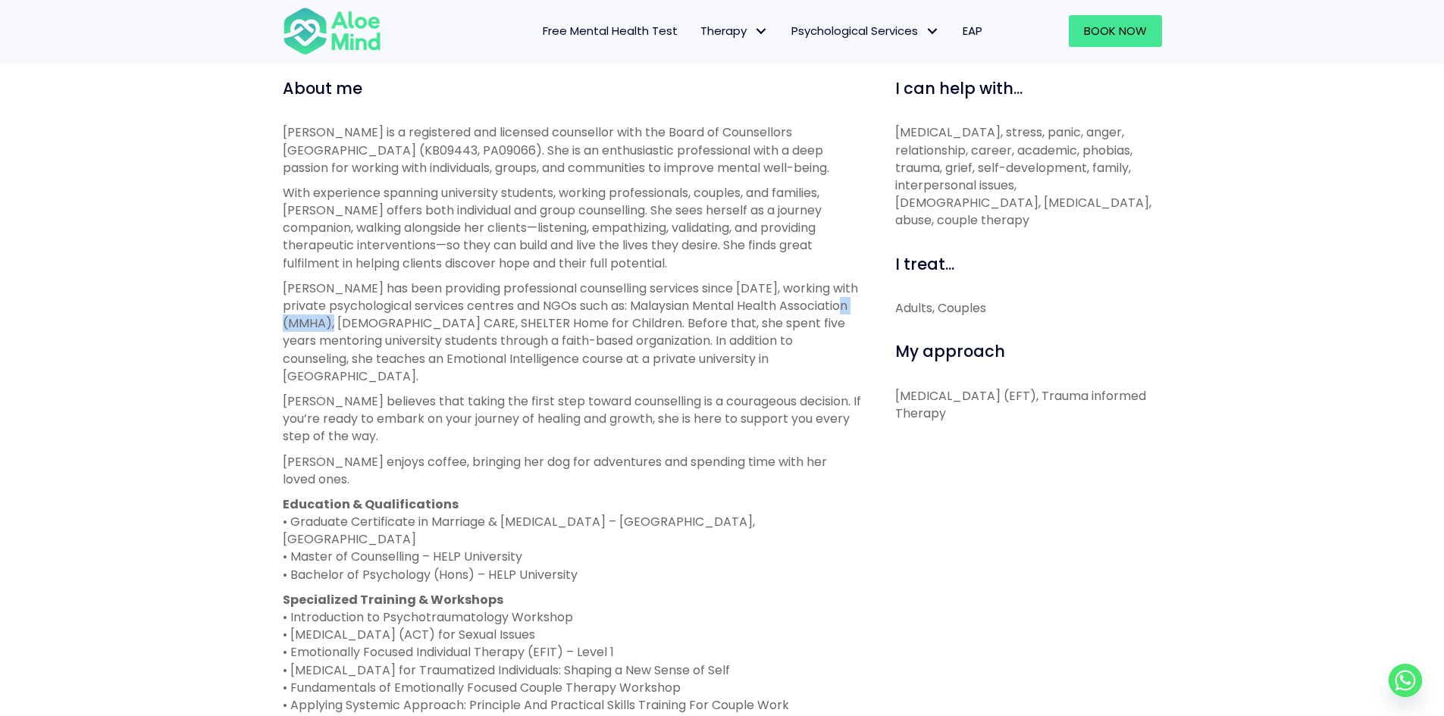
click at [352, 331] on p "Karen has been providing professional counselling services since 2019, working …" at bounding box center [572, 332] width 578 height 105
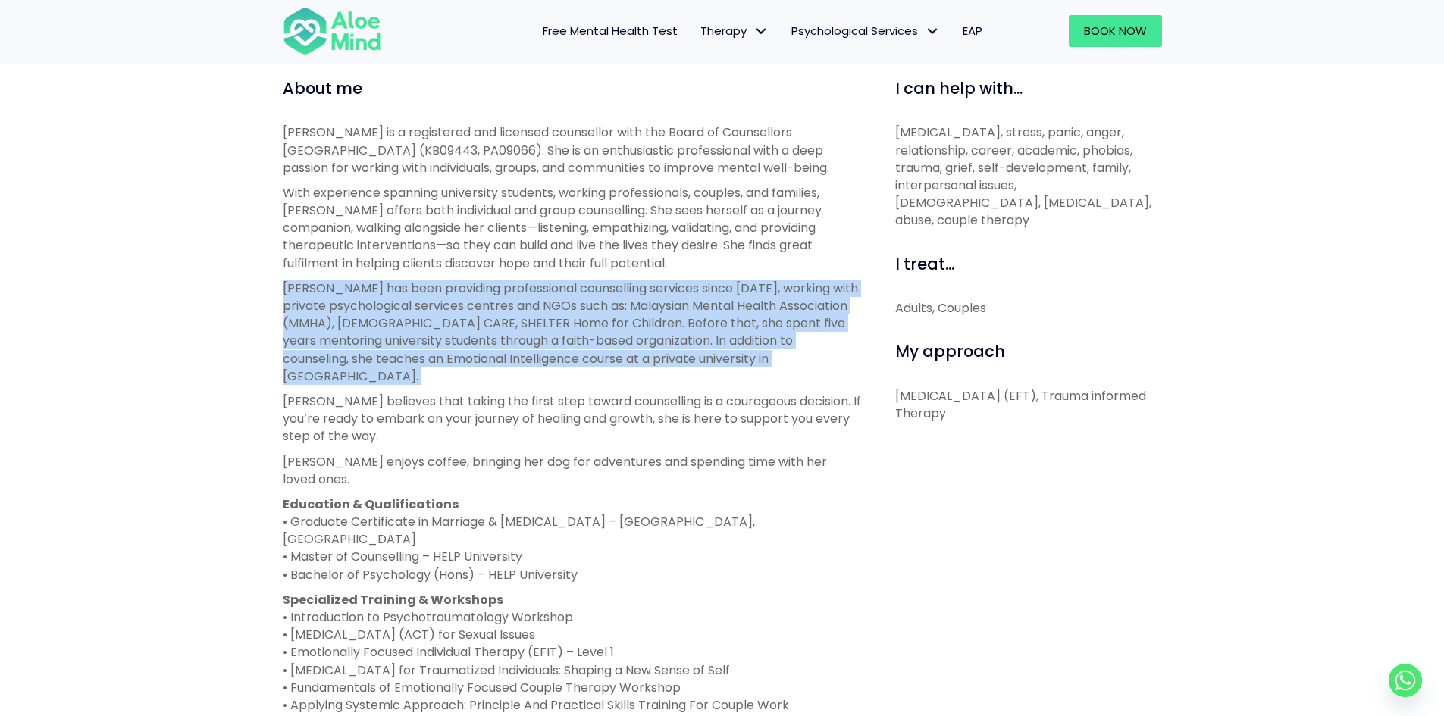
click at [352, 331] on p "Karen has been providing professional counselling services since 2019, working …" at bounding box center [572, 332] width 578 height 105
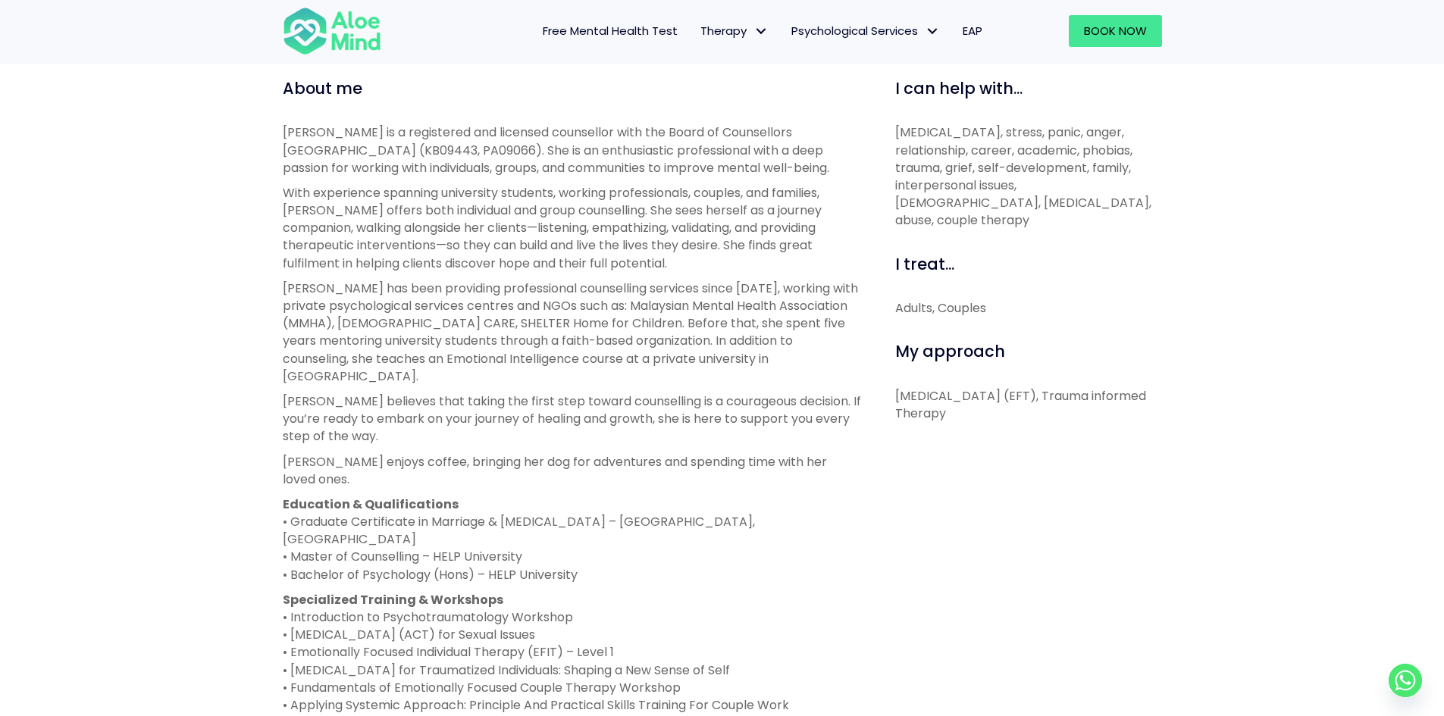
click at [352, 331] on p "Karen has been providing professional counselling services since 2019, working …" at bounding box center [572, 332] width 578 height 105
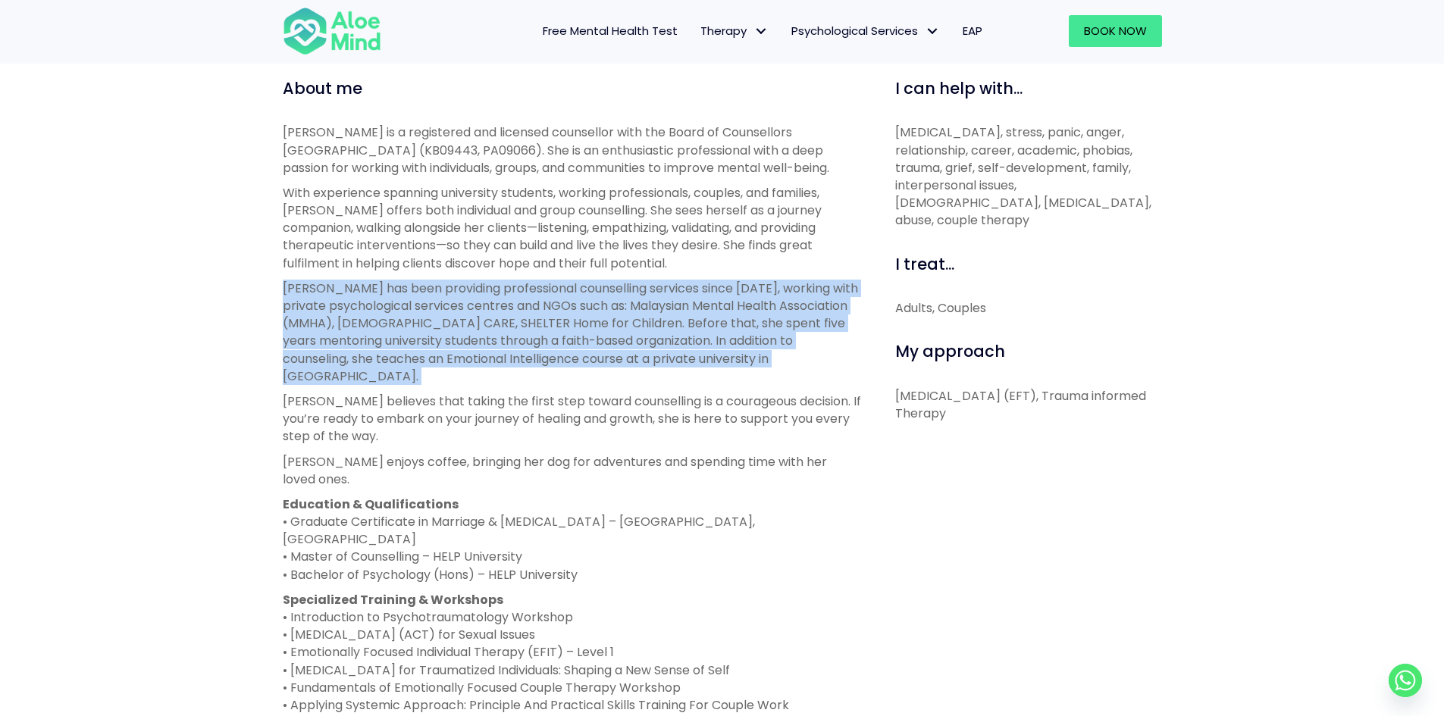
click at [352, 331] on p "Karen has been providing professional counselling services since 2019, working …" at bounding box center [572, 332] width 578 height 105
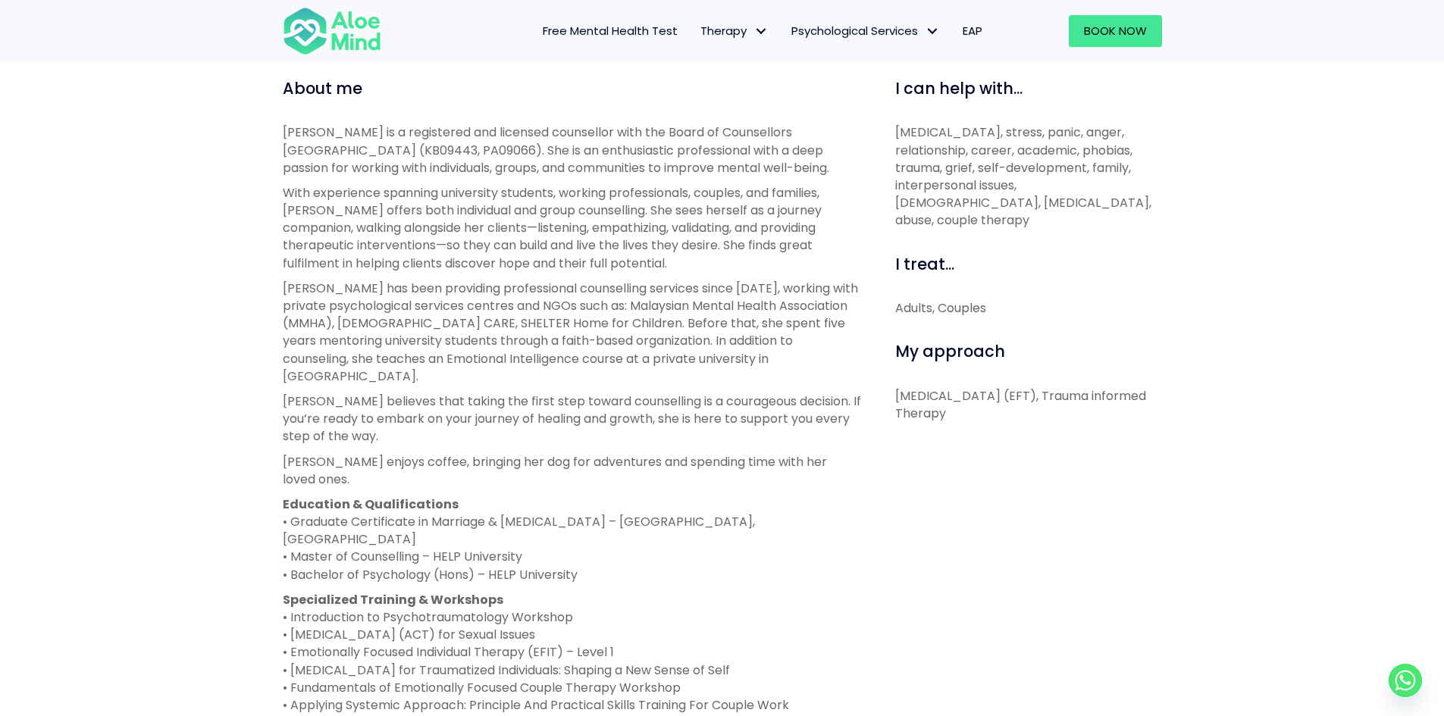
click at [352, 331] on p "Karen has been providing professional counselling services since 2019, working …" at bounding box center [572, 332] width 578 height 105
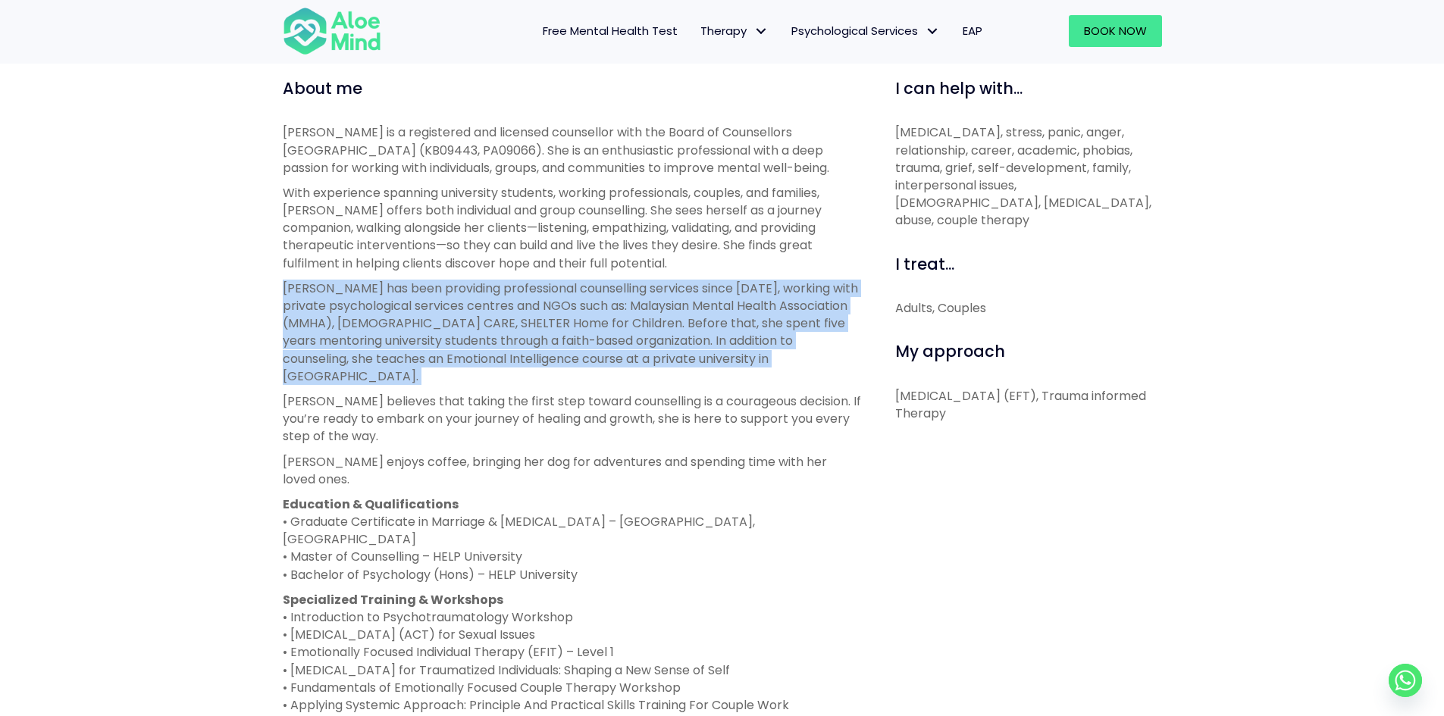
click at [352, 331] on p "Karen has been providing professional counselling services since 2019, working …" at bounding box center [572, 332] width 578 height 105
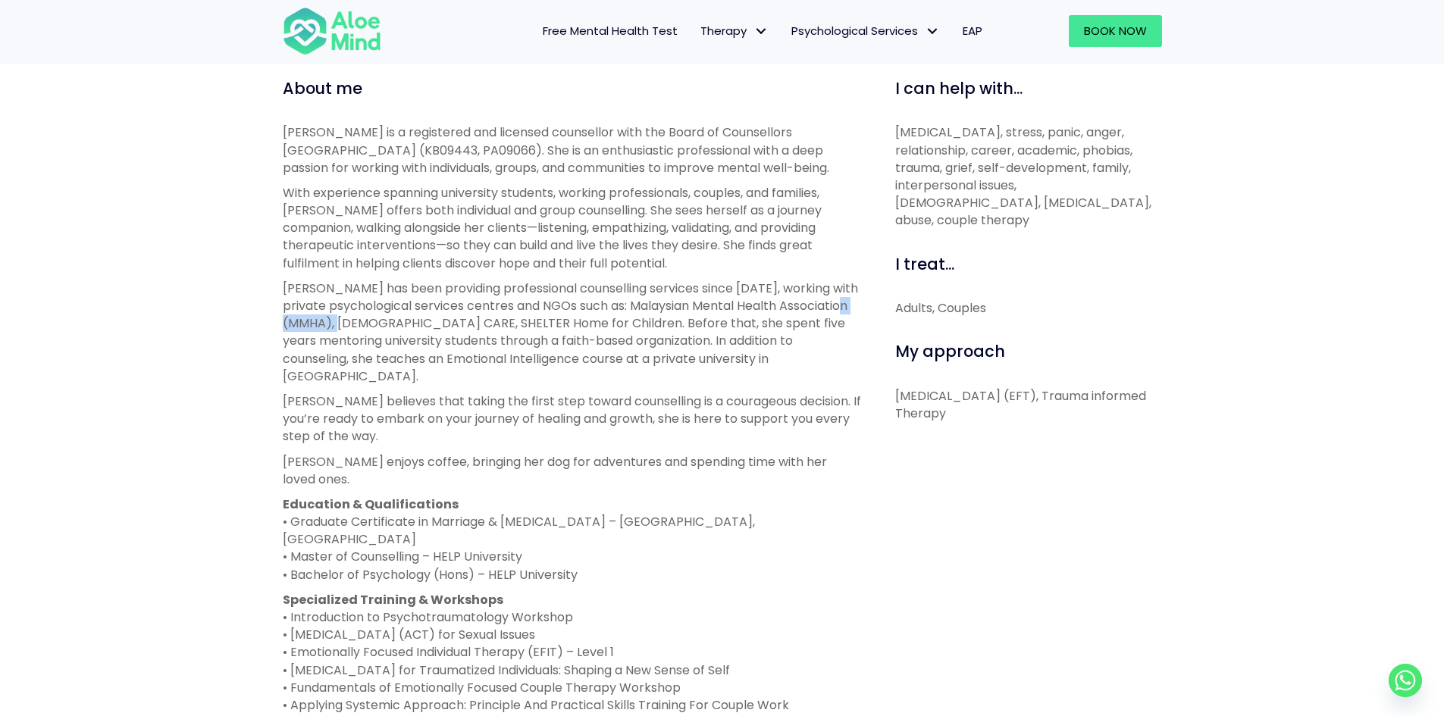
click at [352, 331] on p "Karen has been providing professional counselling services since 2019, working …" at bounding box center [572, 332] width 578 height 105
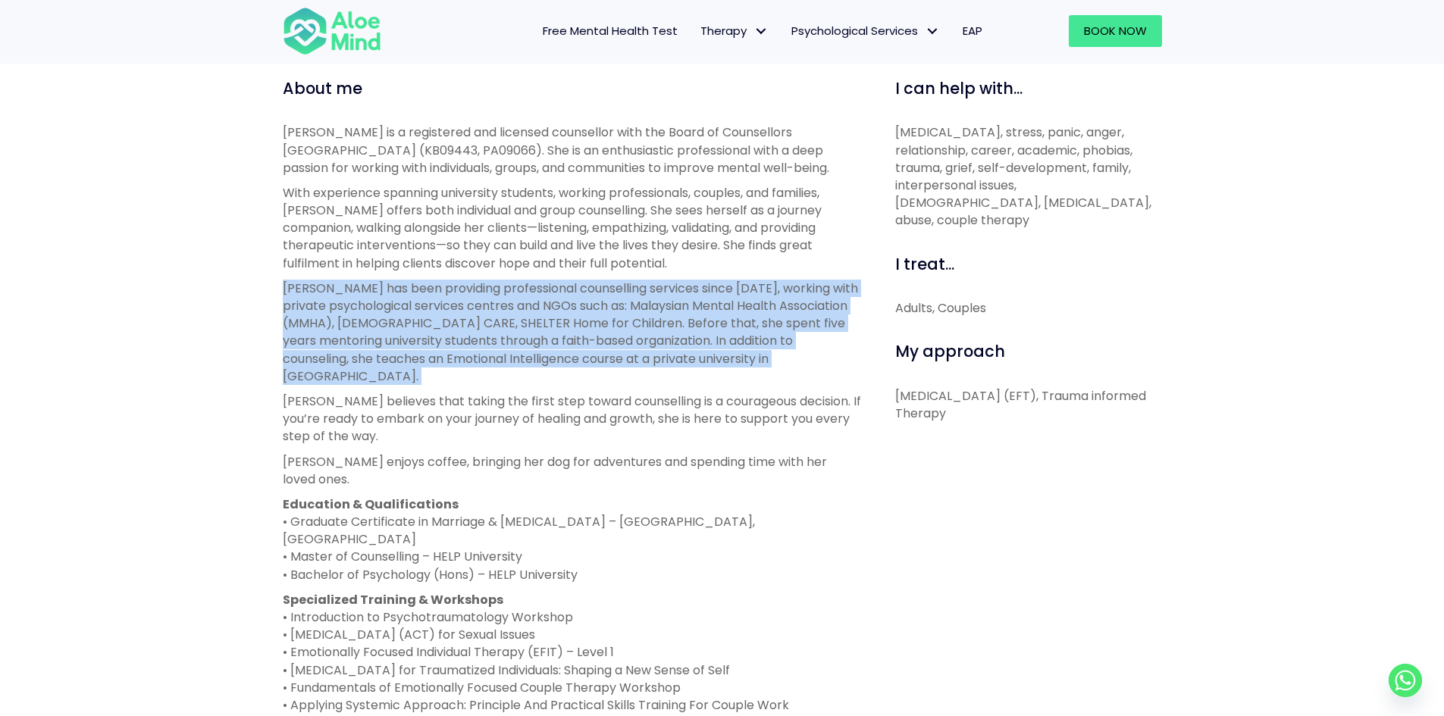
click at [352, 331] on p "Karen has been providing professional counselling services since 2019, working …" at bounding box center [572, 332] width 578 height 105
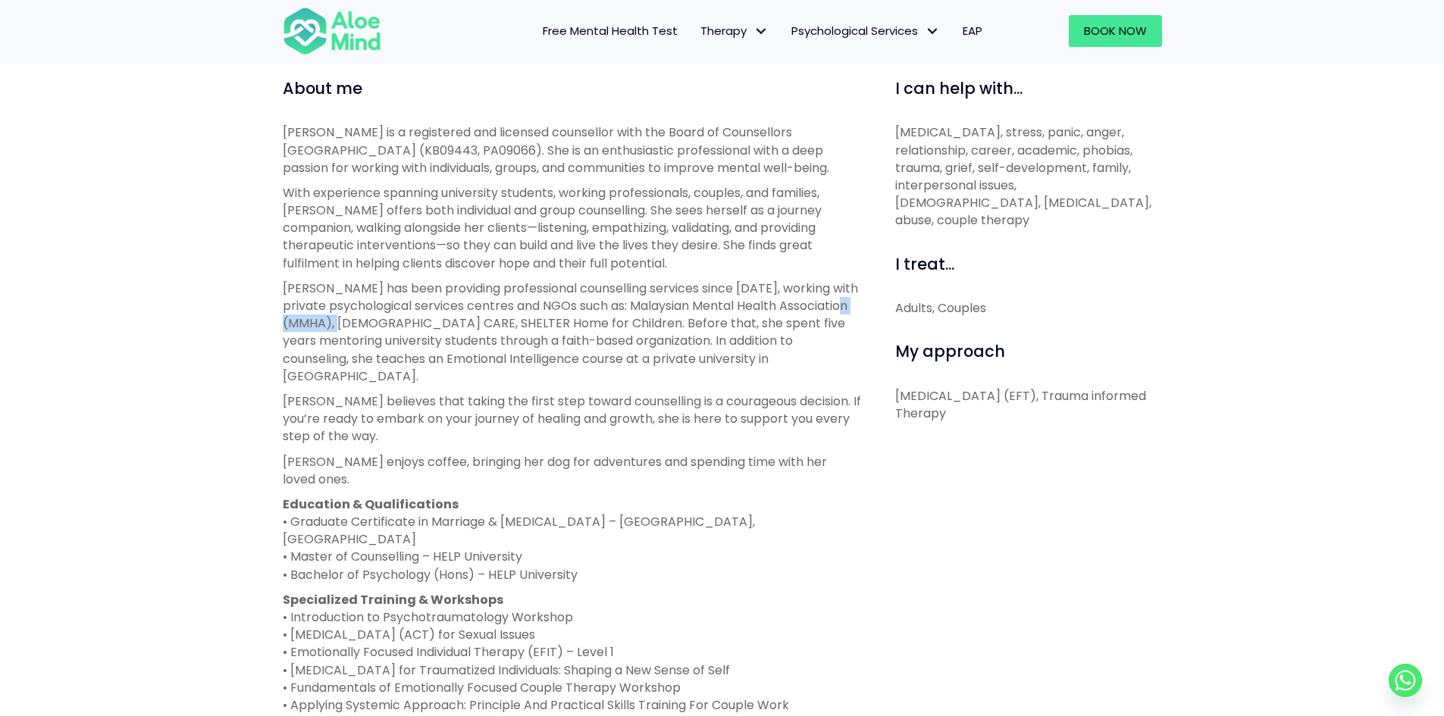
click at [352, 331] on p "Karen has been providing professional counselling services since 2019, working …" at bounding box center [572, 332] width 578 height 105
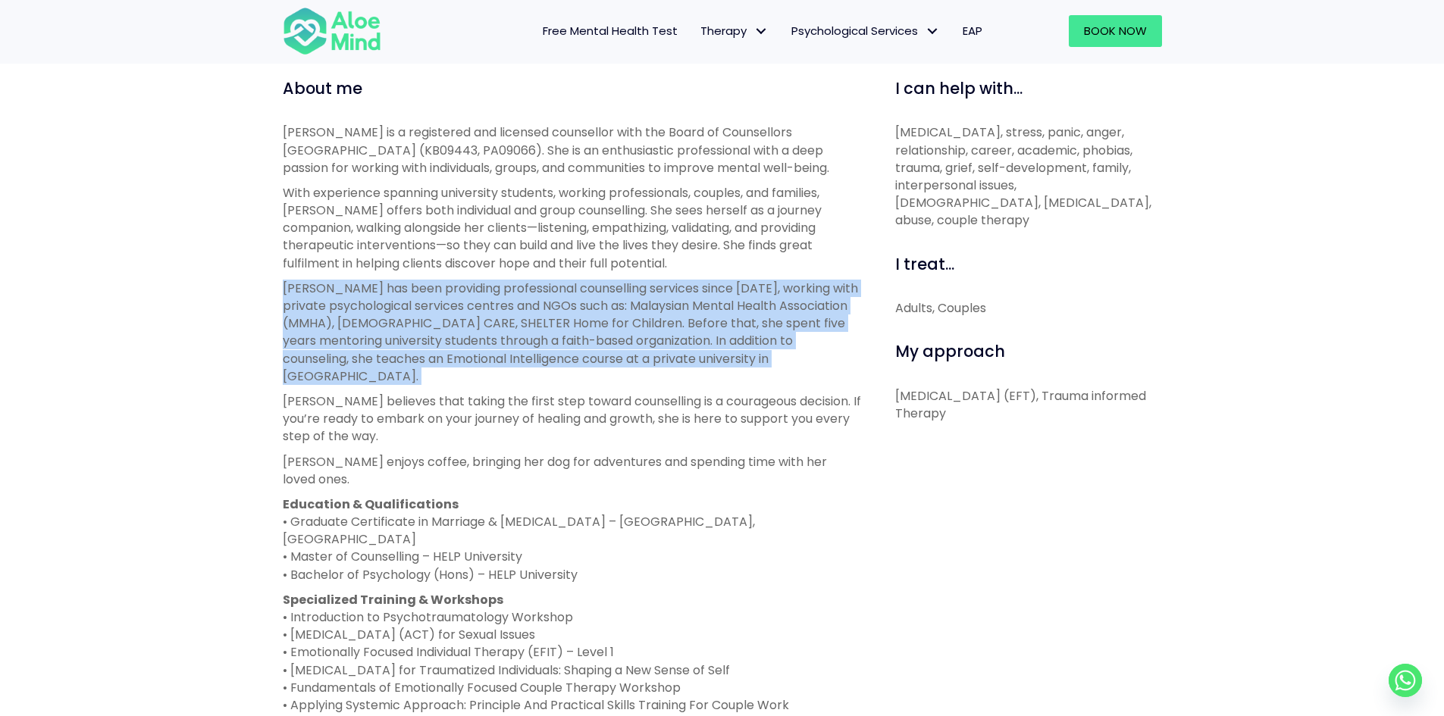
click at [352, 331] on p "Karen has been providing professional counselling services since 2019, working …" at bounding box center [572, 332] width 578 height 105
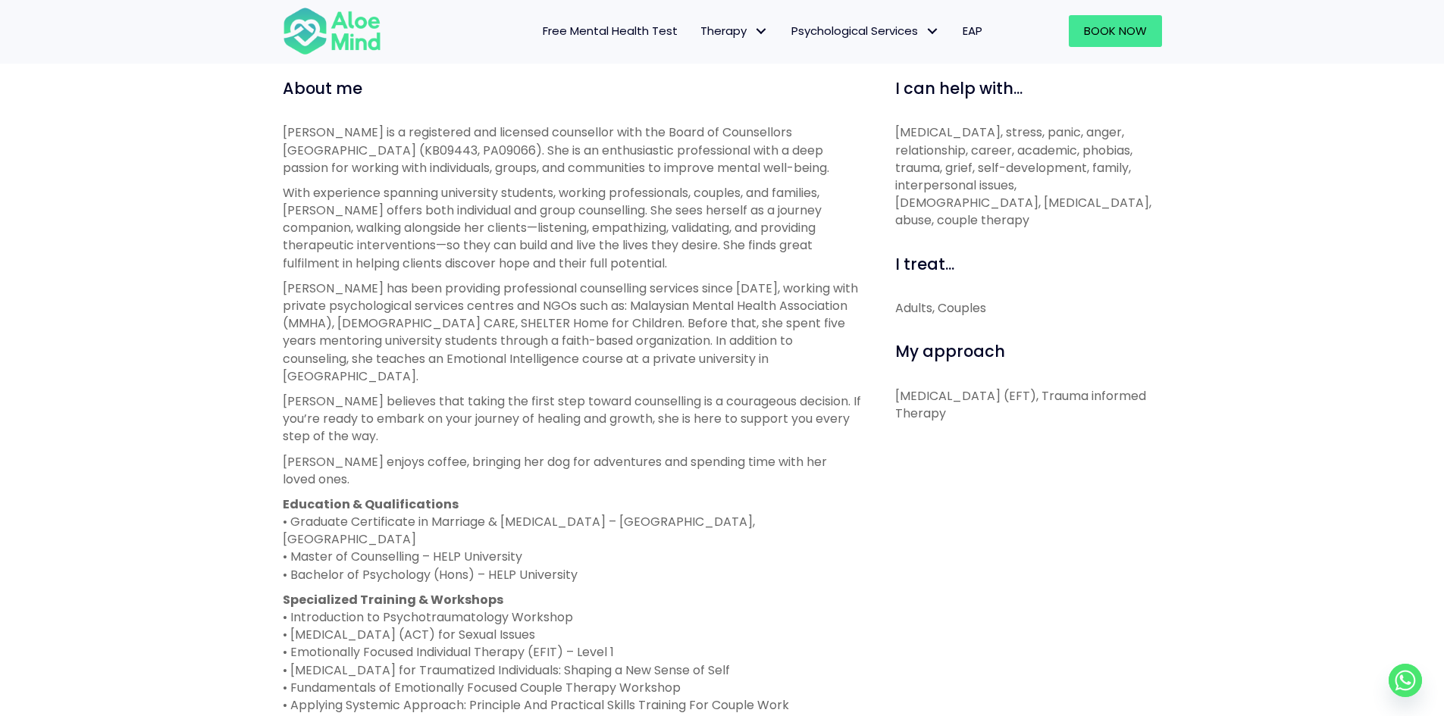
click at [352, 331] on p "Karen has been providing professional counselling services since 2019, working …" at bounding box center [572, 332] width 578 height 105
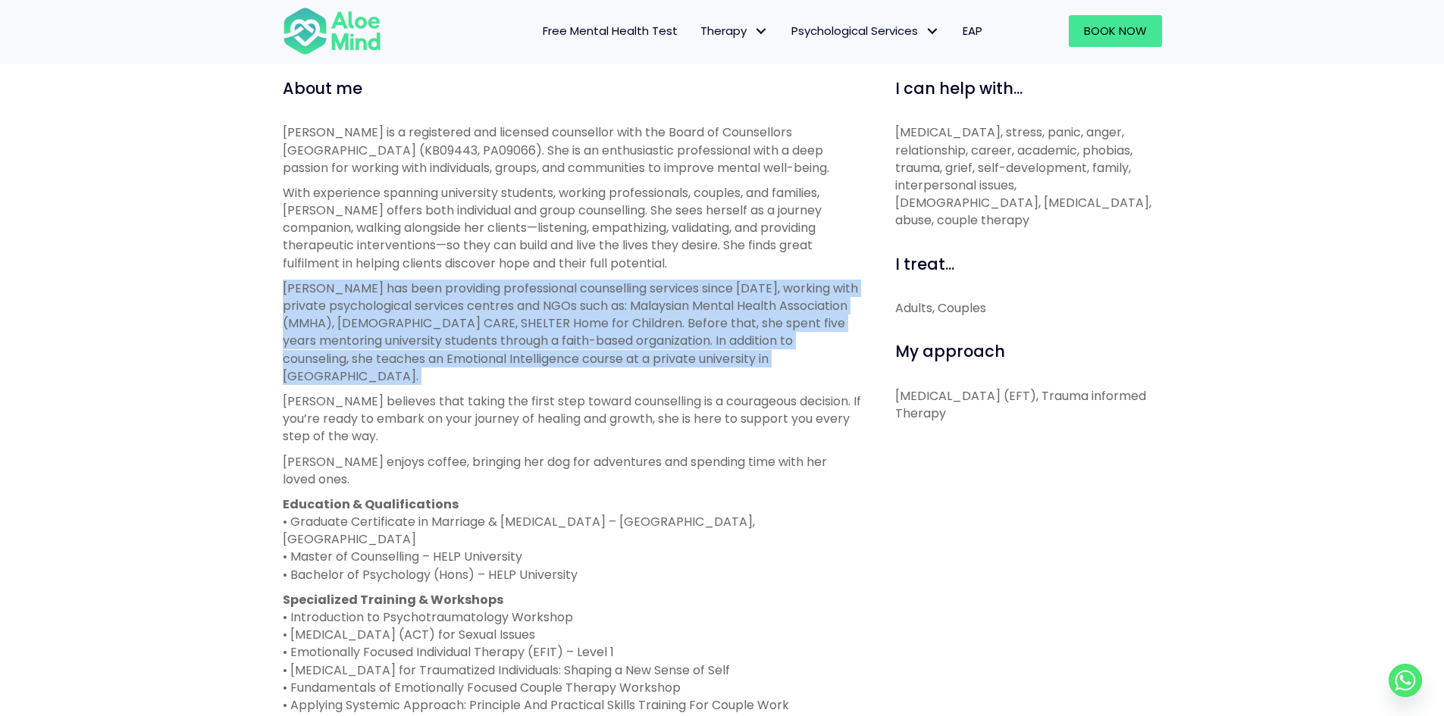
click at [352, 331] on p "Karen has been providing professional counselling services since 2019, working …" at bounding box center [572, 332] width 578 height 105
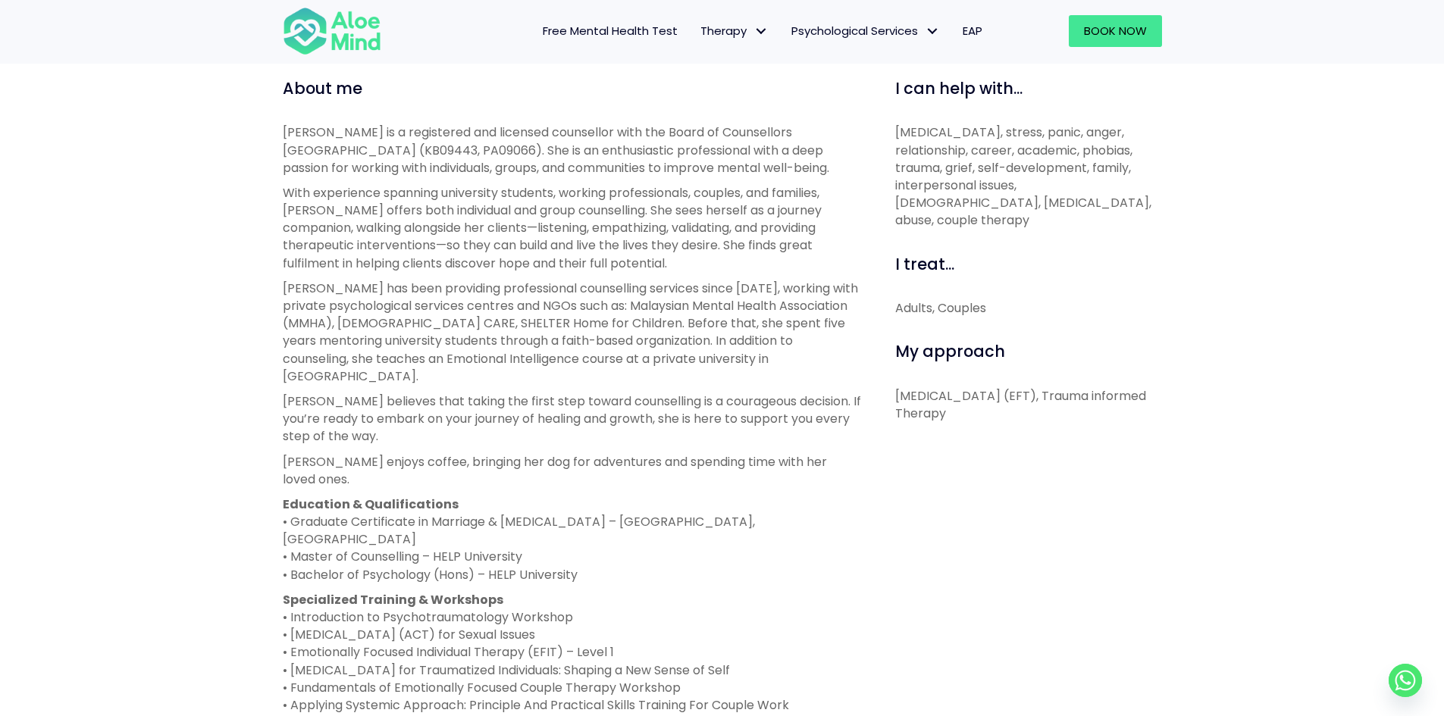
click at [352, 331] on p "Karen has been providing professional counselling services since 2019, working …" at bounding box center [572, 332] width 578 height 105
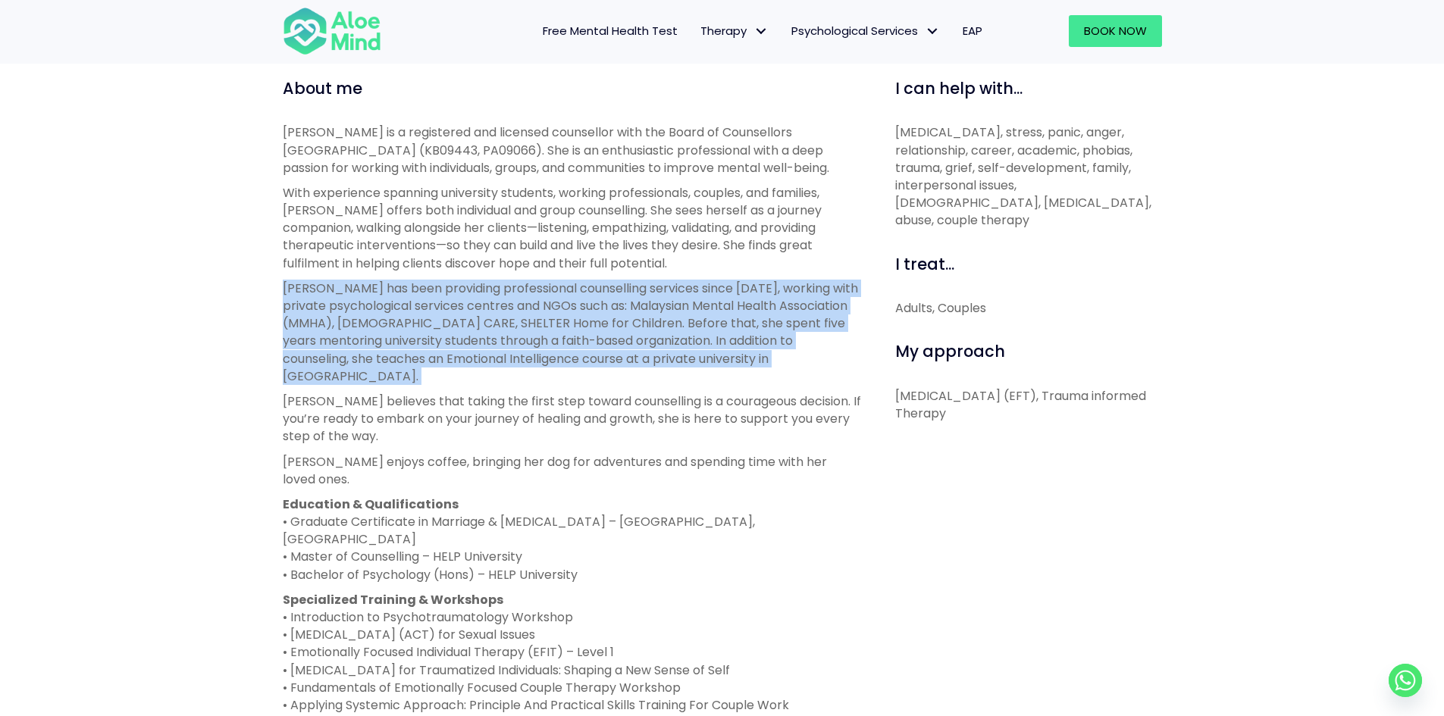
click at [352, 331] on p "Karen has been providing professional counselling services since 2019, working …" at bounding box center [572, 332] width 578 height 105
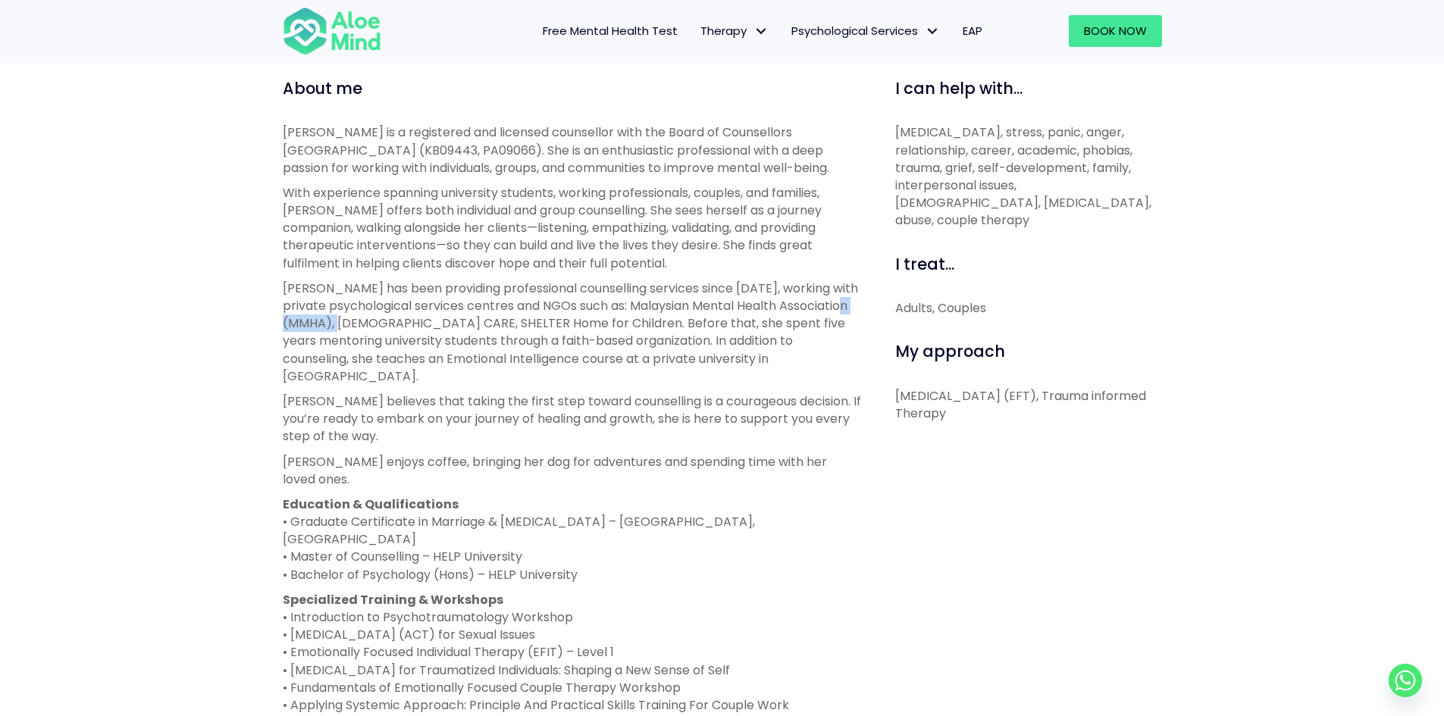
click at [352, 331] on p "Karen has been providing professional counselling services since 2019, working …" at bounding box center [572, 332] width 578 height 105
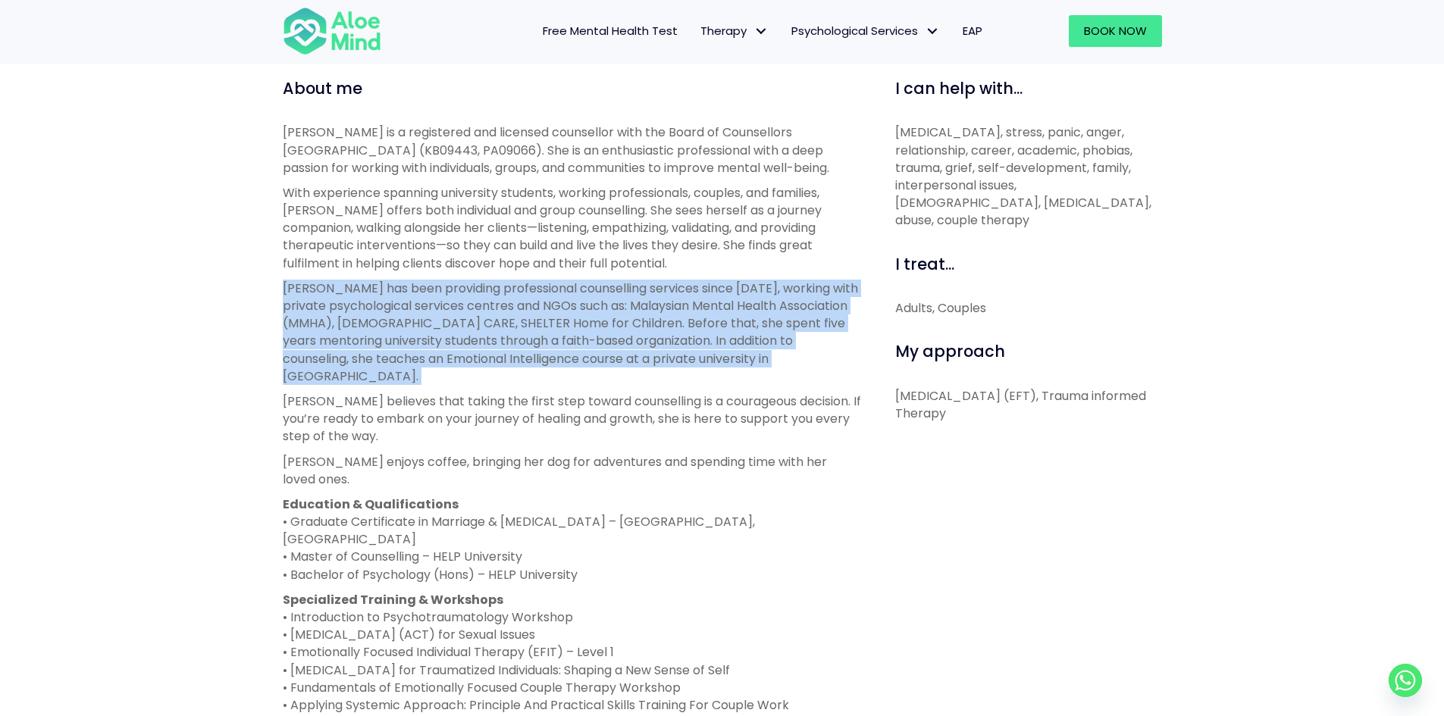
click at [352, 331] on p "Karen has been providing professional counselling services since 2019, working …" at bounding box center [572, 332] width 578 height 105
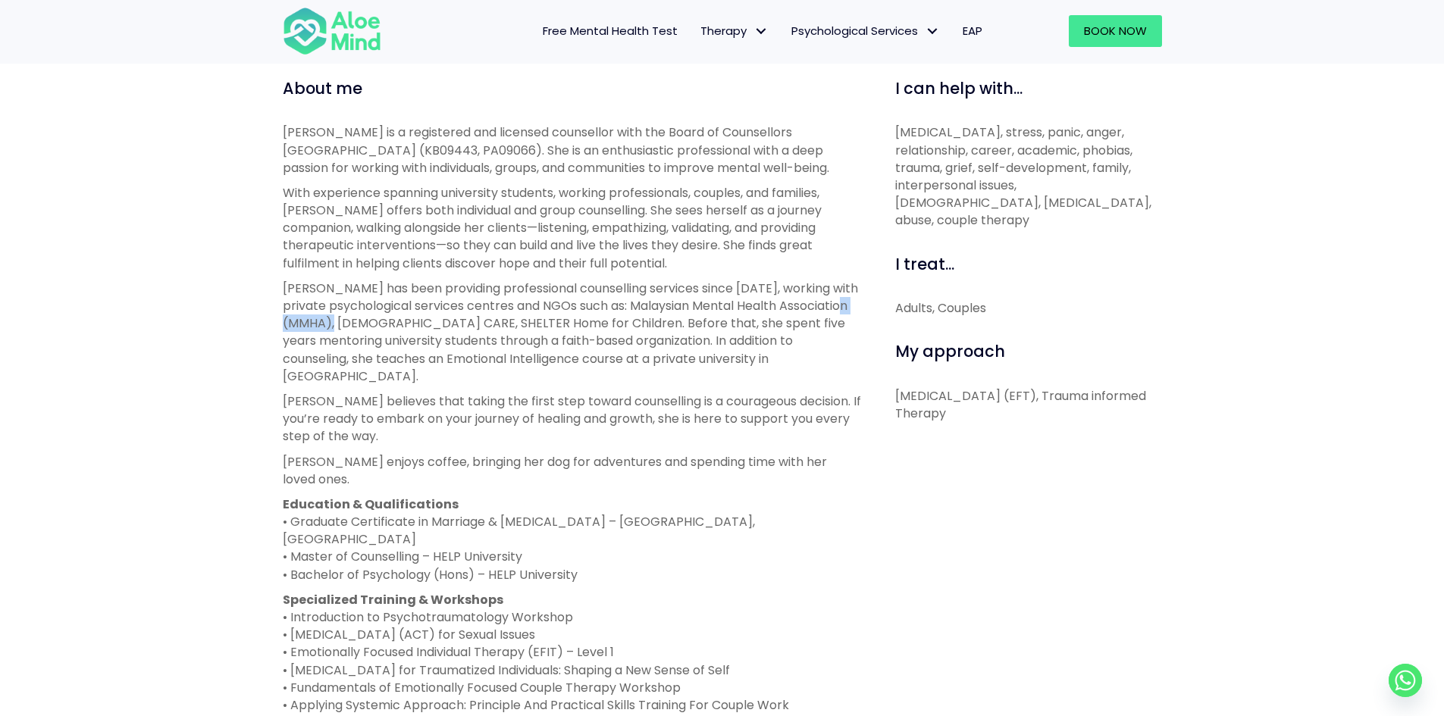
click at [352, 331] on p "Karen has been providing professional counselling services since 2019, working …" at bounding box center [572, 332] width 578 height 105
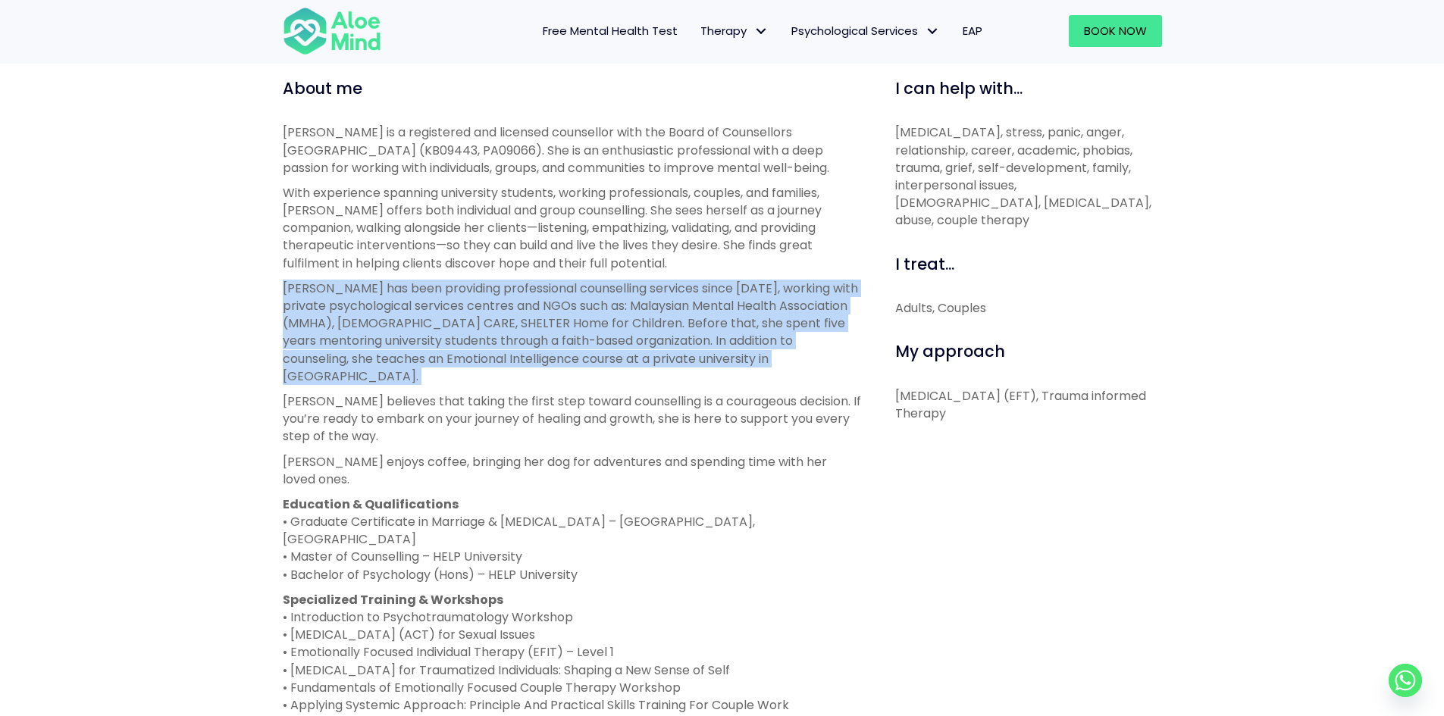
click at [352, 331] on p "Karen has been providing professional counselling services since 2019, working …" at bounding box center [572, 332] width 578 height 105
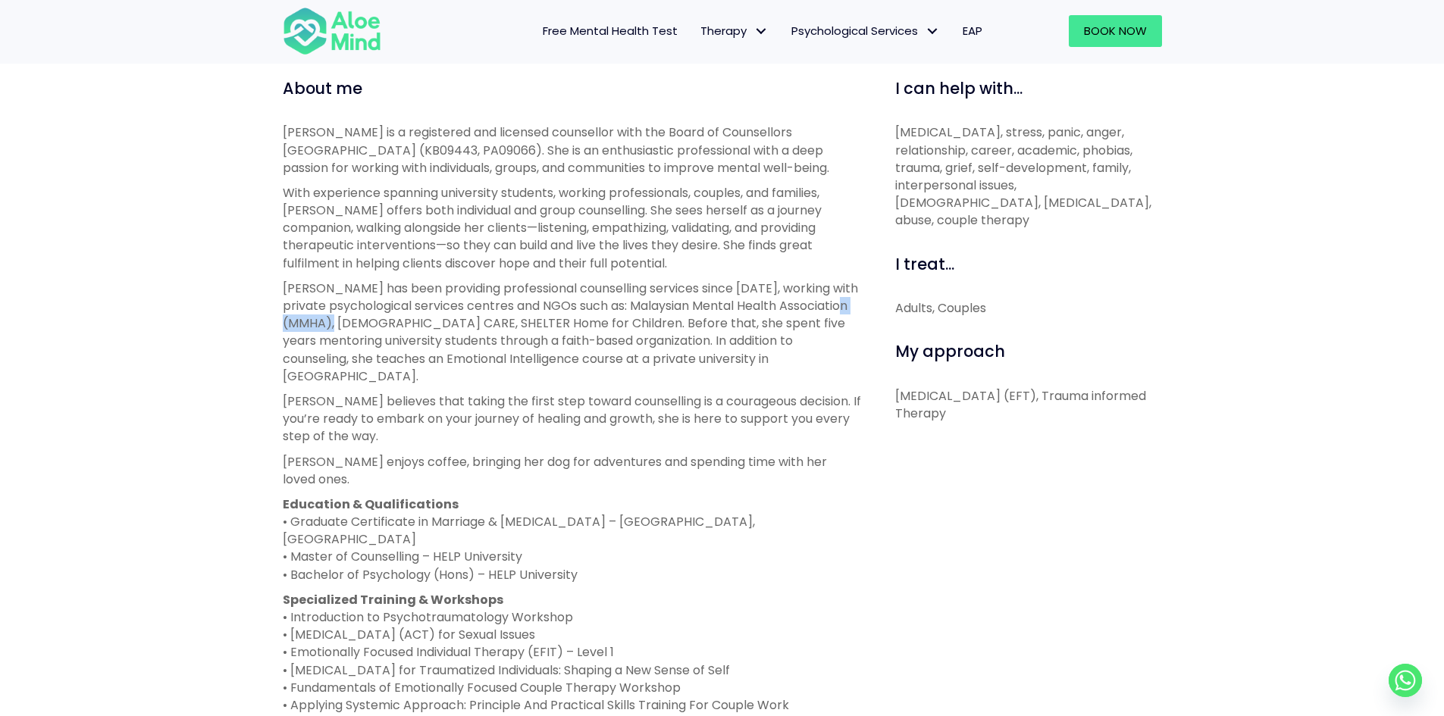
click at [352, 331] on p "Karen has been providing professional counselling services since 2019, working …" at bounding box center [572, 332] width 578 height 105
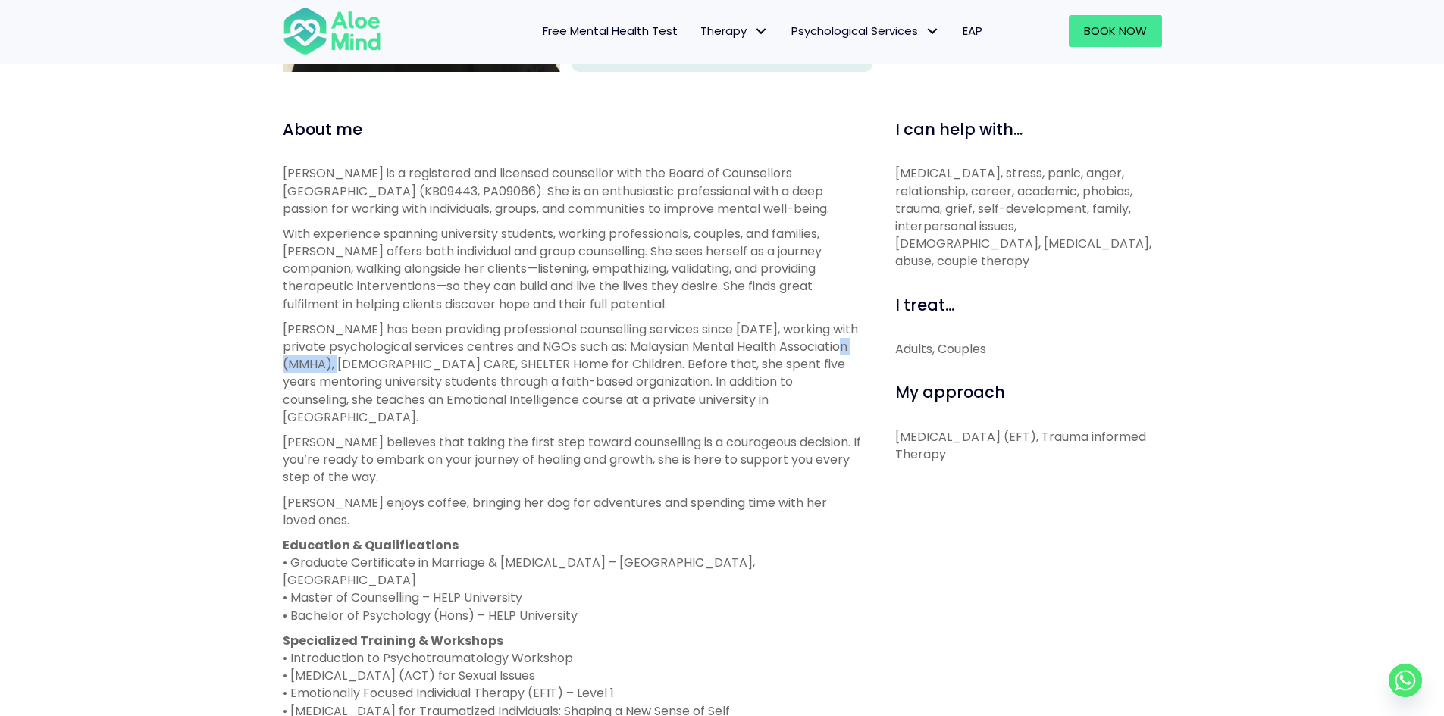
scroll to position [485, 0]
click at [352, 331] on p "Karen has been providing professional counselling services since 2019, working …" at bounding box center [572, 372] width 578 height 105
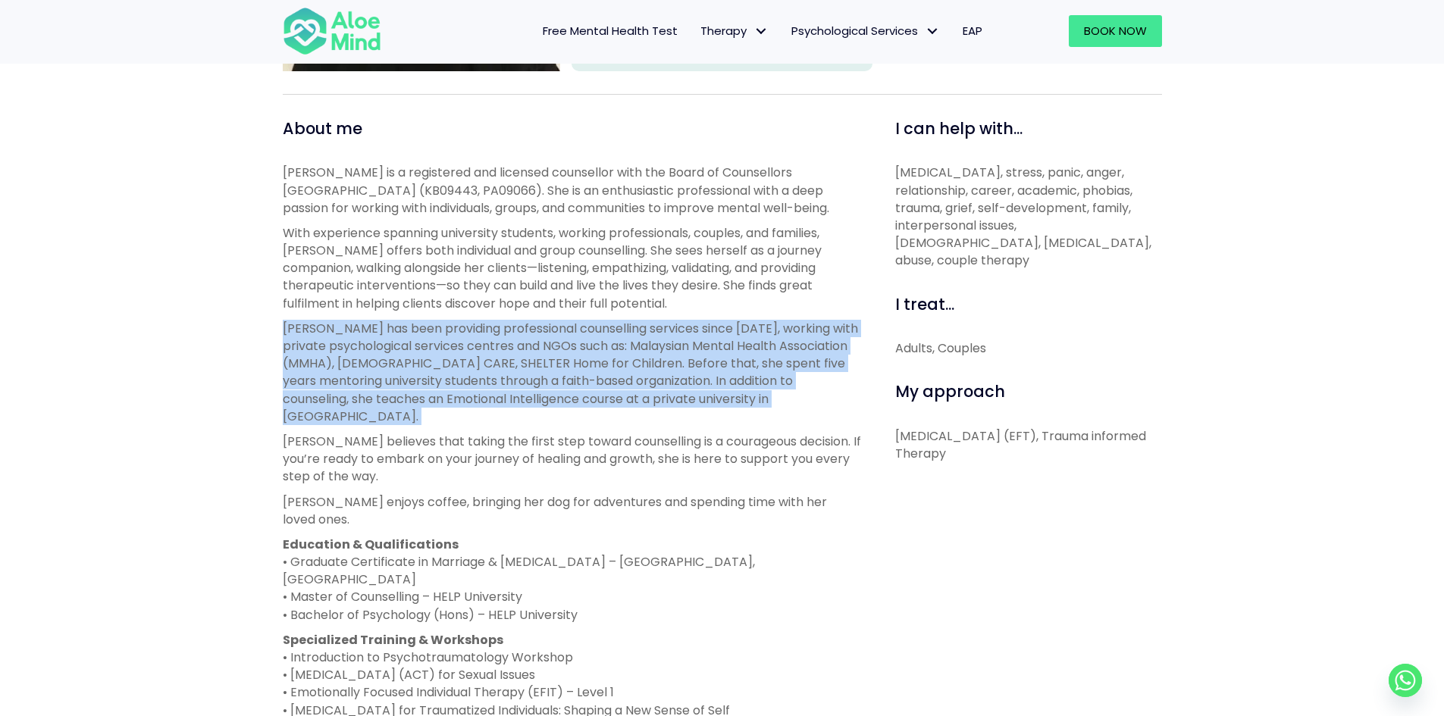
click at [352, 331] on p "Karen has been providing professional counselling services since 2019, working …" at bounding box center [572, 372] width 578 height 105
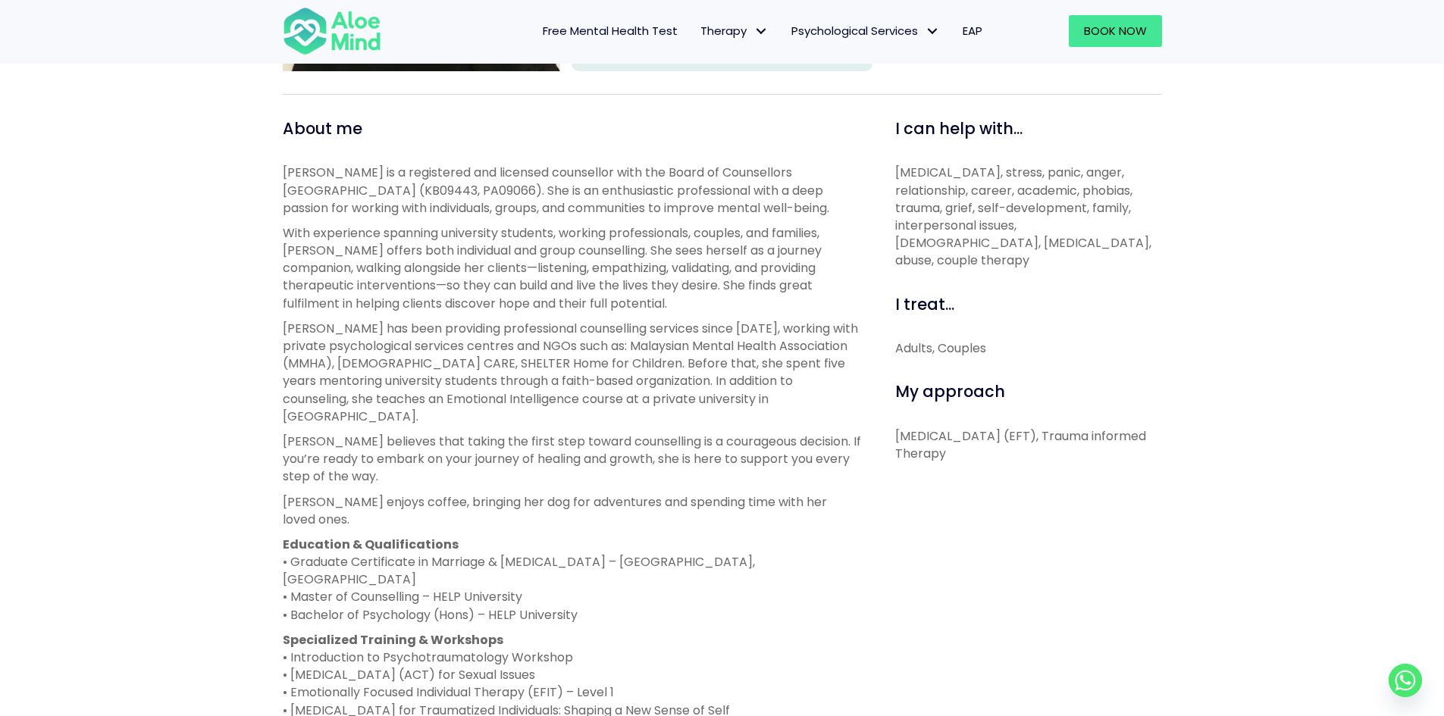
click at [491, 379] on p "Karen has been providing professional counselling services since 2019, working …" at bounding box center [572, 372] width 578 height 105
click at [440, 164] on p "Karen is a registered and licensed counsellor with the Board of Counsellors Mal…" at bounding box center [572, 190] width 578 height 53
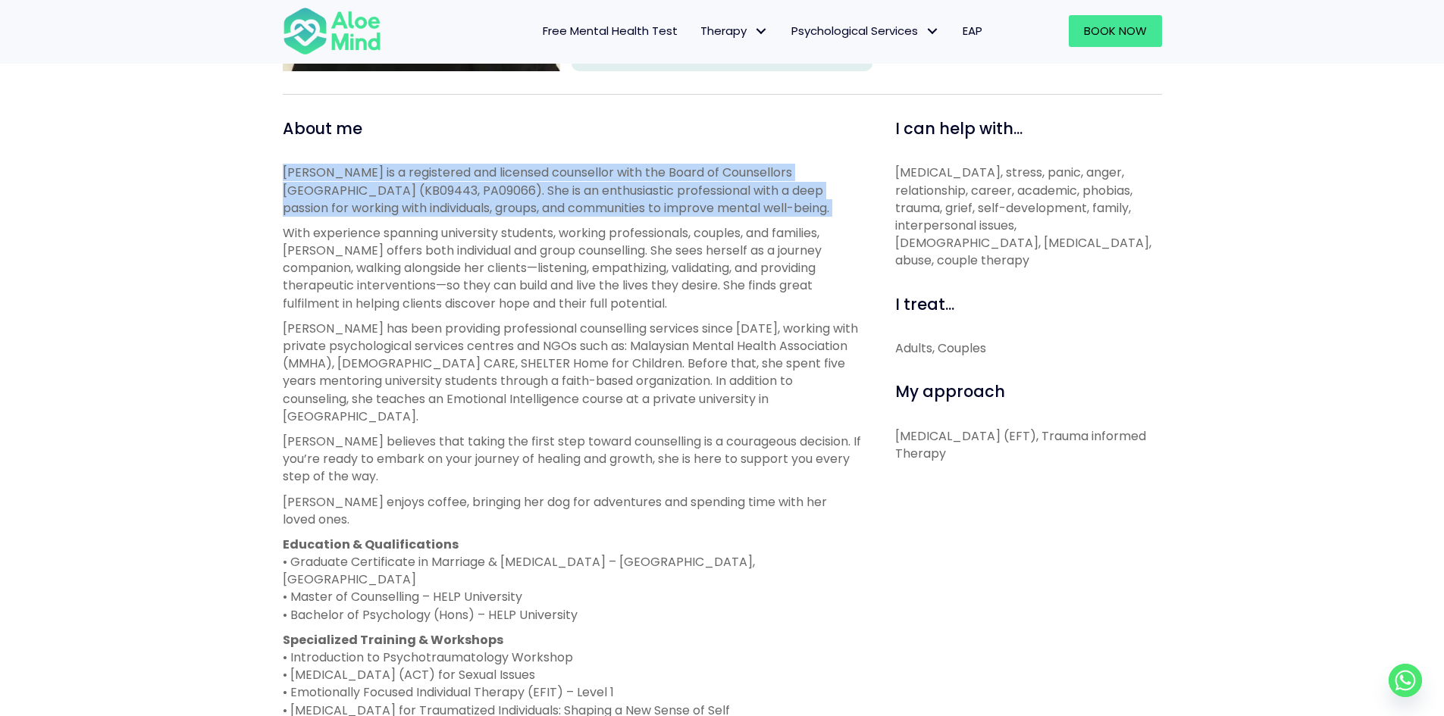
click at [440, 164] on p "Karen is a registered and licensed counsellor with the Board of Counsellors Mal…" at bounding box center [572, 190] width 578 height 53
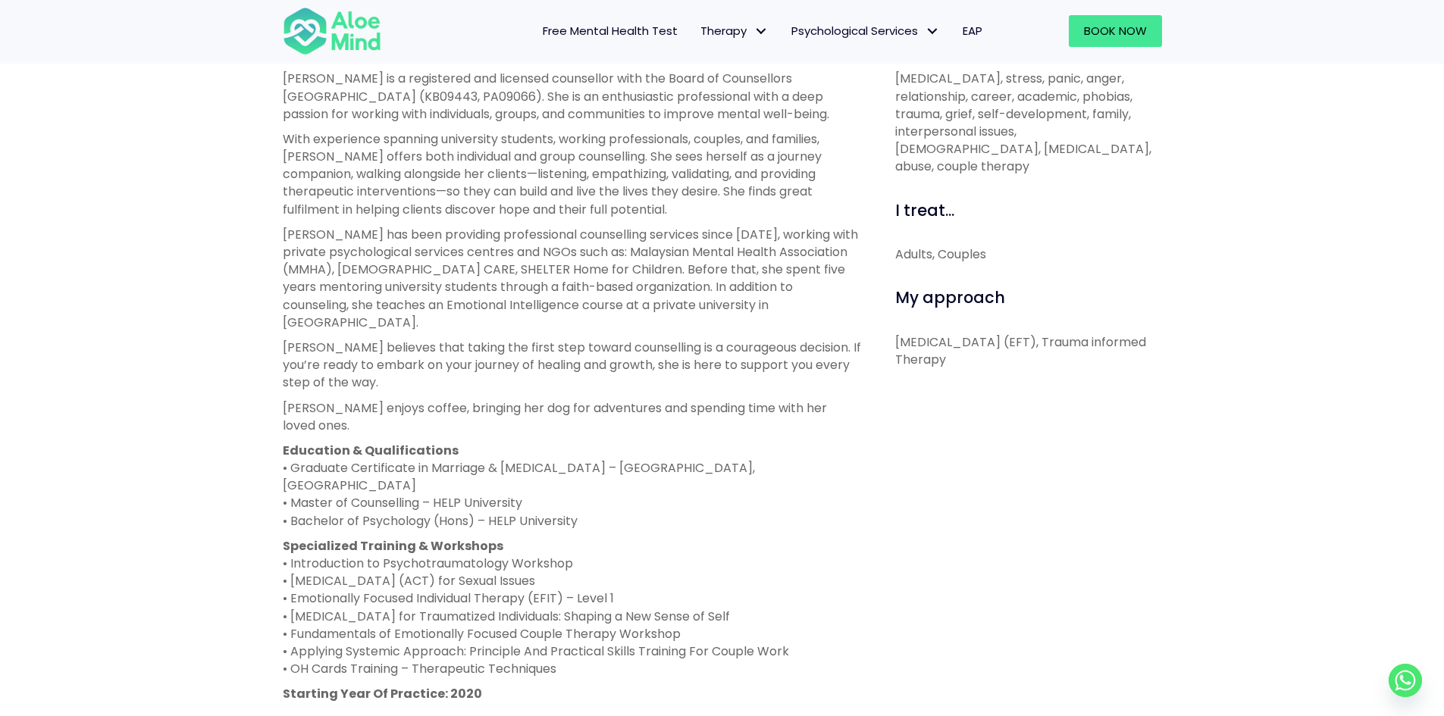
scroll to position [578, 0]
click at [454, 340] on p "Karen believes that taking the first step toward counselling is a courageous de…" at bounding box center [572, 366] width 578 height 53
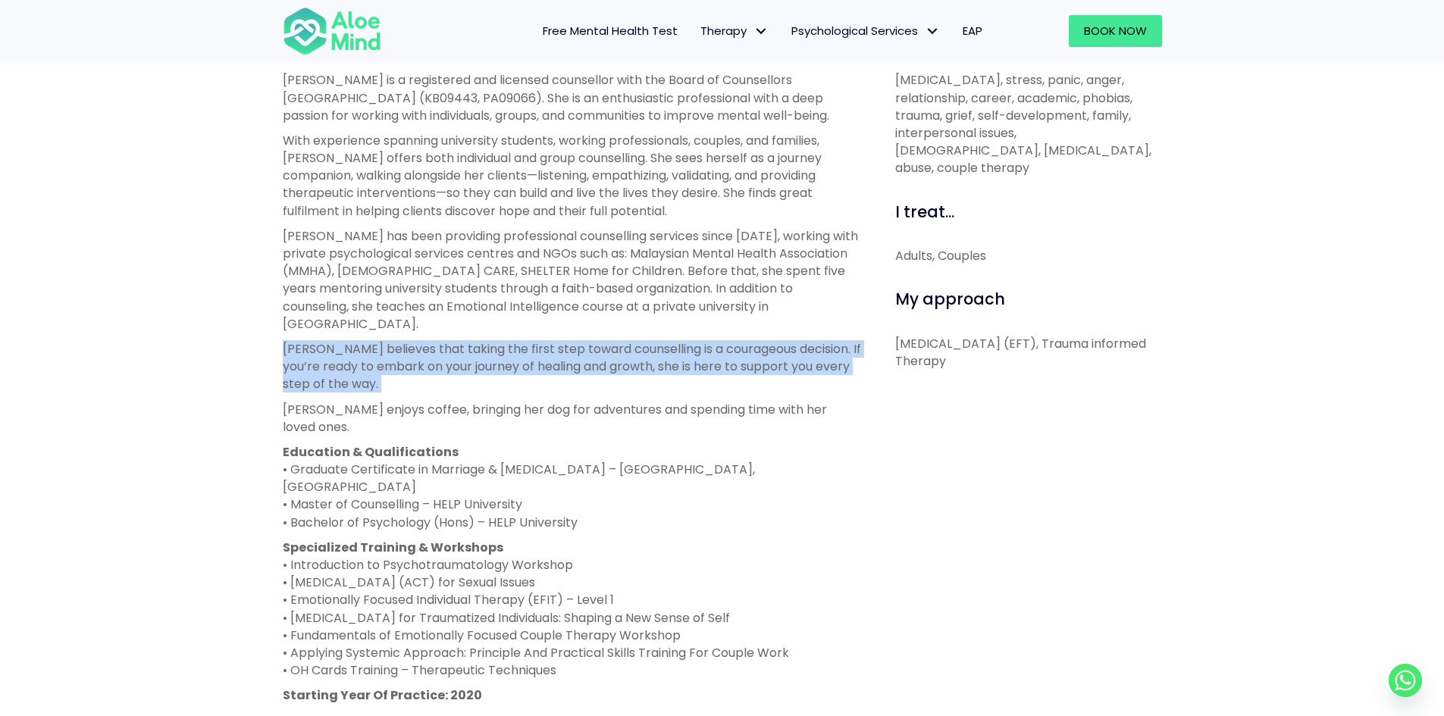
click at [454, 340] on p "Karen believes that taking the first step toward counselling is a courageous de…" at bounding box center [572, 366] width 578 height 53
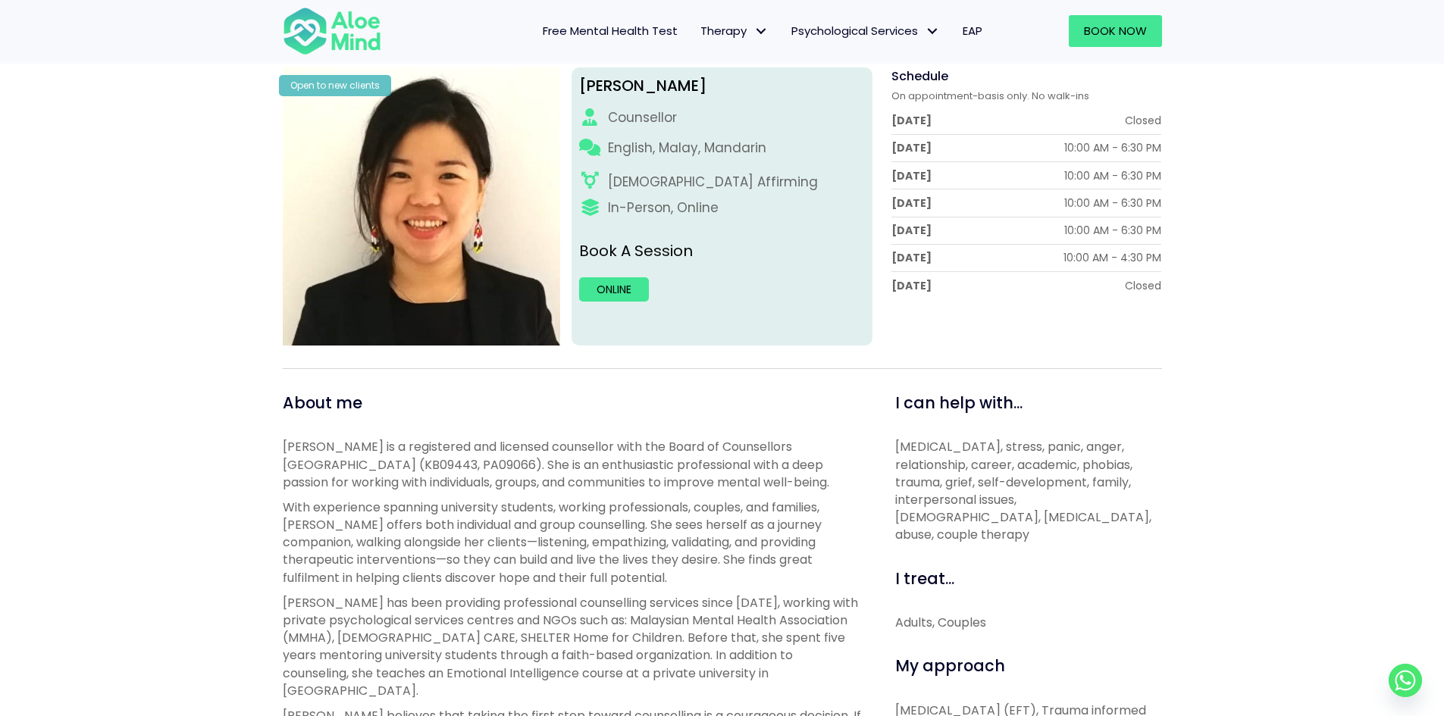
scroll to position [379, 0]
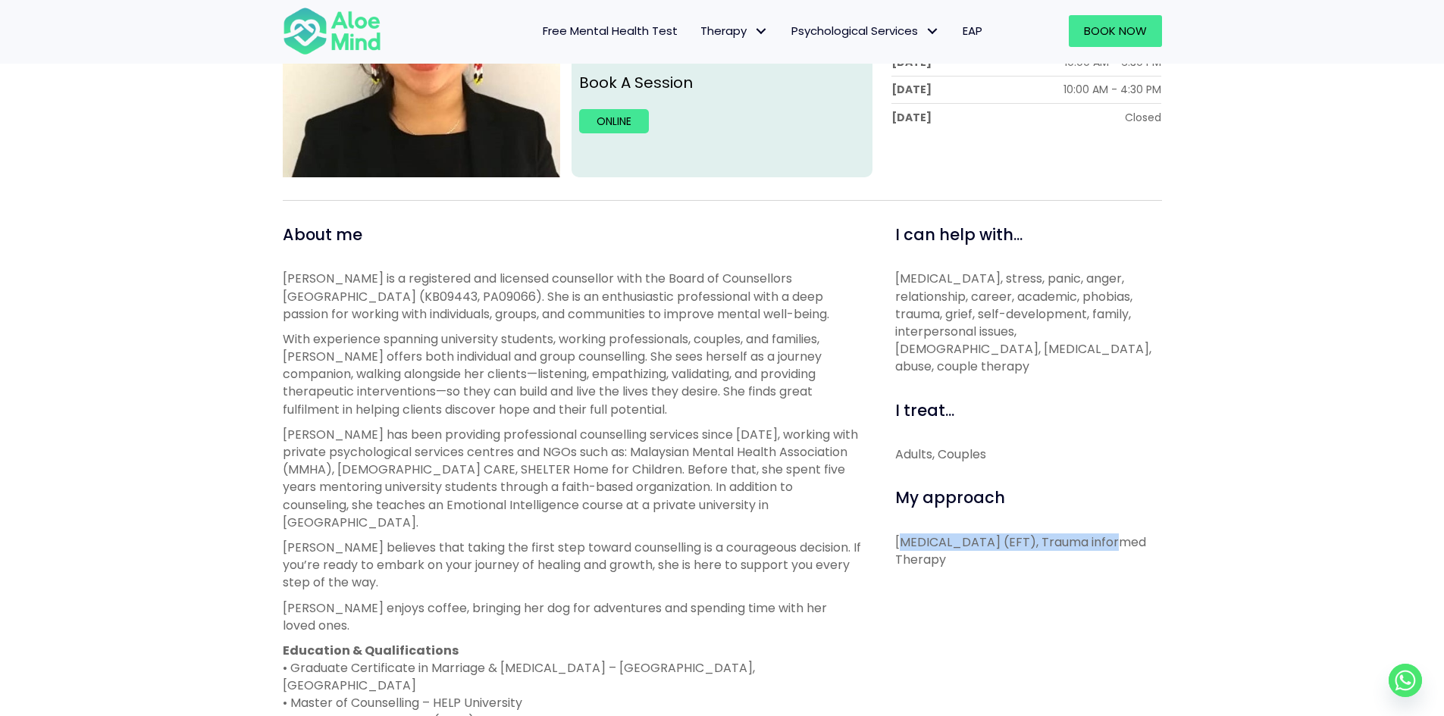
drag, startPoint x: 903, startPoint y: 518, endPoint x: 1107, endPoint y: 528, distance: 204.9
click at [1107, 534] on p "Emotionally Focused Therapy (EFT), Trauma informed Therapy" at bounding box center [1028, 551] width 267 height 35
drag, startPoint x: 1107, startPoint y: 528, endPoint x: 892, endPoint y: 522, distance: 215.4
click at [892, 522] on div "I can help with... Depression, anxiety, stress, panic, anger, relationship, car…" at bounding box center [1022, 658] width 301 height 869
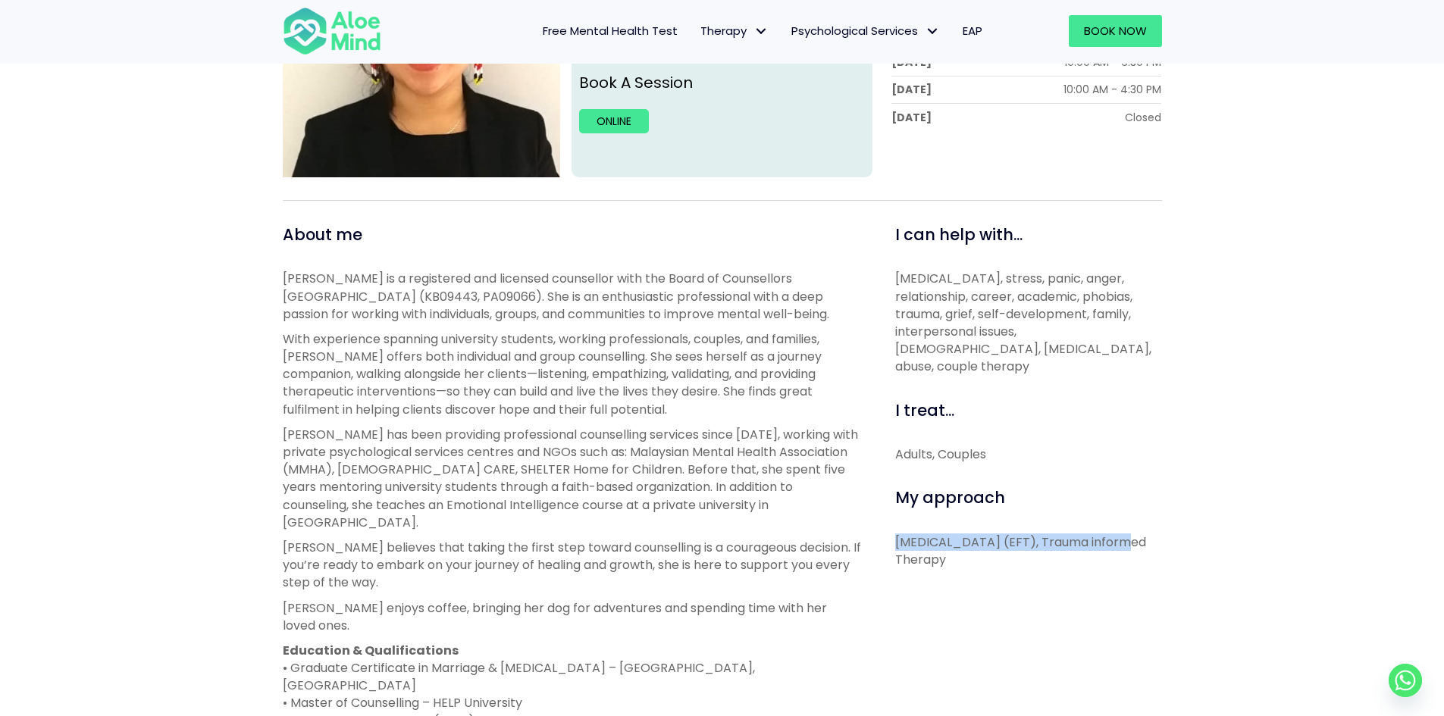
click at [892, 522] on div "I can help with... Depression, anxiety, stress, panic, anger, relationship, car…" at bounding box center [1022, 658] width 301 height 869
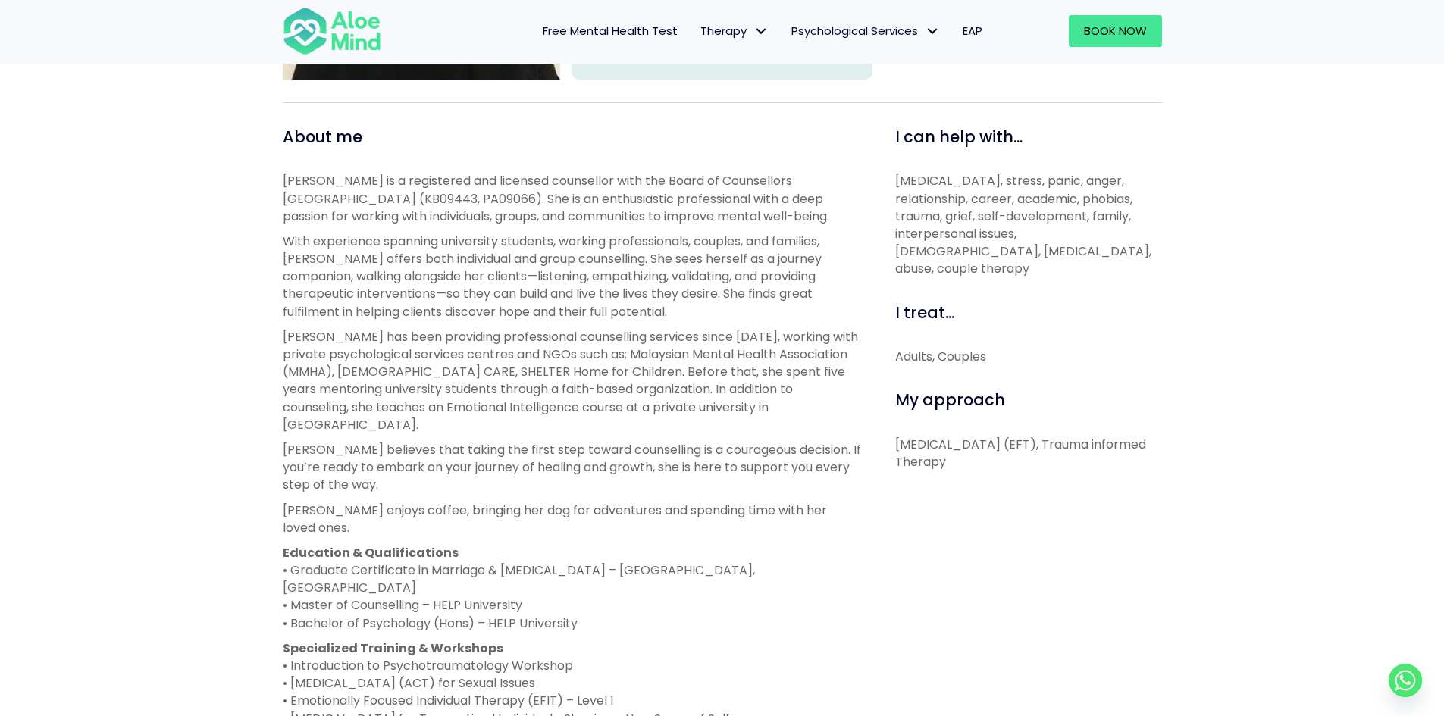
scroll to position [682, 0]
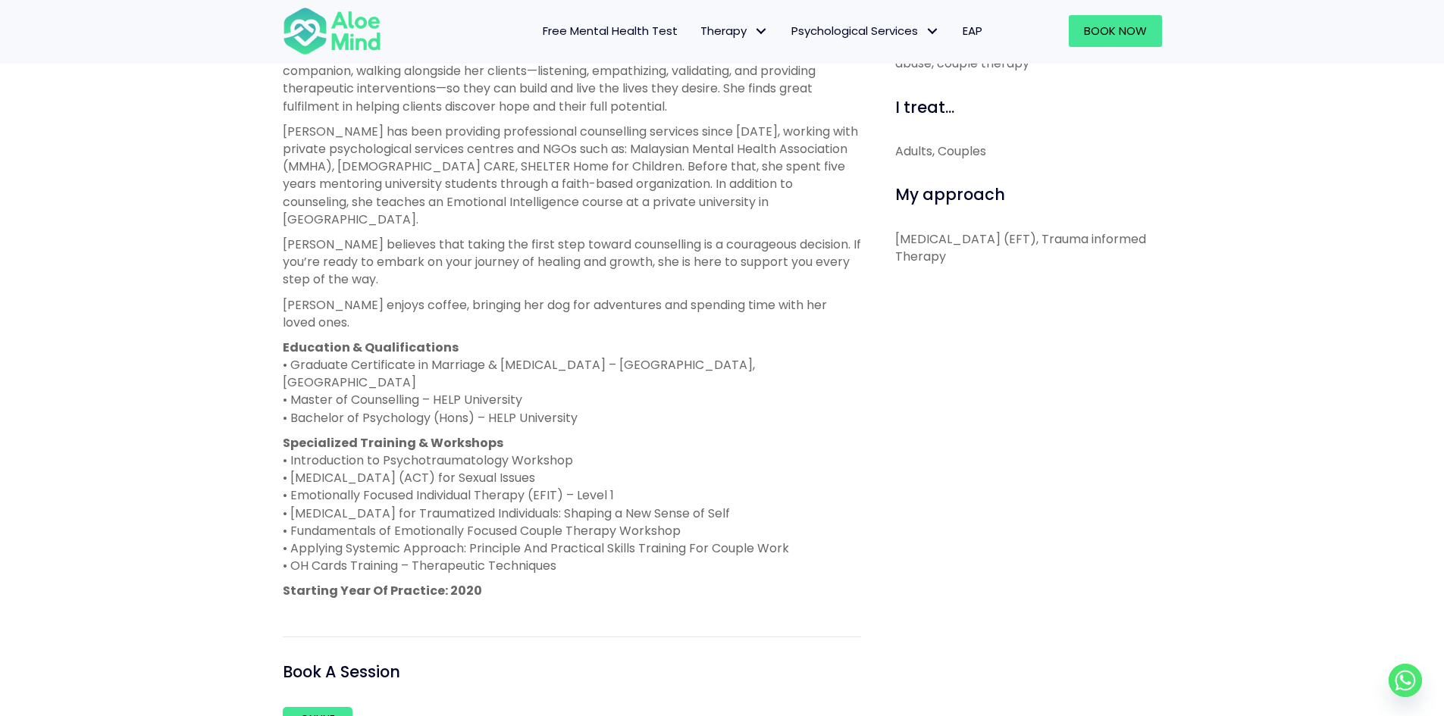
drag, startPoint x: 512, startPoint y: 431, endPoint x: 274, endPoint y: 396, distance: 240.6
click at [274, 396] on div "About me Karen is a registered and licensed counsellor with the Board of Counse…" at bounding box center [571, 354] width 601 height 869
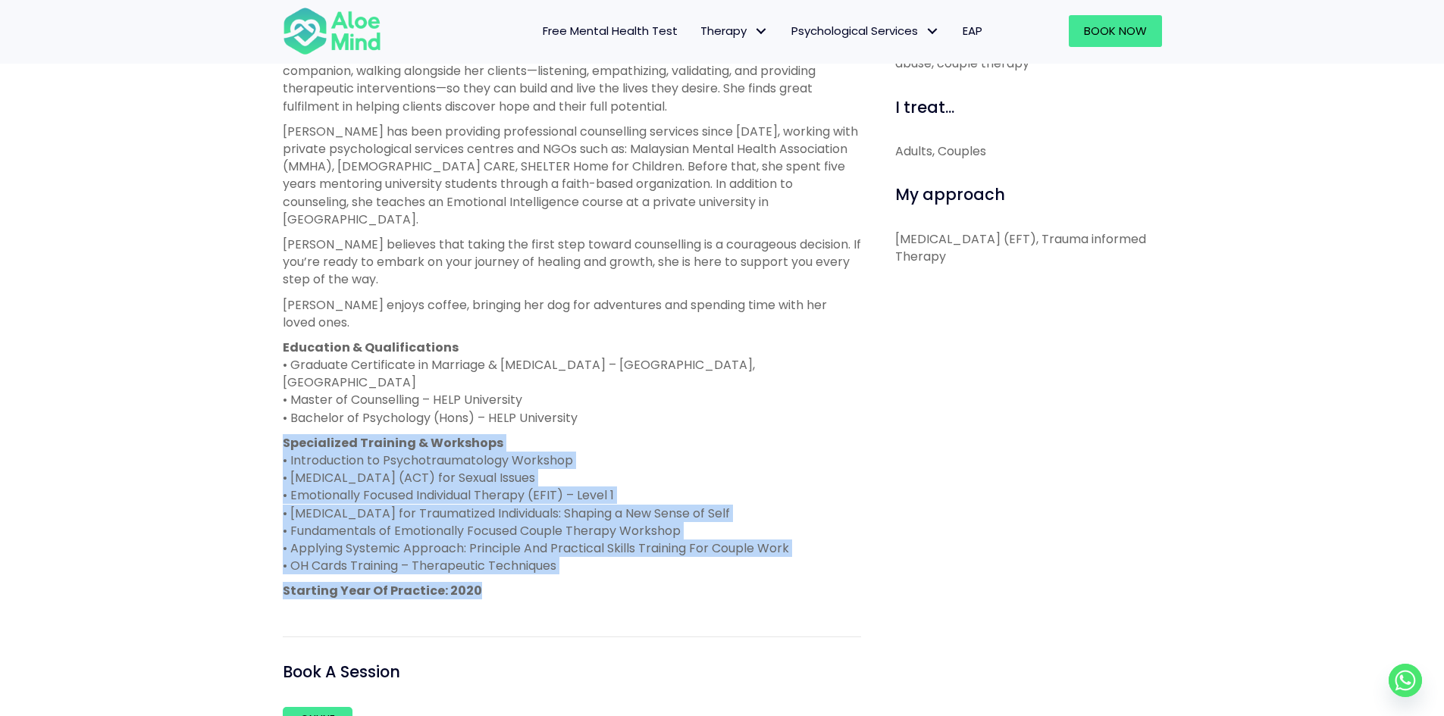
drag, startPoint x: 274, startPoint y: 396, endPoint x: 641, endPoint y: 532, distance: 391.4
click at [641, 532] on div "About me Karen is a registered and licensed counsellor with the Board of Counse…" at bounding box center [571, 354] width 601 height 869
click at [641, 582] on p "Starting Year Of Practice: 2020" at bounding box center [572, 590] width 578 height 17
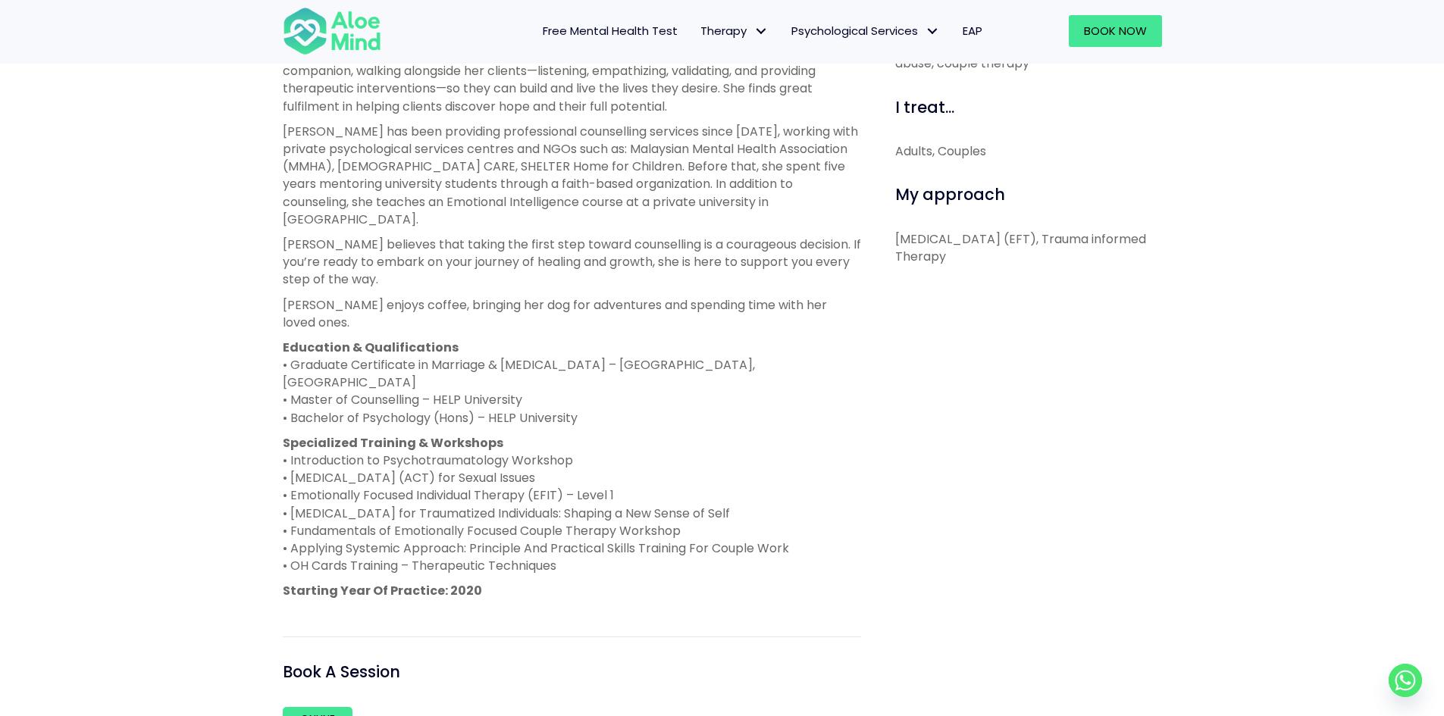
drag, startPoint x: 387, startPoint y: 481, endPoint x: 688, endPoint y: 477, distance: 301.0
click at [688, 477] on p "Specialized Training & Workshops • Introduction to Psychotraumatology Workshop …" at bounding box center [572, 504] width 578 height 141
drag, startPoint x: 688, startPoint y: 477, endPoint x: 689, endPoint y: 513, distance: 36.4
click at [689, 513] on p "Specialized Training & Workshops • Introduction to Psychotraumatology Workshop …" at bounding box center [572, 504] width 578 height 141
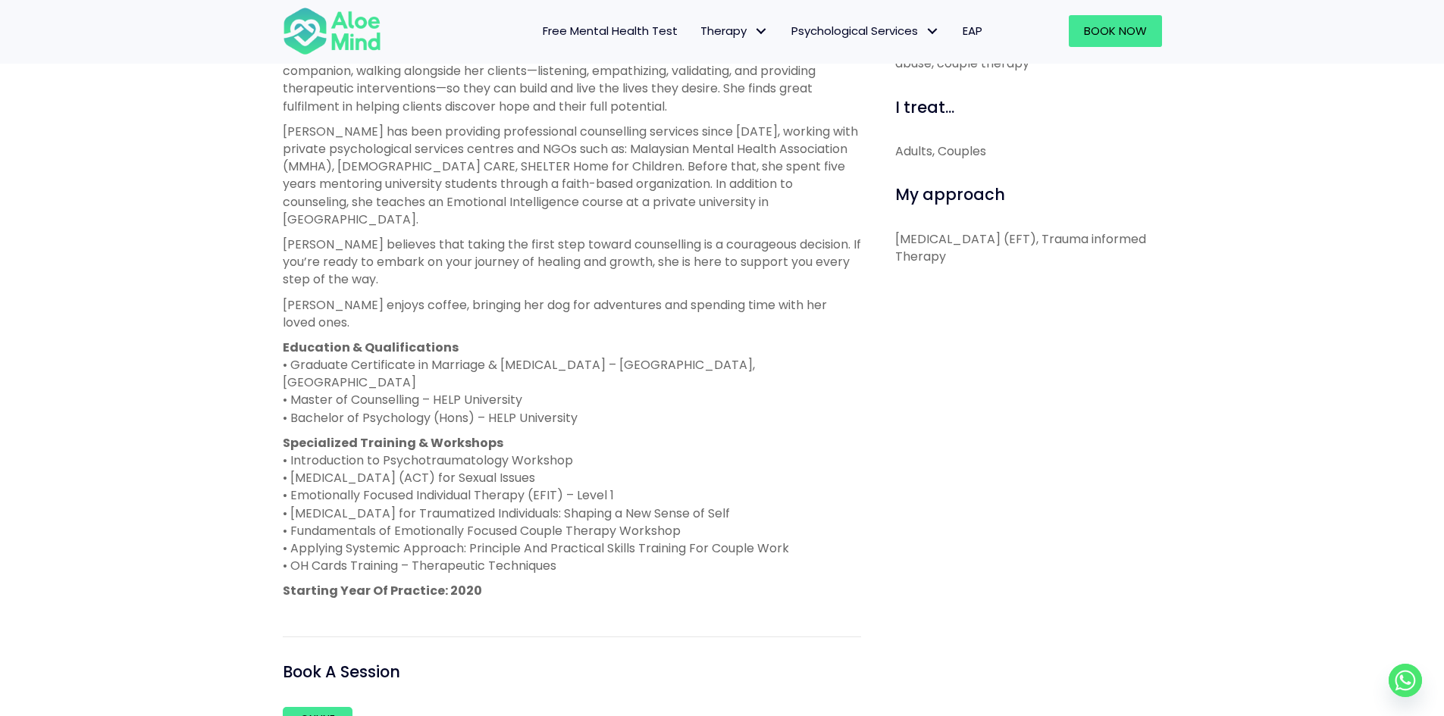
click at [689, 513] on p "Specialized Training & Workshops • Introduction to Psychotraumatology Workshop …" at bounding box center [572, 504] width 578 height 141
drag, startPoint x: 689, startPoint y: 513, endPoint x: 630, endPoint y: 372, distance: 152.9
click at [630, 372] on div "Karen is a registered and licensed counsellor with the Board of Counsellors Mal…" at bounding box center [572, 283] width 578 height 633
click at [630, 372] on p "Education & Qualifications • Graduate Certificate in Marriage & Family Therapy …" at bounding box center [572, 383] width 578 height 88
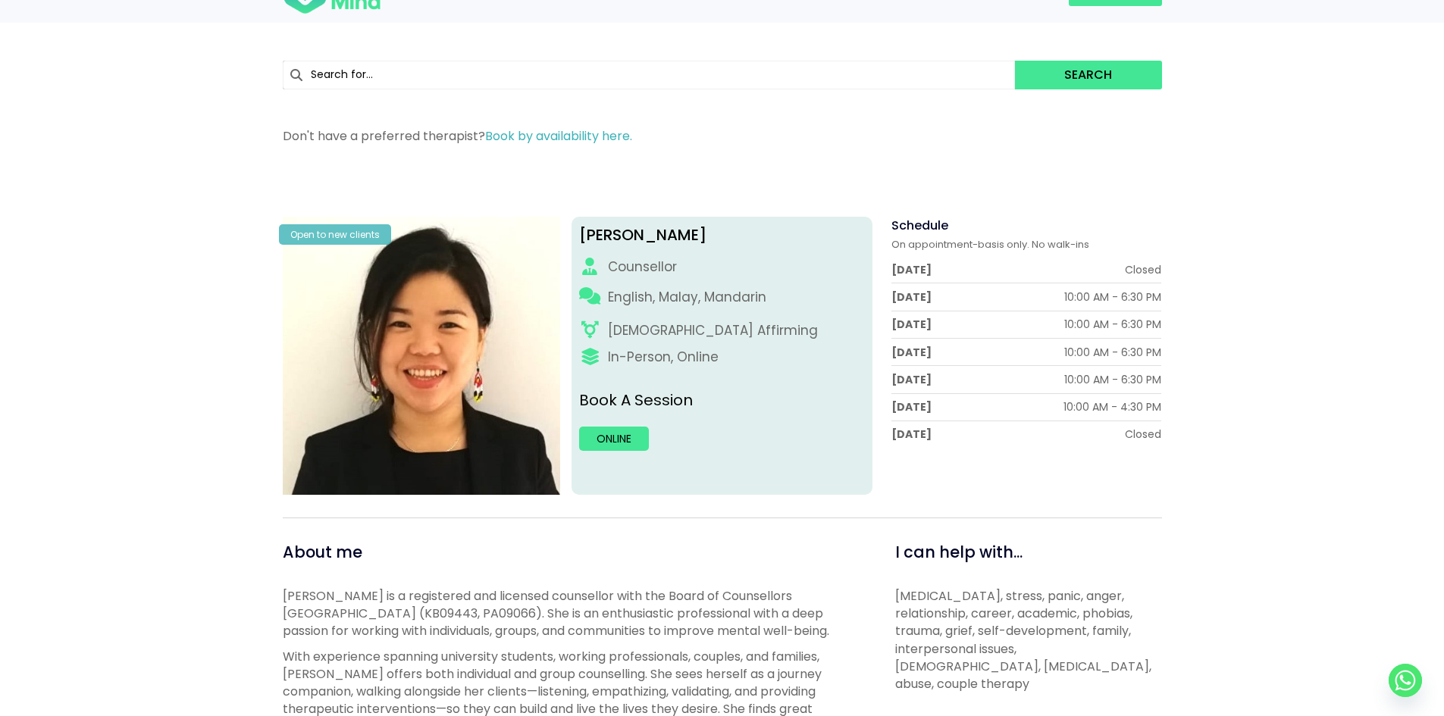
scroll to position [0, 0]
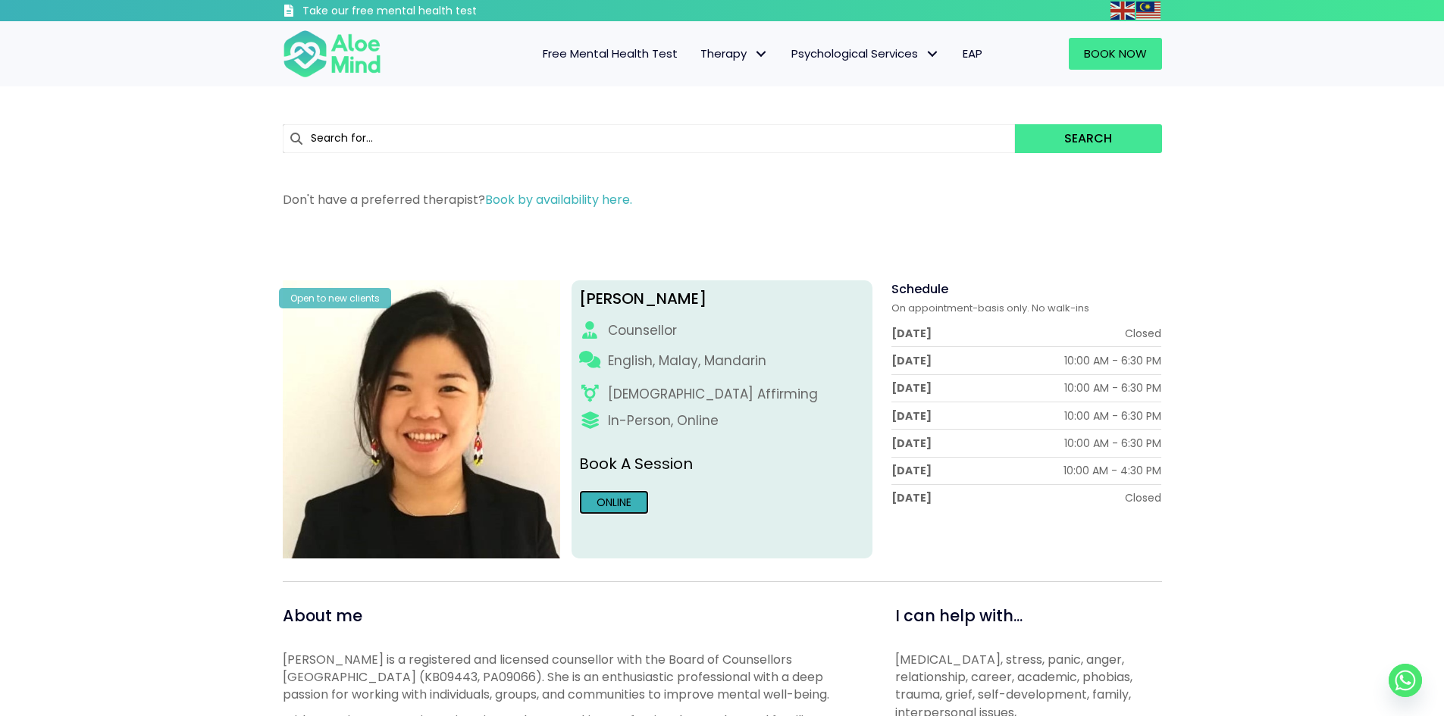
click at [603, 512] on link "Online" at bounding box center [614, 502] width 70 height 24
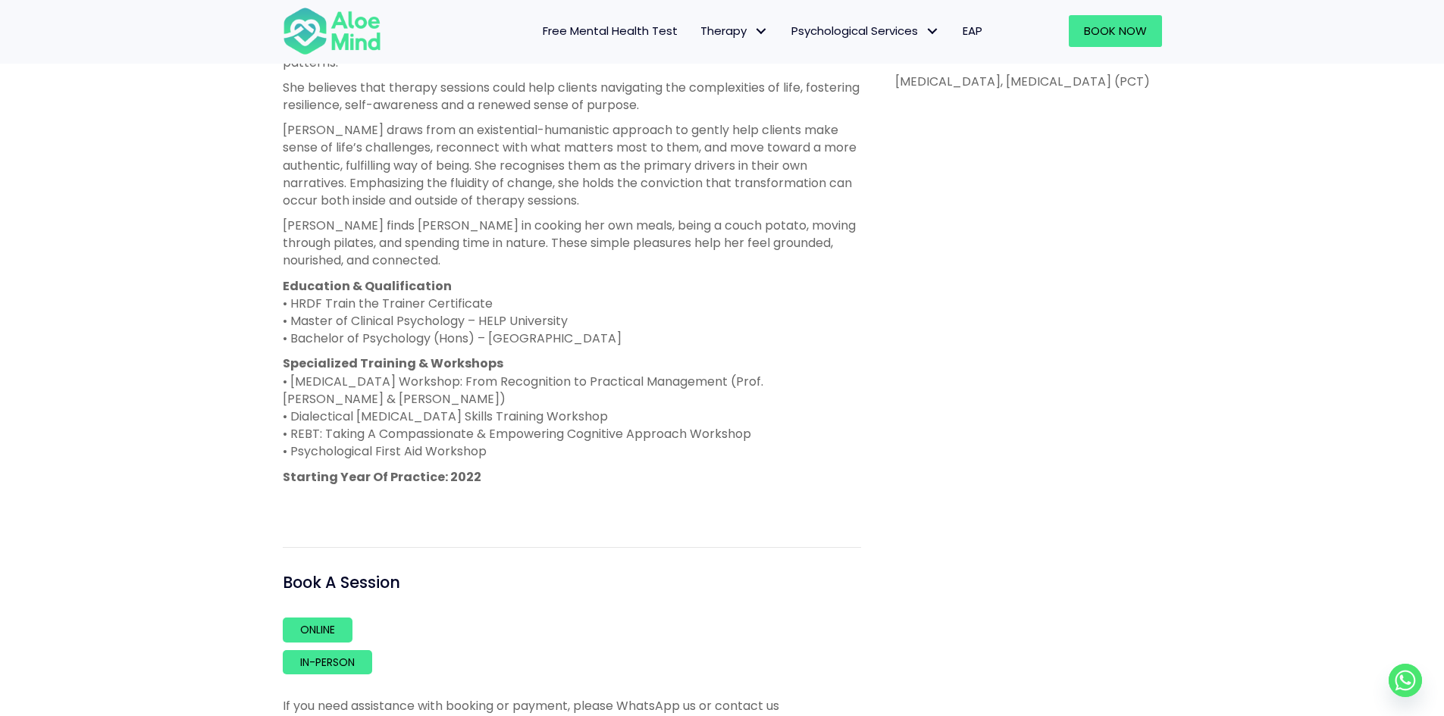
scroll to position [834, 0]
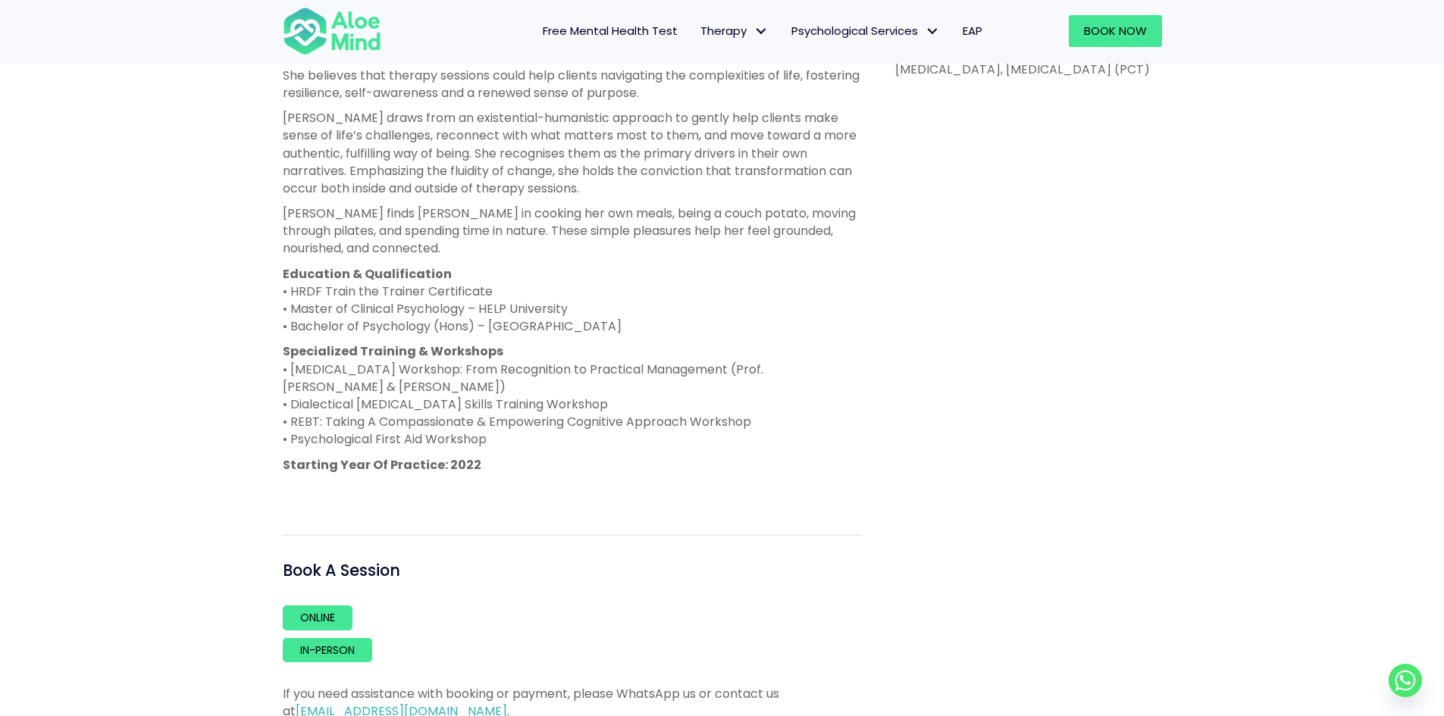
drag, startPoint x: 609, startPoint y: 338, endPoint x: 528, endPoint y: 319, distance: 82.6
click at [528, 319] on p "Education & Qualification • HRDF Train the Trainer Certificate • Master of Clin…" at bounding box center [572, 300] width 578 height 70
drag, startPoint x: 632, startPoint y: 353, endPoint x: 501, endPoint y: 341, distance: 131.7
click at [501, 341] on div "[PERSON_NAME] is a clinical [MEDICAL_DATA] registered with the Malaysian Societ…" at bounding box center [572, 157] width 578 height 684
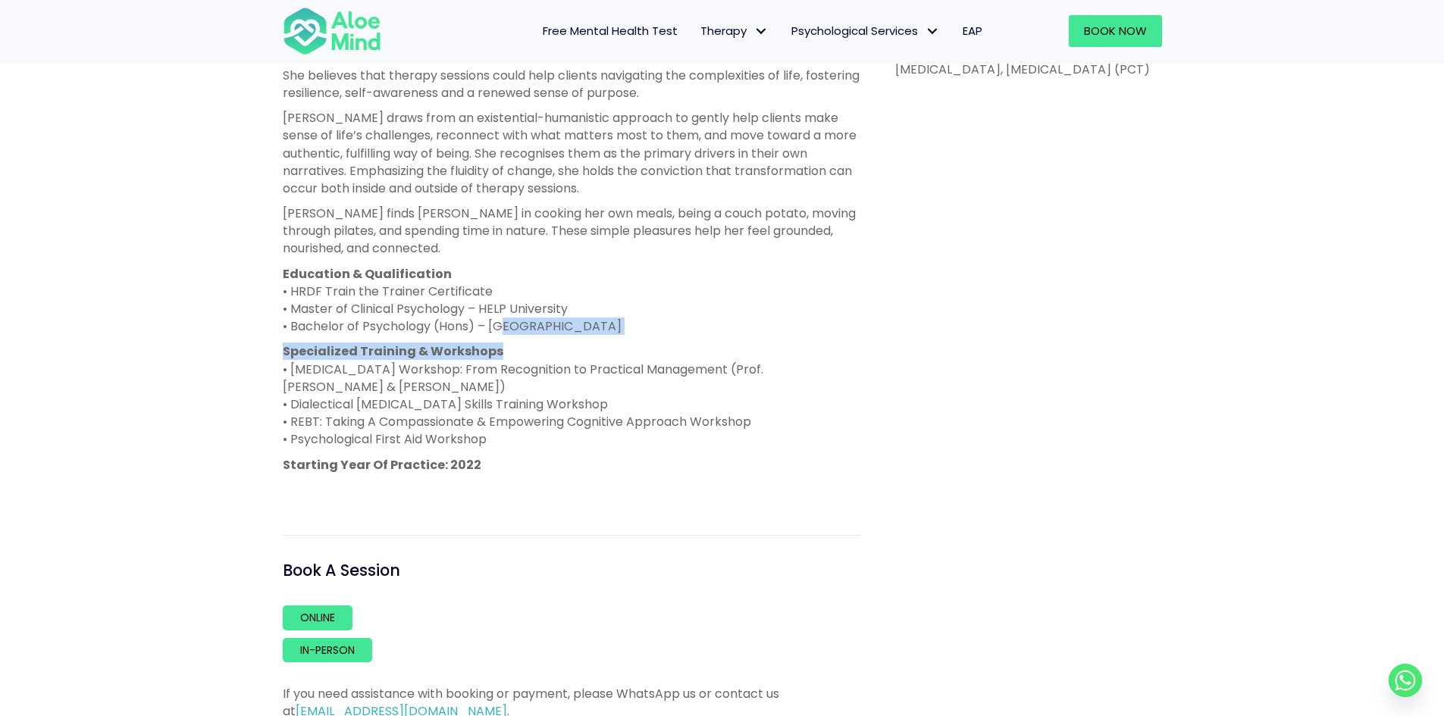
click at [501, 336] on p "Education & Qualification • HRDF Train the Trainer Certificate • Master of Clin…" at bounding box center [572, 300] width 578 height 70
drag, startPoint x: 497, startPoint y: 343, endPoint x: 622, endPoint y: 351, distance: 125.3
click at [622, 336] on p "Education & Qualification • HRDF Train the Trainer Certificate • Master of Clin…" at bounding box center [572, 300] width 578 height 70
copy p "niversity of Otago"
click at [622, 336] on p "Education & Qualification • HRDF Train the Trainer Certificate • Master of Clin…" at bounding box center [572, 300] width 578 height 70
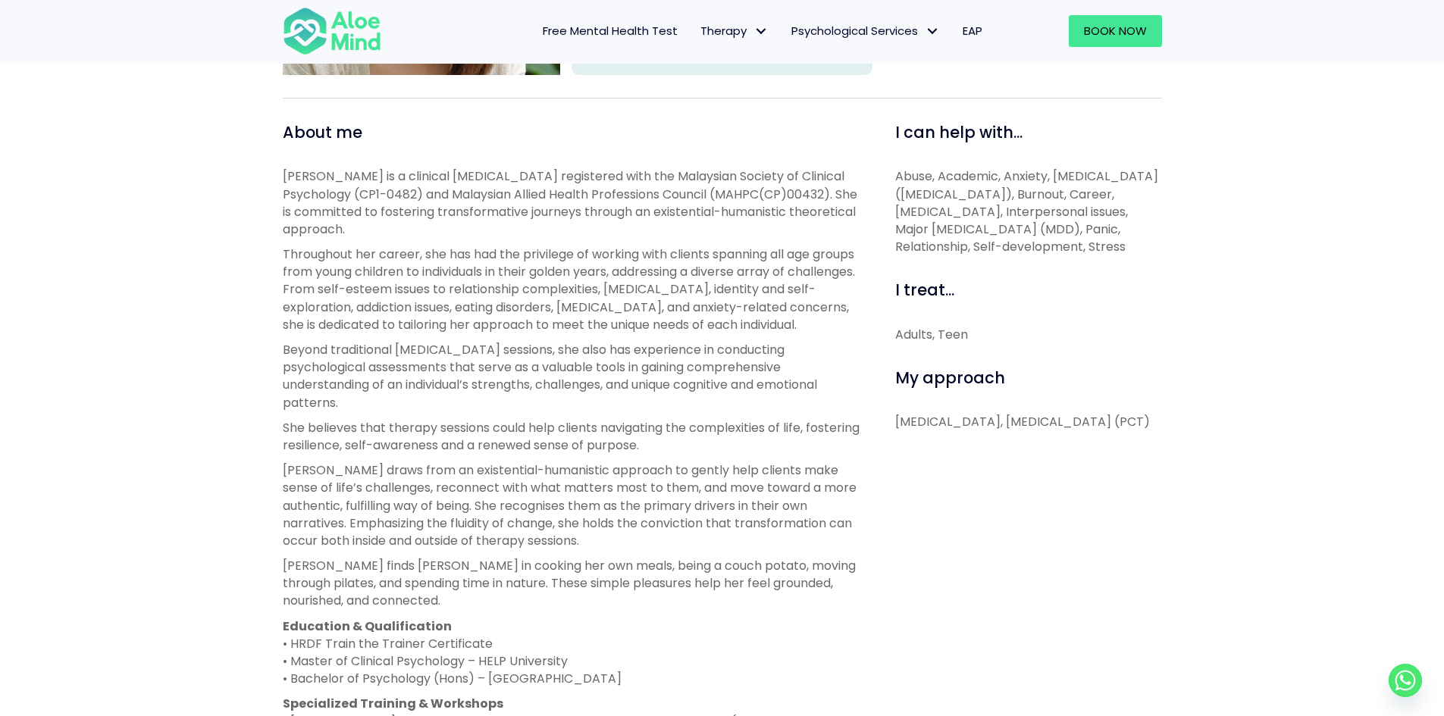
scroll to position [455, 0]
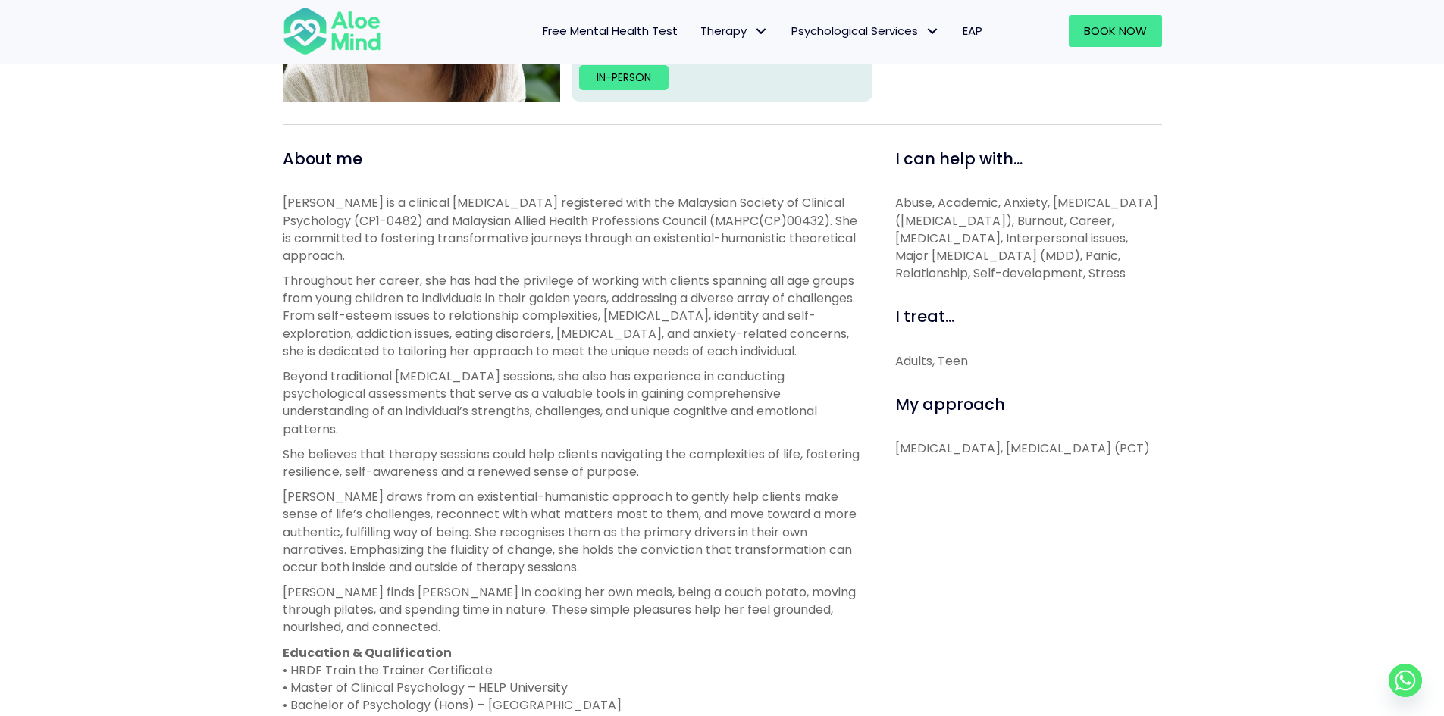
click at [608, 213] on p "[PERSON_NAME] is a clinical [MEDICAL_DATA] registered with the Malaysian Societ…" at bounding box center [572, 229] width 578 height 70
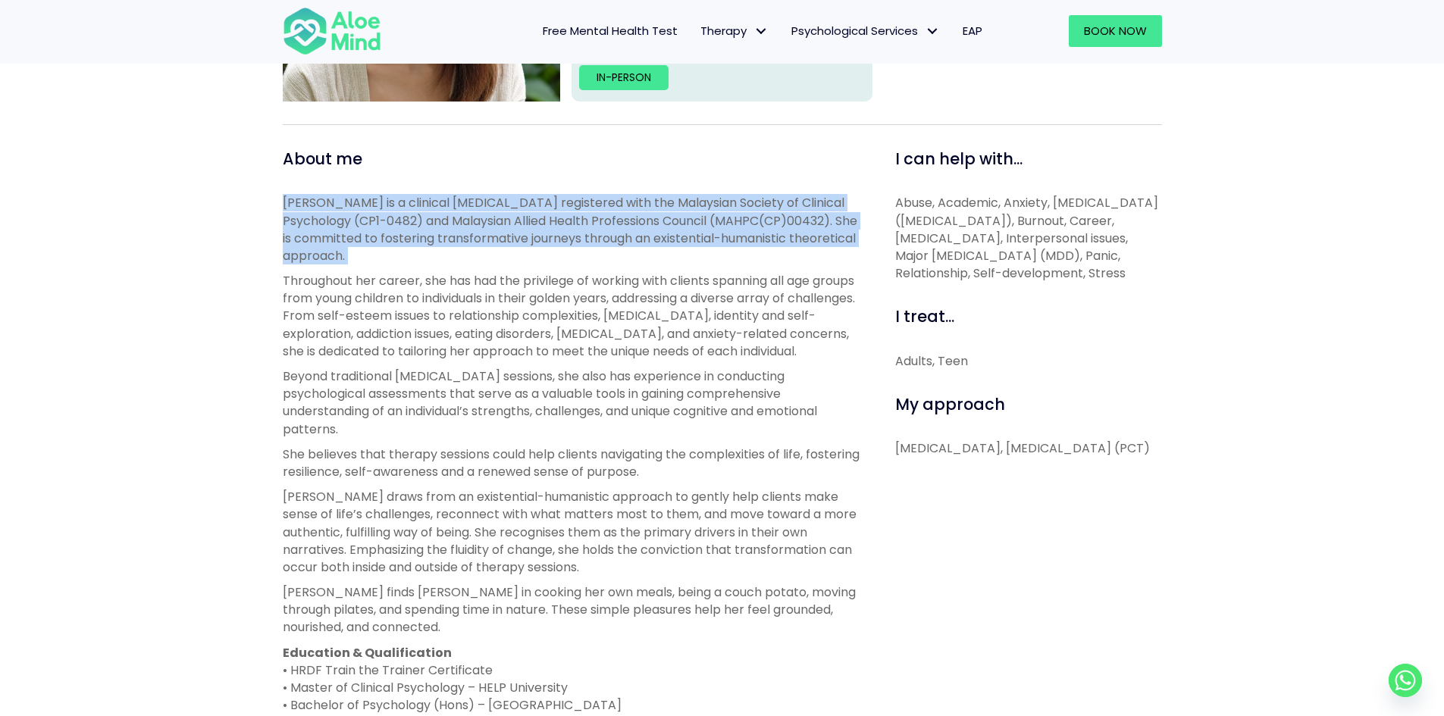
click at [608, 213] on p "[PERSON_NAME] is a clinical [MEDICAL_DATA] registered with the Malaysian Societ…" at bounding box center [572, 229] width 578 height 70
click at [612, 230] on p "Peggy is a clinical psychologist registered with the Malaysian Society of Clini…" at bounding box center [572, 229] width 578 height 70
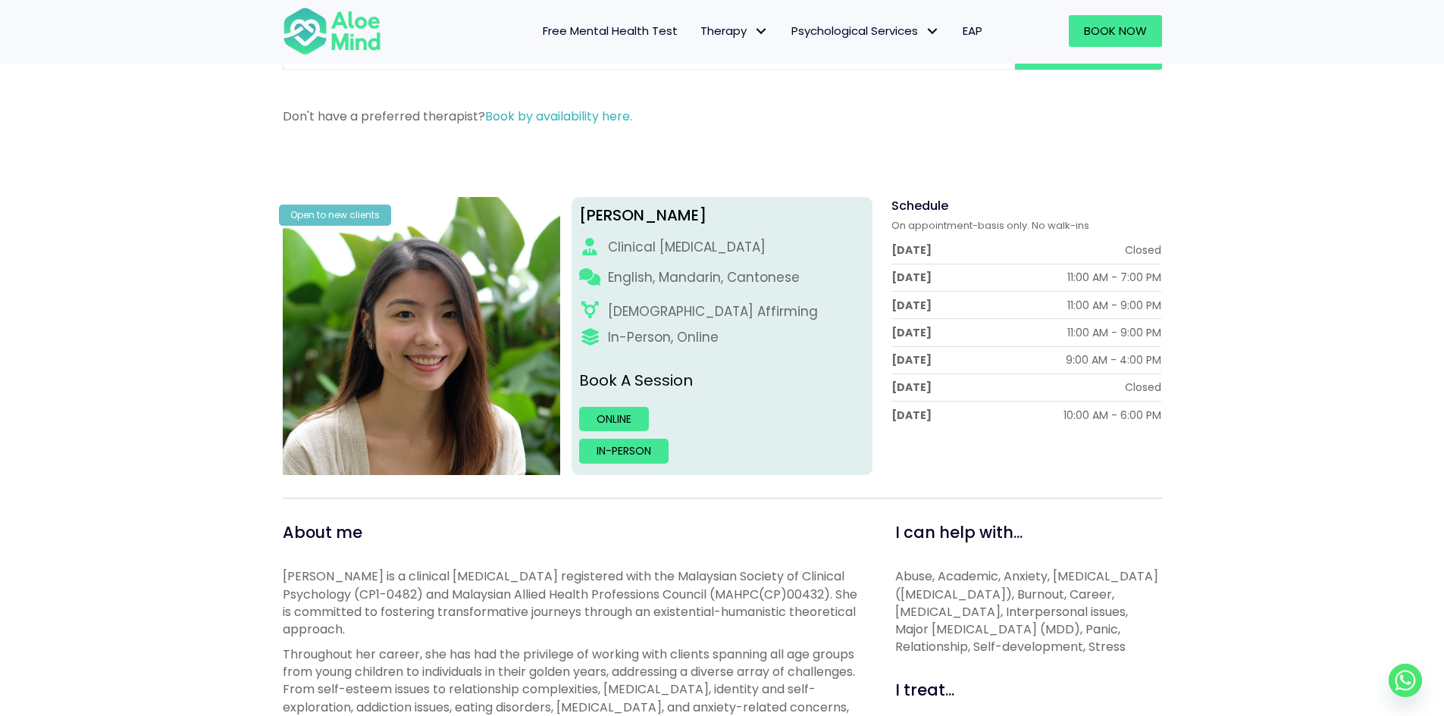
scroll to position [76, 0]
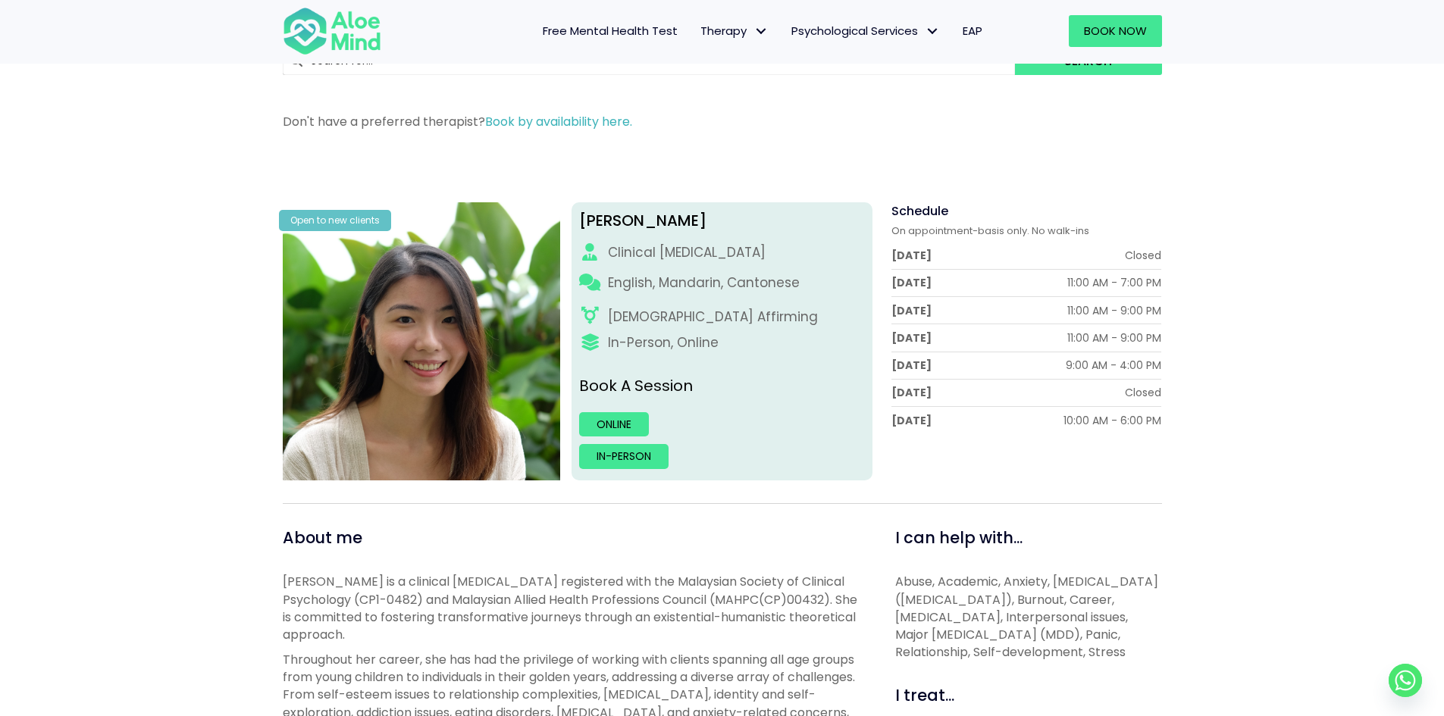
drag, startPoint x: 676, startPoint y: 265, endPoint x: 713, endPoint y: 269, distance: 37.3
click at [679, 267] on div "Peggy Clinical psychologist English, Mandarin, Cantonese LGBTQ Affirming In-Per…" at bounding box center [722, 341] width 301 height 278
click at [714, 269] on div "Peggy Clinical psychologist English, Mandarin, Cantonese LGBTQ Affirming In-Per…" at bounding box center [722, 341] width 301 height 278
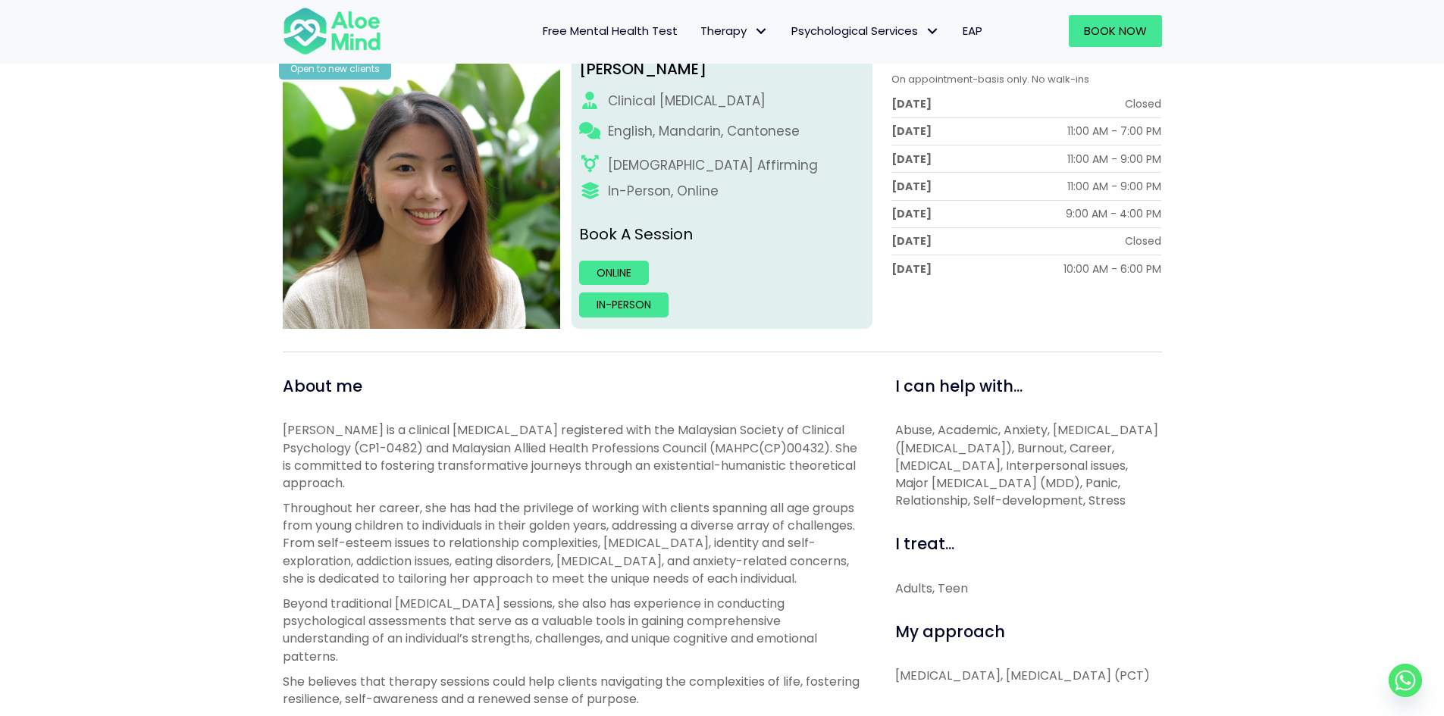
scroll to position [303, 0]
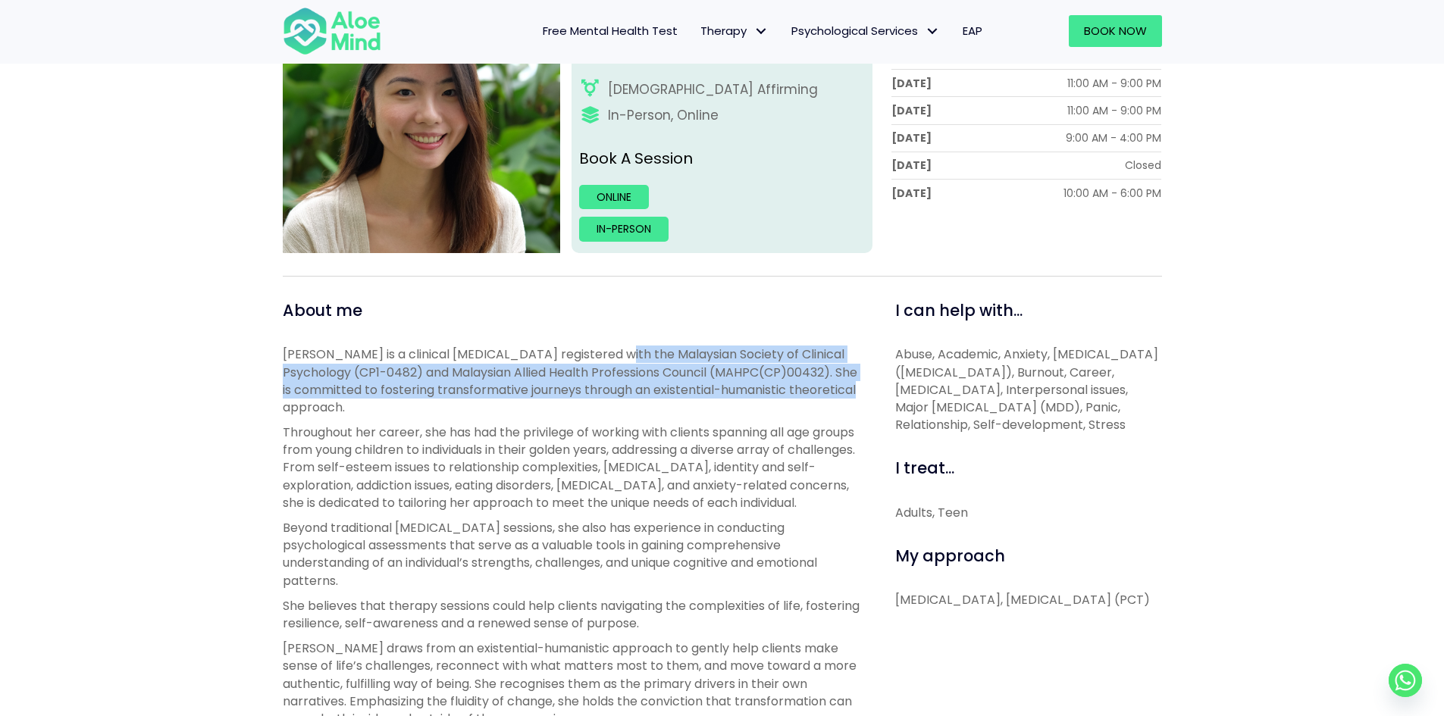
drag, startPoint x: 609, startPoint y: 362, endPoint x: 609, endPoint y: 399, distance: 36.4
click at [609, 399] on p "Peggy is a clinical psychologist registered with the Malaysian Society of Clini…" at bounding box center [572, 381] width 578 height 70
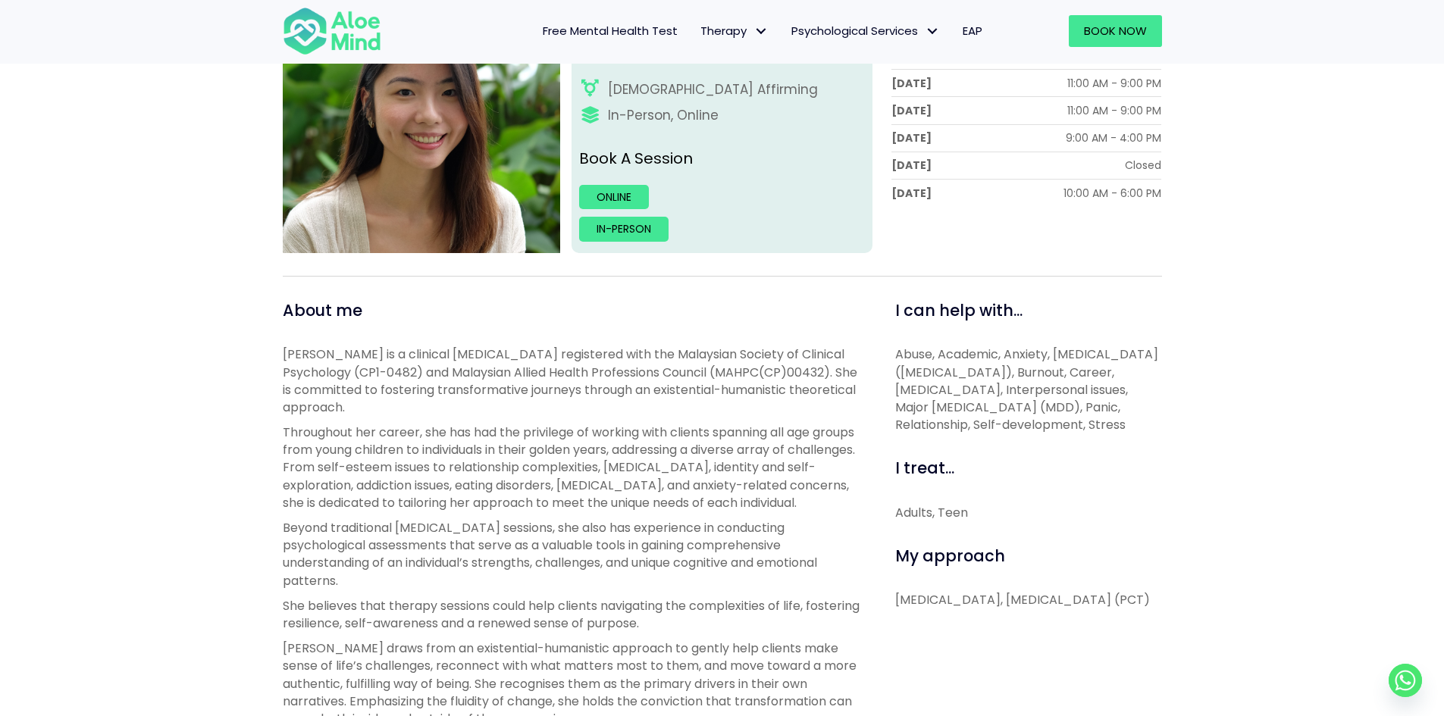
click at [609, 399] on p "Peggy is a clinical psychologist registered with the Malaysian Society of Clini…" at bounding box center [572, 381] width 578 height 70
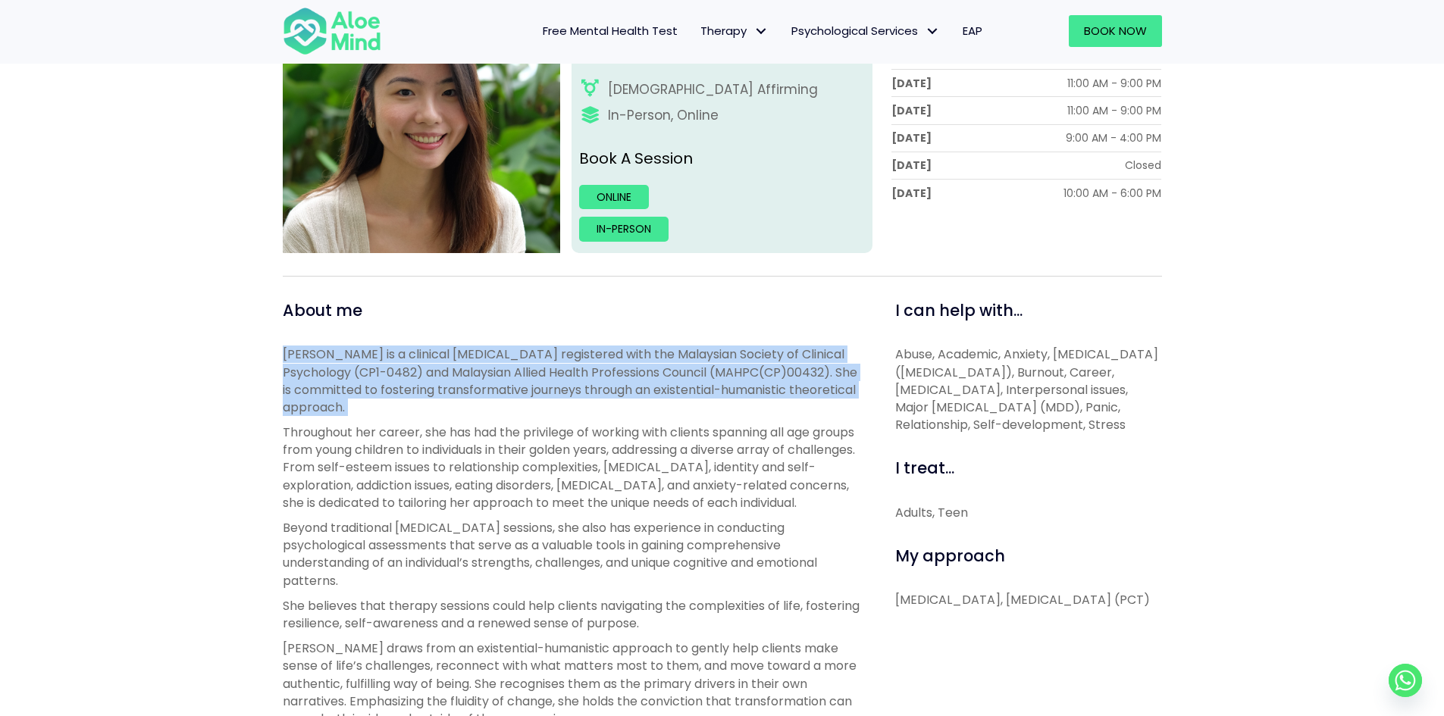
click at [609, 399] on p "Peggy is a clinical psychologist registered with the Malaysian Society of Clini…" at bounding box center [572, 381] width 578 height 70
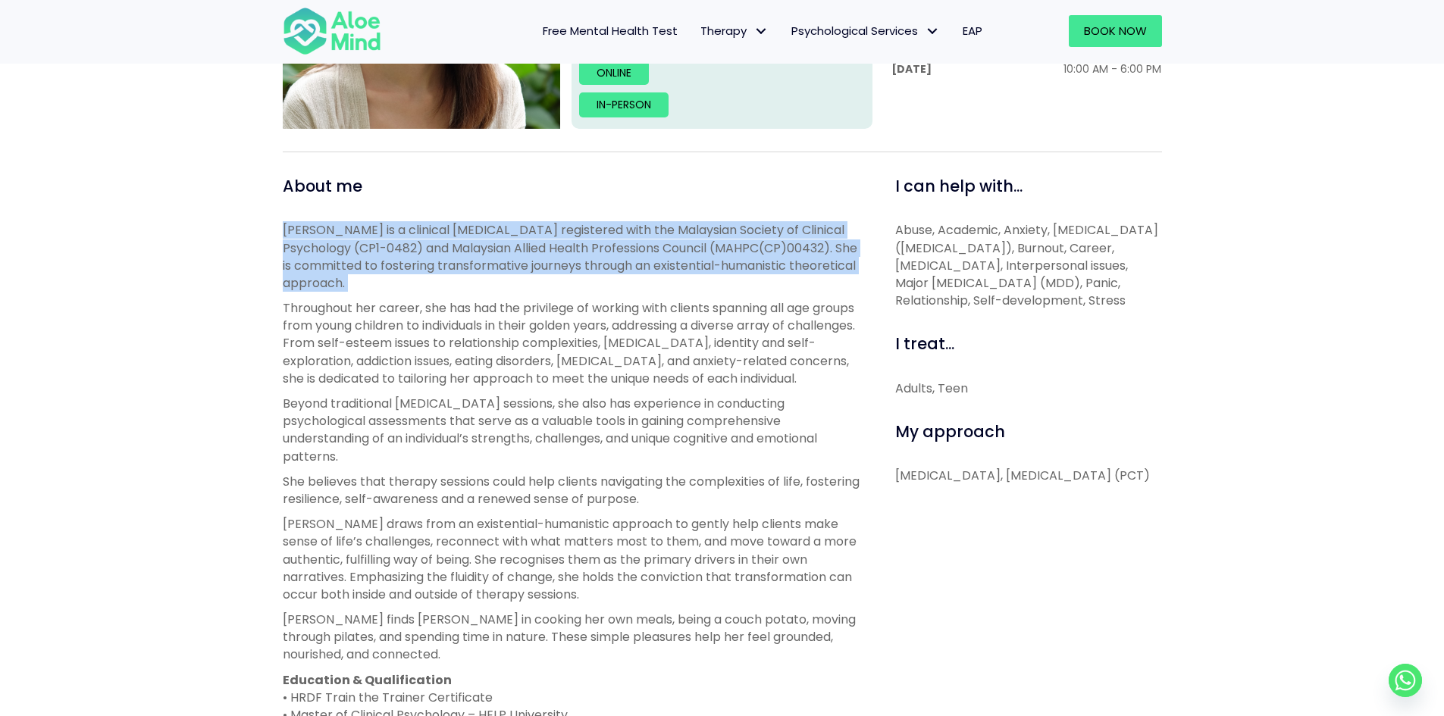
scroll to position [455, 0]
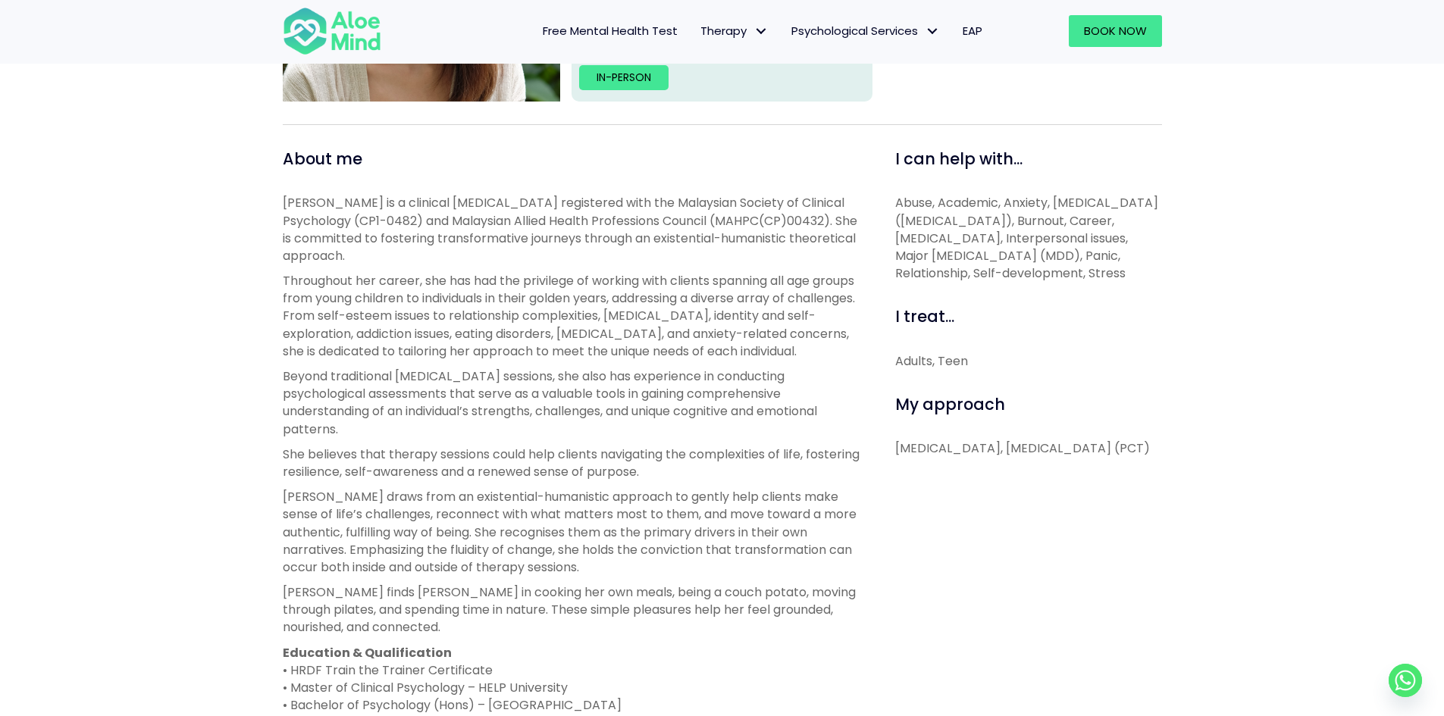
click at [605, 360] on p "Throughout her career, she has had the privilege of working with clients spanni…" at bounding box center [572, 316] width 578 height 88
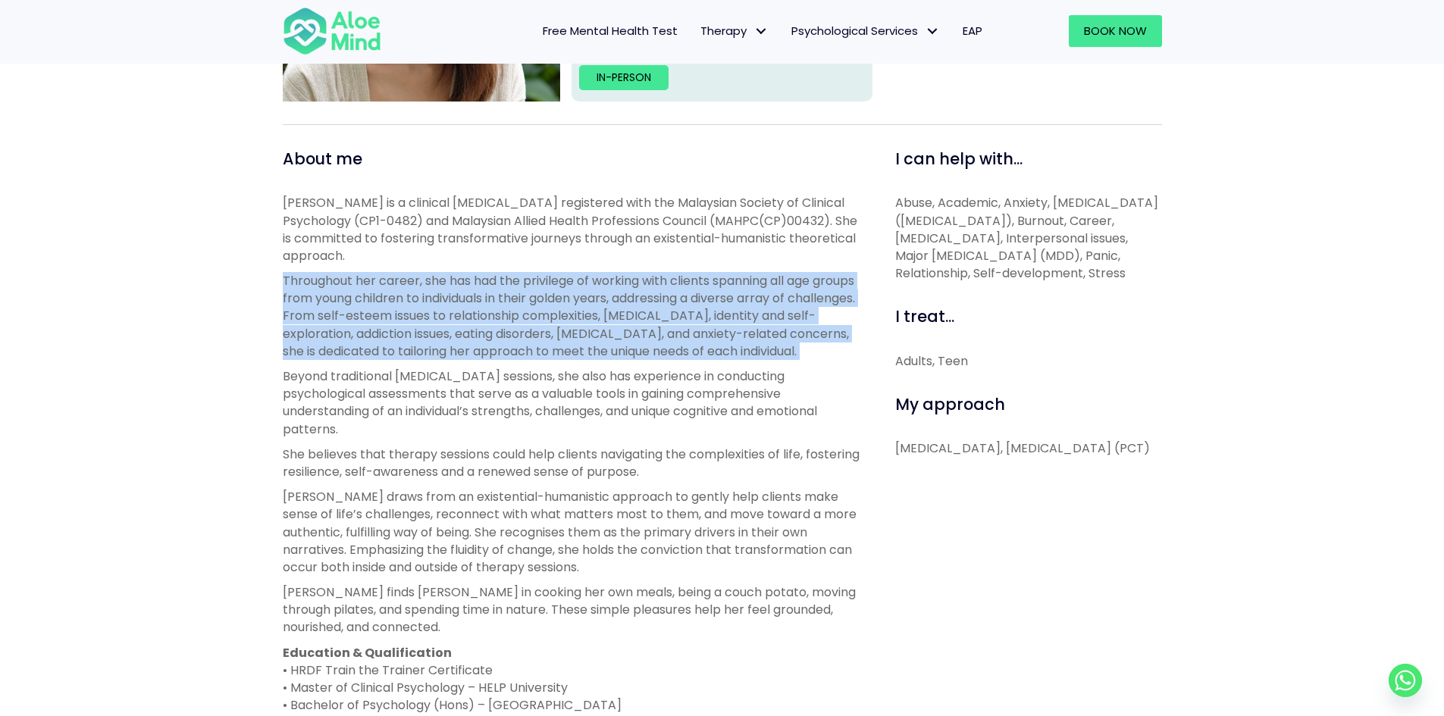
click at [605, 360] on p "Throughout her career, she has had the privilege of working with clients spanni…" at bounding box center [572, 316] width 578 height 88
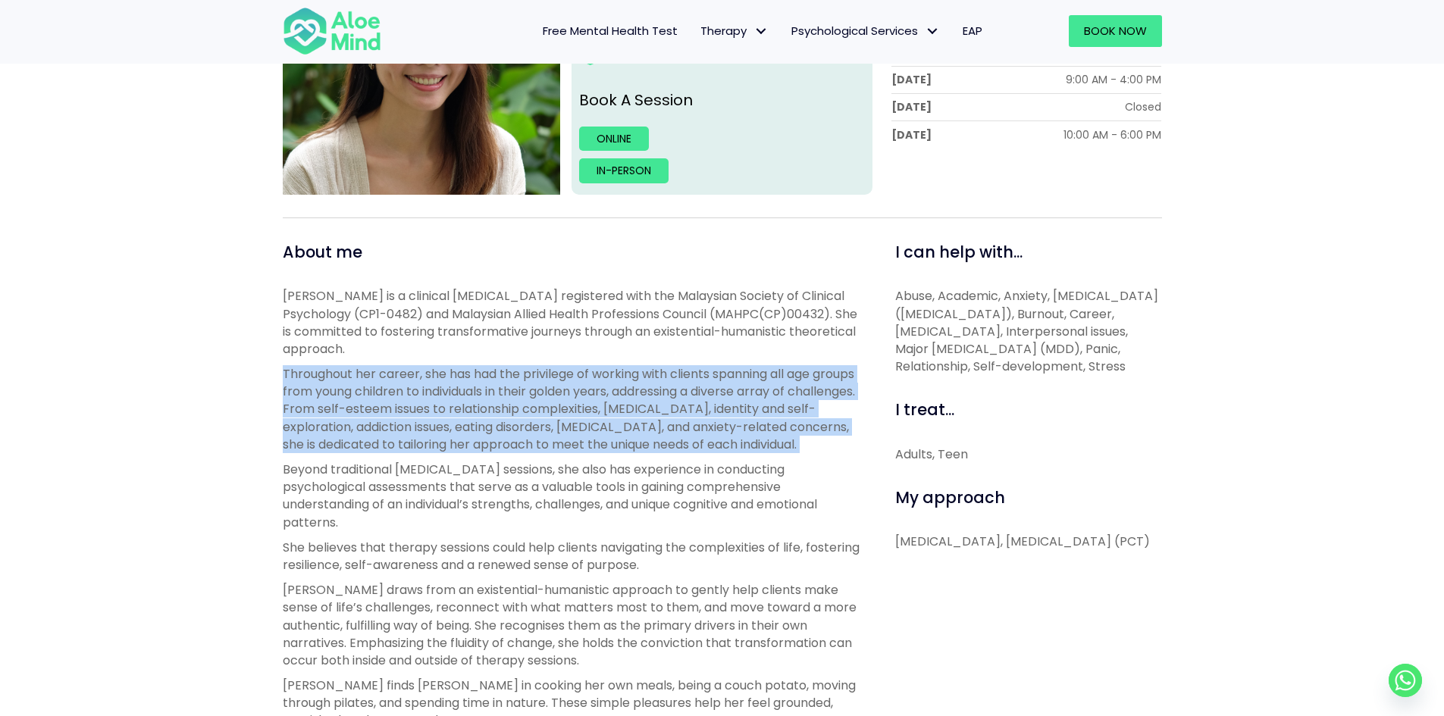
scroll to position [379, 0]
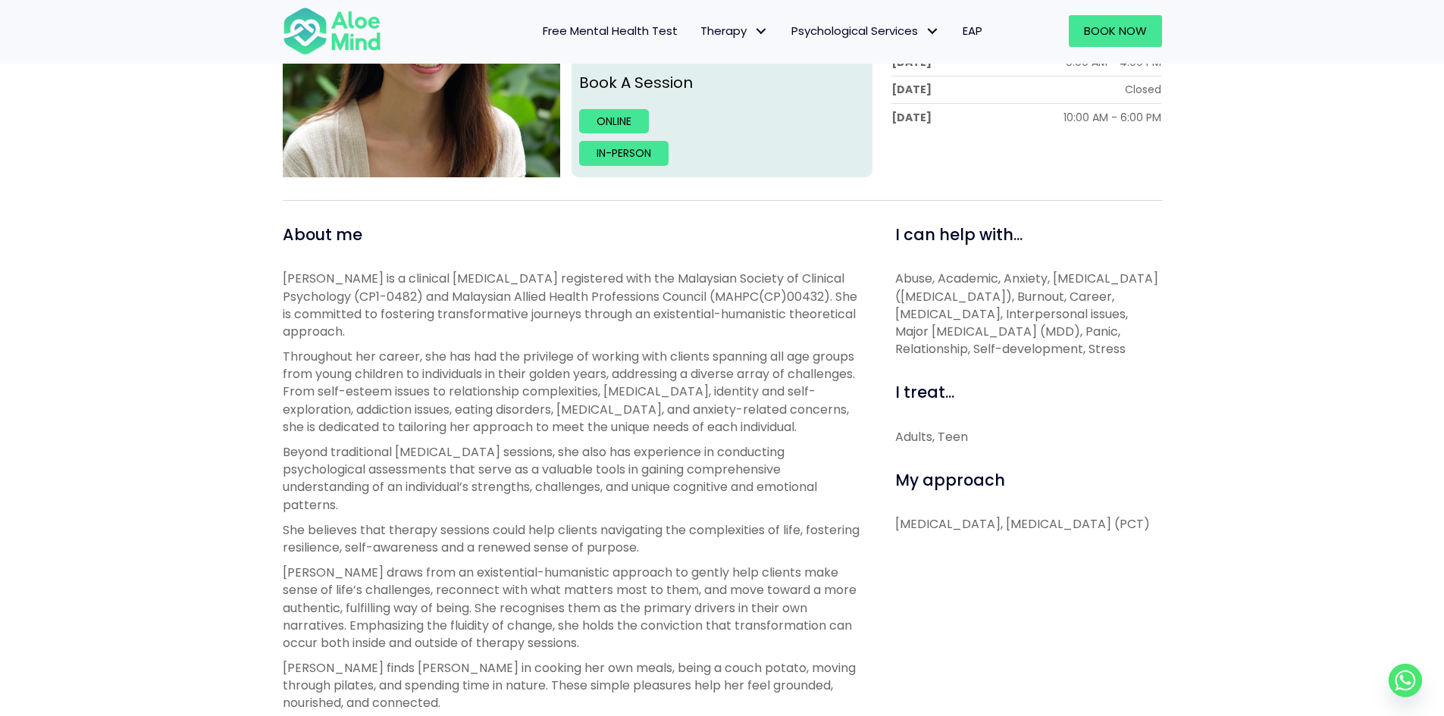
click at [594, 316] on p "Peggy is a clinical psychologist registered with the Malaysian Society of Clini…" at bounding box center [572, 305] width 578 height 70
drag, startPoint x: 893, startPoint y: 521, endPoint x: 1009, endPoint y: 524, distance: 116.0
click at [1009, 524] on div "I can help with... Abuse, Academic, Anxiety, Attention Deficit Hyperactivity Di…" at bounding box center [1022, 699] width 301 height 951
copy p "Existential Therapy,"
drag, startPoint x: 1052, startPoint y: 553, endPoint x: 1017, endPoint y: 520, distance: 48.3
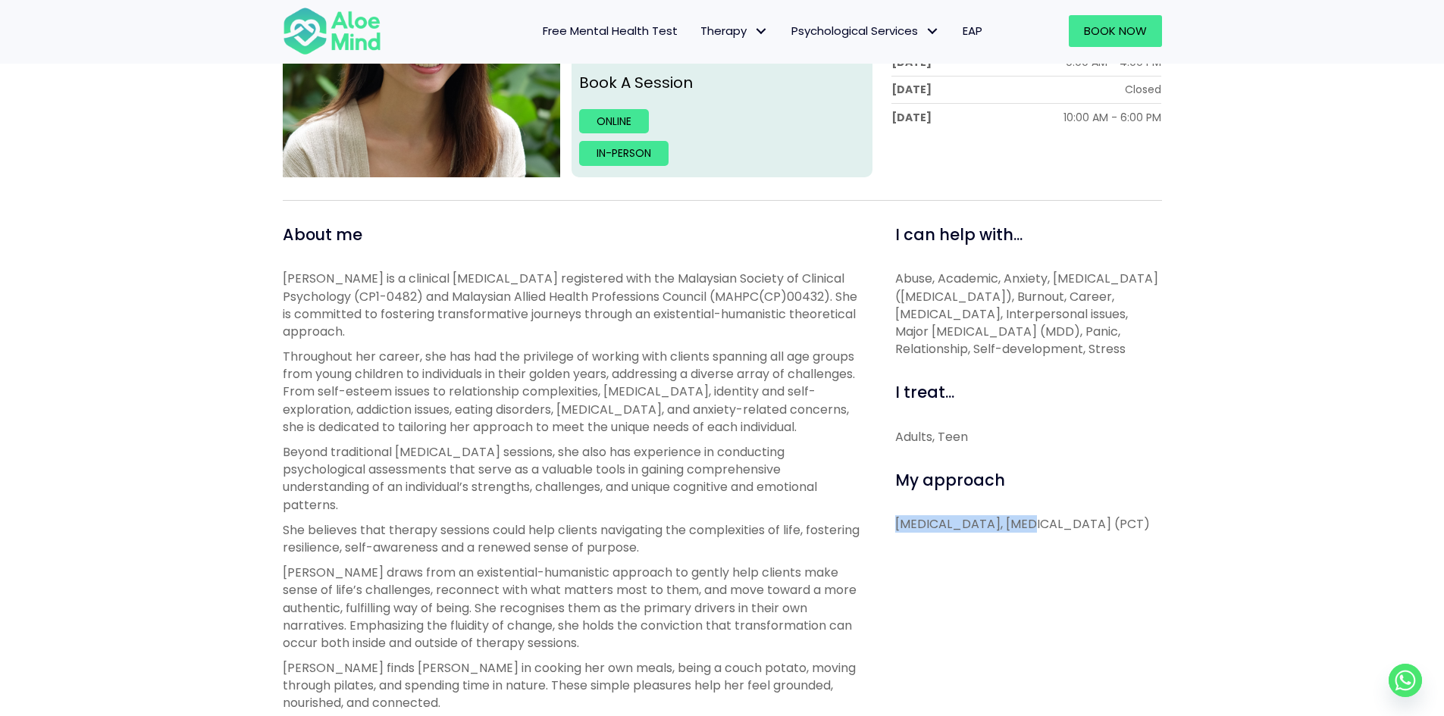
click at [1017, 520] on div "I can help with... Abuse, Academic, Anxiety, Attention Deficit Hyperactivity Di…" at bounding box center [1022, 699] width 301 height 951
copy p "Person-Centered Therapy (PCT)"
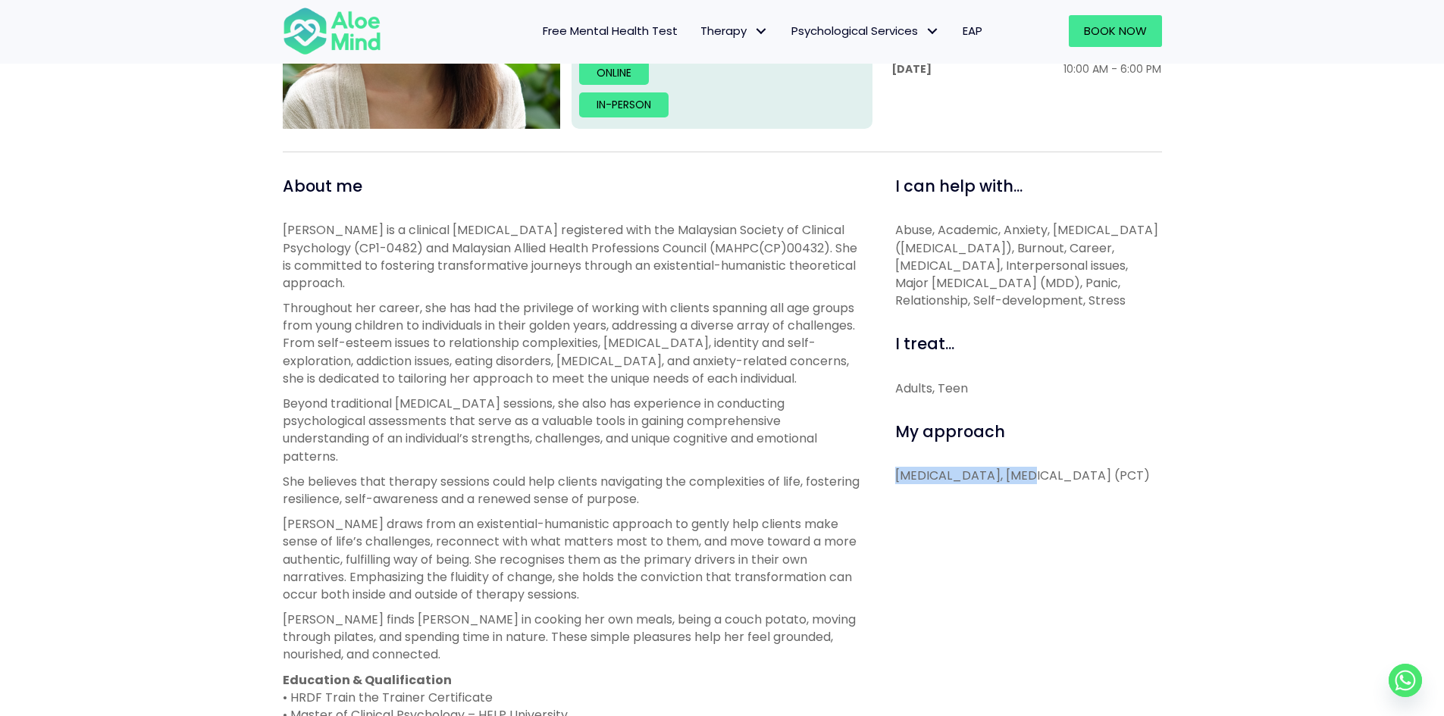
scroll to position [455, 0]
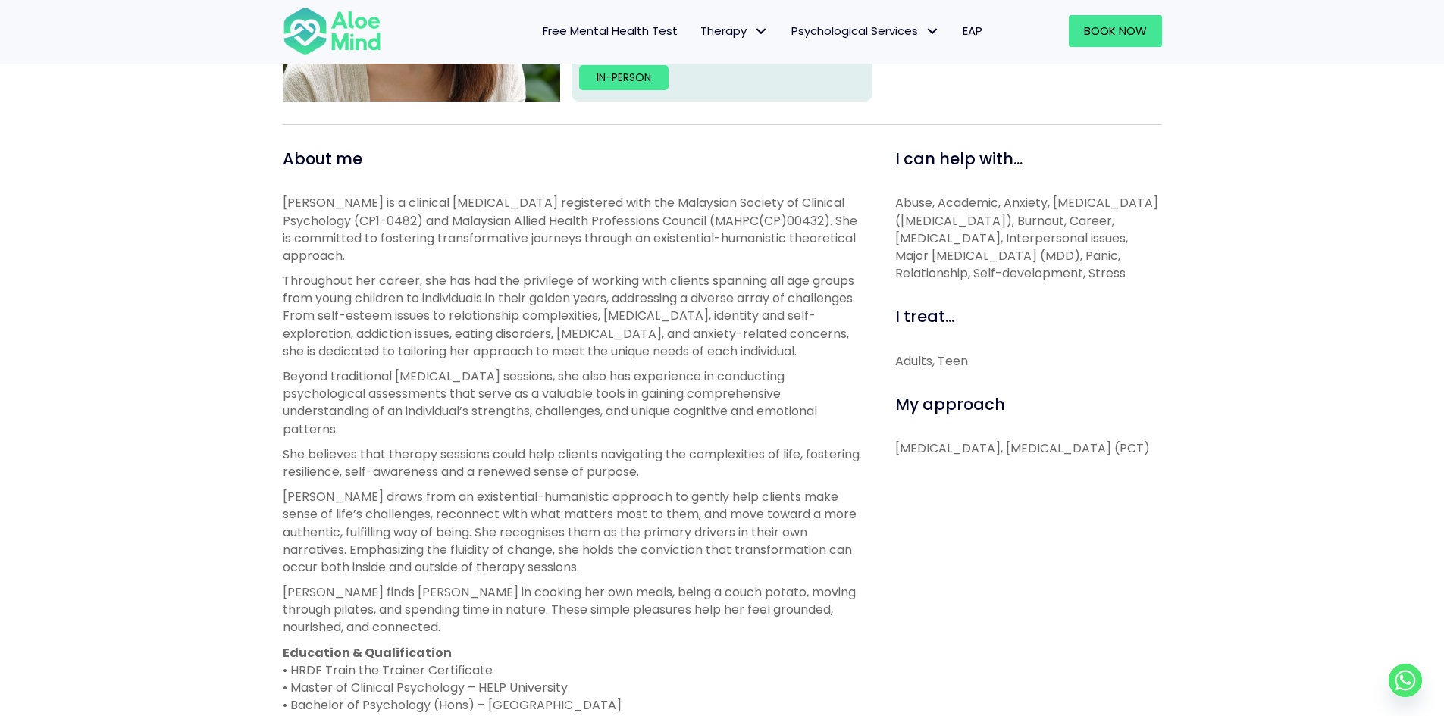
click at [644, 265] on p "Peggy is a clinical psychologist registered with the Malaysian Society of Clini…" at bounding box center [572, 229] width 578 height 70
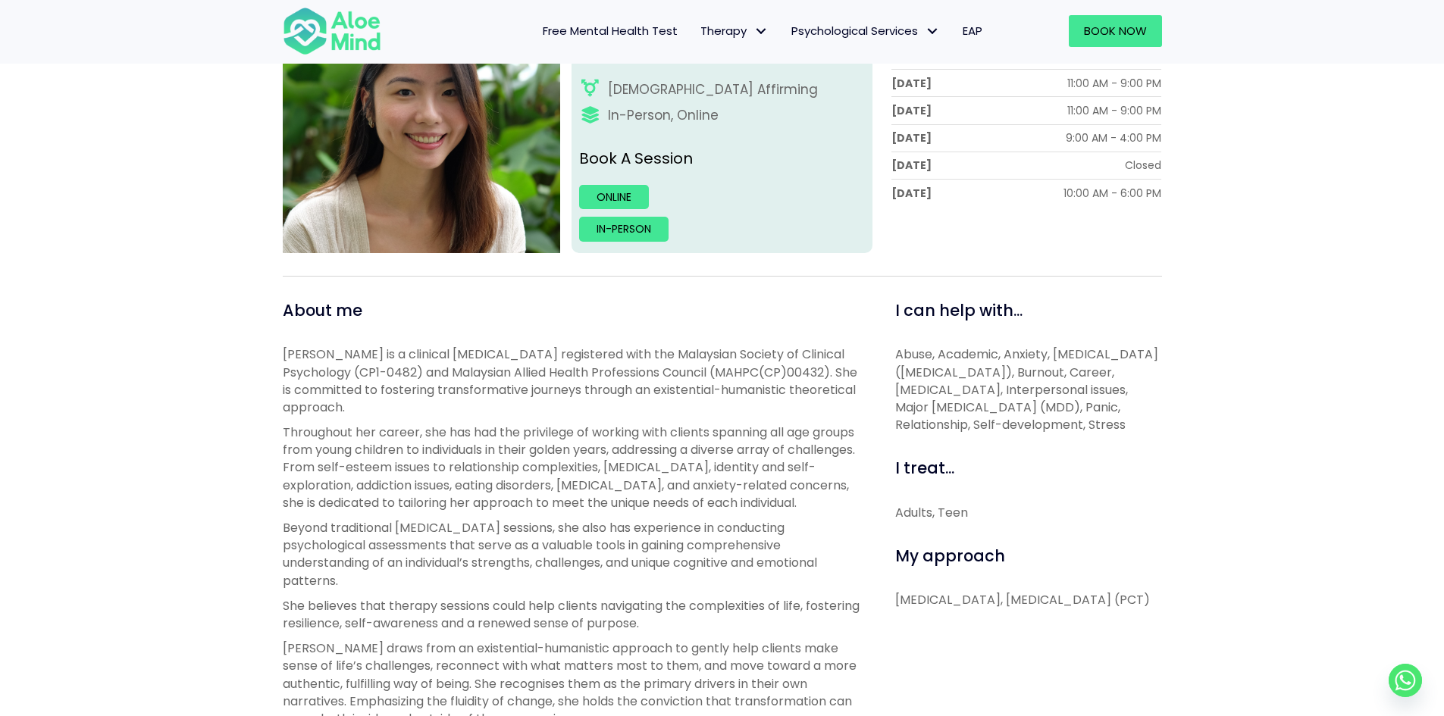
scroll to position [0, 0]
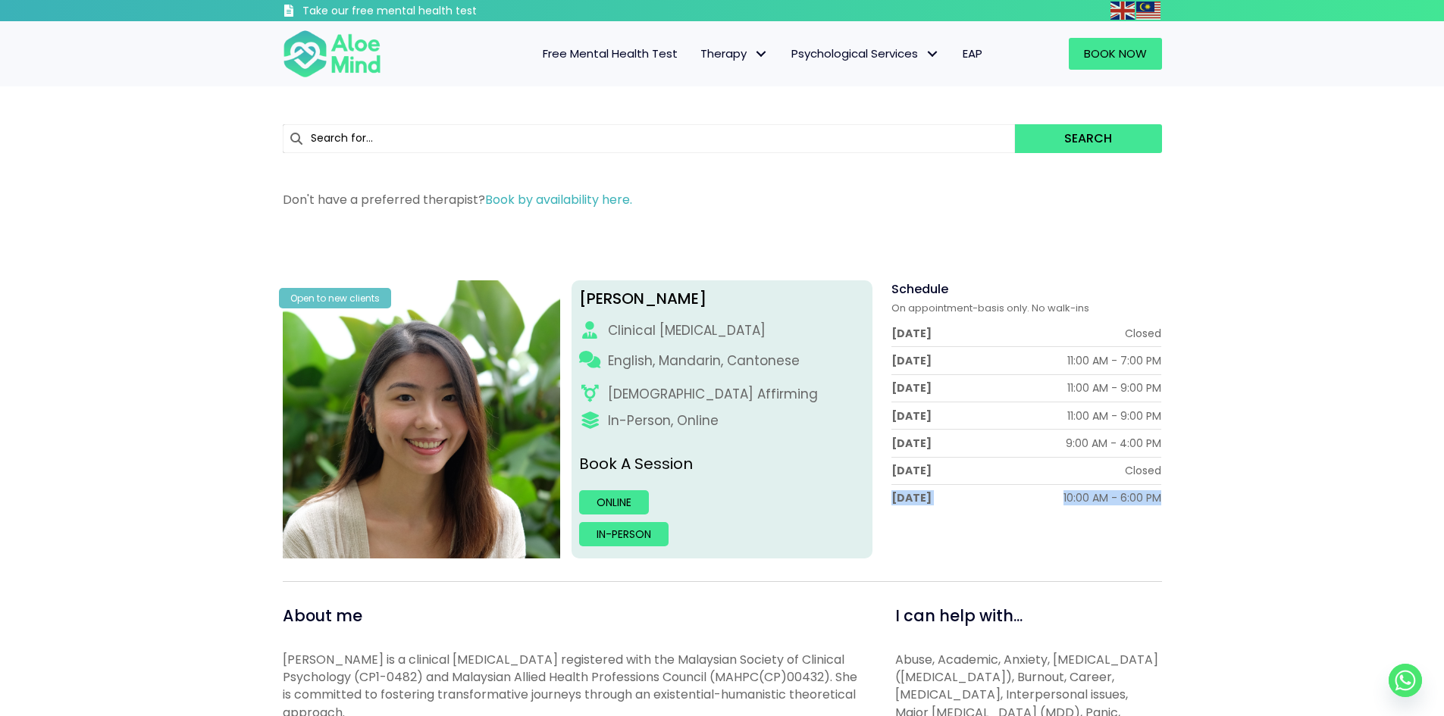
drag, startPoint x: 889, startPoint y: 499, endPoint x: 1169, endPoint y: 504, distance: 279.8
click at [1169, 504] on div "Schedule On appointment-basis only. No walk-ins Monday Closed Tuesday 11:00 AM …" at bounding box center [1022, 419] width 301 height 278
drag, startPoint x: 1173, startPoint y: 503, endPoint x: 896, endPoint y: 490, distance: 277.0
click at [896, 490] on div "Schedule On appointment-basis only. No walk-ins Monday Closed Tuesday 11:00 AM …" at bounding box center [1022, 419] width 301 height 278
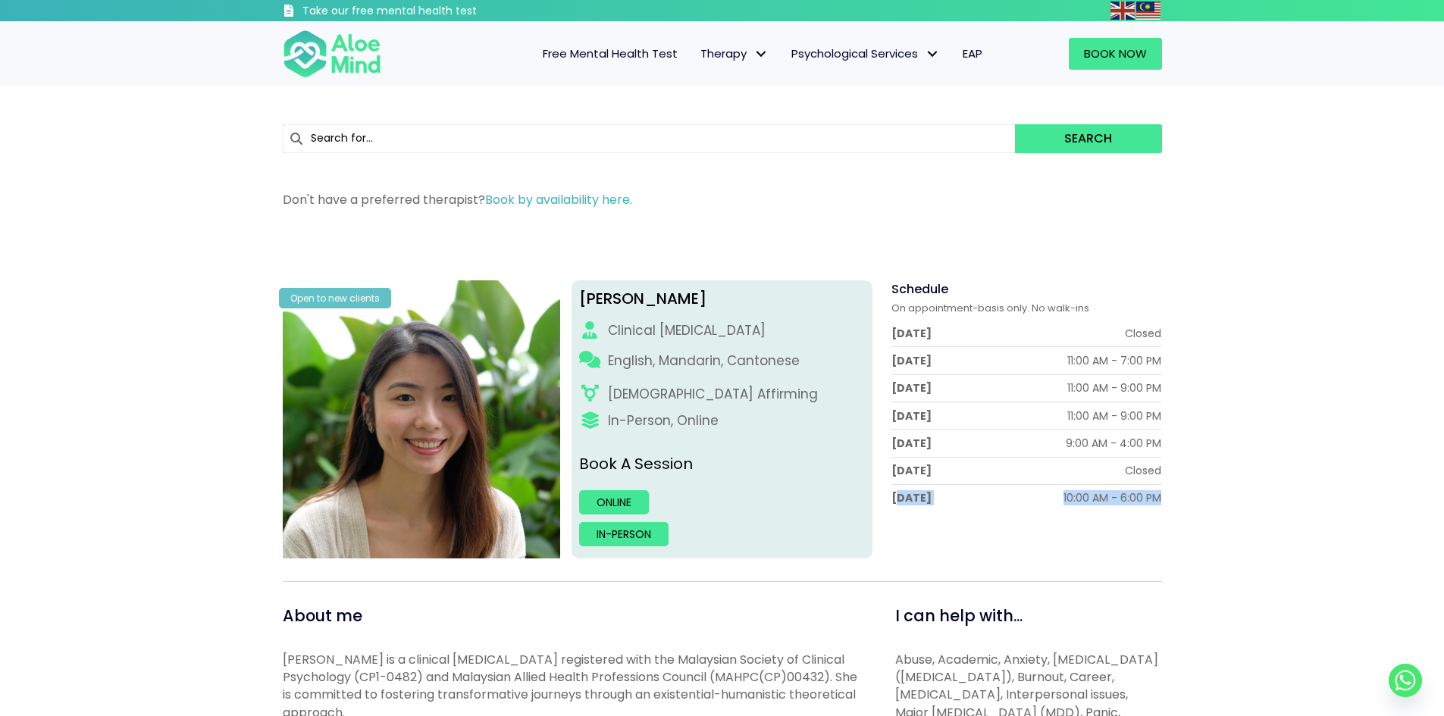
click at [896, 490] on div "Sunday 10:00 AM - 6:00 PM" at bounding box center [1026, 498] width 271 height 27
drag, startPoint x: 896, startPoint y: 490, endPoint x: 1151, endPoint y: 480, distance: 254.9
click at [1151, 480] on div "Monday Closed Tuesday 11:00 AM - 7:00 PM Wednesday 11:00 AM - 9:00 PM Thursday …" at bounding box center [1026, 416] width 271 height 192
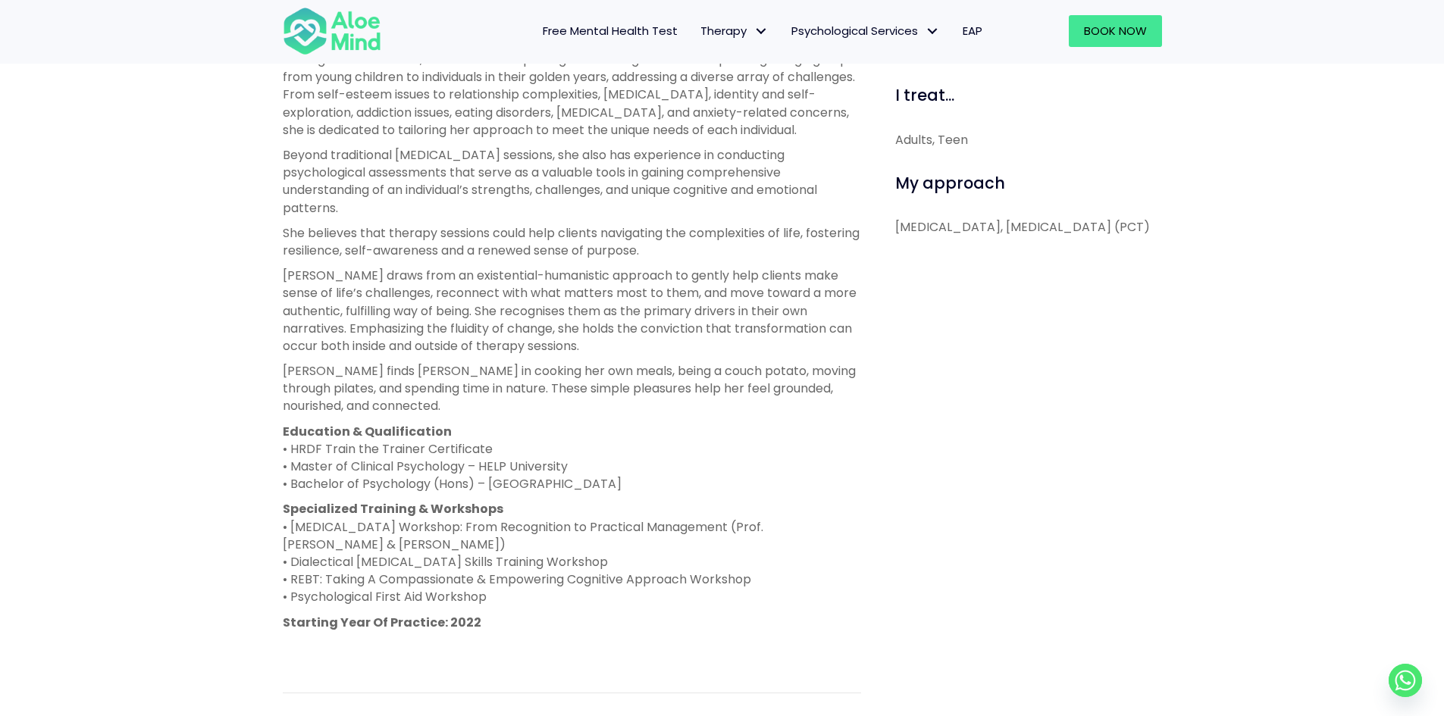
scroll to position [682, 0]
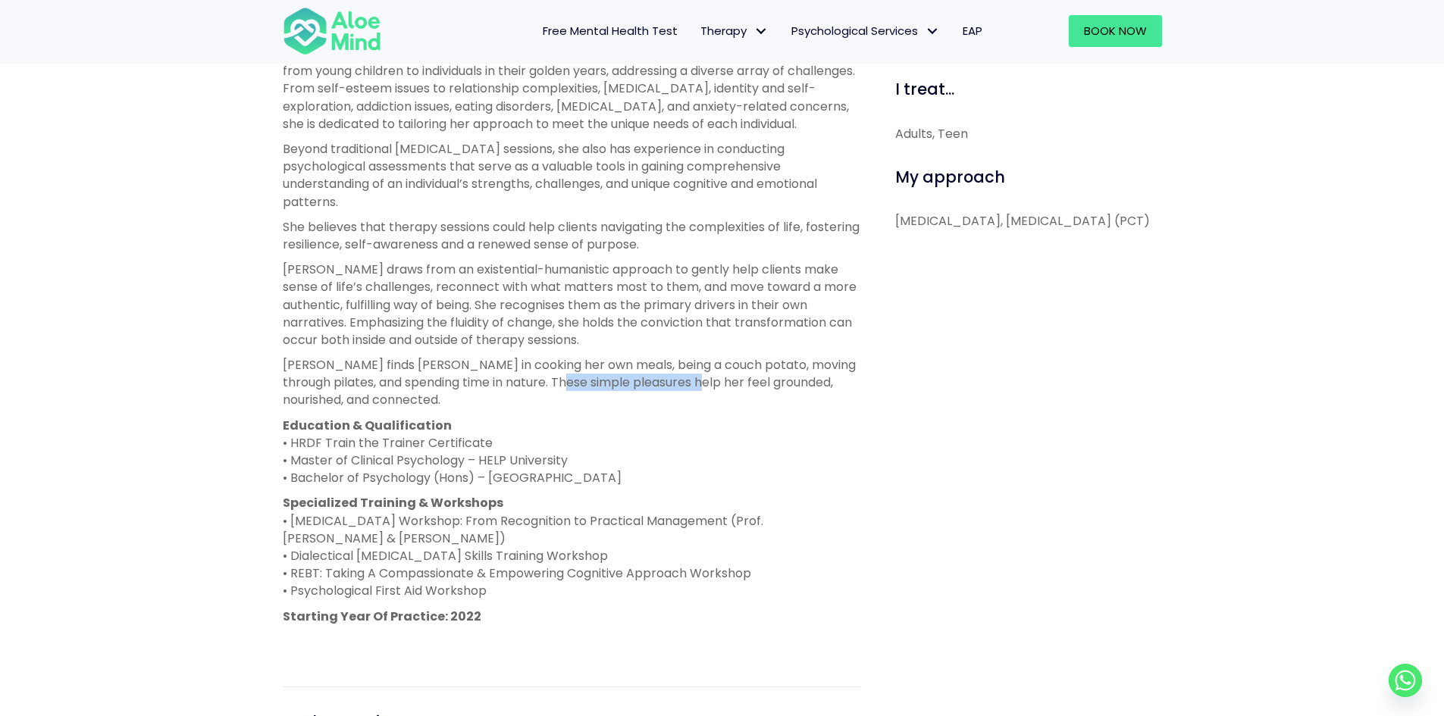
drag, startPoint x: 561, startPoint y: 393, endPoint x: 696, endPoint y: 409, distance: 135.9
click at [696, 409] on p "Peggy finds joy in cooking her own meals, being a couch potato, moving through …" at bounding box center [572, 382] width 578 height 53
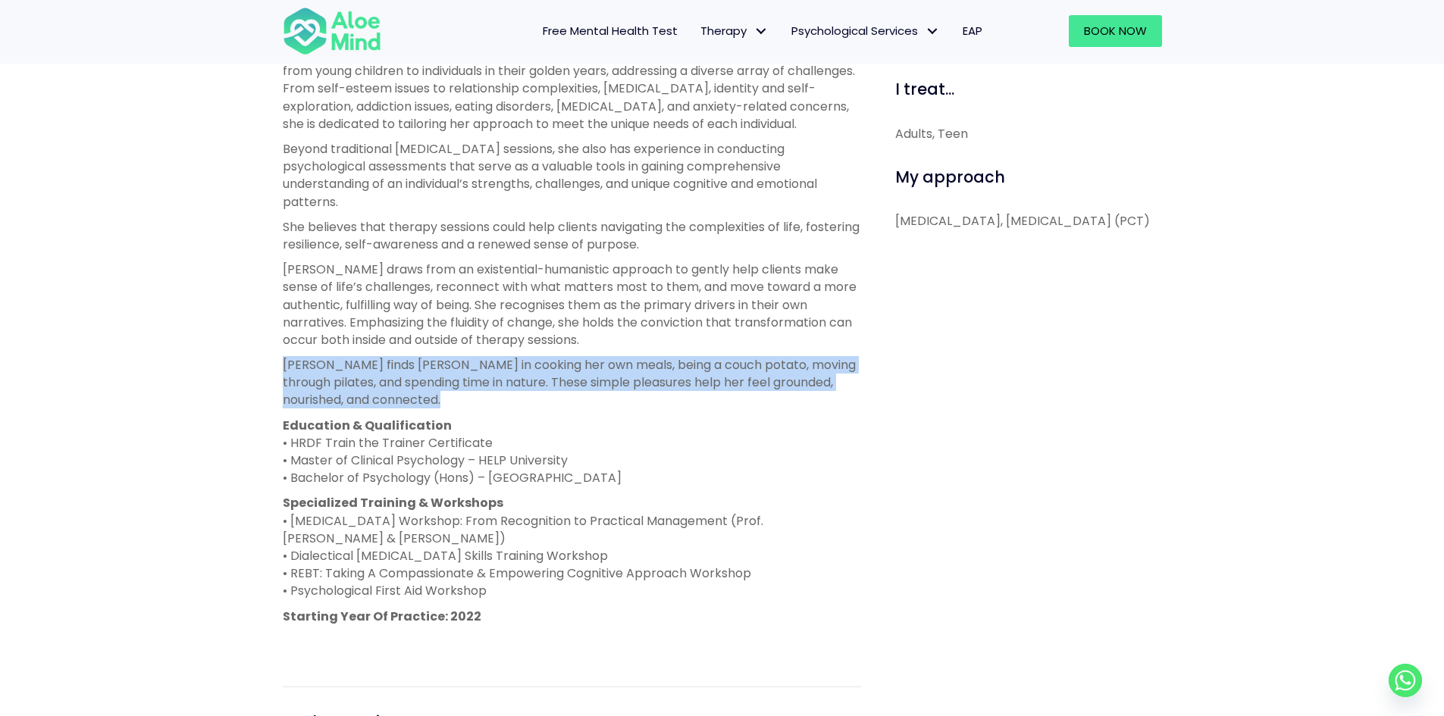
click at [696, 409] on p "Peggy finds joy in cooking her own meals, being a couch potato, moving through …" at bounding box center [572, 382] width 578 height 53
click at [655, 403] on p "Peggy finds joy in cooking her own meals, being a couch potato, moving through …" at bounding box center [572, 382] width 578 height 53
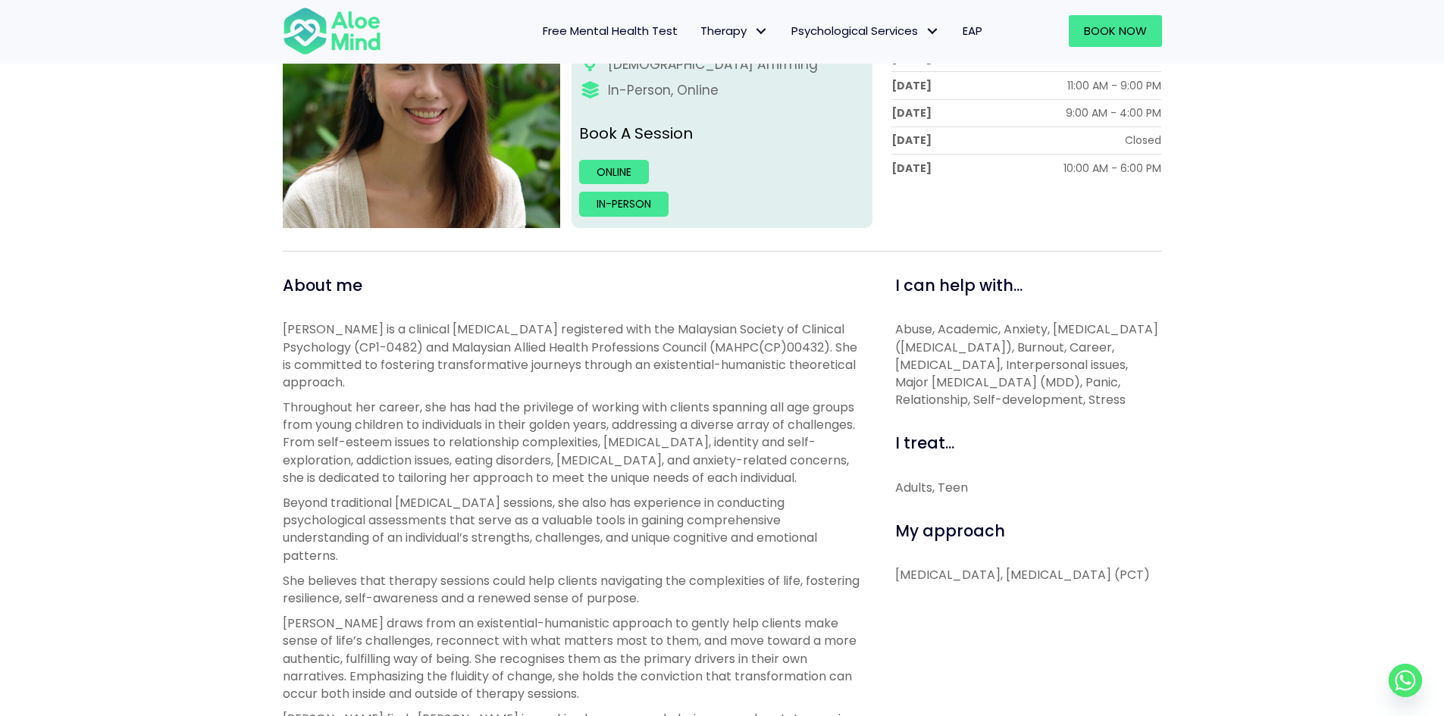
scroll to position [455, 0]
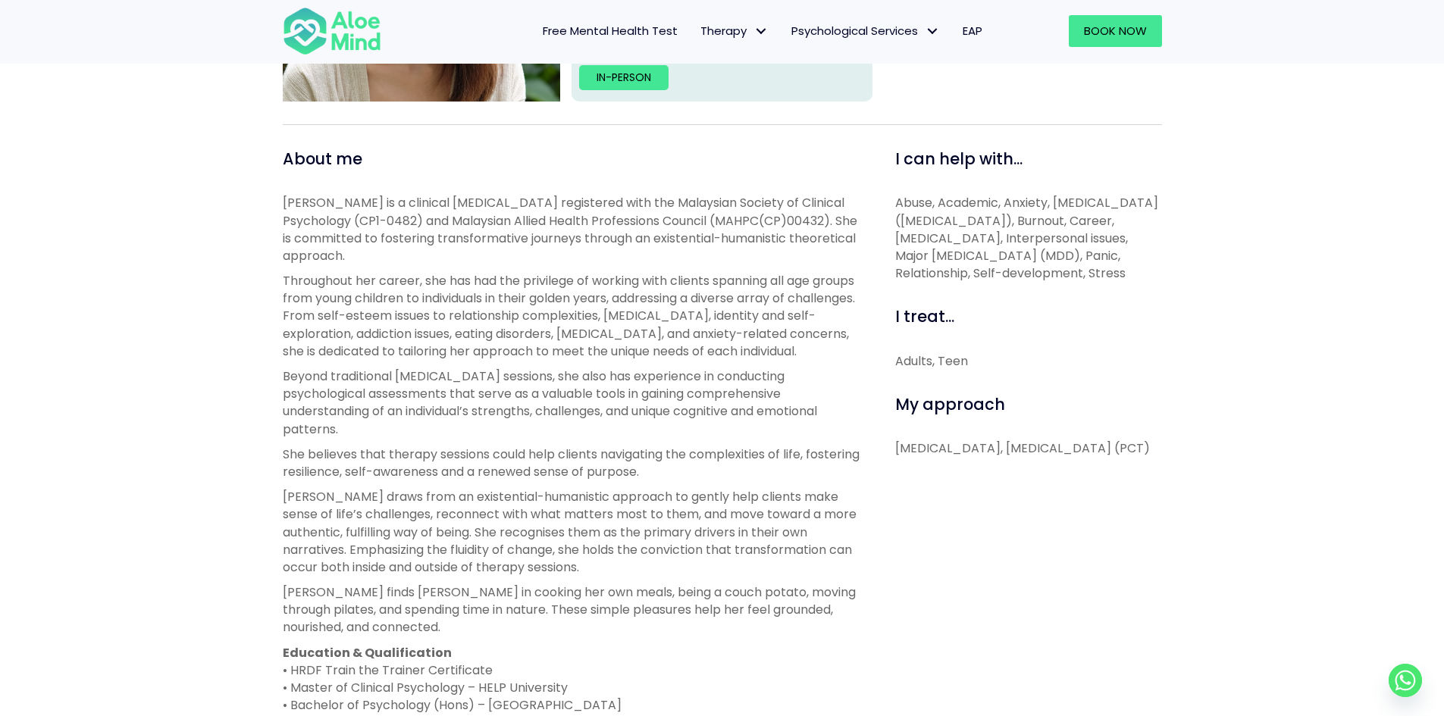
drag, startPoint x: 941, startPoint y: 196, endPoint x: 1129, endPoint y: 265, distance: 201.2
click at [1129, 265] on p "Abuse, Academic, Anxiety, Attention Deficit Hyperactivity Disorder (ADHD), Burn…" at bounding box center [1028, 238] width 267 height 88
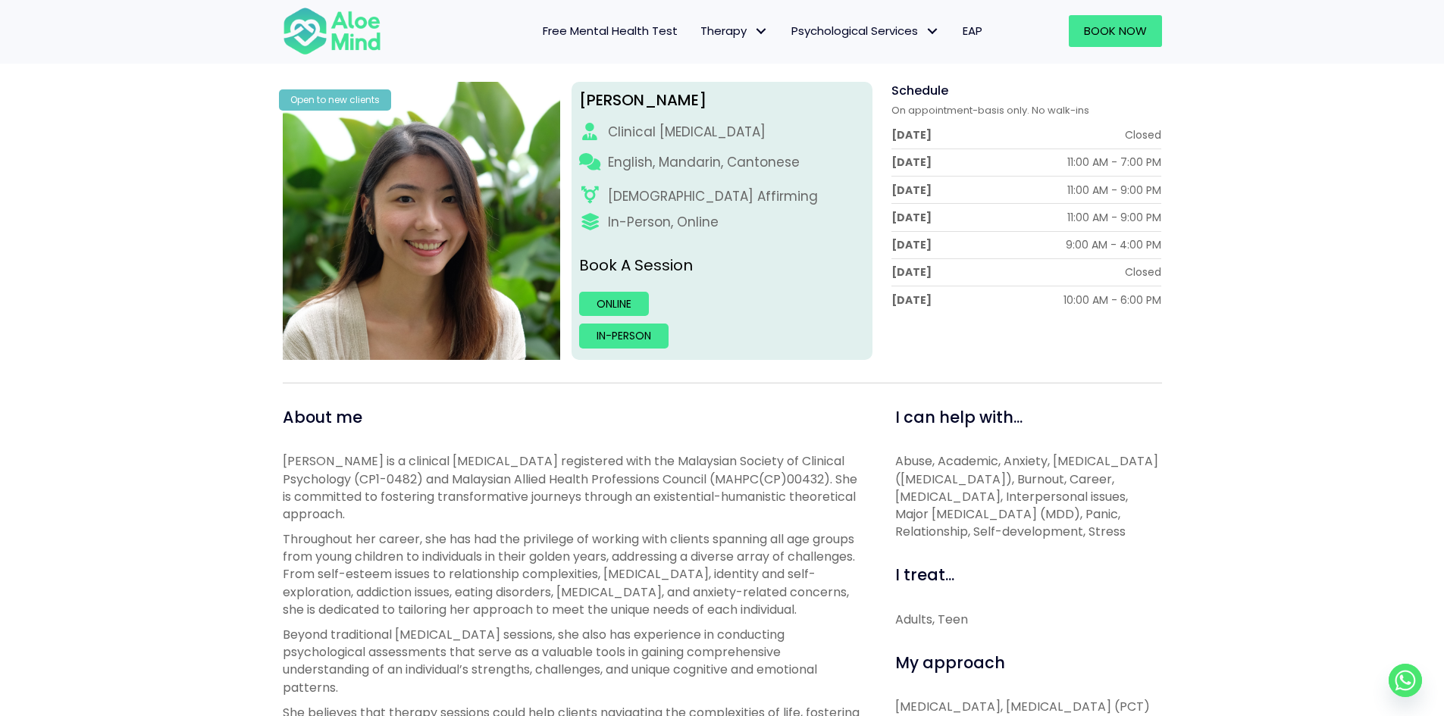
scroll to position [208, 0]
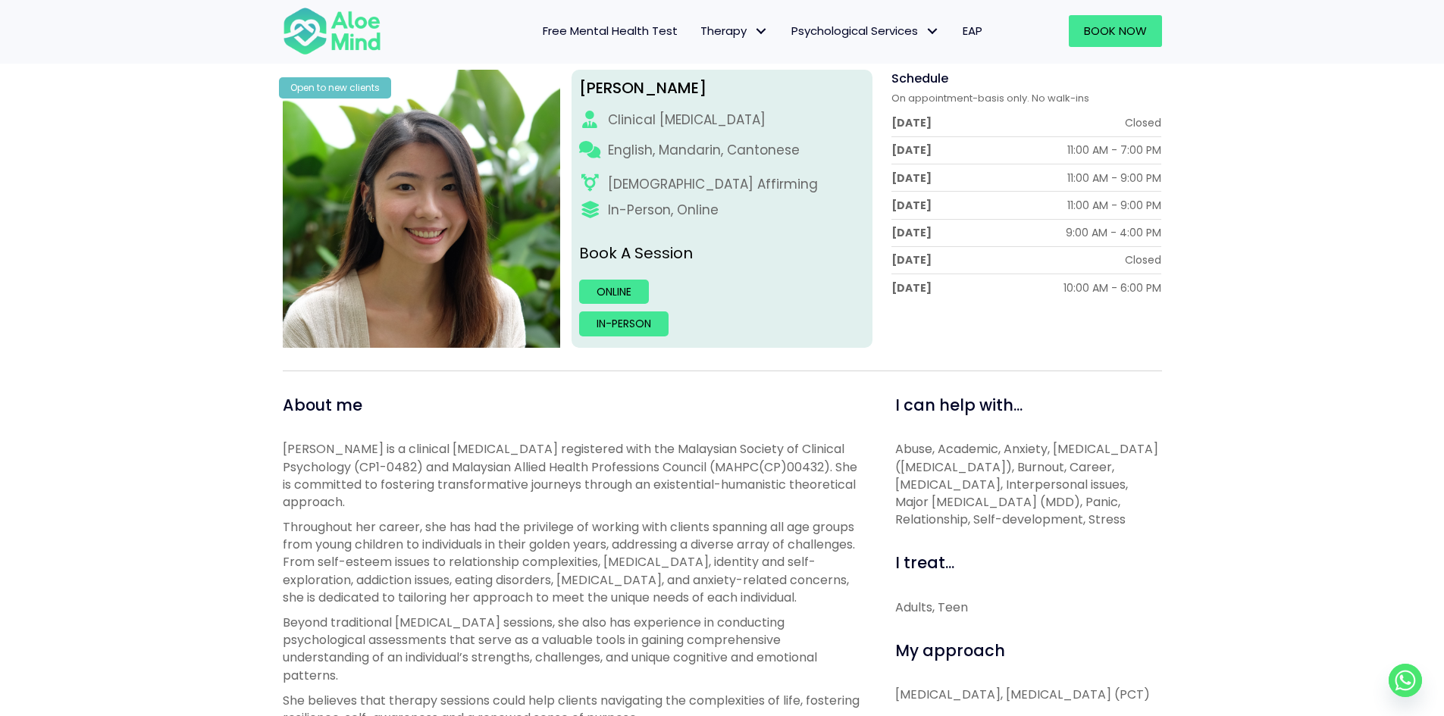
click at [352, 92] on div "Open to new clients" at bounding box center [335, 87] width 112 height 20
click at [358, 96] on div "Open to new clients" at bounding box center [335, 87] width 112 height 20
click at [374, 117] on img at bounding box center [422, 209] width 278 height 278
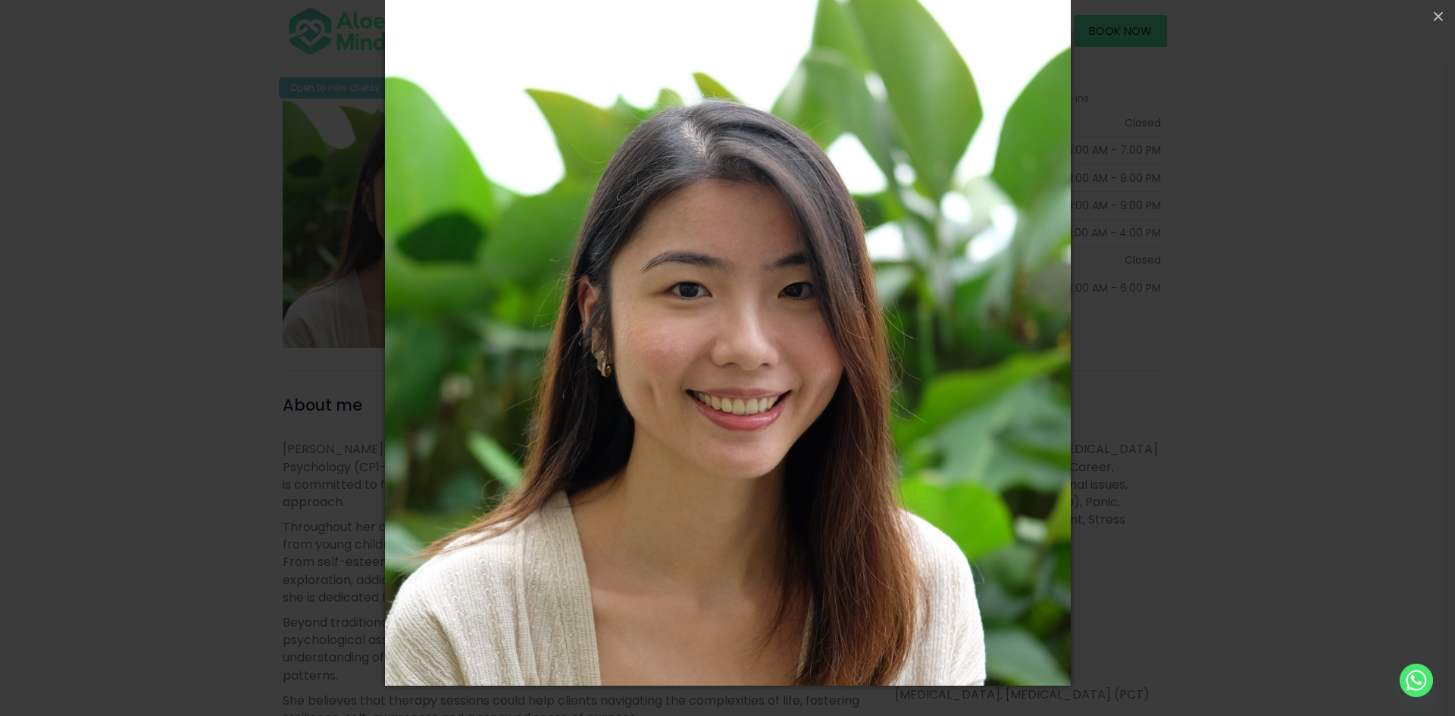
click at [291, 146] on div "Loading..." at bounding box center [727, 358] width 1455 height 716
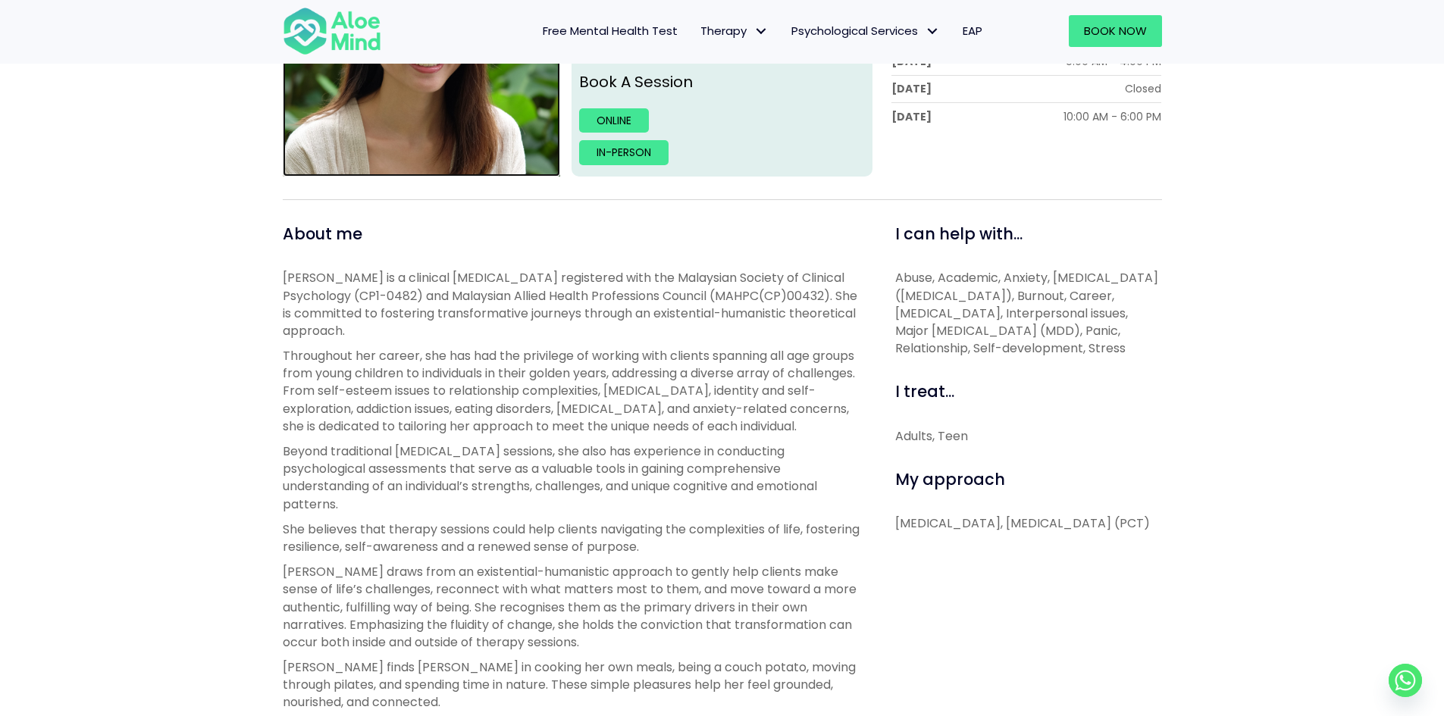
scroll to position [377, 0]
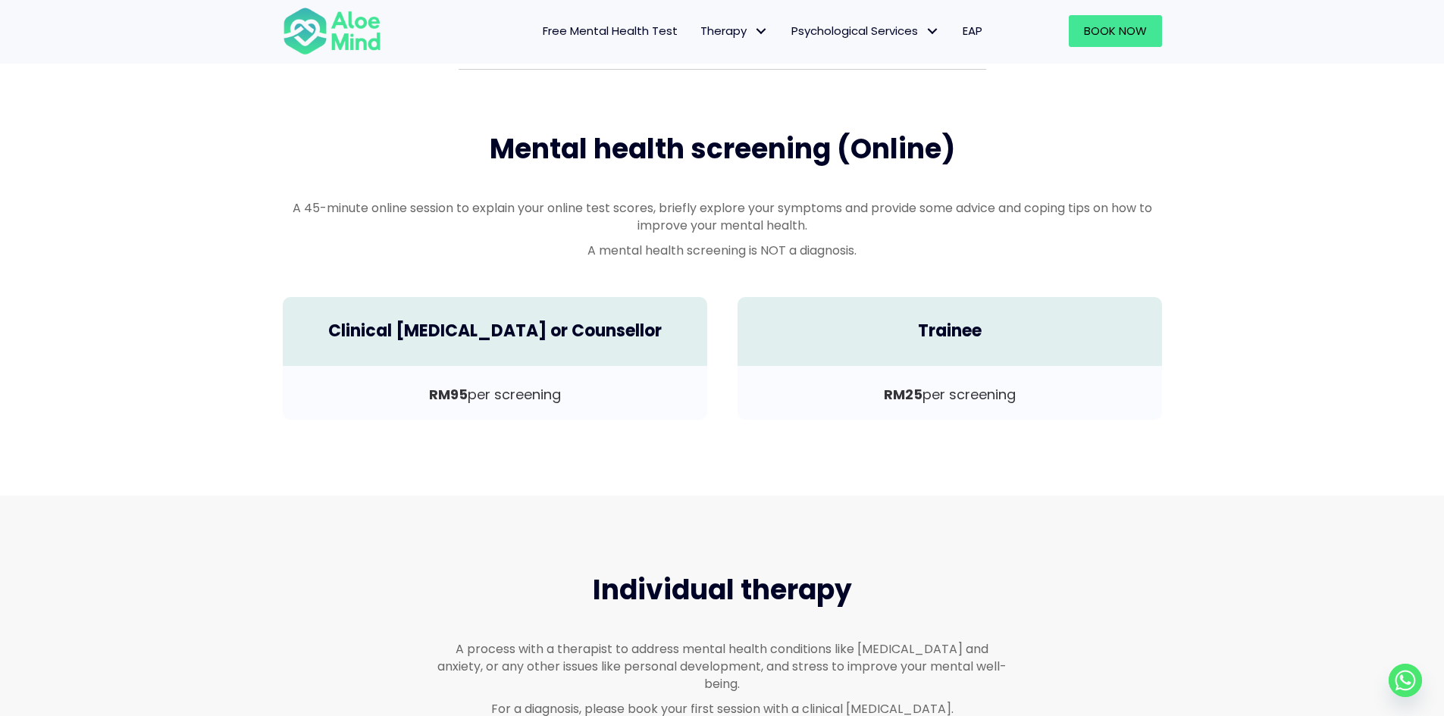
scroll to position [455, 0]
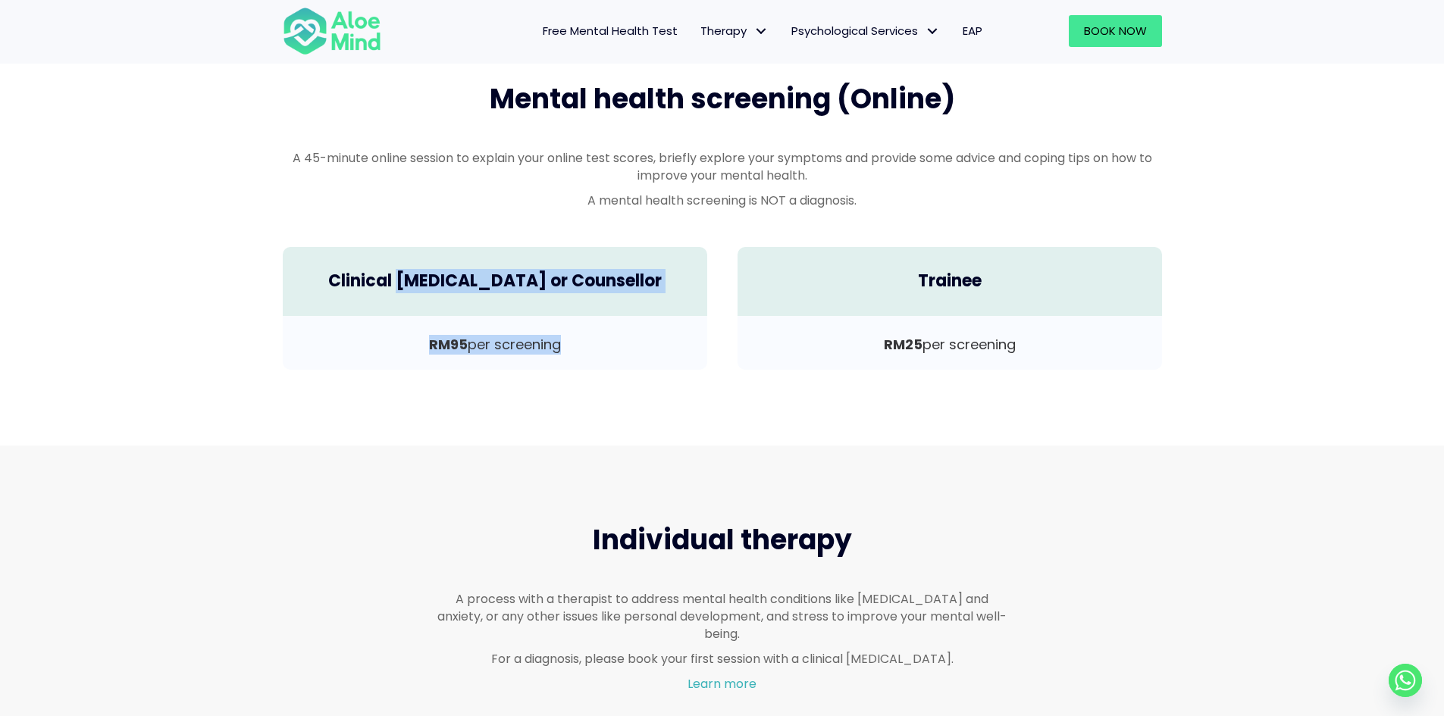
drag, startPoint x: 515, startPoint y: 334, endPoint x: 646, endPoint y: 368, distance: 134.6
click at [646, 368] on div "Clinical Psychologist or Counsellor RM95 per screening" at bounding box center [495, 308] width 455 height 153
click at [646, 368] on div "RM95 per screening" at bounding box center [495, 343] width 424 height 54
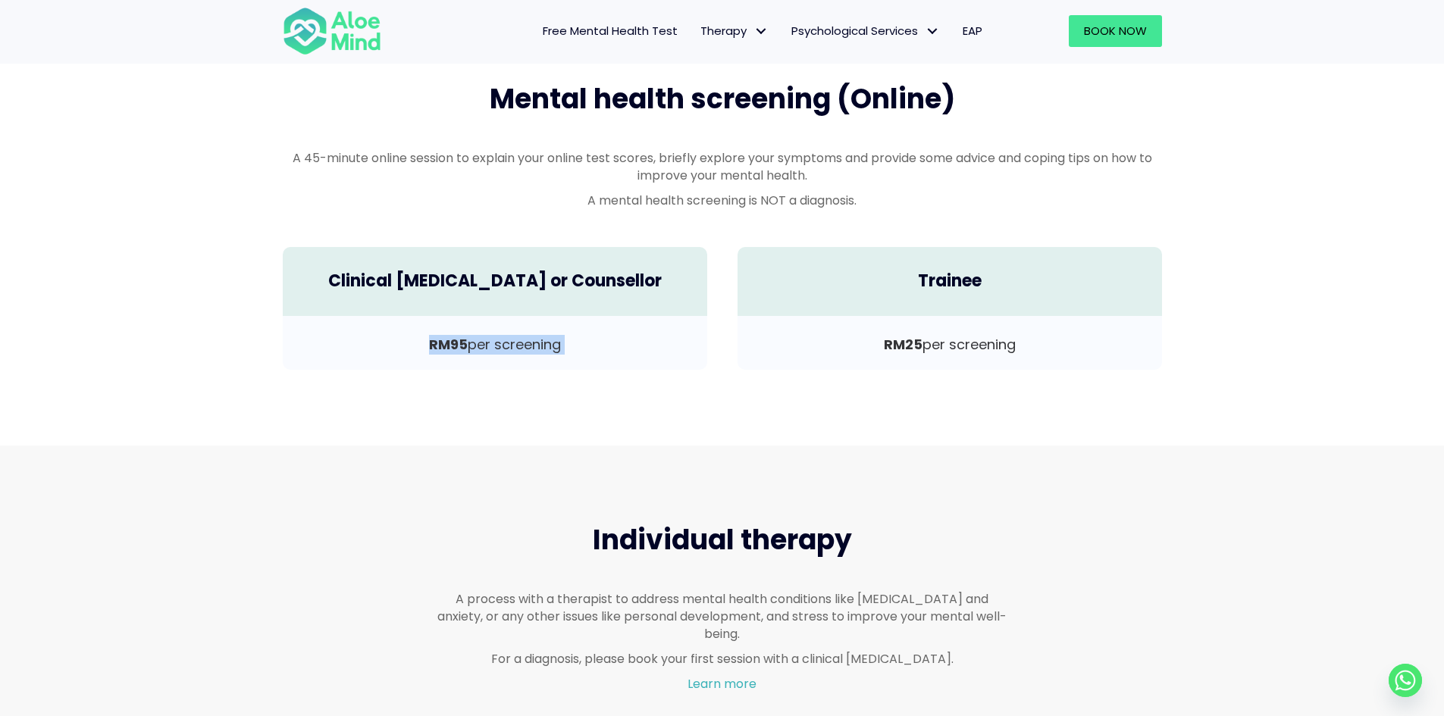
click at [646, 368] on div "RM95 per screening" at bounding box center [495, 343] width 424 height 54
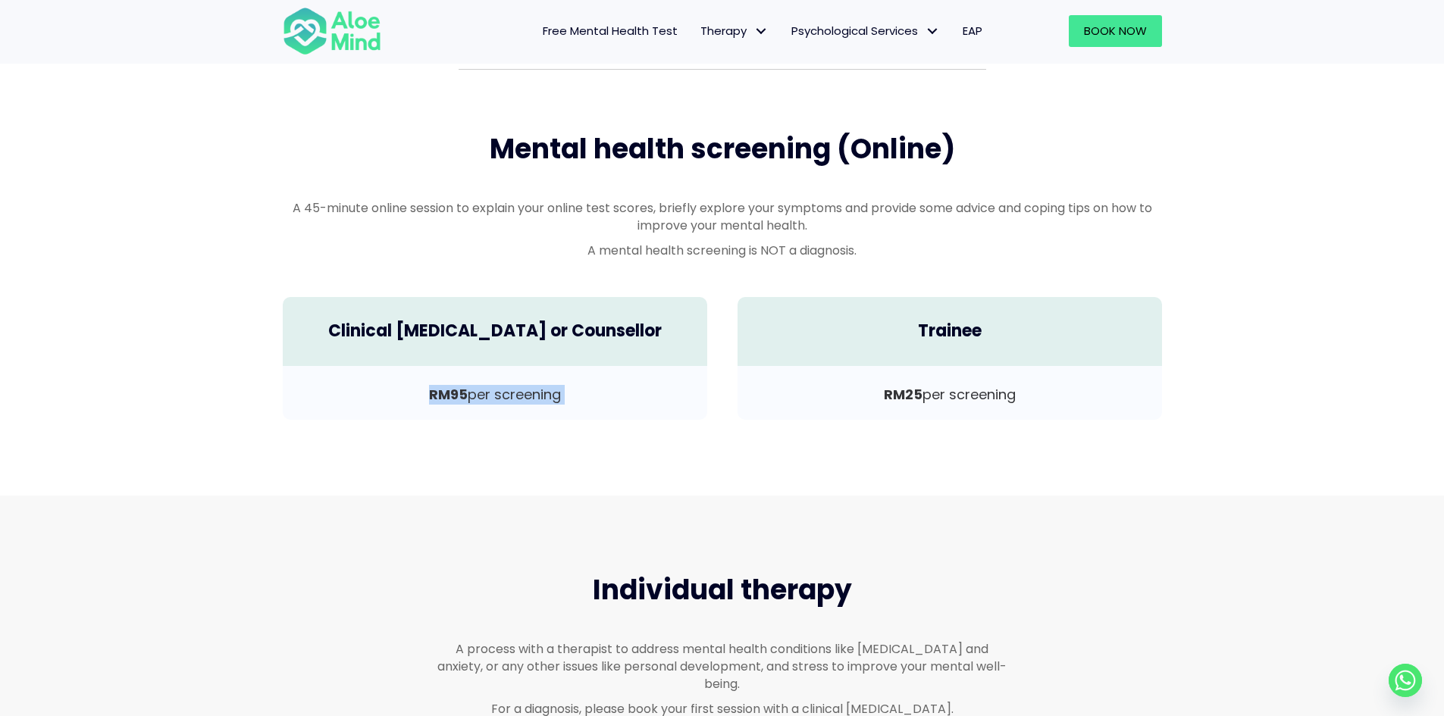
scroll to position [379, 0]
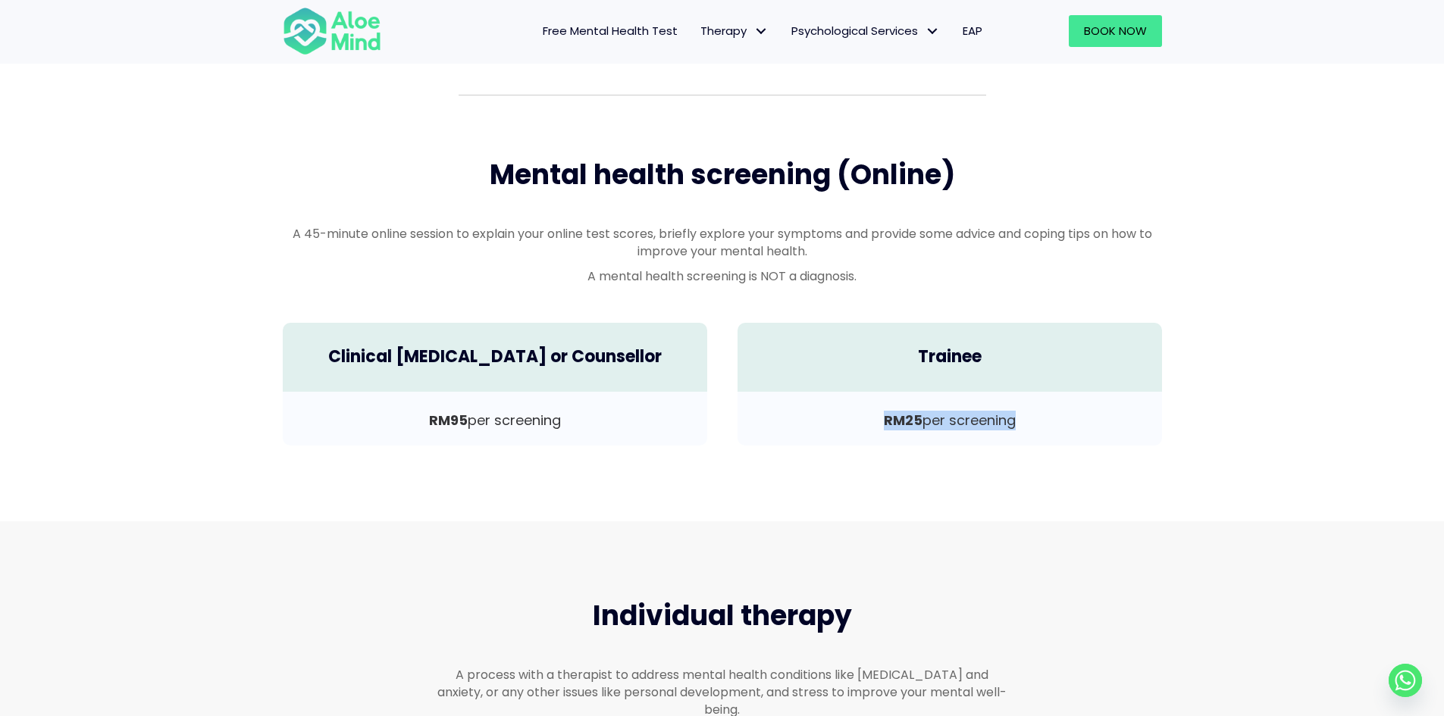
drag, startPoint x: 991, startPoint y: 388, endPoint x: 1029, endPoint y: 403, distance: 40.8
click at [1029, 403] on div "Trainee RM25 per screening" at bounding box center [949, 384] width 455 height 153
click at [1029, 403] on div "RM25 per screening" at bounding box center [950, 419] width 424 height 54
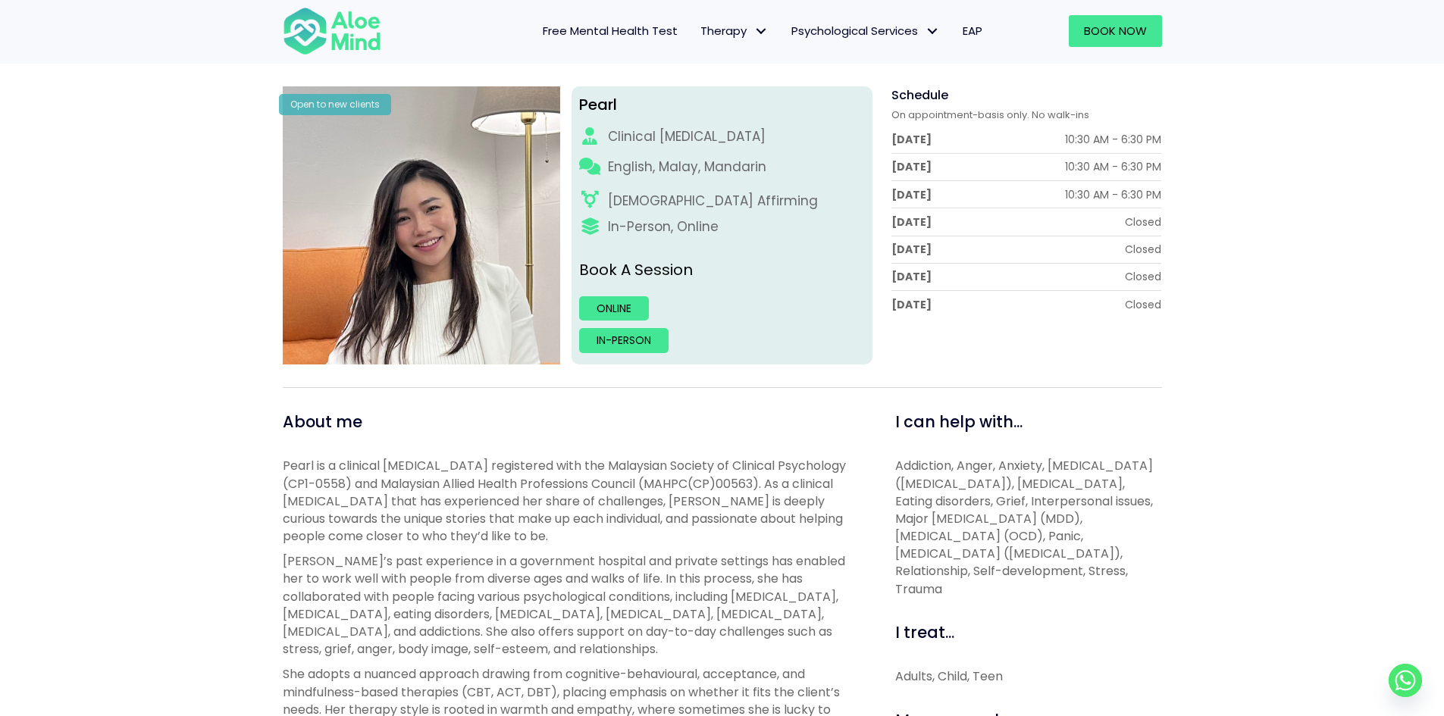
scroll to position [227, 0]
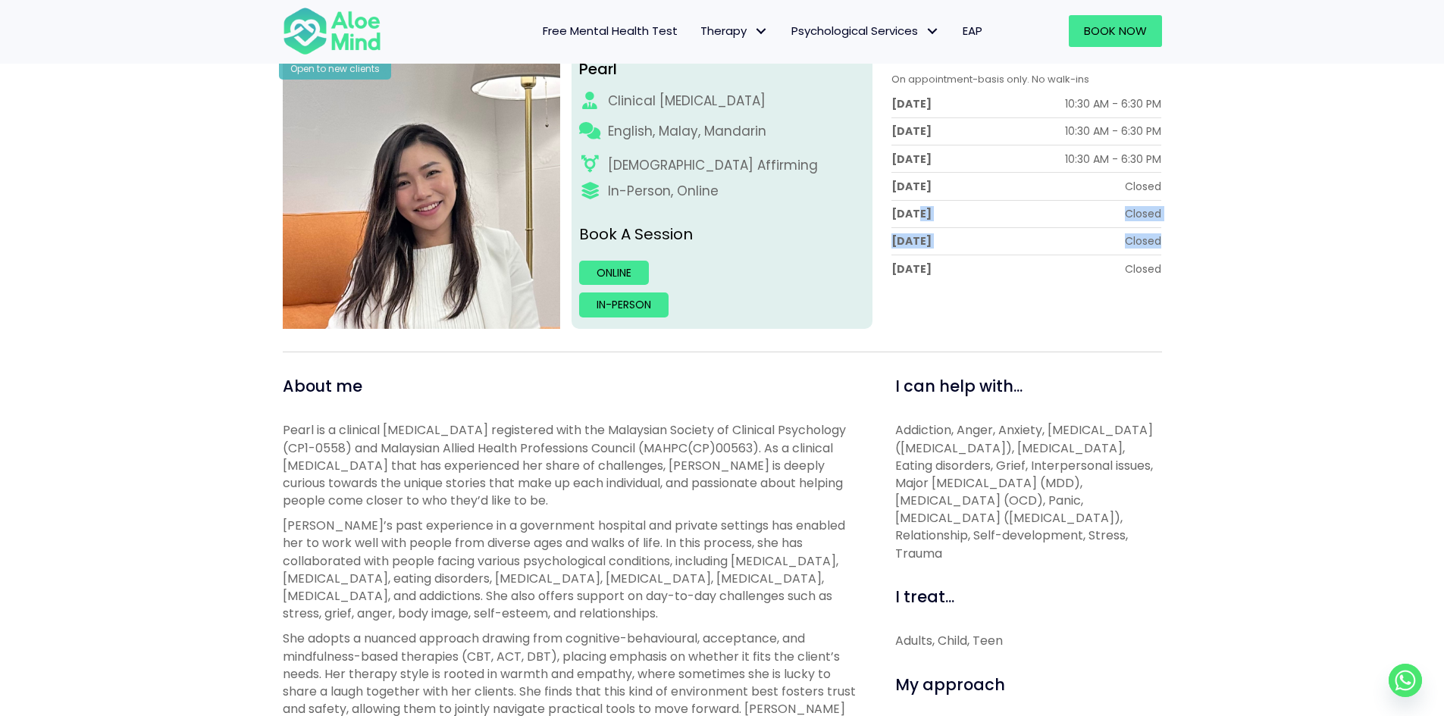
drag, startPoint x: 944, startPoint y: 231, endPoint x: 1176, endPoint y: 252, distance: 232.9
click at [1176, 252] on div "Pearl Open to new clients Pearl Clinical [MEDICAL_DATA] English, Malay, Mandari…" at bounding box center [722, 626] width 1444 height 1248
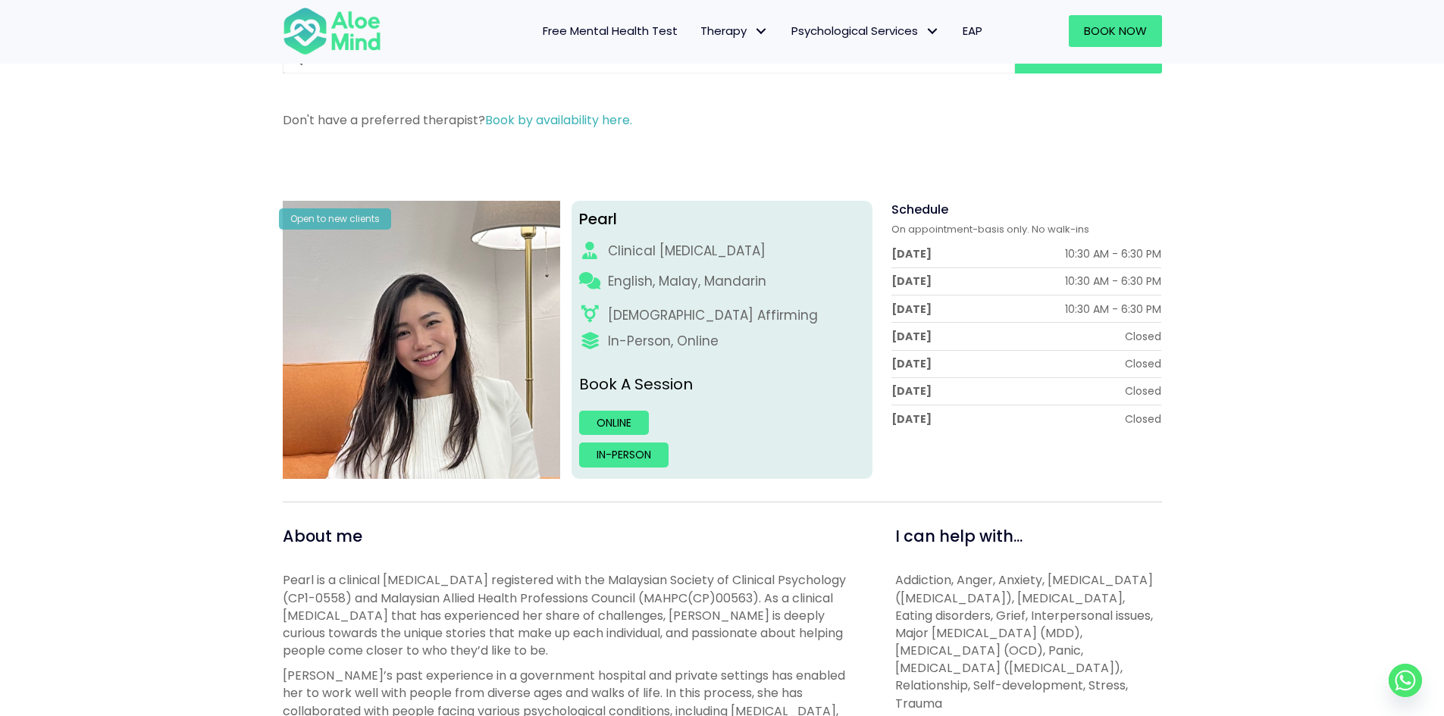
scroll to position [76, 0]
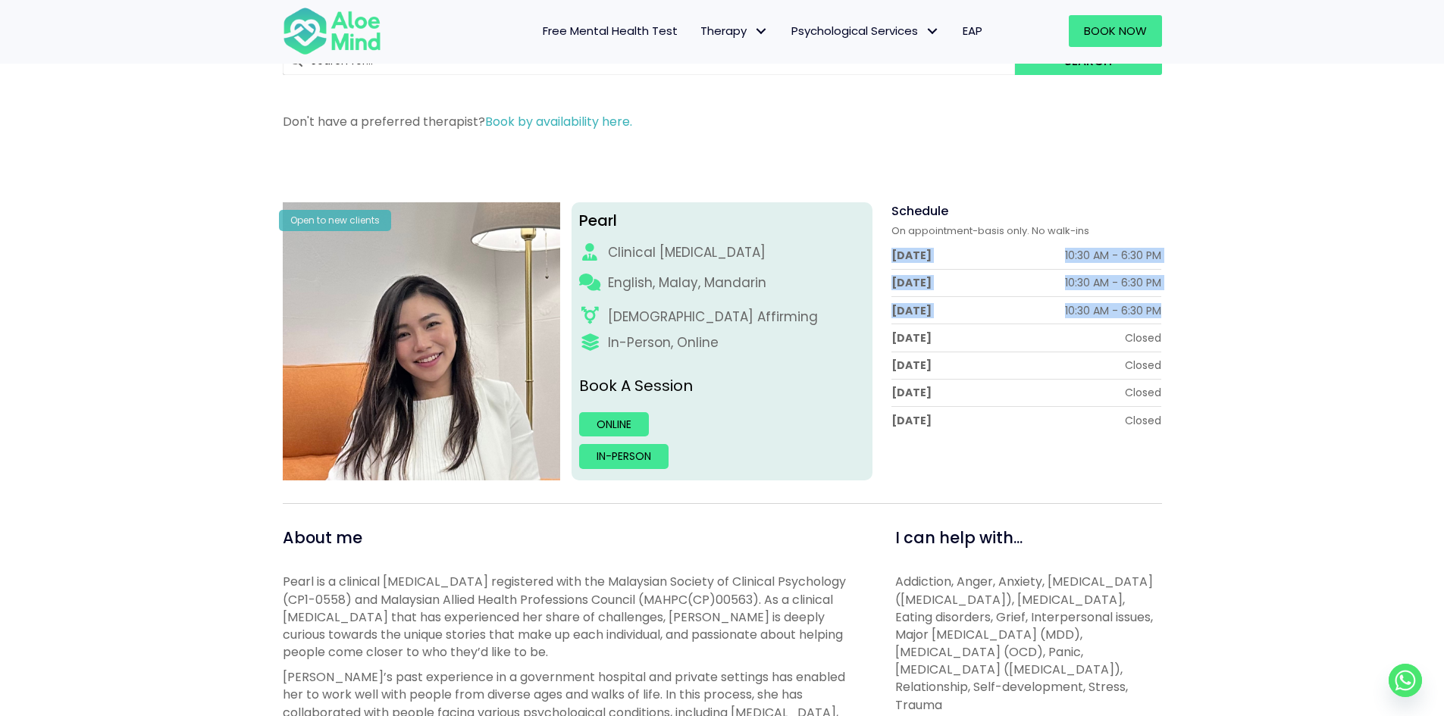
drag, startPoint x: 895, startPoint y: 246, endPoint x: 1198, endPoint y: 306, distance: 309.1
drag, startPoint x: 1171, startPoint y: 302, endPoint x: 880, endPoint y: 237, distance: 298.1
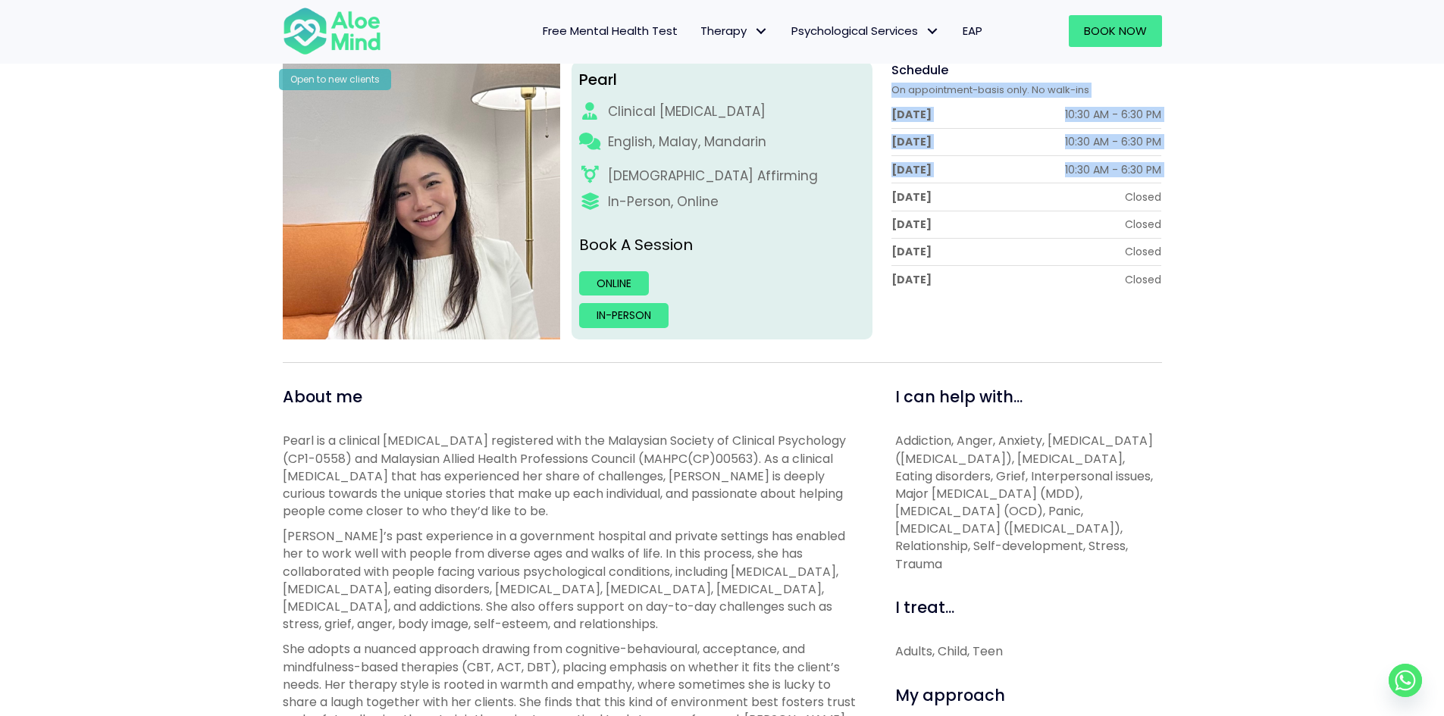
scroll to position [379, 0]
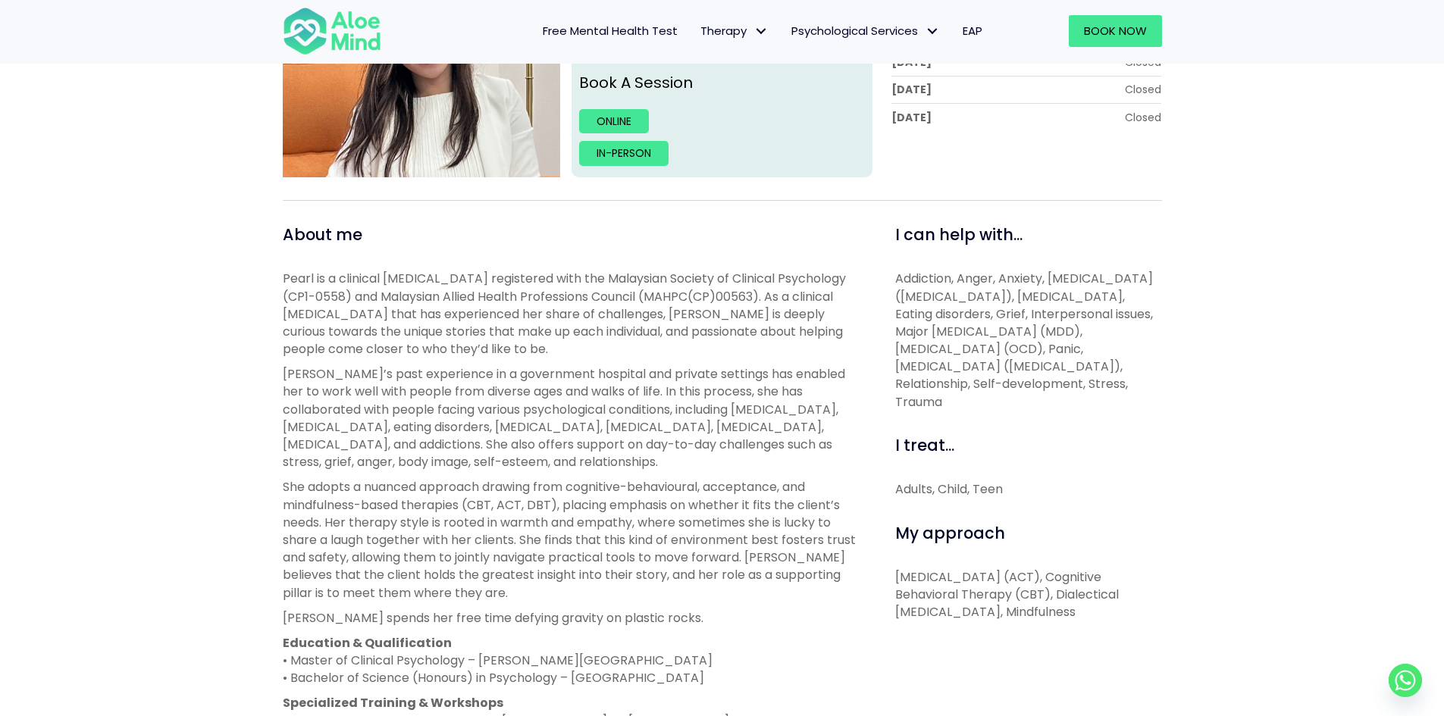
drag, startPoint x: 1000, startPoint y: 592, endPoint x: 1159, endPoint y: 616, distance: 161.0
click at [1159, 616] on p "[MEDICAL_DATA] (ACT), Cognitive Behavioral Therapy (CBT), Dialectical [MEDICAL_…" at bounding box center [1028, 595] width 267 height 53
drag, startPoint x: 1159, startPoint y: 616, endPoint x: 916, endPoint y: 544, distance: 253.3
click at [922, 546] on div "My approach [MEDICAL_DATA] (ACT), Cognitive Behavioral Therapy (CBT), Dialectic…" at bounding box center [1028, 571] width 267 height 99
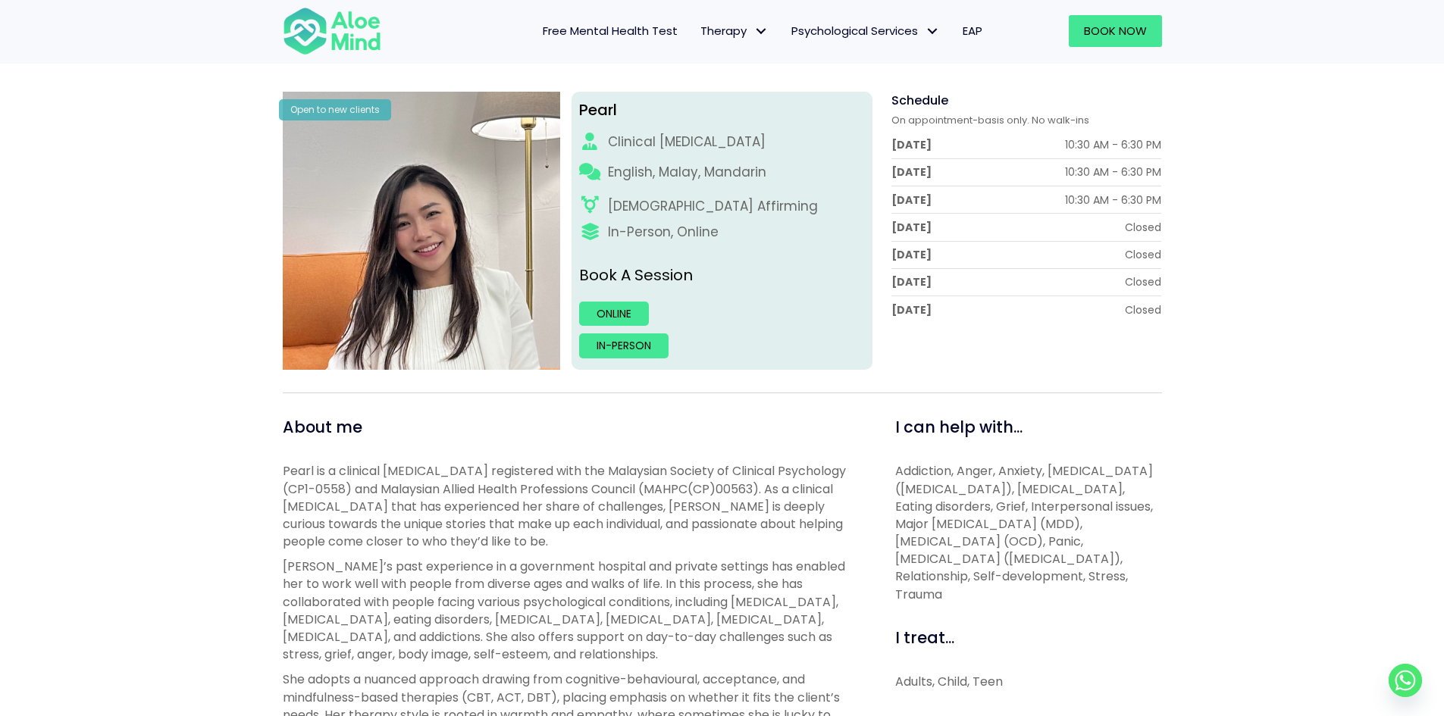
scroll to position [152, 0]
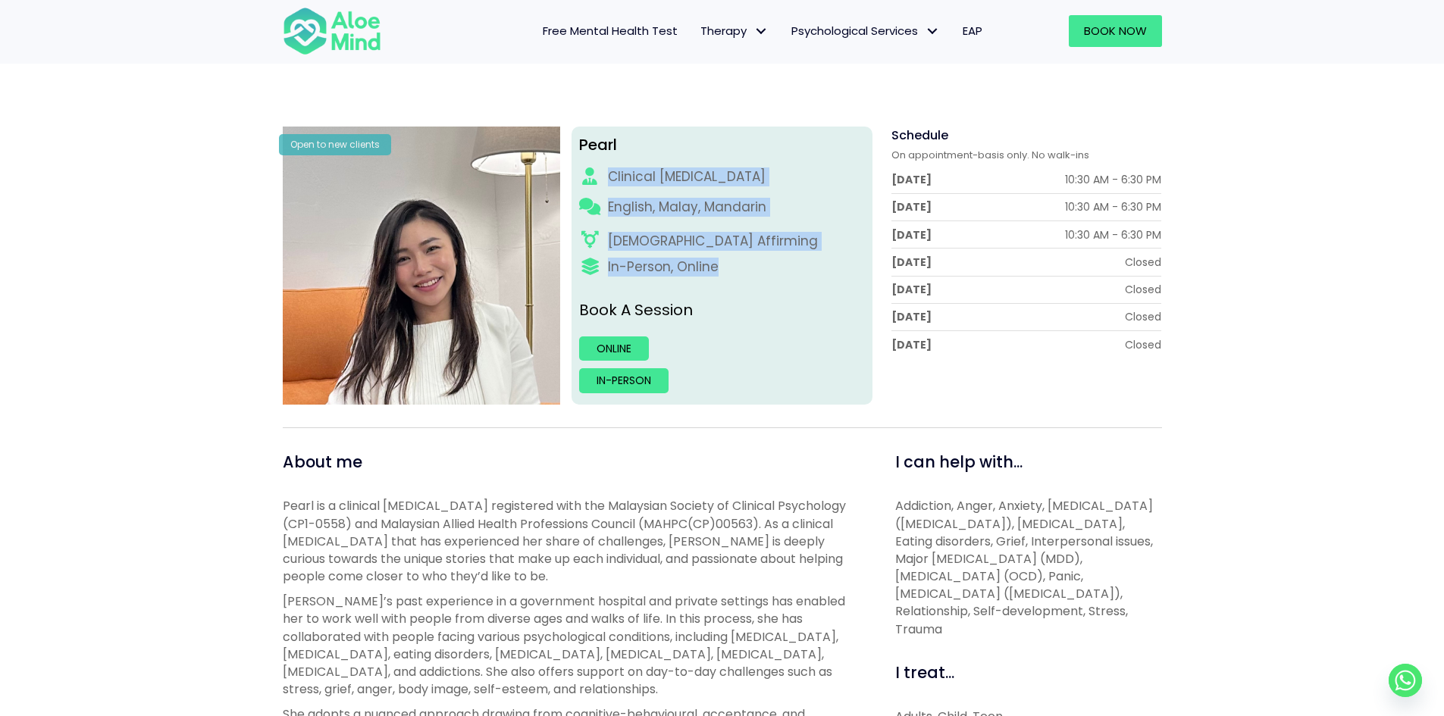
drag, startPoint x: 604, startPoint y: 164, endPoint x: 722, endPoint y: 274, distance: 160.9
click at [722, 274] on div "Pearl Clinical [MEDICAL_DATA] English, Malay, Mandarin [DEMOGRAPHIC_DATA] Affir…" at bounding box center [722, 266] width 301 height 278
click at [722, 274] on div "In-Person, Online" at bounding box center [722, 267] width 286 height 19
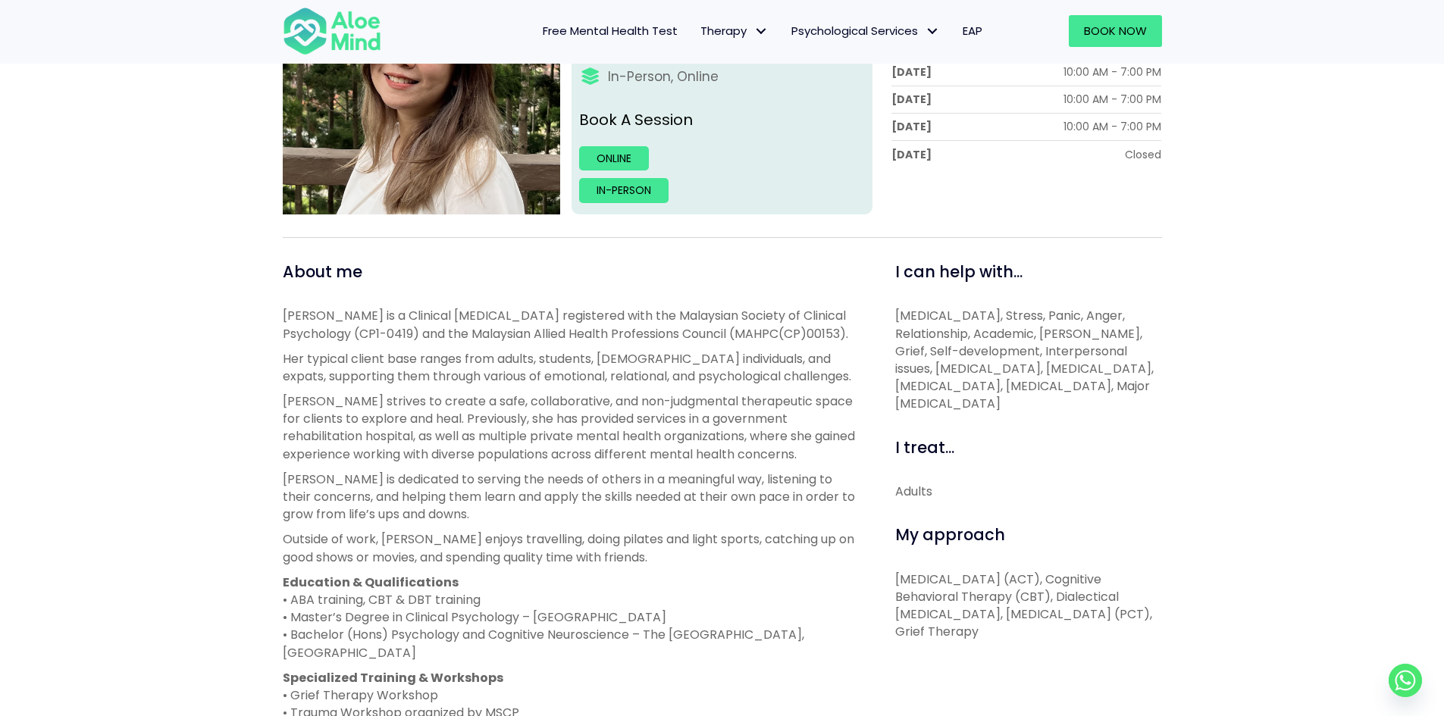
scroll to position [455, 0]
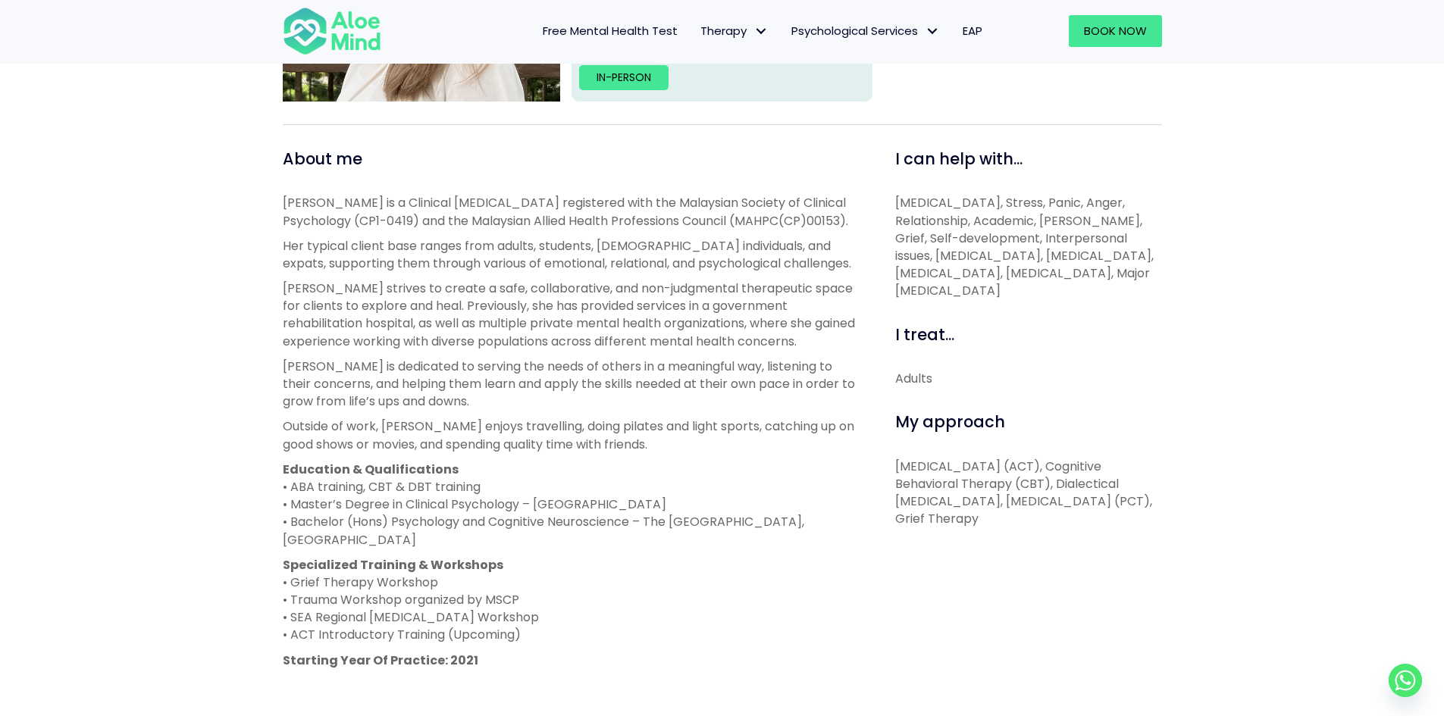
drag, startPoint x: 901, startPoint y: 481, endPoint x: 1119, endPoint y: 538, distance: 225.6
click at [1119, 528] on p "[MEDICAL_DATA] (ACT), Cognitive Behavioral Therapy (CBT), Dialectical [MEDICAL_…" at bounding box center [1028, 493] width 267 height 70
drag, startPoint x: 904, startPoint y: 490, endPoint x: 932, endPoint y: 523, distance: 42.5
click at [932, 523] on p "[MEDICAL_DATA] (ACT), Cognitive Behavioral Therapy (CBT), Dialectical [MEDICAL_…" at bounding box center [1028, 493] width 267 height 70
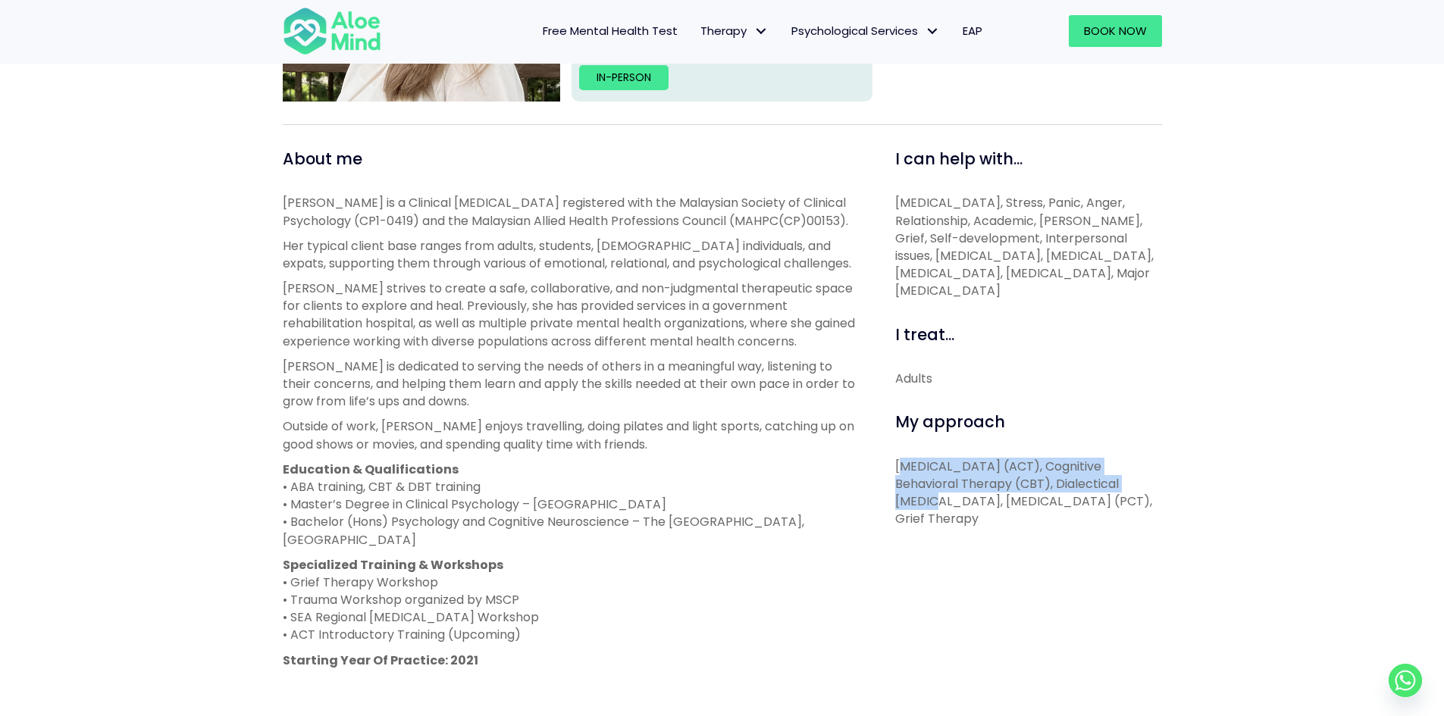
click at [932, 523] on p "[MEDICAL_DATA] (ACT), Cognitive Behavioral Therapy (CBT), Dialectical [MEDICAL_…" at bounding box center [1028, 493] width 267 height 70
drag, startPoint x: 945, startPoint y: 522, endPoint x: 1040, endPoint y: 543, distance: 97.1
click at [1040, 528] on p "[MEDICAL_DATA] (ACT), Cognitive Behavioral Therapy (CBT), Dialectical [MEDICAL_…" at bounding box center [1028, 493] width 267 height 70
drag, startPoint x: 1041, startPoint y: 534, endPoint x: 1102, endPoint y: 512, distance: 65.0
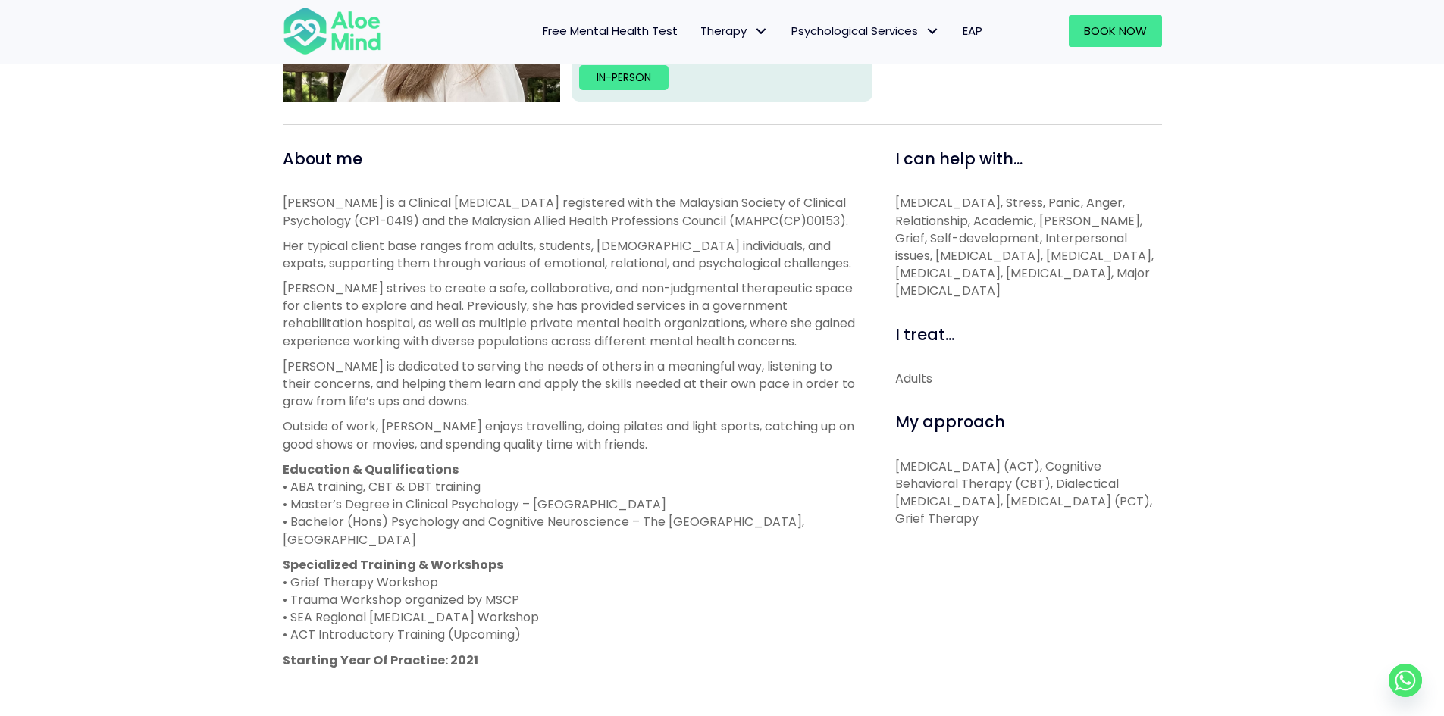
click at [1102, 512] on p "[MEDICAL_DATA] (ACT), Cognitive Behavioral Therapy (CBT), Dialectical [MEDICAL_…" at bounding box center [1028, 493] width 267 height 70
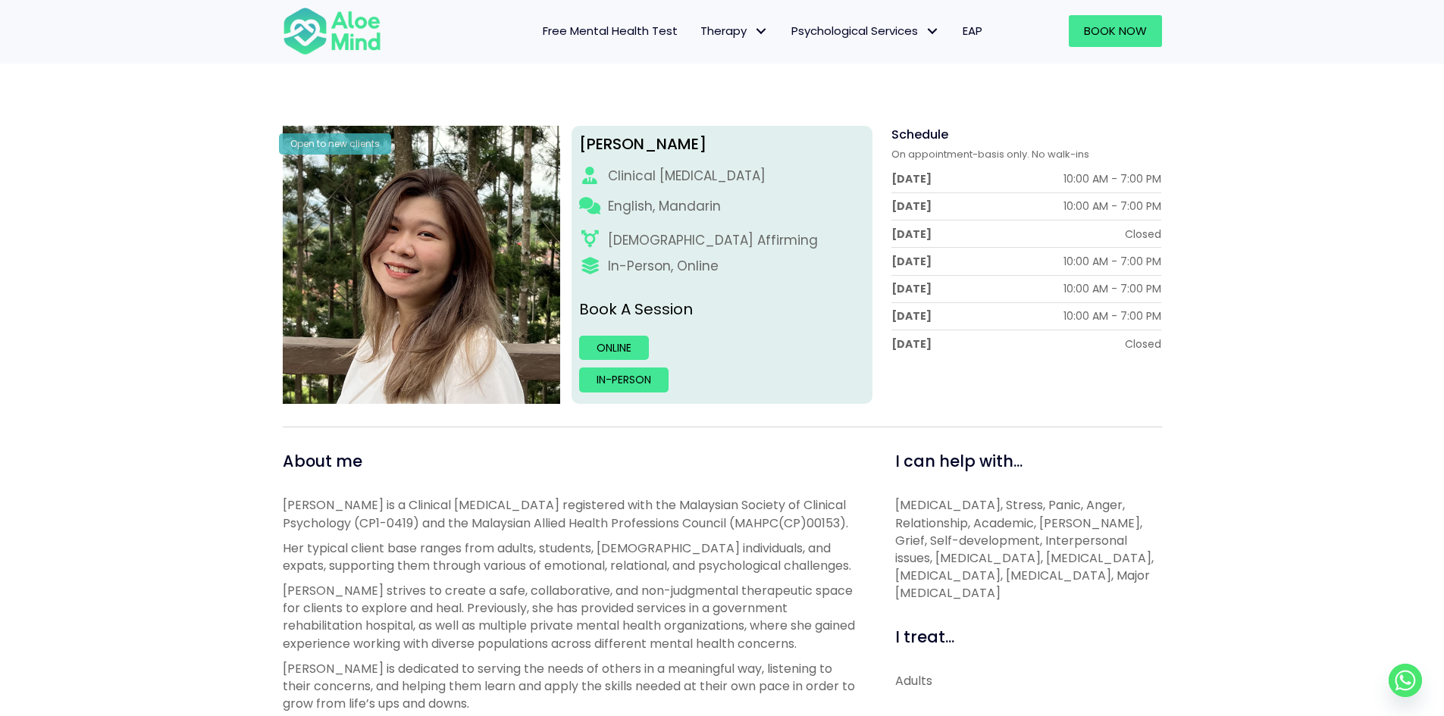
scroll to position [152, 0]
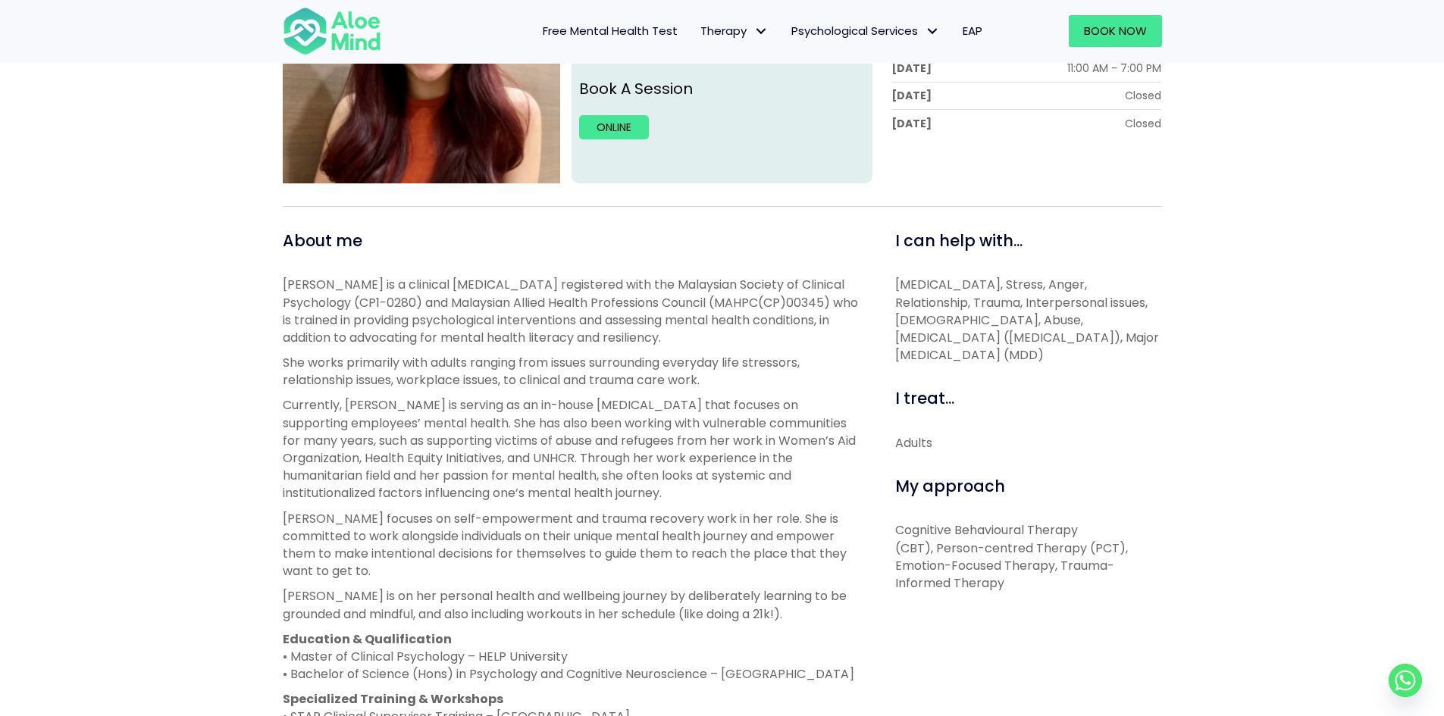
scroll to position [531, 0]
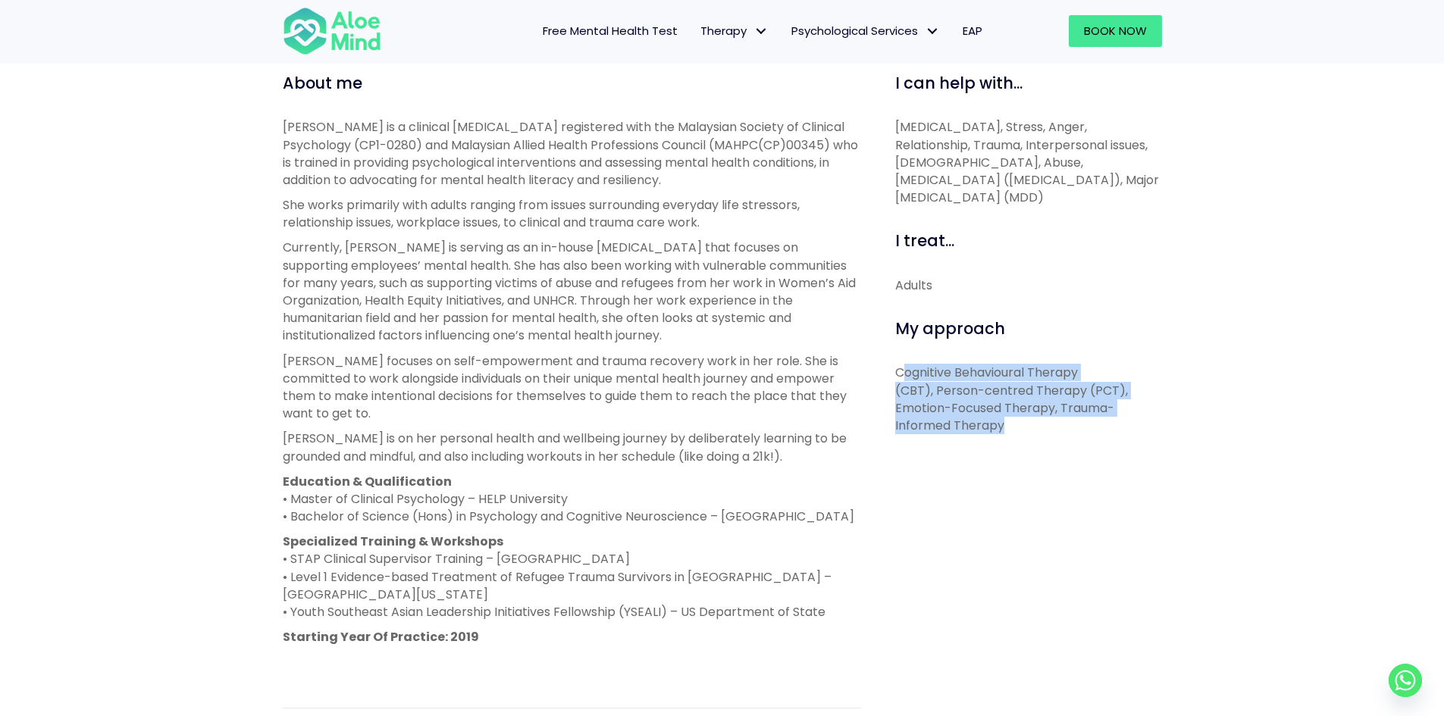
drag, startPoint x: 927, startPoint y: 385, endPoint x: 1033, endPoint y: 439, distance: 119.0
click at [1033, 439] on div "I can help with... [MEDICAL_DATA], Stress, Anger, Relationship, Trauma, Interpe…" at bounding box center [1022, 466] width 301 height 789
drag, startPoint x: 955, startPoint y: 389, endPoint x: 898, endPoint y: 369, distance: 60.9
click at [898, 369] on div "I can help with... [MEDICAL_DATA], Stress, Anger, Relationship, Trauma, Interpe…" at bounding box center [1022, 466] width 301 height 789
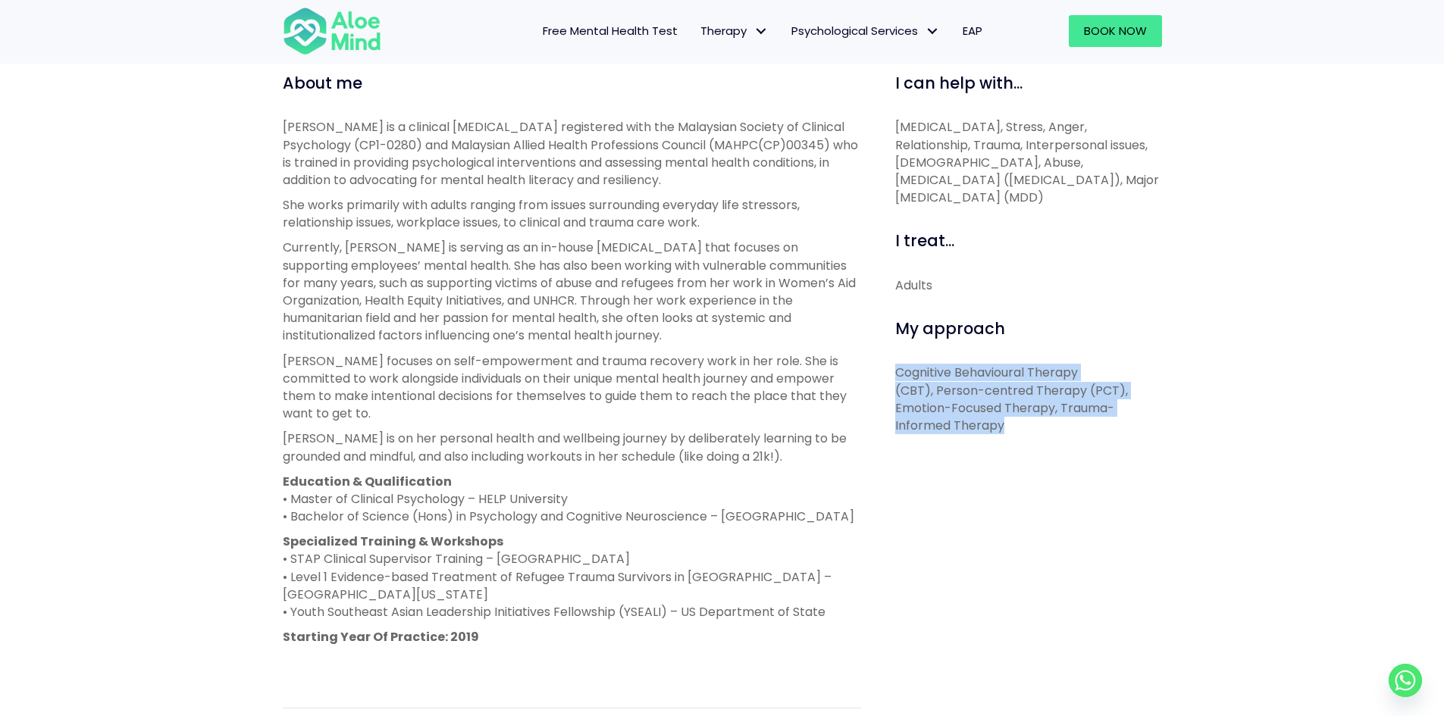
click at [898, 369] on p "Cognitive Behavioural Therapy (CBT), Person-centred Therapy (PCT), Emotion-Focu…" at bounding box center [1028, 399] width 267 height 70
drag, startPoint x: 887, startPoint y: 368, endPoint x: 1004, endPoint y: 423, distance: 129.9
click at [1004, 423] on div "I can help with... [MEDICAL_DATA], Stress, Anger, Relationship, Trauma, Interpe…" at bounding box center [1022, 466] width 301 height 789
click at [1004, 423] on p "Cognitive Behavioural Therapy (CBT), Person-centred Therapy (PCT), Emotion-Focu…" at bounding box center [1028, 399] width 267 height 70
drag, startPoint x: 1004, startPoint y: 423, endPoint x: 902, endPoint y: 394, distance: 106.3
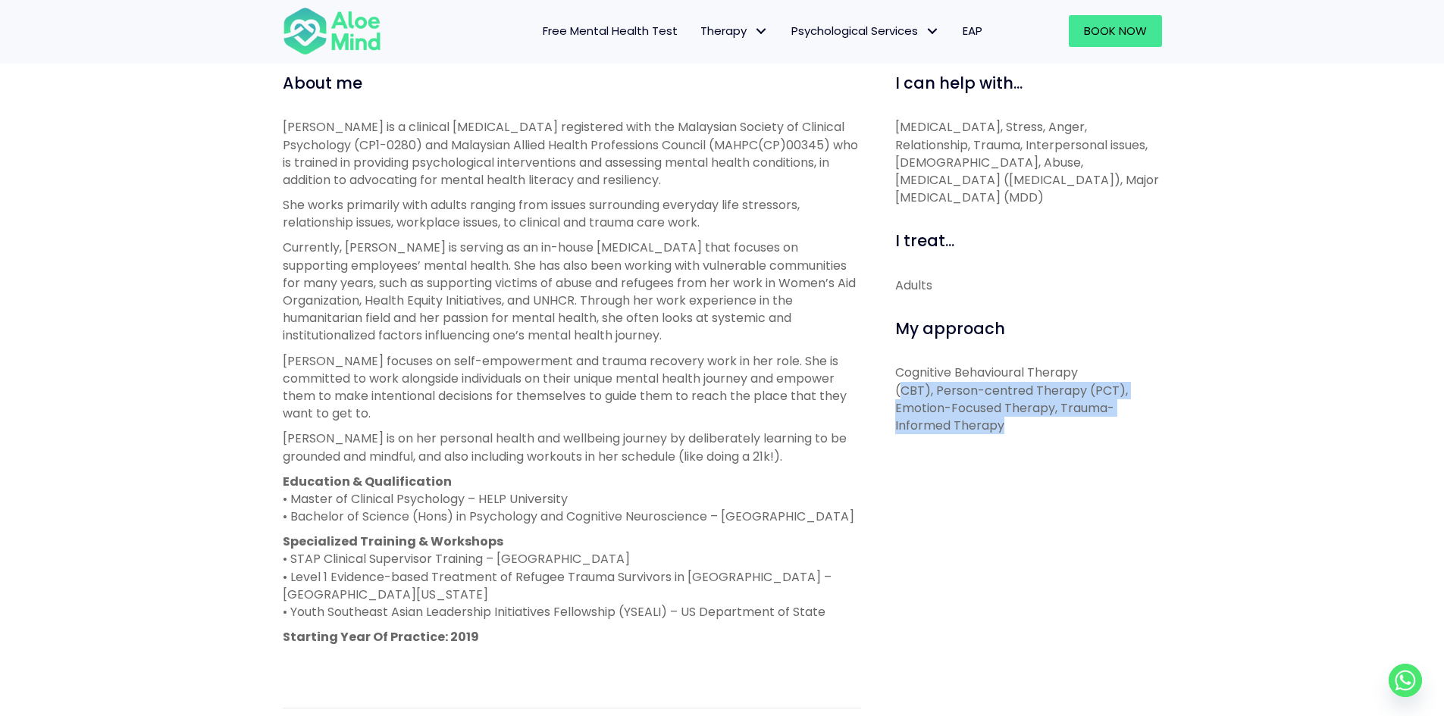
click at [902, 394] on p "Cognitive Behavioural Therapy (CBT), Person-centred Therapy (PCT), Emotion-Focu…" at bounding box center [1028, 399] width 267 height 70
drag, startPoint x: 885, startPoint y: 406, endPoint x: 1013, endPoint y: 407, distance: 128.1
click at [1023, 409] on div "I can help with... [MEDICAL_DATA], Stress, Anger, Relationship, Trauma, Interpe…" at bounding box center [1022, 466] width 301 height 789
drag, startPoint x: 943, startPoint y: 387, endPoint x: 1072, endPoint y: 392, distance: 128.9
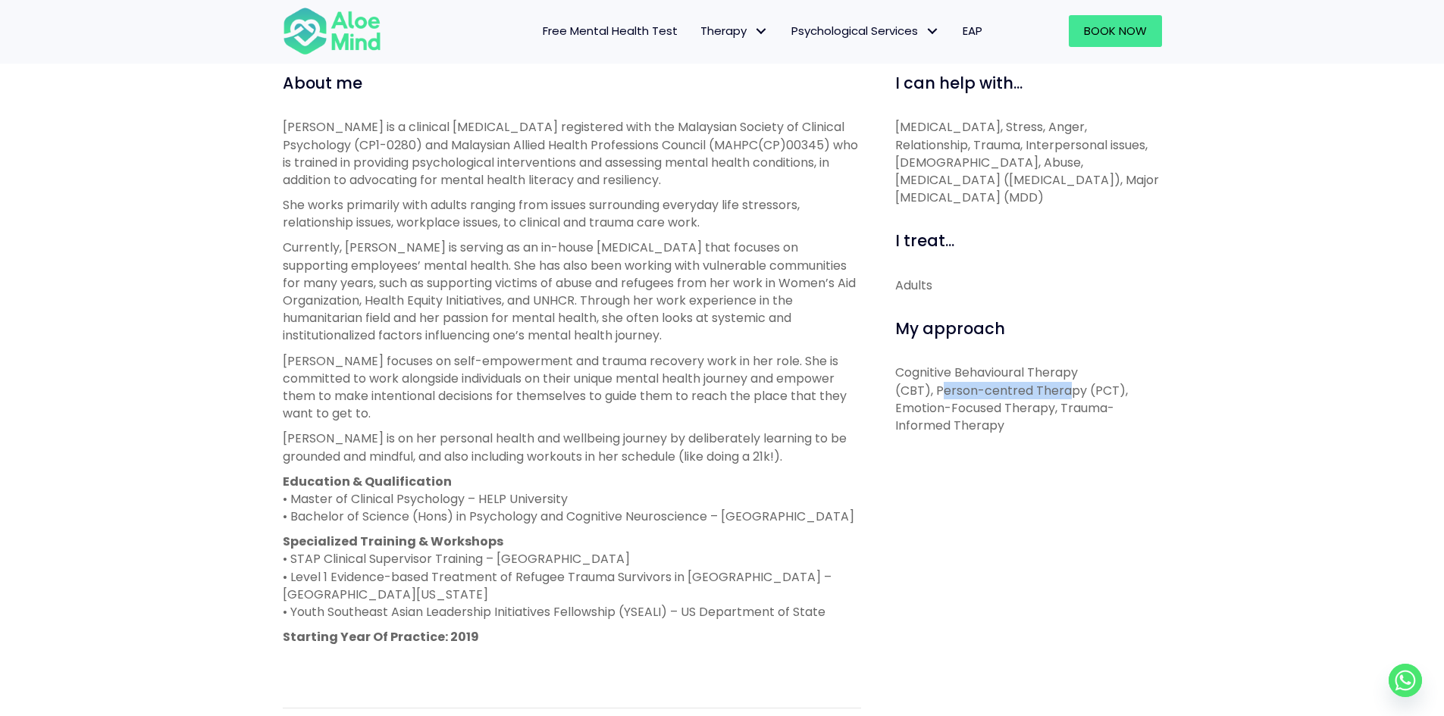
click at [1076, 395] on p "Cognitive Behavioural Therapy (CBT), Person-centred Therapy (PCT), Emotion-Focu…" at bounding box center [1028, 399] width 267 height 70
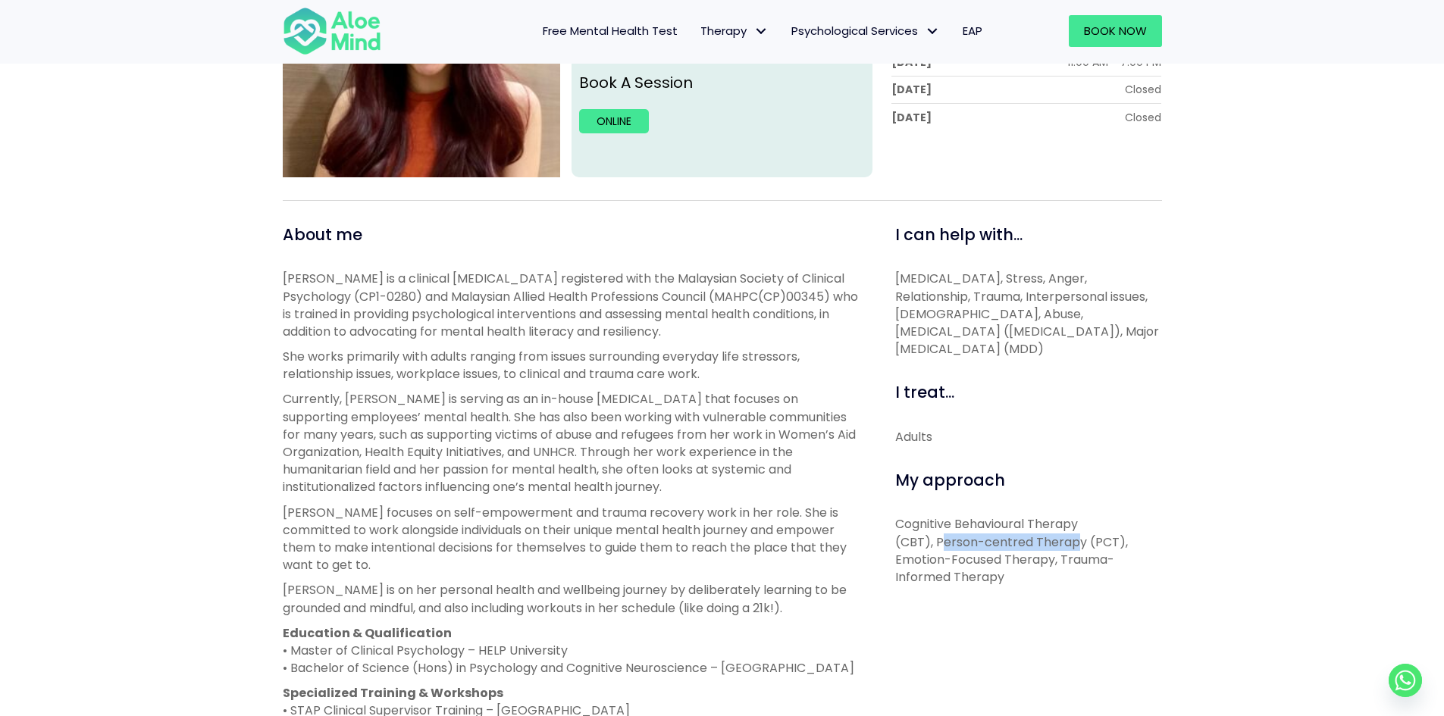
scroll to position [455, 0]
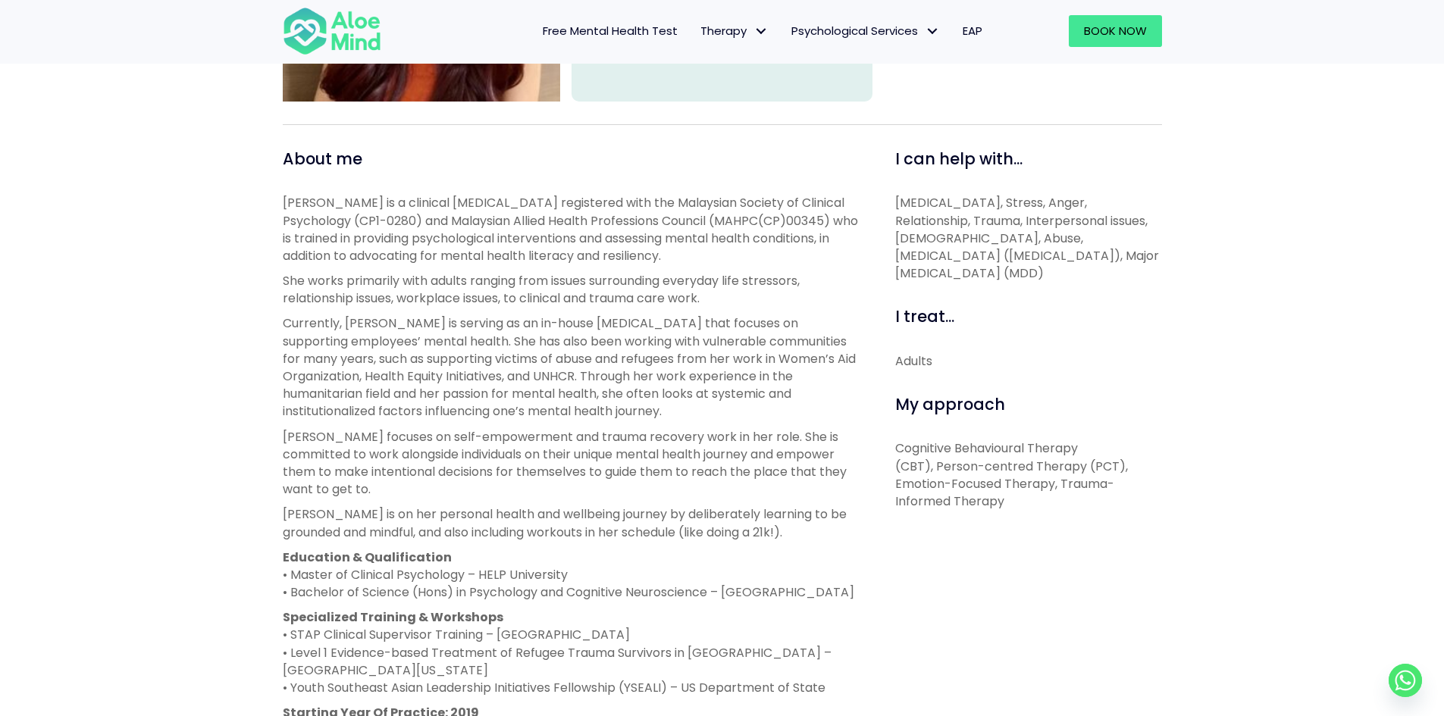
click at [1023, 482] on p "Cognitive Behavioural Therapy (CBT), Person-centred Therapy (PCT), Emotion-Focu…" at bounding box center [1028, 475] width 267 height 70
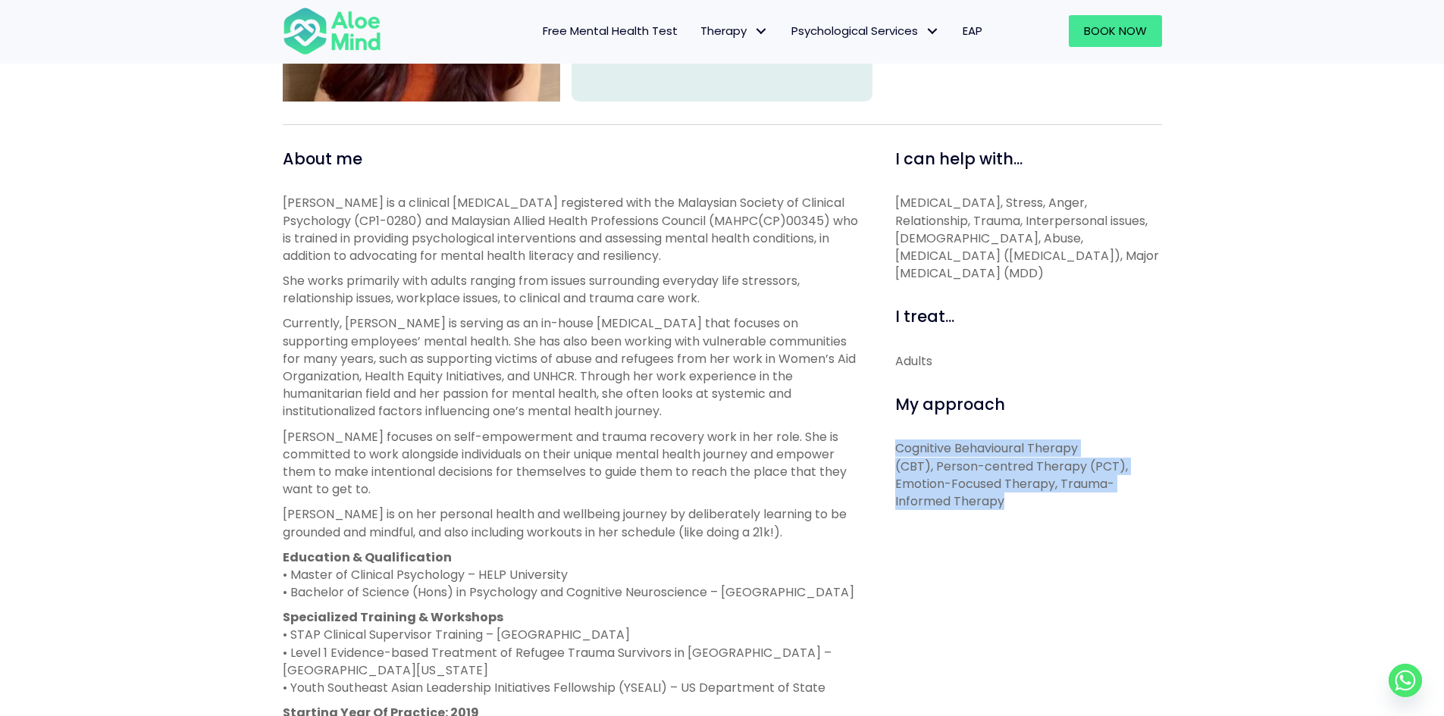
click at [1023, 482] on p "Cognitive Behavioural Therapy (CBT), Person-centred Therapy (PCT), Emotion-Focu…" at bounding box center [1028, 475] width 267 height 70
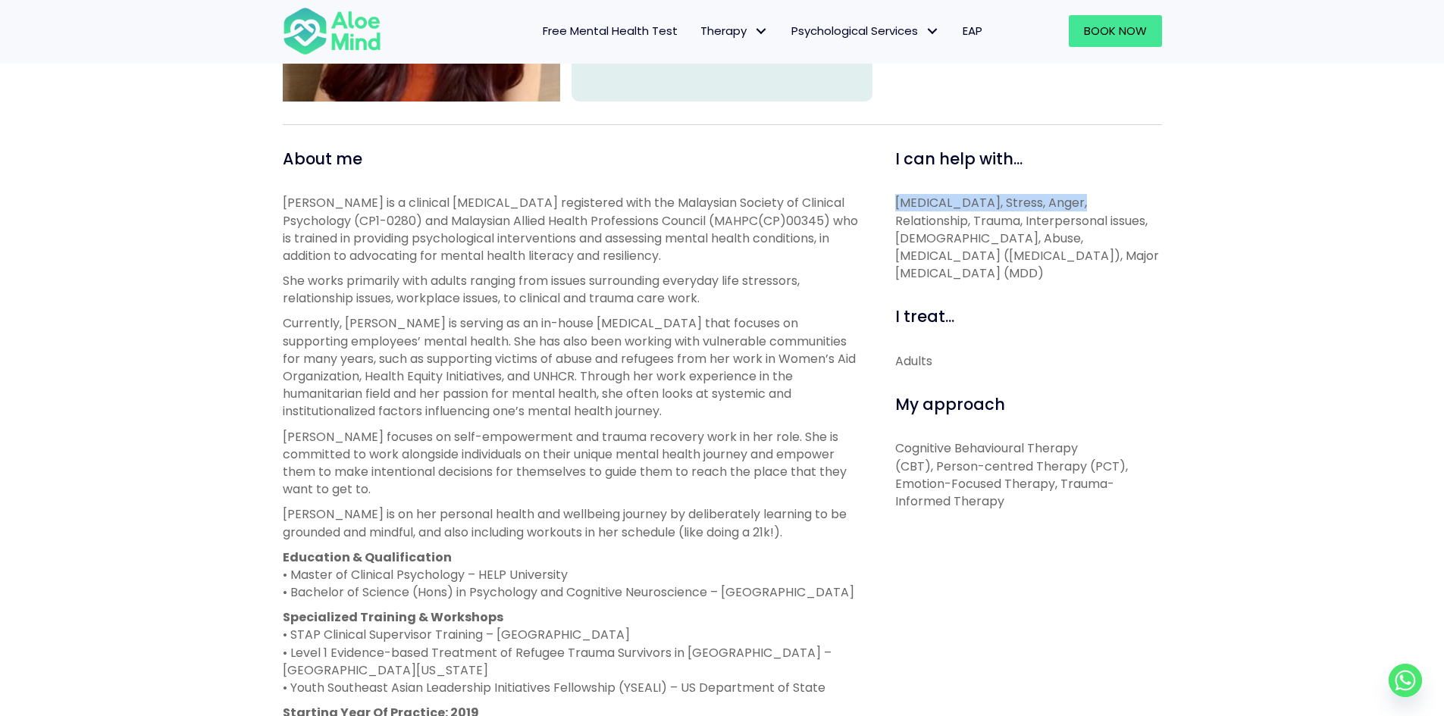
drag, startPoint x: 898, startPoint y: 199, endPoint x: 1068, endPoint y: 207, distance: 170.7
click at [1068, 207] on p "[MEDICAL_DATA], Stress, Anger, Relationship, Trauma, Interpersonal issues, [DEM…" at bounding box center [1028, 238] width 267 height 88
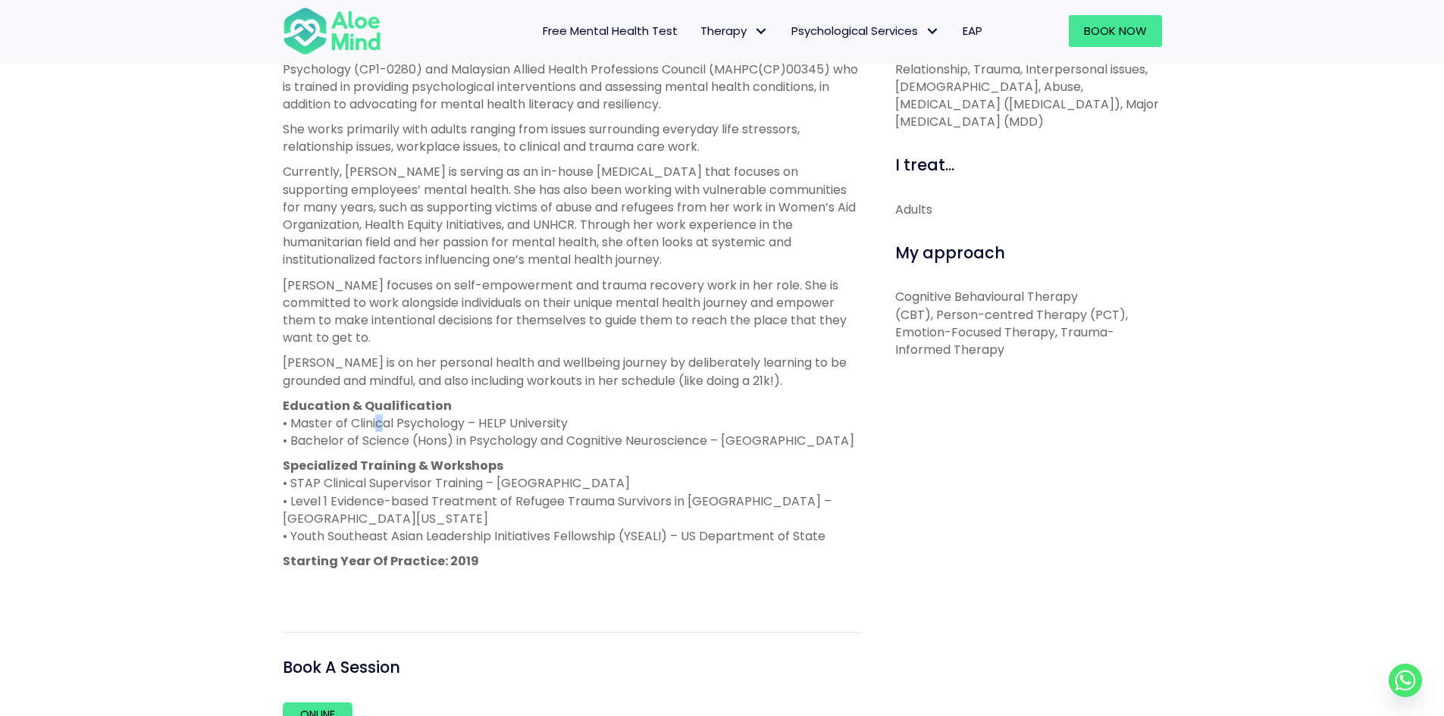
drag, startPoint x: 378, startPoint y: 407, endPoint x: 384, endPoint y: 414, distance: 8.6
click at [384, 414] on p "Education & Qualification • Master of Clinical Psychology – HELP University • B…" at bounding box center [572, 423] width 578 height 53
click at [381, 426] on p "Education & Qualification • Master of Clinical Psychology – HELP University • B…" at bounding box center [572, 423] width 578 height 53
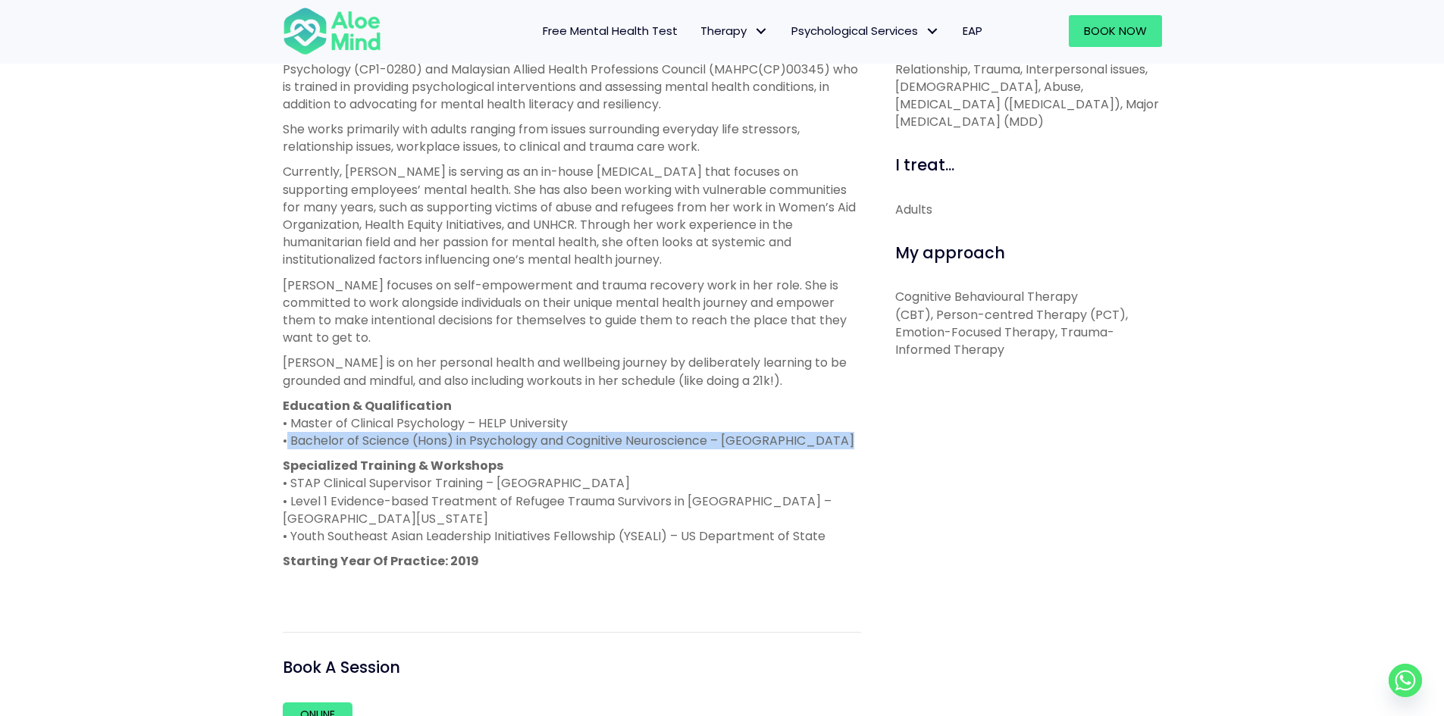
click at [381, 426] on p "Education & Qualification • Master of Clinical Psychology – HELP University • B…" at bounding box center [572, 423] width 578 height 53
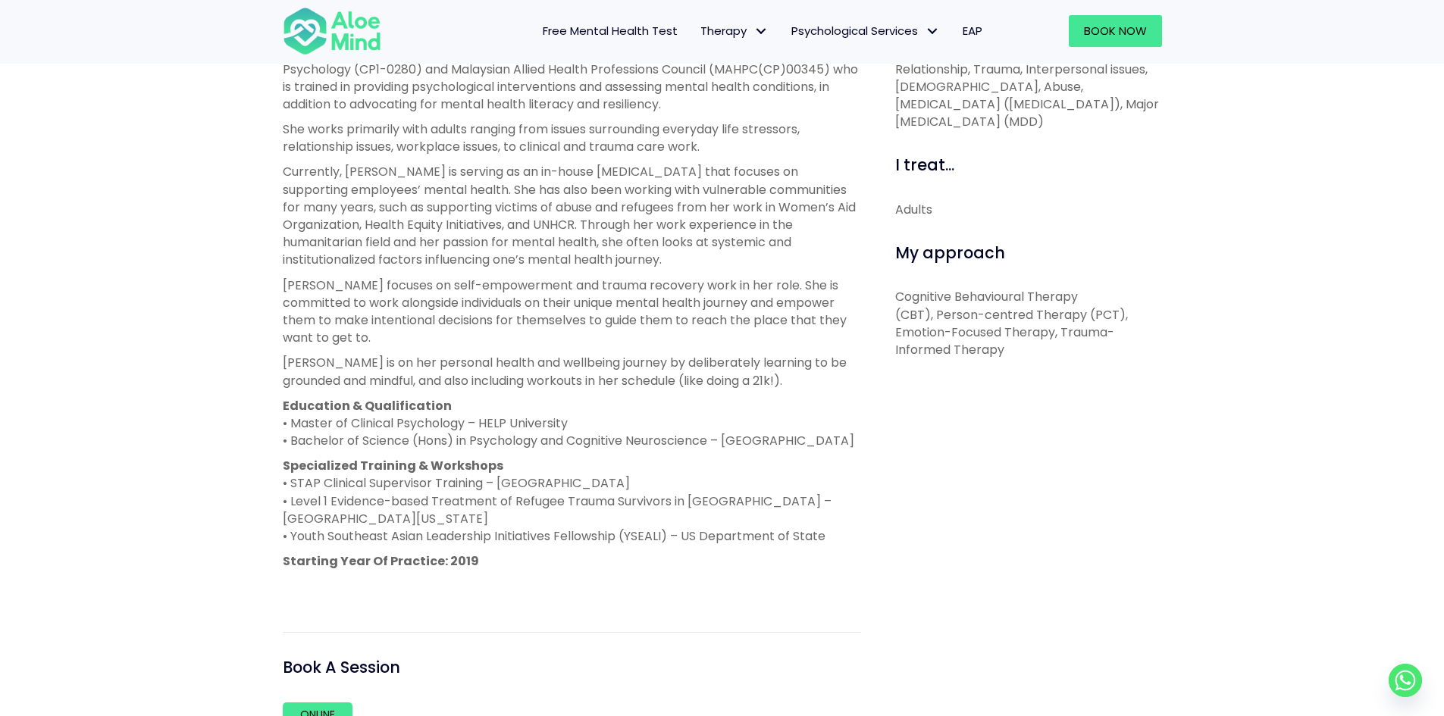
click at [372, 412] on p "Education & Qualification • Master of Clinical Psychology – HELP University • B…" at bounding box center [572, 423] width 578 height 53
click at [377, 421] on p "Education & Qualification • Master of Clinical Psychology – HELP University • B…" at bounding box center [572, 423] width 578 height 53
click at [388, 408] on p "Education & Qualification • Master of Clinical Psychology – HELP University • B…" at bounding box center [572, 423] width 578 height 53
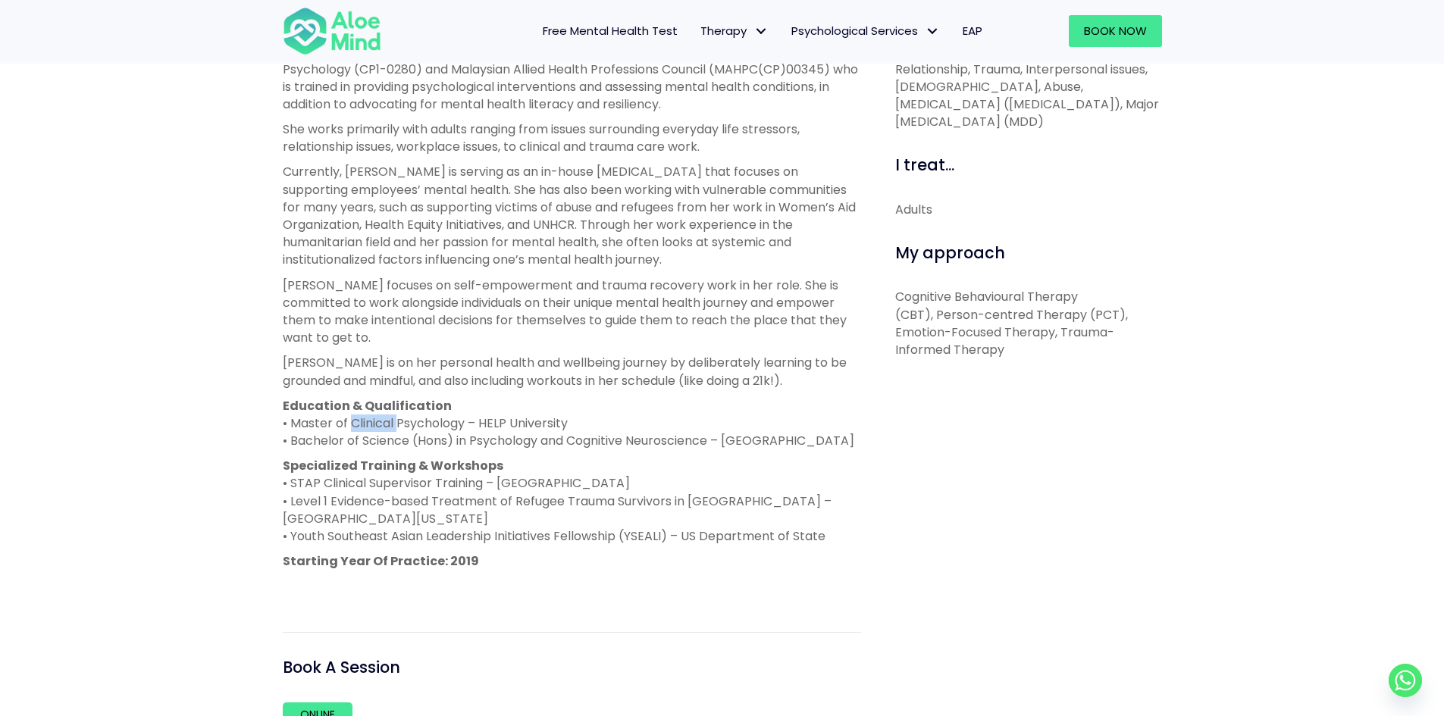
click at [388, 408] on p "Education & Qualification • Master of Clinical Psychology – HELP University • B…" at bounding box center [572, 423] width 578 height 53
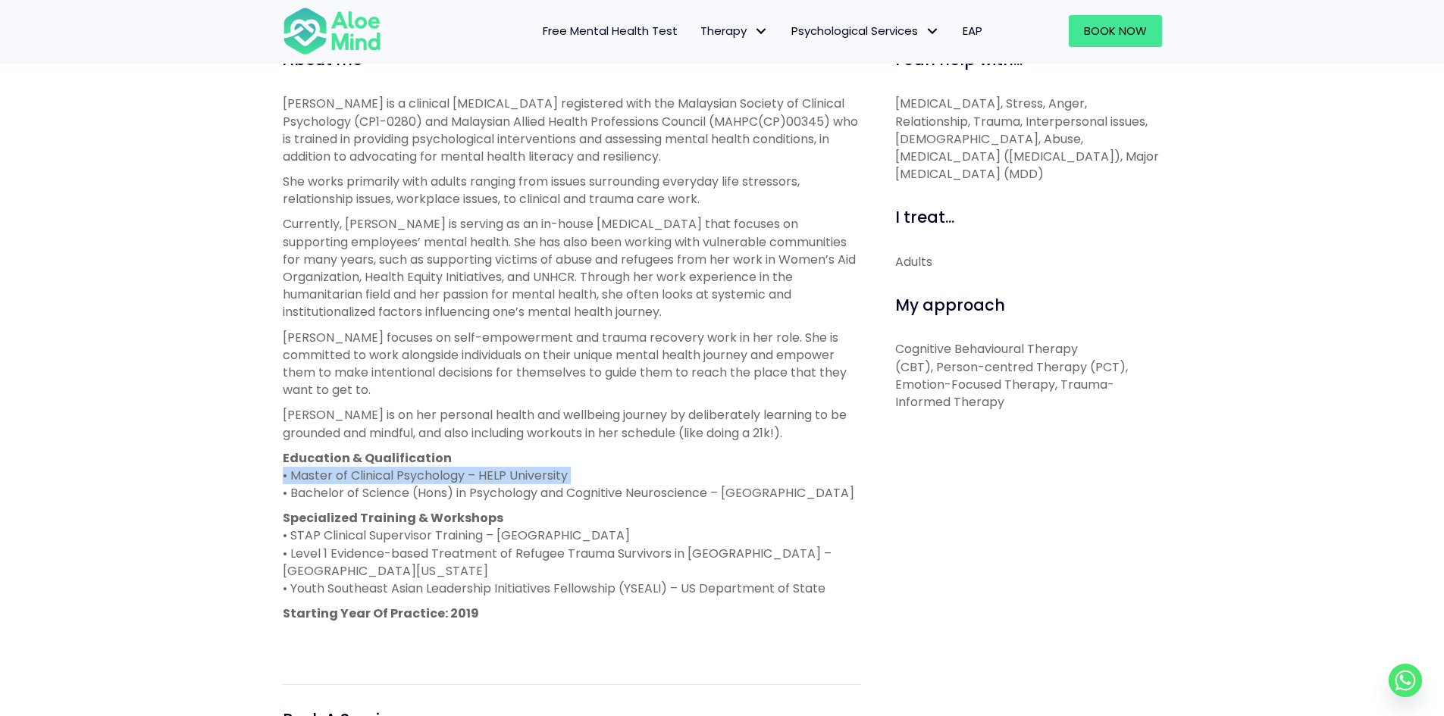
scroll to position [531, 0]
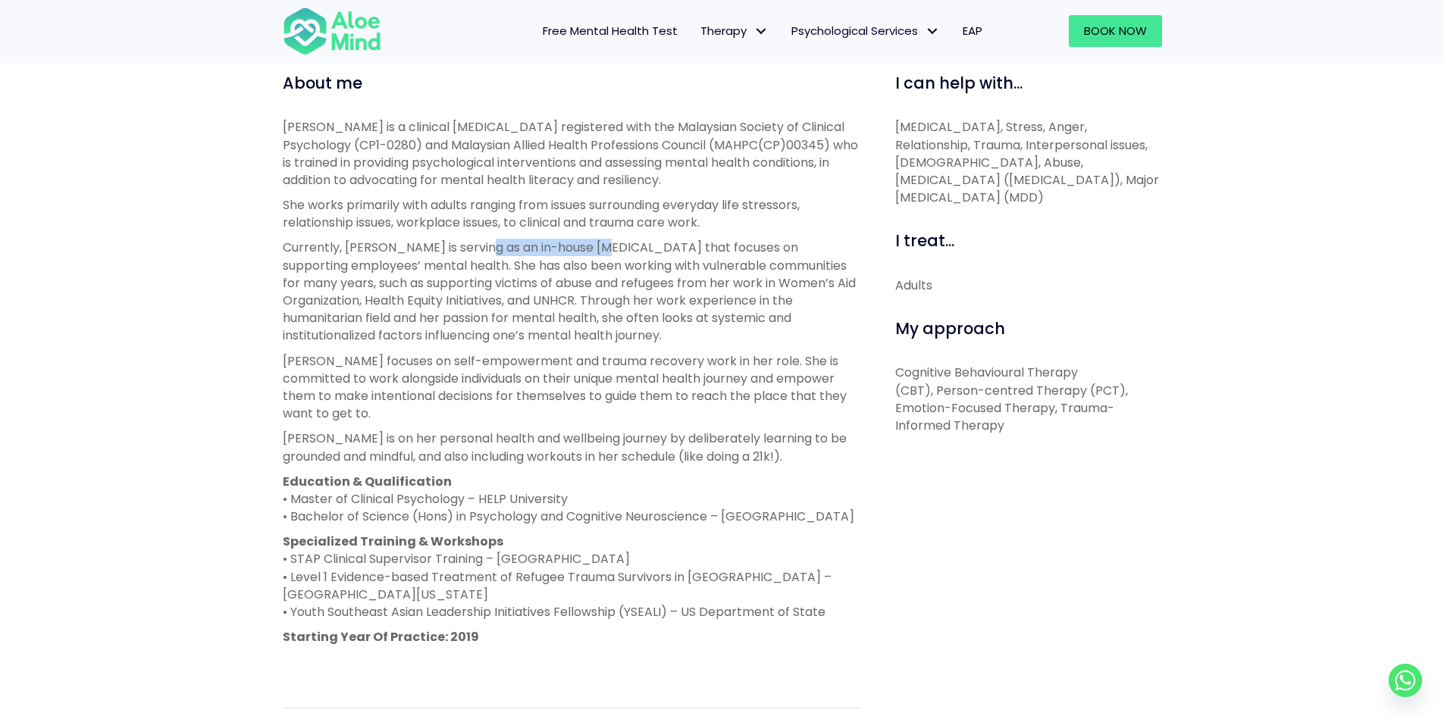
drag, startPoint x: 480, startPoint y: 246, endPoint x: 602, endPoint y: 242, distance: 122.1
click at [602, 242] on p "Currently, [PERSON_NAME] is serving as an in-house [MEDICAL_DATA] that focuses …" at bounding box center [572, 291] width 578 height 105
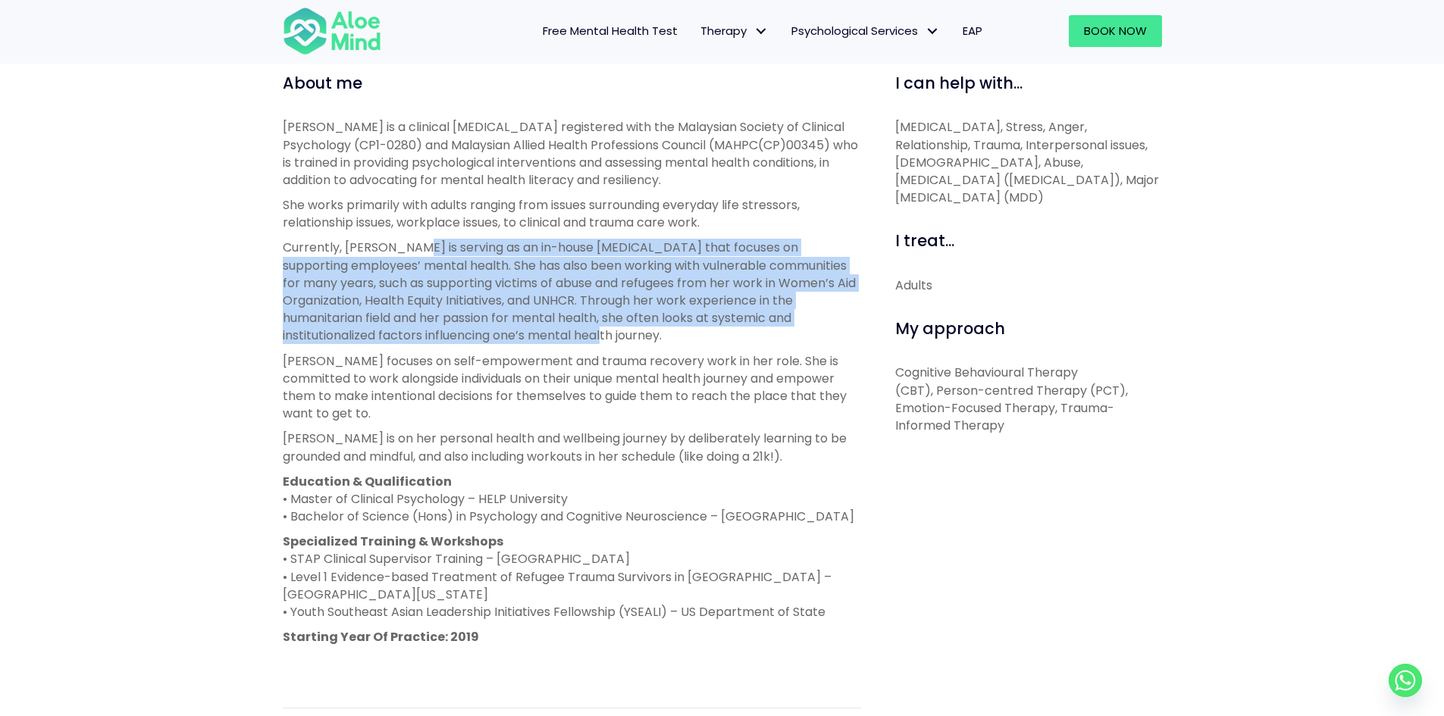
drag, startPoint x: 408, startPoint y: 243, endPoint x: 553, endPoint y: 344, distance: 177.5
click at [553, 344] on p "Currently, [PERSON_NAME] is serving as an in-house [MEDICAL_DATA] that focuses …" at bounding box center [572, 291] width 578 height 105
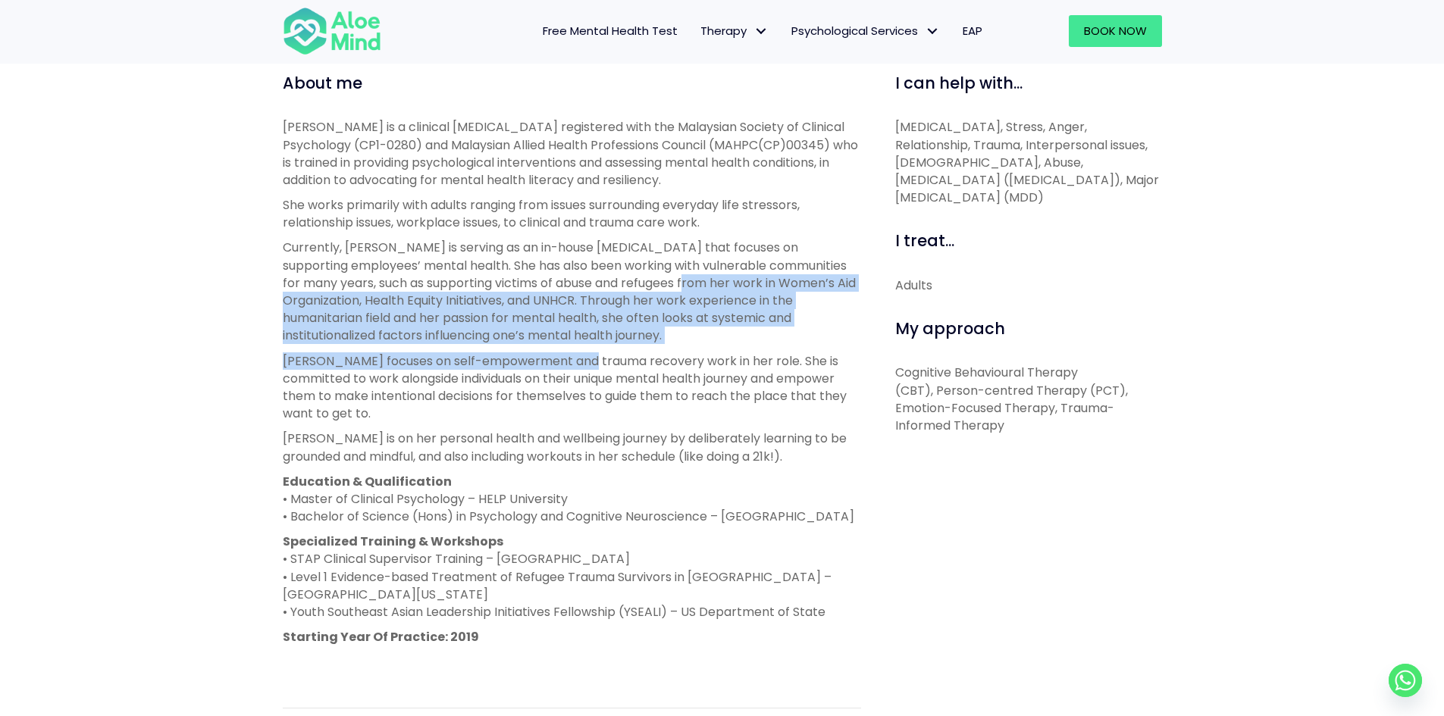
drag, startPoint x: 628, startPoint y: 282, endPoint x: 588, endPoint y: 365, distance: 91.9
click at [588, 365] on div "[PERSON_NAME] is a clinical [MEDICAL_DATA] registered with the Malaysian Societ…" at bounding box center [572, 394] width 578 height 553
click at [588, 365] on p "[PERSON_NAME] focuses on self-empowerment and trauma recovery work in her role.…" at bounding box center [572, 387] width 578 height 70
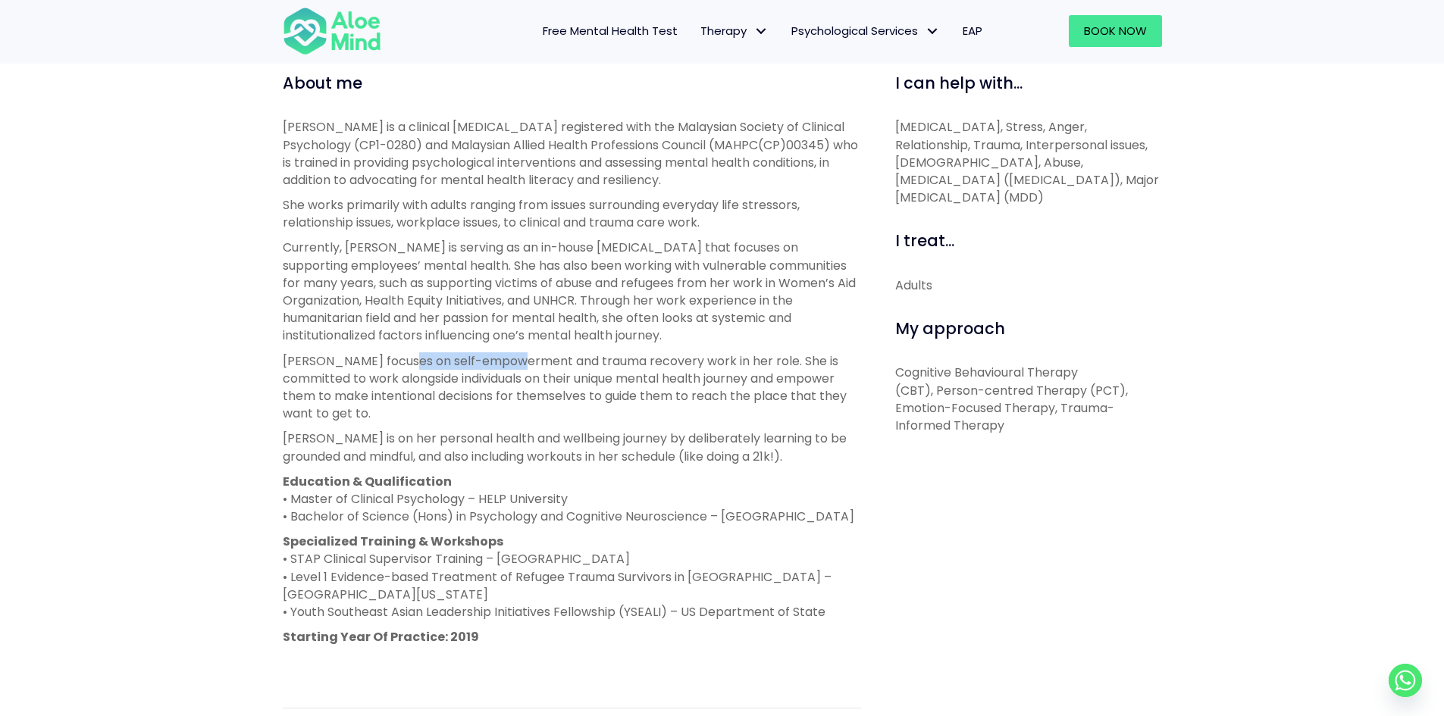
drag, startPoint x: 484, startPoint y: 363, endPoint x: 403, endPoint y: 356, distance: 80.6
click at [403, 356] on p "[PERSON_NAME] focuses on self-empowerment and trauma recovery work in her role.…" at bounding box center [572, 387] width 578 height 70
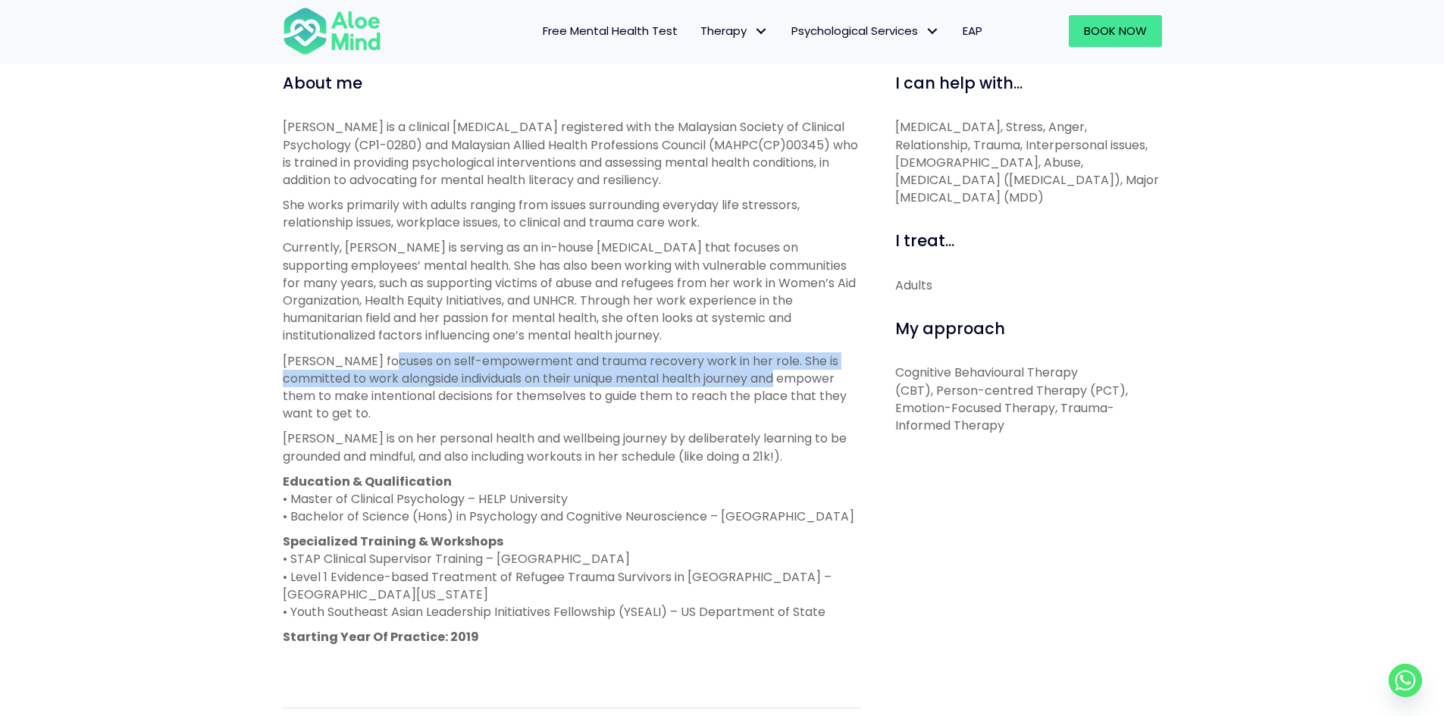
drag, startPoint x: 403, startPoint y: 356, endPoint x: 763, endPoint y: 377, distance: 360.7
click at [763, 377] on p "[PERSON_NAME] focuses on self-empowerment and trauma recovery work in her role.…" at bounding box center [572, 387] width 578 height 70
drag, startPoint x: 763, startPoint y: 377, endPoint x: 779, endPoint y: 358, distance: 25.8
click at [779, 358] on p "[PERSON_NAME] focuses on self-empowerment and trauma recovery work in her role.…" at bounding box center [572, 387] width 578 height 70
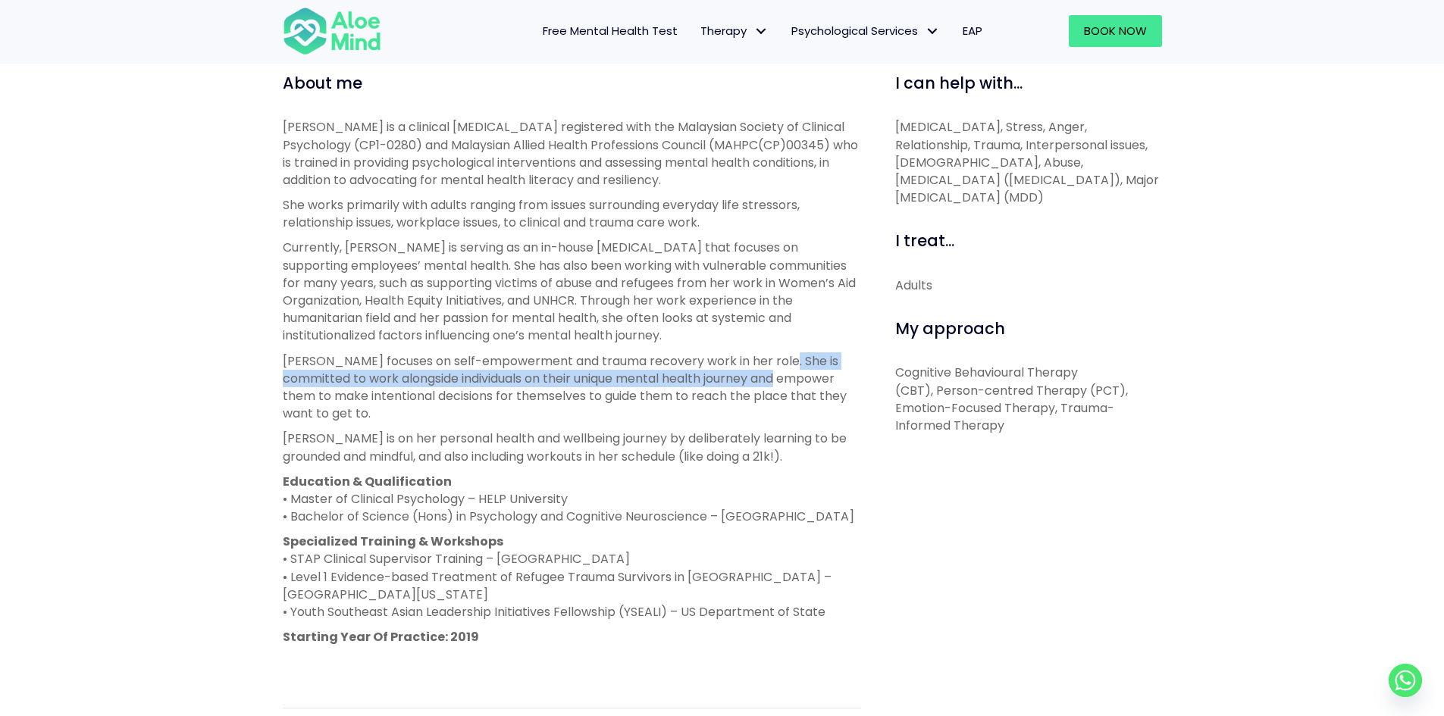
click at [779, 358] on p "[PERSON_NAME] focuses on self-empowerment and trauma recovery work in her role.…" at bounding box center [572, 387] width 578 height 70
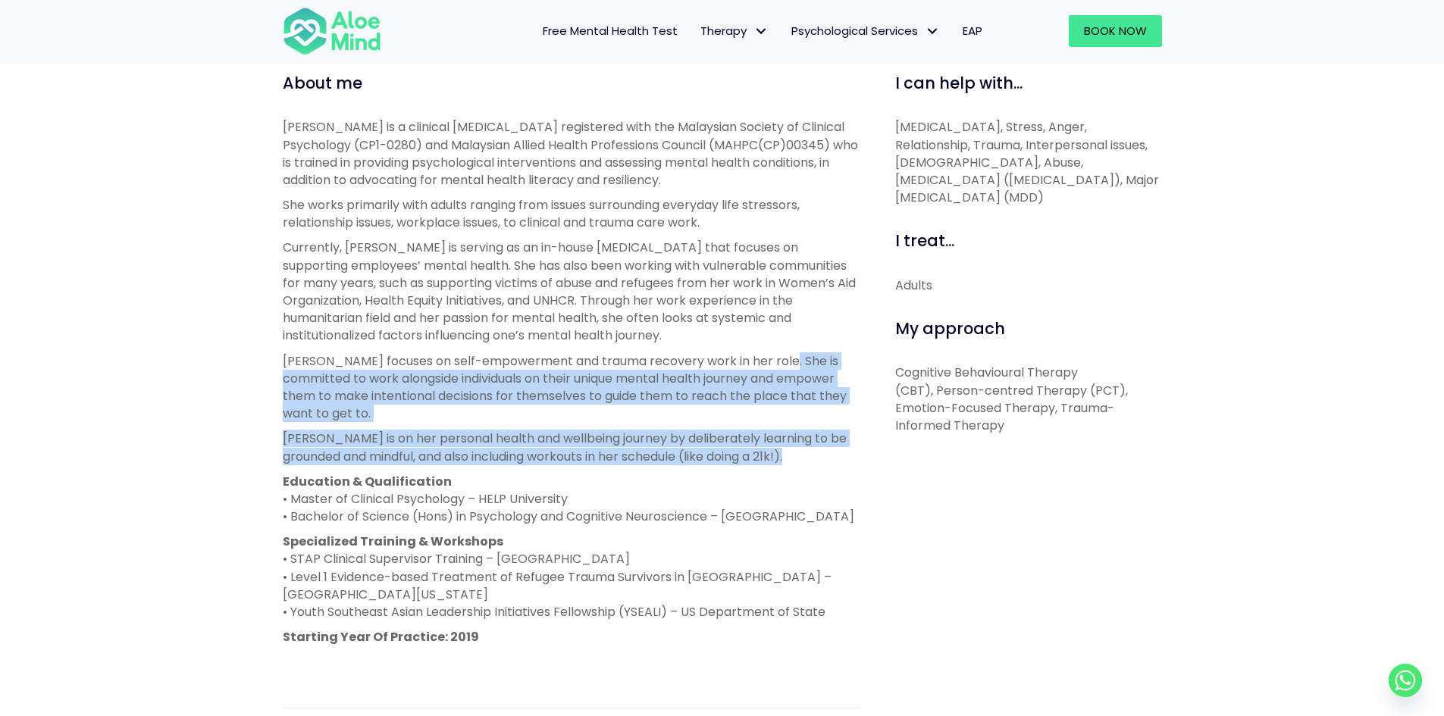
drag, startPoint x: 779, startPoint y: 358, endPoint x: 778, endPoint y: 439, distance: 81.1
click at [778, 439] on div "[PERSON_NAME] is a clinical [MEDICAL_DATA] registered with the Malaysian Societ…" at bounding box center [572, 394] width 578 height 553
click at [778, 439] on p "[PERSON_NAME] is on her personal health and wellbeing journey by deliberately l…" at bounding box center [572, 447] width 578 height 35
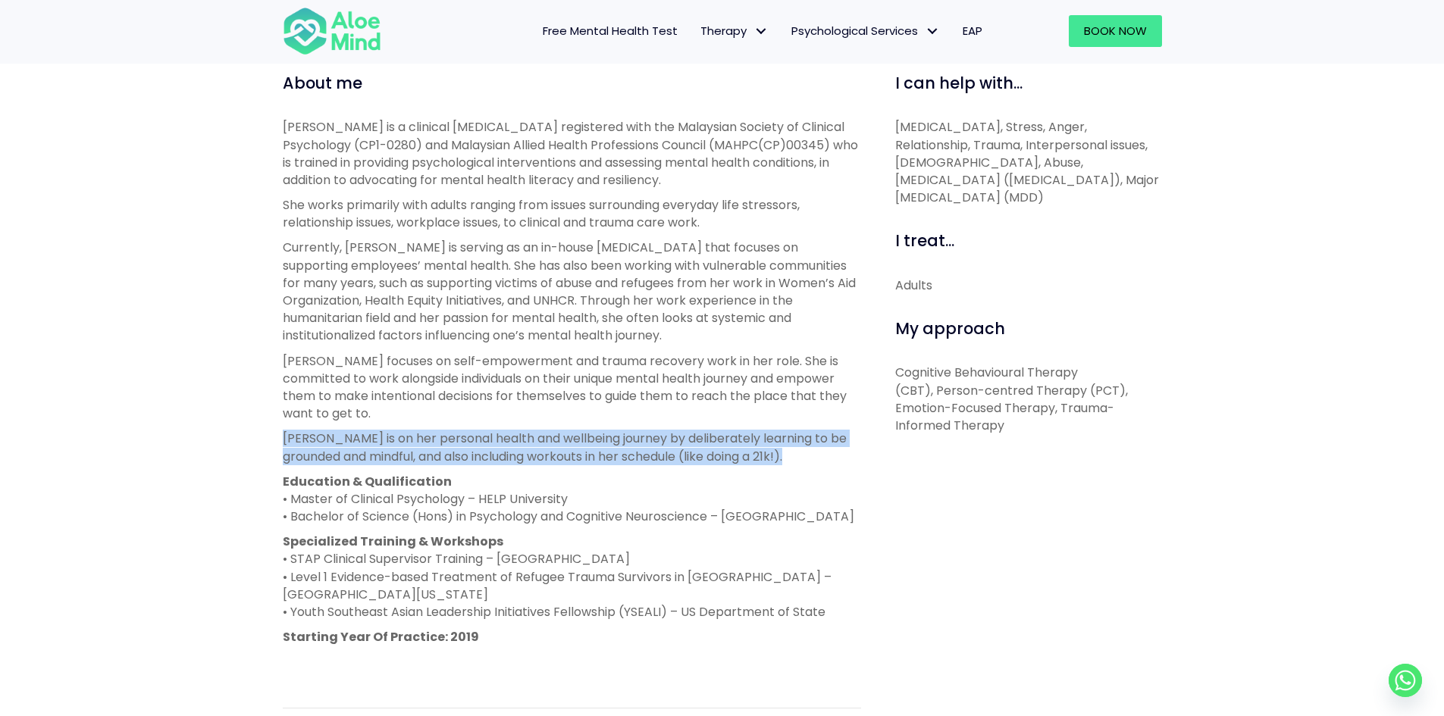
drag, startPoint x: 778, startPoint y: 439, endPoint x: 296, endPoint y: 421, distance: 481.7
click at [296, 430] on p "[PERSON_NAME] is on her personal health and wellbeing journey by deliberately l…" at bounding box center [572, 447] width 578 height 35
drag, startPoint x: 296, startPoint y: 421, endPoint x: 783, endPoint y: 447, distance: 487.3
click at [783, 447] on p "[PERSON_NAME] is on her personal health and wellbeing journey by deliberately l…" at bounding box center [572, 447] width 578 height 35
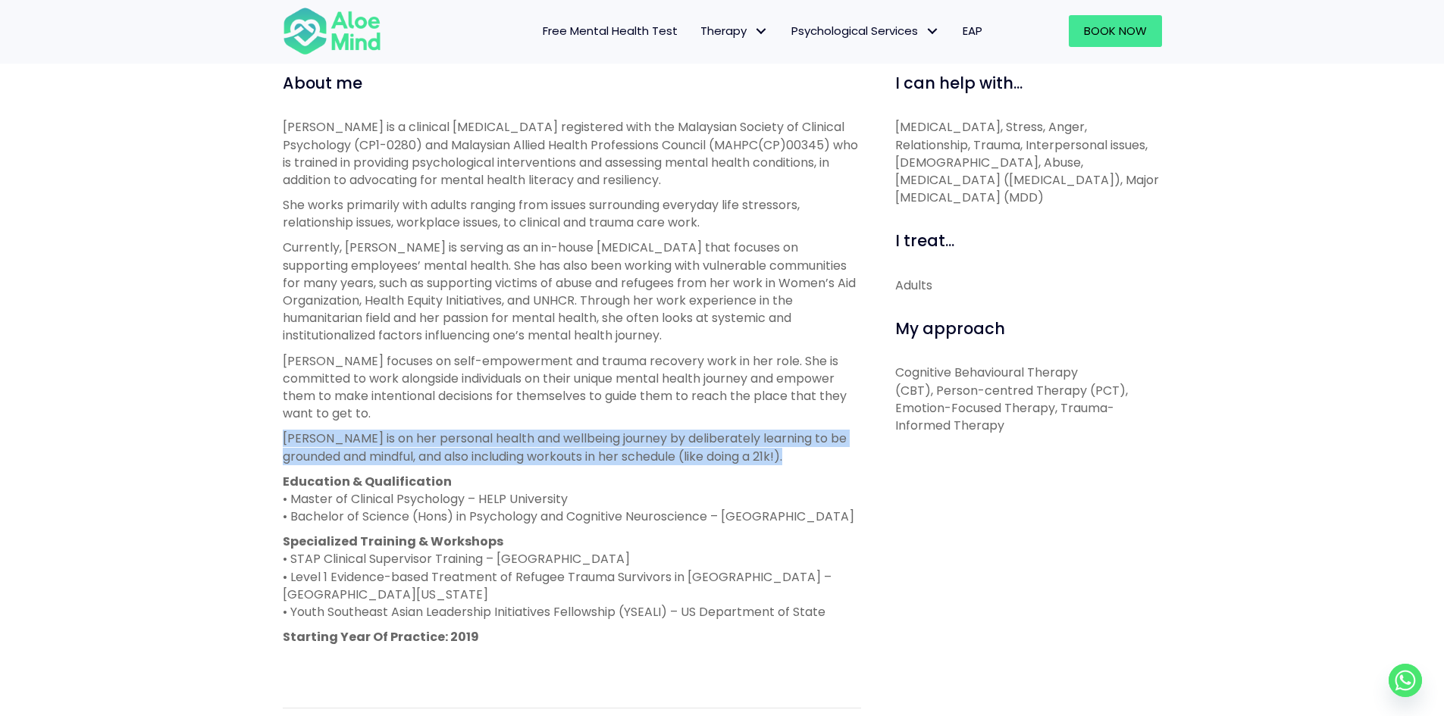
click at [783, 447] on p "[PERSON_NAME] is on her personal health and wellbeing journey by deliberately l…" at bounding box center [572, 447] width 578 height 35
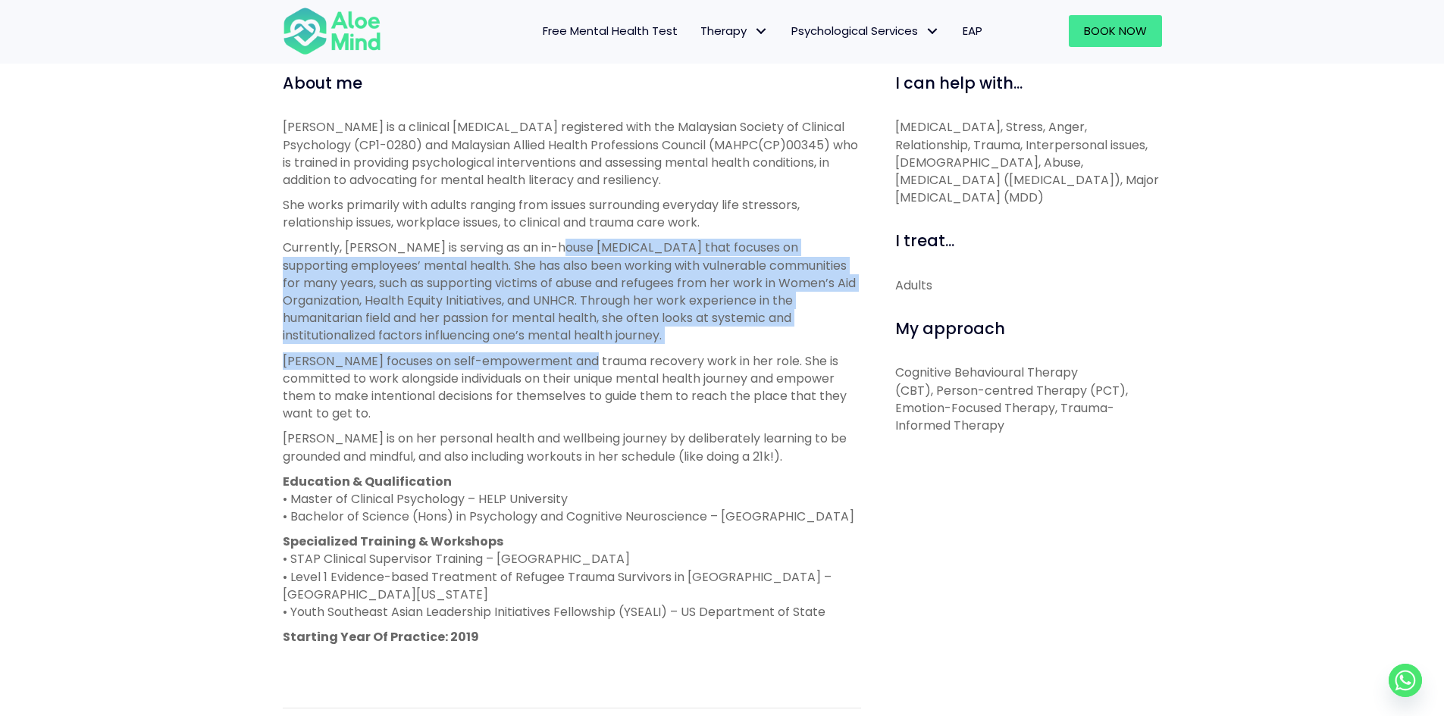
drag, startPoint x: 574, startPoint y: 286, endPoint x: 590, endPoint y: 346, distance: 62.0
click at [590, 346] on div "[PERSON_NAME] is a clinical [MEDICAL_DATA] registered with the Malaysian Societ…" at bounding box center [572, 394] width 578 height 553
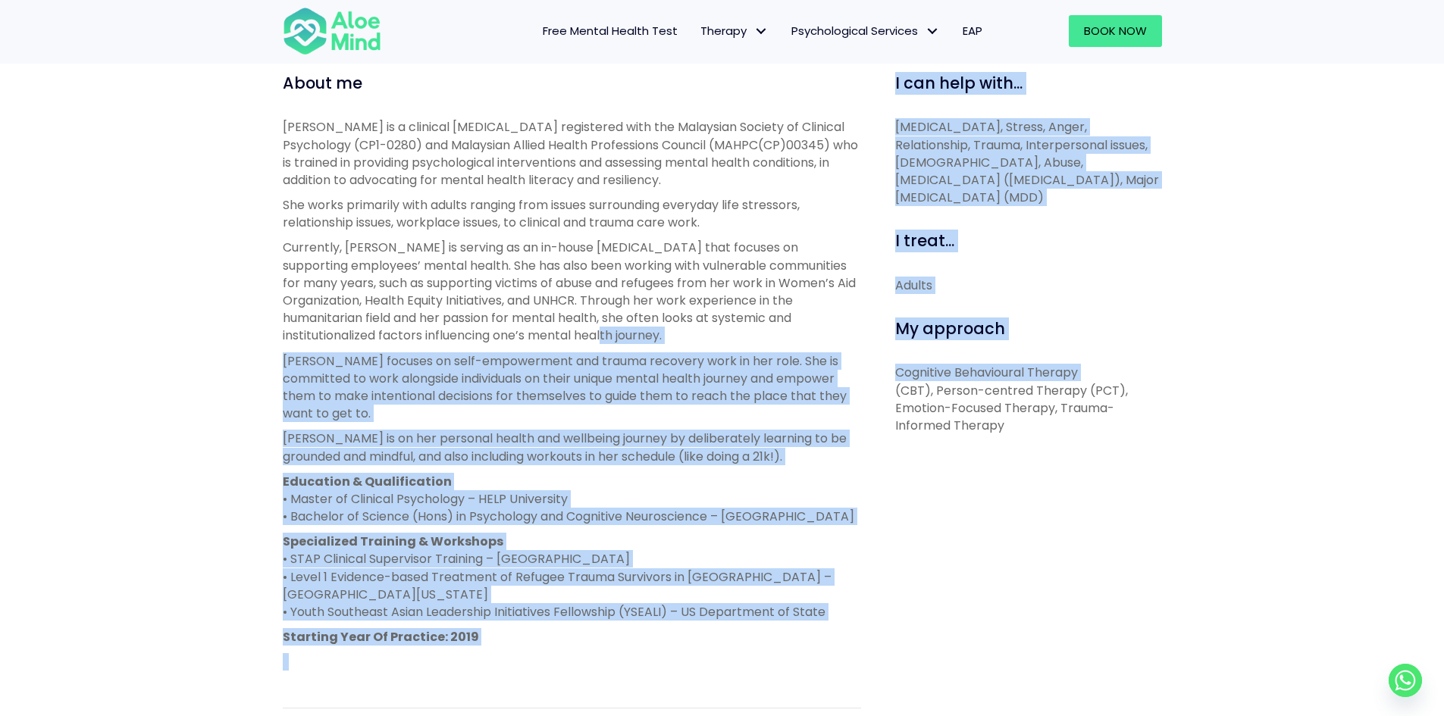
drag, startPoint x: 586, startPoint y: 332, endPoint x: 876, endPoint y: 399, distance: 297.9
click at [876, 399] on div "About me [PERSON_NAME] is a clinical [MEDICAL_DATA] registered with the Malaysi…" at bounding box center [722, 466] width 902 height 789
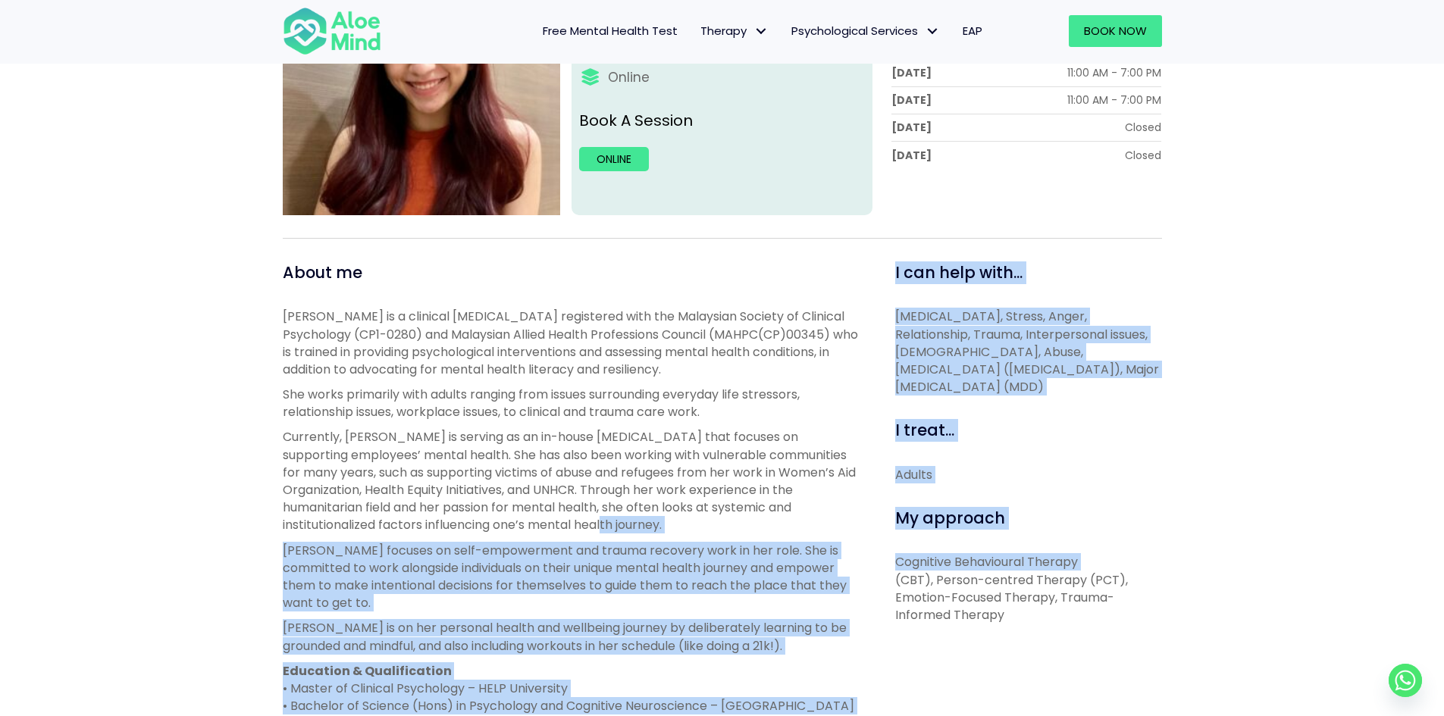
scroll to position [379, 0]
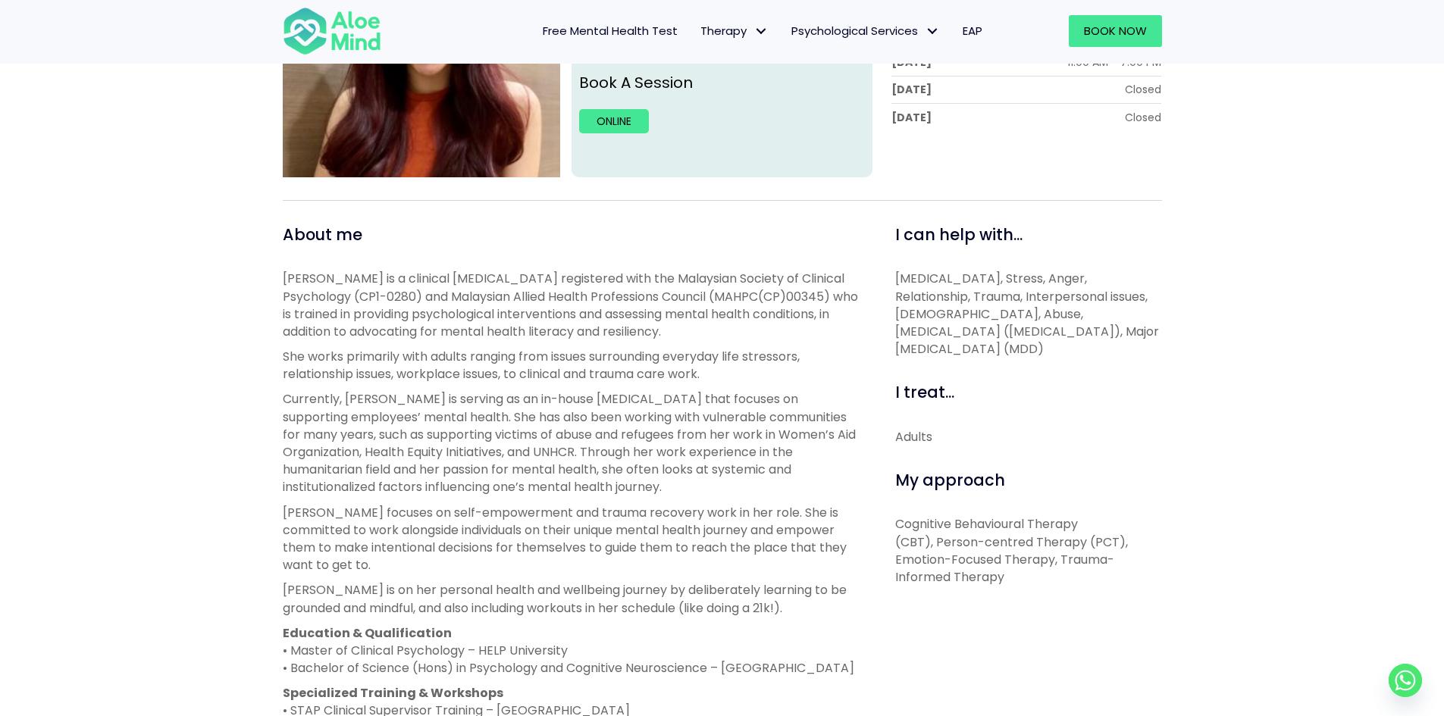
click at [597, 368] on p "She works primarily with adults ranging from issues surrounding everyday life s…" at bounding box center [572, 365] width 578 height 35
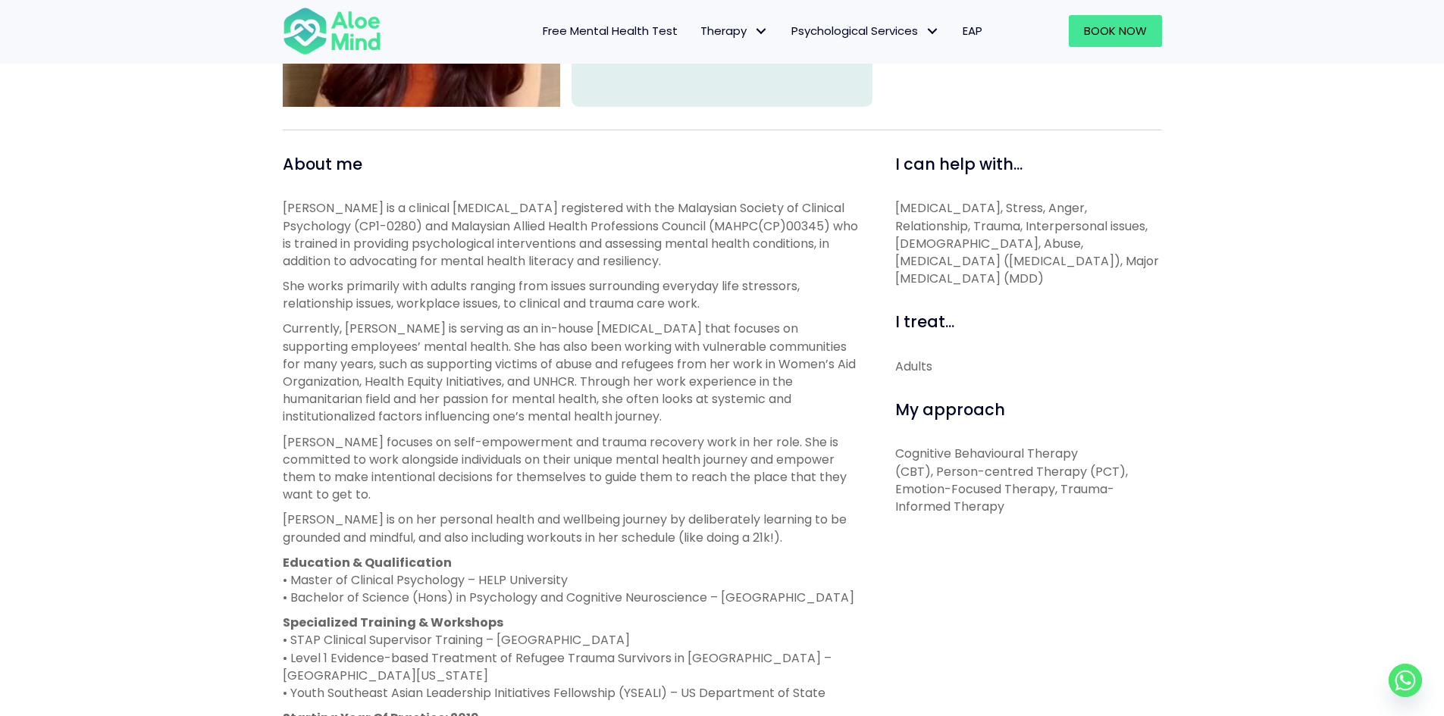
scroll to position [531, 0]
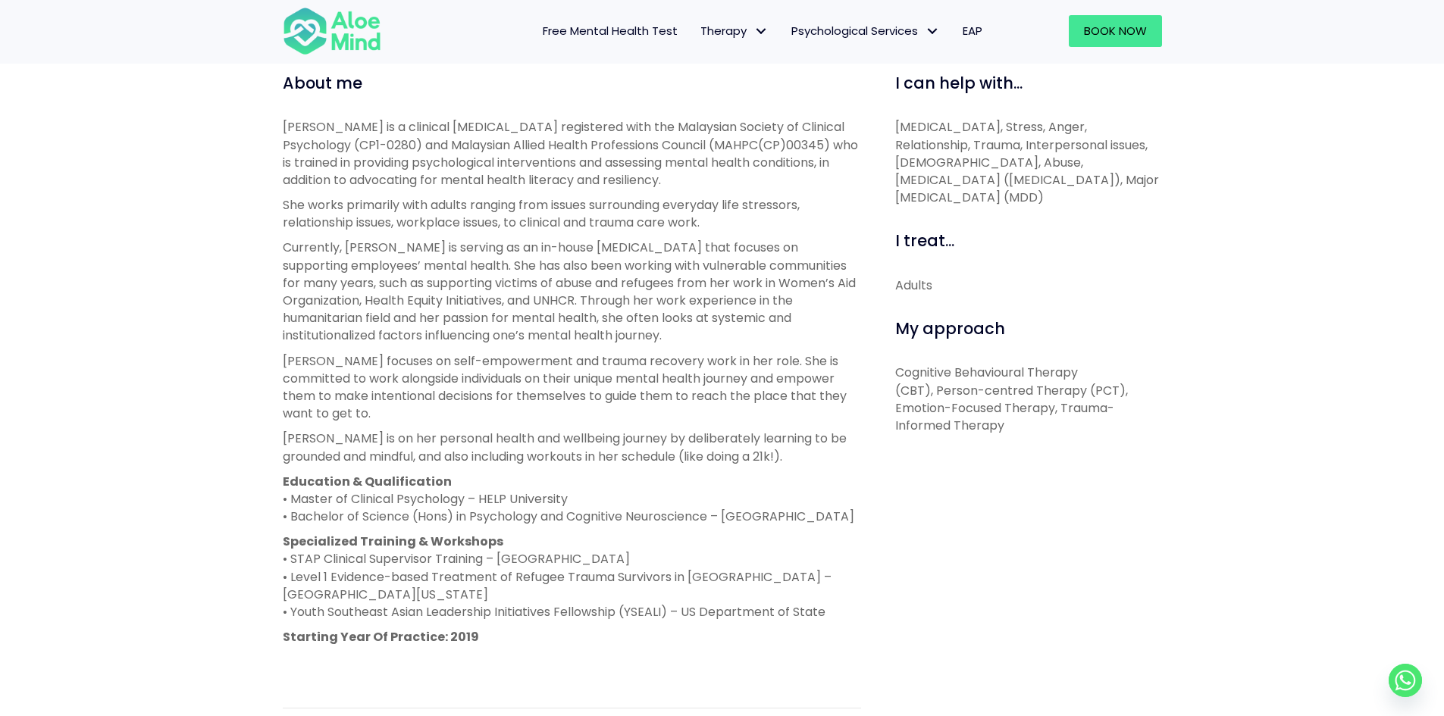
click at [952, 384] on p "Cognitive Behavioural Therapy (CBT), Person-centred Therapy (PCT), Emotion-Focu…" at bounding box center [1028, 399] width 267 height 70
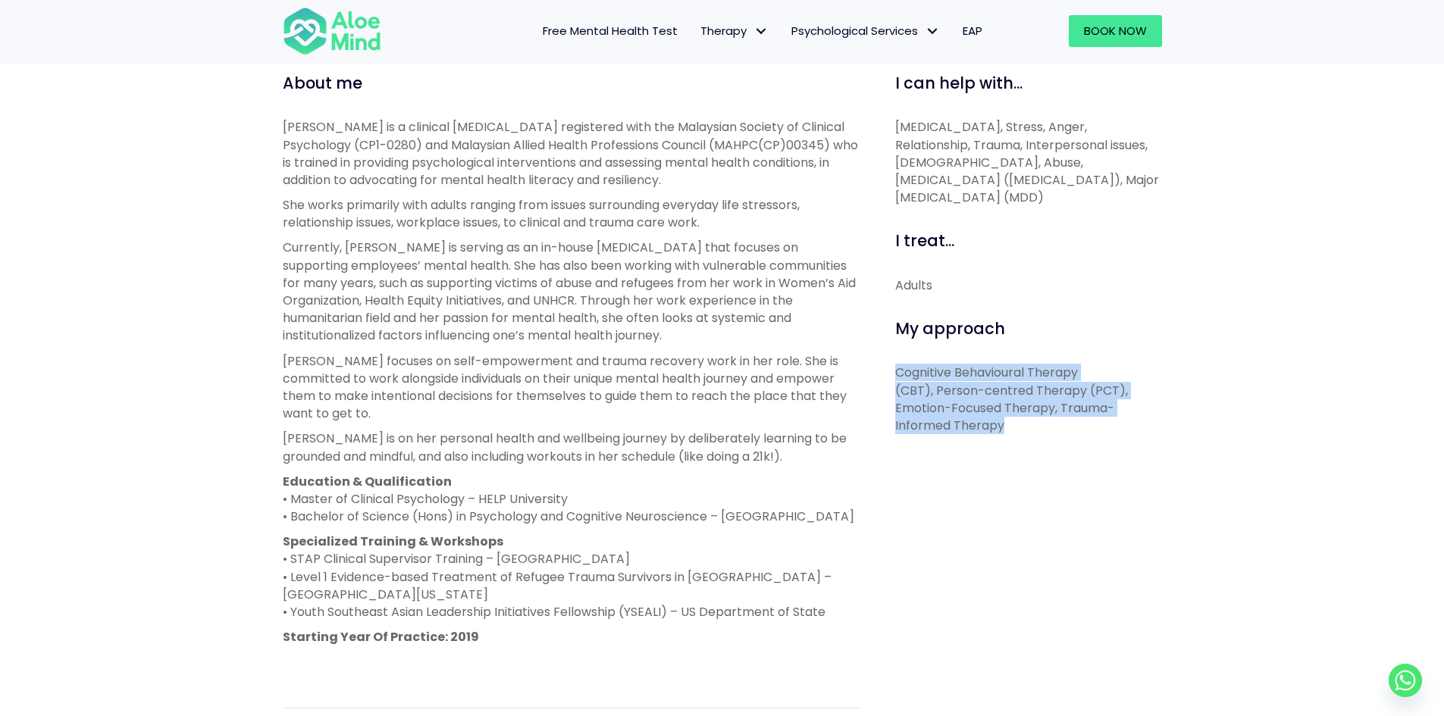
click at [952, 384] on p "Cognitive Behavioural Therapy (CBT), Person-centred Therapy (PCT), Emotion-Focu…" at bounding box center [1028, 399] width 267 height 70
click at [954, 381] on p "Cognitive Behavioural Therapy (CBT), Person-centred Therapy (PCT), Emotion-Focu…" at bounding box center [1028, 399] width 267 height 70
drag, startPoint x: 932, startPoint y: 387, endPoint x: 1030, endPoint y: 403, distance: 99.8
click at [1030, 403] on p "Cognitive Behavioural Therapy (CBT), Person-centred Therapy (PCT), Emotion-Focu…" at bounding box center [1028, 399] width 267 height 70
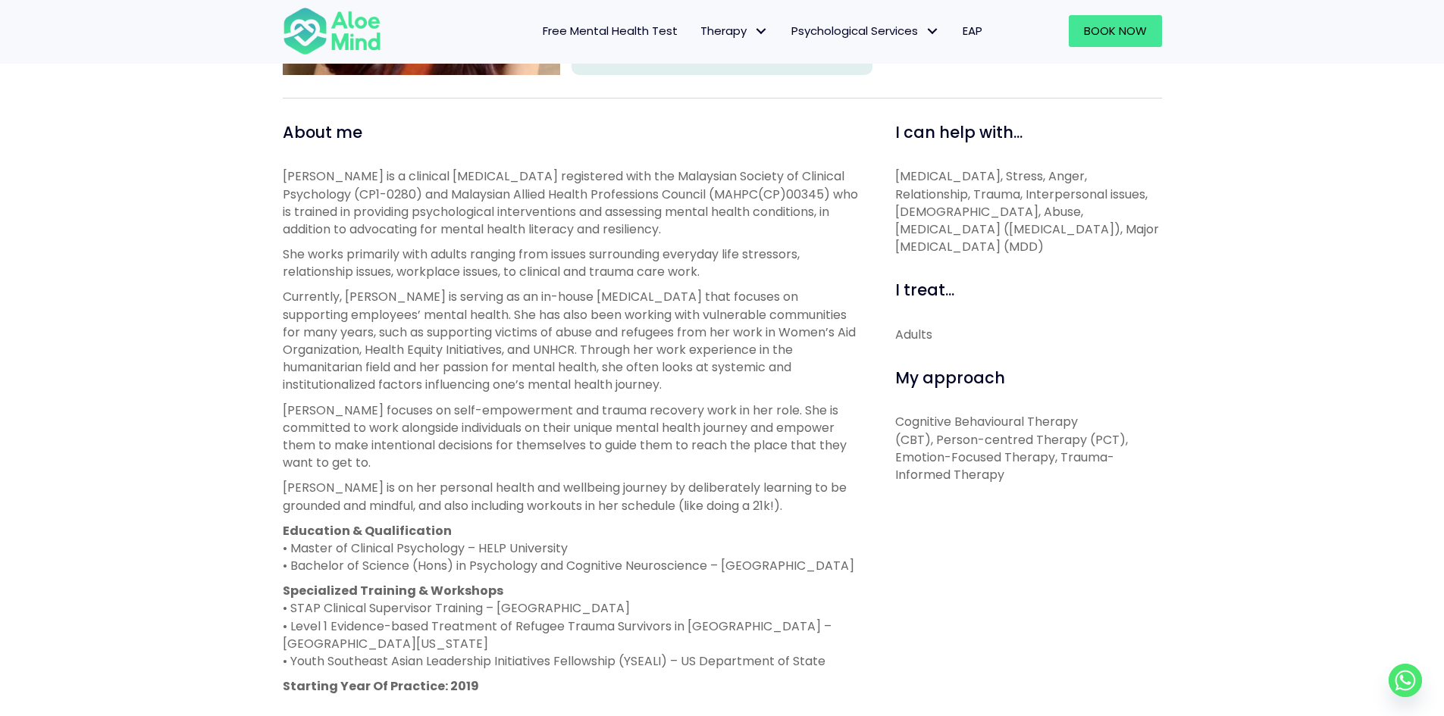
scroll to position [455, 0]
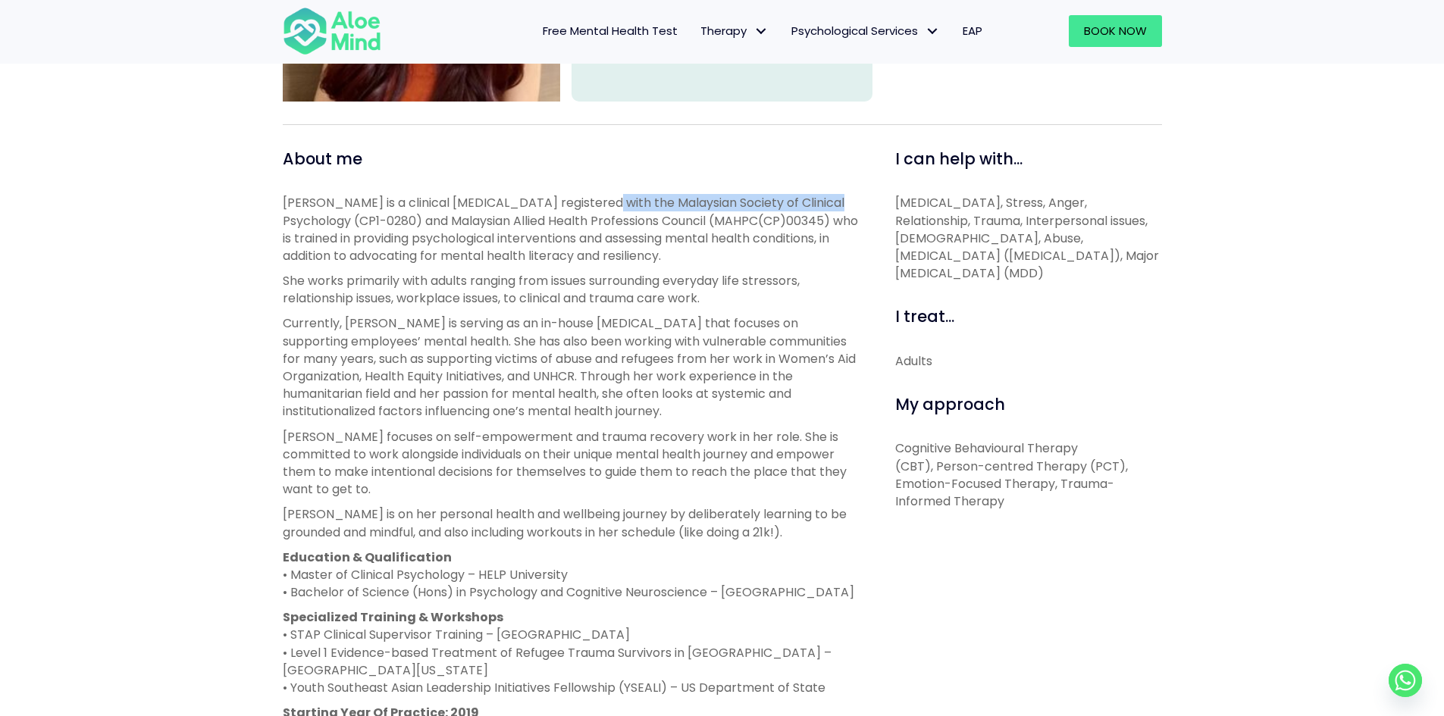
drag, startPoint x: 596, startPoint y: 199, endPoint x: 835, endPoint y: 210, distance: 239.8
click at [835, 210] on p "[PERSON_NAME] is a clinical [MEDICAL_DATA] registered with the Malaysian Societ…" at bounding box center [572, 229] width 578 height 70
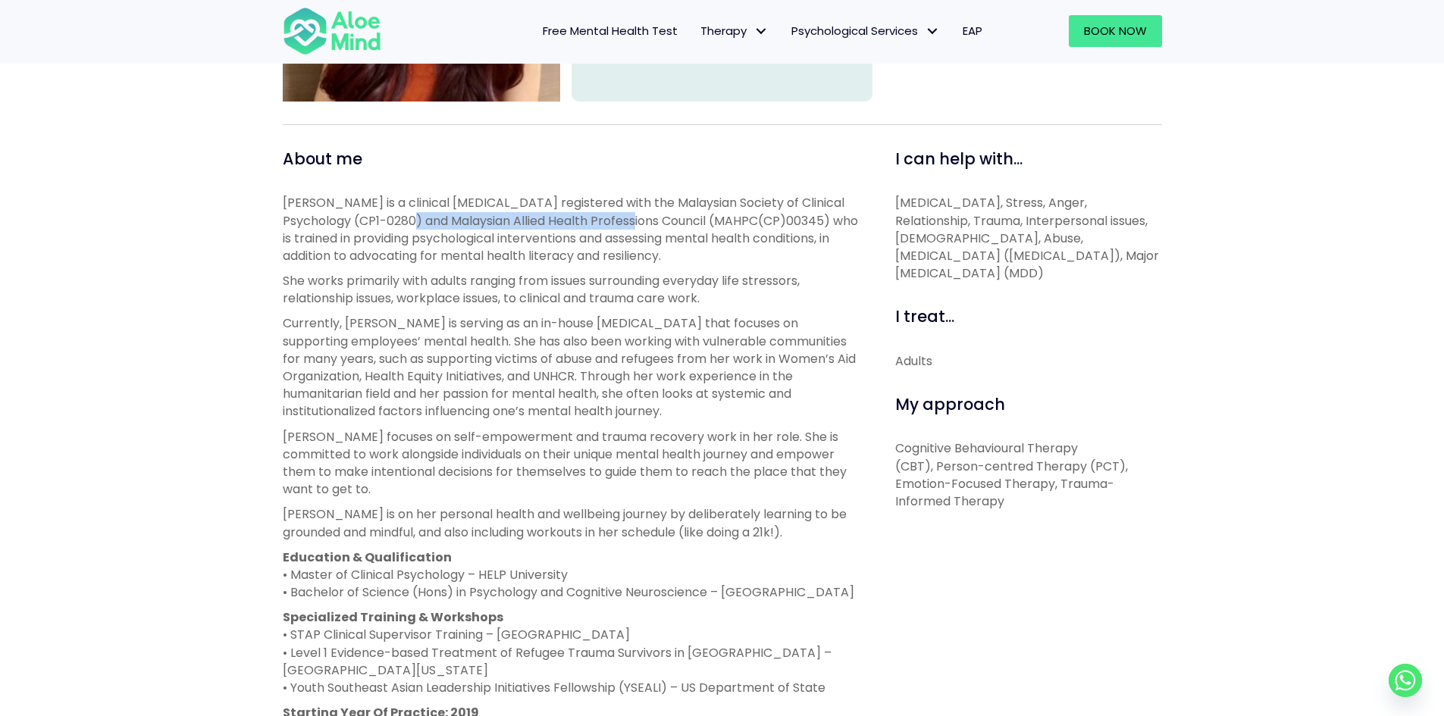
drag, startPoint x: 420, startPoint y: 215, endPoint x: 641, endPoint y: 221, distance: 220.7
click at [641, 221] on p "[PERSON_NAME] is a clinical [MEDICAL_DATA] registered with the Malaysian Societ…" at bounding box center [572, 229] width 578 height 70
drag, startPoint x: 641, startPoint y: 221, endPoint x: 417, endPoint y: 221, distance: 223.6
click at [417, 221] on p "[PERSON_NAME] is a clinical [MEDICAL_DATA] registered with the Malaysian Societ…" at bounding box center [572, 229] width 578 height 70
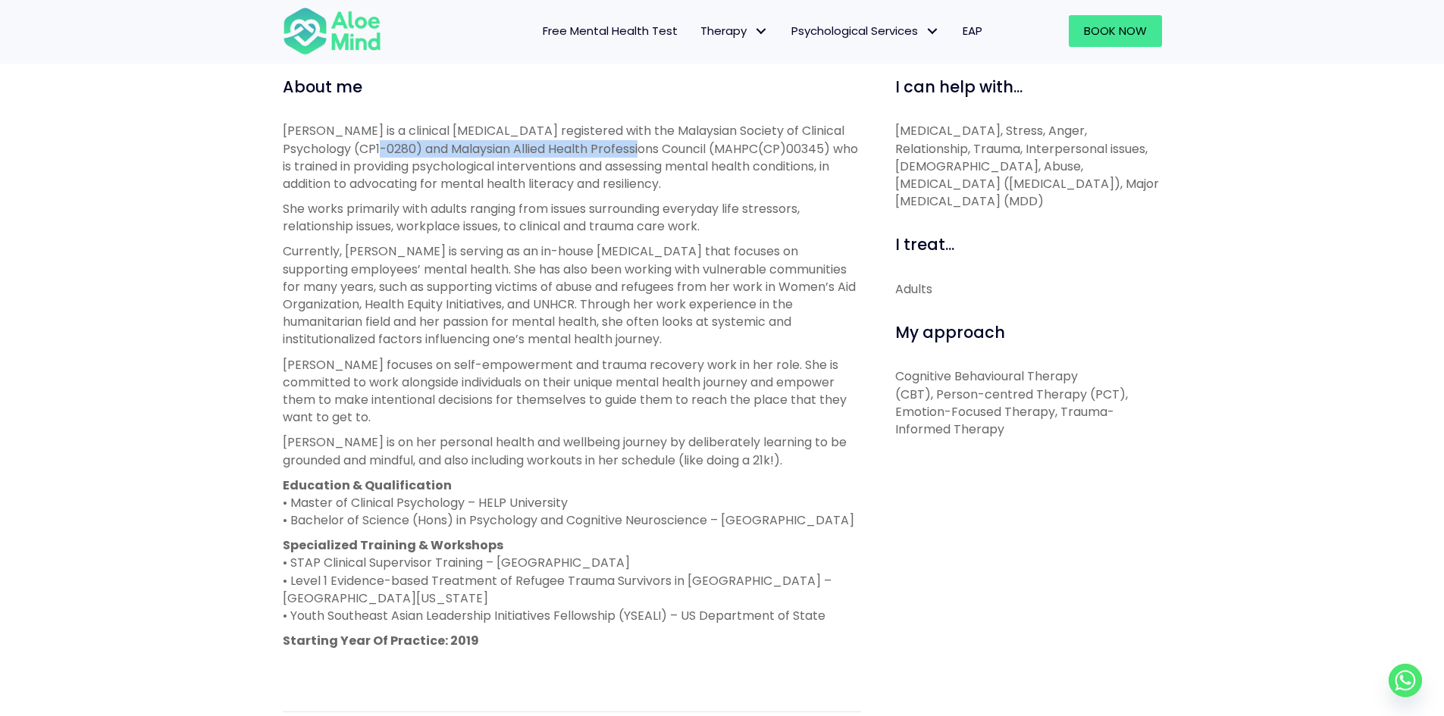
scroll to position [526, 0]
click at [433, 130] on p "[PERSON_NAME] is a clinical [MEDICAL_DATA] registered with the Malaysian Societ…" at bounding box center [572, 158] width 578 height 70
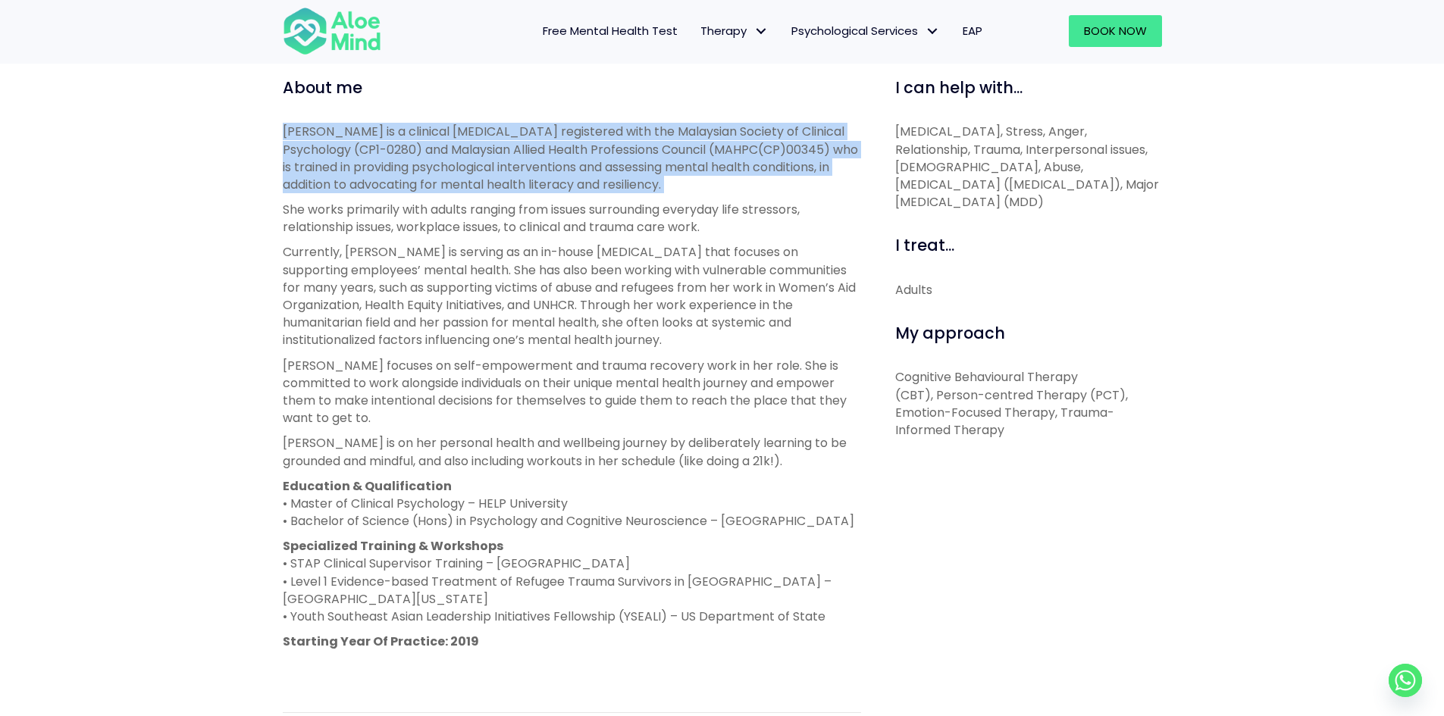
click at [433, 130] on p "[PERSON_NAME] is a clinical [MEDICAL_DATA] registered with the Malaysian Societ…" at bounding box center [572, 158] width 578 height 70
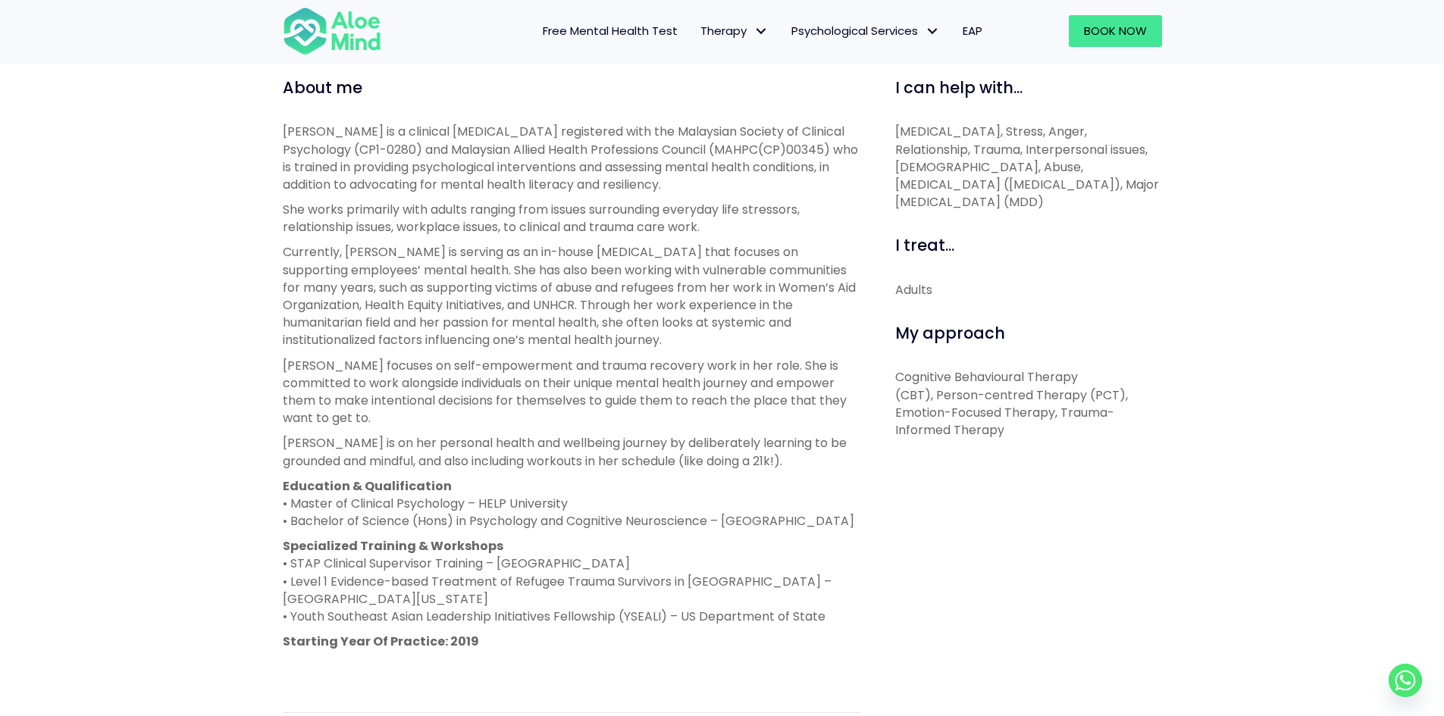
click at [445, 230] on p "She works primarily with adults ranging from issues surrounding everyday life s…" at bounding box center [572, 218] width 578 height 35
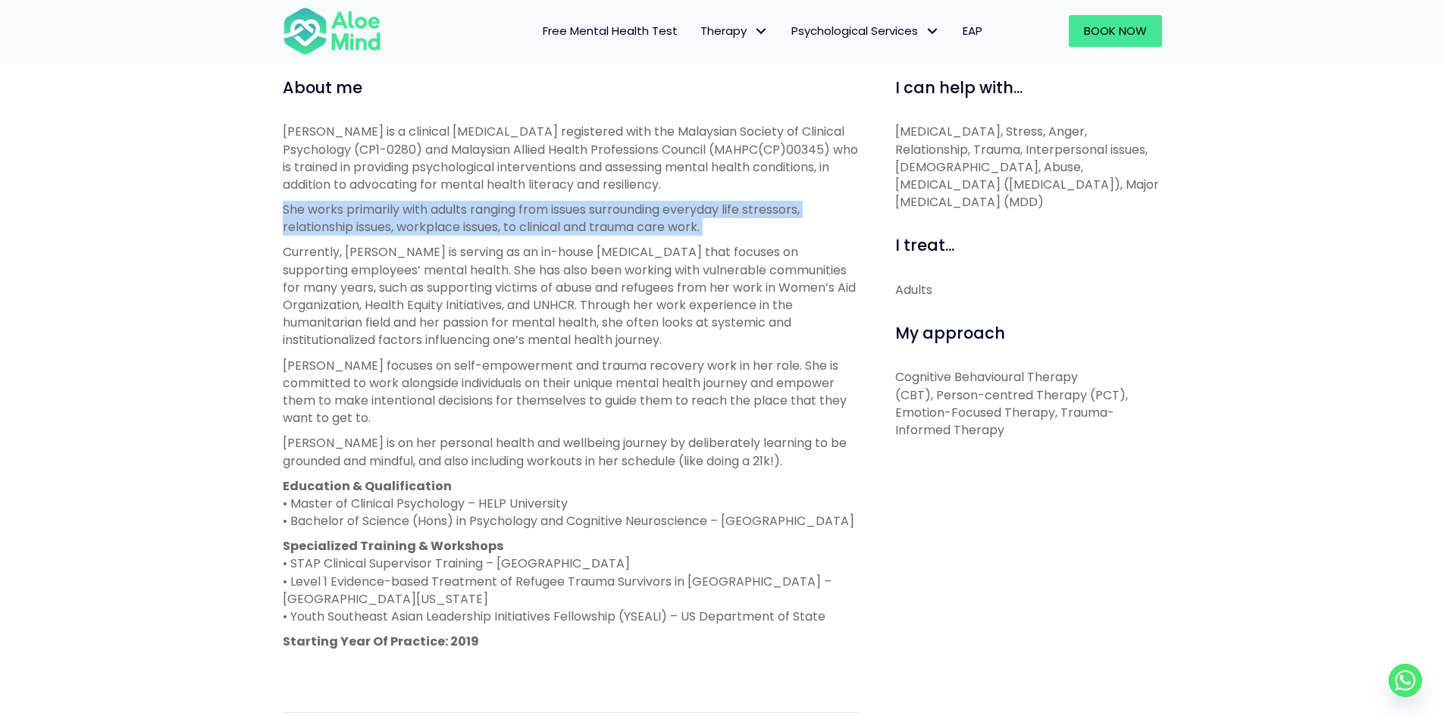
click at [445, 230] on p "She works primarily with adults ranging from issues surrounding everyday life s…" at bounding box center [572, 218] width 578 height 35
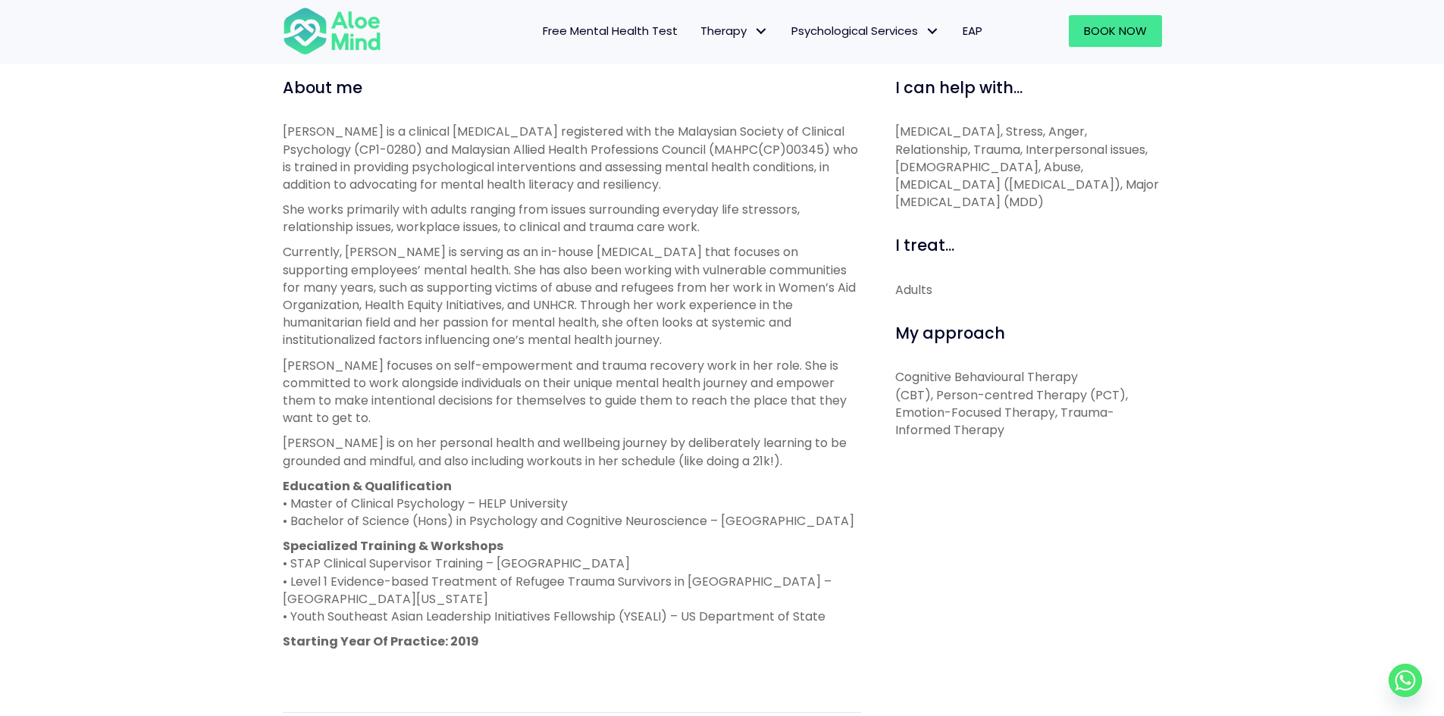
click at [437, 267] on p "Currently, [PERSON_NAME] is serving as an in-house [MEDICAL_DATA] that focuses …" at bounding box center [572, 295] width 578 height 105
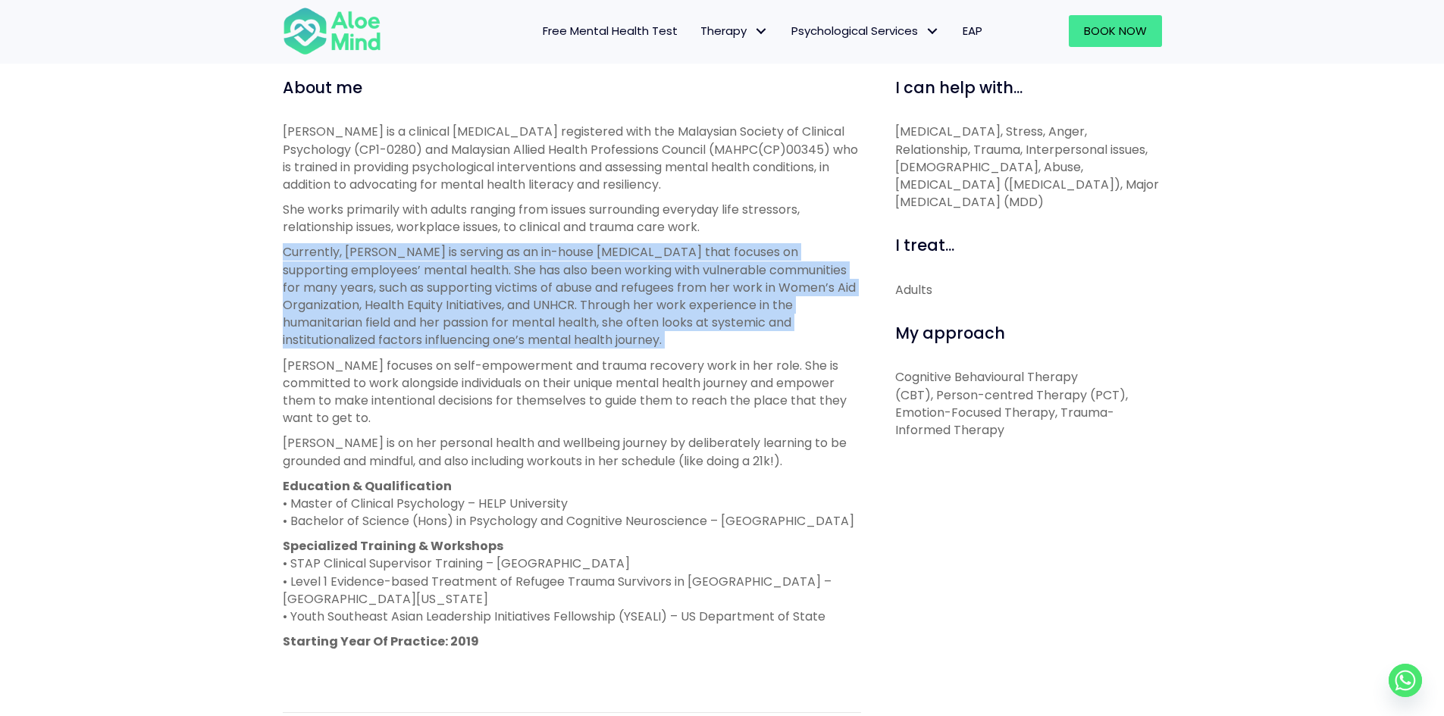
click at [437, 267] on p "Currently, [PERSON_NAME] is serving as an in-house [MEDICAL_DATA] that focuses …" at bounding box center [572, 295] width 578 height 105
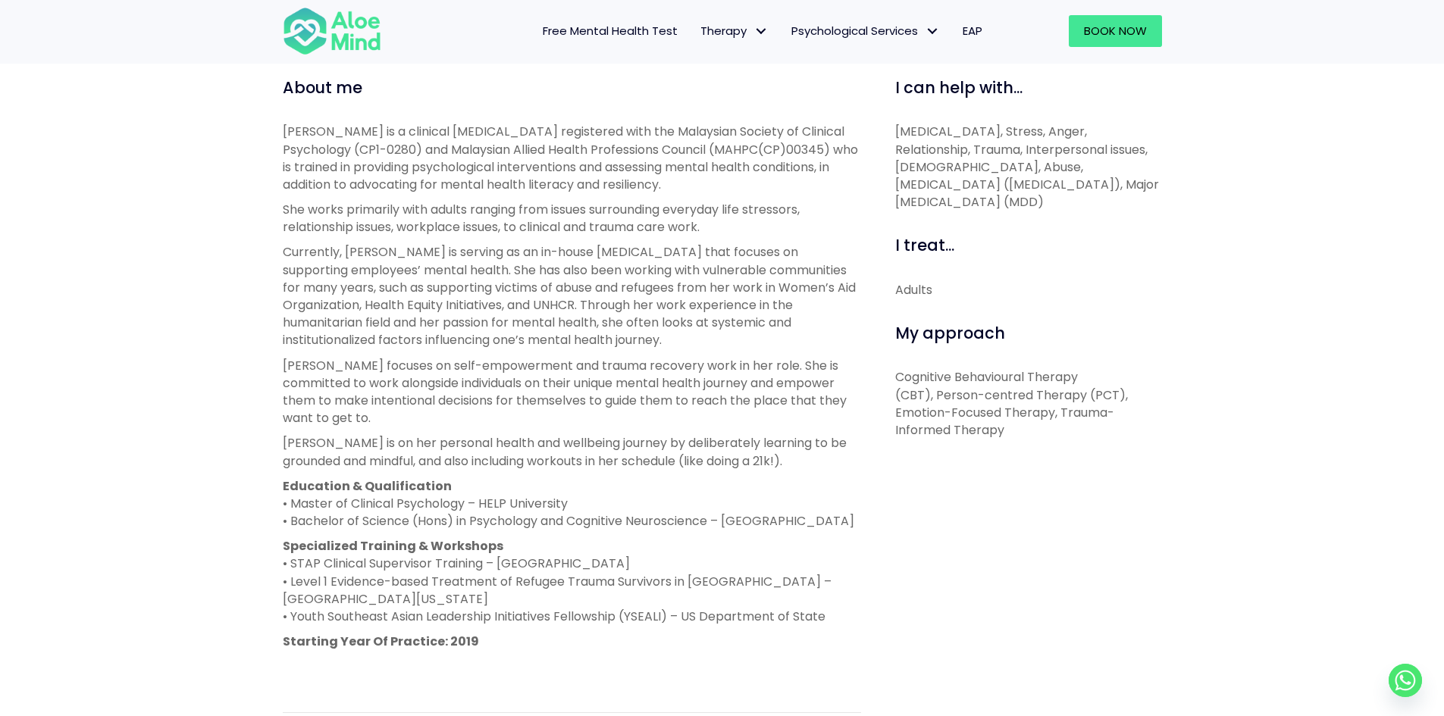
click at [437, 267] on p "Currently, [PERSON_NAME] is serving as an in-house [MEDICAL_DATA] that focuses …" at bounding box center [572, 295] width 578 height 105
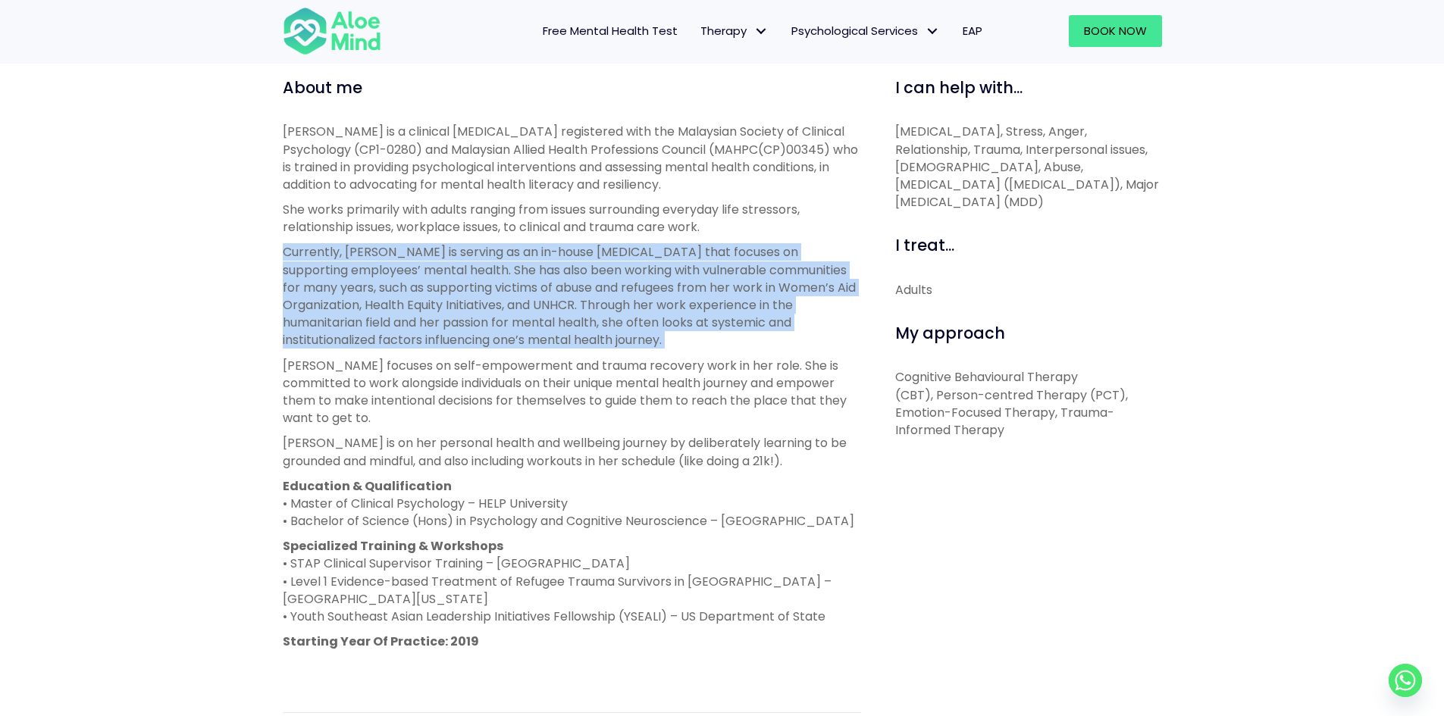
click at [437, 267] on p "Currently, [PERSON_NAME] is serving as an in-house [MEDICAL_DATA] that focuses …" at bounding box center [572, 295] width 578 height 105
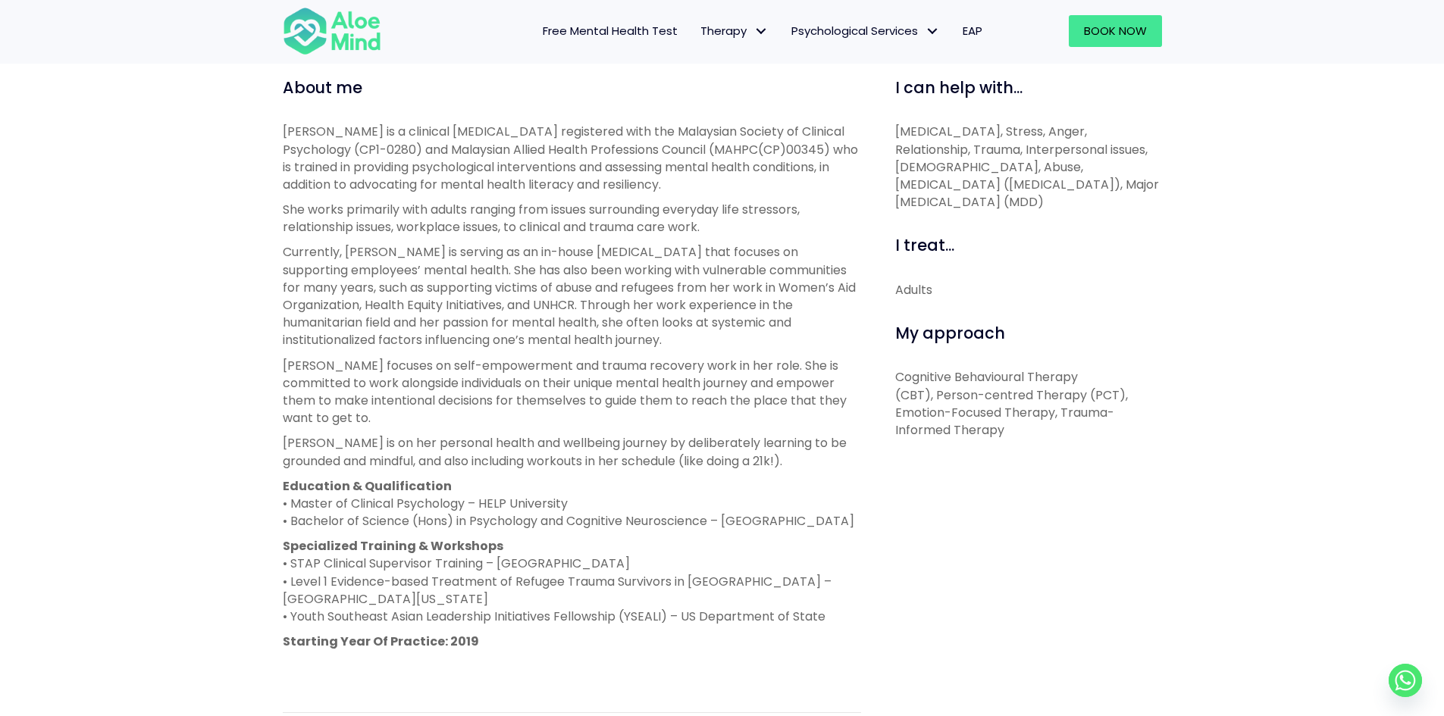
click at [437, 267] on p "Currently, [PERSON_NAME] is serving as an in-house [MEDICAL_DATA] that focuses …" at bounding box center [572, 295] width 578 height 105
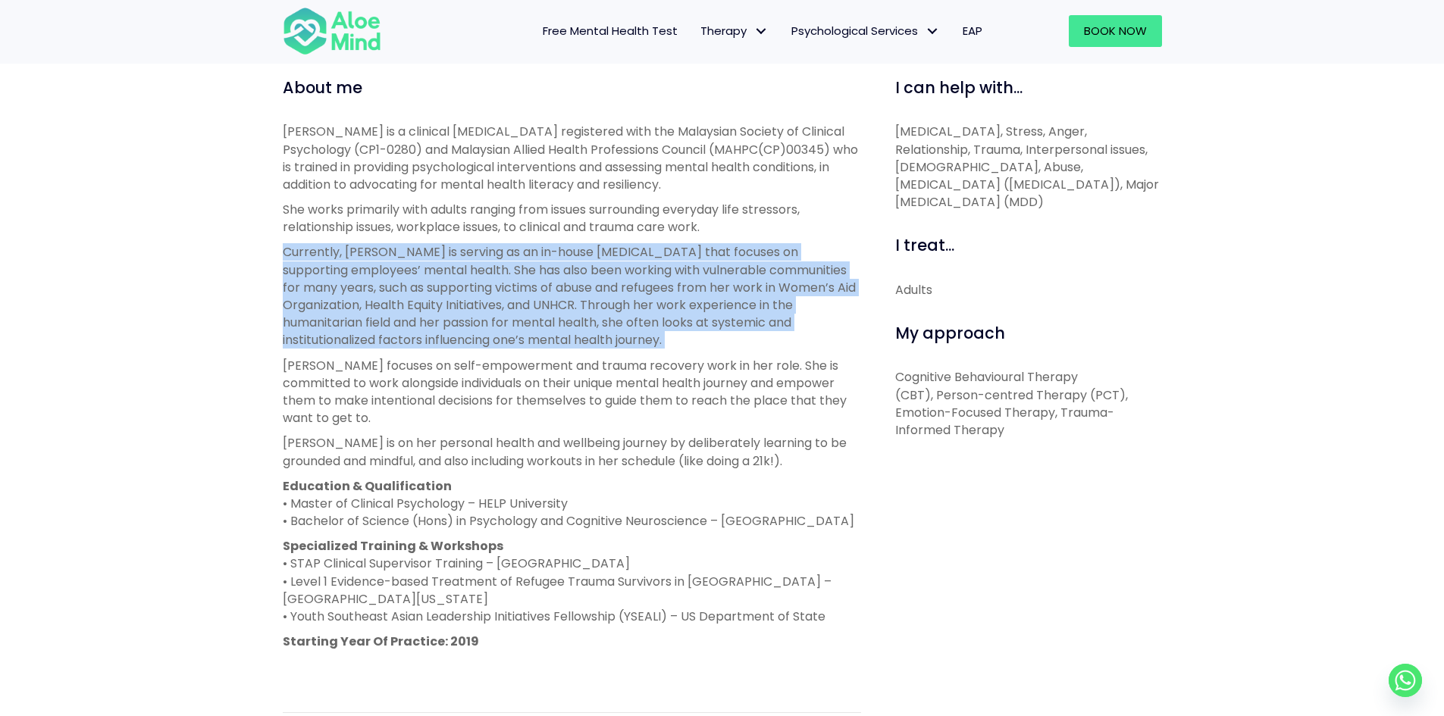
click at [437, 267] on p "Currently, [PERSON_NAME] is serving as an in-house [MEDICAL_DATA] that focuses …" at bounding box center [572, 295] width 578 height 105
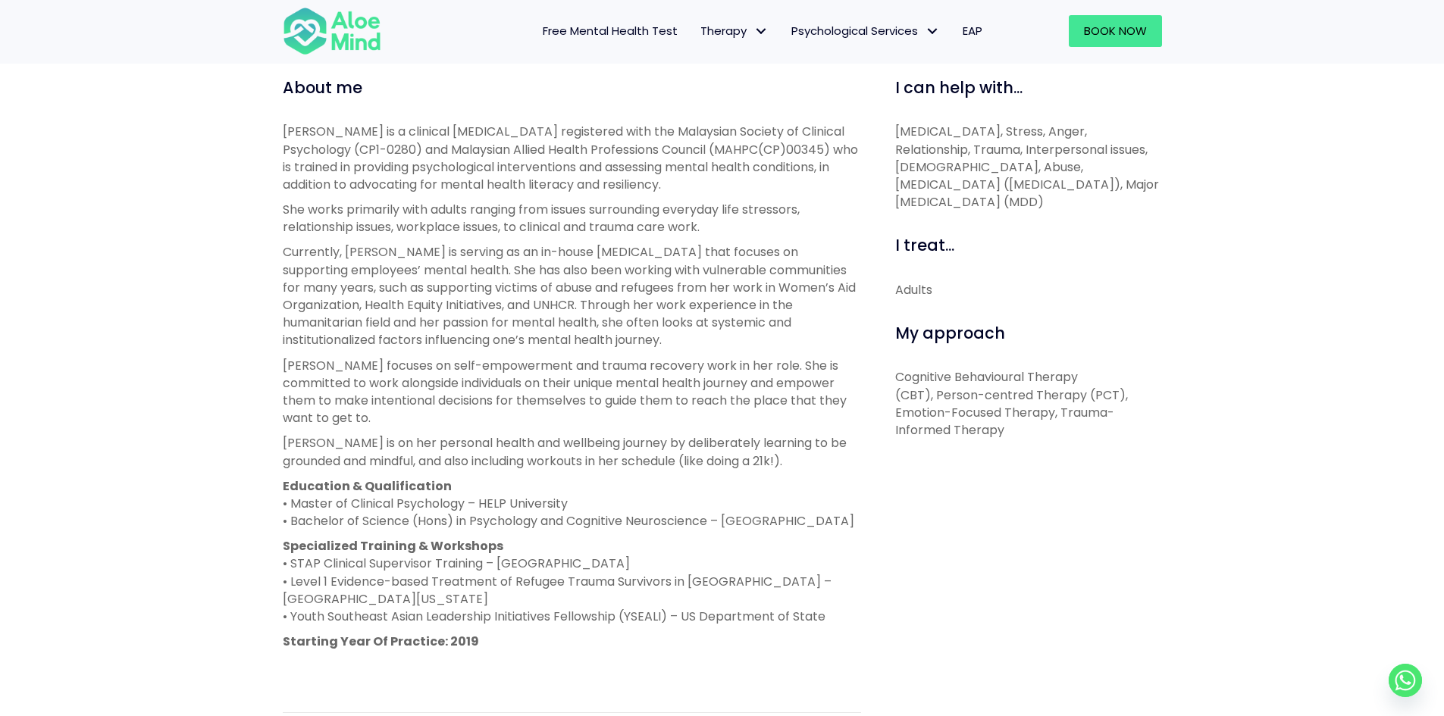
click at [437, 271] on p "Currently, [PERSON_NAME] is serving as an in-house [MEDICAL_DATA] that focuses …" at bounding box center [572, 295] width 578 height 105
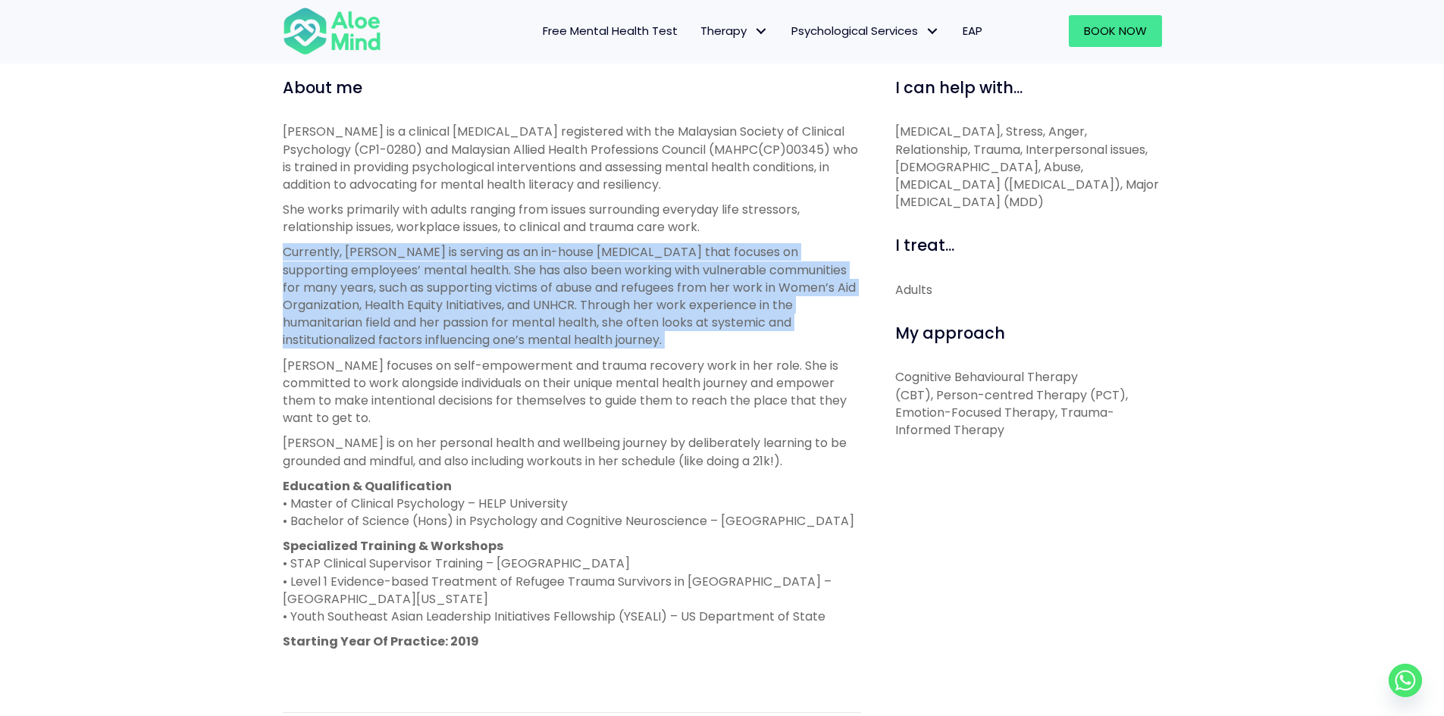
click at [437, 271] on p "Currently, [PERSON_NAME] is serving as an in-house [MEDICAL_DATA] that focuses …" at bounding box center [572, 295] width 578 height 105
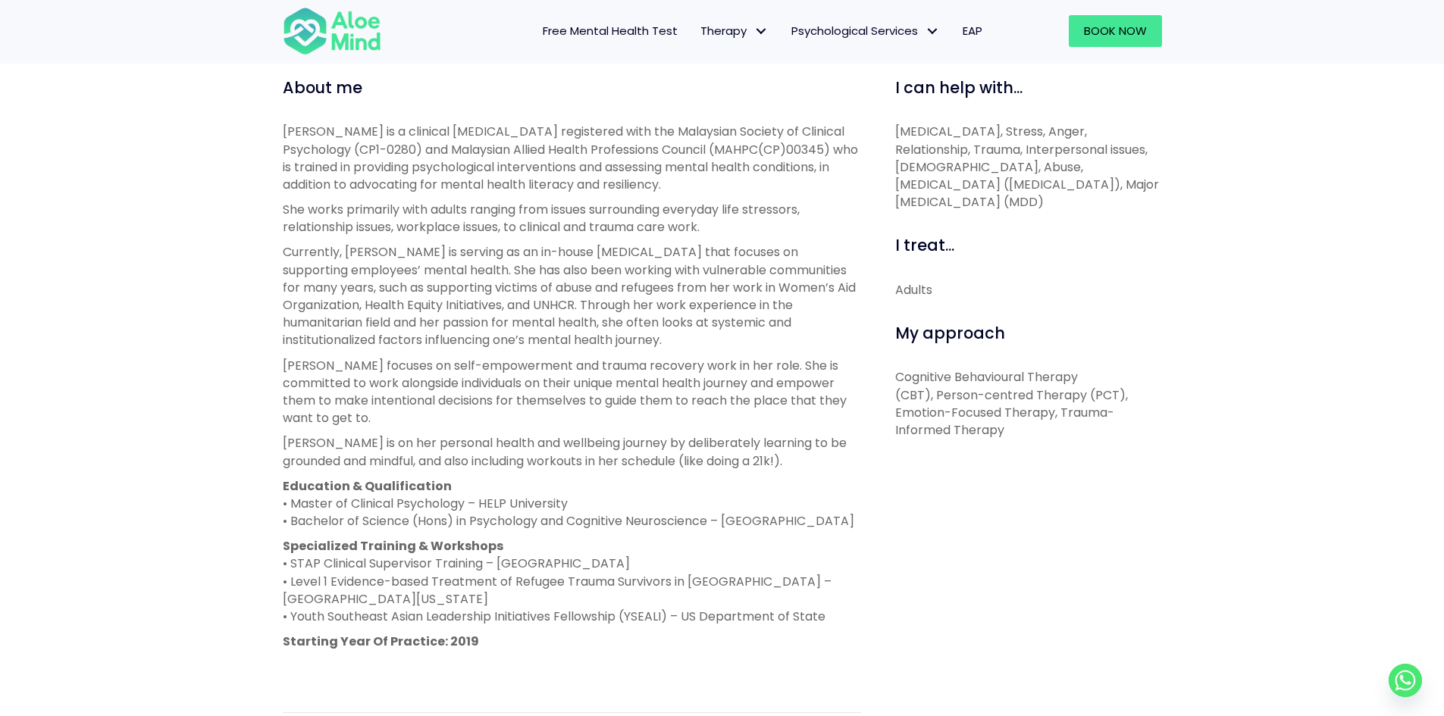
click at [437, 271] on p "Currently, [PERSON_NAME] is serving as an in-house [MEDICAL_DATA] that focuses …" at bounding box center [572, 295] width 578 height 105
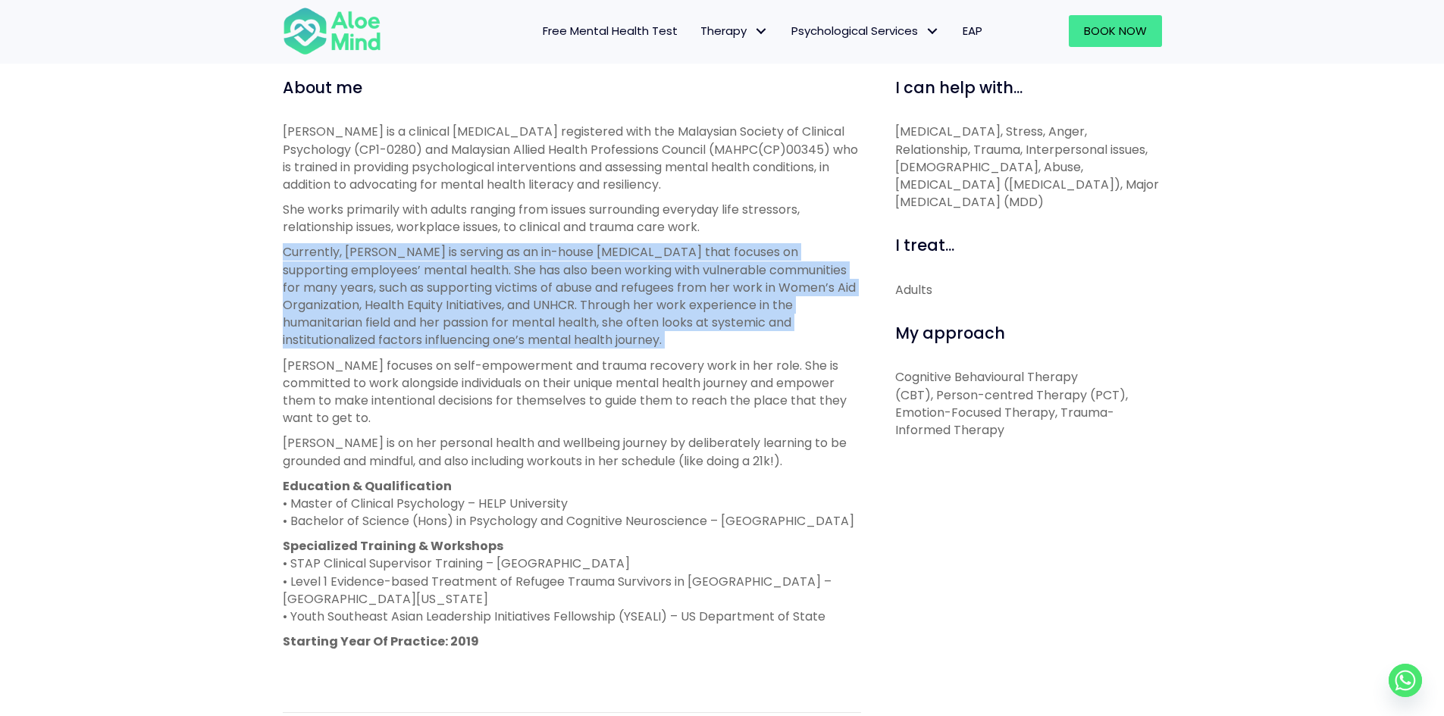
click at [437, 271] on p "Currently, [PERSON_NAME] is serving as an in-house [MEDICAL_DATA] that focuses …" at bounding box center [572, 295] width 578 height 105
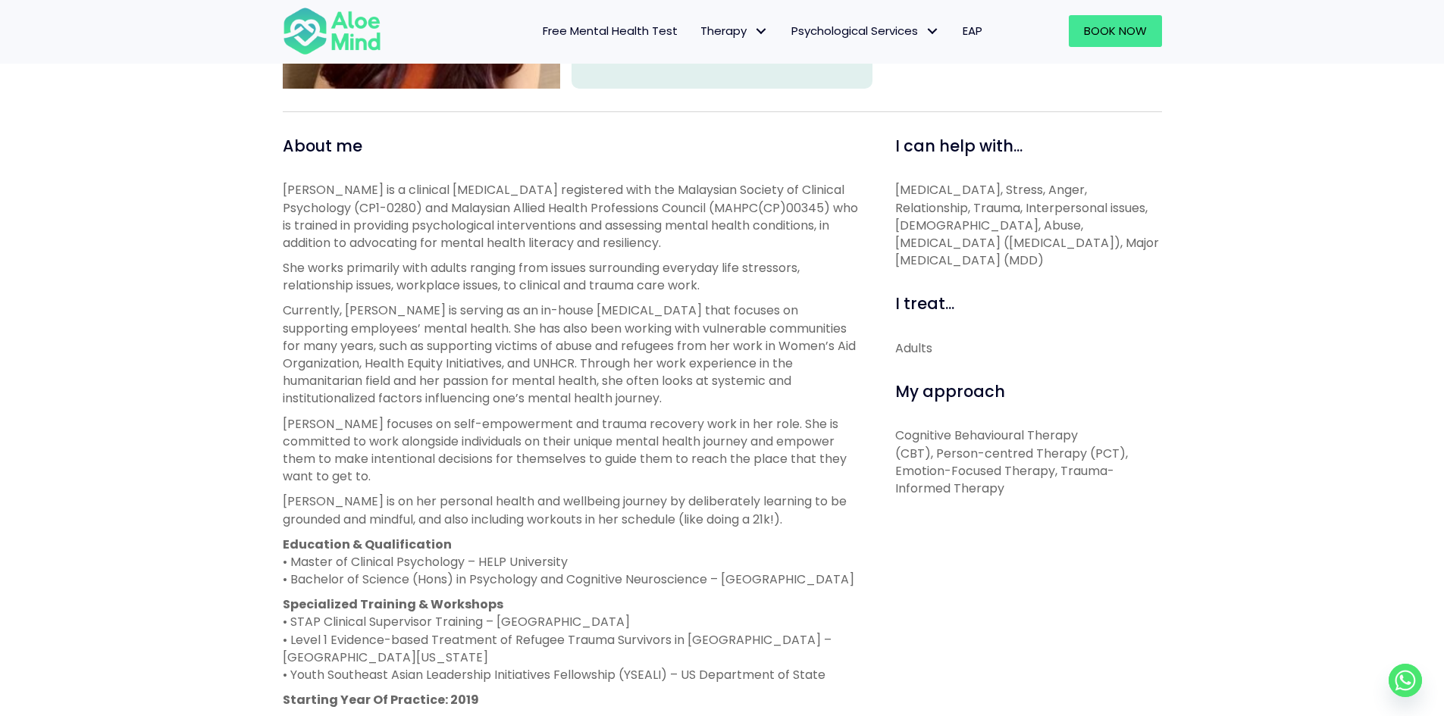
scroll to position [468, 0]
click at [362, 200] on p "[PERSON_NAME] is a clinical [MEDICAL_DATA] registered with the Malaysian Societ…" at bounding box center [572, 215] width 578 height 70
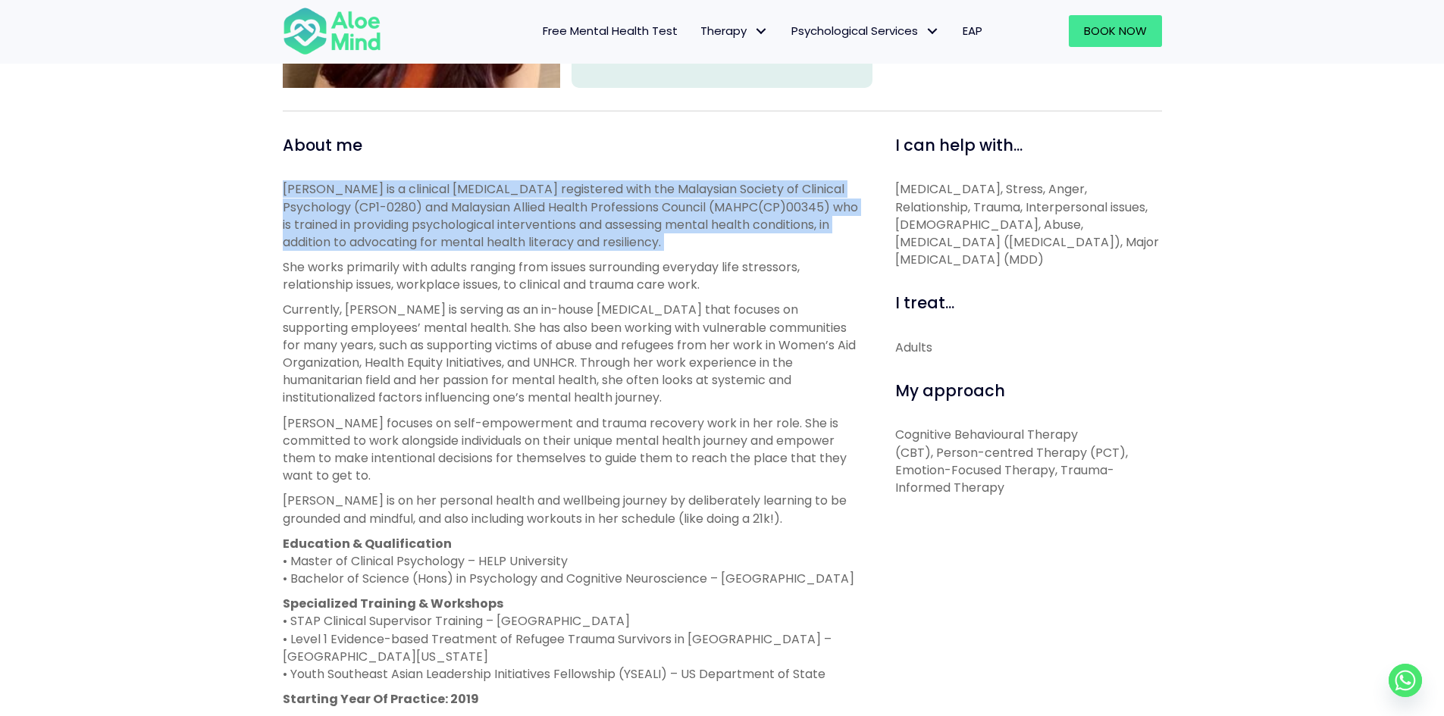
click at [362, 200] on p "[PERSON_NAME] is a clinical [MEDICAL_DATA] registered with the Malaysian Societ…" at bounding box center [572, 215] width 578 height 70
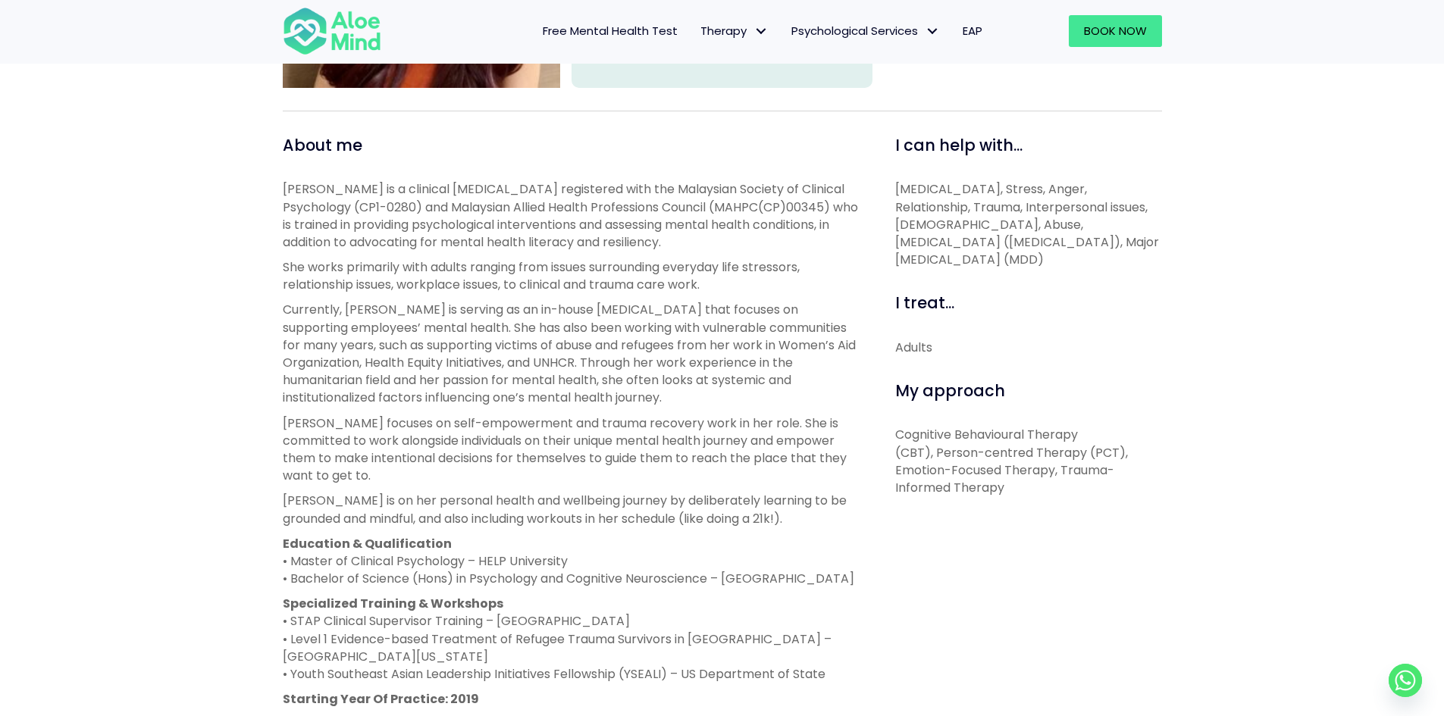
click at [362, 200] on p "[PERSON_NAME] is a clinical [MEDICAL_DATA] registered with the Malaysian Societ…" at bounding box center [572, 215] width 578 height 70
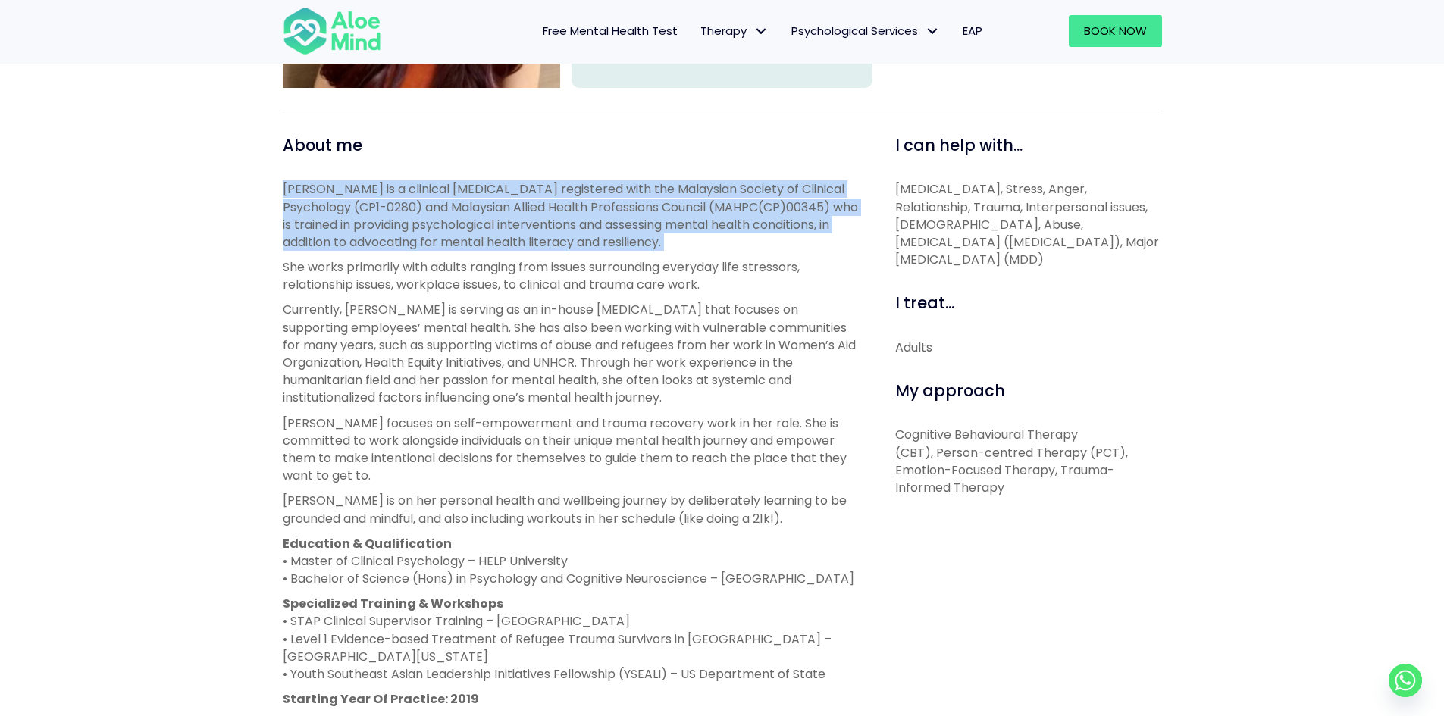
click at [362, 200] on p "[PERSON_NAME] is a clinical [MEDICAL_DATA] registered with the Malaysian Societ…" at bounding box center [572, 215] width 578 height 70
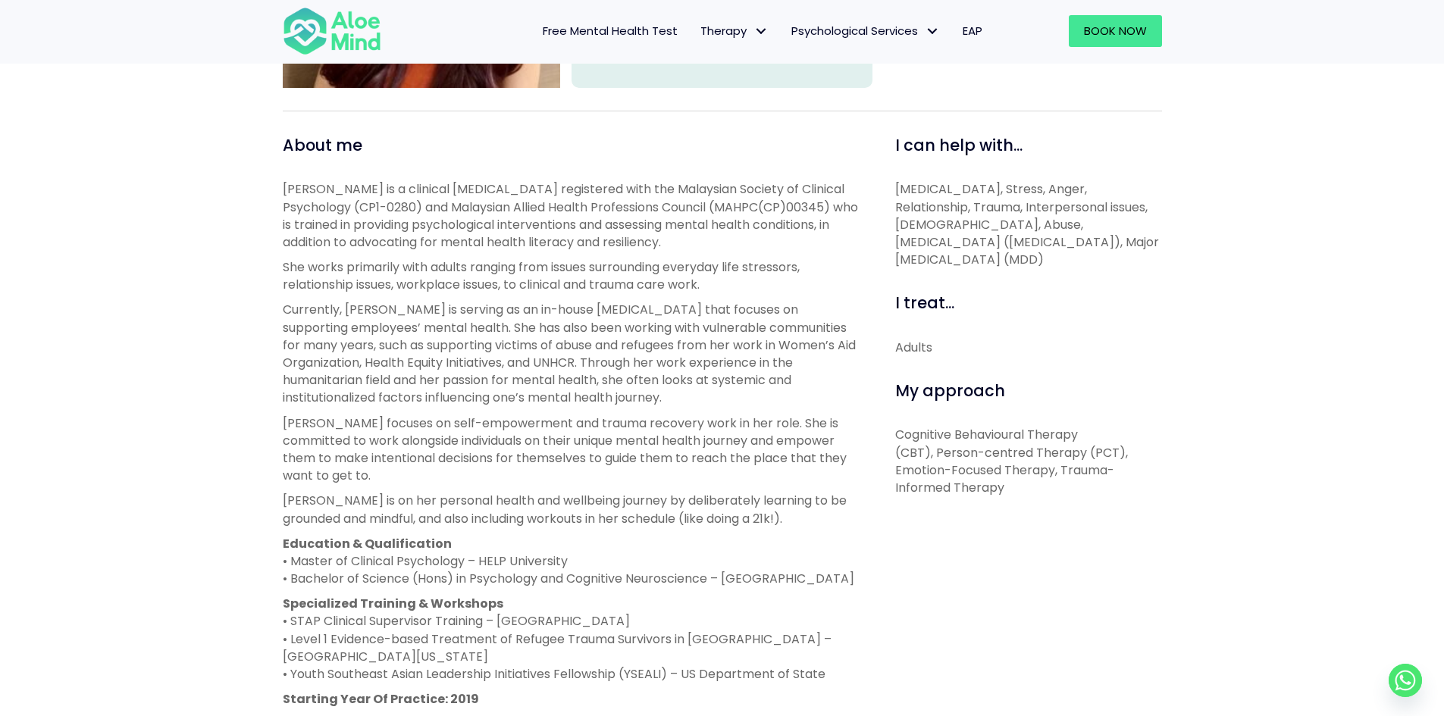
click at [374, 224] on p "[PERSON_NAME] is a clinical [MEDICAL_DATA] registered with the Malaysian Societ…" at bounding box center [572, 215] width 578 height 70
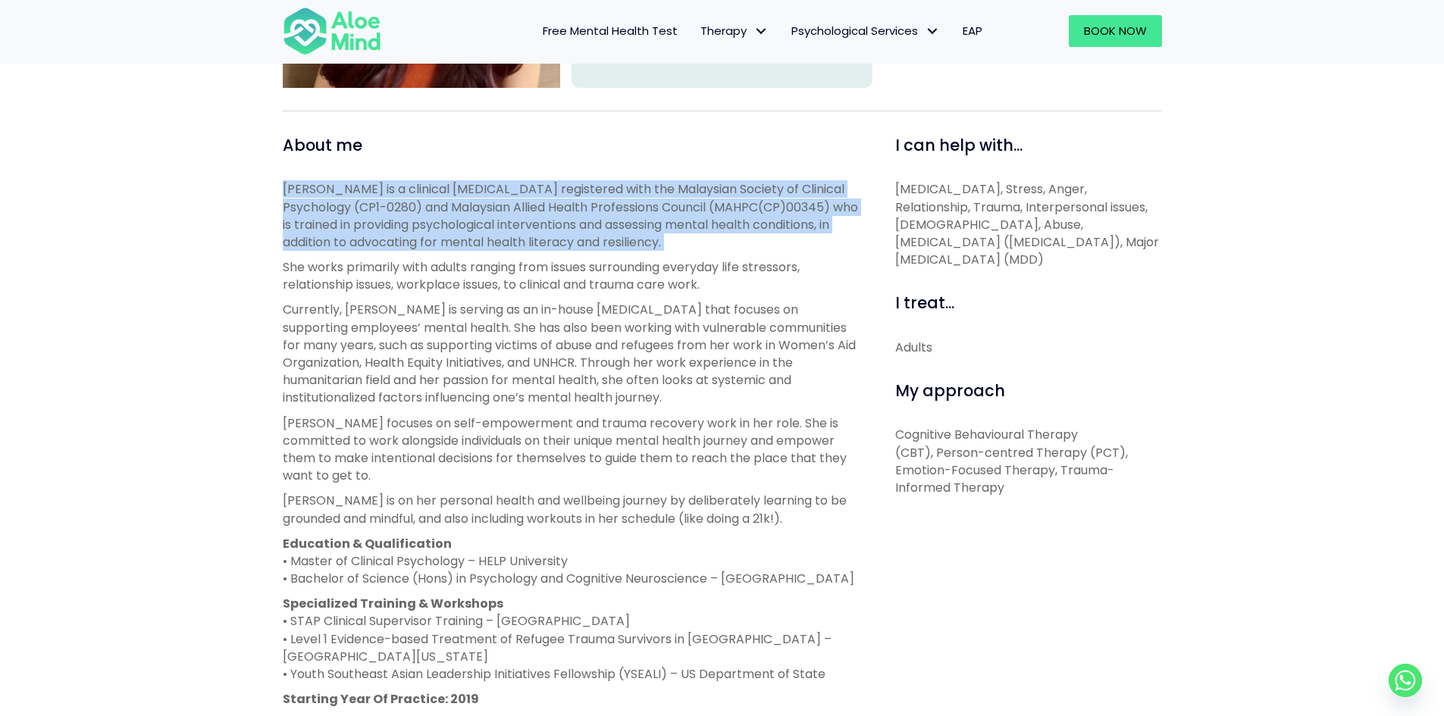
click at [374, 224] on p "[PERSON_NAME] is a clinical [MEDICAL_DATA] registered with the Malaysian Societ…" at bounding box center [572, 215] width 578 height 70
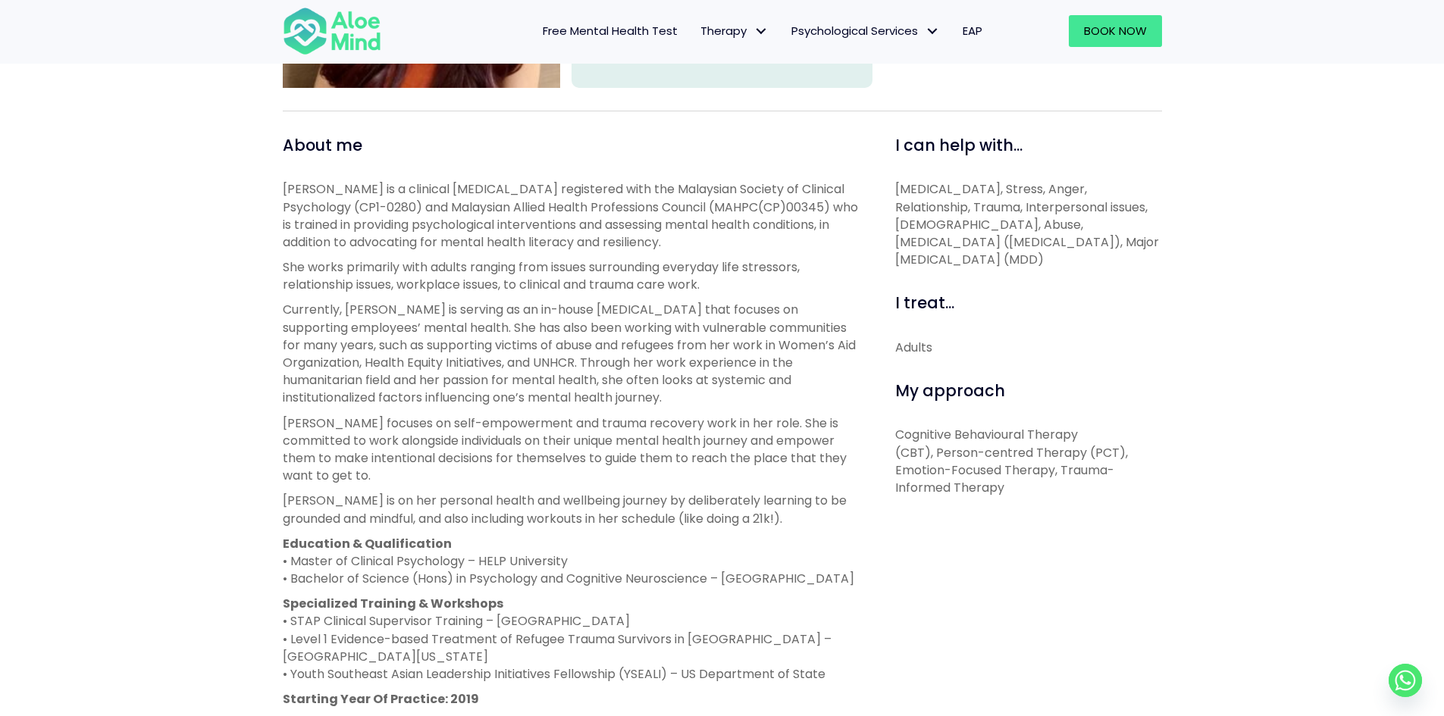
click at [401, 288] on p "She works primarily with adults ranging from issues surrounding everyday life s…" at bounding box center [572, 275] width 578 height 35
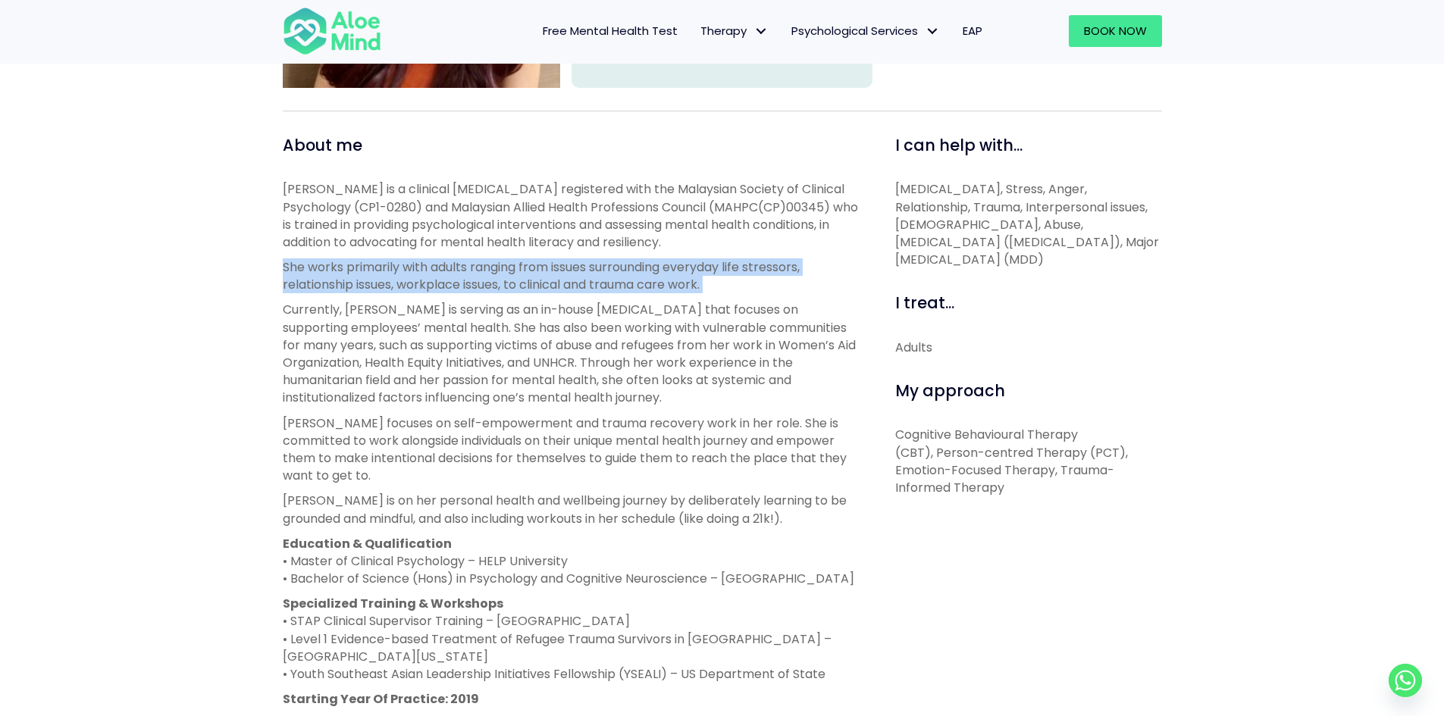
click at [401, 288] on p "She works primarily with adults ranging from issues surrounding everyday life s…" at bounding box center [572, 275] width 578 height 35
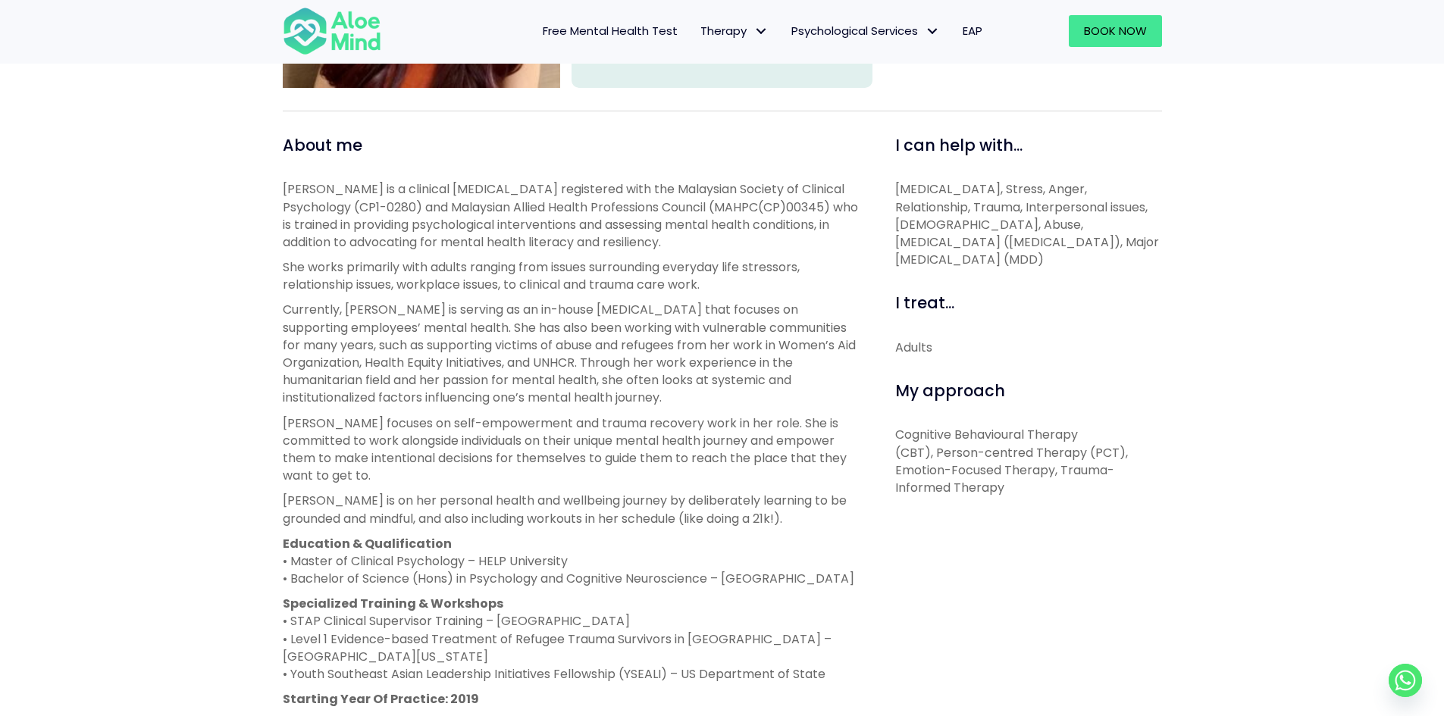
click at [399, 280] on p "She works primarily with adults ranging from issues surrounding everyday life s…" at bounding box center [572, 275] width 578 height 35
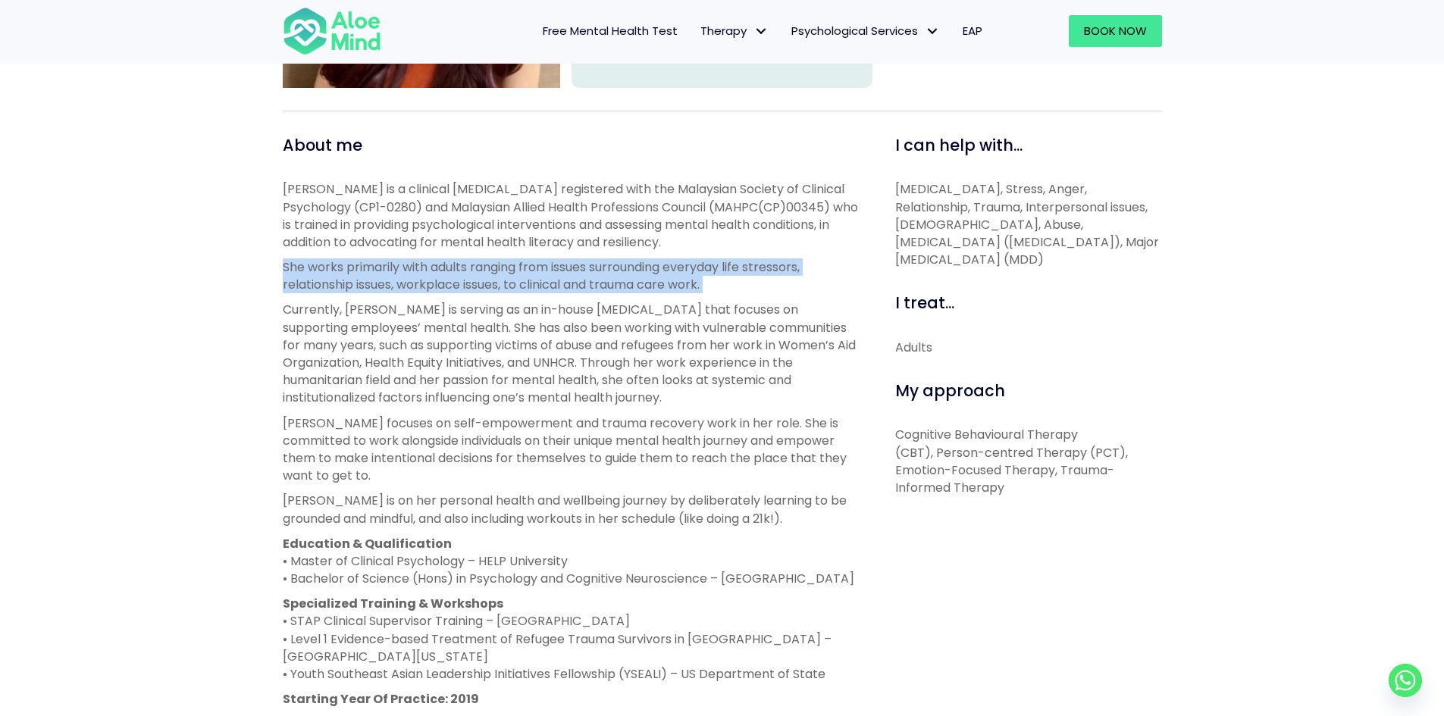
click at [399, 280] on p "She works primarily with adults ranging from issues surrounding everyday life s…" at bounding box center [572, 275] width 578 height 35
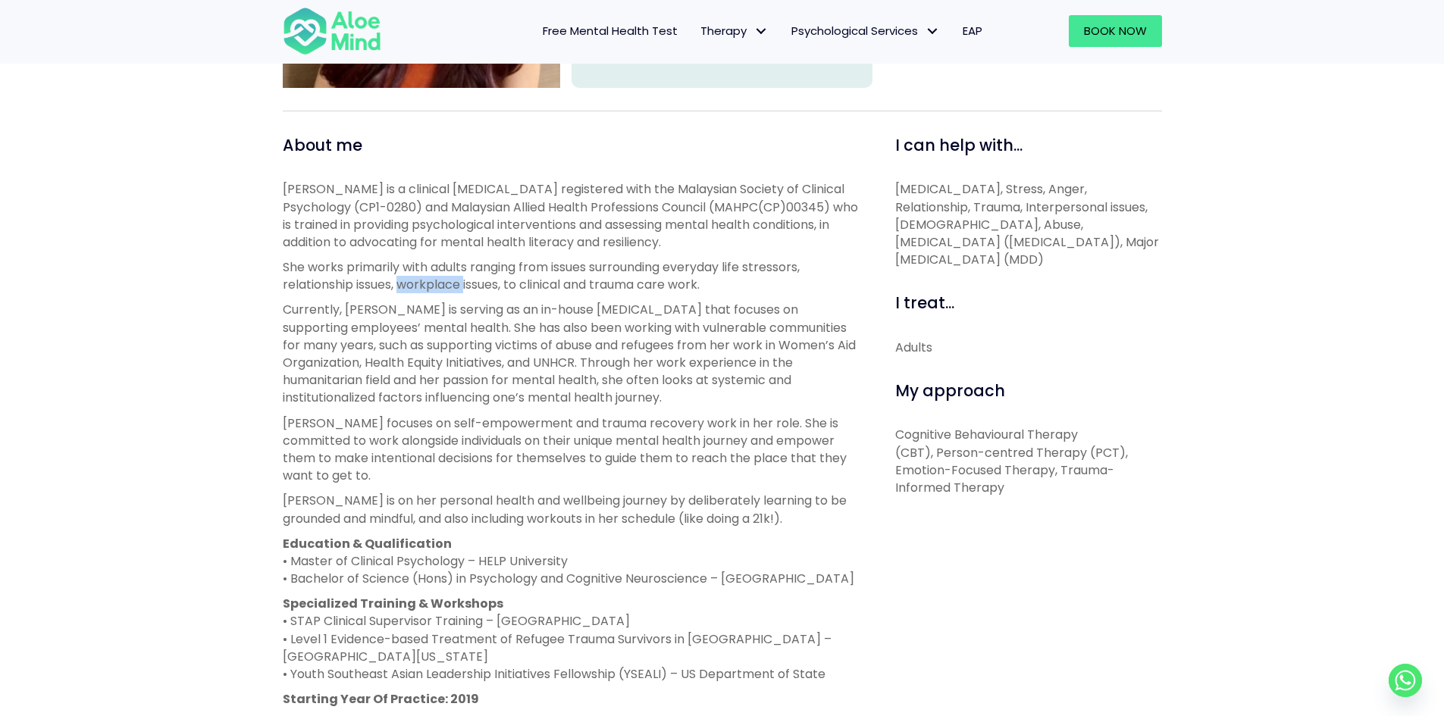
click at [399, 280] on p "She works primarily with adults ranging from issues surrounding everyday life s…" at bounding box center [572, 275] width 578 height 35
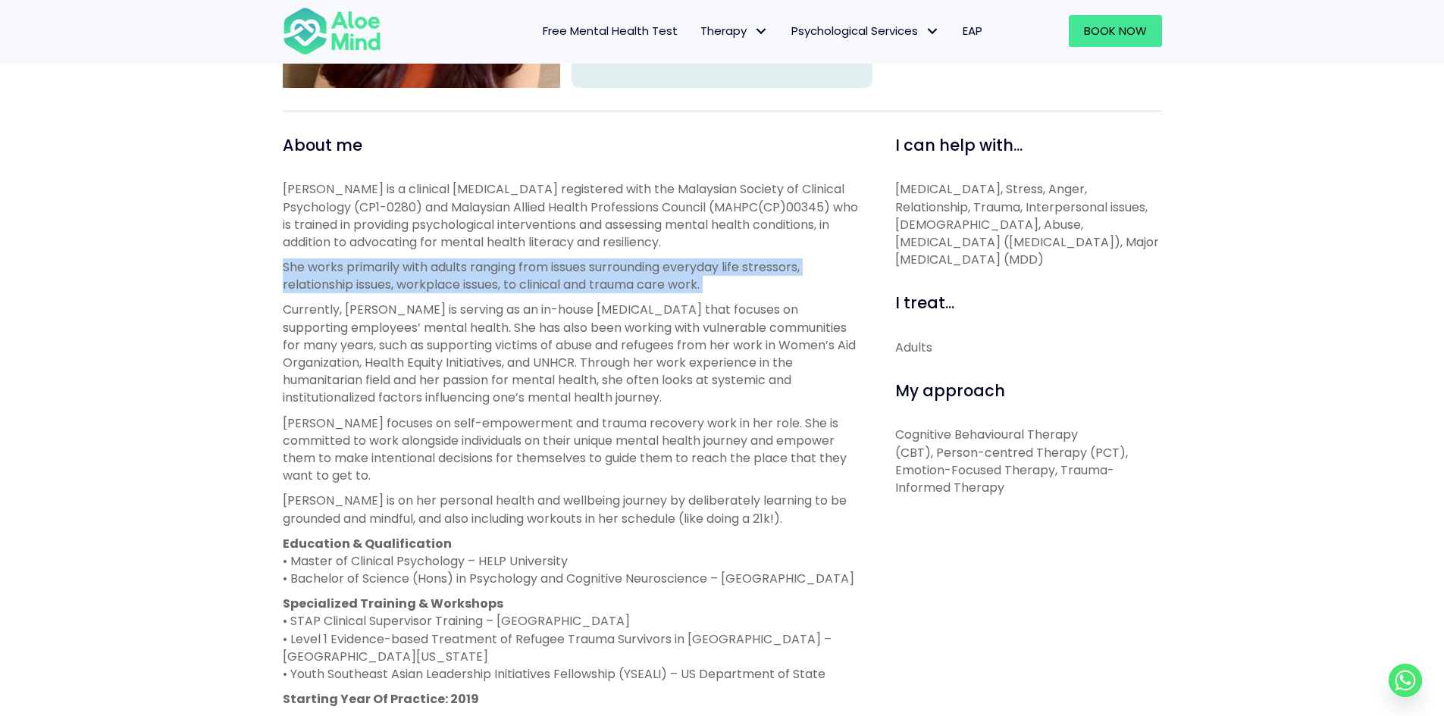
click at [399, 280] on p "She works primarily with adults ranging from issues surrounding everyday life s…" at bounding box center [572, 275] width 578 height 35
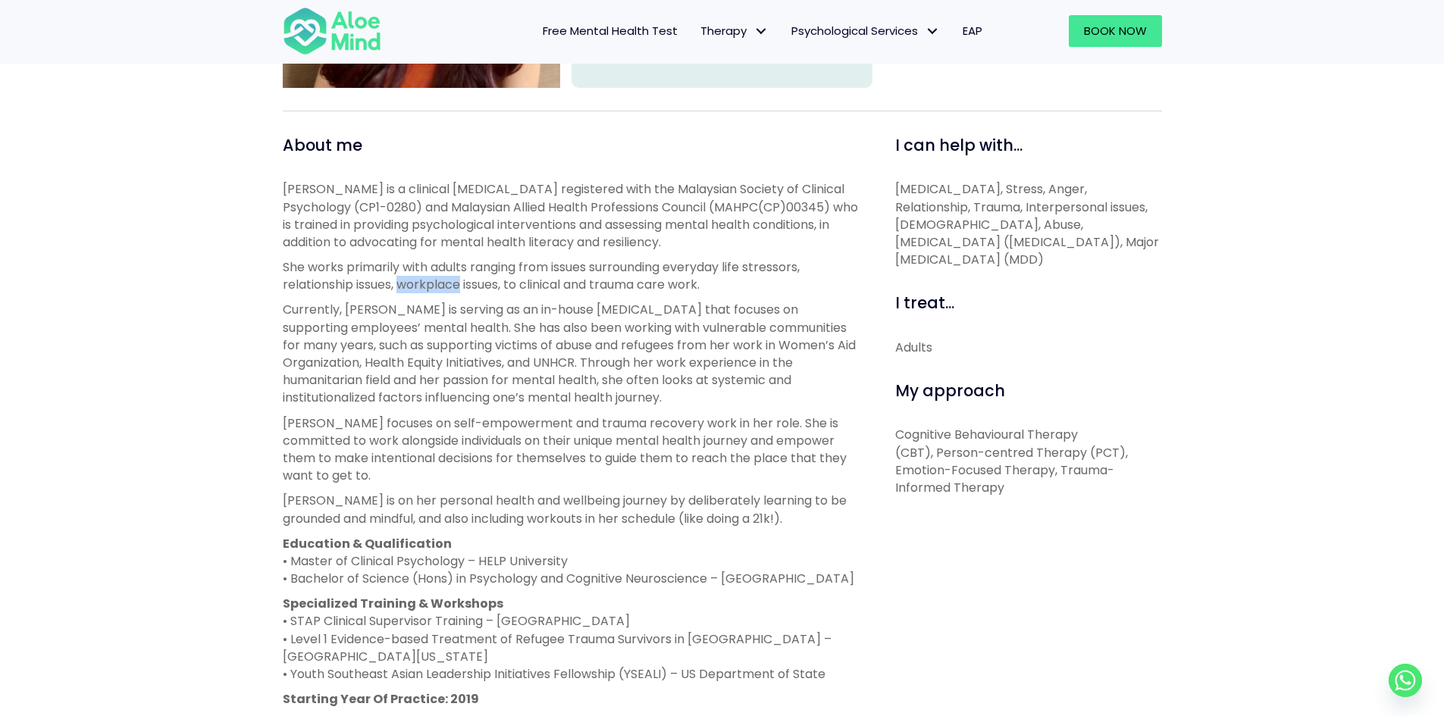
click at [399, 280] on p "She works primarily with adults ranging from issues surrounding everyday life s…" at bounding box center [572, 275] width 578 height 35
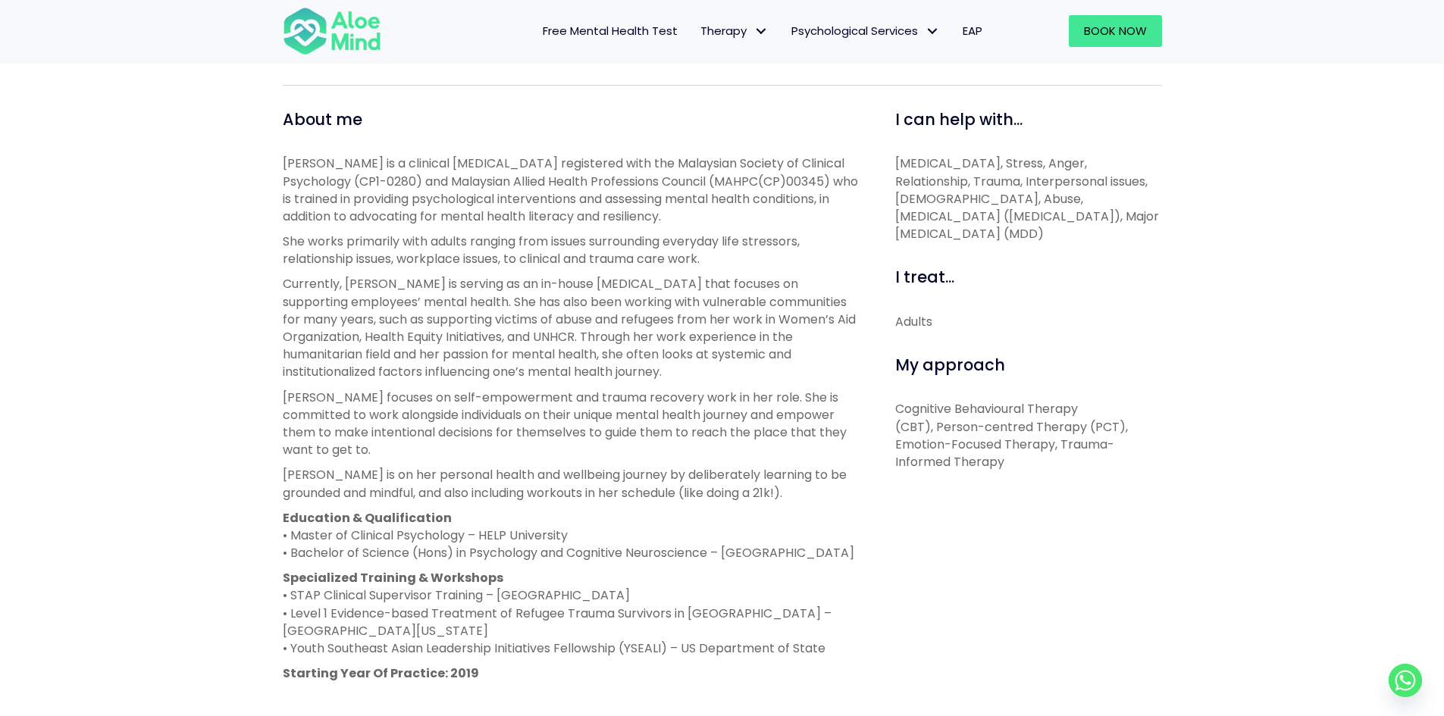
scroll to position [512, 0]
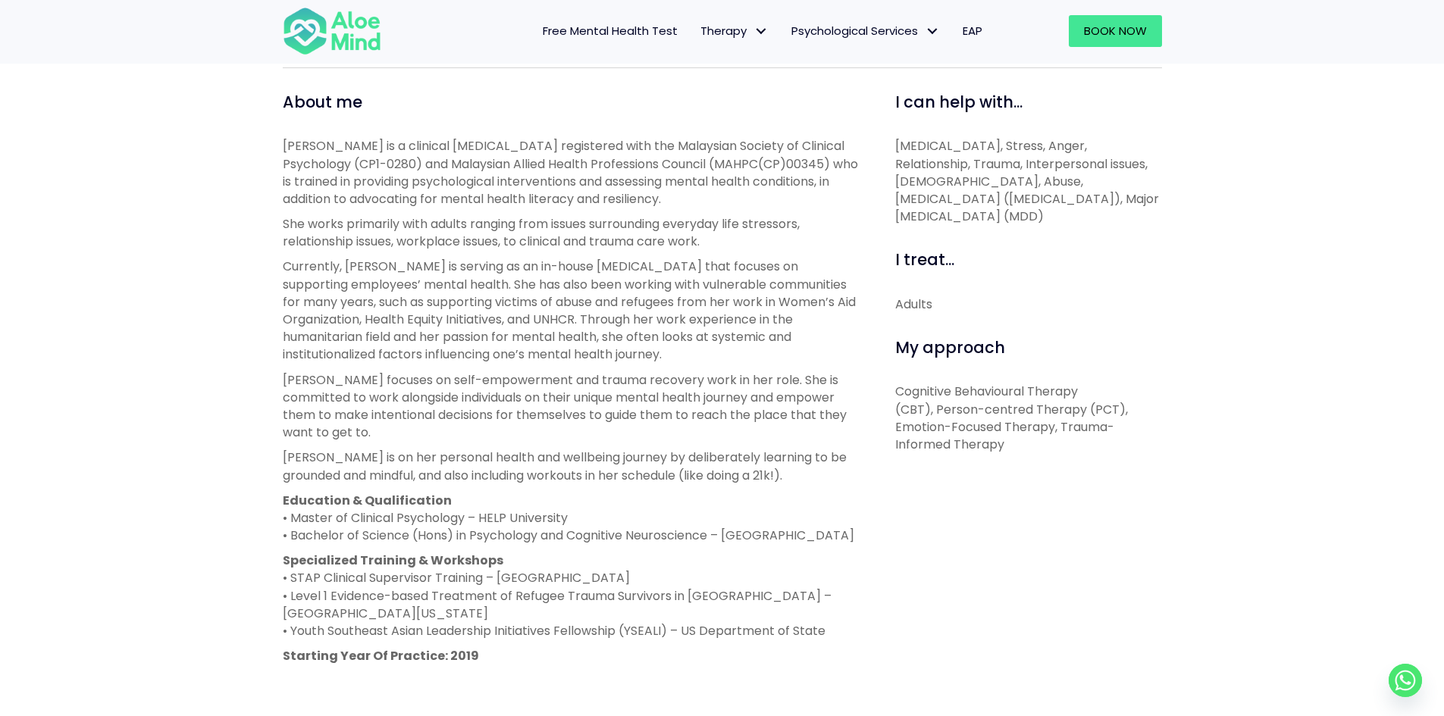
click at [399, 280] on p "Currently, [PERSON_NAME] is serving as an in-house [MEDICAL_DATA] that focuses …" at bounding box center [572, 310] width 578 height 105
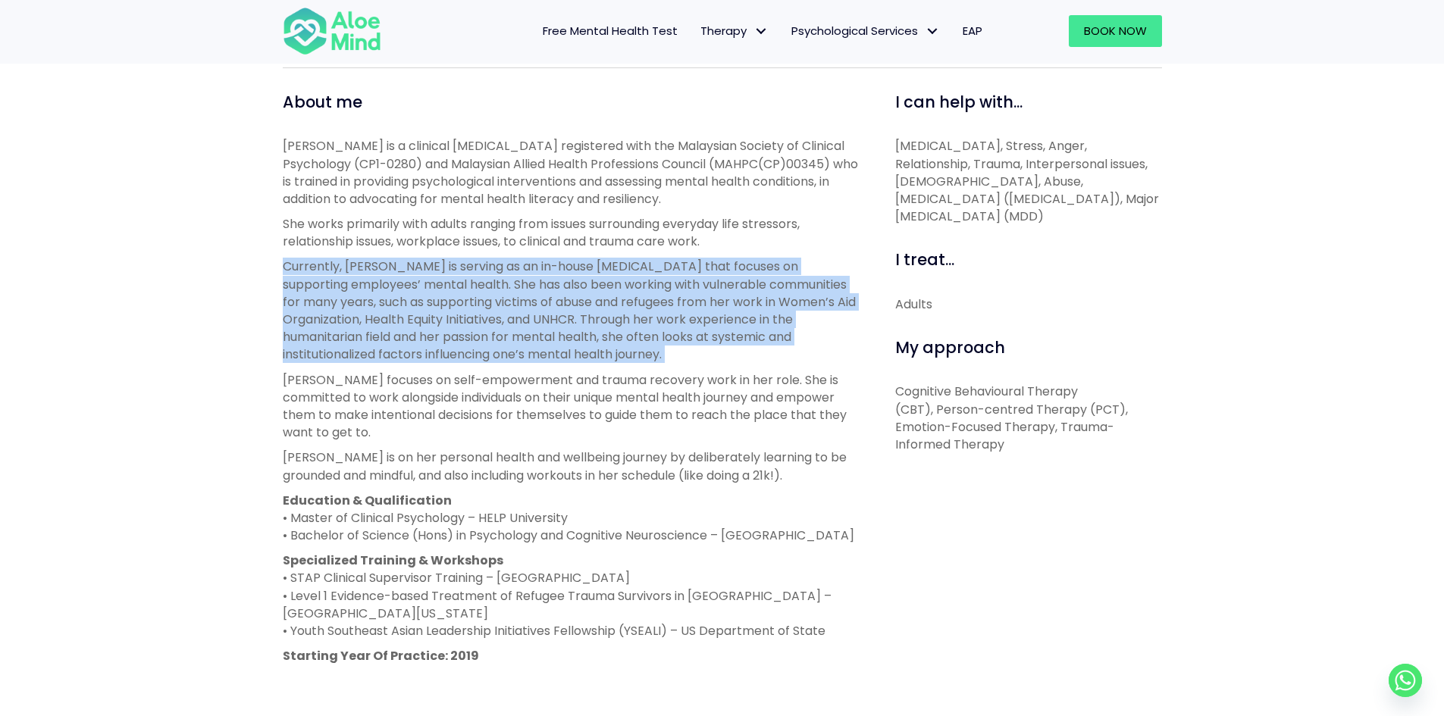
click at [399, 280] on p "Currently, [PERSON_NAME] is serving as an in-house [MEDICAL_DATA] that focuses …" at bounding box center [572, 310] width 578 height 105
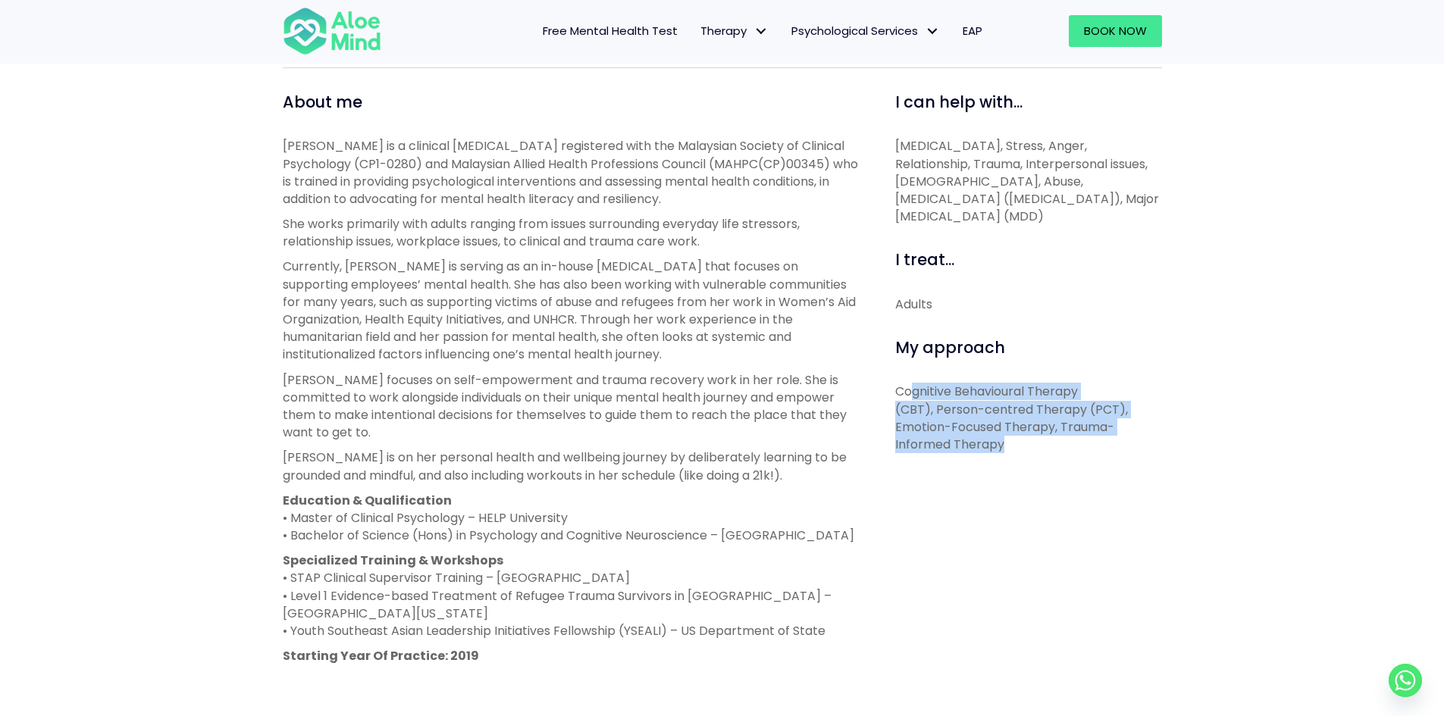
drag, startPoint x: 967, startPoint y: 428, endPoint x: 1089, endPoint y: 492, distance: 138.0
click at [1089, 492] on div "I can help with... [MEDICAL_DATA], Stress, Anger, Relationship, Trauma, Interpe…" at bounding box center [1022, 485] width 301 height 789
drag, startPoint x: 919, startPoint y: 395, endPoint x: 878, endPoint y: 382, distance: 43.6
click at [878, 382] on div "I can help with... [MEDICAL_DATA], Stress, Anger, Relationship, Trauma, Interpe…" at bounding box center [1022, 485] width 301 height 789
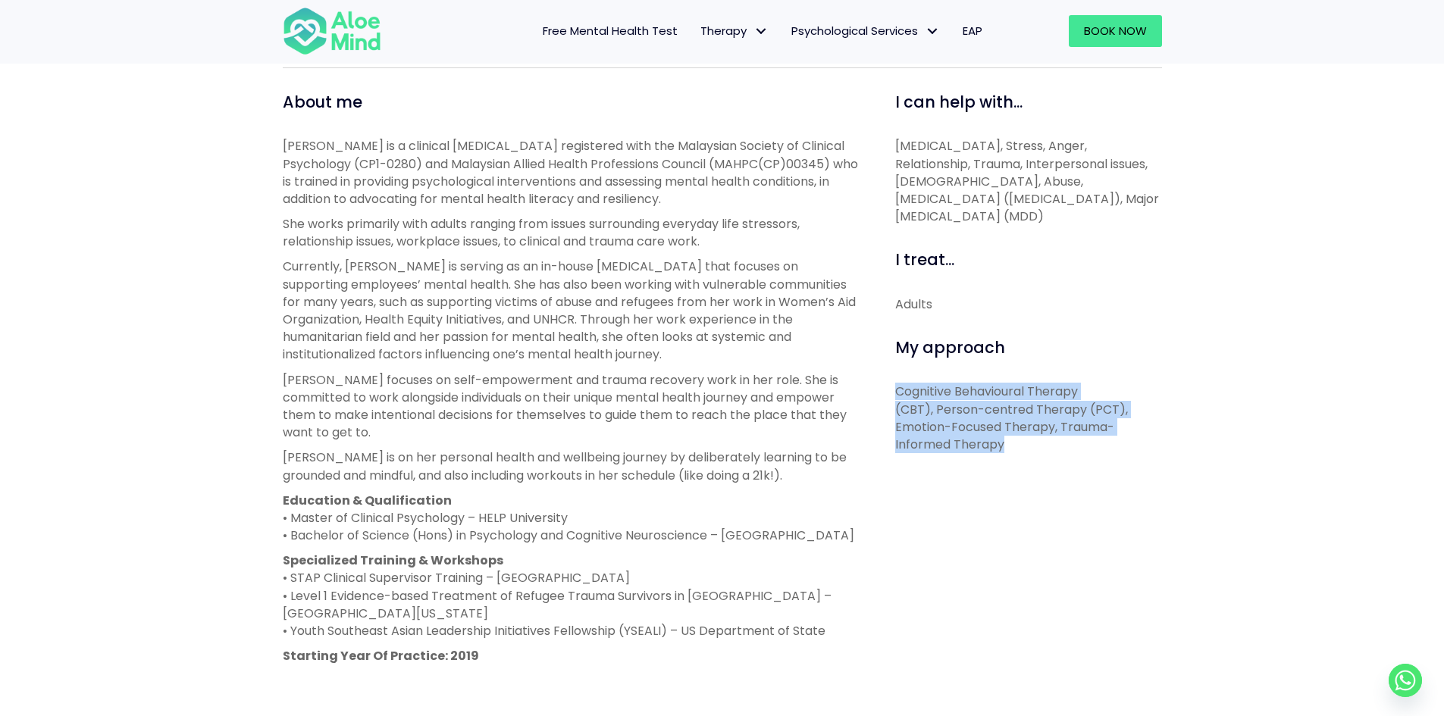
click at [878, 382] on div "I can help with... [MEDICAL_DATA], Stress, Anger, Relationship, Trauma, Interpe…" at bounding box center [1022, 485] width 301 height 789
drag, startPoint x: 878, startPoint y: 382, endPoint x: 1051, endPoint y: 444, distance: 183.7
click at [1051, 444] on div "I can help with... [MEDICAL_DATA], Stress, Anger, Relationship, Trauma, Interpe…" at bounding box center [1022, 485] width 301 height 789
click at [1051, 444] on p "Cognitive Behavioural Therapy (CBT), Person-centred Therapy (PCT), Emotion-Focu…" at bounding box center [1028, 418] width 267 height 70
drag, startPoint x: 1051, startPoint y: 444, endPoint x: 894, endPoint y: 387, distance: 166.9
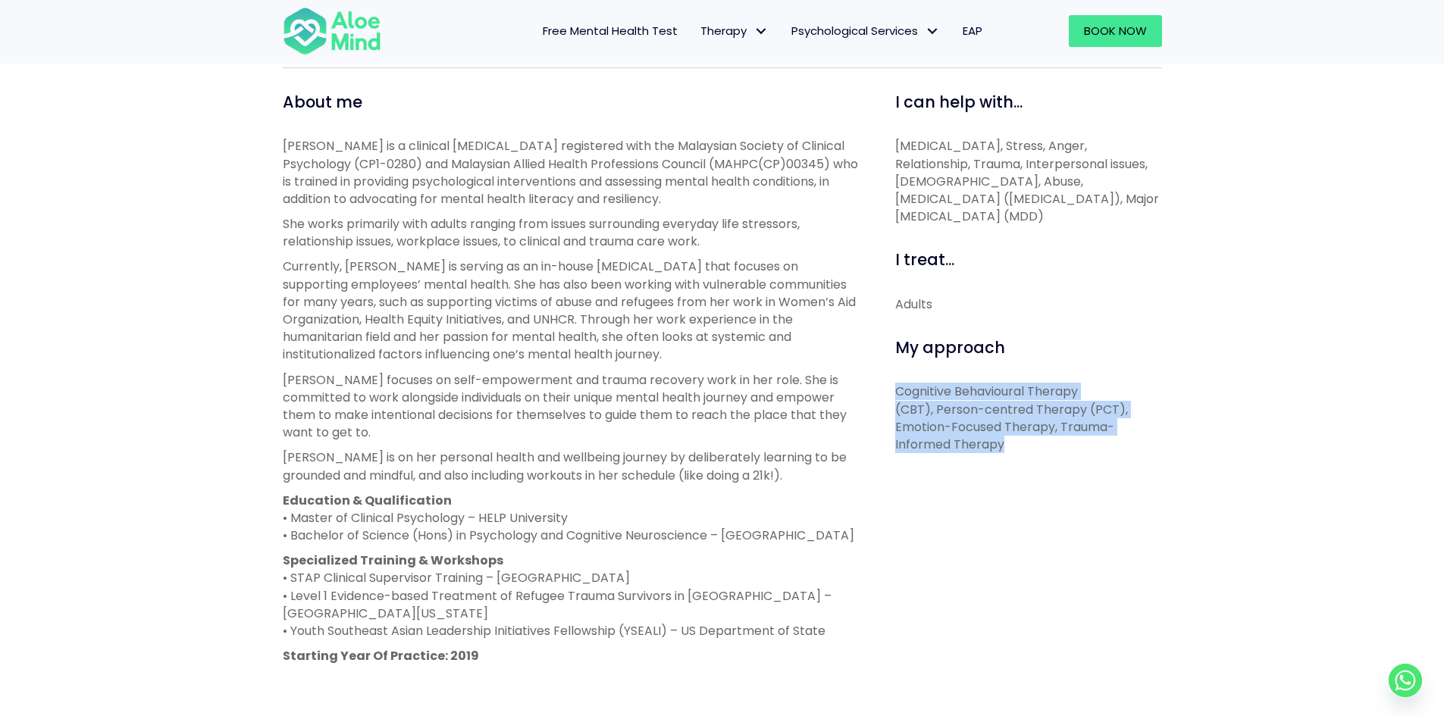
click at [894, 387] on div "I can help with... [MEDICAL_DATA], Stress, Anger, Relationship, Trauma, Interpe…" at bounding box center [1022, 485] width 301 height 789
drag, startPoint x: 894, startPoint y: 387, endPoint x: 1039, endPoint y: 478, distance: 170.6
click at [1039, 478] on div "I can help with... [MEDICAL_DATA], Stress, Anger, Relationship, Trauma, Interpe…" at bounding box center [1022, 485] width 301 height 789
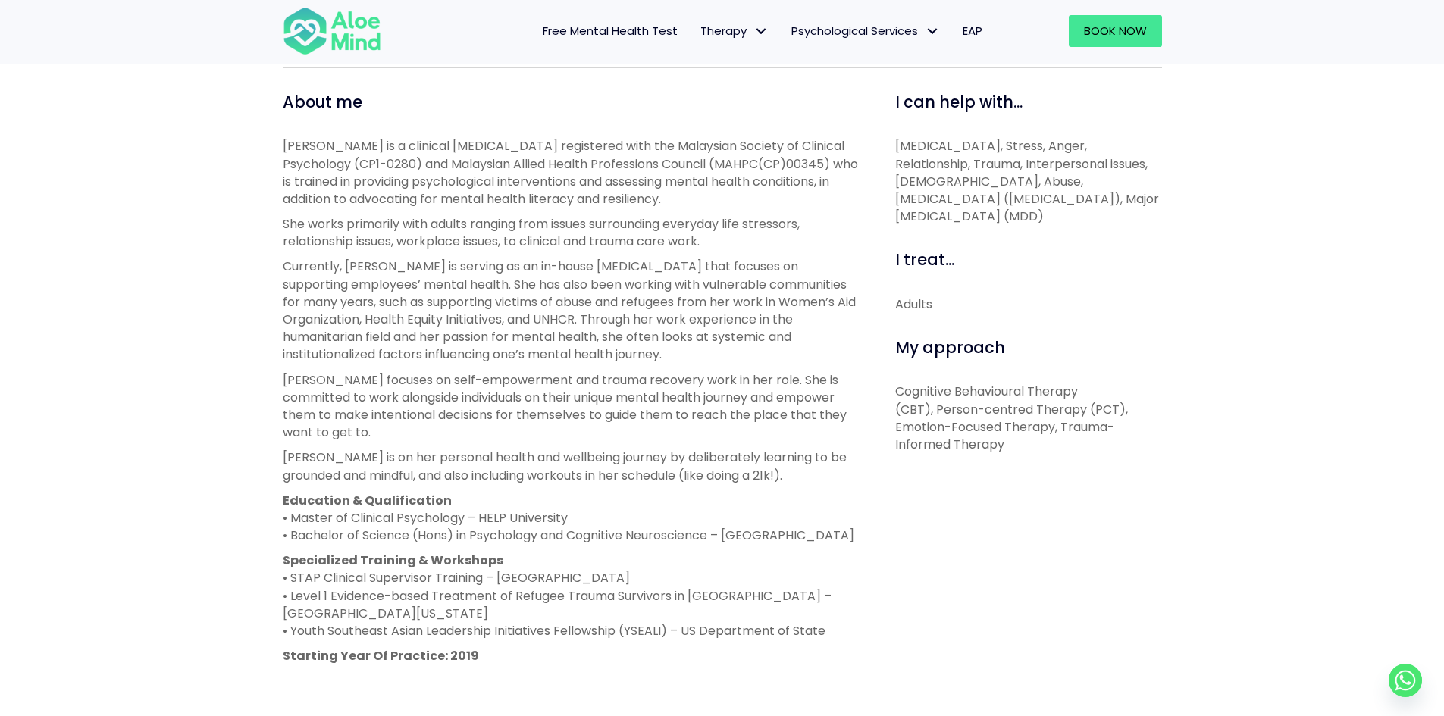
drag, startPoint x: 842, startPoint y: 635, endPoint x: 738, endPoint y: 548, distance: 135.6
click at [738, 548] on div "[PERSON_NAME] is a clinical [MEDICAL_DATA] registered with the Malaysian Societ…" at bounding box center [572, 413] width 578 height 553
drag, startPoint x: 738, startPoint y: 548, endPoint x: 822, endPoint y: 626, distance: 114.2
click at [822, 626] on div "[PERSON_NAME] is a clinical [MEDICAL_DATA] registered with the Malaysian Societ…" at bounding box center [572, 413] width 578 height 553
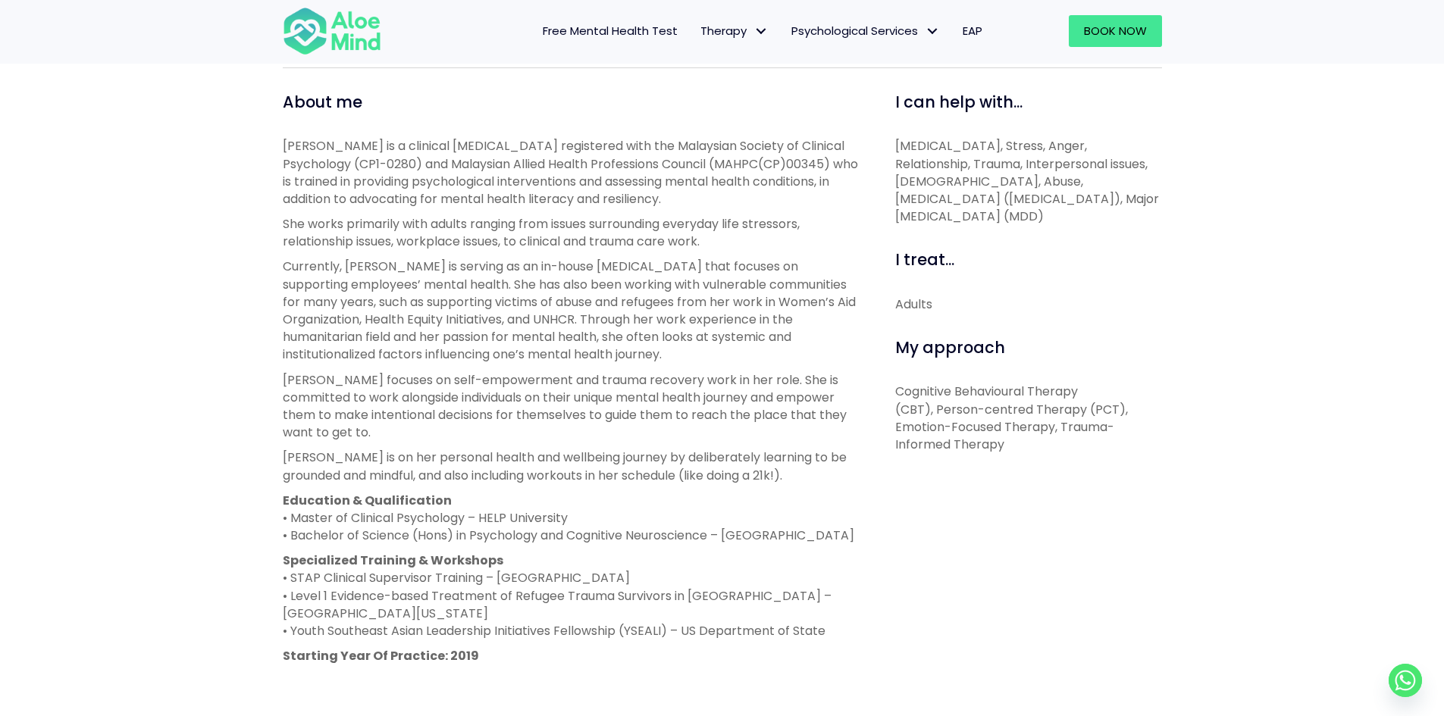
click at [822, 626] on p "Specialized Training & Workshops • STAP Clinical Supervisor Training – [GEOGRAP…" at bounding box center [572, 596] width 578 height 88
drag, startPoint x: 822, startPoint y: 626, endPoint x: 775, endPoint y: 569, distance: 74.3
click at [775, 569] on p "Specialized Training & Workshops • STAP Clinical Supervisor Training – [GEOGRAP…" at bounding box center [572, 596] width 578 height 88
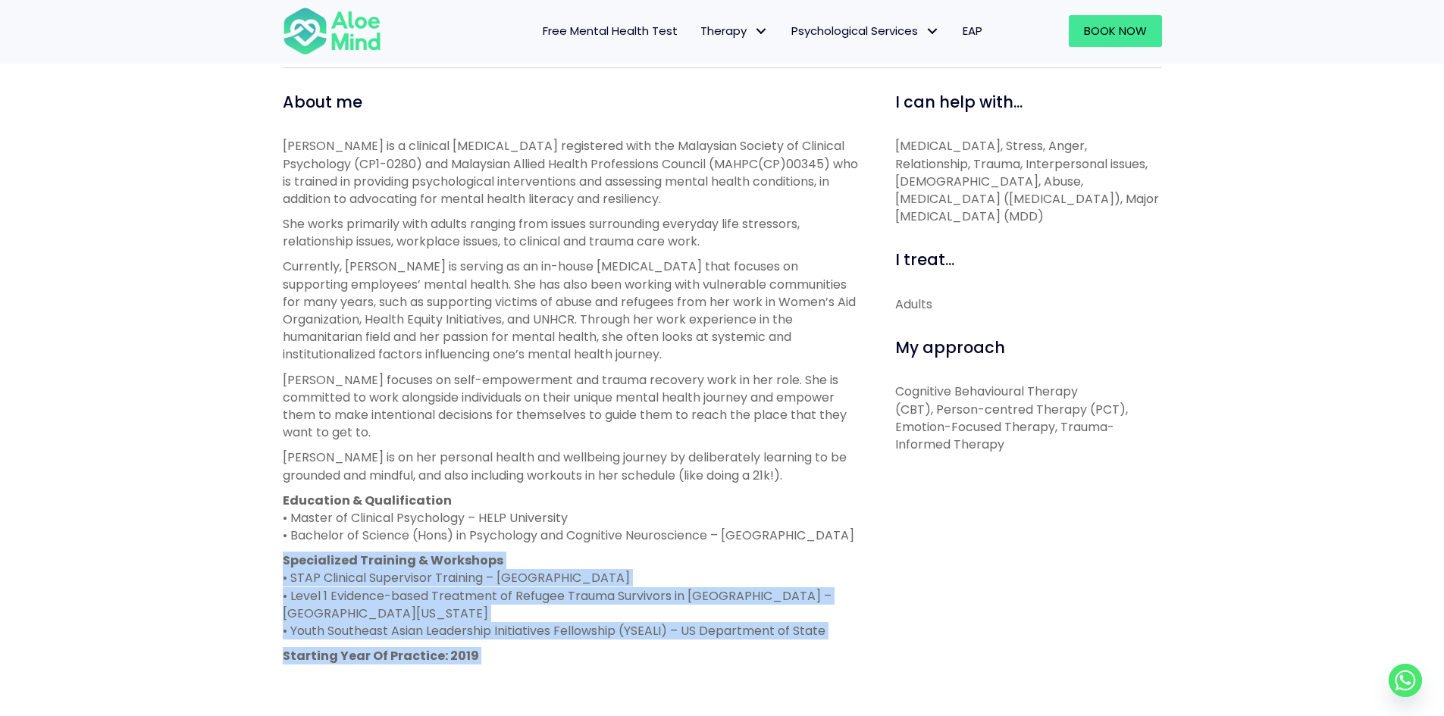
drag, startPoint x: 775, startPoint y: 569, endPoint x: 862, endPoint y: 647, distance: 117.0
click at [862, 647] on div "About me [PERSON_NAME] is a clinical [MEDICAL_DATA] registered with the Malaysi…" at bounding box center [571, 485] width 601 height 789
drag, startPoint x: 854, startPoint y: 631, endPoint x: 784, endPoint y: 539, distance: 115.2
click at [784, 539] on div "[PERSON_NAME] is a clinical [MEDICAL_DATA] registered with the Malaysian Societ…" at bounding box center [572, 413] width 578 height 553
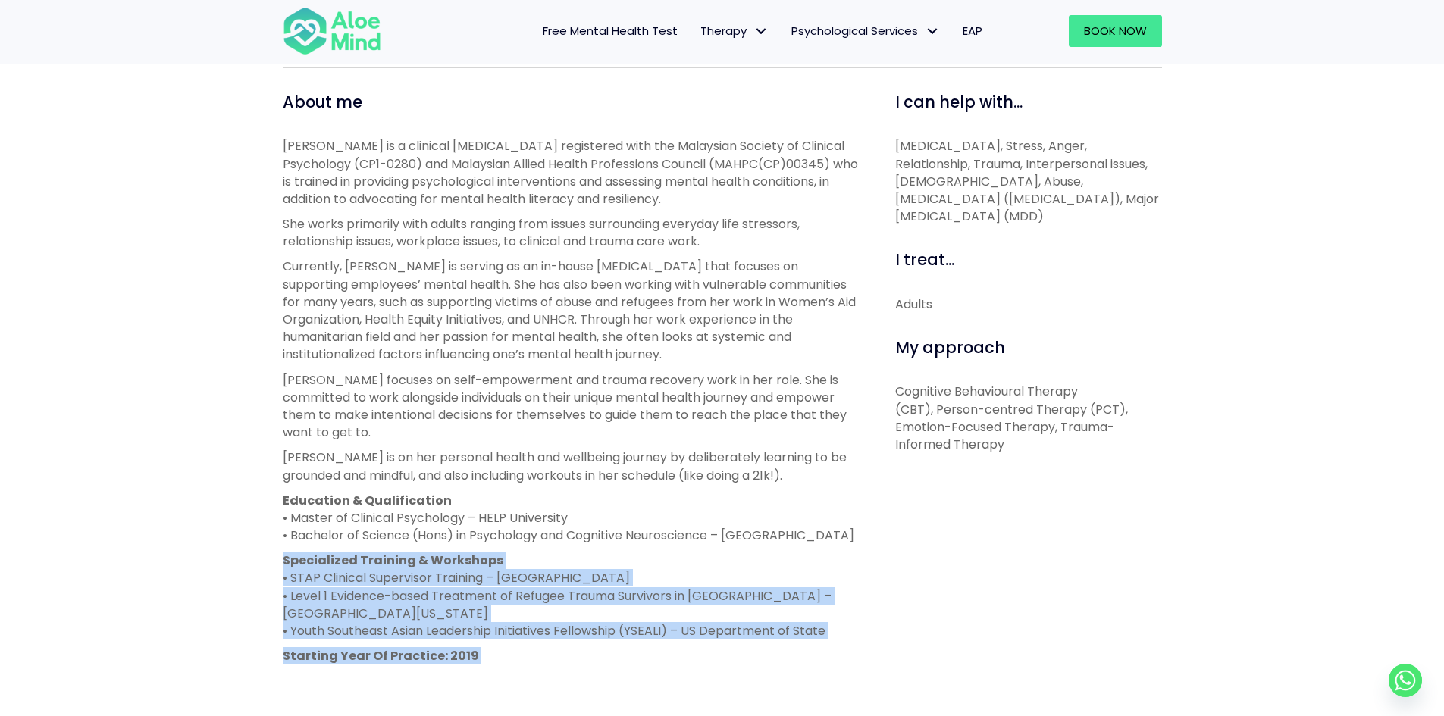
click at [785, 541] on p "Education & Qualification • Master of Clinical Psychology – HELP University • B…" at bounding box center [572, 518] width 578 height 53
click at [851, 595] on p "Specialized Training & Workshops • STAP Clinical Supervisor Training – [GEOGRAP…" at bounding box center [572, 596] width 578 height 88
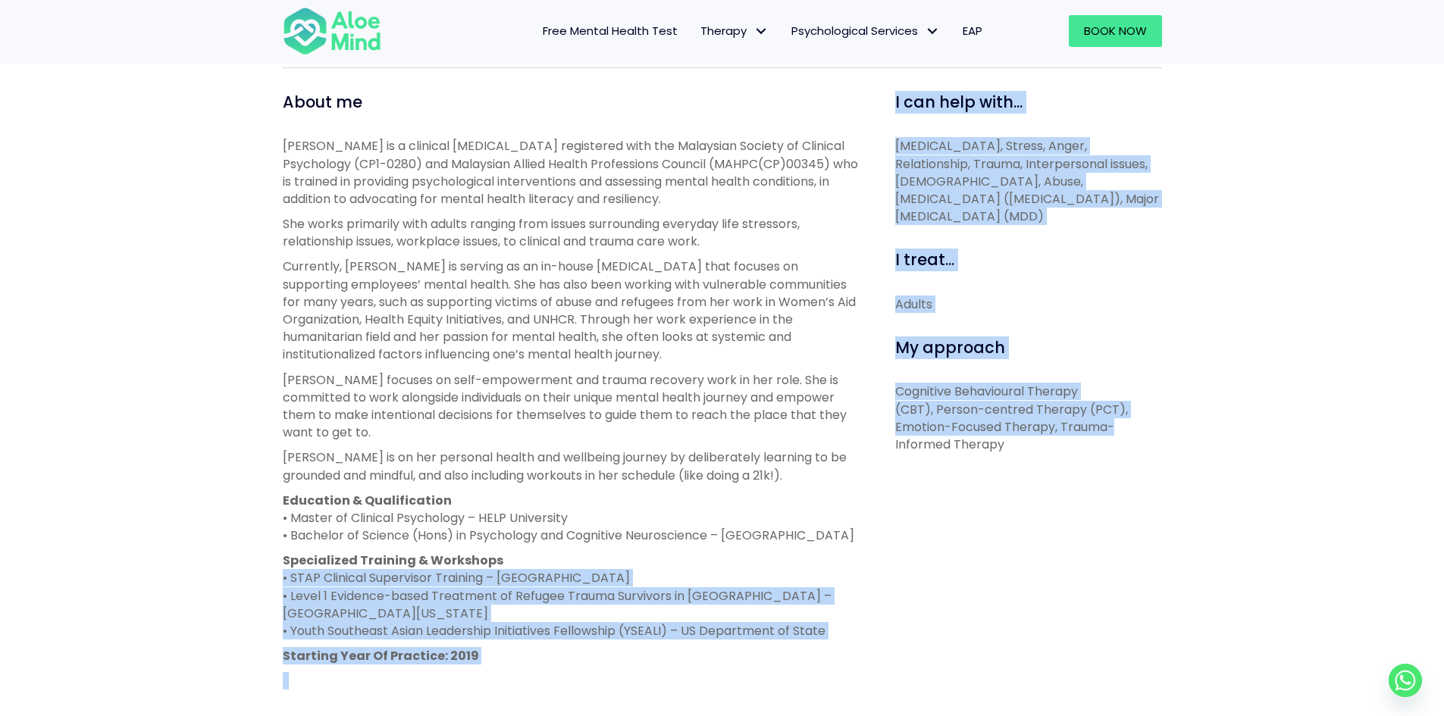
drag, startPoint x: 831, startPoint y: 573, endPoint x: 887, endPoint y: 629, distance: 79.3
click at [887, 629] on div "About me [PERSON_NAME] is a clinical [MEDICAL_DATA] registered with the Malaysi…" at bounding box center [722, 485] width 902 height 789
click at [887, 629] on div "I can help with... [MEDICAL_DATA], Stress, Anger, Relationship, Trauma, Interpe…" at bounding box center [1022, 485] width 301 height 789
drag, startPoint x: 880, startPoint y: 622, endPoint x: 771, endPoint y: 520, distance: 149.1
click at [771, 520] on div "About me [PERSON_NAME] is a clinical [MEDICAL_DATA] registered with the Malaysi…" at bounding box center [722, 485] width 902 height 789
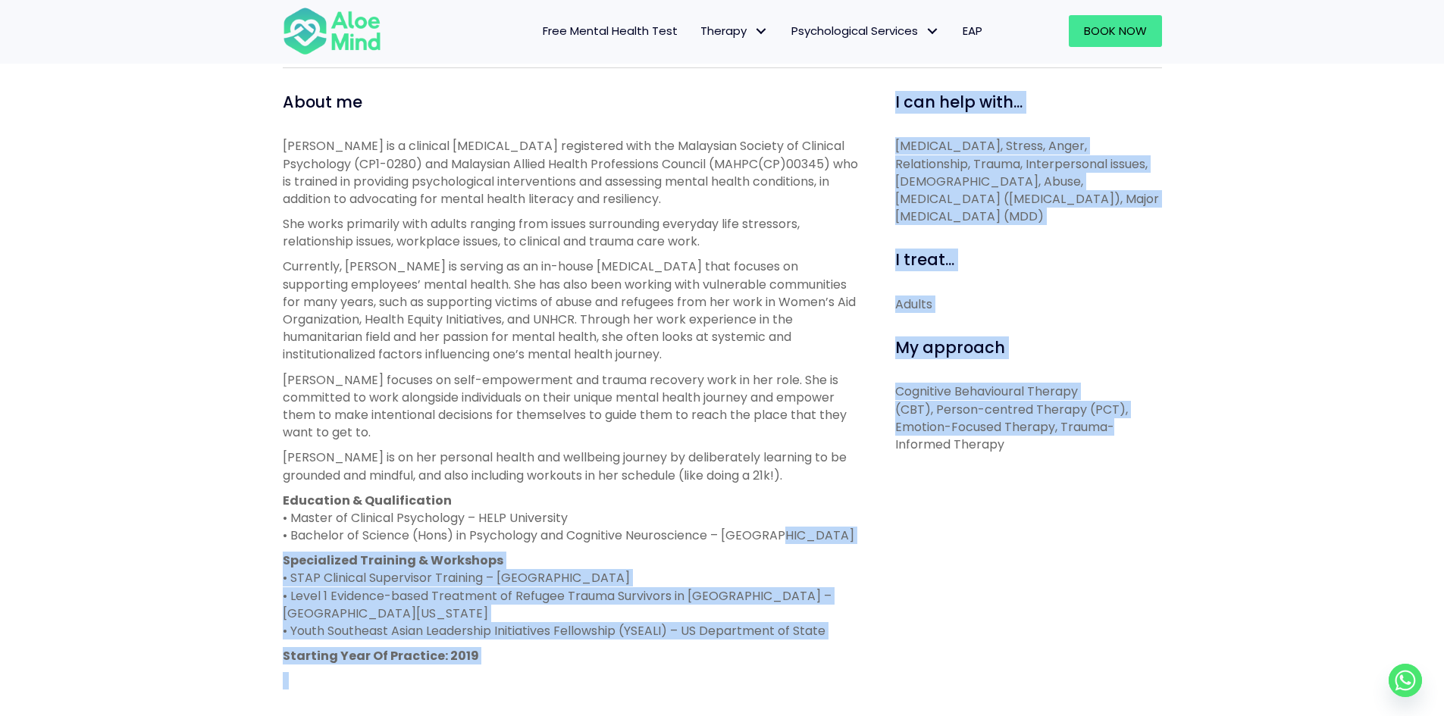
click at [782, 536] on p "Education & Qualification • Master of Clinical Psychology – HELP University • B…" at bounding box center [572, 518] width 578 height 53
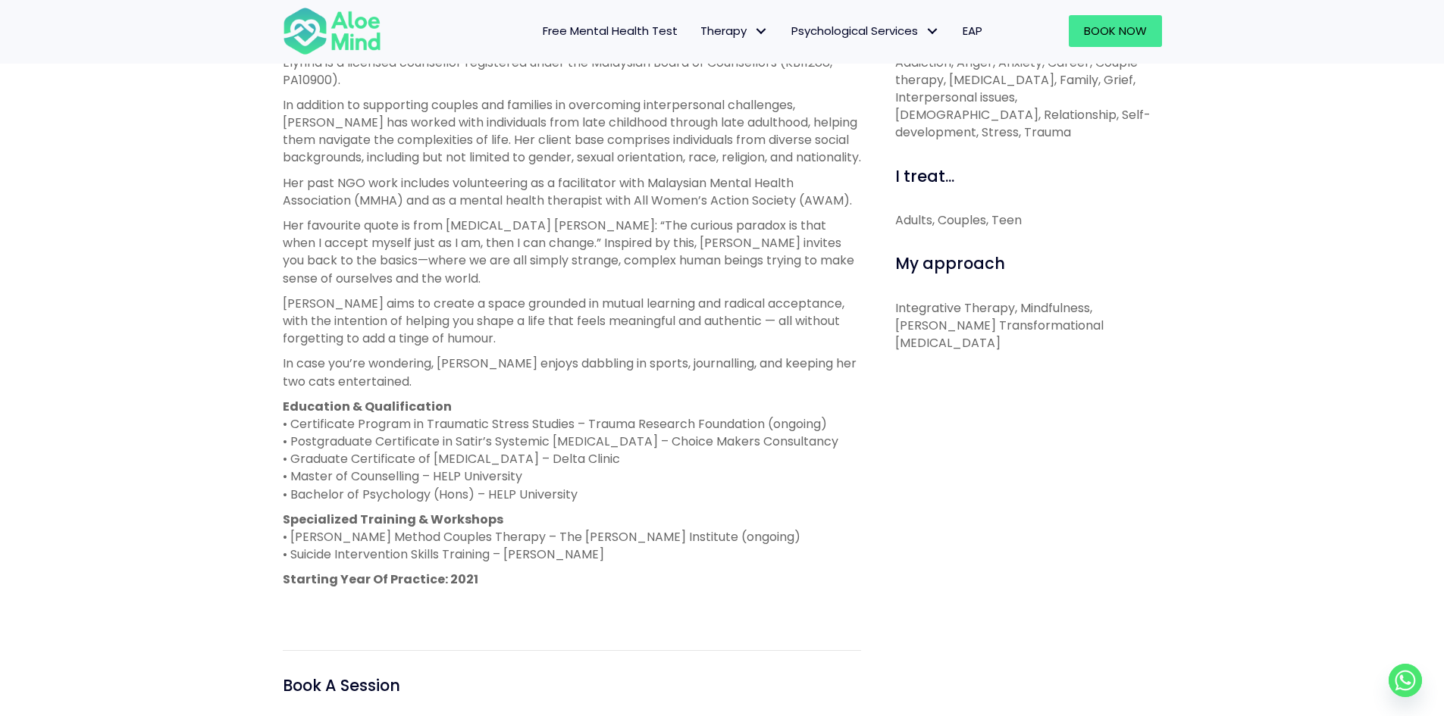
scroll to position [606, 0]
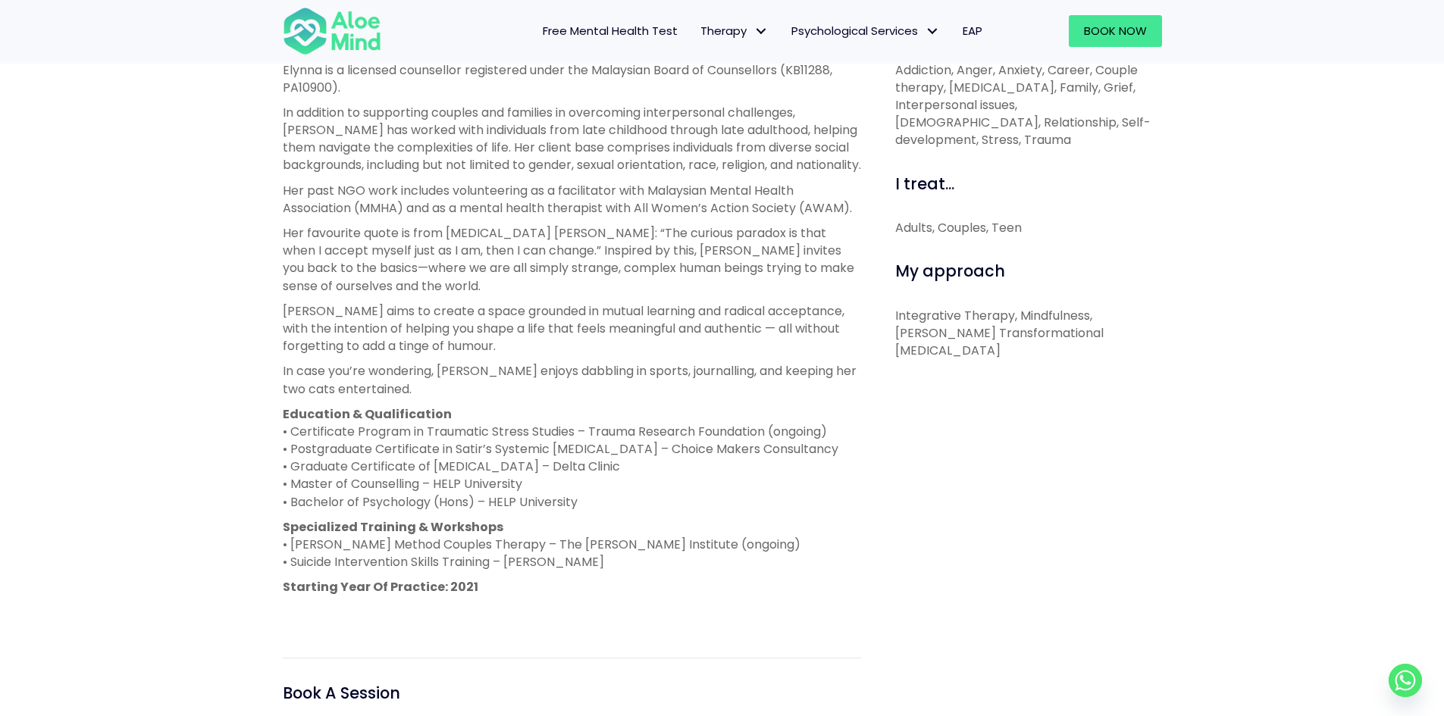
drag, startPoint x: 587, startPoint y: 504, endPoint x: 373, endPoint y: 494, distance: 214.0
click at [373, 494] on p "Education & Qualification • Certificate Program in Traumatic Stress Studies – T…" at bounding box center [572, 458] width 578 height 105
drag, startPoint x: 387, startPoint y: 484, endPoint x: 518, endPoint y: 497, distance: 131.7
click at [518, 497] on p "Education & Qualification • Certificate Program in Traumatic Stress Studies – T…" at bounding box center [572, 458] width 578 height 105
drag, startPoint x: 518, startPoint y: 497, endPoint x: 531, endPoint y: 493, distance: 12.7
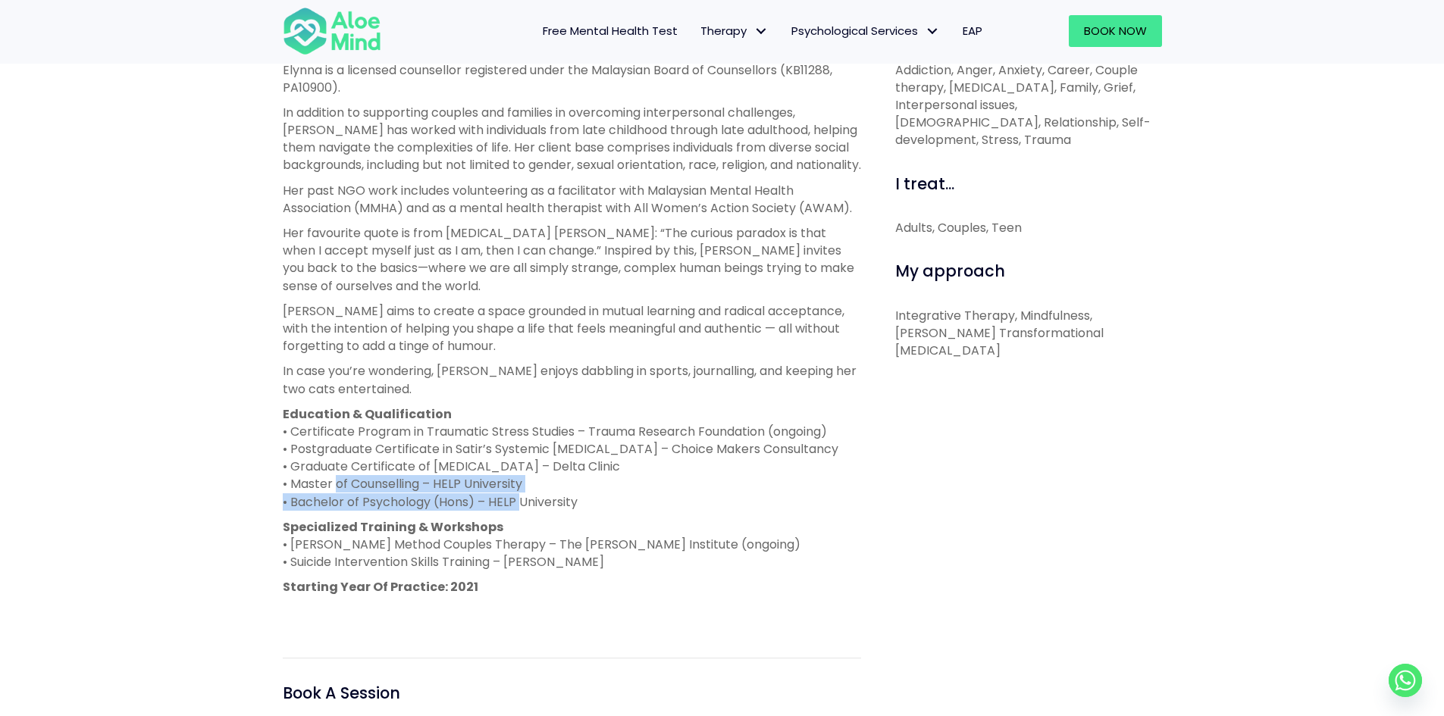
click at [520, 497] on p "Education & Qualification • Certificate Program in Traumatic Stress Studies – T…" at bounding box center [572, 458] width 578 height 105
drag, startPoint x: 594, startPoint y: 500, endPoint x: 296, endPoint y: 436, distance: 304.6
click at [296, 436] on p "Education & Qualification • Certificate Program in Traumatic Stress Studies – T…" at bounding box center [572, 458] width 578 height 105
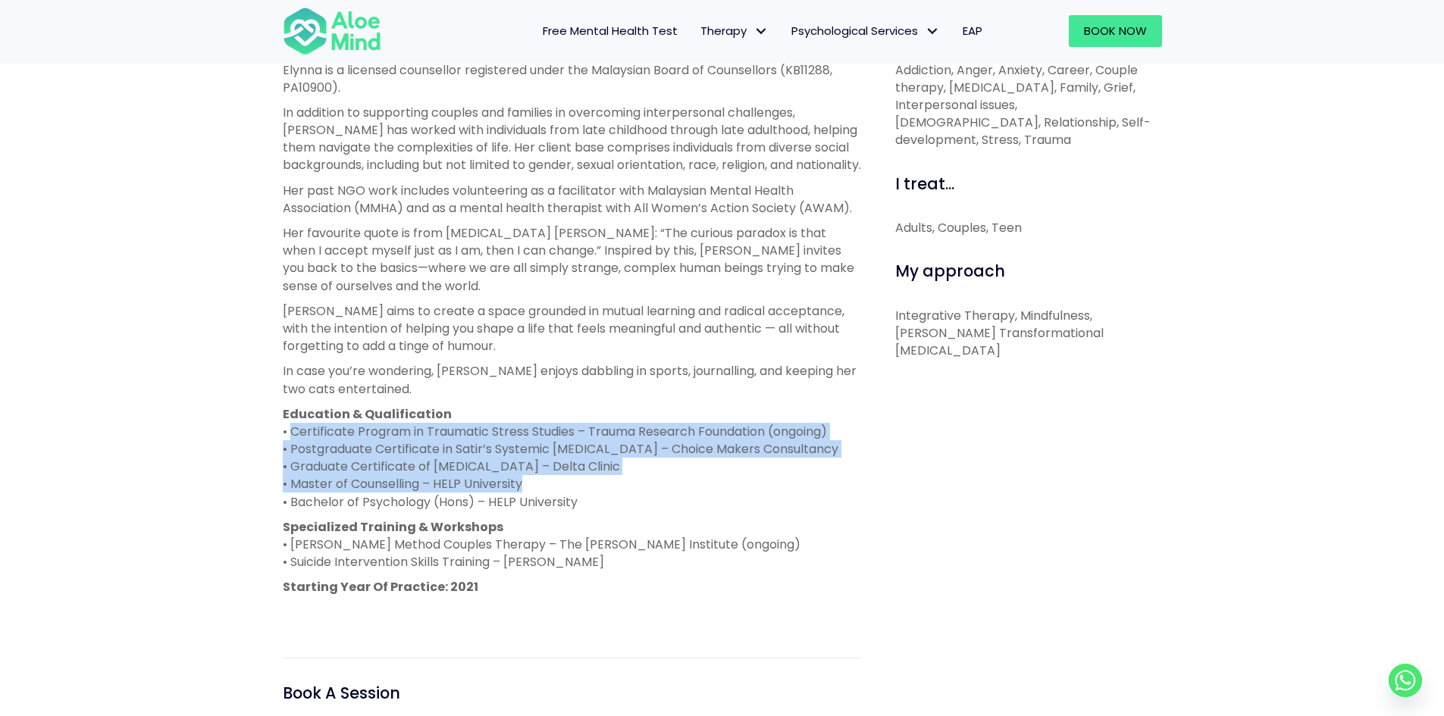
drag, startPoint x: 293, startPoint y: 435, endPoint x: 587, endPoint y: 493, distance: 299.7
click at [587, 493] on p "Education & Qualification • Certificate Program in Traumatic Stress Studies – T…" at bounding box center [572, 458] width 578 height 105
drag, startPoint x: 587, startPoint y: 493, endPoint x: 305, endPoint y: 431, distance: 288.6
click at [305, 431] on p "Education & Qualification • Certificate Program in Traumatic Stress Studies – T…" at bounding box center [572, 458] width 578 height 105
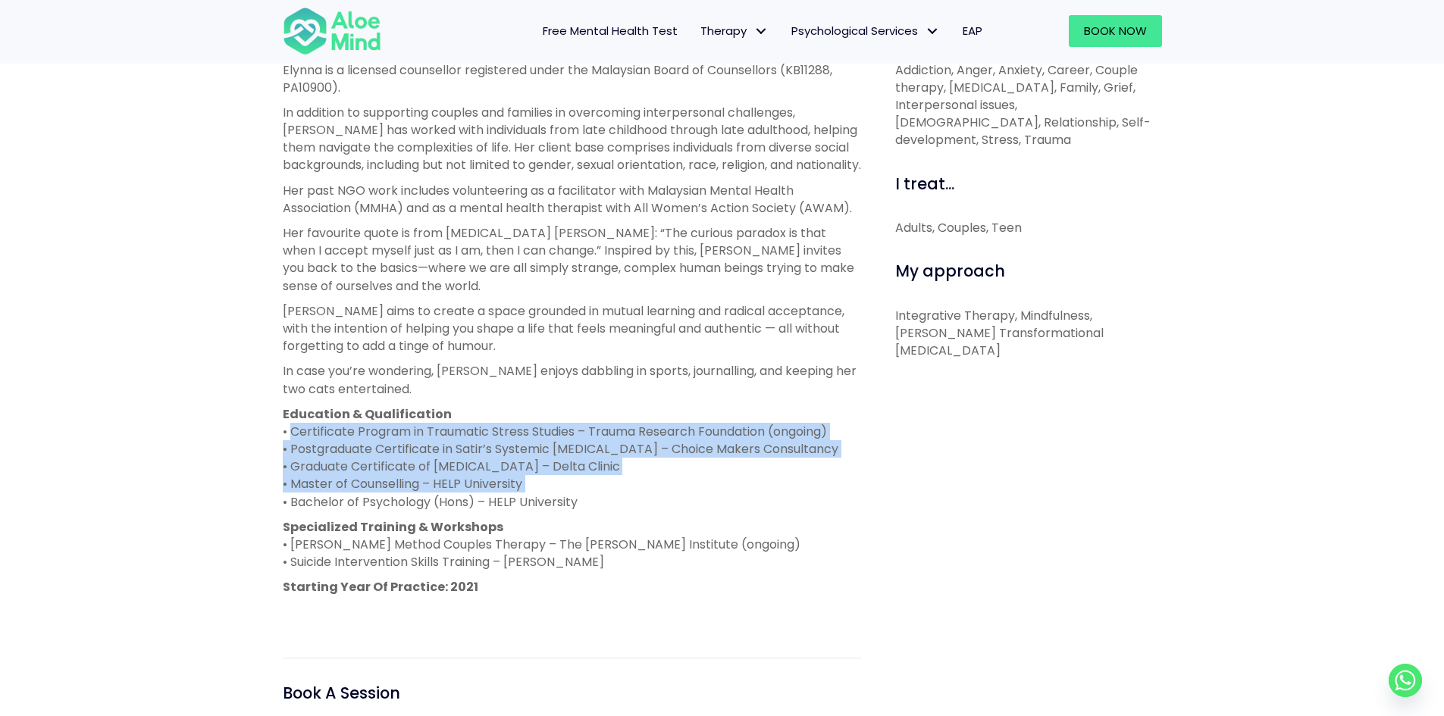
click at [305, 431] on p "Education & Qualification • Certificate Program in Traumatic Stress Studies – T…" at bounding box center [572, 458] width 578 height 105
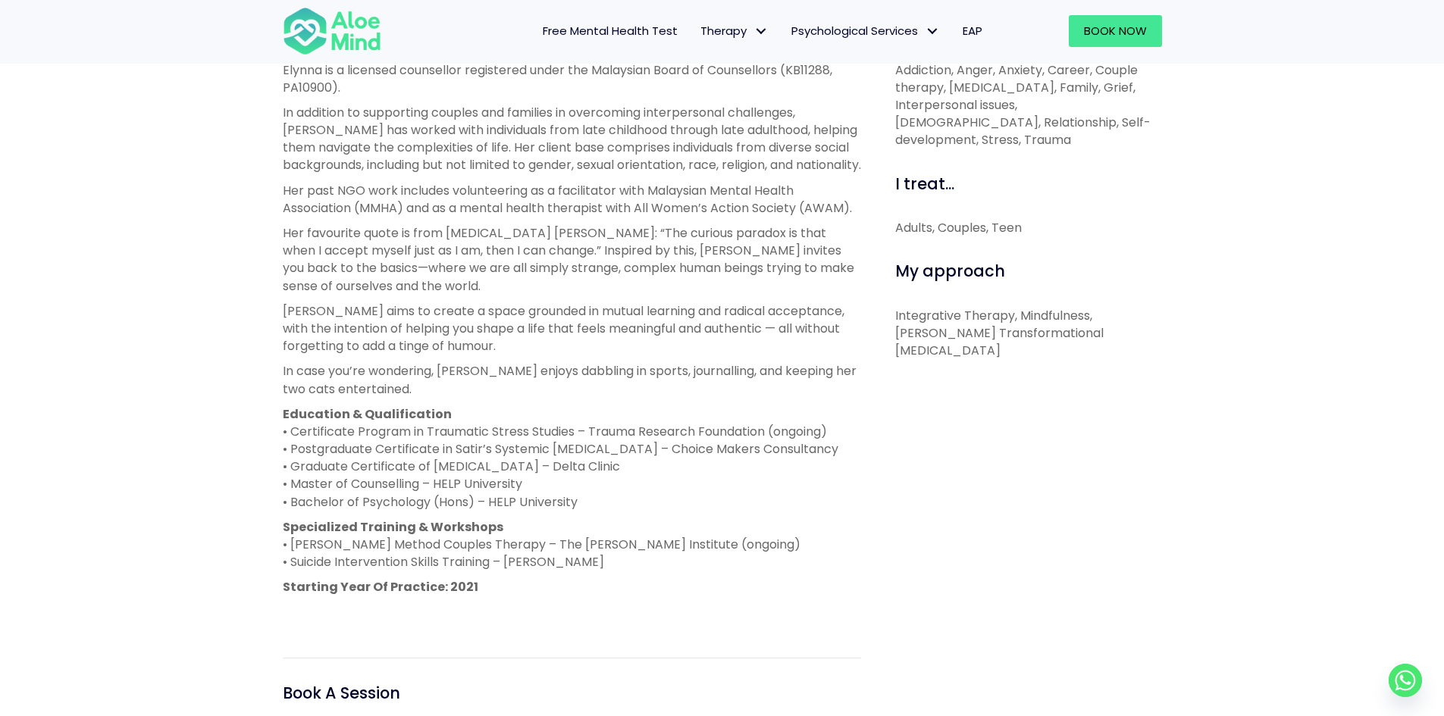
drag, startPoint x: 290, startPoint y: 424, endPoint x: 645, endPoint y: 502, distance: 363.8
click at [645, 502] on p "Education & Qualification • Certificate Program in Traumatic Stress Studies – T…" at bounding box center [572, 458] width 578 height 105
drag, startPoint x: 644, startPoint y: 562, endPoint x: 277, endPoint y: 529, distance: 369.2
click at [277, 529] on div "About me Elynna is a licensed counsellor registered under the Malaysian Board o…" at bounding box center [571, 428] width 601 height 829
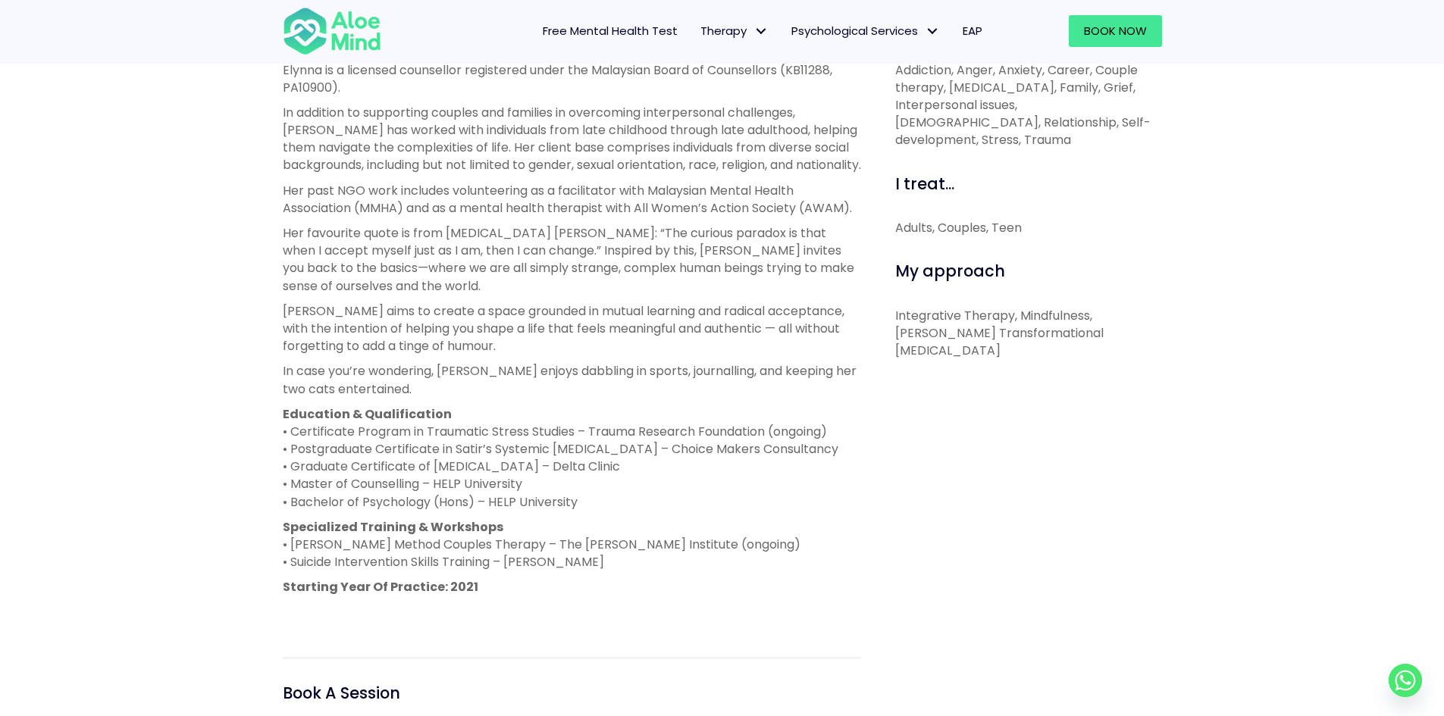
click at [277, 529] on div "About me Elynna is a licensed counsellor registered under the Malaysian Board o…" at bounding box center [571, 428] width 601 height 829
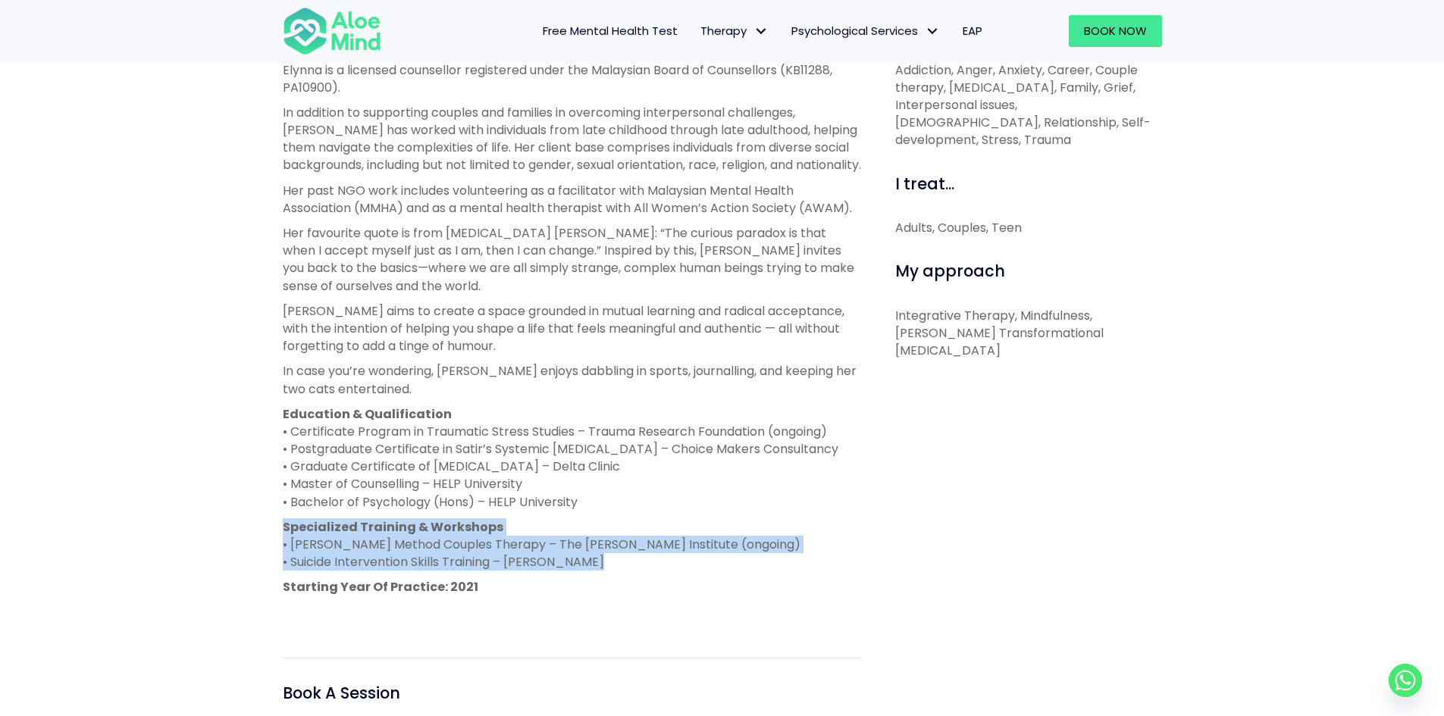
drag, startPoint x: 277, startPoint y: 529, endPoint x: 599, endPoint y: 566, distance: 324.3
click at [599, 566] on div "About me Elynna is a licensed counsellor registered under the Malaysian Board o…" at bounding box center [571, 428] width 601 height 829
click at [599, 566] on p "Specialized Training & Workshops • Gottman Method Couples Therapy – The Gottman…" at bounding box center [572, 544] width 578 height 53
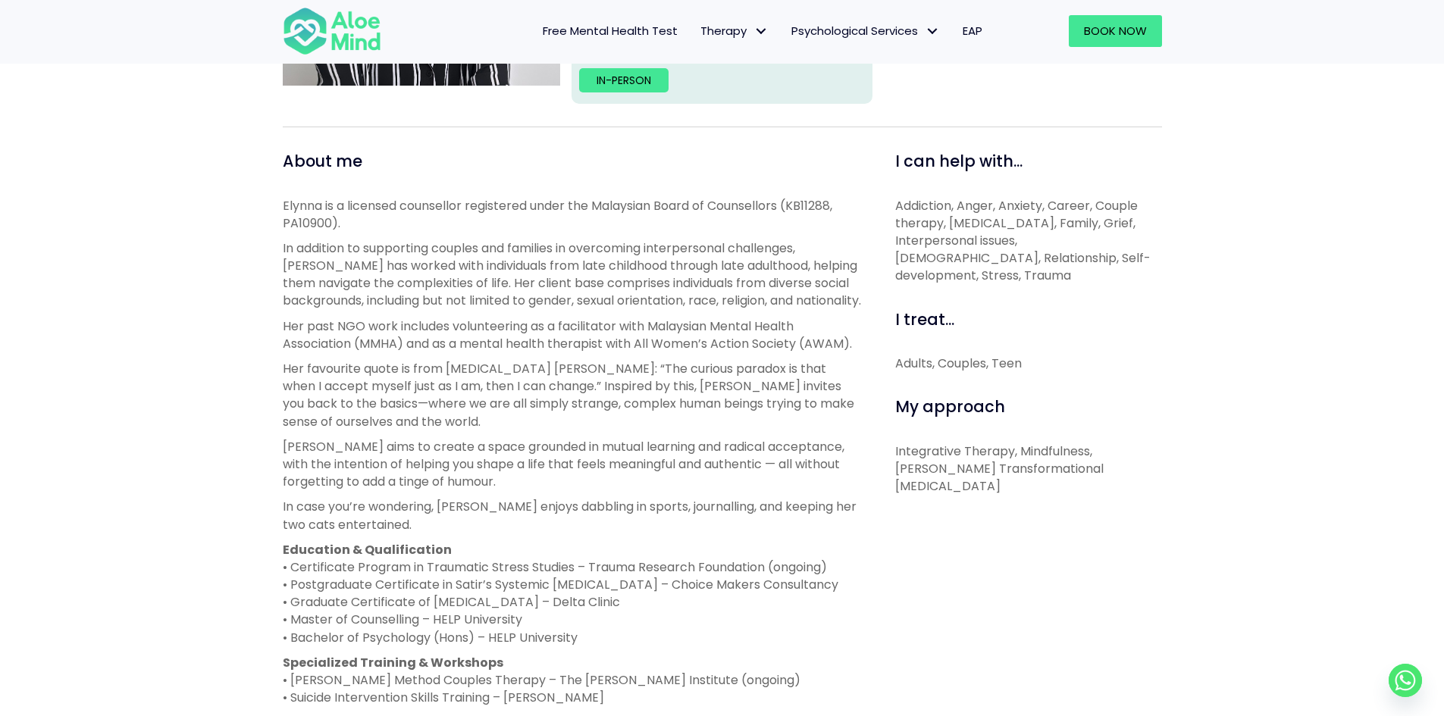
scroll to position [455, 0]
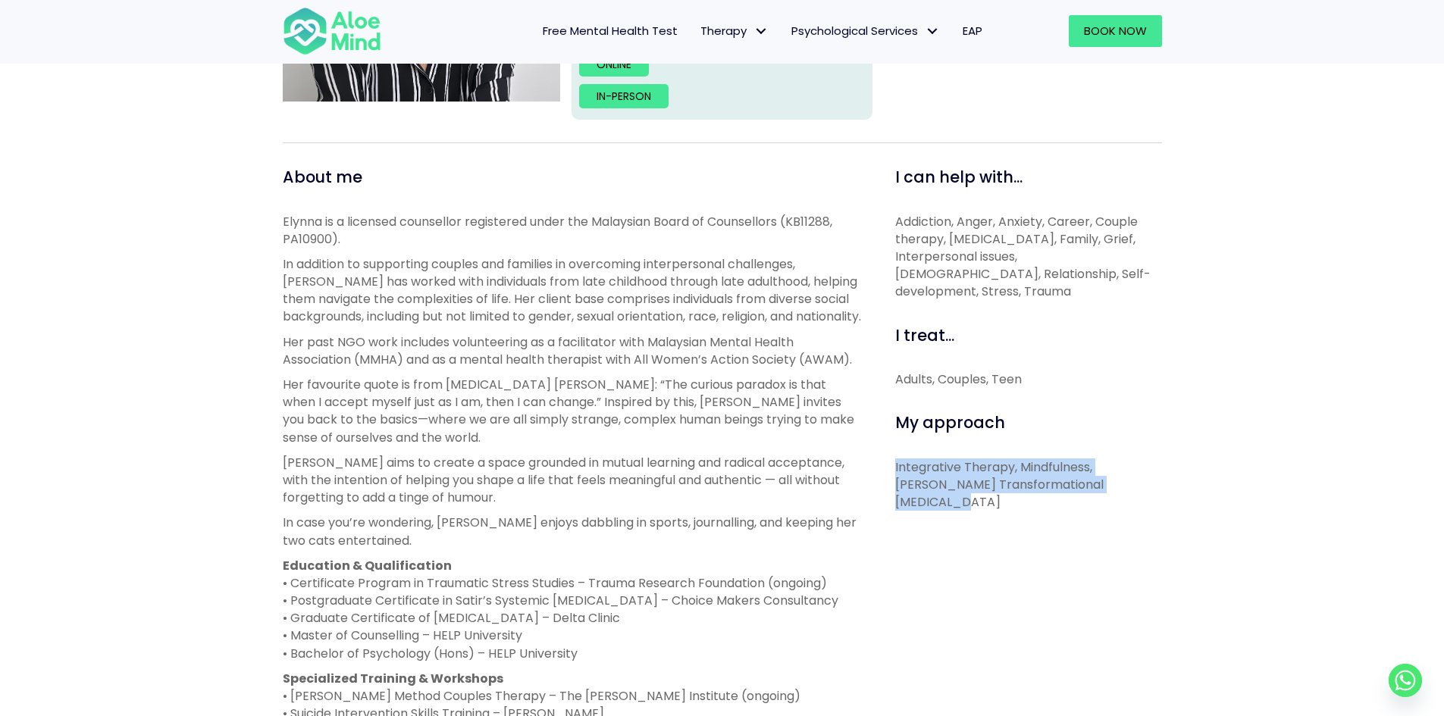
drag, startPoint x: 891, startPoint y: 454, endPoint x: 1114, endPoint y: 463, distance: 223.0
click at [1114, 463] on div "I can help with... Addiction, Anger, Anxiety, Career, Couple therapy, Depressio…" at bounding box center [1022, 580] width 301 height 829
click at [1110, 475] on p "Integrative Therapy, Mindfulness, Satir’s Transformational Systemic Therapy" at bounding box center [1028, 485] width 267 height 53
drag, startPoint x: 1145, startPoint y: 470, endPoint x: 882, endPoint y: 449, distance: 264.6
click at [882, 449] on div "I can help with... Addiction, Anger, Anxiety, Career, Couple therapy, Depressio…" at bounding box center [1022, 580] width 301 height 829
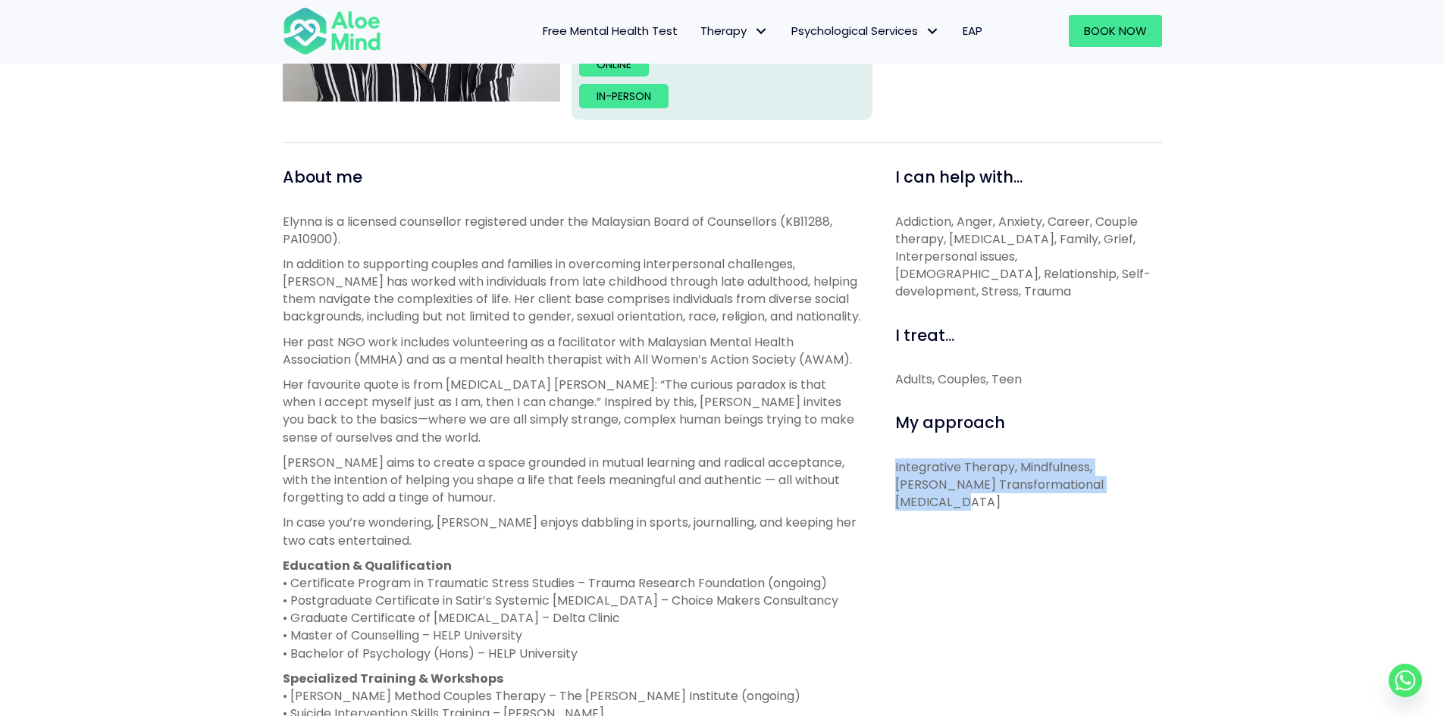
copy p "Integrative Therapy, Mindfulness, Satir’s Transformational Systemic Therapy"
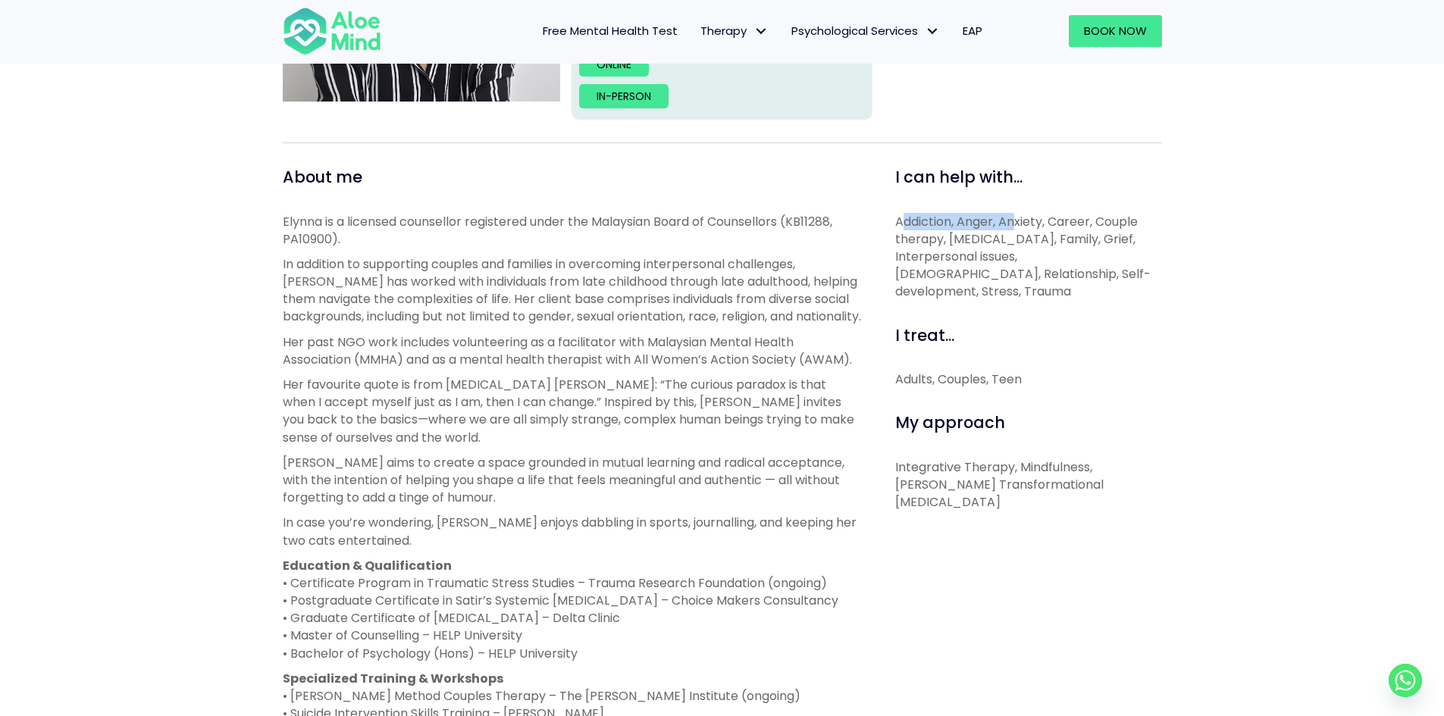
drag, startPoint x: 902, startPoint y: 221, endPoint x: 1015, endPoint y: 216, distance: 113.0
click at [1015, 216] on span "Addiction, Anger, Anxiety, Career, Couple therapy, Depression, Family, Grief, I…" at bounding box center [1022, 257] width 255 height 88
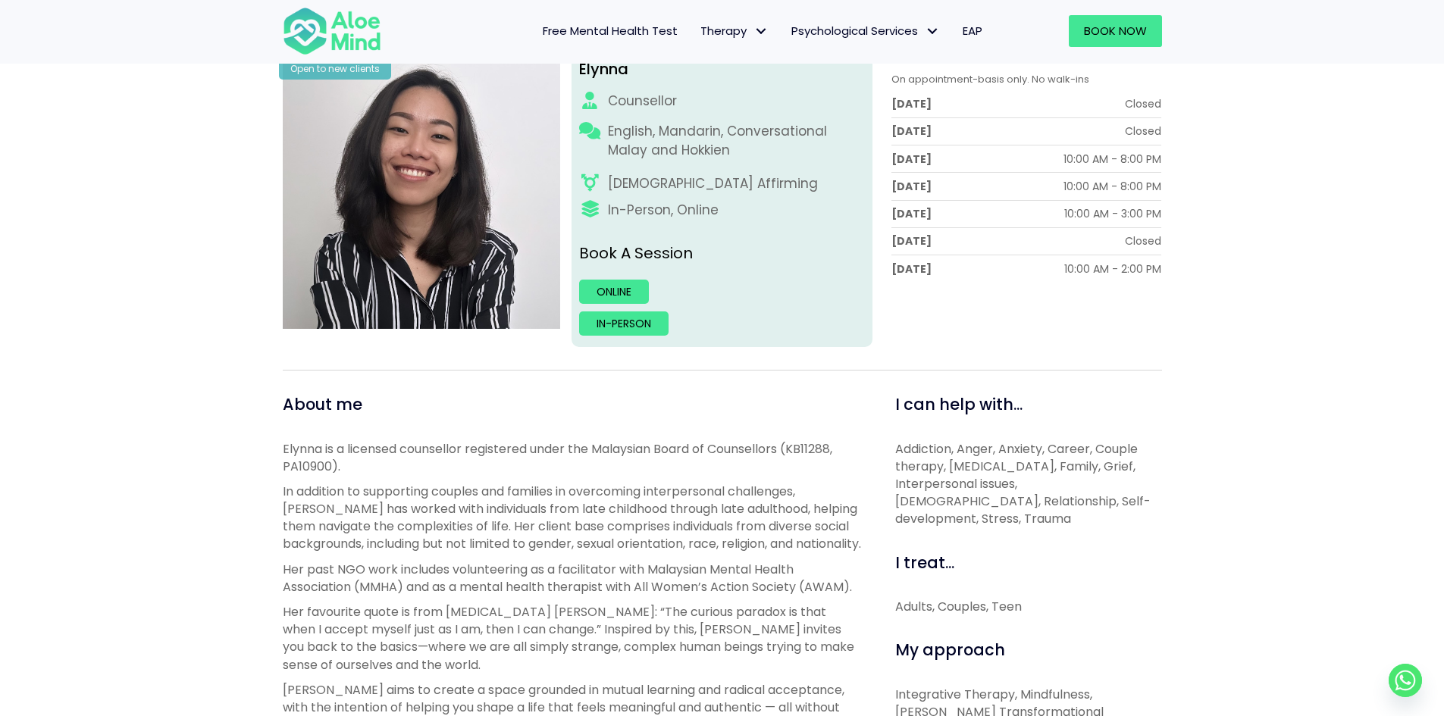
scroll to position [303, 0]
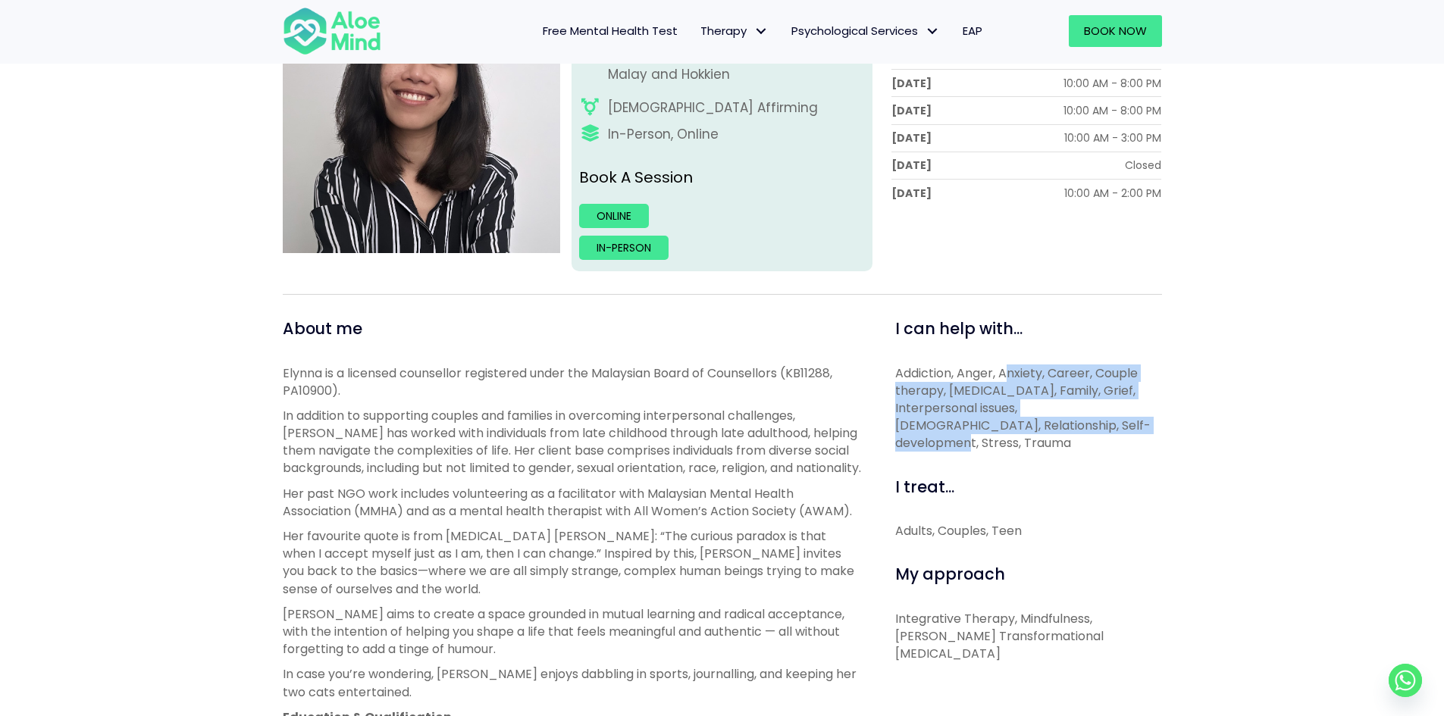
drag, startPoint x: 1007, startPoint y: 364, endPoint x: 1120, endPoint y: 431, distance: 132.2
click at [1120, 431] on p "Addiction, Anger, Anxiety, Career, Couple therapy, Depression, Family, Grief, I…" at bounding box center [1028, 409] width 267 height 88
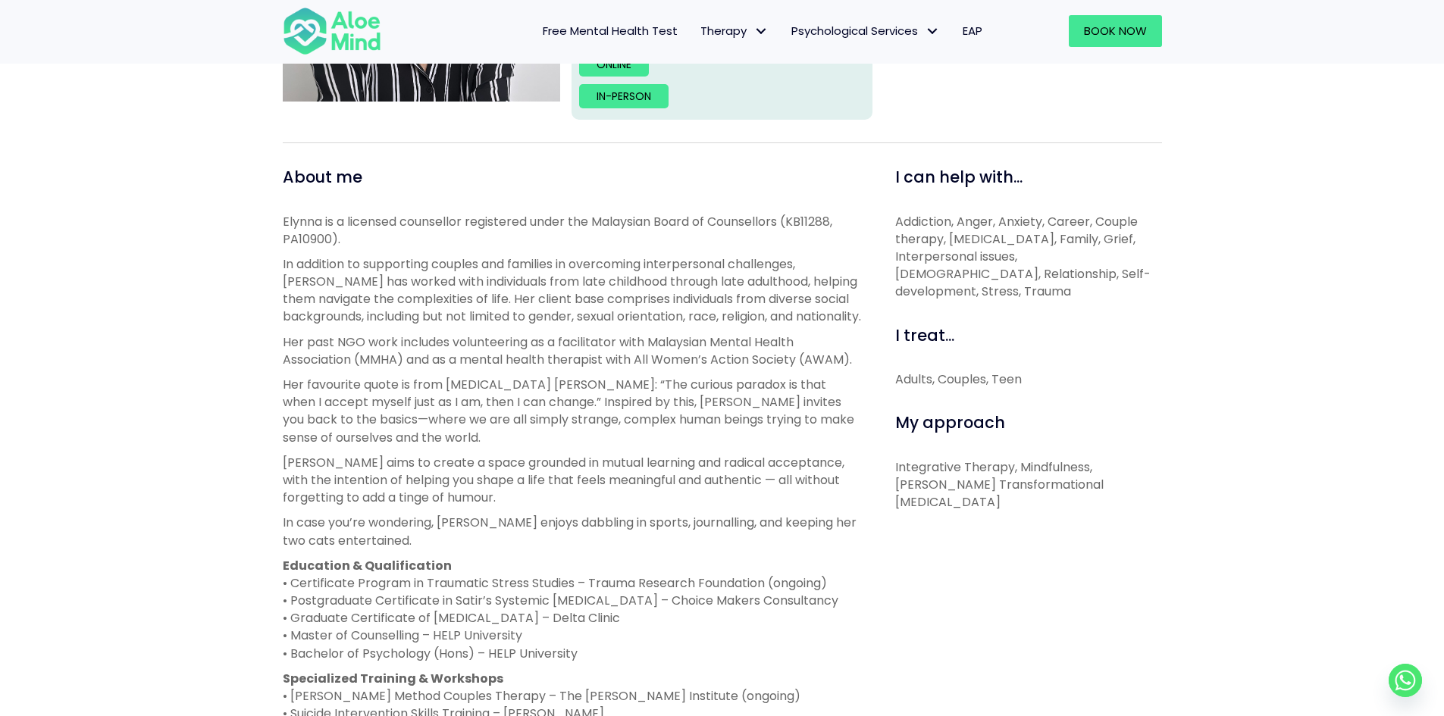
scroll to position [531, 0]
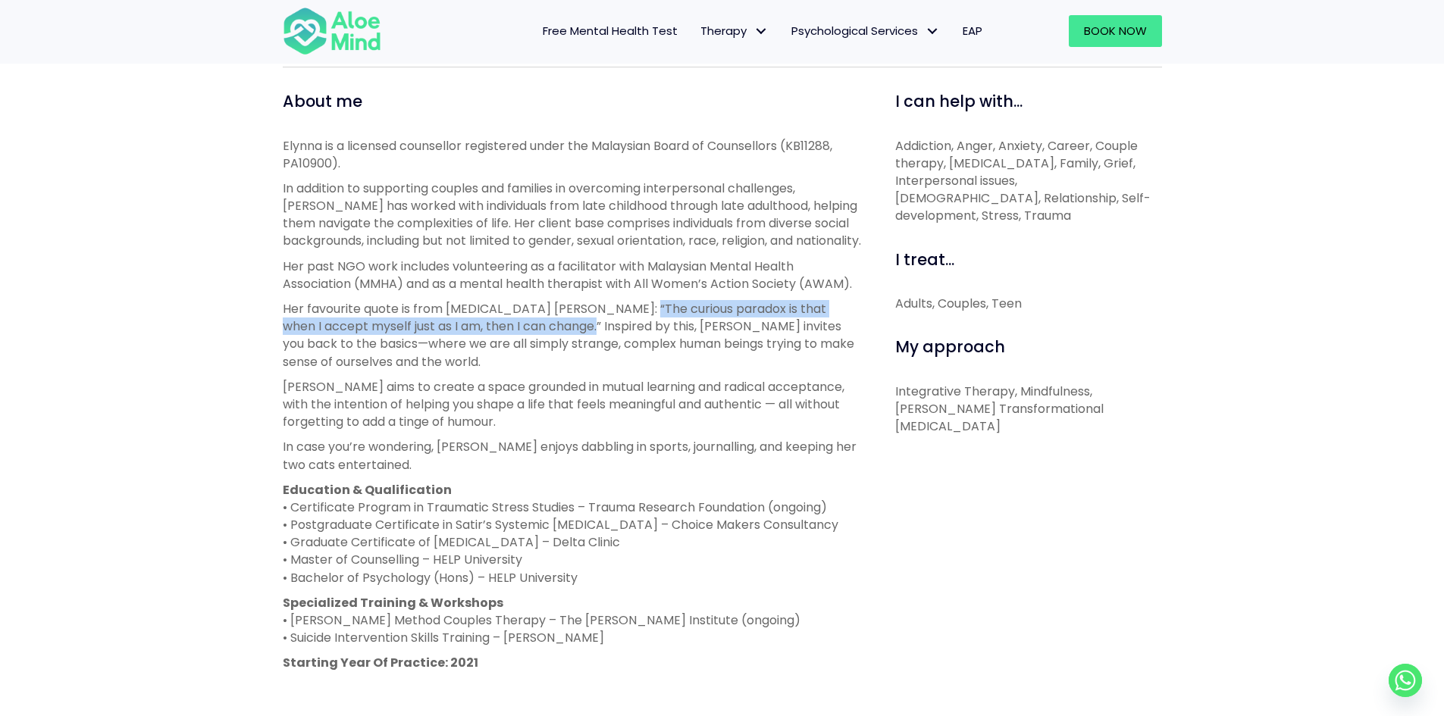
drag, startPoint x: 620, startPoint y: 310, endPoint x: 563, endPoint y: 332, distance: 61.0
click at [563, 332] on p "Her favourite quote is from psychologist Carl R. Rogers: “The curious paradox i…" at bounding box center [572, 335] width 578 height 70
click at [572, 316] on p "Her favourite quote is from psychologist Carl R. Rogers: “The curious paradox i…" at bounding box center [572, 335] width 578 height 70
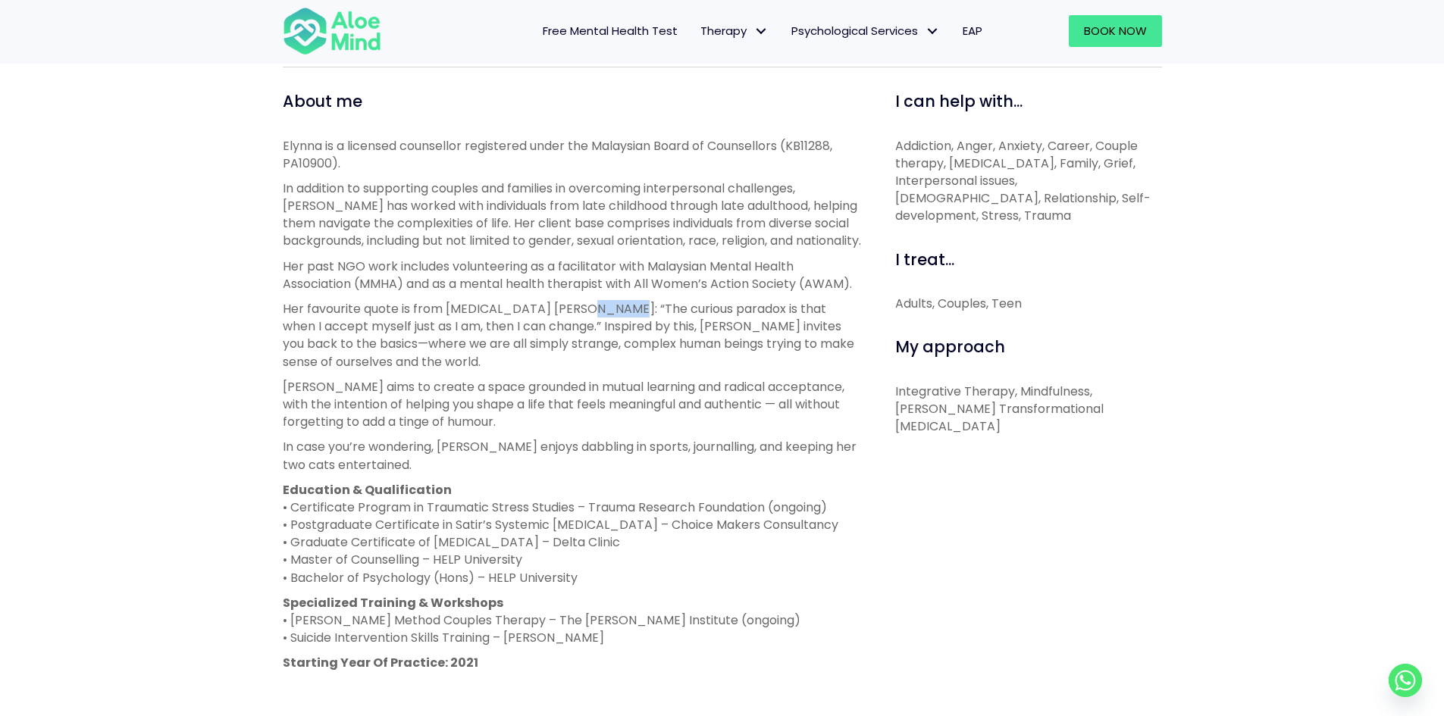
click at [572, 316] on p "Her favourite quote is from psychologist Carl R. Rogers: “The curious paradox i…" at bounding box center [572, 335] width 578 height 70
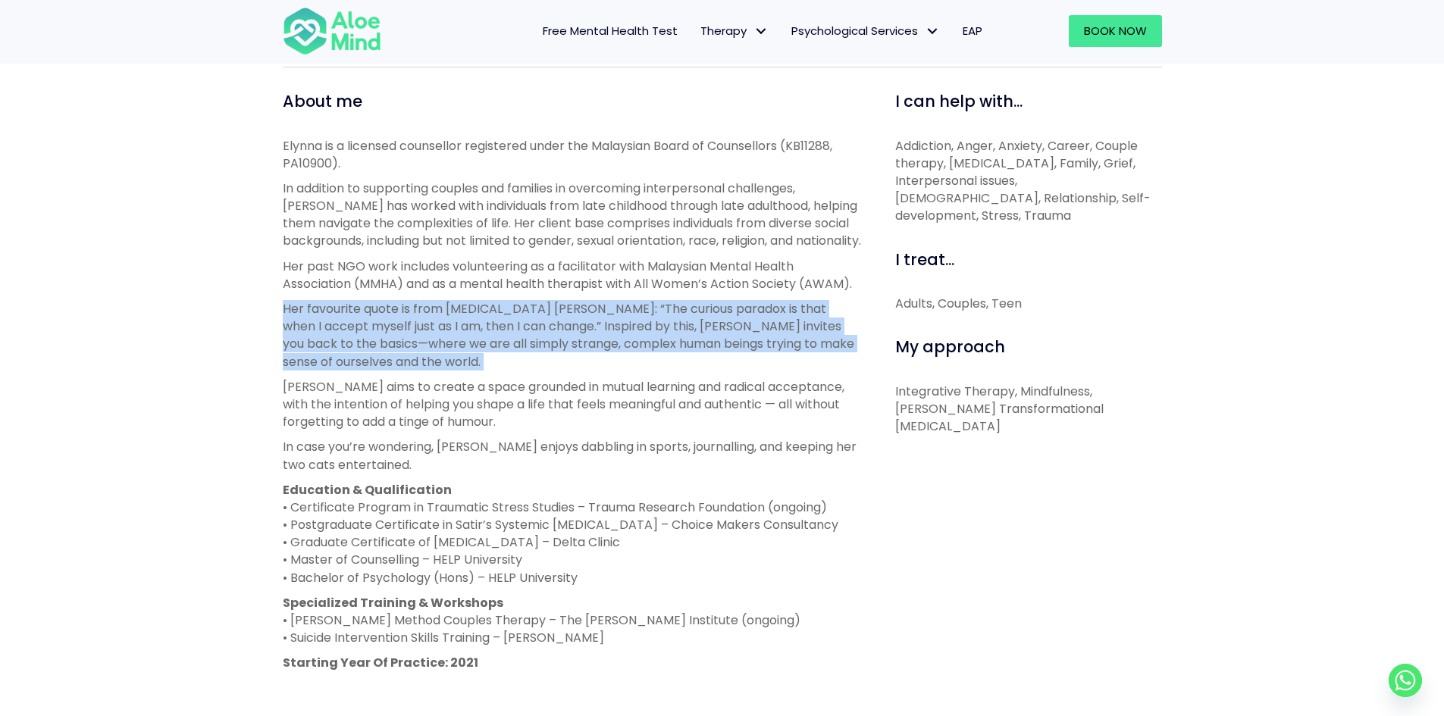
click at [572, 316] on p "Her favourite quote is from psychologist Carl R. Rogers: “The curious paradox i…" at bounding box center [572, 335] width 578 height 70
click at [572, 321] on p "Her favourite quote is from psychologist Carl R. Rogers: “The curious paradox i…" at bounding box center [572, 335] width 578 height 70
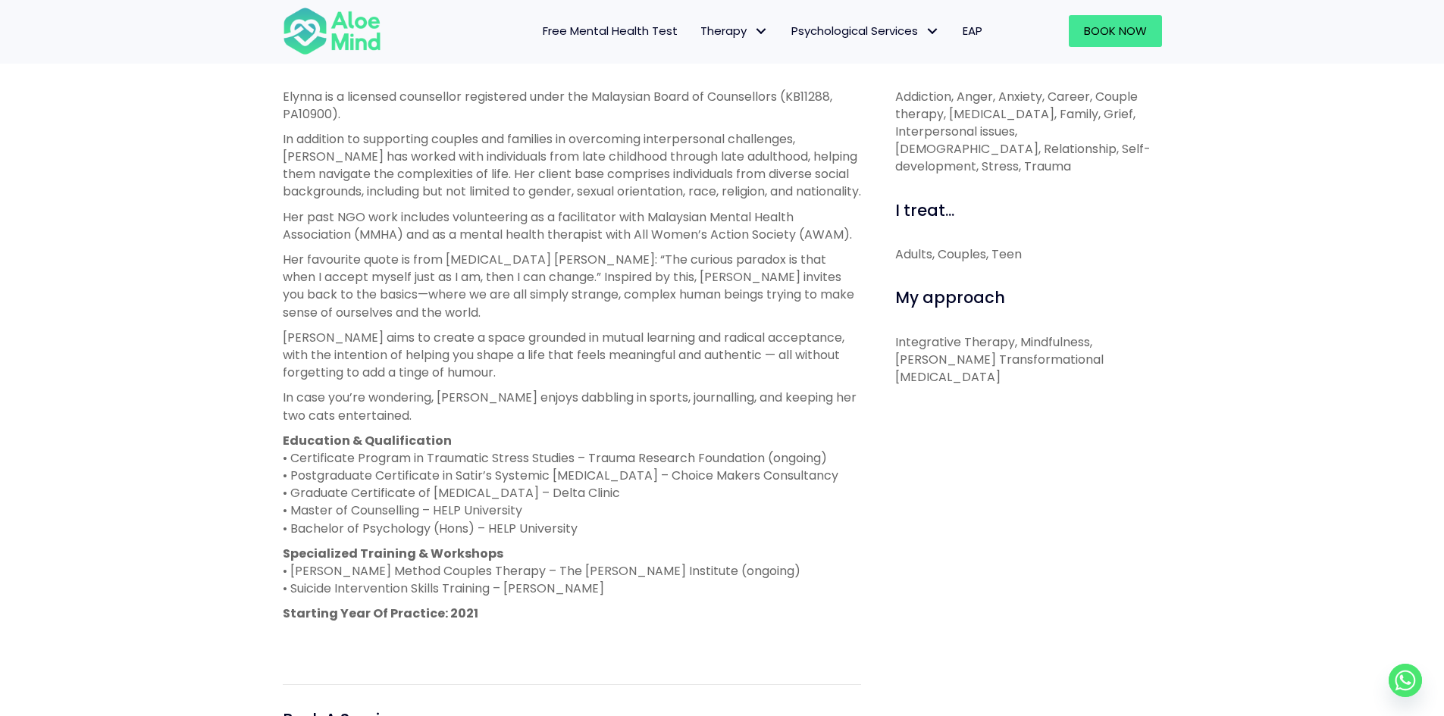
scroll to position [606, 0]
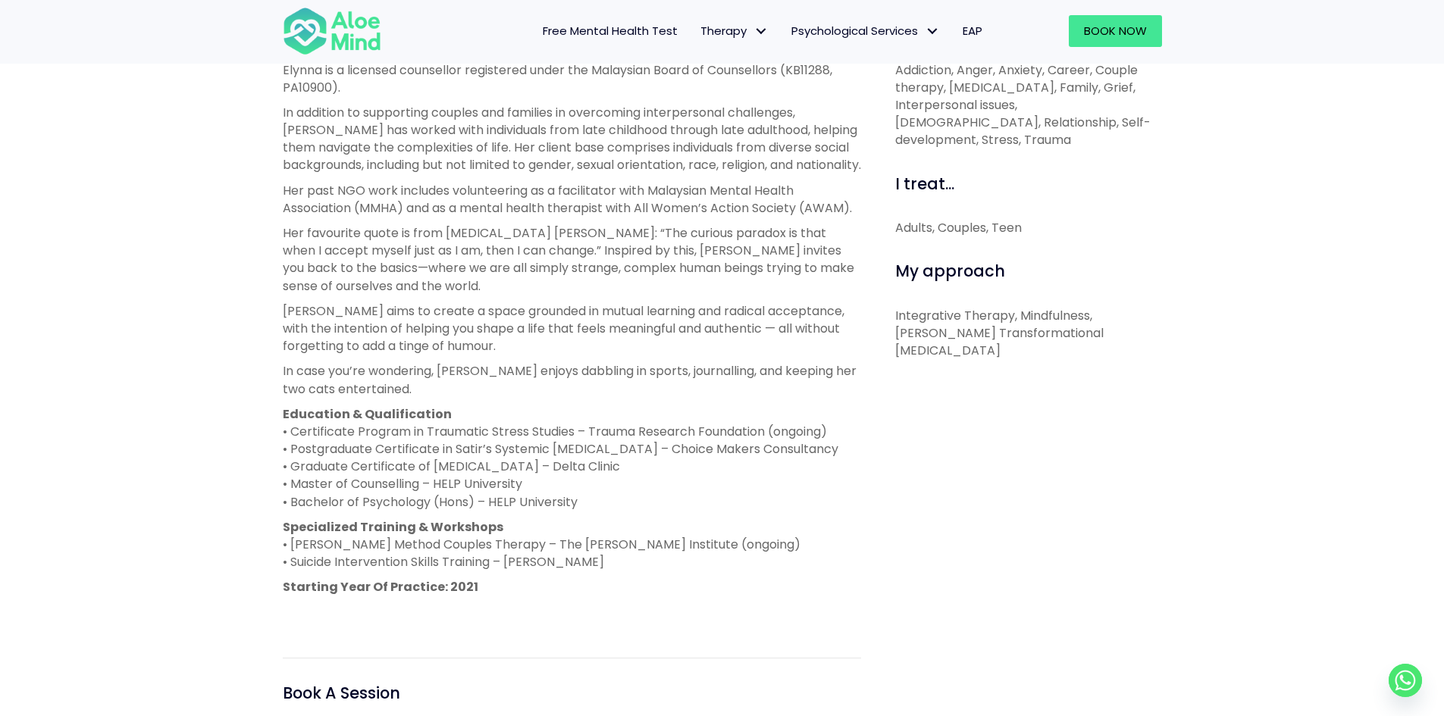
click at [572, 321] on p "Elynna aims to create a space grounded in mutual learning and radical acceptanc…" at bounding box center [572, 328] width 578 height 53
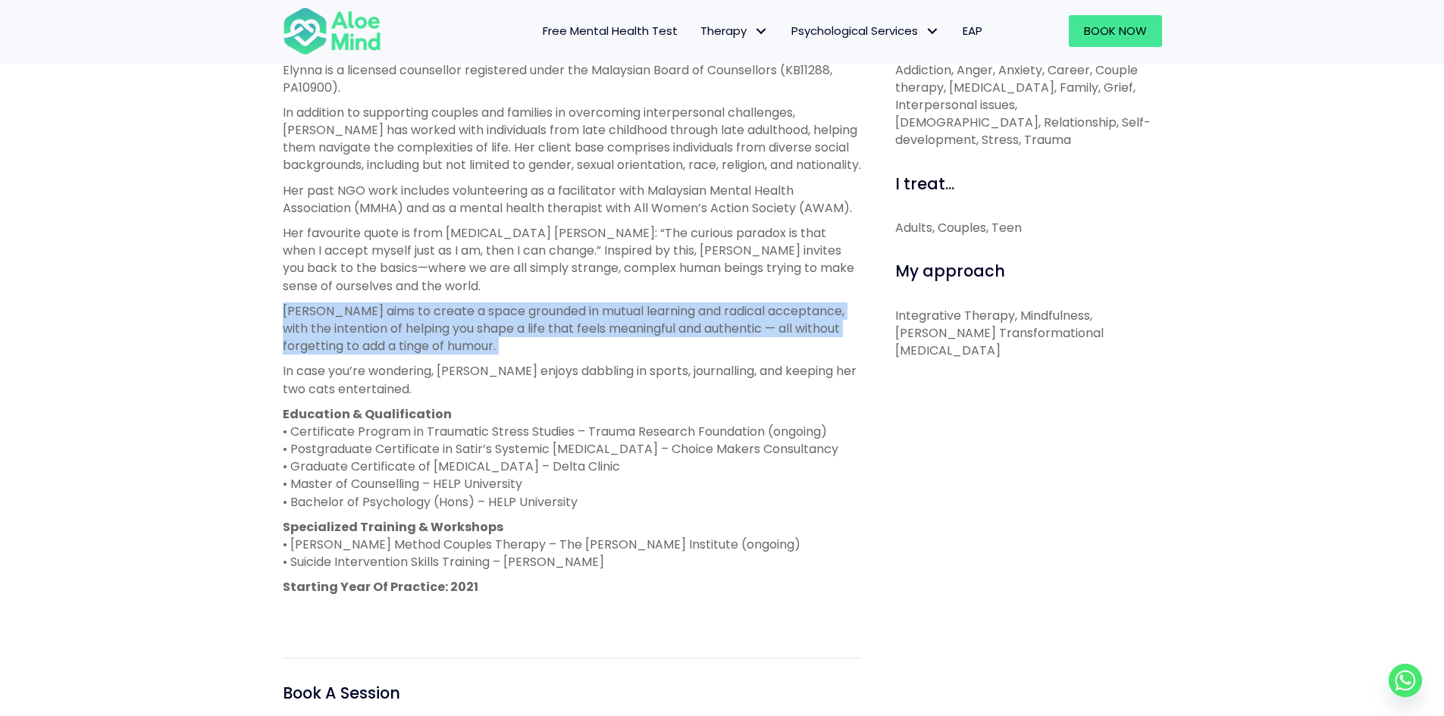
click at [572, 321] on p "Elynna aims to create a space grounded in mutual learning and radical acceptanc…" at bounding box center [572, 328] width 578 height 53
click at [568, 347] on p "Elynna aims to create a space grounded in mutual learning and radical acceptanc…" at bounding box center [572, 328] width 578 height 53
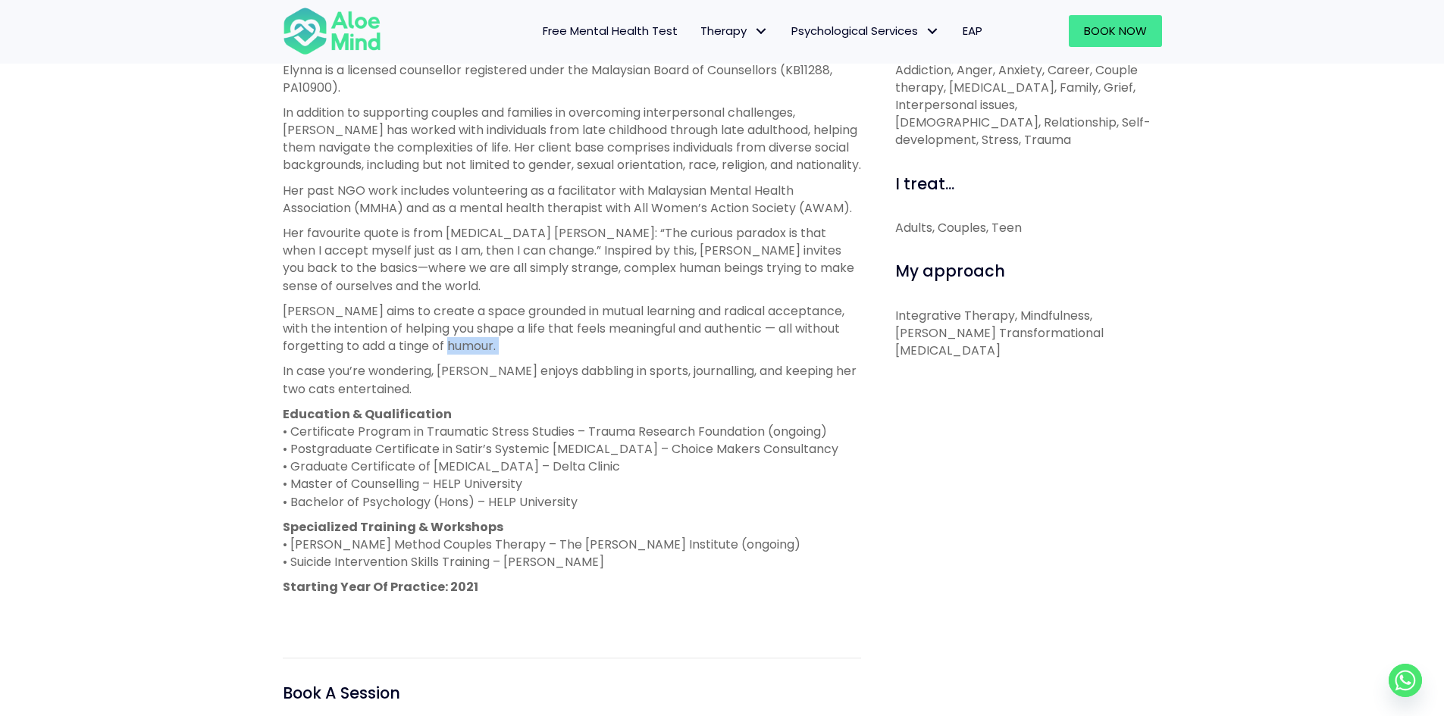
click at [568, 347] on p "Elynna aims to create a space grounded in mutual learning and radical acceptanc…" at bounding box center [572, 328] width 578 height 53
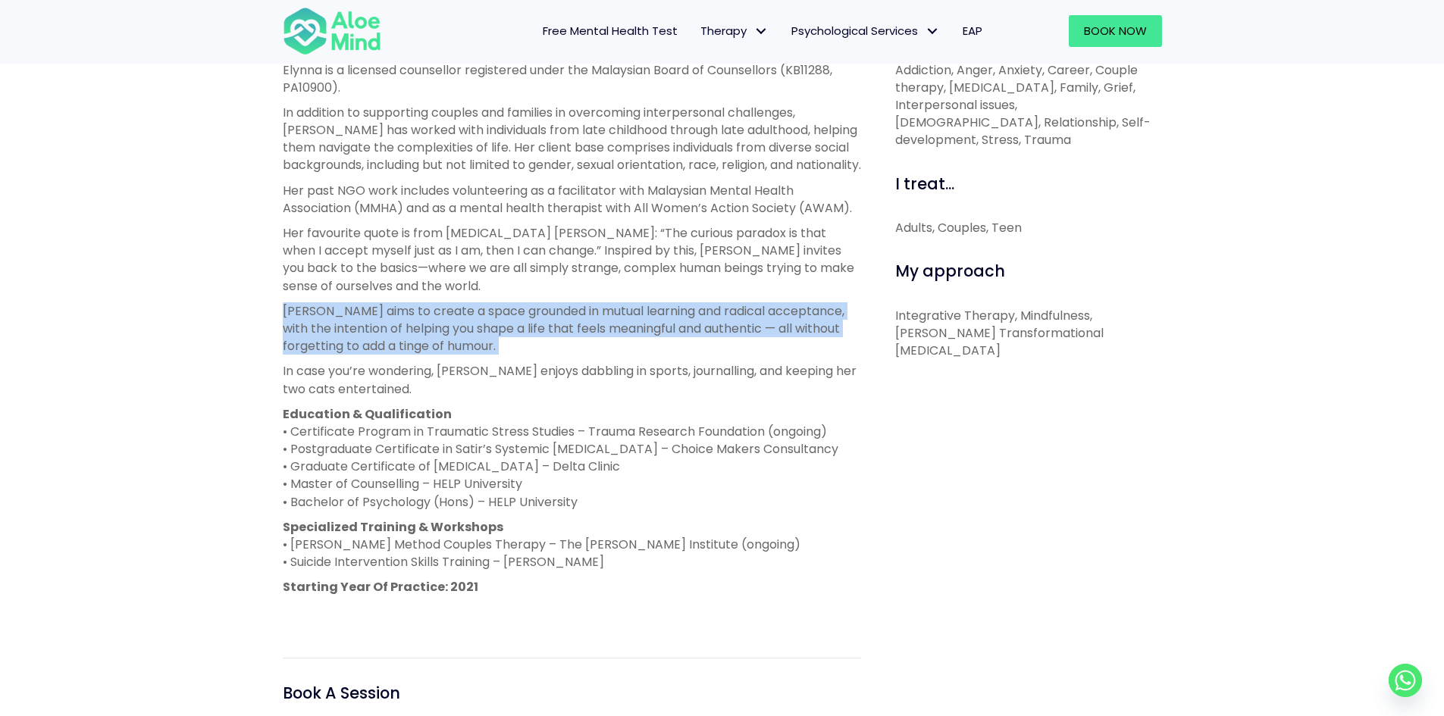
click at [568, 347] on p "Elynna aims to create a space grounded in mutual learning and radical acceptanc…" at bounding box center [572, 328] width 578 height 53
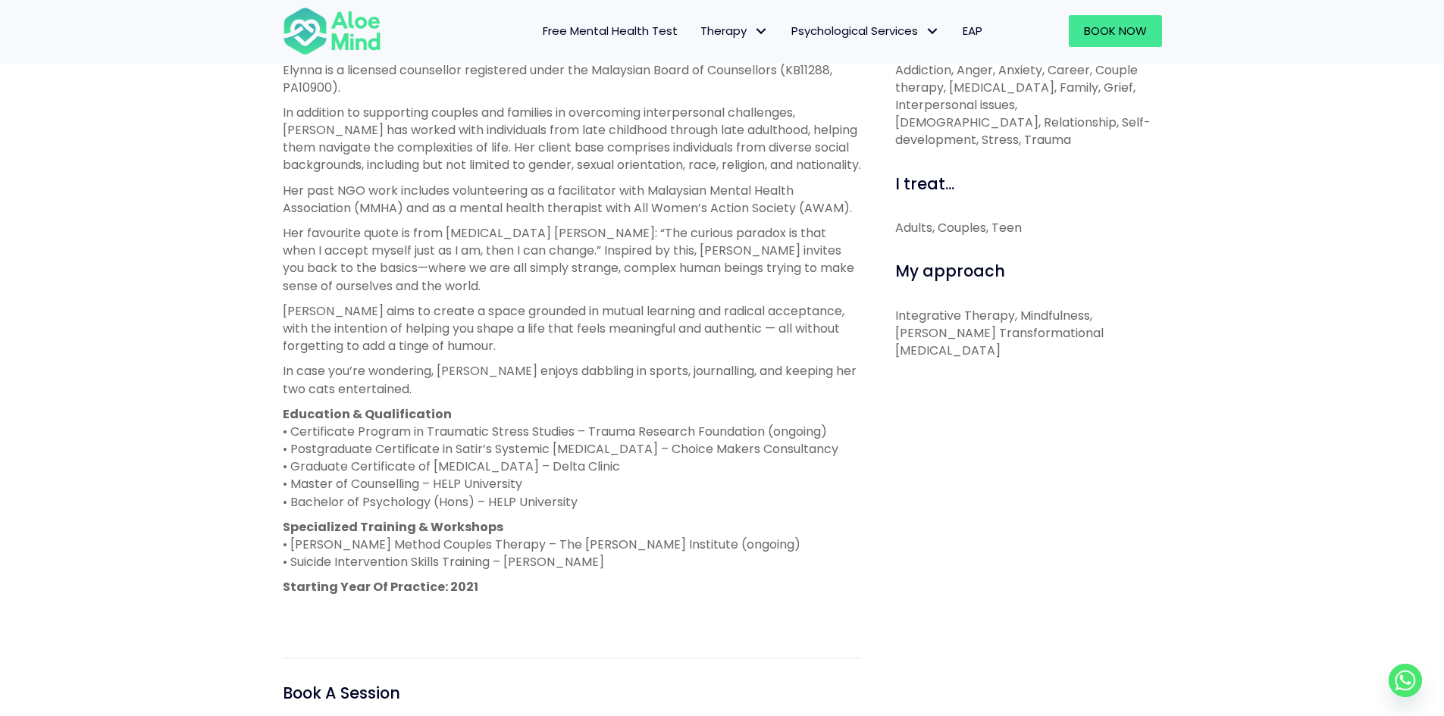
click at [559, 371] on p "In case you’re wondering, Elynna enjoys dabbling in sports, journalling, and ke…" at bounding box center [572, 379] width 578 height 35
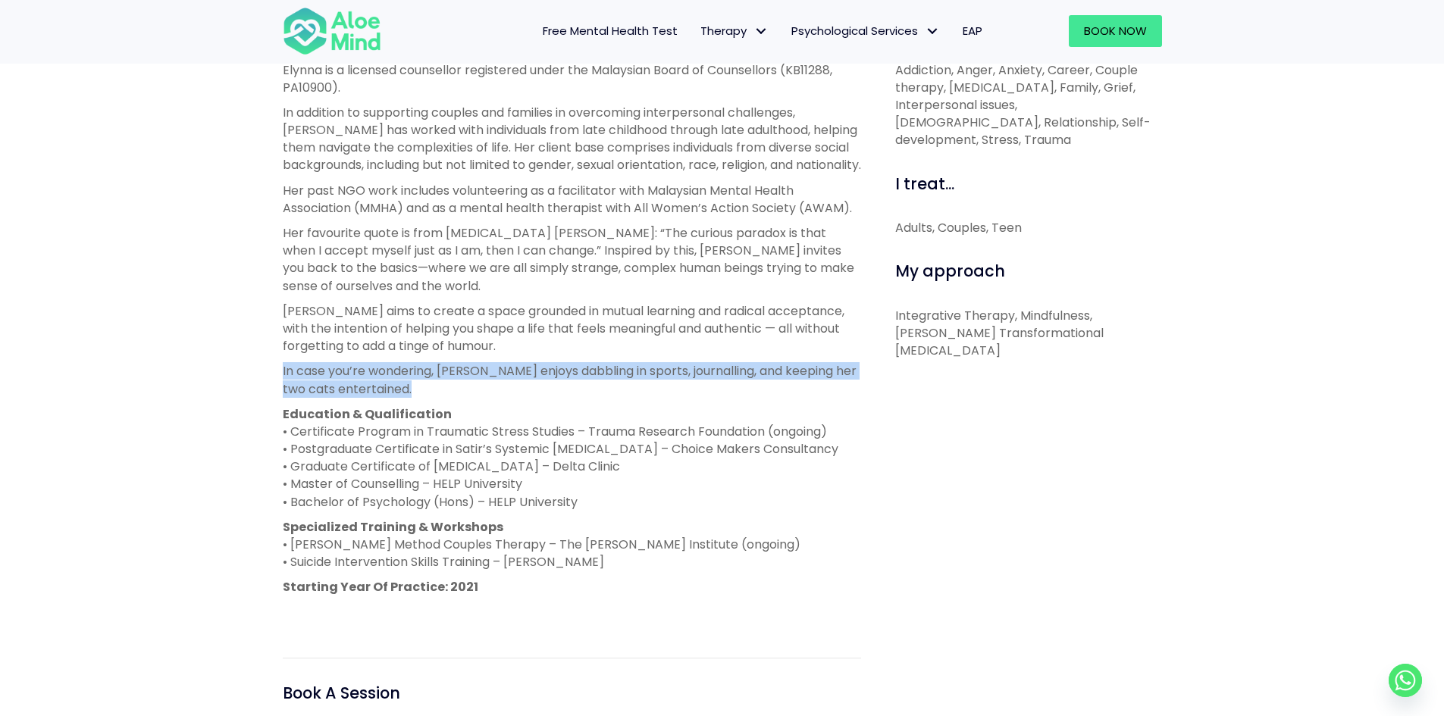
click at [559, 371] on p "In case you’re wondering, Elynna enjoys dabbling in sports, journalling, and ke…" at bounding box center [572, 379] width 578 height 35
click at [559, 388] on p "In case you’re wondering, Elynna enjoys dabbling in sports, journalling, and ke…" at bounding box center [572, 379] width 578 height 35
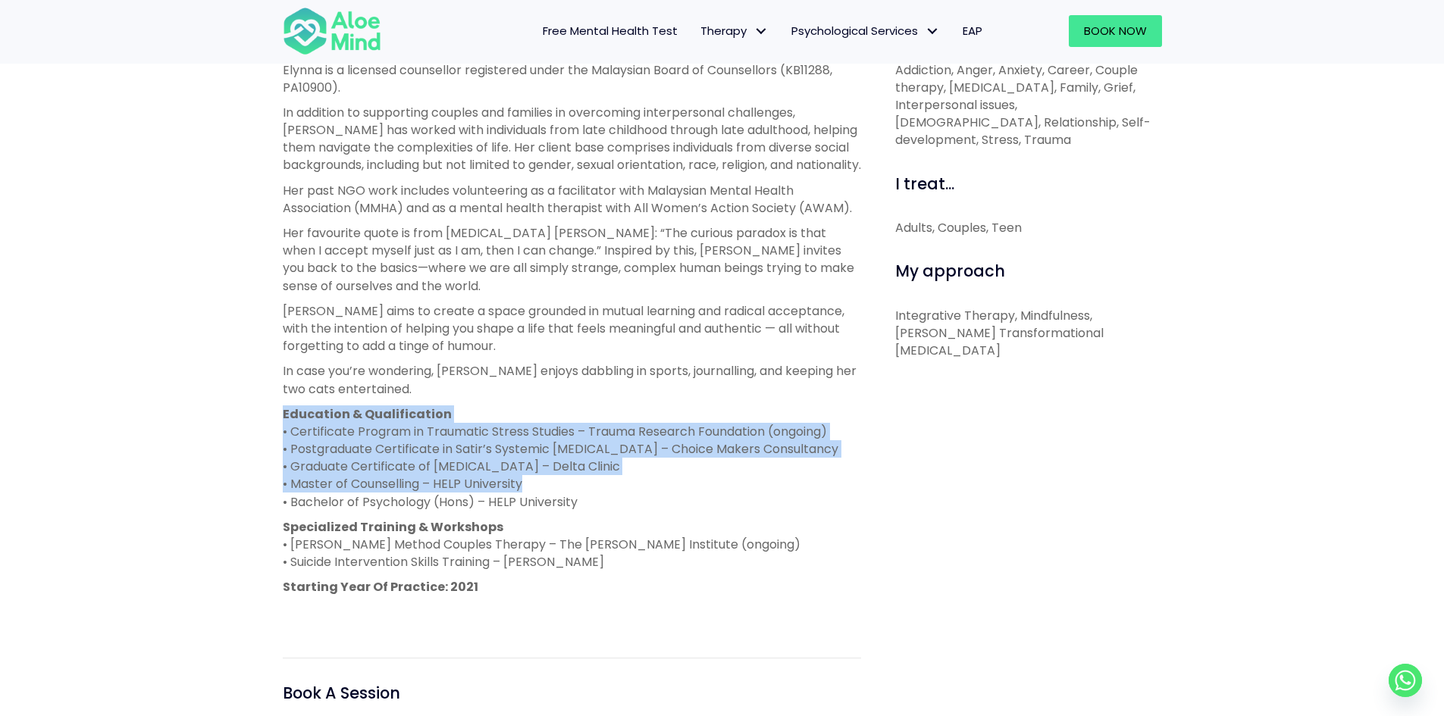
drag, startPoint x: 537, startPoint y: 421, endPoint x: 537, endPoint y: 490, distance: 69.0
click at [537, 490] on p "Education & Qualification • Certificate Program in Traumatic Stress Studies – T…" at bounding box center [572, 458] width 578 height 105
drag, startPoint x: 541, startPoint y: 510, endPoint x: 546, endPoint y: 397, distance: 113.0
click at [546, 397] on div "Elynna is a licensed counsellor registered under the Malaysian Board of Counsel…" at bounding box center [572, 341] width 578 height 560
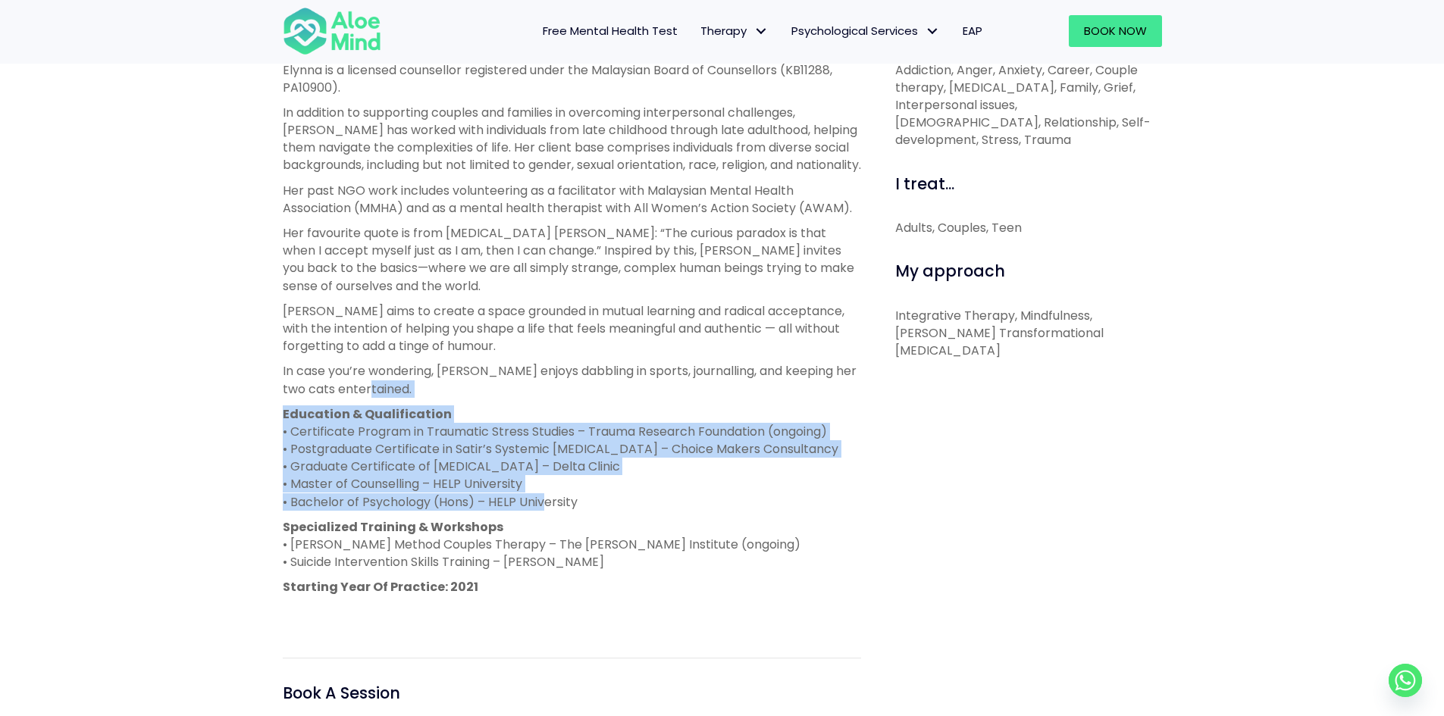
click at [560, 450] on p "Education & Qualification • Certificate Program in Traumatic Stress Studies – T…" at bounding box center [572, 458] width 578 height 105
drag, startPoint x: 631, startPoint y: 485, endPoint x: 600, endPoint y: 393, distance: 97.3
click at [600, 393] on div "Elynna is a licensed counsellor registered under the Malaysian Board of Counsel…" at bounding box center [572, 341] width 578 height 560
click at [619, 468] on p "Education & Qualification • Certificate Program in Traumatic Stress Studies – T…" at bounding box center [572, 458] width 578 height 105
drag, startPoint x: 629, startPoint y: 489, endPoint x: 608, endPoint y: 419, distance: 72.9
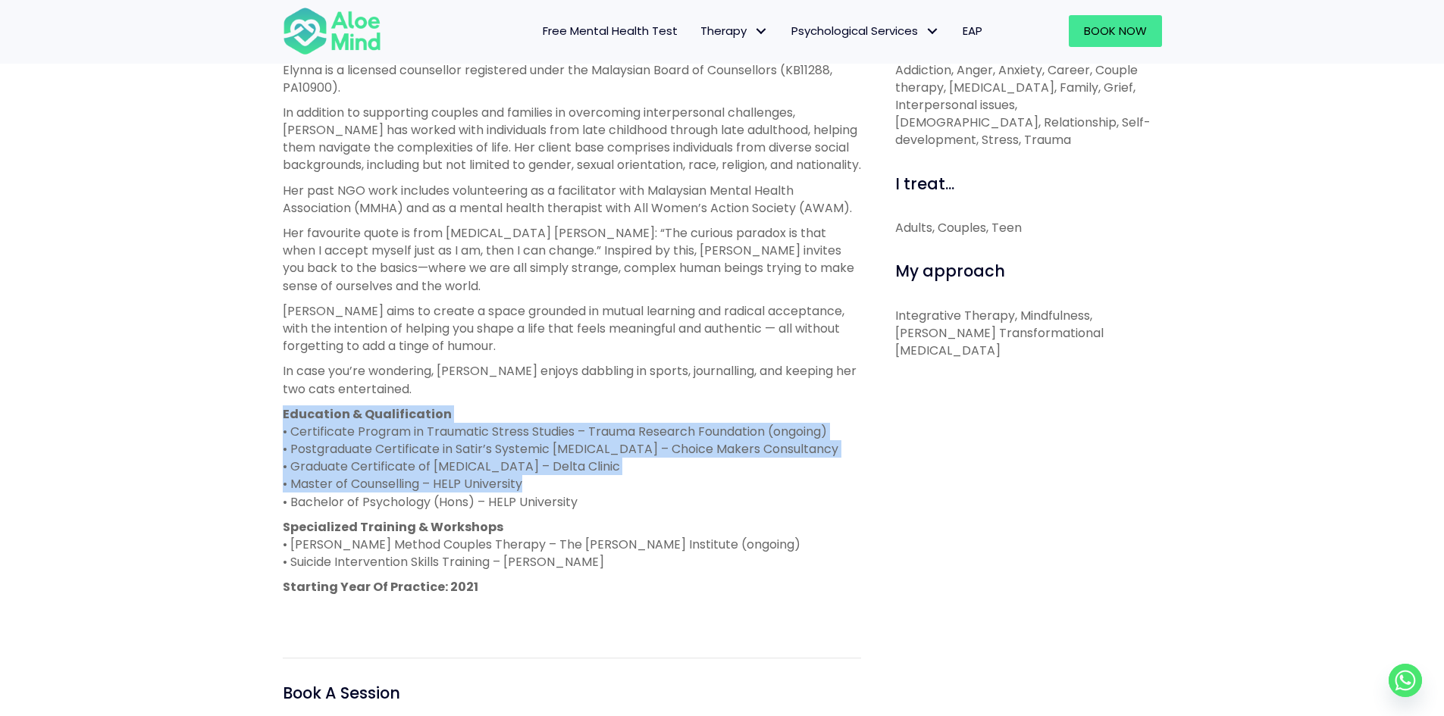
click at [608, 419] on p "Education & Qualification • Certificate Program in Traumatic Stress Studies – T…" at bounding box center [572, 458] width 578 height 105
click at [608, 435] on p "Education & Qualification • Certificate Program in Traumatic Stress Studies – T…" at bounding box center [572, 458] width 578 height 105
drag, startPoint x: 605, startPoint y: 413, endPoint x: 638, endPoint y: 511, distance: 103.3
click at [638, 511] on div "Elynna is a licensed counsellor registered under the Malaysian Board of Counsel…" at bounding box center [572, 341] width 578 height 560
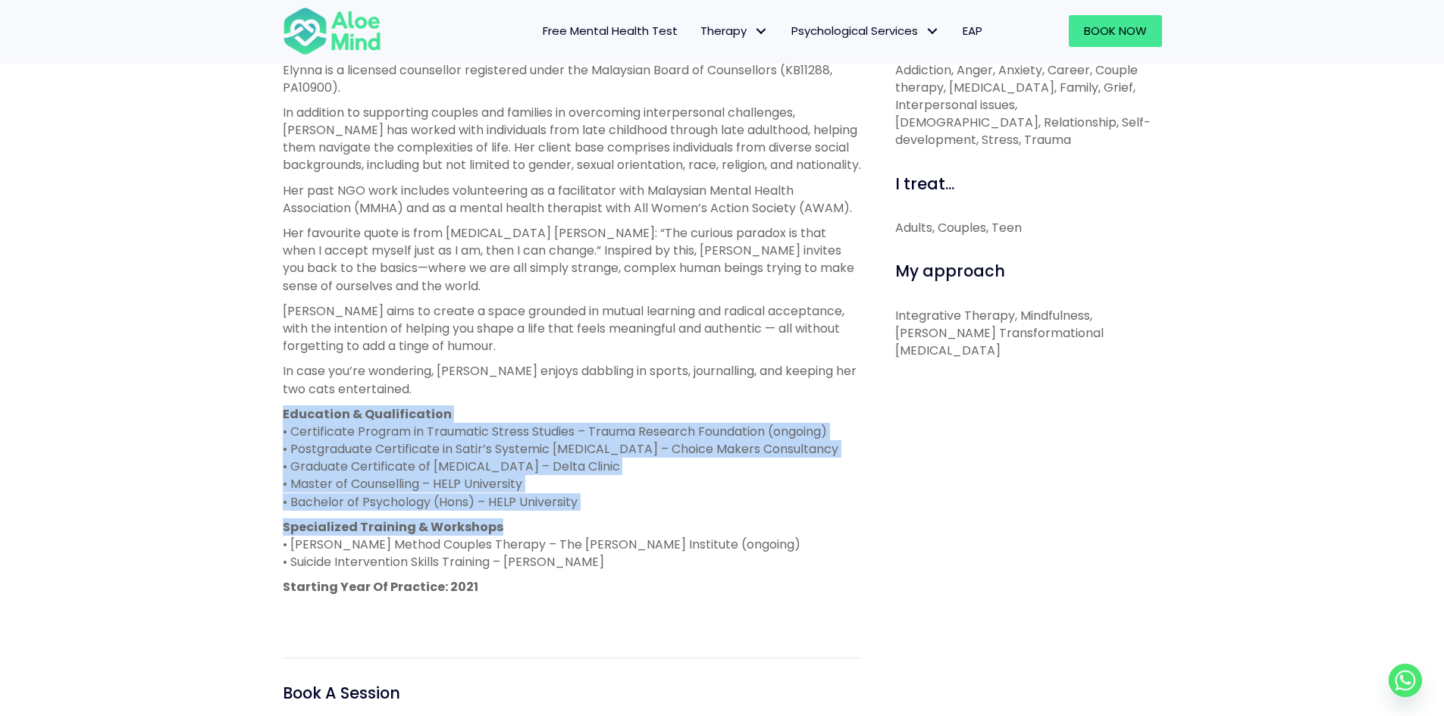
drag, startPoint x: 634, startPoint y: 494, endPoint x: 613, endPoint y: 422, distance: 75.1
click at [613, 418] on p "Education & Qualification • Certificate Program in Traumatic Stress Studies – T…" at bounding box center [572, 458] width 578 height 105
click at [614, 431] on p "Education & Qualification • Certificate Program in Traumatic Stress Studies – T…" at bounding box center [572, 458] width 578 height 105
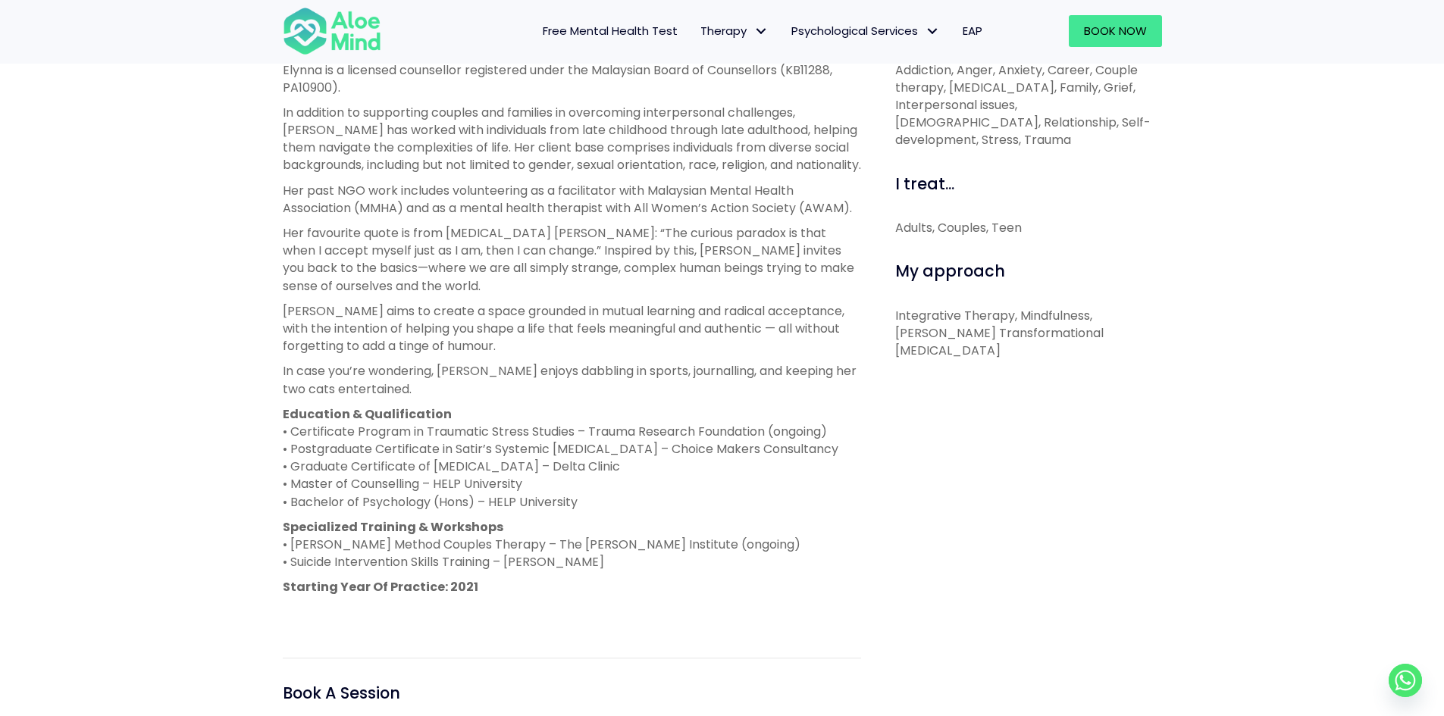
drag, startPoint x: 593, startPoint y: 442, endPoint x: 616, endPoint y: 496, distance: 58.4
click at [616, 496] on p "Education & Qualification • Certificate Program in Traumatic Stress Studies – T…" at bounding box center [572, 458] width 578 height 105
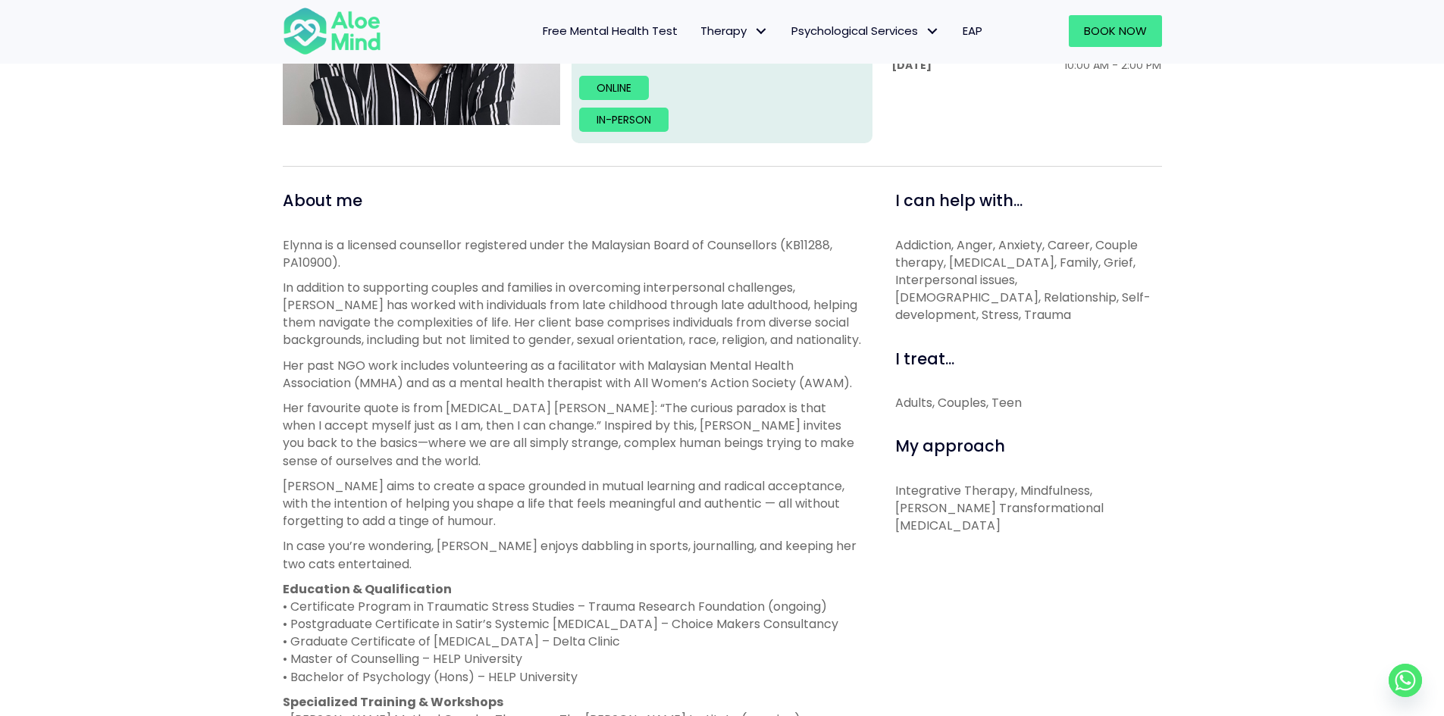
scroll to position [455, 0]
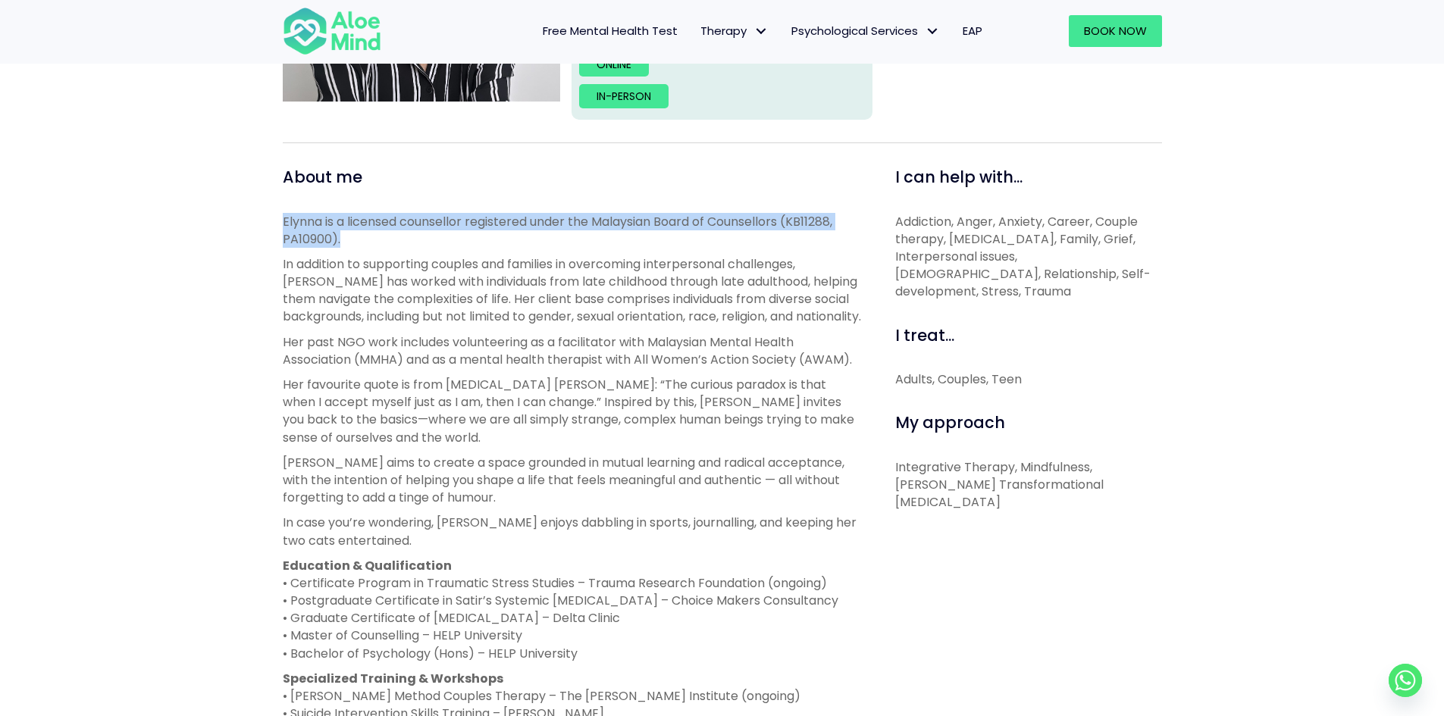
drag, startPoint x: 522, startPoint y: 233, endPoint x: 272, endPoint y: 210, distance: 251.3
click at [272, 210] on div "About me Elynna is a licensed counsellor registered under the Malaysian Board o…" at bounding box center [571, 580] width 601 height 829
click at [272, 211] on div "About me Elynna is a licensed counsellor registered under the Malaysian Board o…" at bounding box center [571, 580] width 601 height 829
drag, startPoint x: 376, startPoint y: 229, endPoint x: 421, endPoint y: 237, distance: 46.1
click at [421, 237] on div "About me Elynna is a licensed counsellor registered under the Malaysian Board o…" at bounding box center [571, 580] width 601 height 829
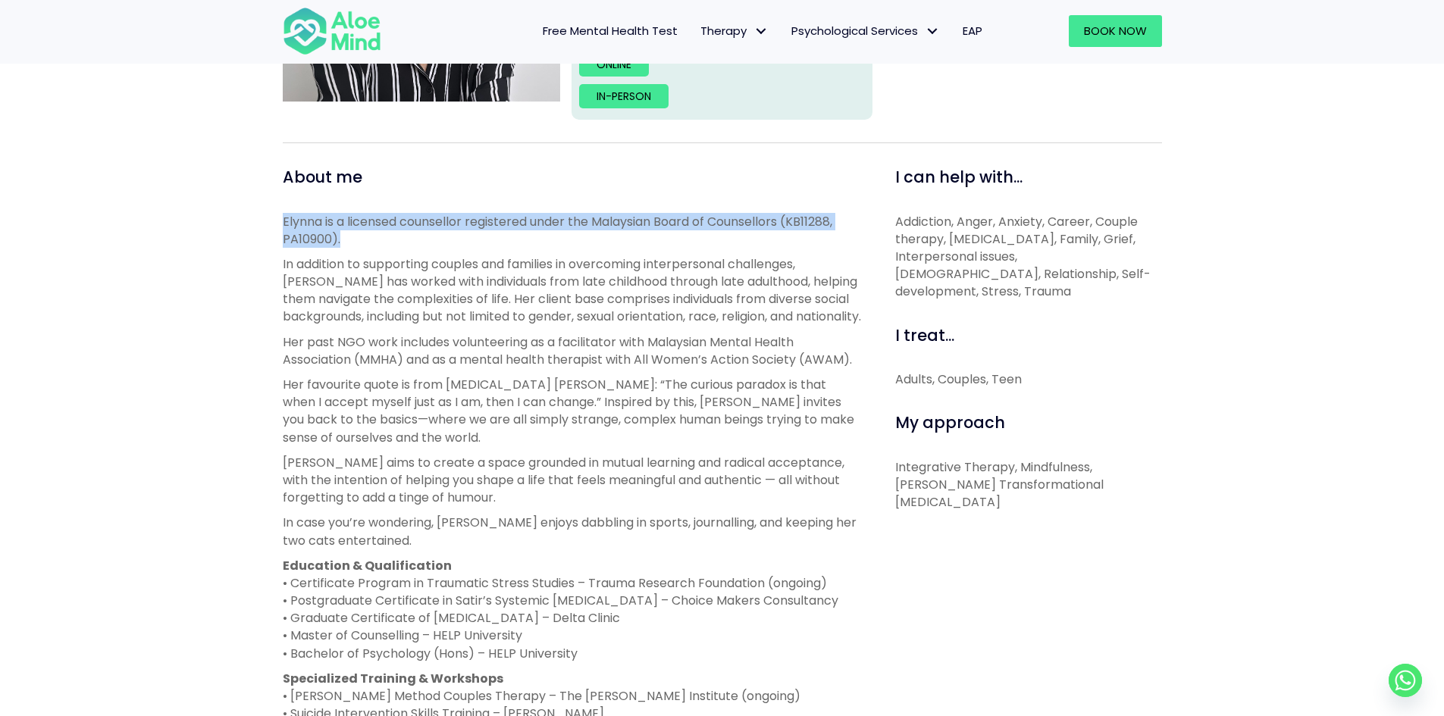
click at [421, 237] on p "Elynna is a licensed counsellor registered under the Malaysian Board of Counsel…" at bounding box center [572, 230] width 578 height 35
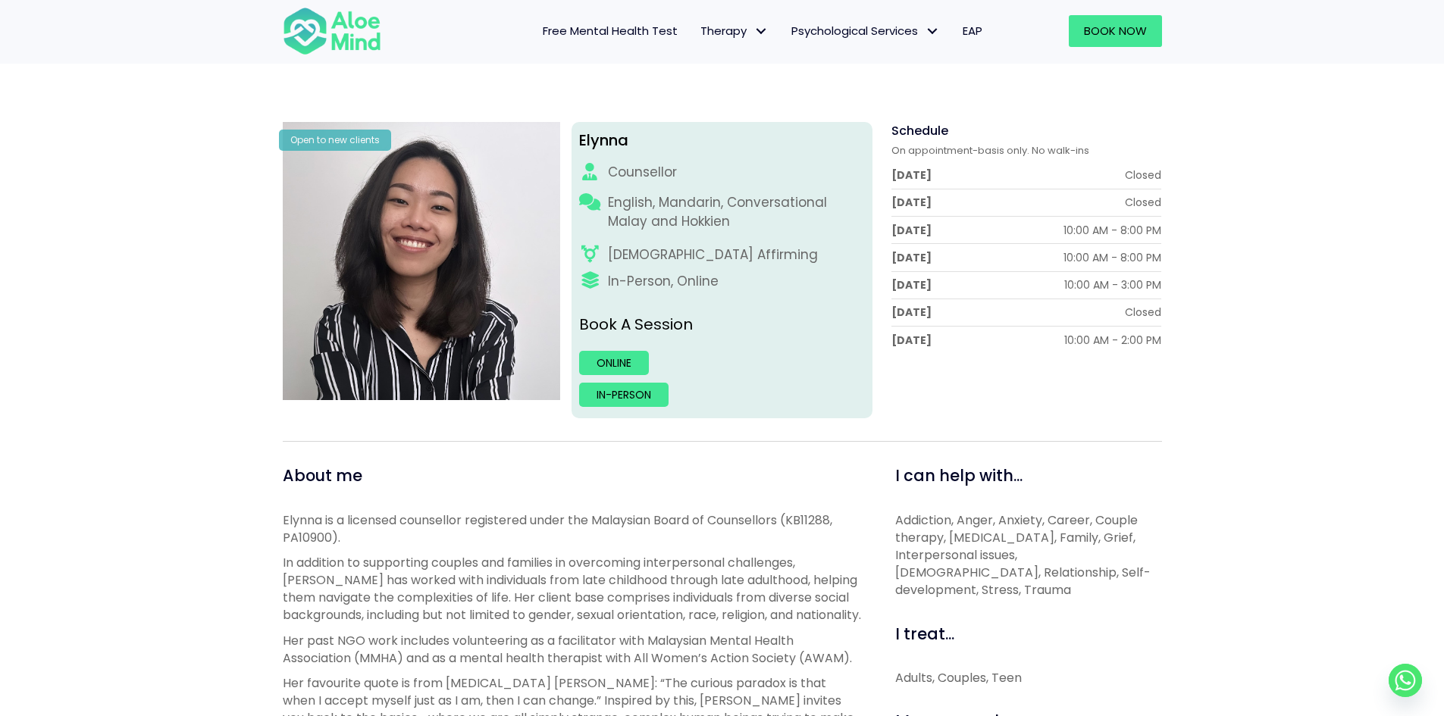
scroll to position [152, 0]
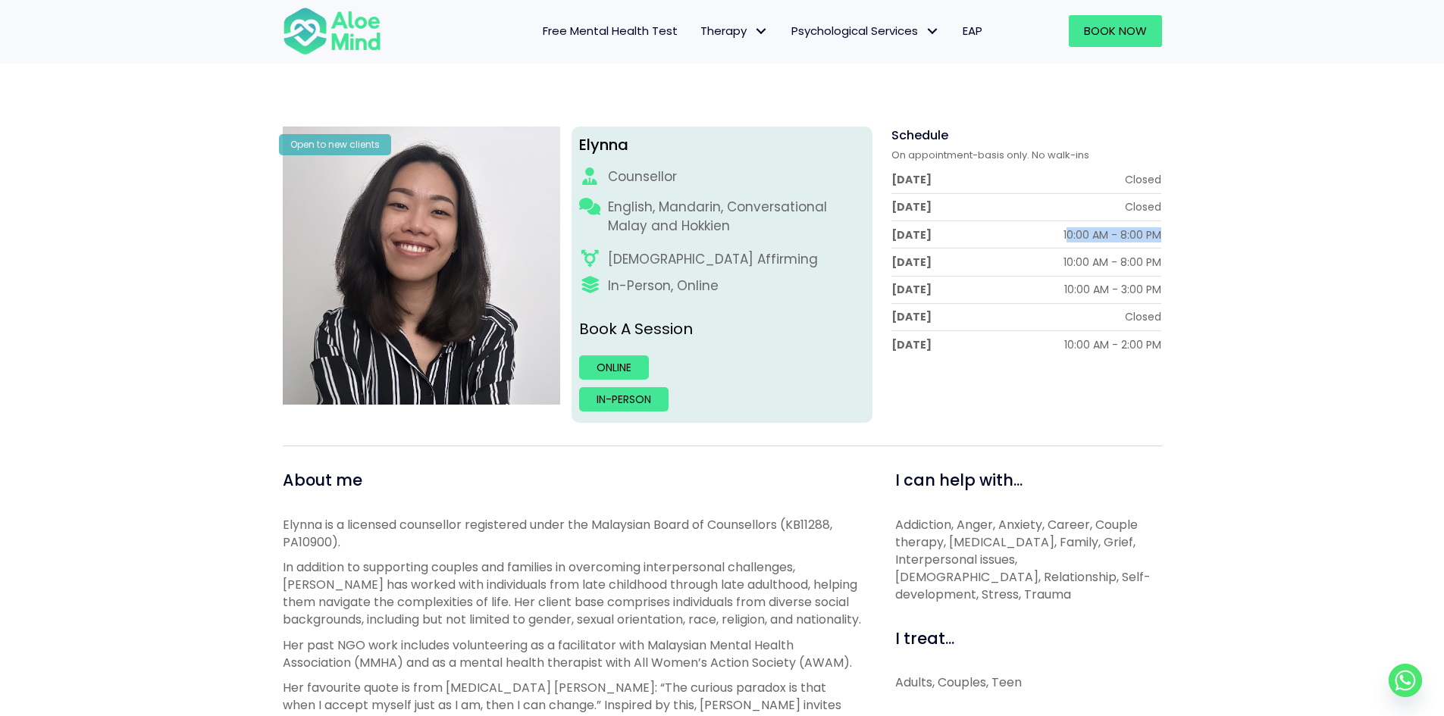
drag, startPoint x: 1068, startPoint y: 227, endPoint x: 1172, endPoint y: 227, distance: 103.9
click at [1172, 227] on div "Schedule On appointment-basis only. No walk-ins Monday Closed Tuesday Closed We…" at bounding box center [1022, 275] width 301 height 296
drag, startPoint x: 1123, startPoint y: 288, endPoint x: 1067, endPoint y: 288, distance: 55.3
click at [1067, 288] on div "10:00 AM - 3:00 PM" at bounding box center [1112, 289] width 97 height 15
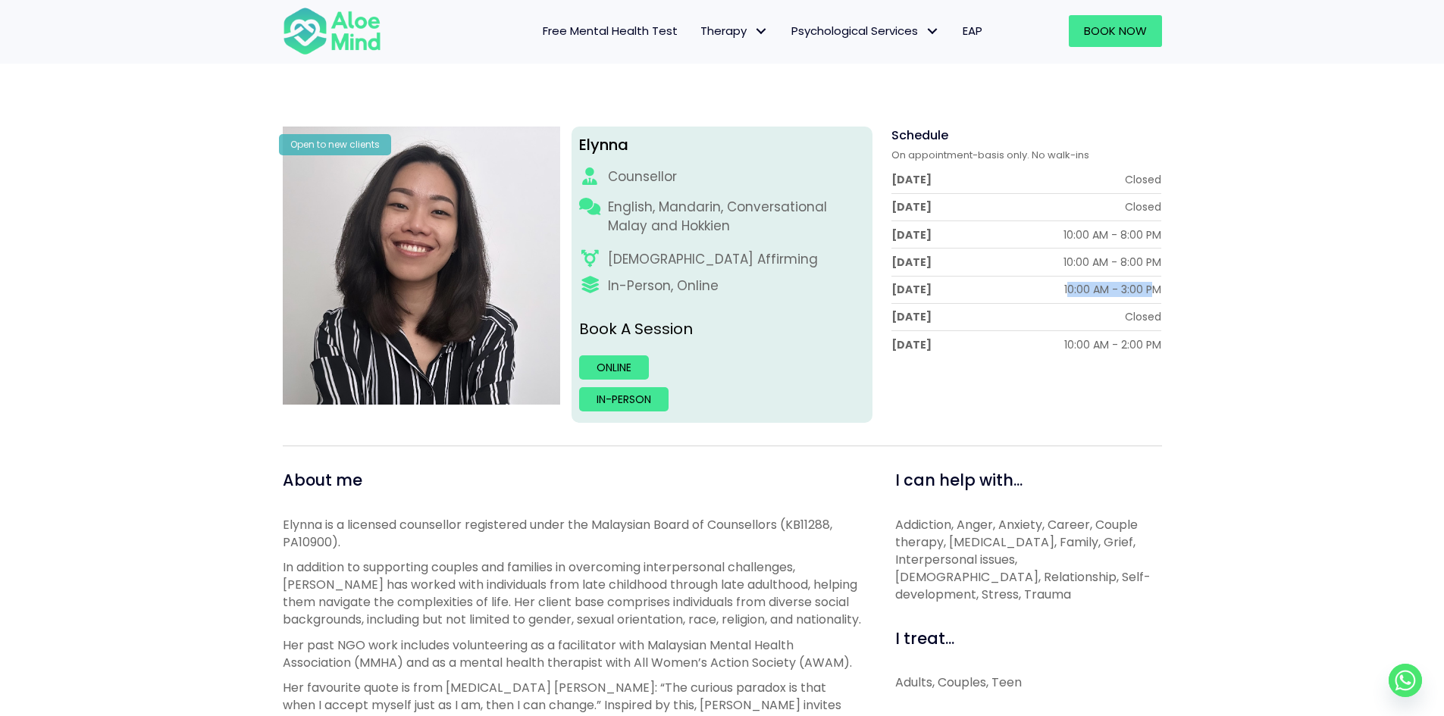
click at [1067, 288] on div "10:00 AM - 3:00 PM" at bounding box center [1112, 289] width 97 height 15
drag, startPoint x: 1059, startPoint y: 287, endPoint x: 1194, endPoint y: 294, distance: 135.1
click at [1194, 294] on div "Elynna Open to new clients Elynna Counsellor English, Mandarin, Conversational …" at bounding box center [722, 726] width 1444 height 1299
drag, startPoint x: 1172, startPoint y: 343, endPoint x: 1051, endPoint y: 346, distance: 120.6
click at [1051, 346] on div "Schedule On appointment-basis only. No walk-ins Monday Closed Tuesday Closed We…" at bounding box center [1022, 275] width 301 height 296
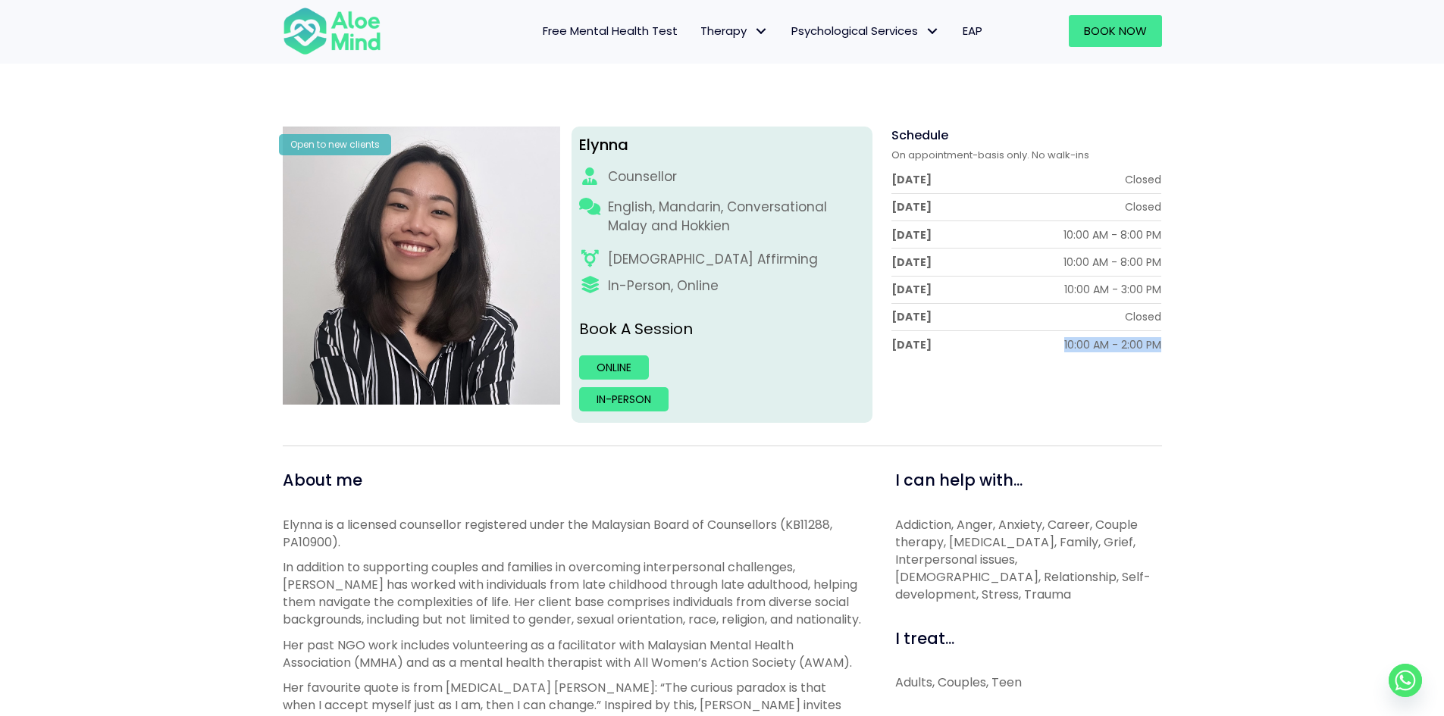
click at [1051, 346] on div "Sunday 10:00 AM - 2:00 PM" at bounding box center [1026, 344] width 271 height 15
drag, startPoint x: 1084, startPoint y: 293, endPoint x: 1180, endPoint y: 289, distance: 96.4
click at [1180, 289] on div "Elynna Open to new clients Elynna Counsellor English, Mandarin, Conversational …" at bounding box center [722, 726] width 1444 height 1299
drag, startPoint x: 1176, startPoint y: 347, endPoint x: 1037, endPoint y: 344, distance: 138.8
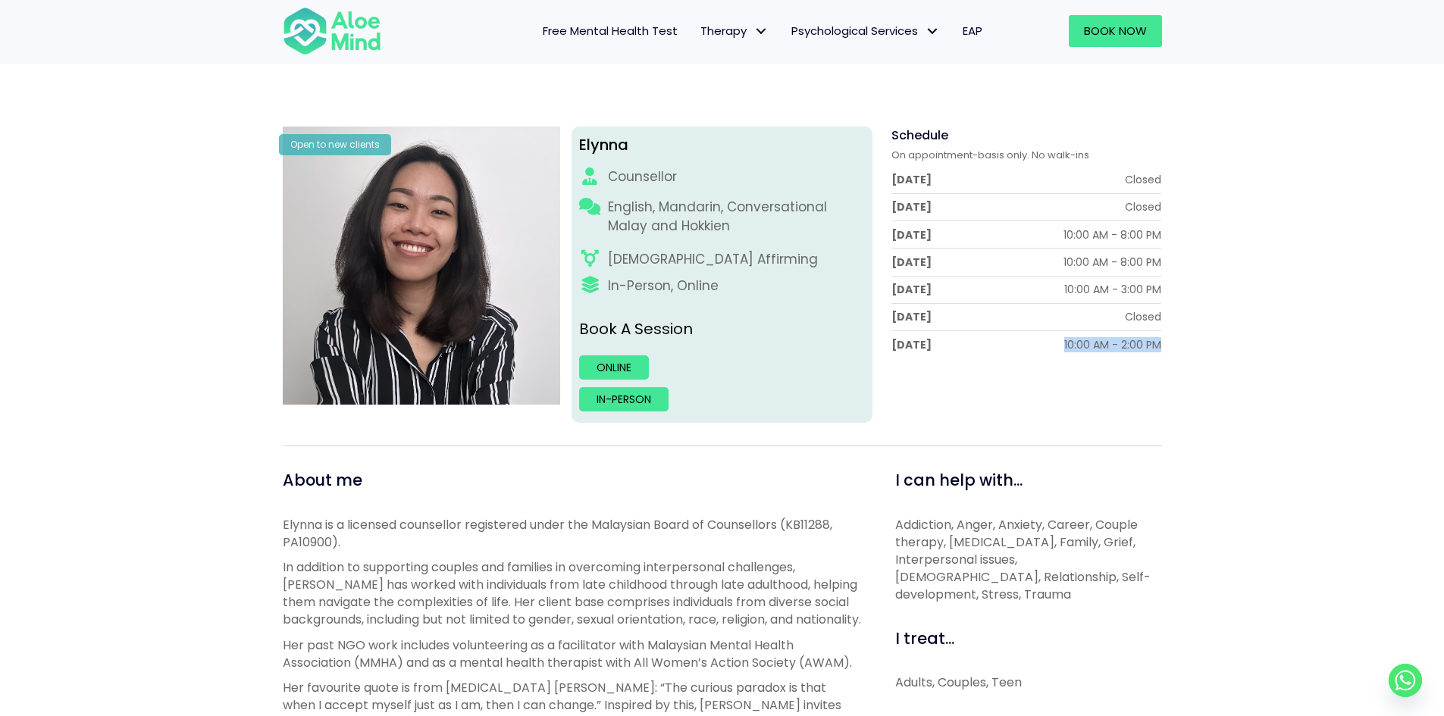
click at [1037, 344] on div "Elynna Open to new clients Elynna Counsellor English, Mandarin, Conversational …" at bounding box center [722, 726] width 1444 height 1299
click at [1037, 344] on div "Sunday 10:00 AM - 2:00 PM" at bounding box center [1026, 344] width 271 height 15
drag, startPoint x: 1092, startPoint y: 284, endPoint x: 1193, endPoint y: 288, distance: 100.9
click at [1193, 287] on div "Elynna Open to new clients Elynna Counsellor English, Mandarin, Conversational …" at bounding box center [722, 726] width 1444 height 1299
click at [1193, 288] on div "Elynna Open to new clients Elynna Counsellor English, Mandarin, Conversational …" at bounding box center [722, 726] width 1444 height 1299
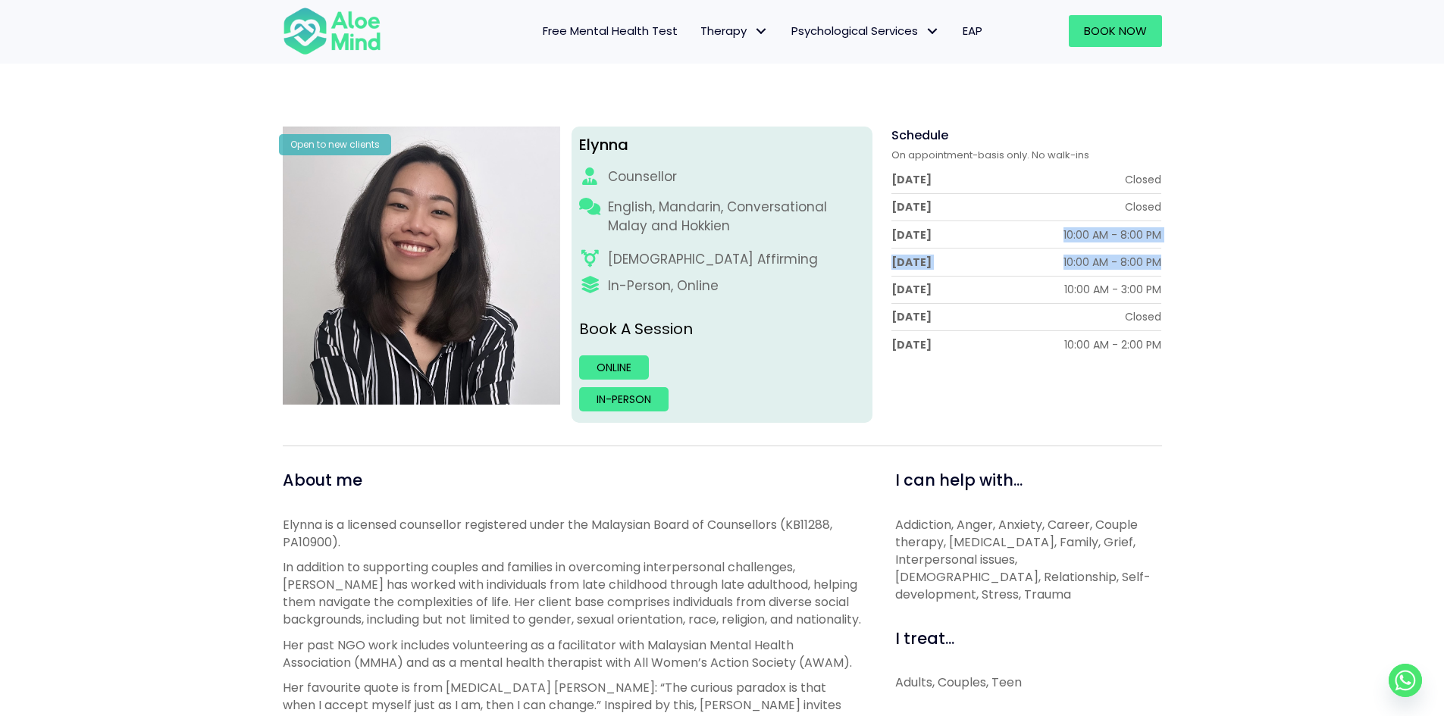
drag, startPoint x: 1170, startPoint y: 262, endPoint x: 935, endPoint y: 221, distance: 239.1
click at [935, 221] on div "Elynna Open to new clients Elynna Counsellor English, Mandarin, Conversational …" at bounding box center [722, 726] width 1444 height 1299
click at [935, 221] on div "Wednesday 10:00 AM - 8:00 PM" at bounding box center [1026, 234] width 271 height 27
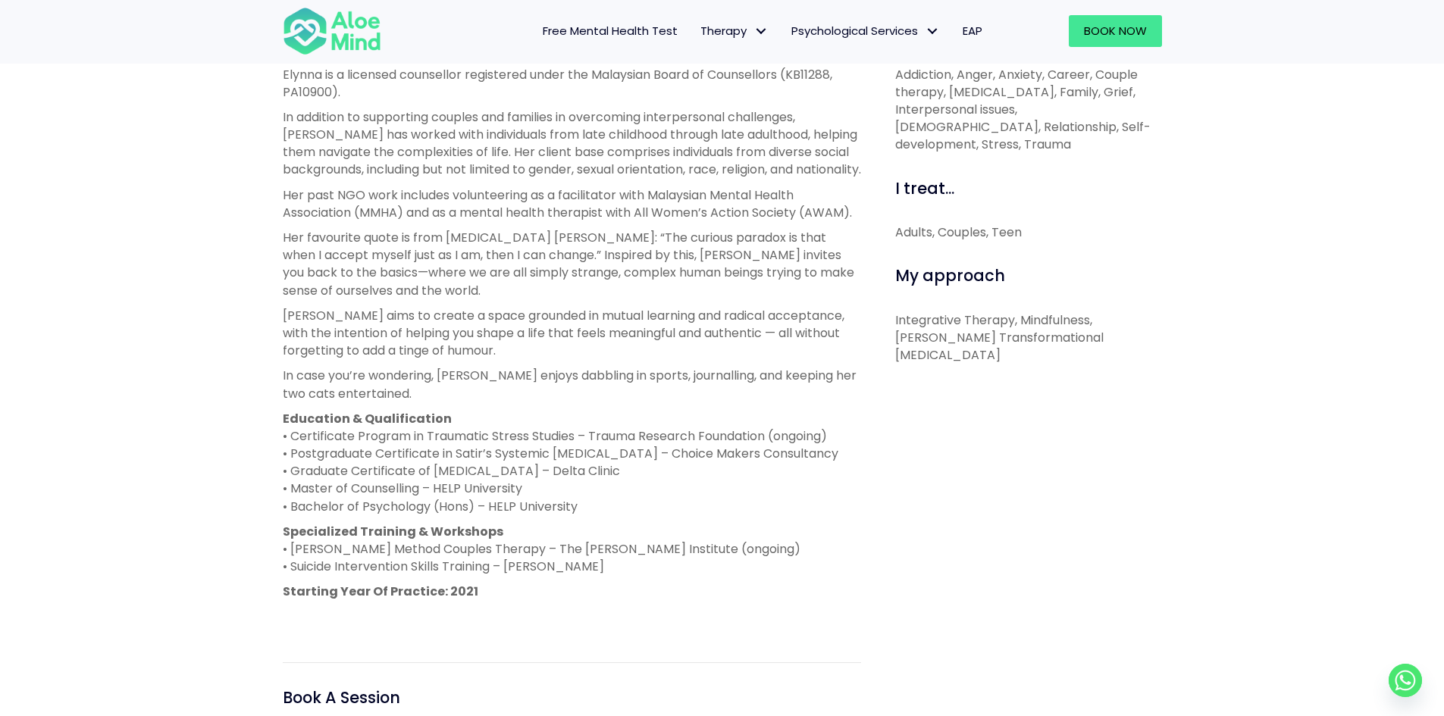
scroll to position [606, 0]
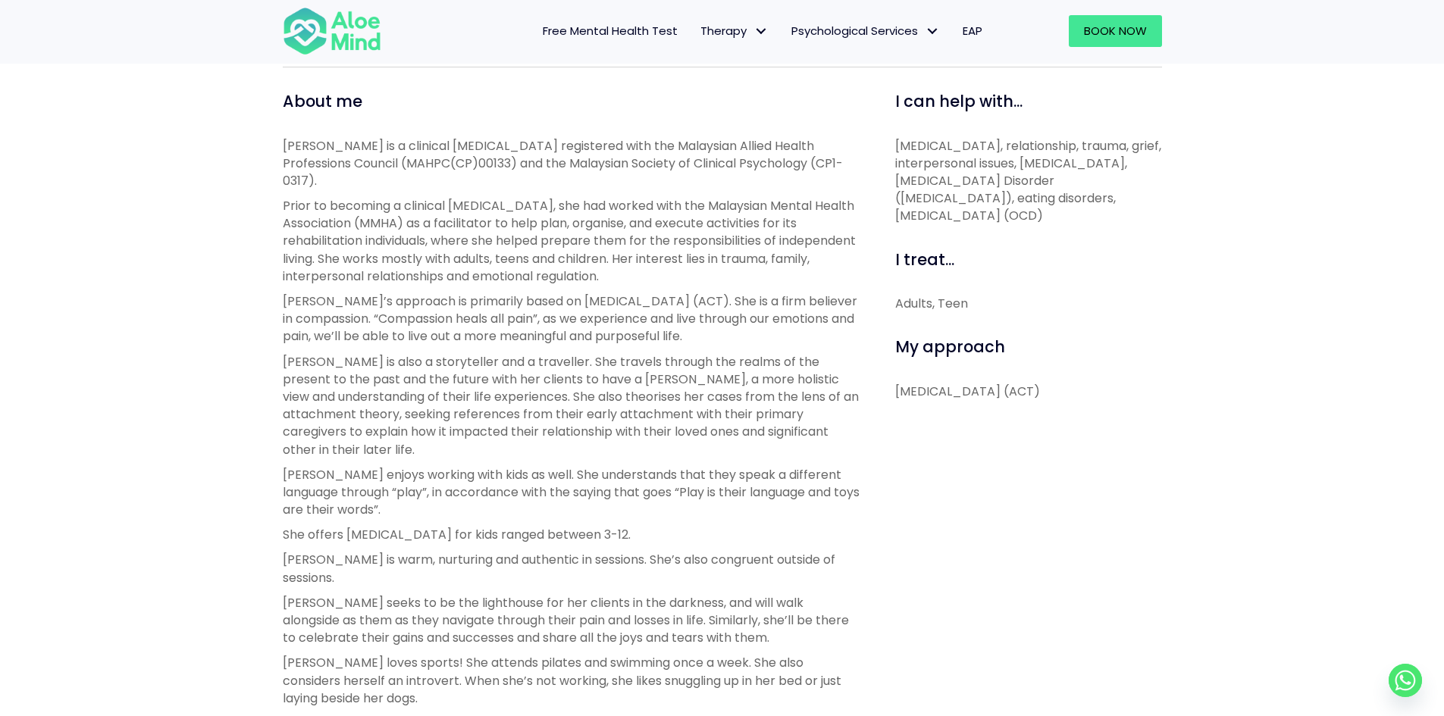
scroll to position [1061, 0]
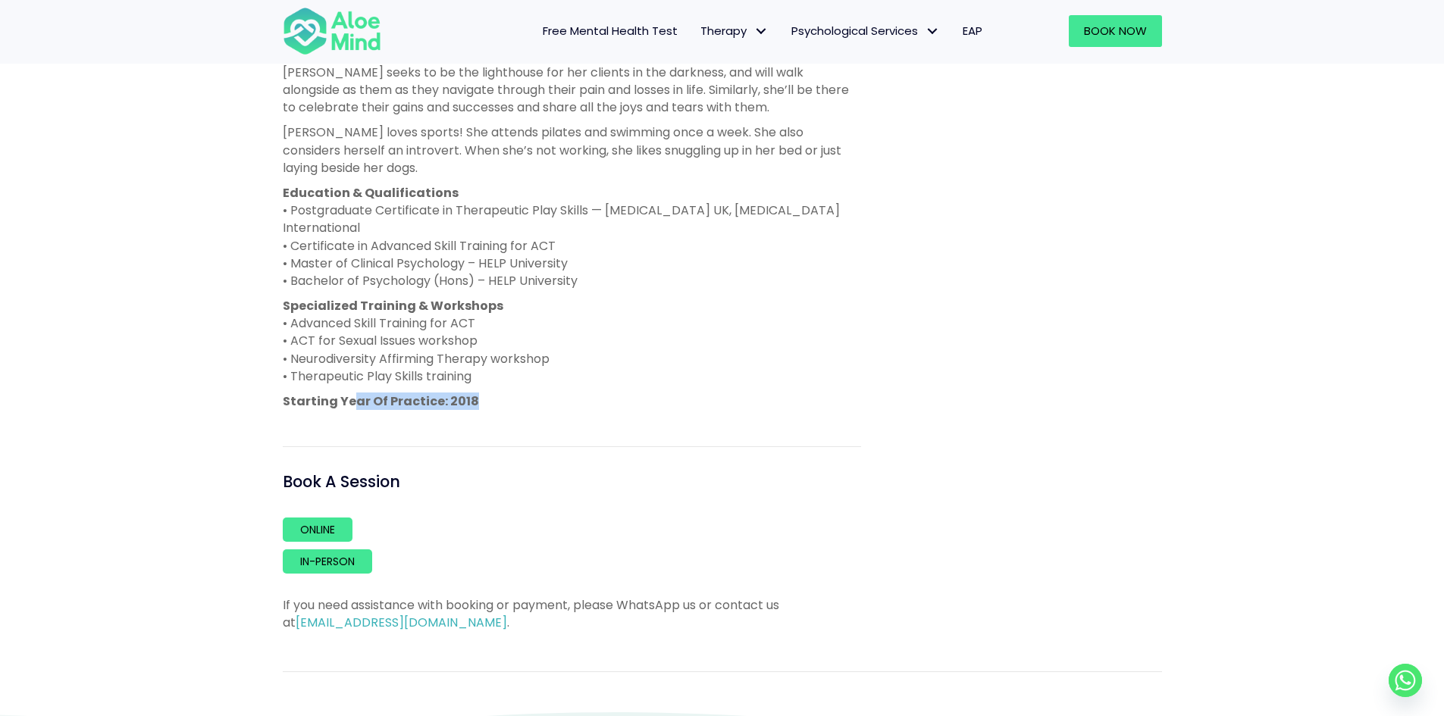
drag, startPoint x: 500, startPoint y: 376, endPoint x: 350, endPoint y: 364, distance: 149.8
click at [350, 364] on div "About me [PERSON_NAME] is a clinical [MEDICAL_DATA] registered with the Malaysi…" at bounding box center [572, 96] width 578 height 1073
click at [350, 393] on strong "Starting Year Of Practice: 2018" at bounding box center [381, 401] width 196 height 17
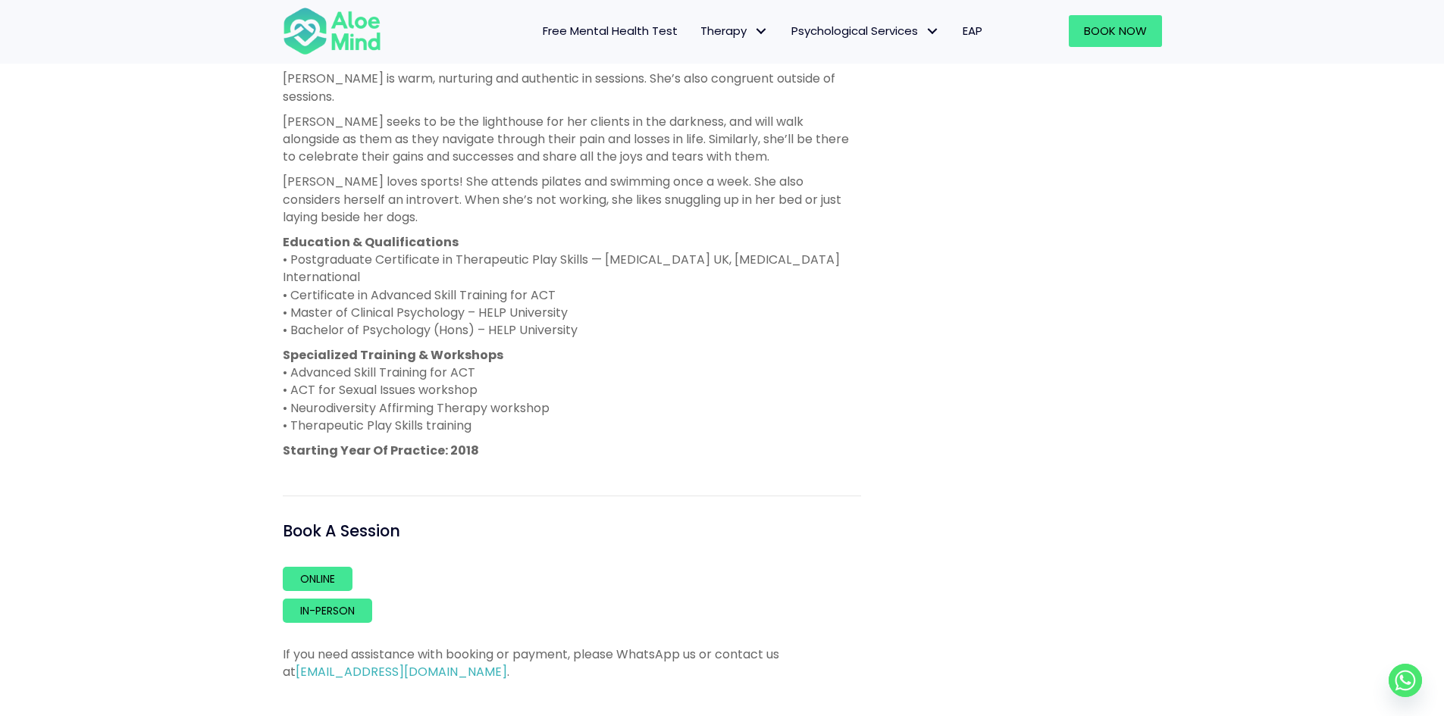
scroll to position [985, 0]
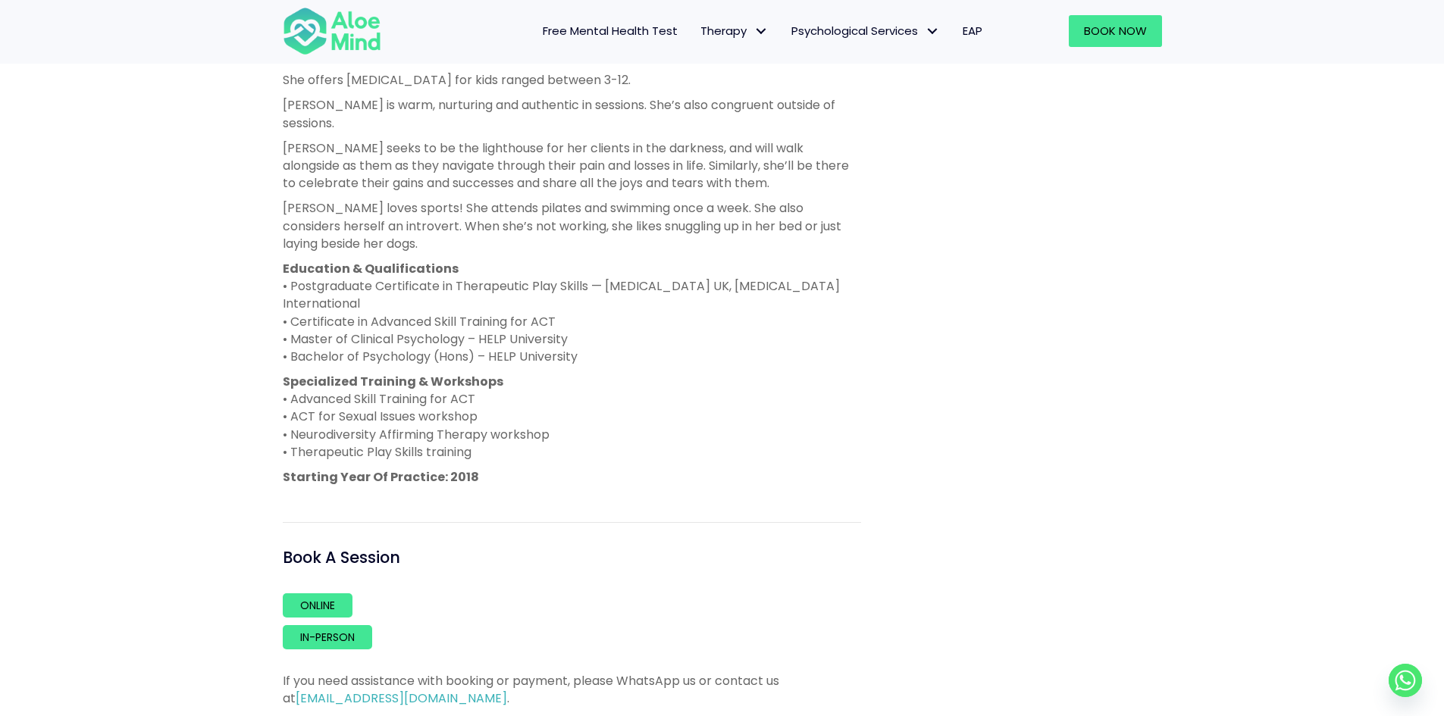
drag, startPoint x: 613, startPoint y: 321, endPoint x: 285, endPoint y: 234, distance: 339.6
click at [285, 260] on p "Education & Qualifications • Postgraduate Certificate in Therapeutic Play Skill…" at bounding box center [572, 312] width 578 height 105
click at [285, 260] on strong "Education & Qualifications" at bounding box center [371, 268] width 176 height 17
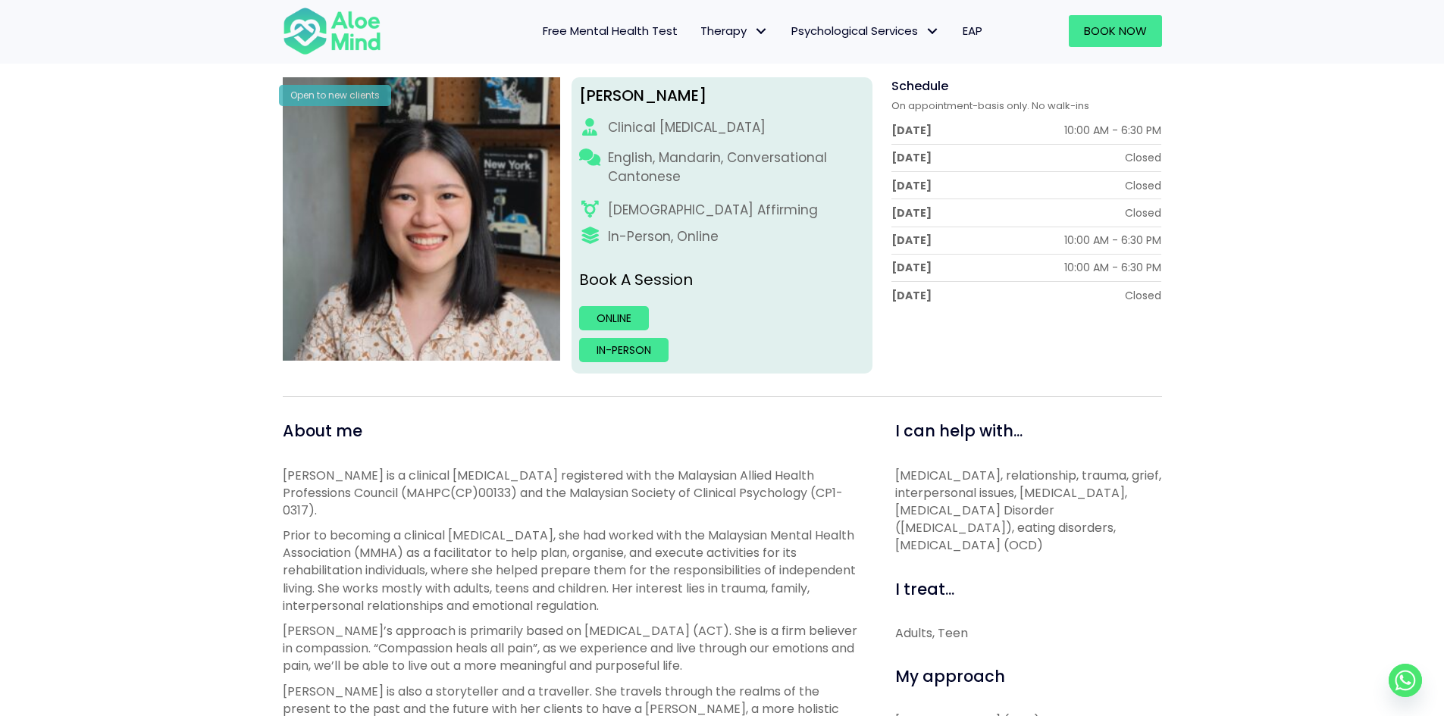
scroll to position [227, 0]
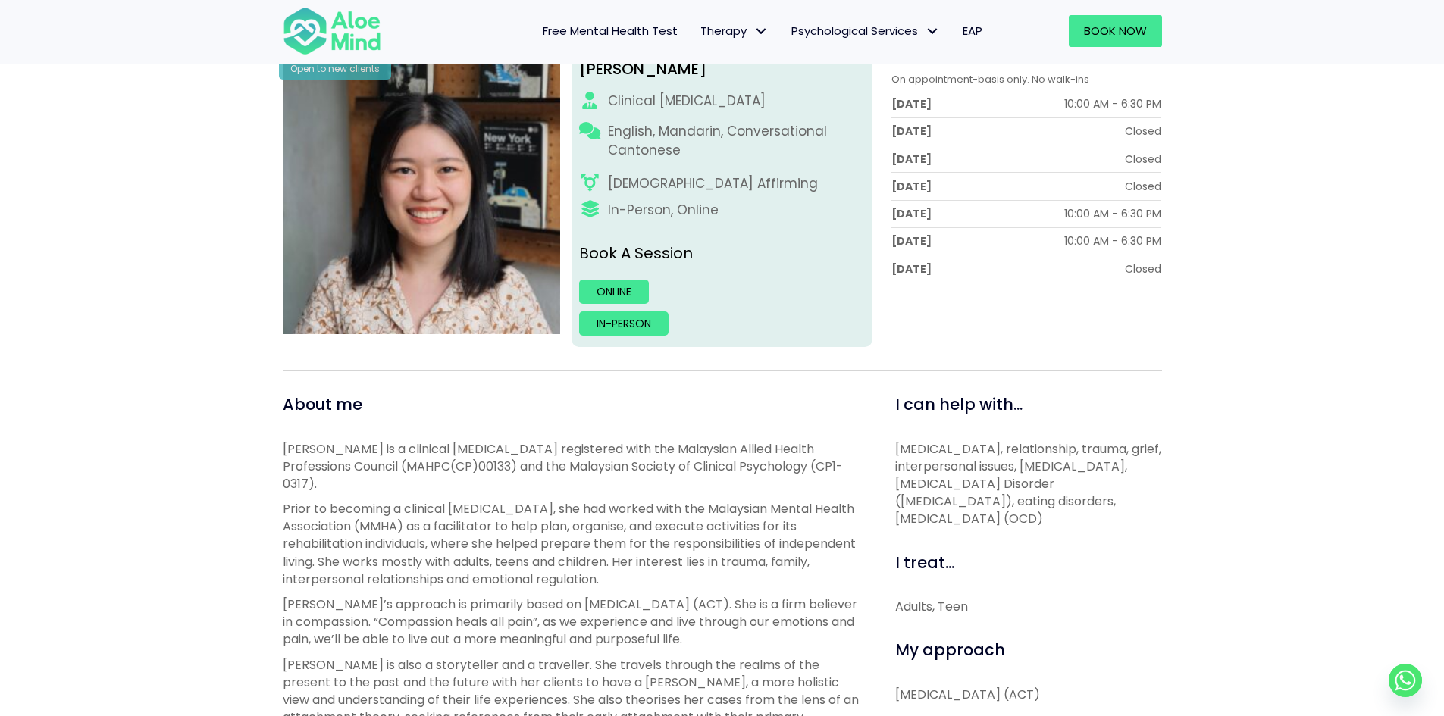
click at [652, 185] on div "[DEMOGRAPHIC_DATA] Affirming" at bounding box center [713, 183] width 210 height 19
click at [667, 198] on div "[PERSON_NAME] Clinical [MEDICAL_DATA] English, Mandarin, Conversational Cantone…" at bounding box center [722, 199] width 301 height 296
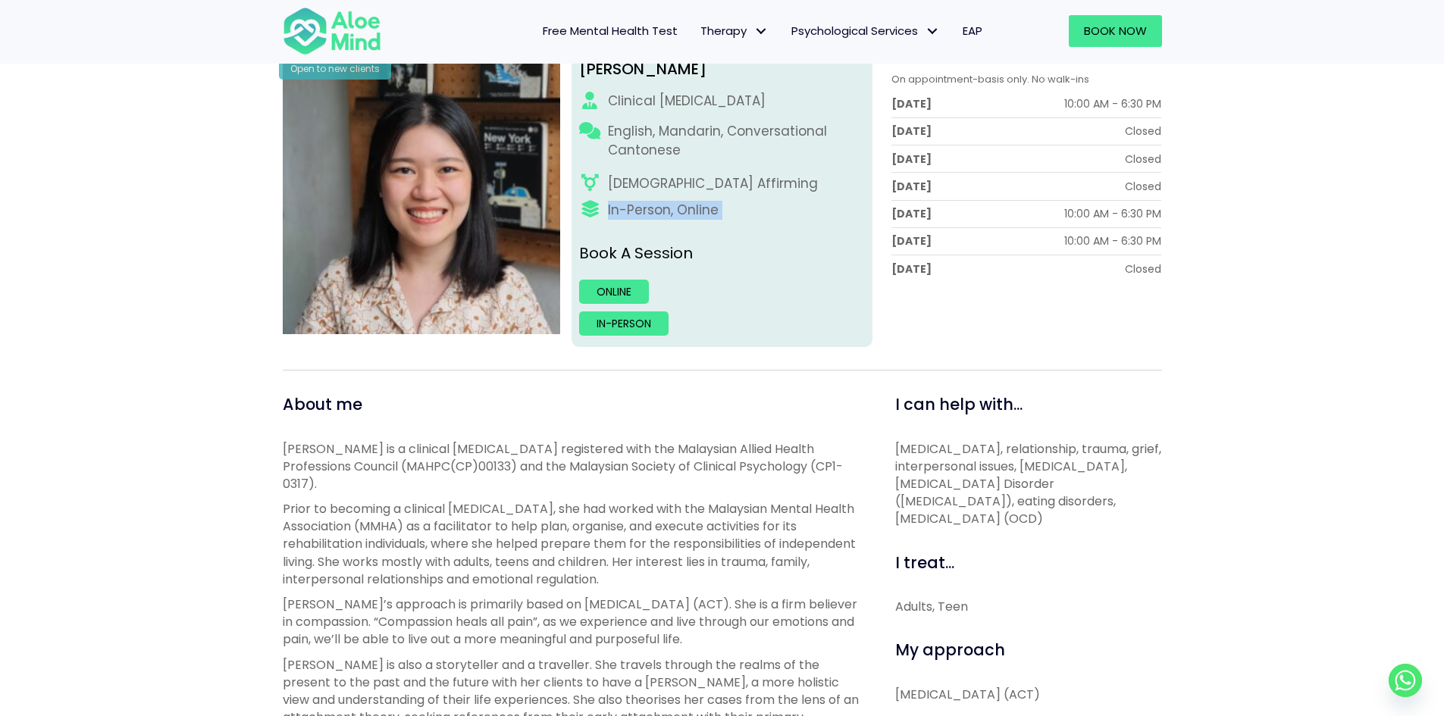
click at [667, 198] on div "[PERSON_NAME] Clinical [MEDICAL_DATA] English, Mandarin, Conversational Cantone…" at bounding box center [722, 199] width 301 height 296
click at [683, 186] on div "[DEMOGRAPHIC_DATA] Affirming" at bounding box center [713, 183] width 210 height 19
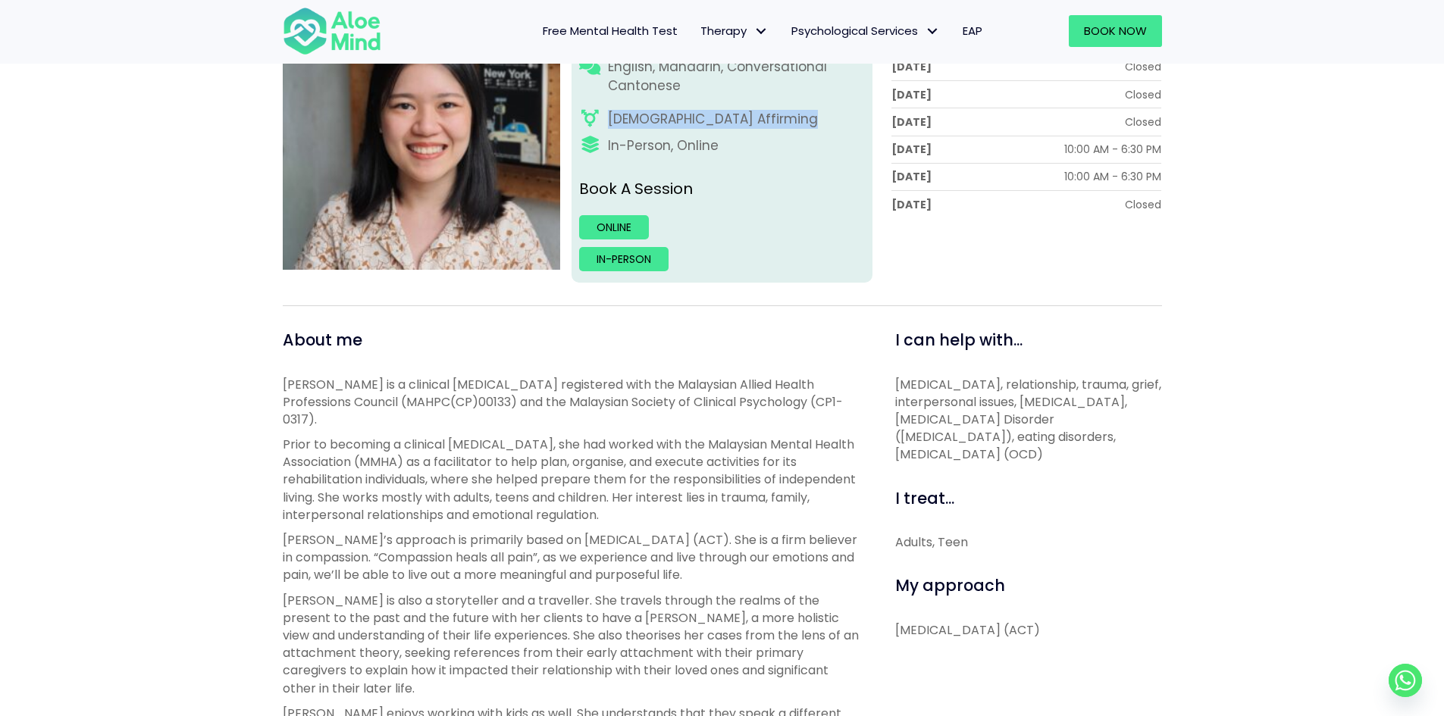
scroll to position [379, 0]
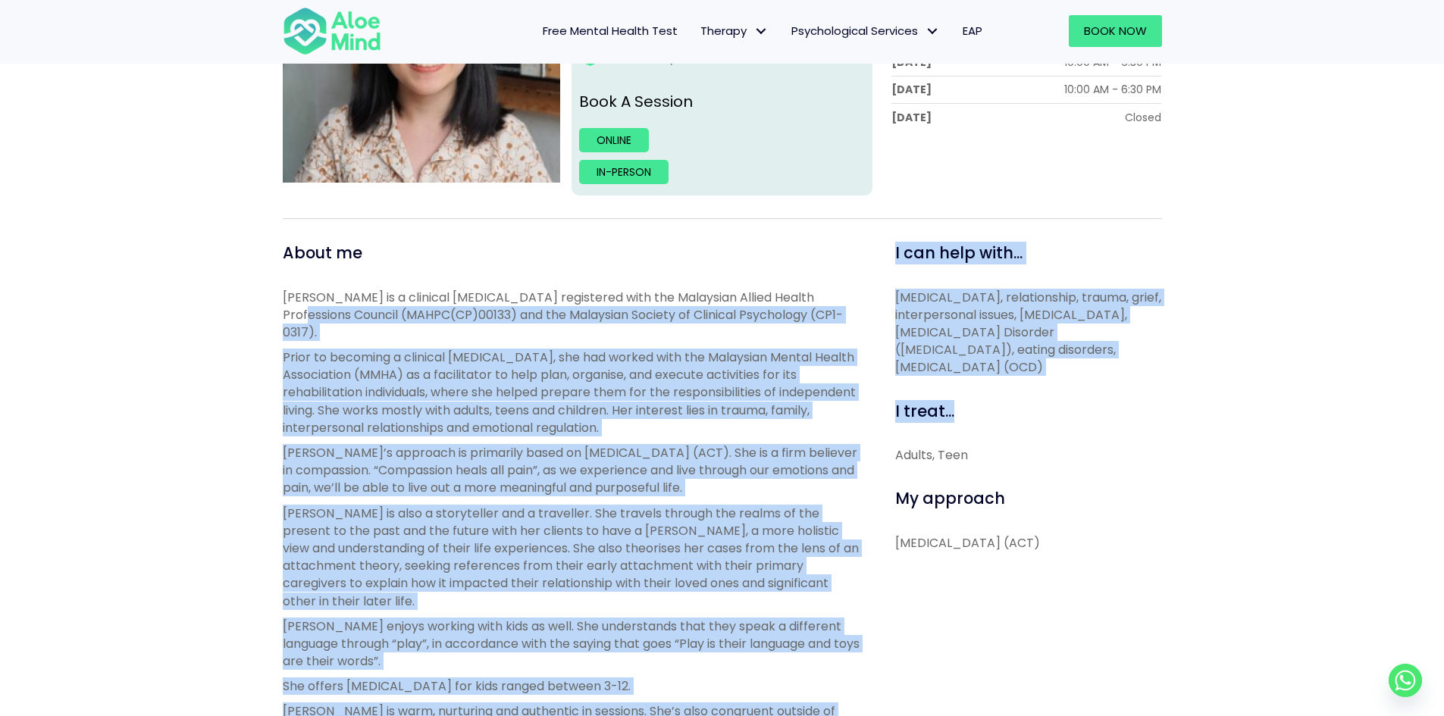
drag, startPoint x: 891, startPoint y: 305, endPoint x: 1211, endPoint y: 390, distance: 330.8
click at [1211, 390] on div "[PERSON_NAME] Open to new clients [PERSON_NAME] Clinical [MEDICAL_DATA] English…" at bounding box center [722, 621] width 1444 height 1542
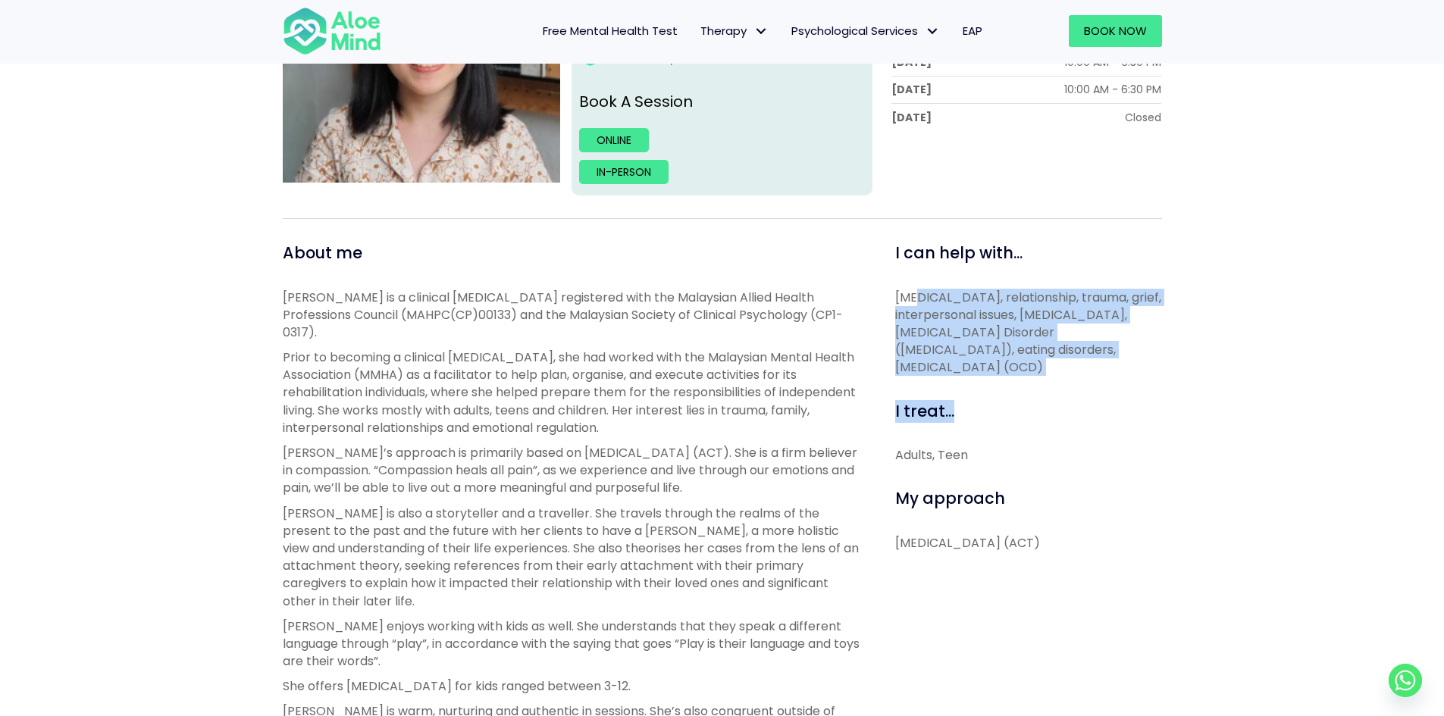
drag, startPoint x: 1206, startPoint y: 389, endPoint x: 900, endPoint y: 295, distance: 320.3
click at [900, 295] on div "[PERSON_NAME] Open to new clients [PERSON_NAME] Clinical [MEDICAL_DATA] English…" at bounding box center [722, 621] width 1444 height 1542
